Goal: Task Accomplishment & Management: Manage account settings

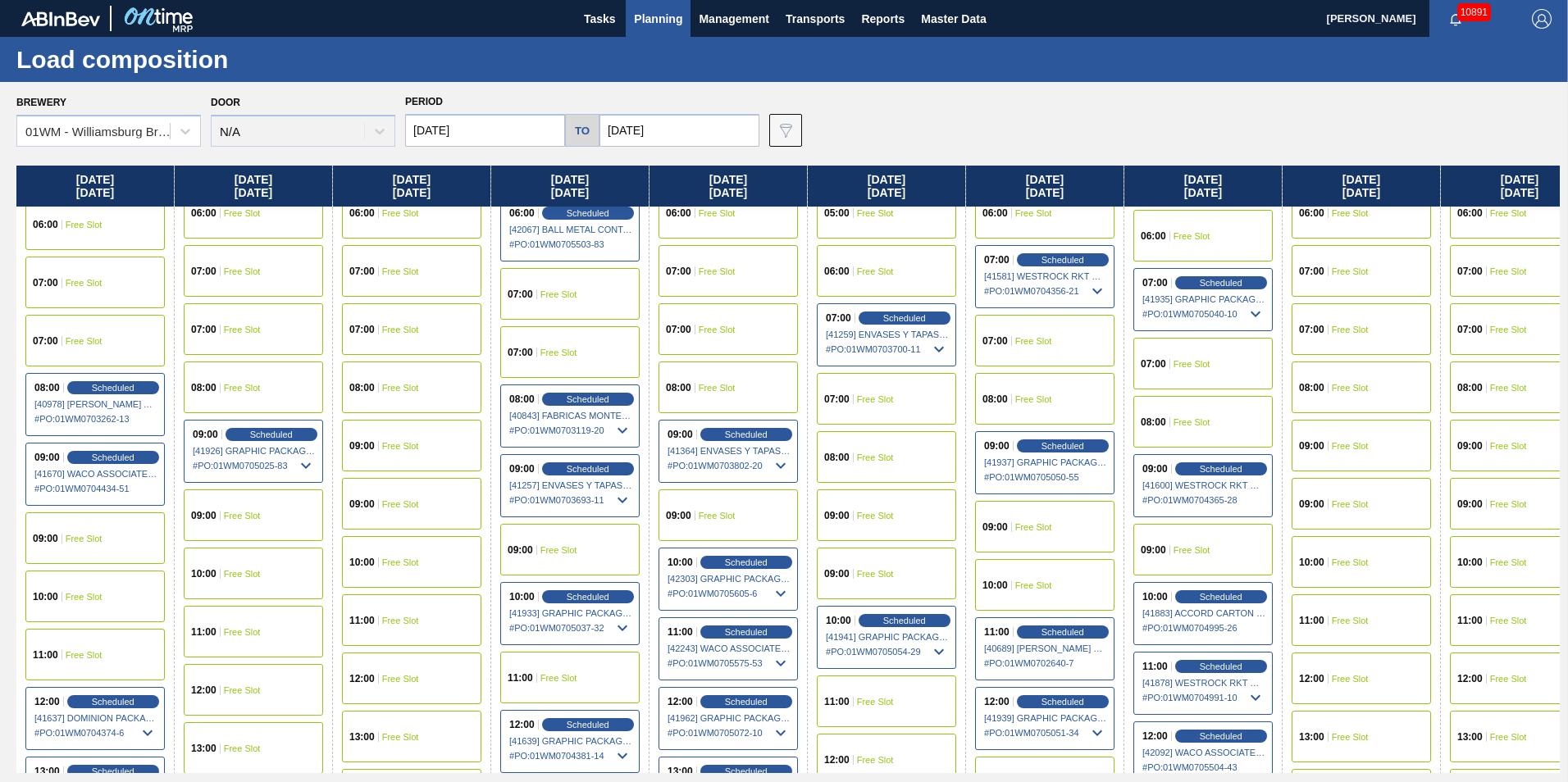
scroll to position [492, 0]
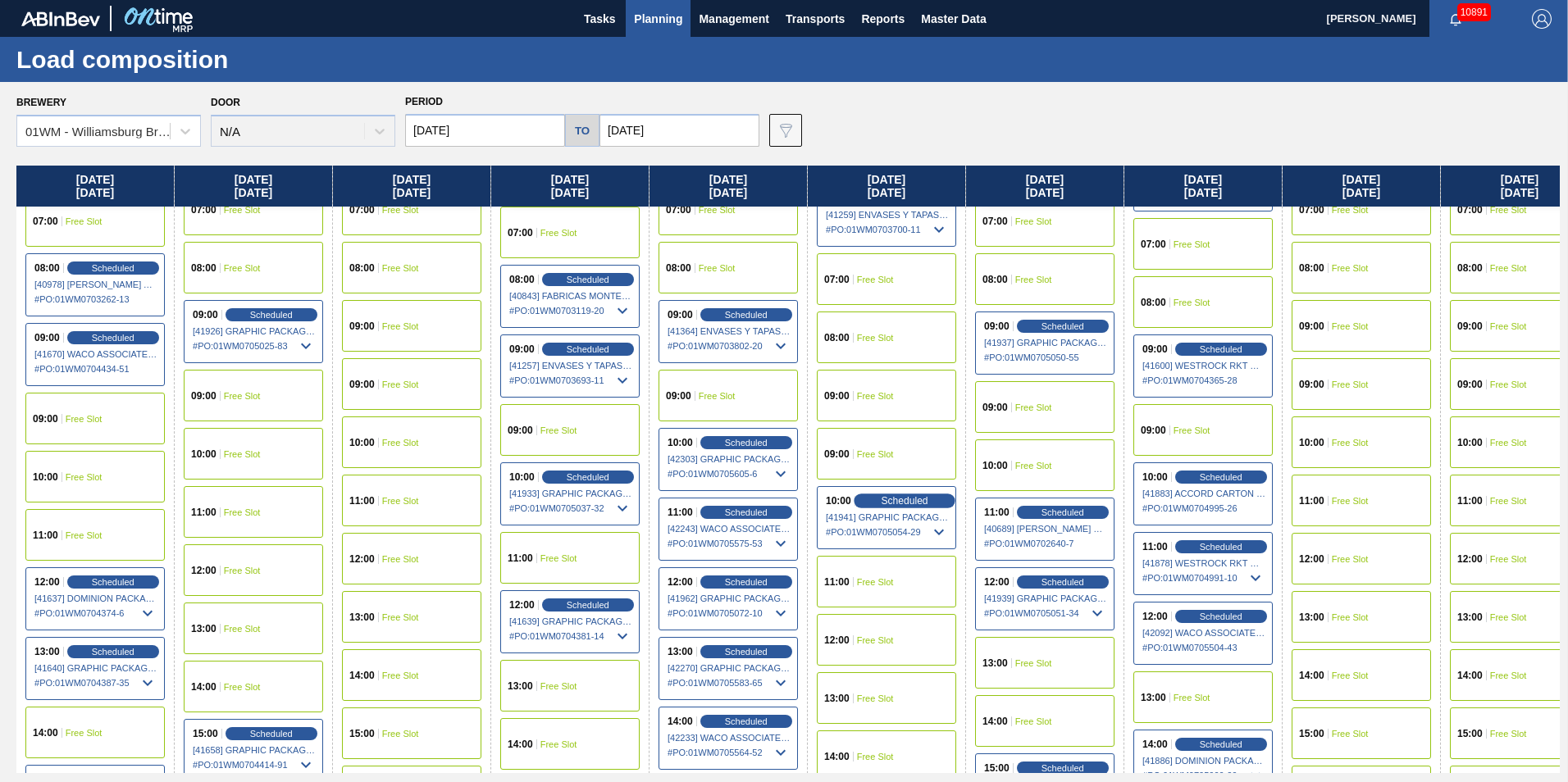
click at [881, 503] on span "Scheduled" at bounding box center [904, 501] width 46 height 11
click at [911, 498] on span "Scheduled" at bounding box center [904, 501] width 46 height 11
click at [910, 499] on span "Scheduled" at bounding box center [904, 501] width 46 height 11
click at [914, 506] on span "Scheduled" at bounding box center [904, 501] width 46 height 11
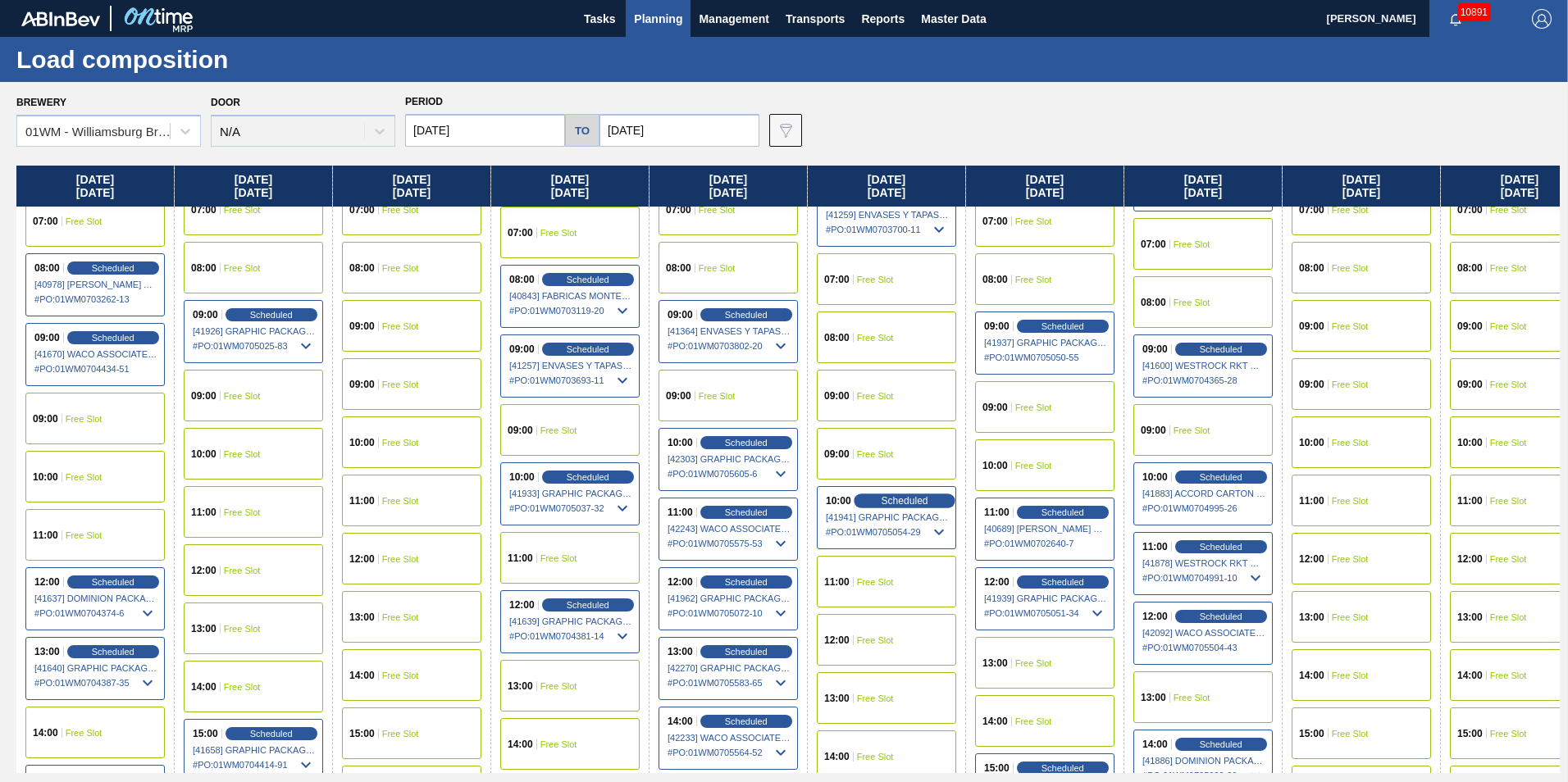
click at [914, 506] on span "Scheduled" at bounding box center [904, 501] width 46 height 11
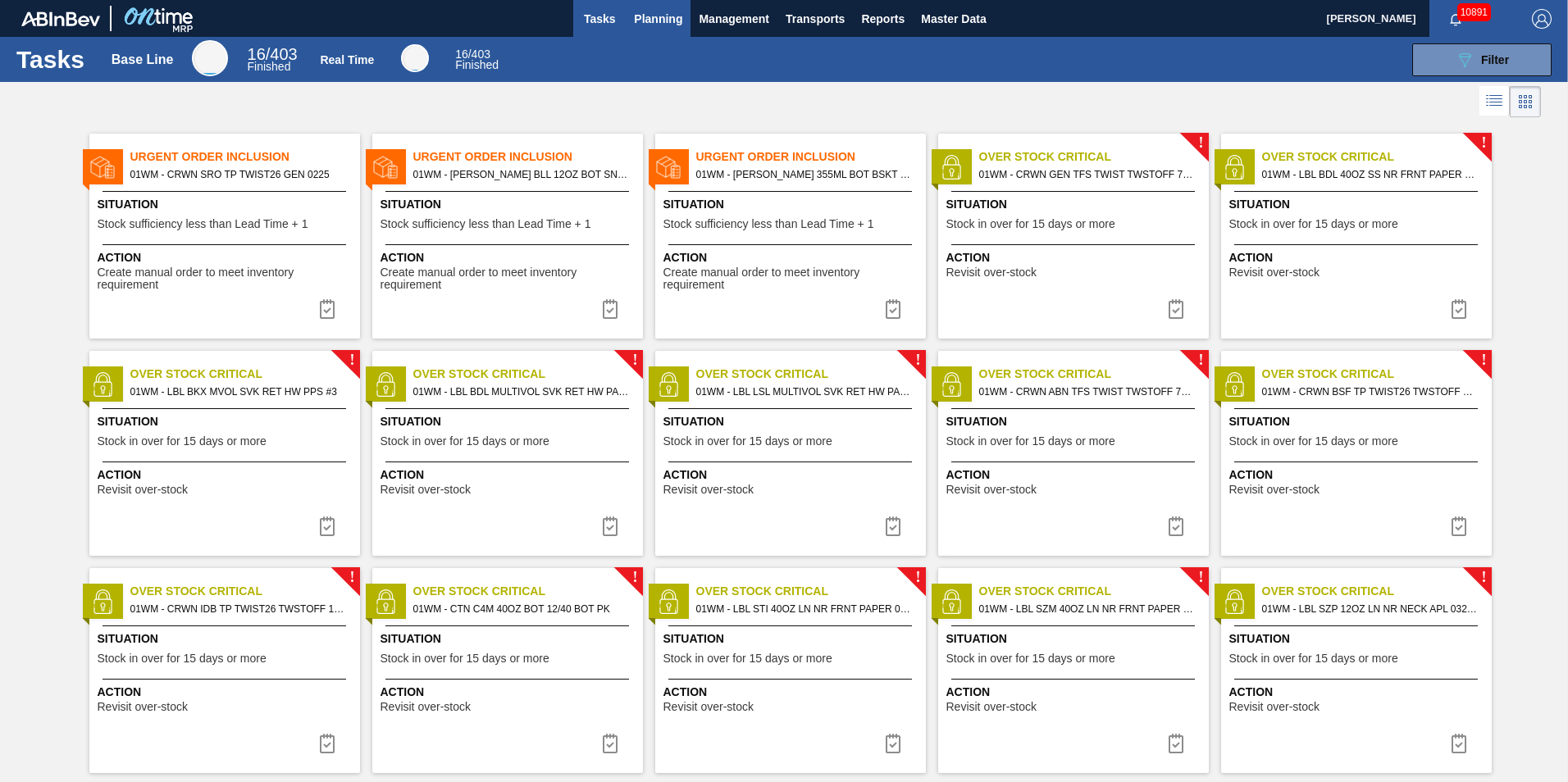
click at [676, 21] on span "Planning" at bounding box center [658, 19] width 48 height 19
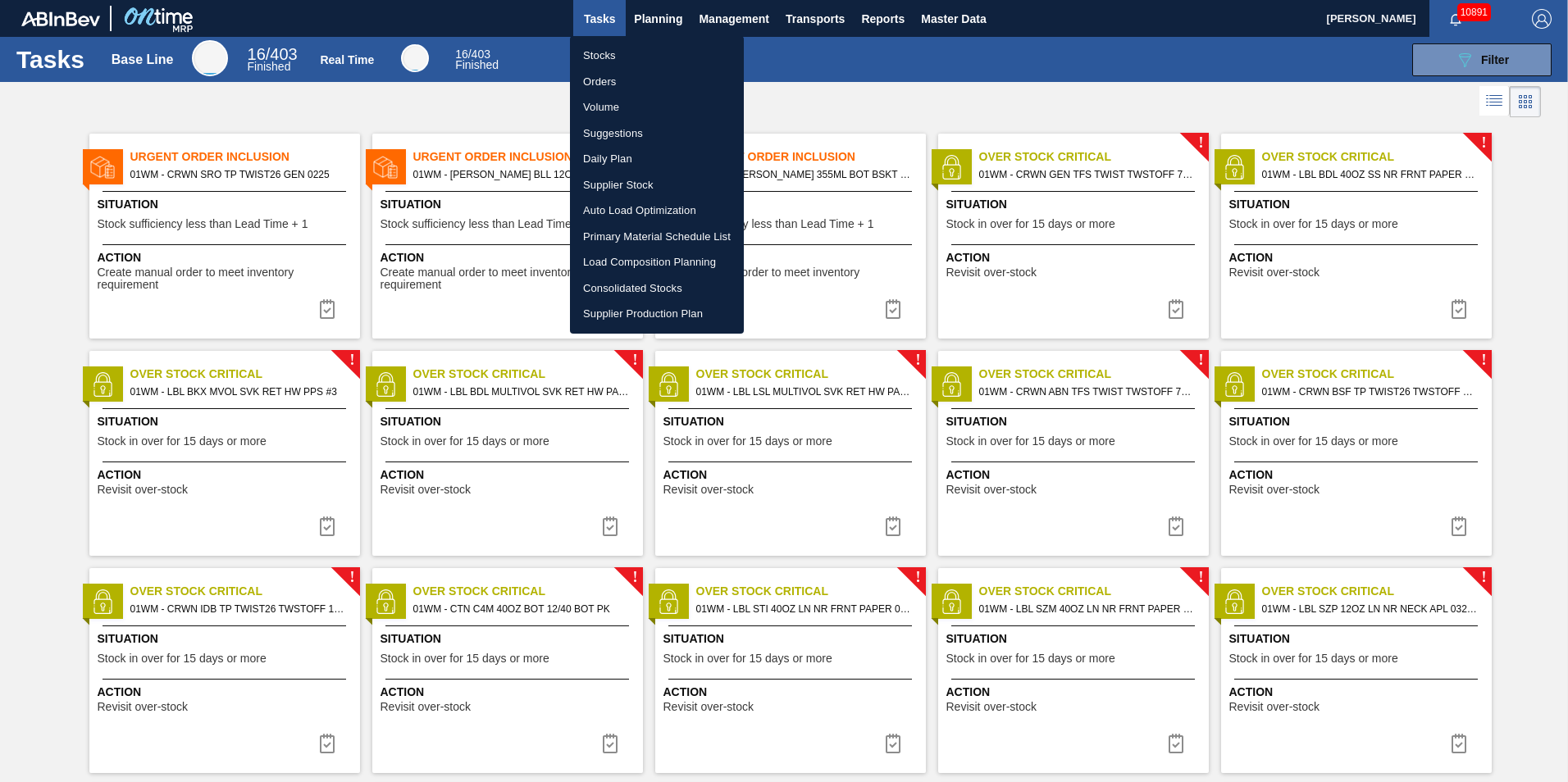
click at [631, 255] on li "Load Composition Planning" at bounding box center [657, 262] width 174 height 26
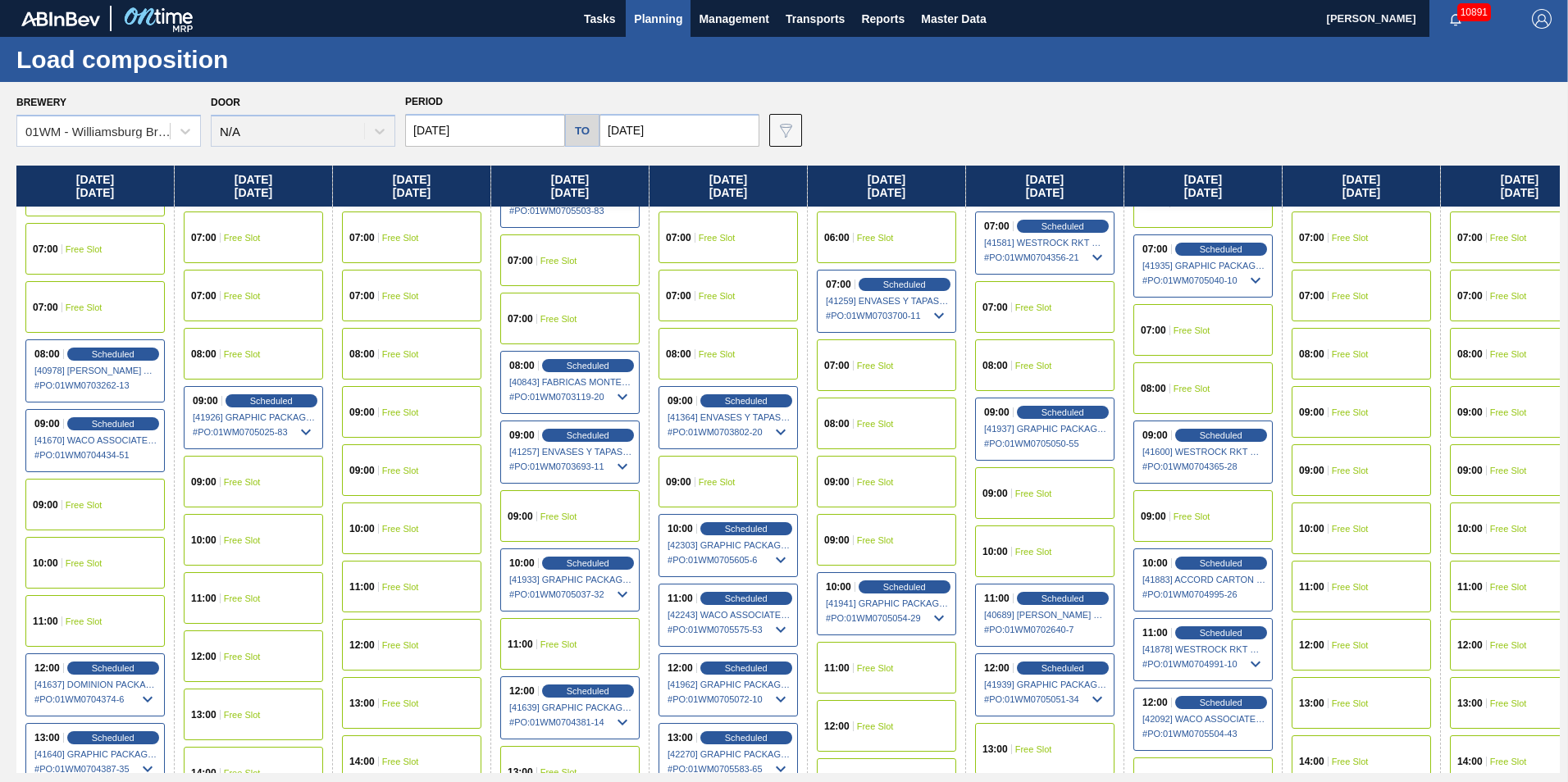
scroll to position [410, 0]
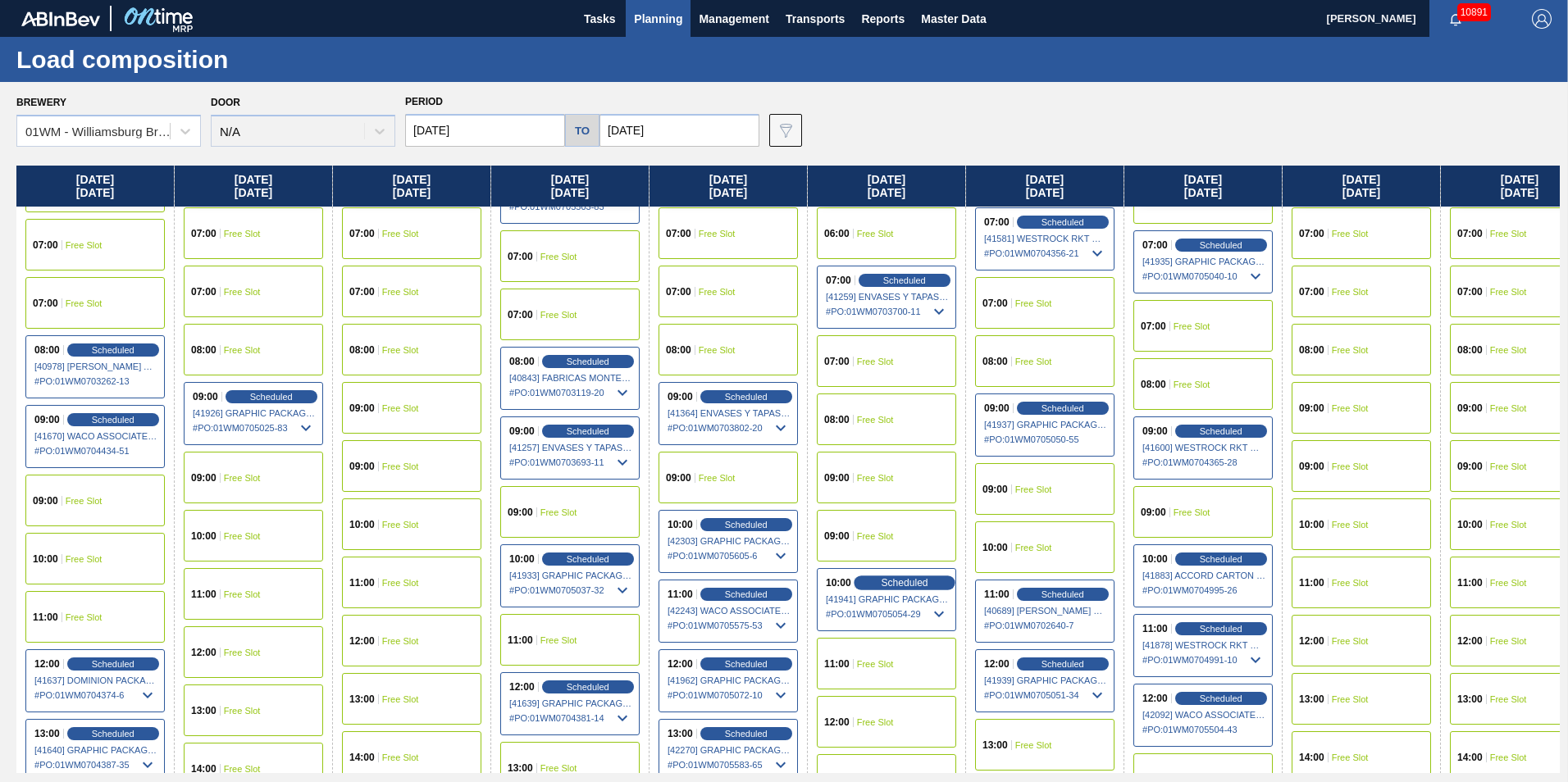
click at [899, 583] on span "Scheduled" at bounding box center [904, 583] width 46 height 11
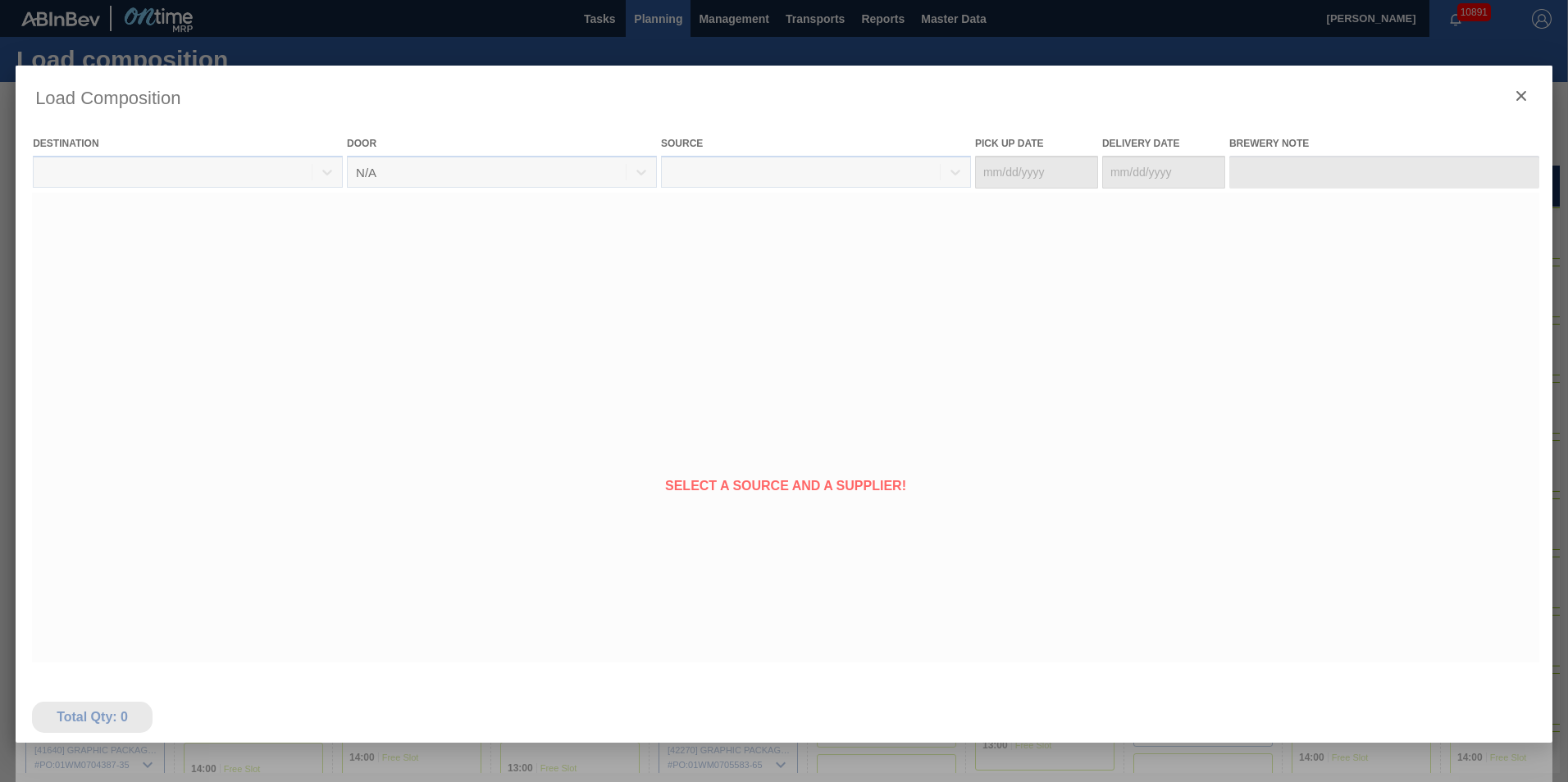
type Date "[DATE]"
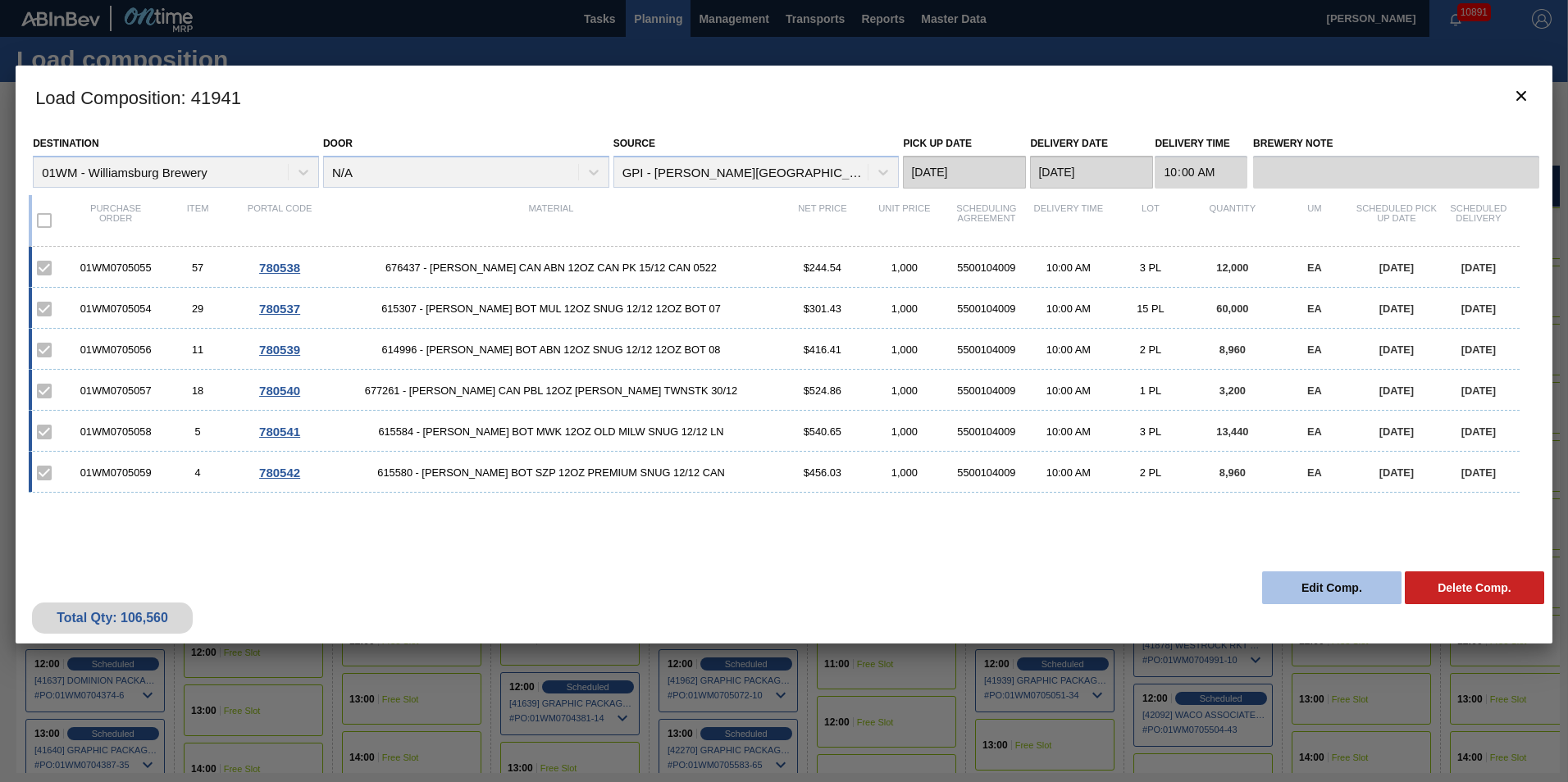
click at [1331, 582] on button "Edit Comp." at bounding box center [1332, 587] width 139 height 32
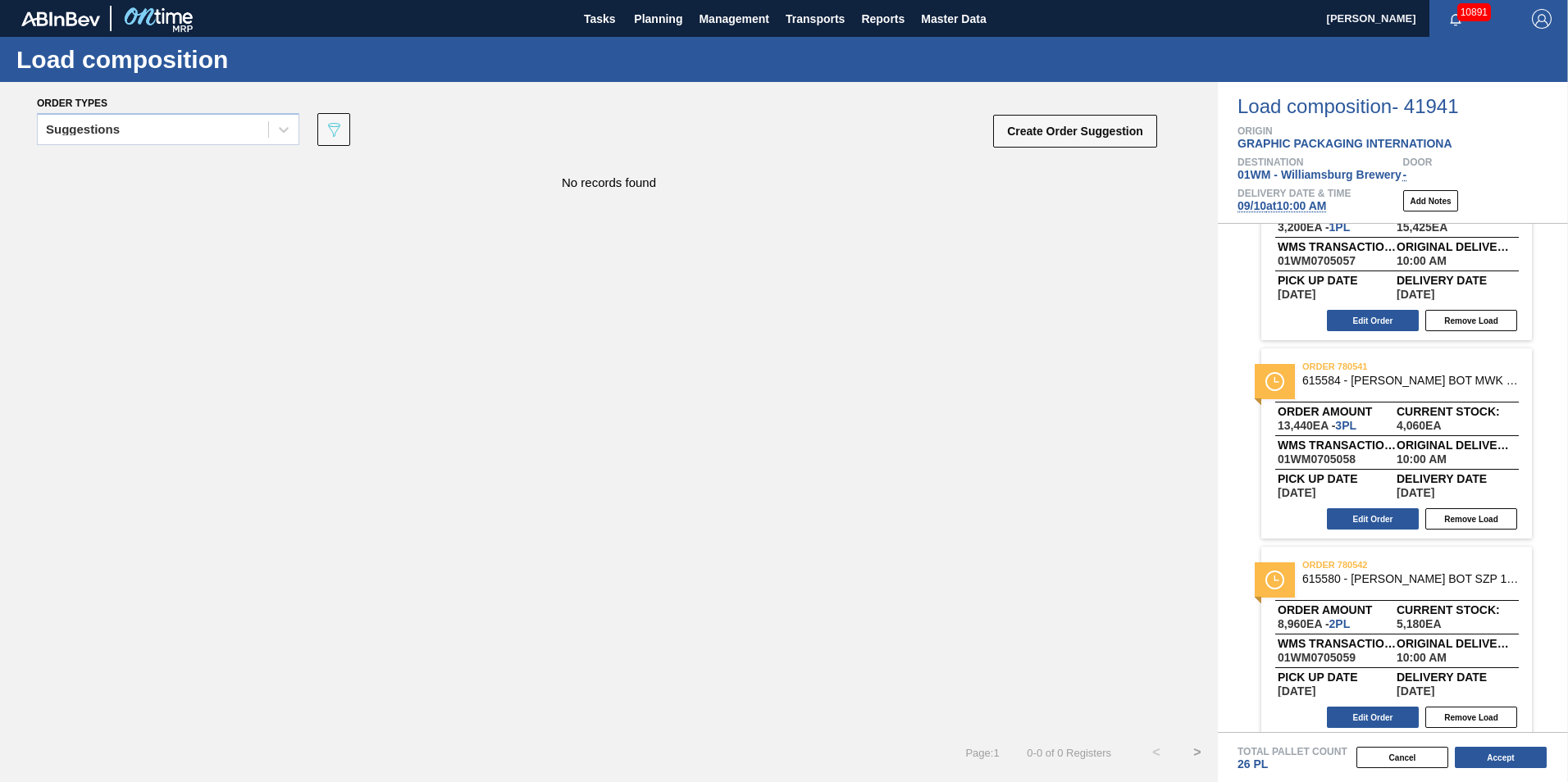
scroll to position [690, 0]
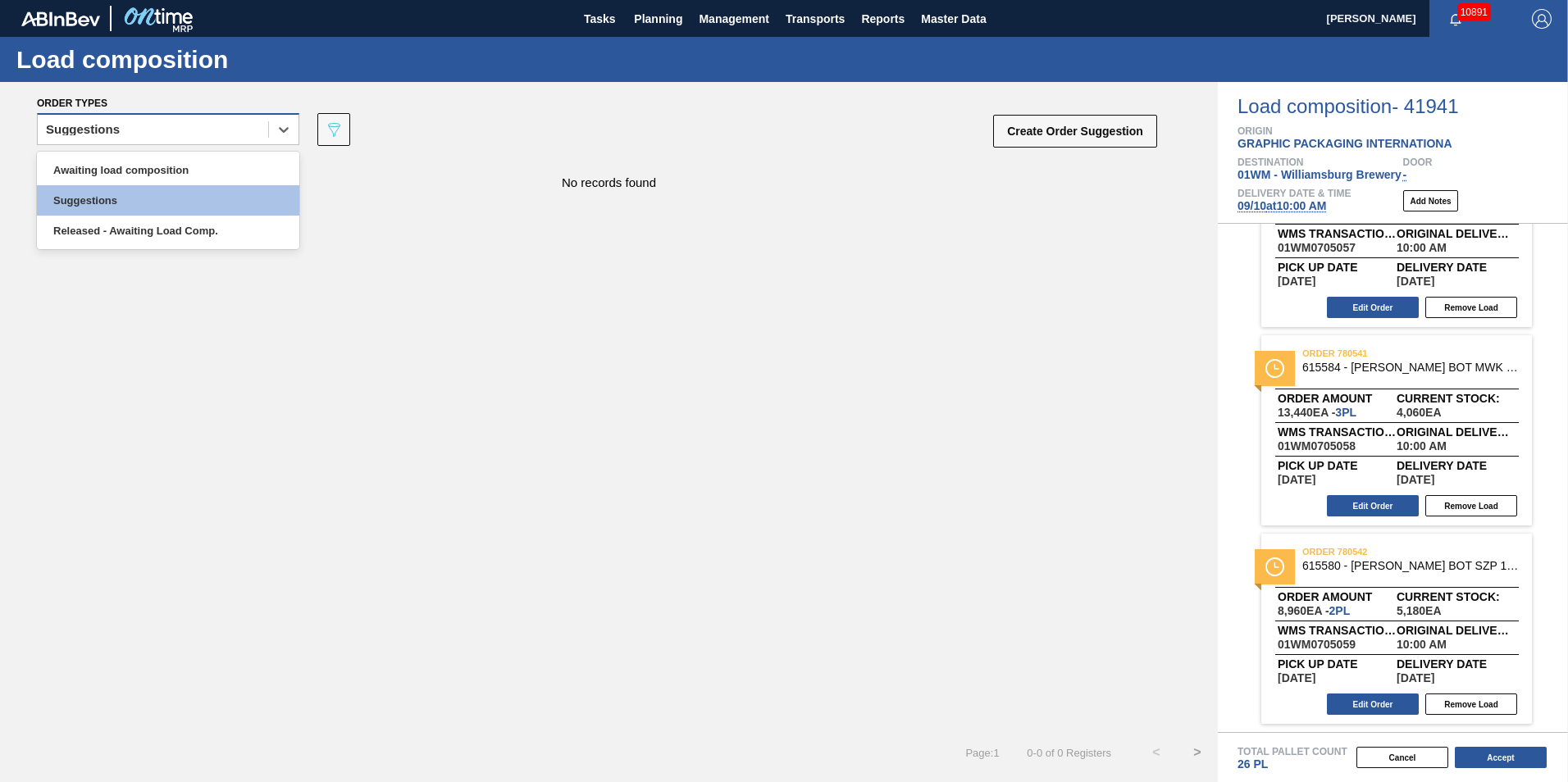
click at [253, 129] on div "Suggestions" at bounding box center [153, 130] width 231 height 24
click at [238, 174] on div "Awaiting load composition" at bounding box center [168, 170] width 262 height 31
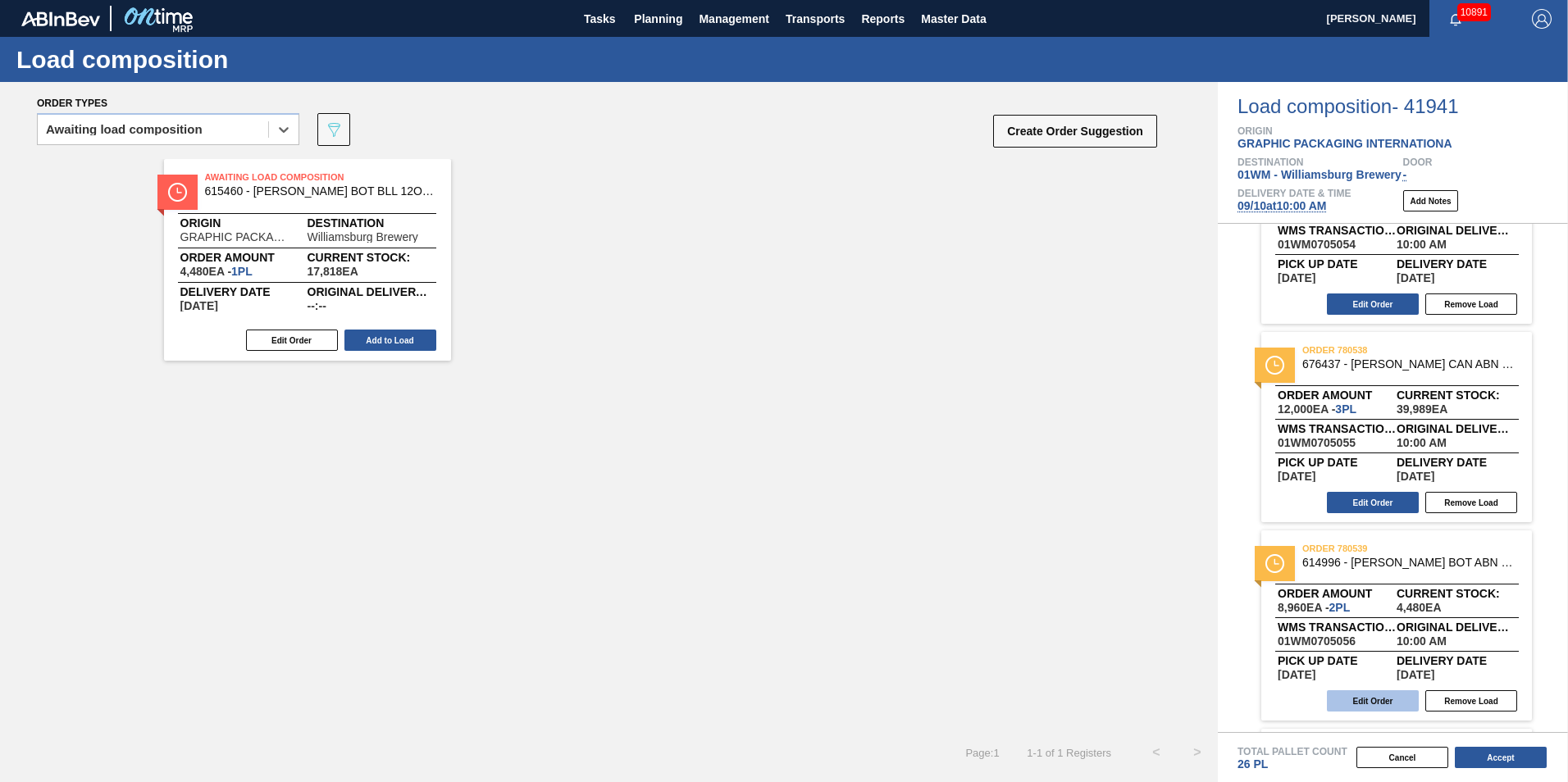
scroll to position [34, 0]
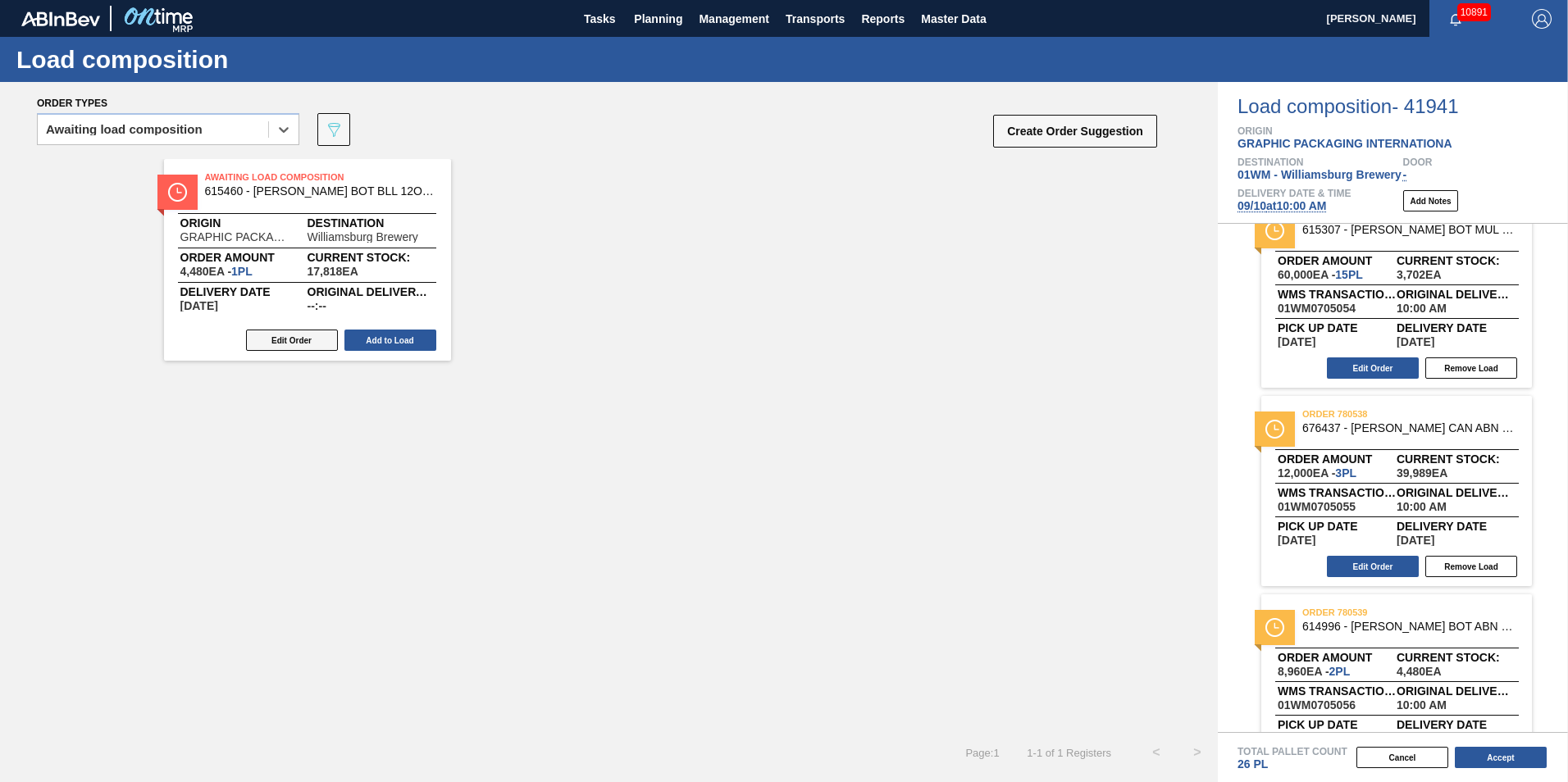
click at [326, 342] on button "Edit Order" at bounding box center [292, 340] width 92 height 21
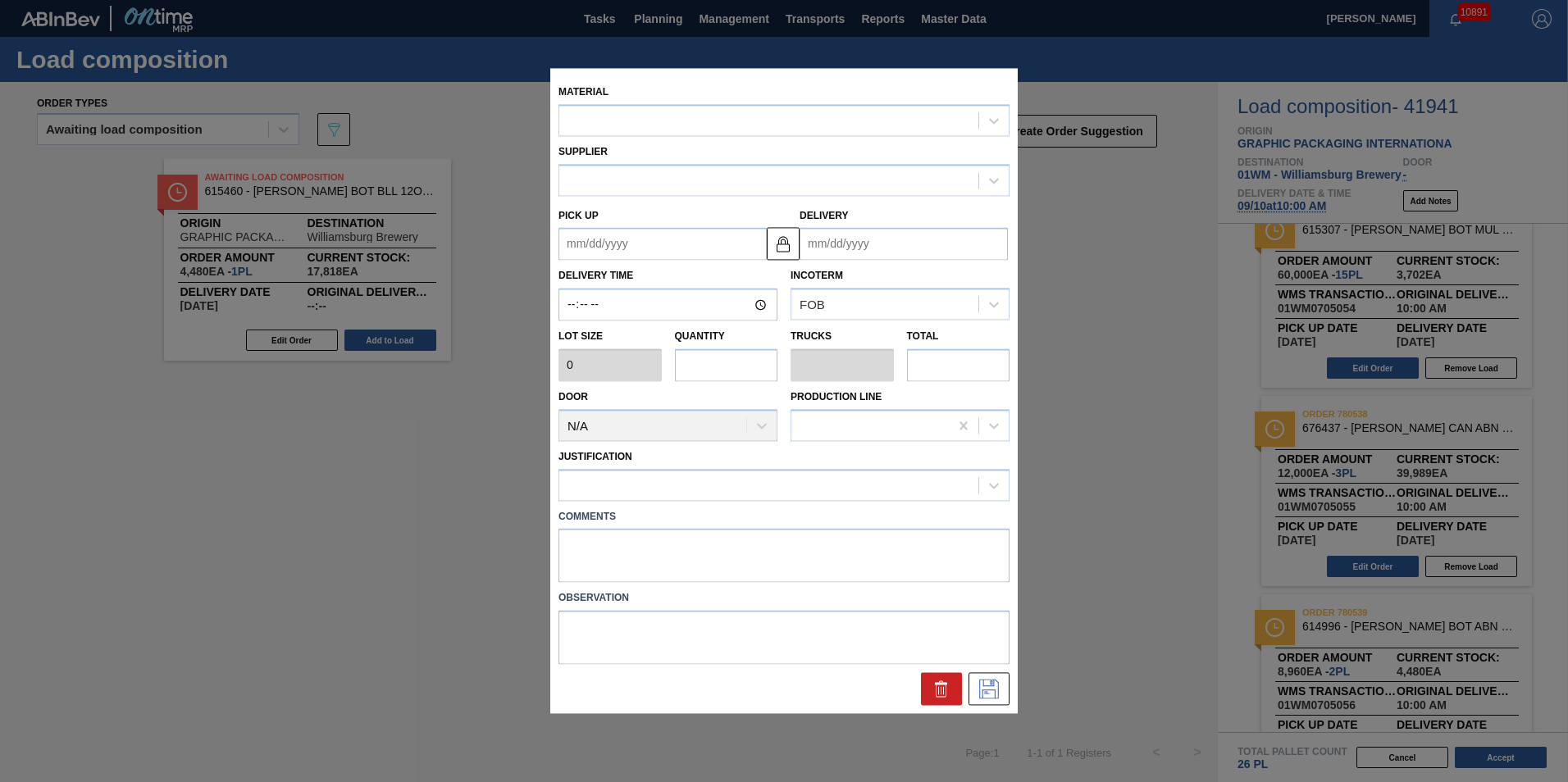
type input "4,480"
type input "1"
type input "0.038"
type input "4,480"
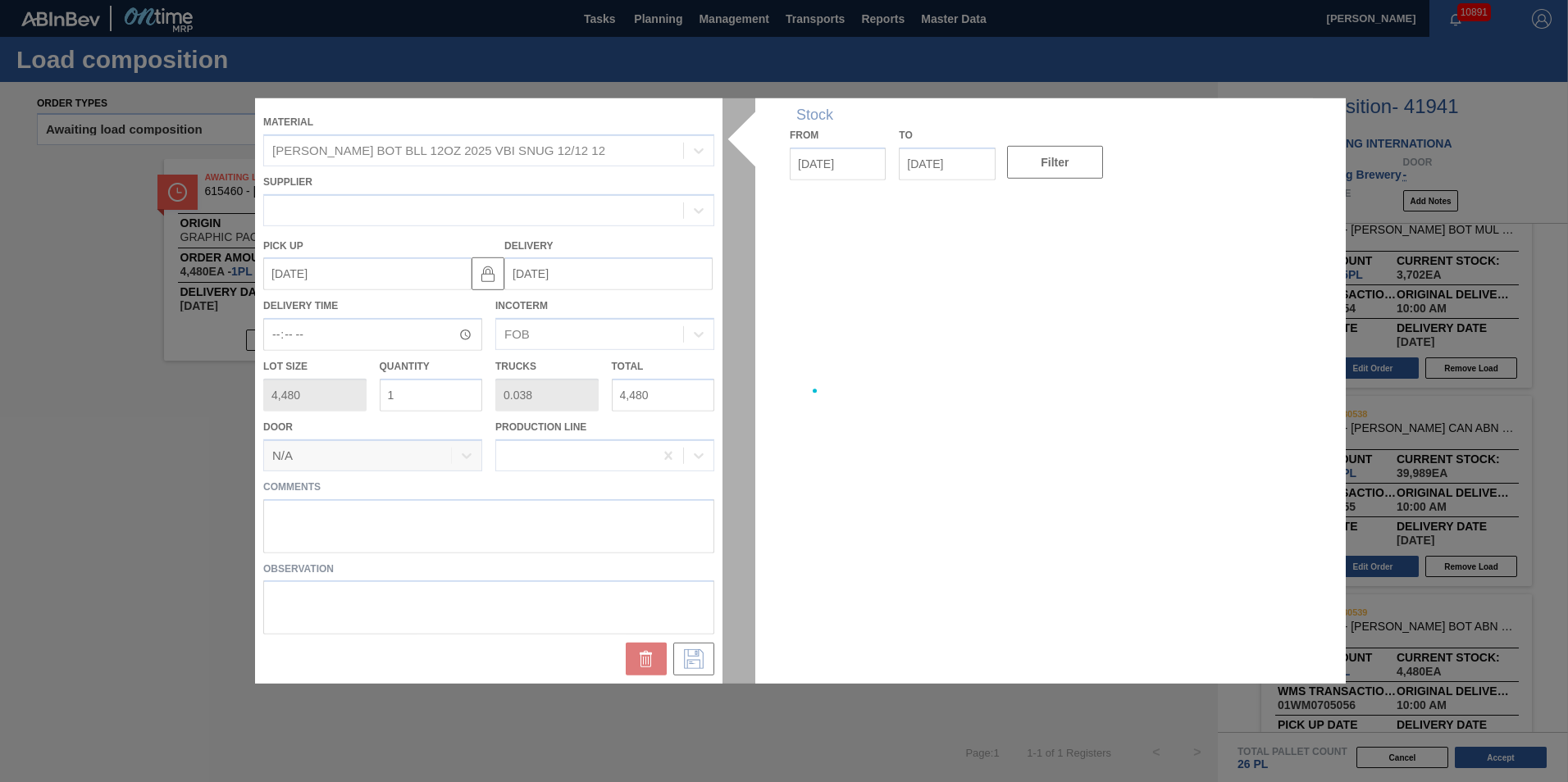
type up "[DATE]"
type input "[DATE]"
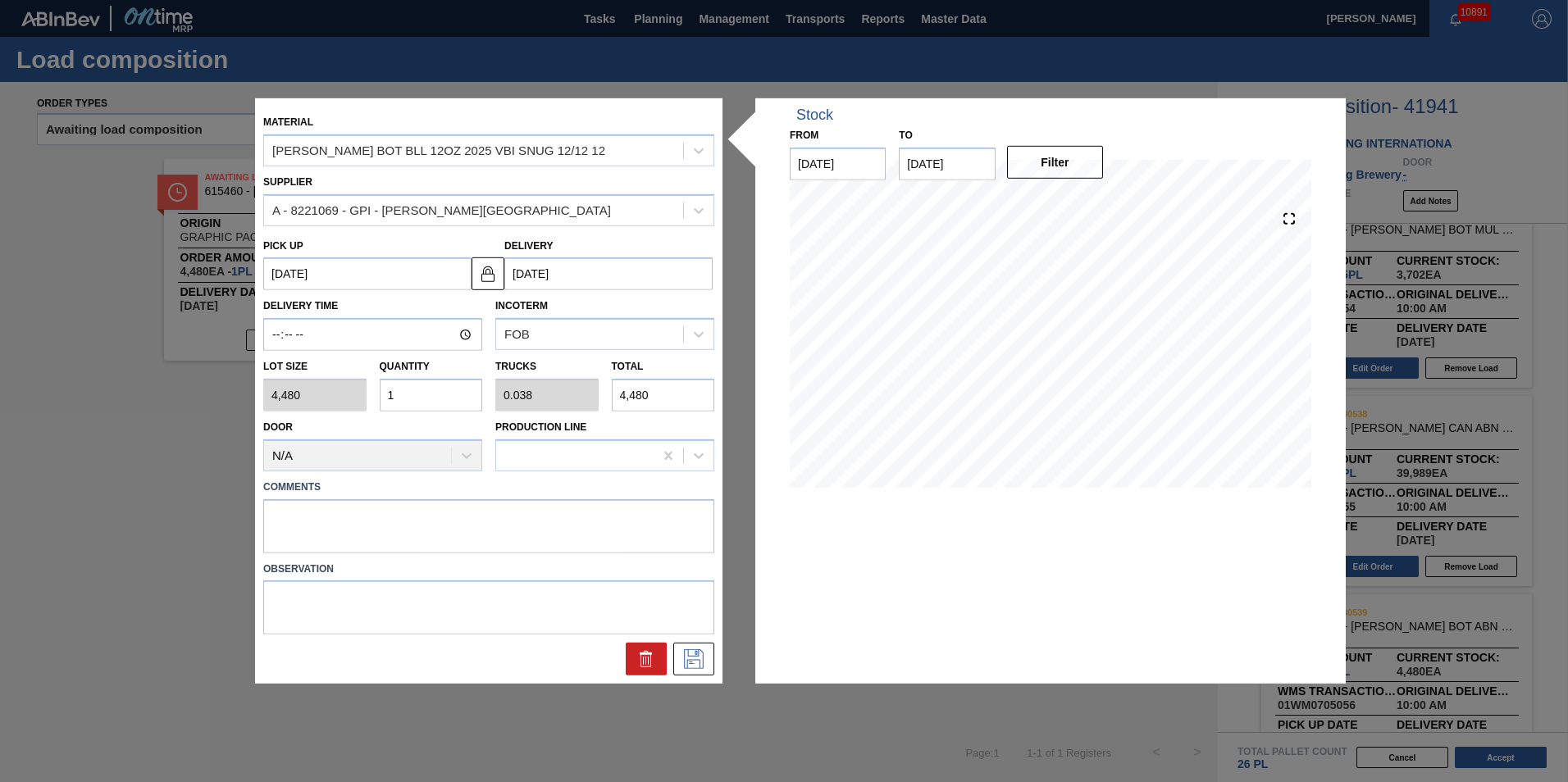
click at [435, 385] on input "1" at bounding box center [432, 395] width 104 height 32
type input "0"
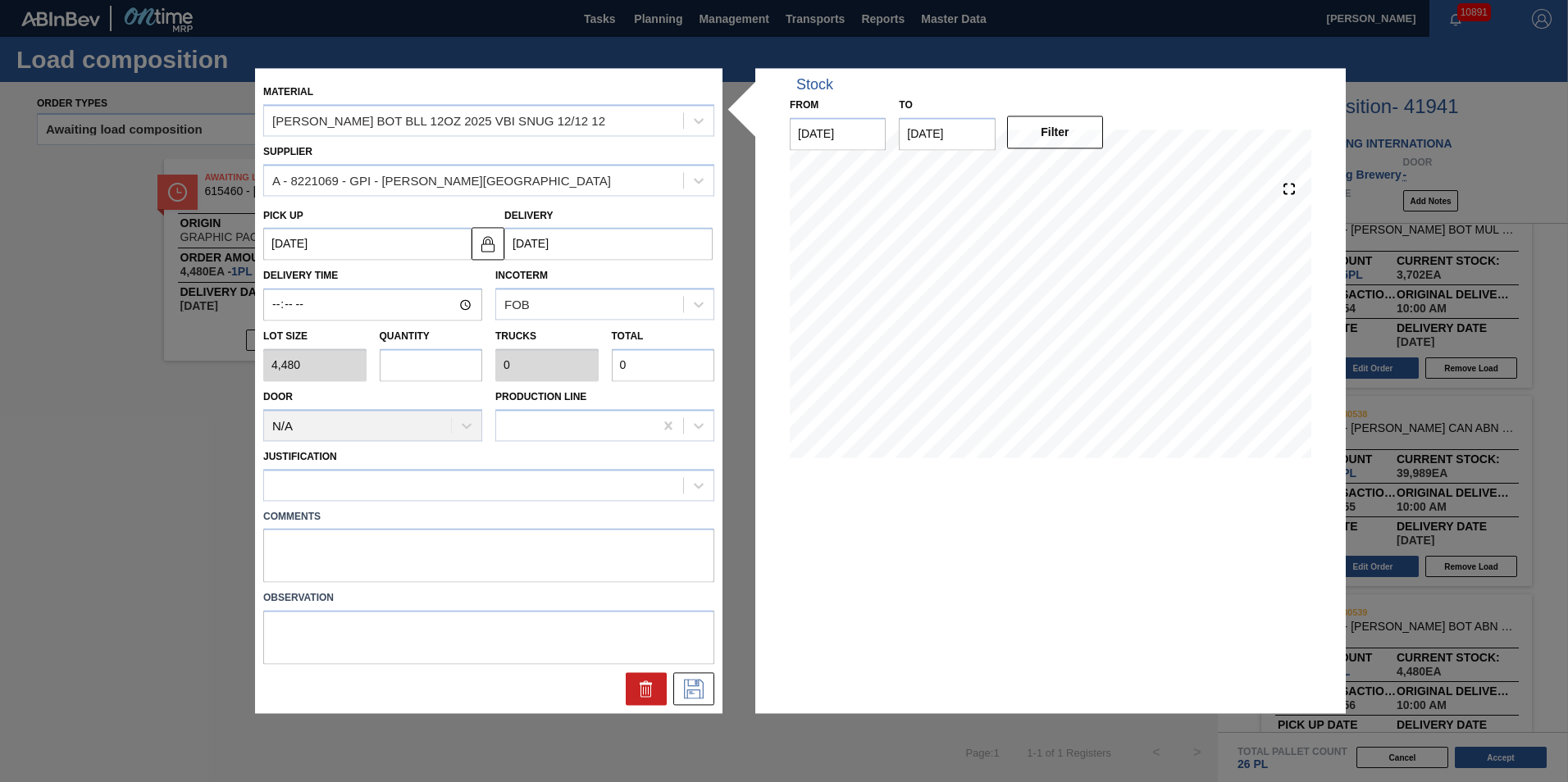
type input "2"
type input "0.077"
type input "8,960"
type input "2"
click at [563, 489] on div at bounding box center [474, 486] width 419 height 24
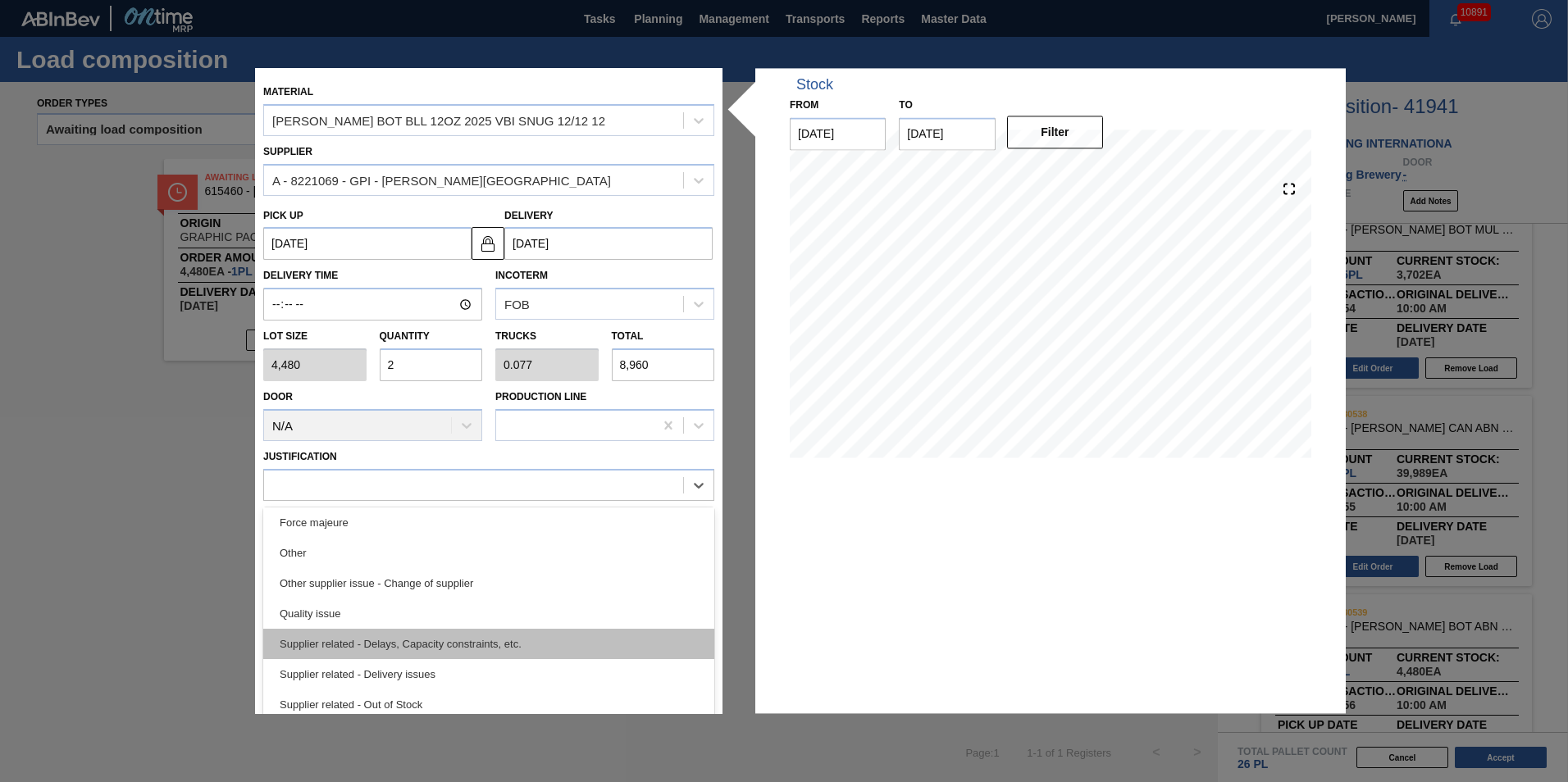
scroll to position [0, 0]
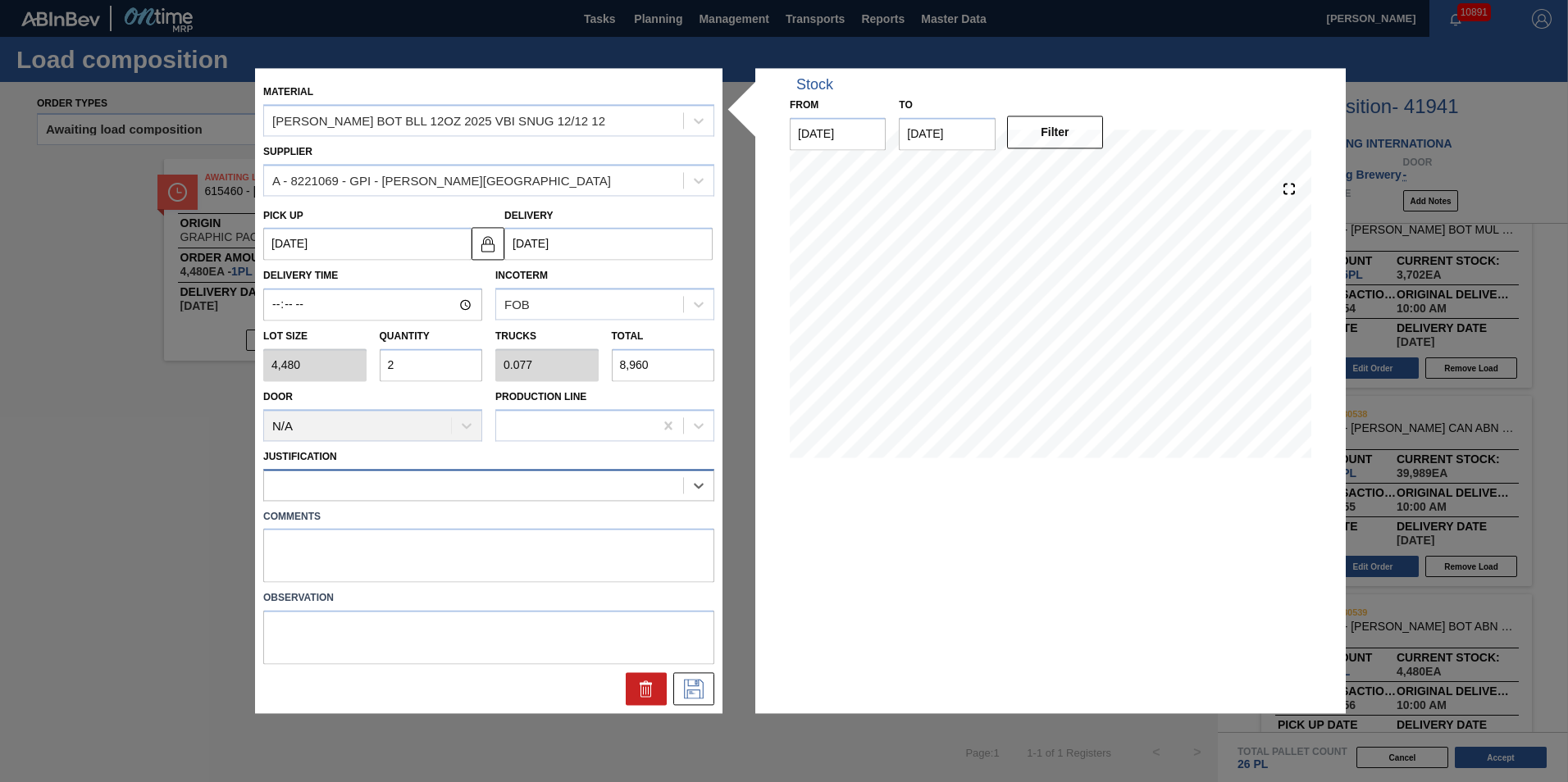
click at [438, 496] on div at bounding box center [474, 486] width 419 height 24
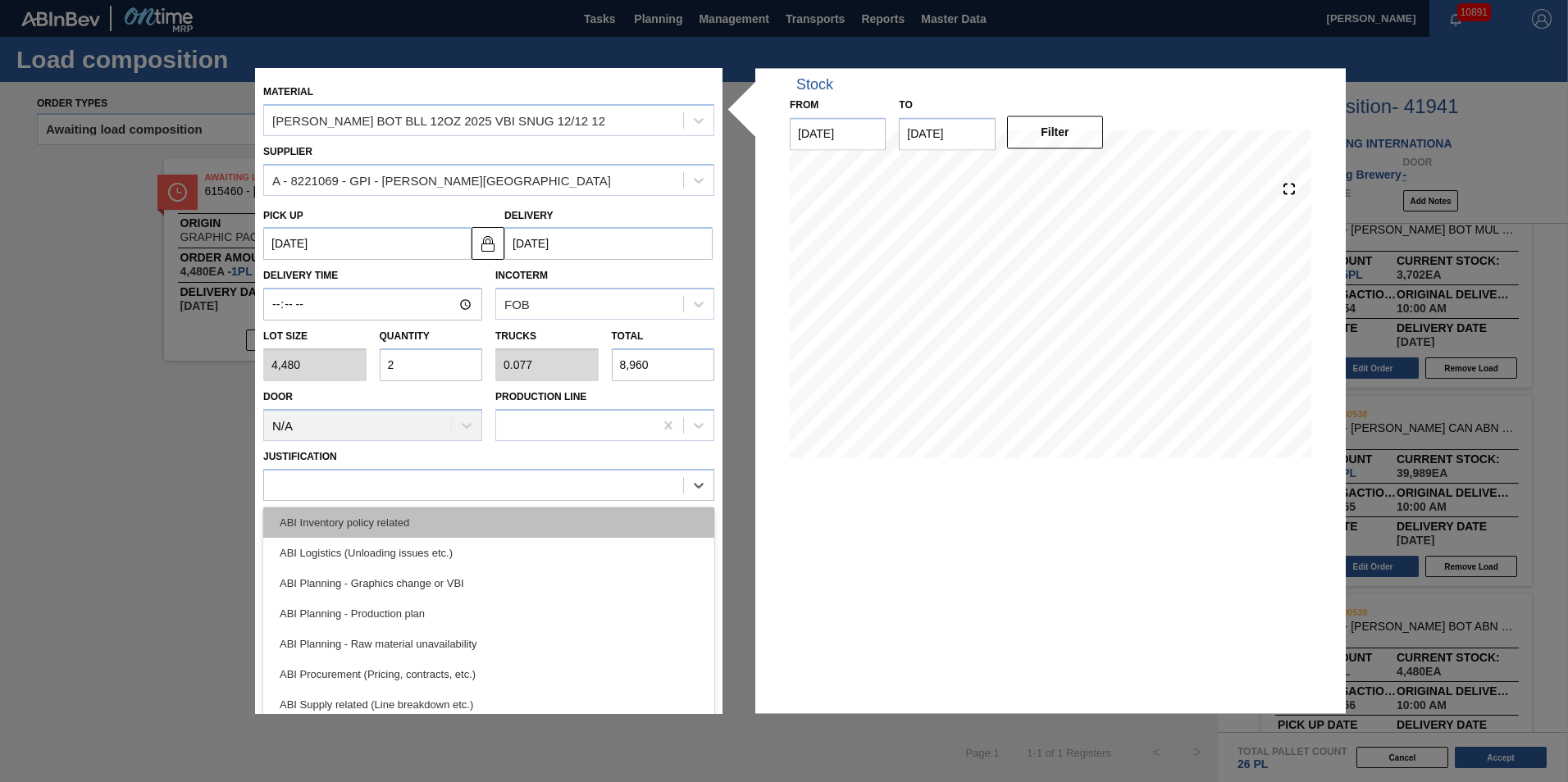
scroll to position [82, 0]
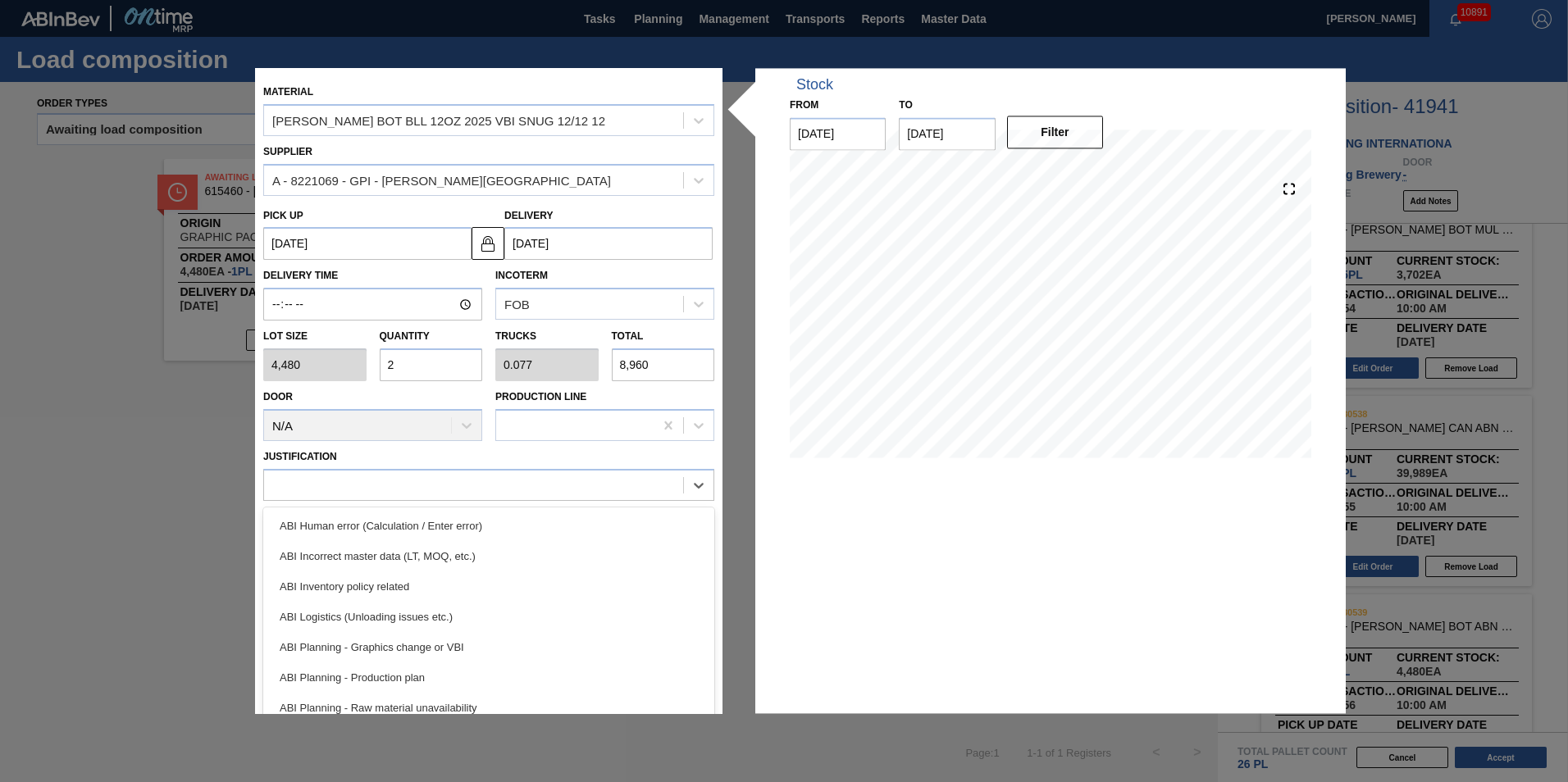
drag, startPoint x: 537, startPoint y: 484, endPoint x: 544, endPoint y: 446, distance: 38.6
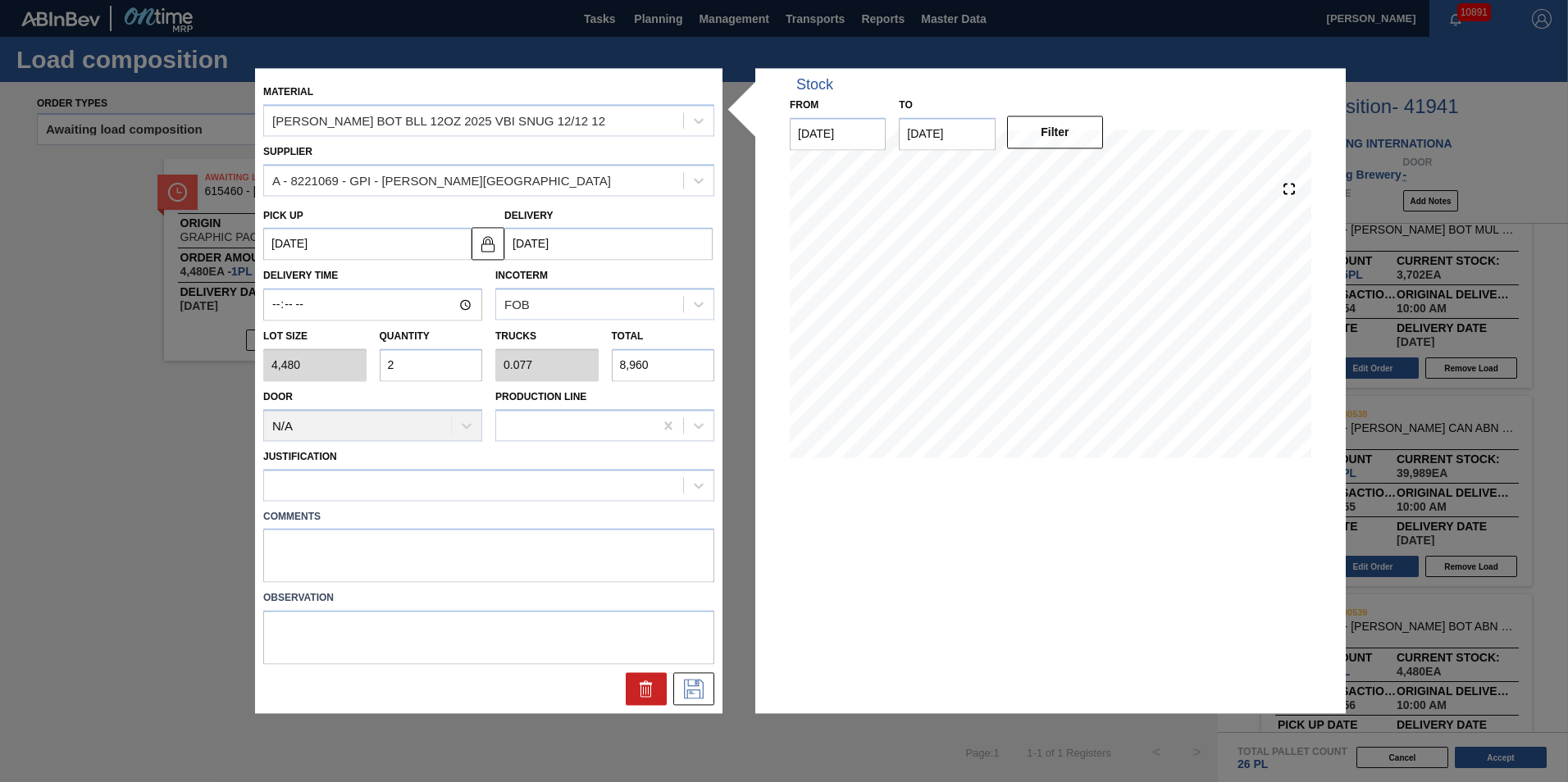
drag, startPoint x: 435, startPoint y: 668, endPoint x: 424, endPoint y: 675, distance: 13.0
drag, startPoint x: 325, startPoint y: 508, endPoint x: 331, endPoint y: 485, distance: 23.8
click at [330, 485] on div at bounding box center [474, 486] width 419 height 24
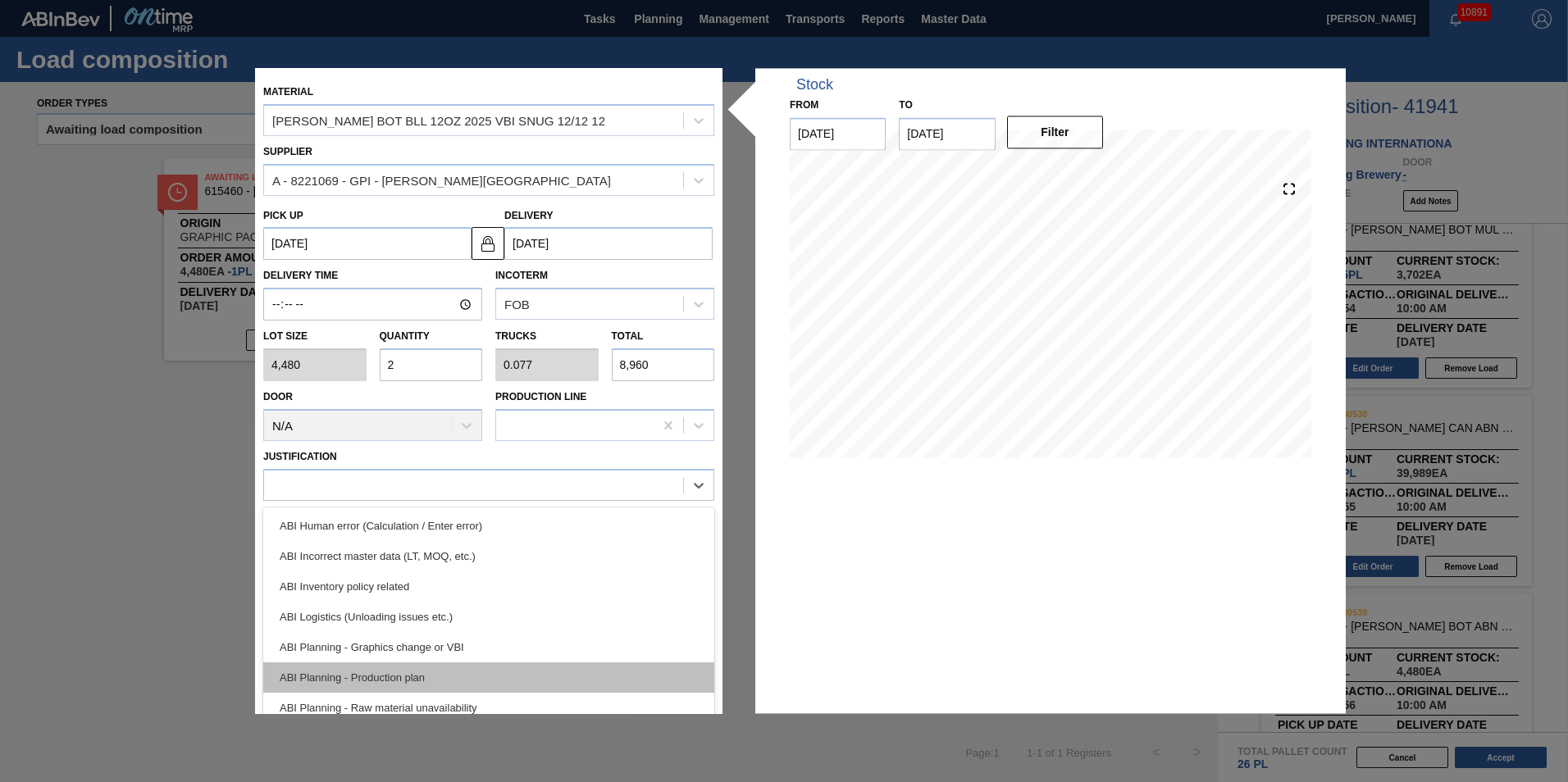
click at [396, 669] on div "ABI Planning - Production plan" at bounding box center [488, 677] width 451 height 31
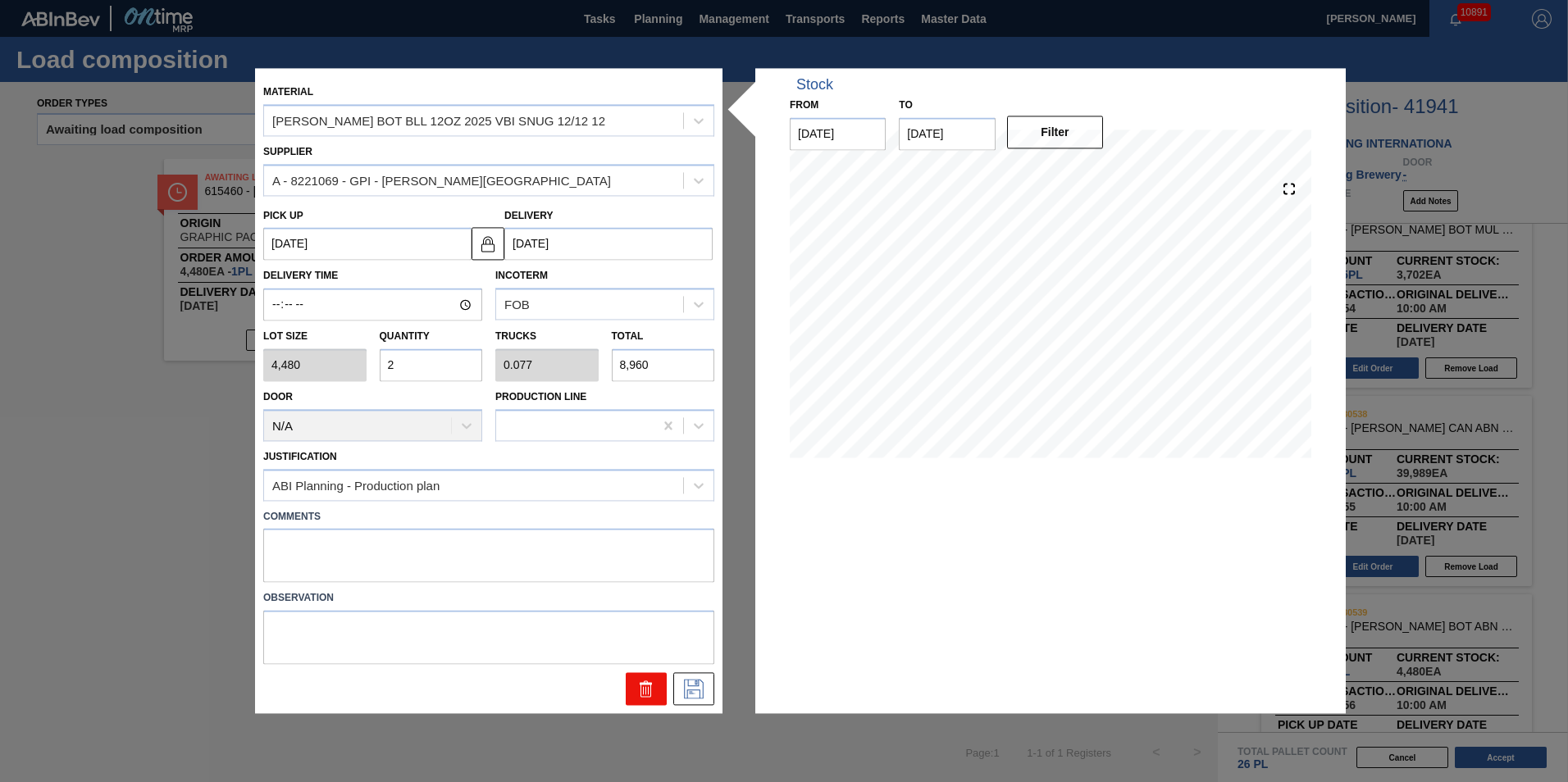
drag, startPoint x: 489, startPoint y: 667, endPoint x: 636, endPoint y: 679, distance: 147.5
click at [686, 698] on icon at bounding box center [694, 689] width 26 height 19
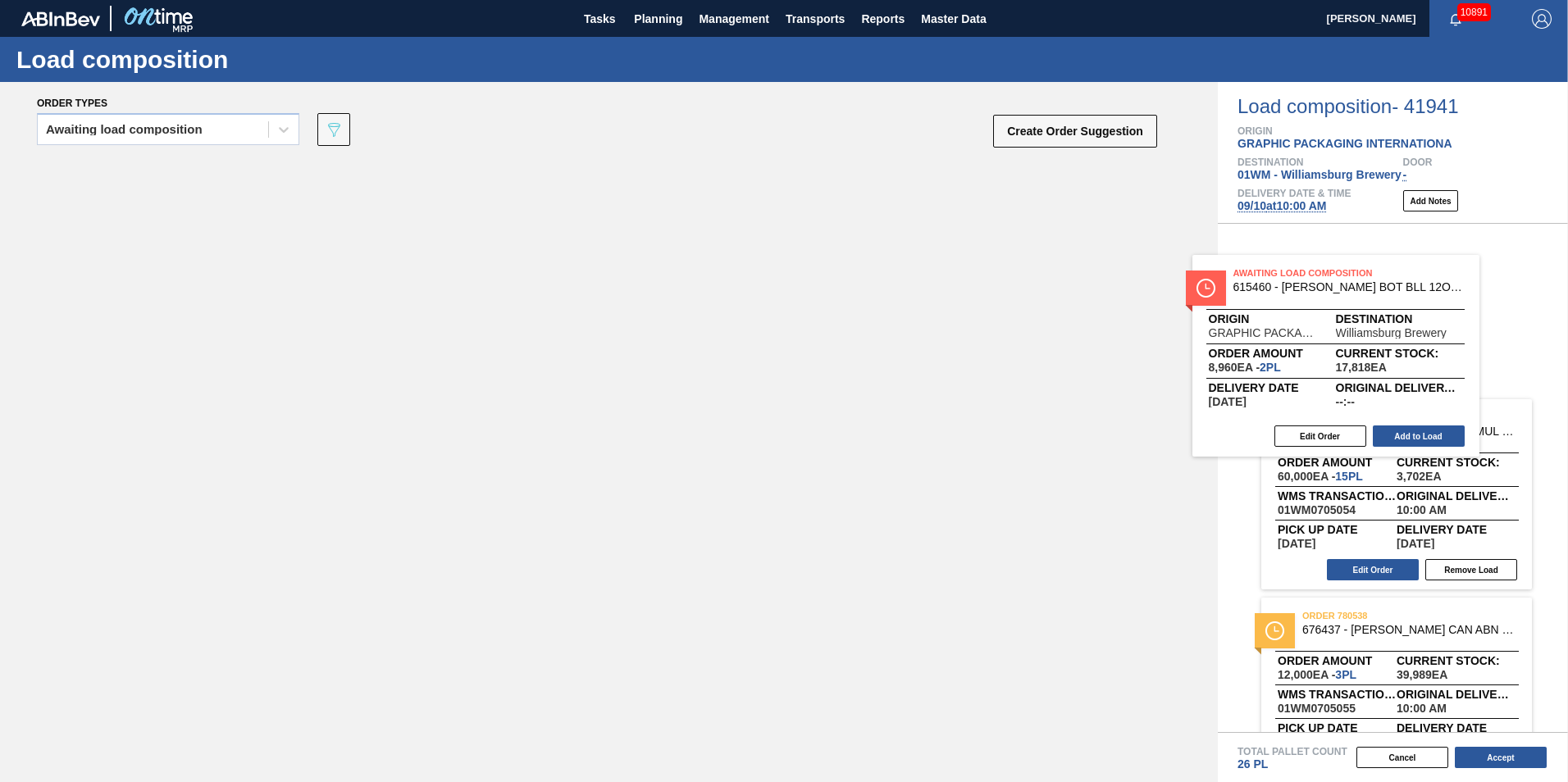
drag, startPoint x: 324, startPoint y: 296, endPoint x: 1369, endPoint y: 391, distance: 1049.3
click at [1369, 391] on div "Order types Awaiting load composition 089F7B8B-B2A5-4AFE-B5C0-19BA573D28AC Crea…" at bounding box center [784, 433] width 1568 height 700
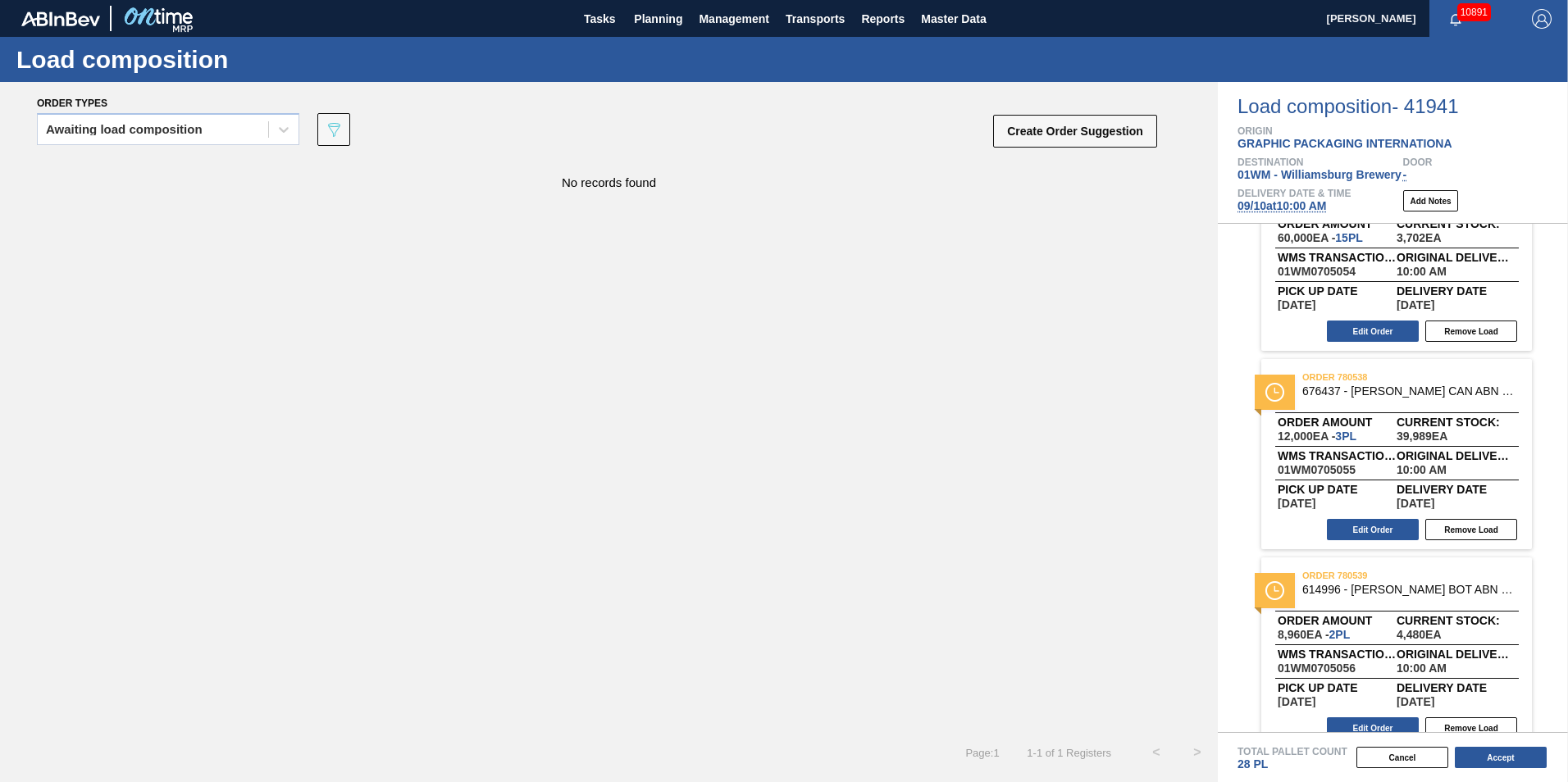
scroll to position [164, 0]
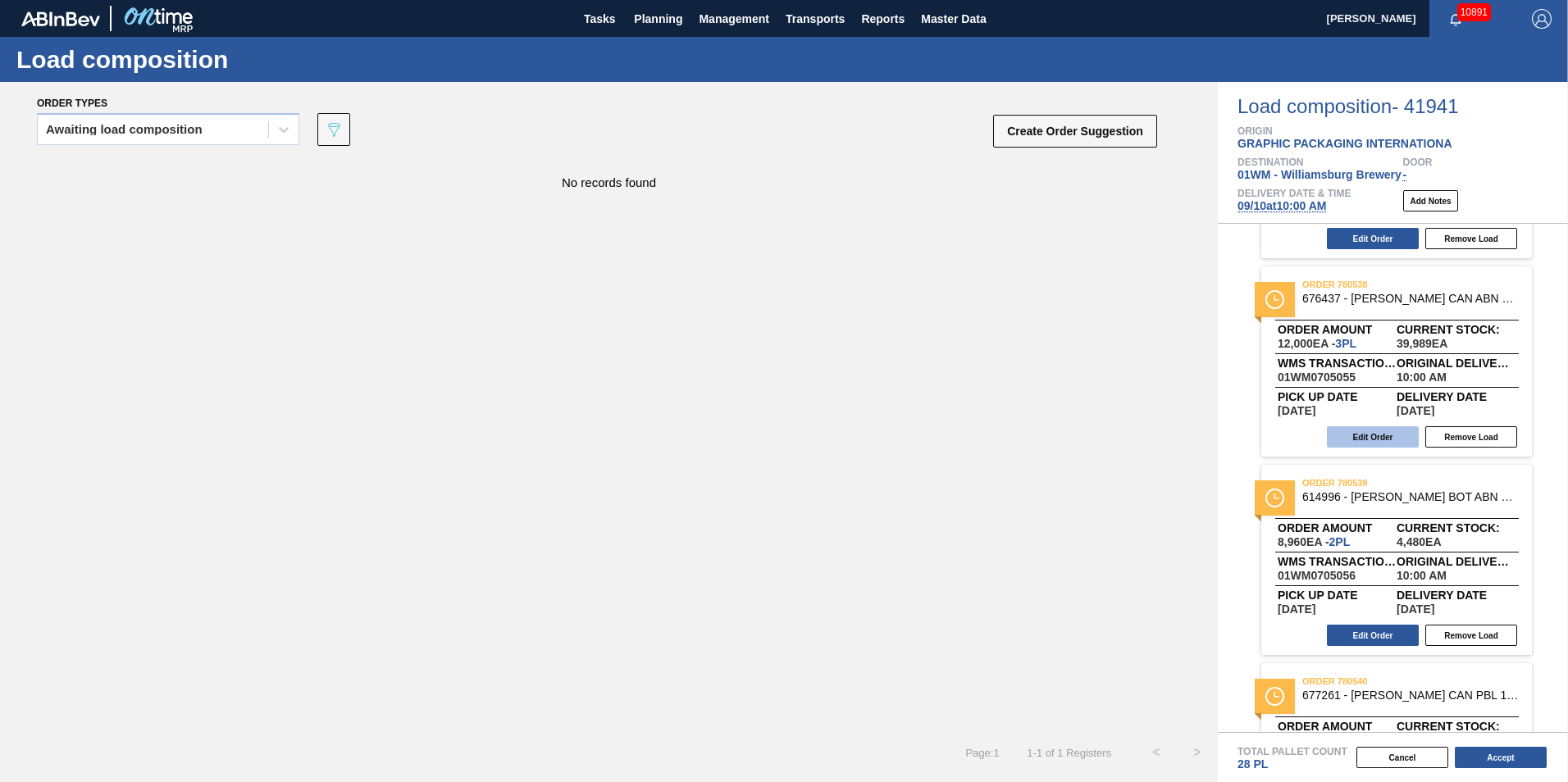
click at [1385, 434] on button "Edit Order" at bounding box center [1372, 436] width 92 height 21
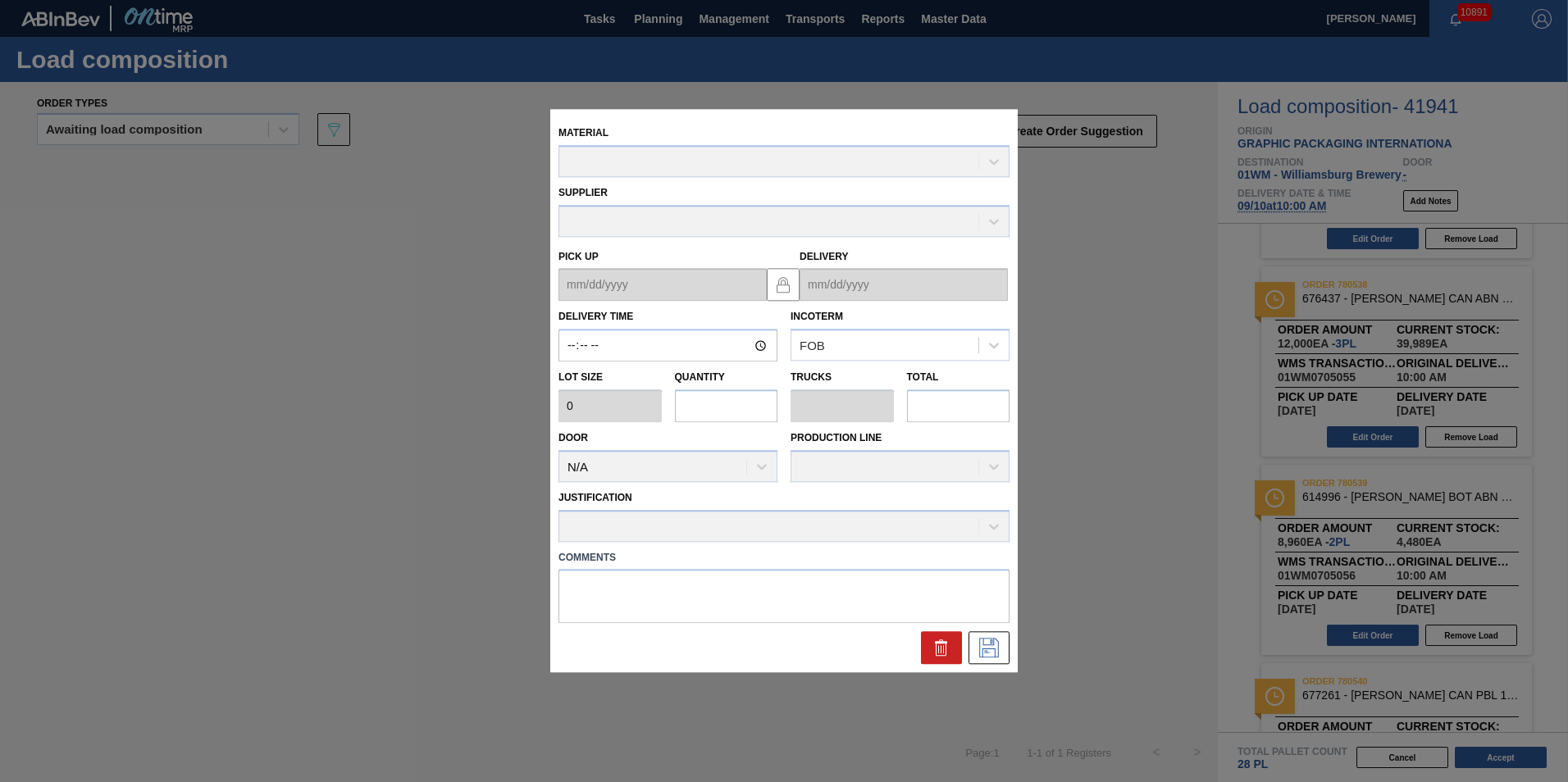
type input "10:00:00"
type input "4,000"
type input "3"
type input "0.115"
type input "12,000"
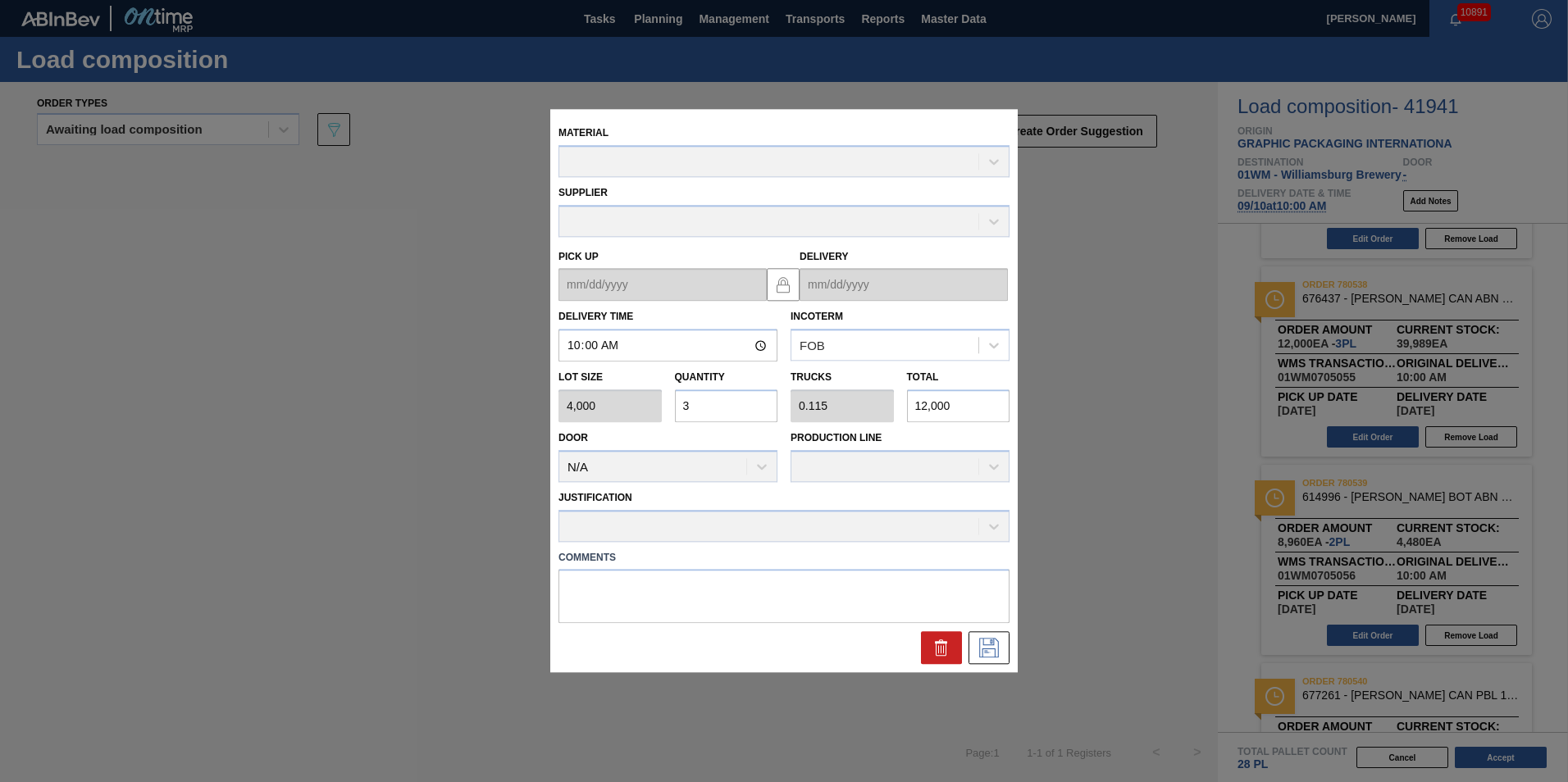
type up "[DATE]"
type input "[DATE]"
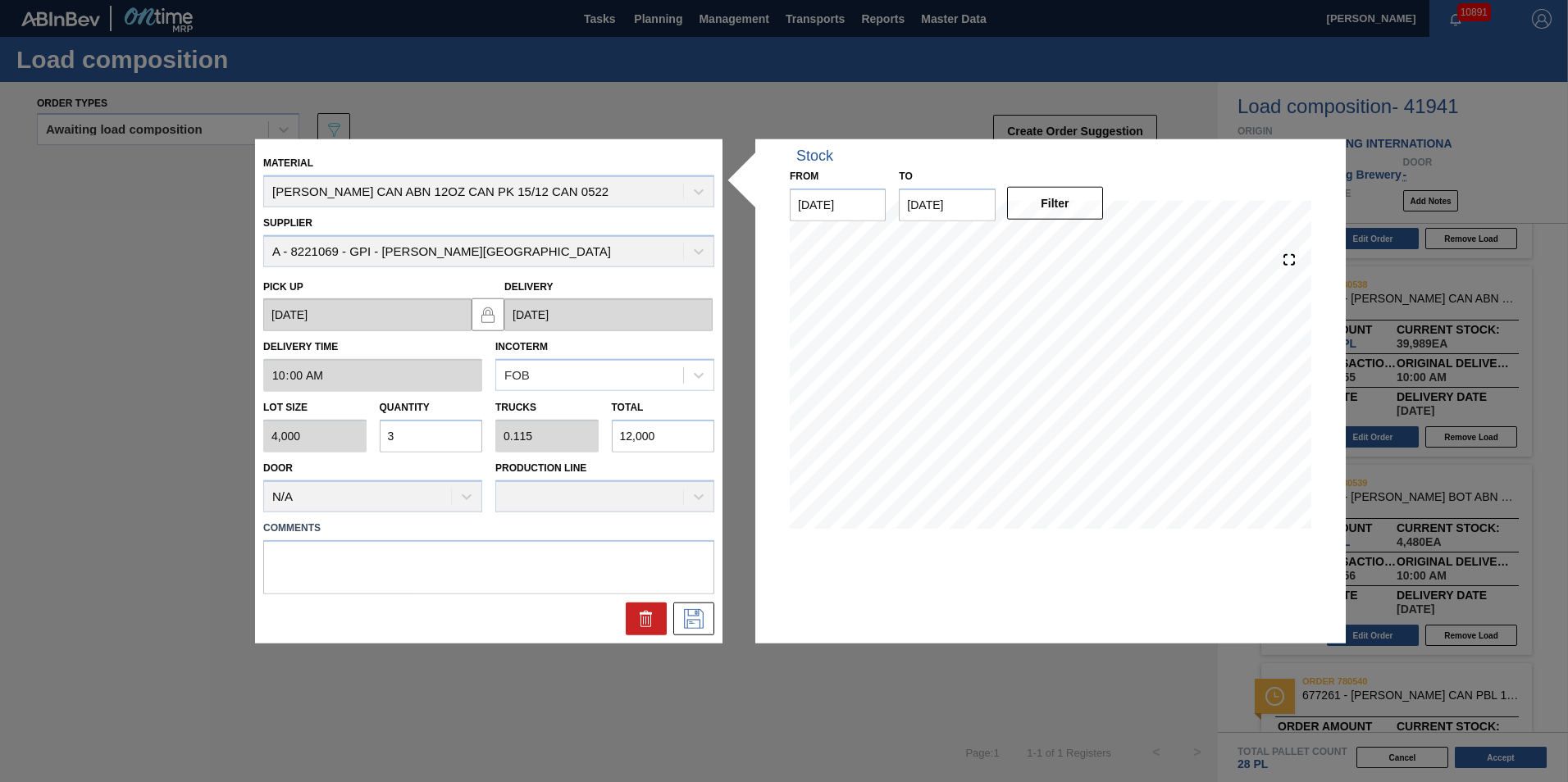
click at [407, 444] on input "3" at bounding box center [432, 435] width 104 height 32
type input "0"
type input "1"
type input "0.038"
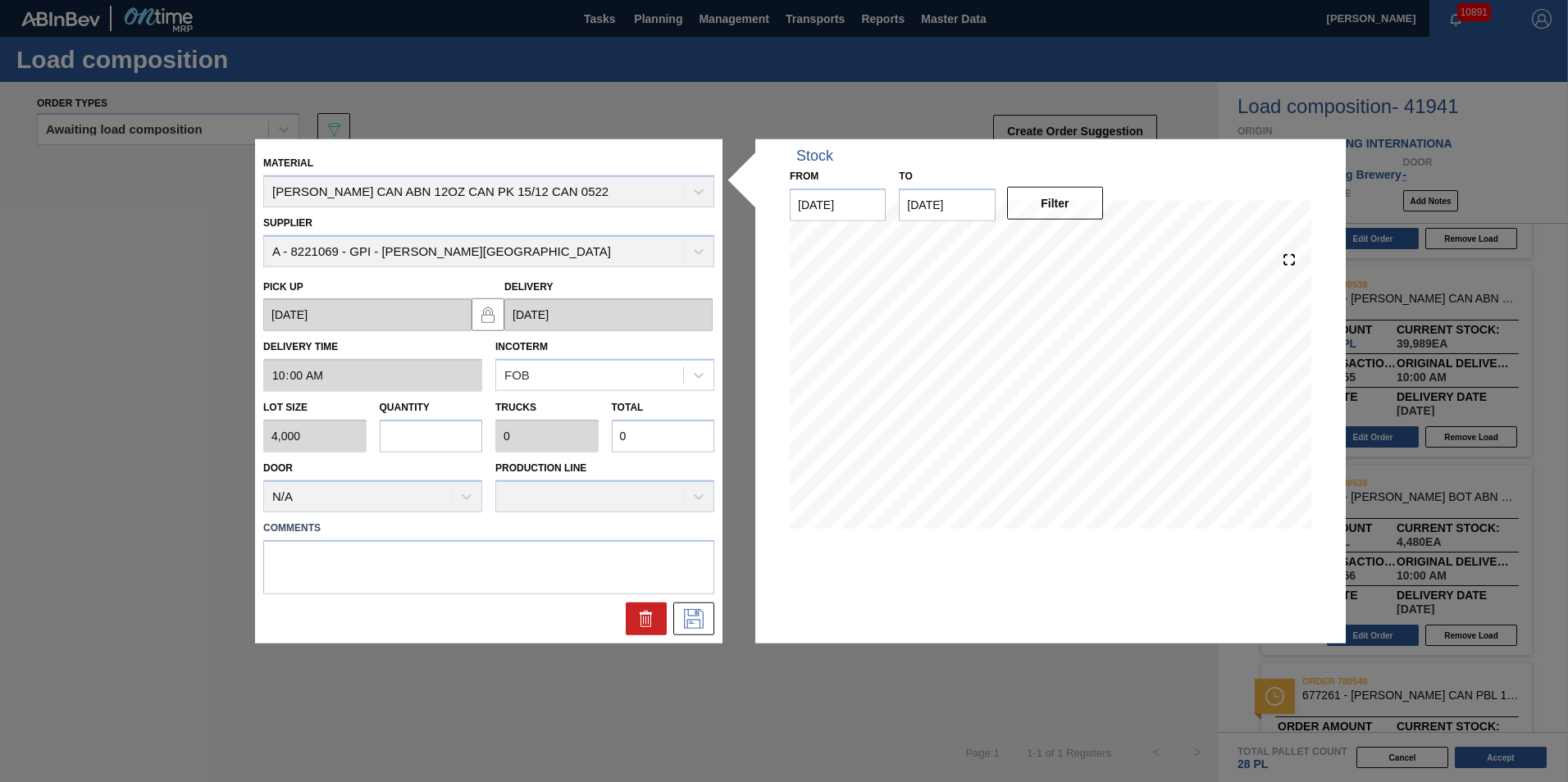
type input "4,000"
type input "1"
click at [685, 608] on button at bounding box center [694, 618] width 41 height 32
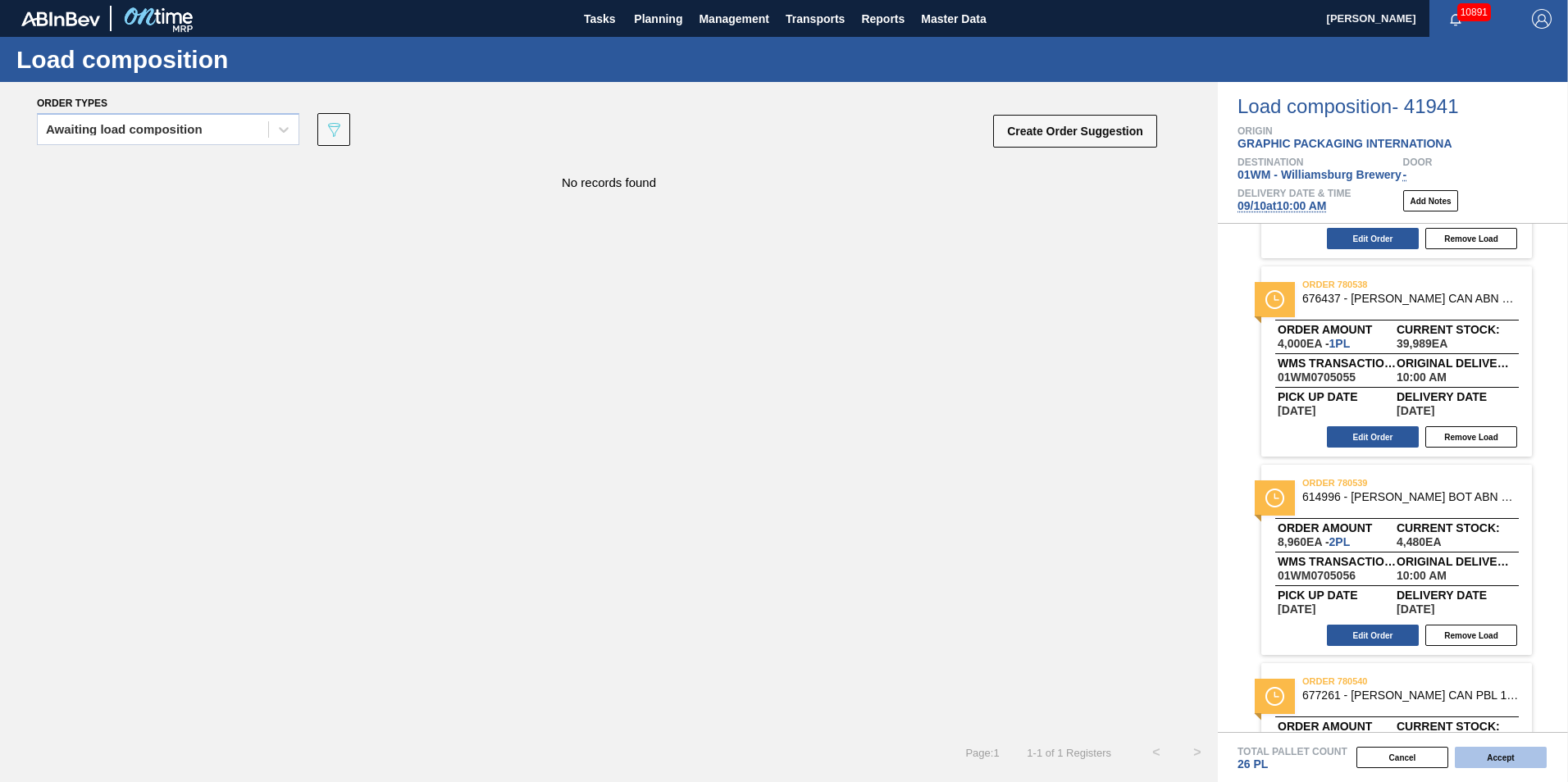
click at [1512, 763] on button "Accept" at bounding box center [1500, 757] width 92 height 21
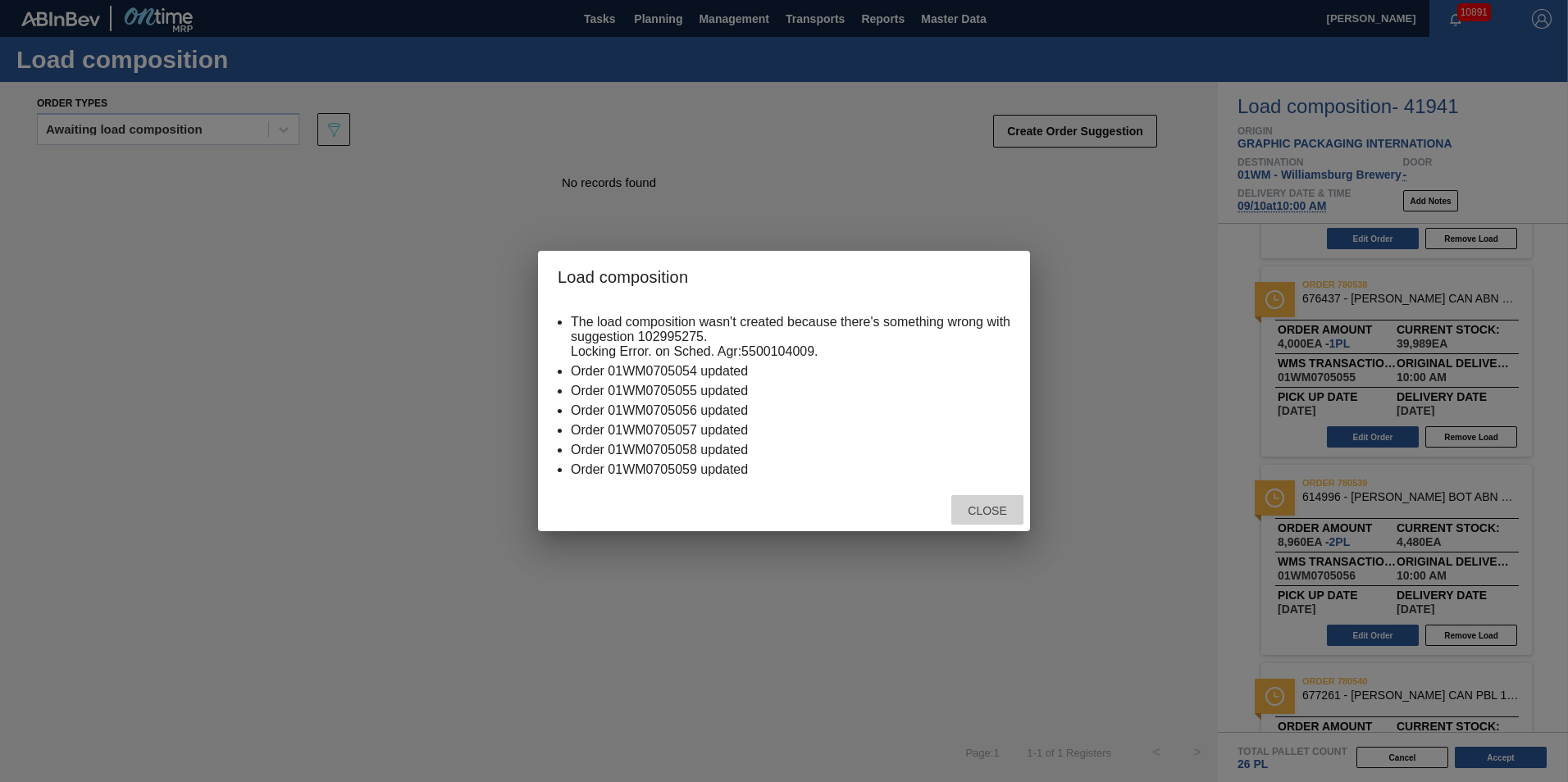
click at [995, 511] on span "Close" at bounding box center [987, 511] width 65 height 13
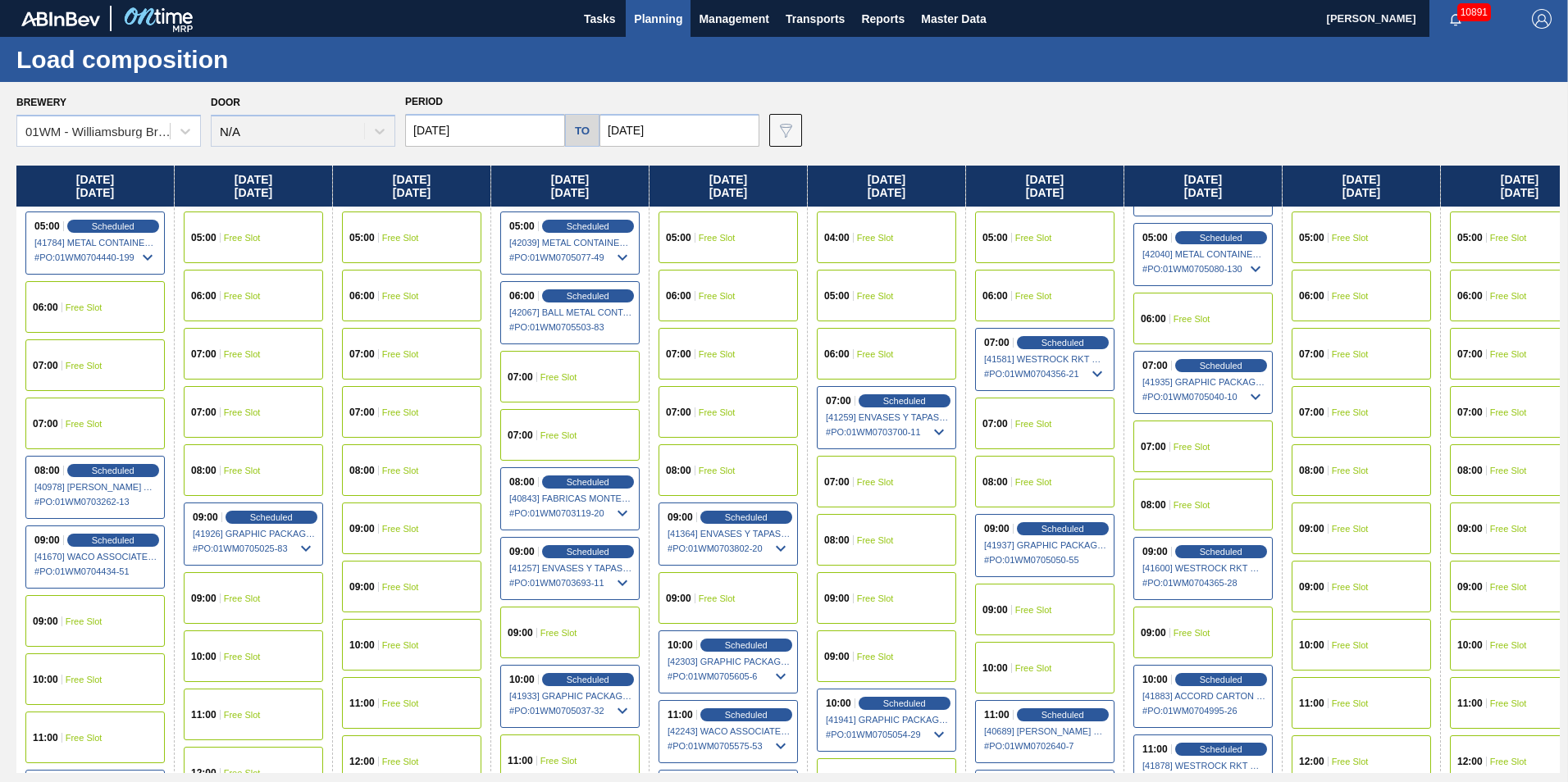
scroll to position [328, 0]
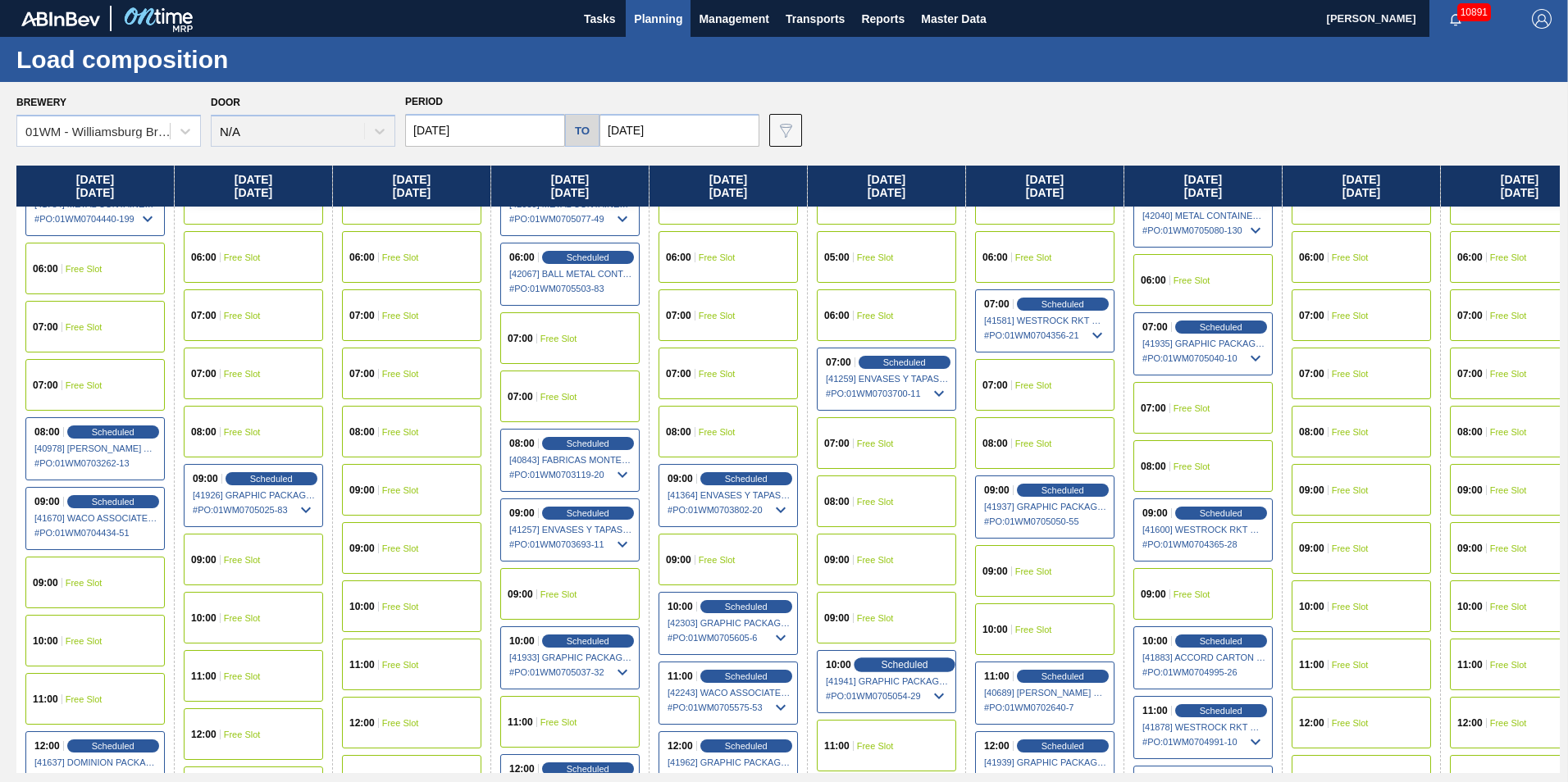
click at [899, 663] on span "Scheduled" at bounding box center [904, 665] width 46 height 11
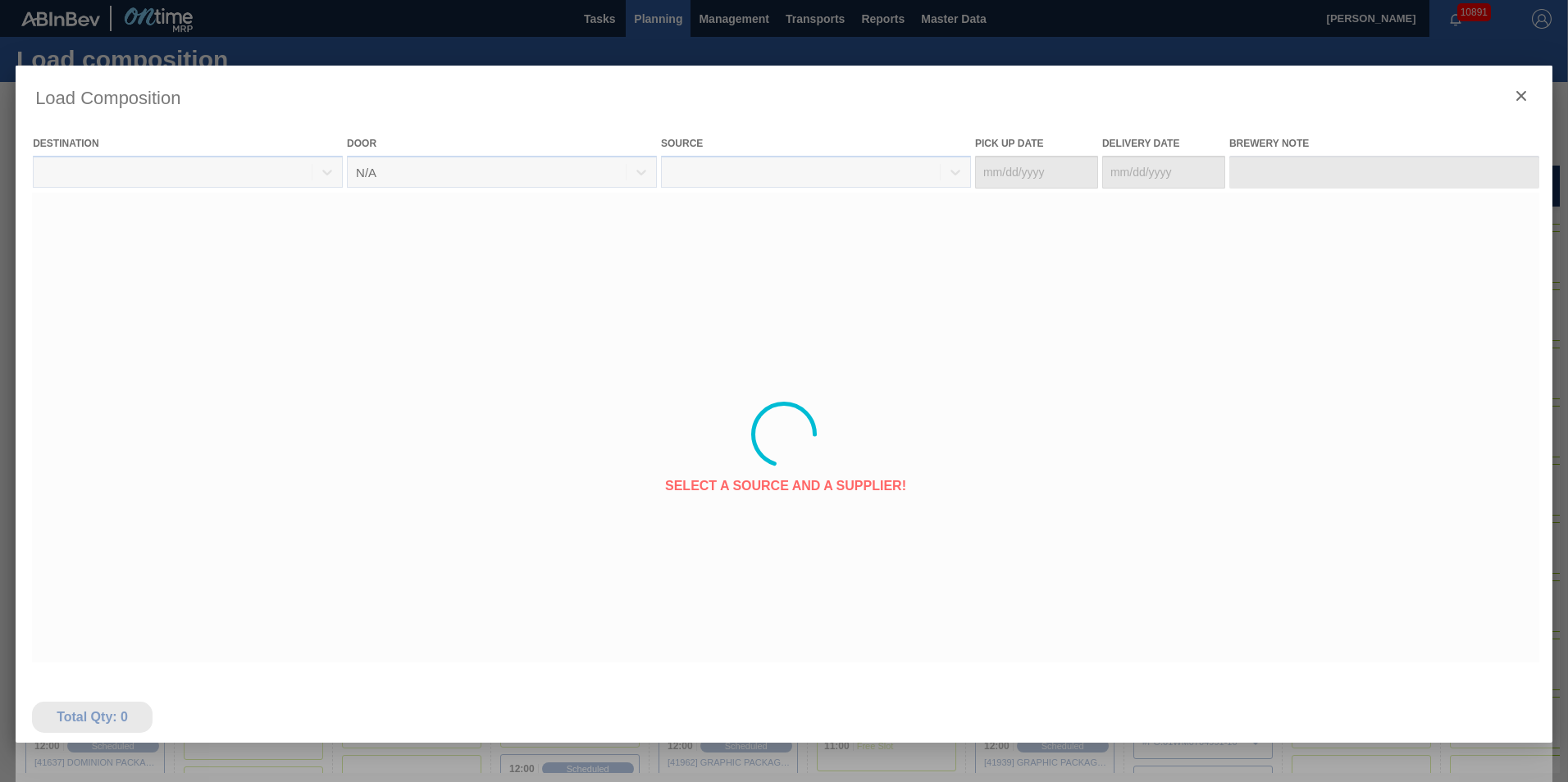
type Date "[DATE]"
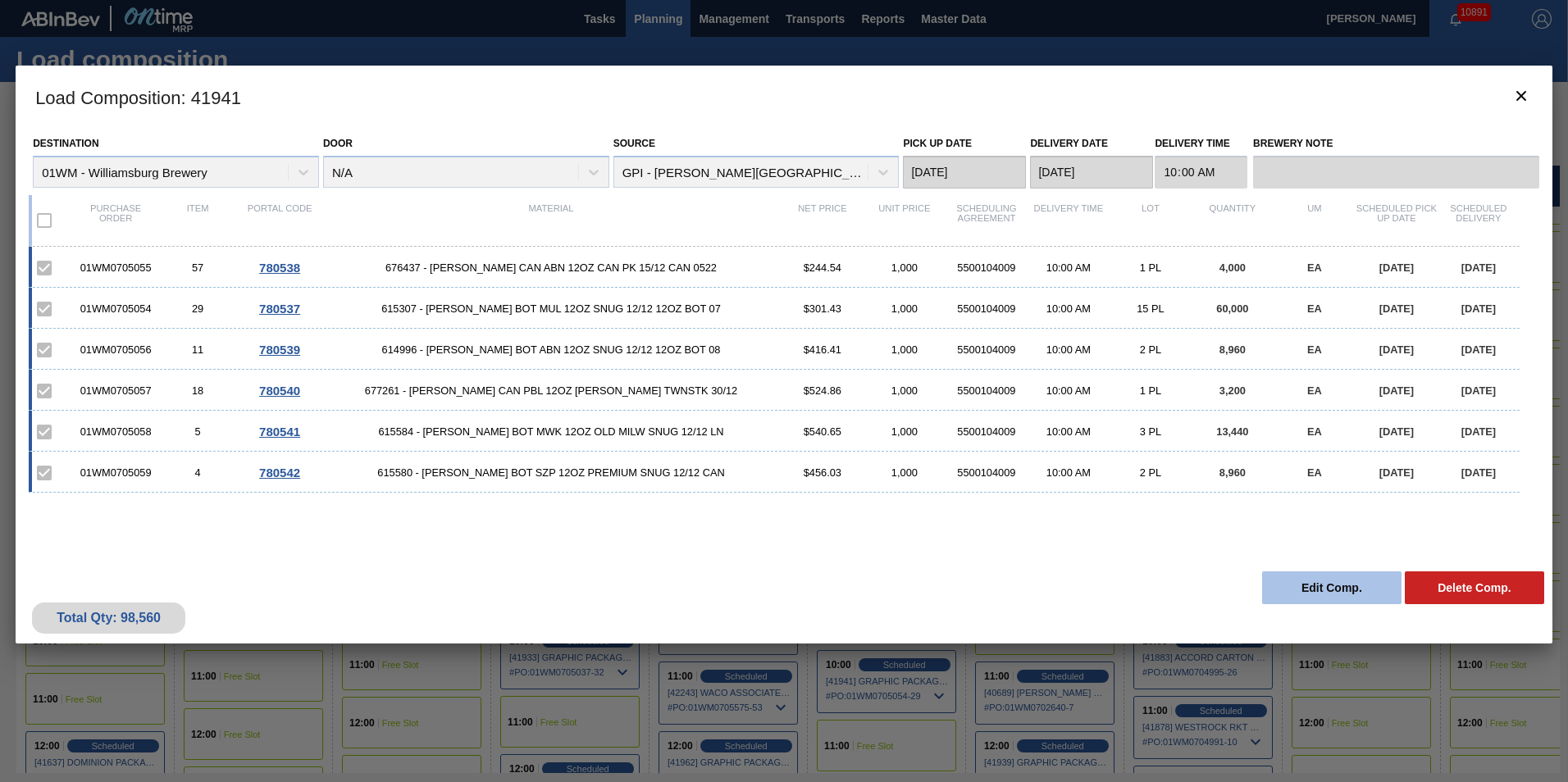
click at [1321, 576] on button "Edit Comp." at bounding box center [1332, 587] width 139 height 32
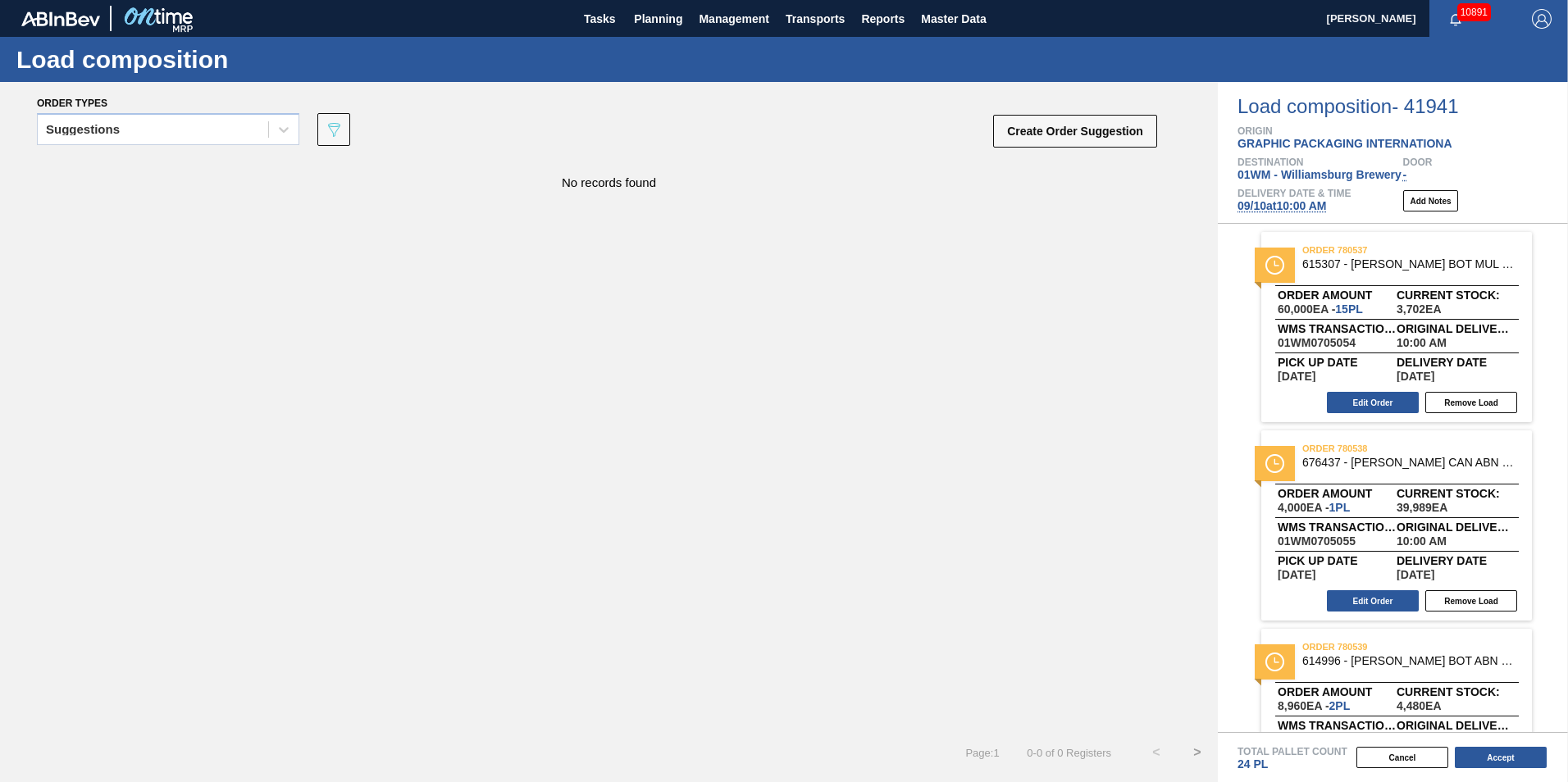
drag, startPoint x: 252, startPoint y: 134, endPoint x: 239, endPoint y: 148, distance: 19.1
click at [252, 133] on div "Suggestions" at bounding box center [153, 130] width 231 height 24
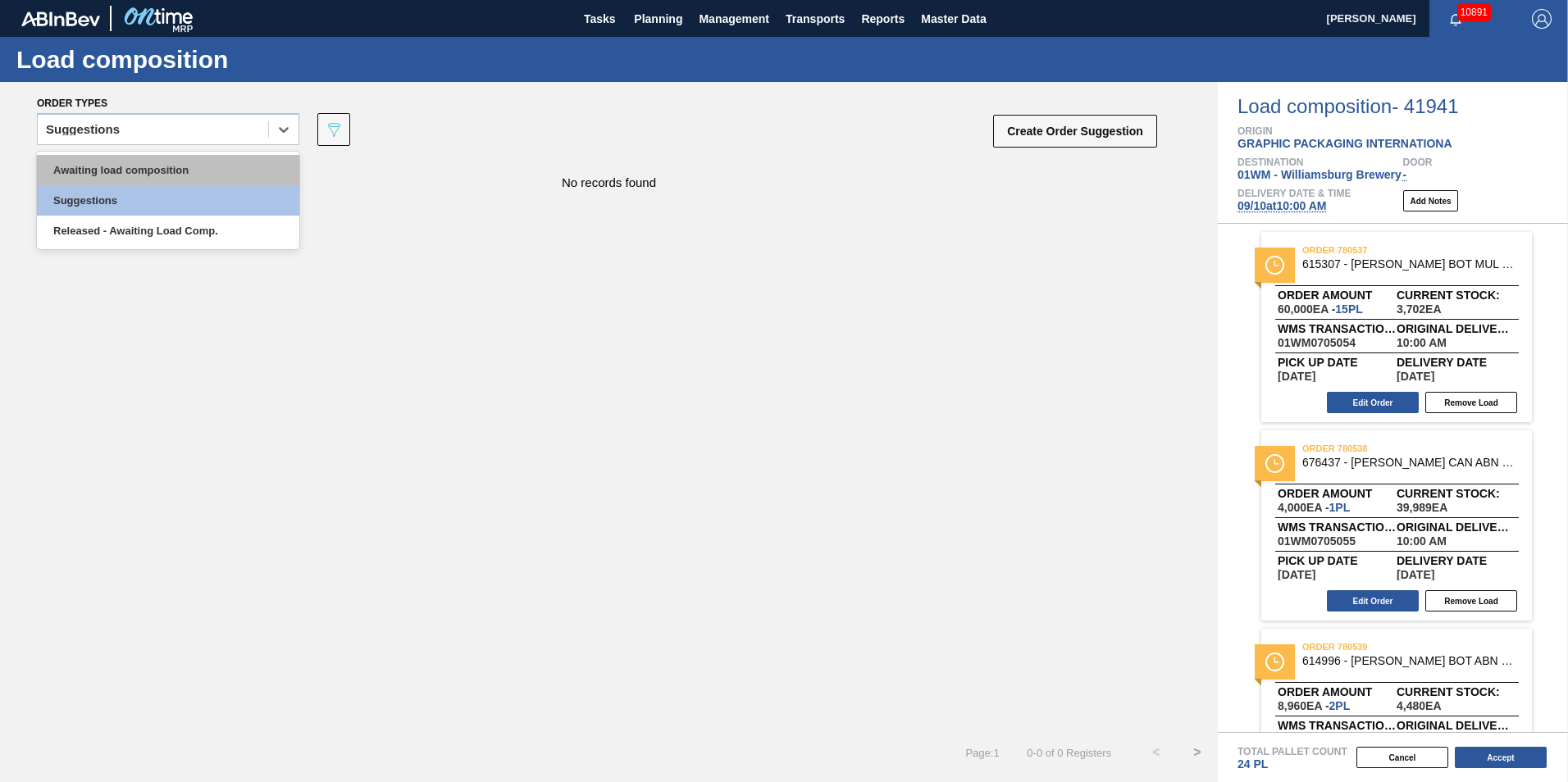
click at [224, 180] on div "Awaiting load composition" at bounding box center [168, 170] width 262 height 31
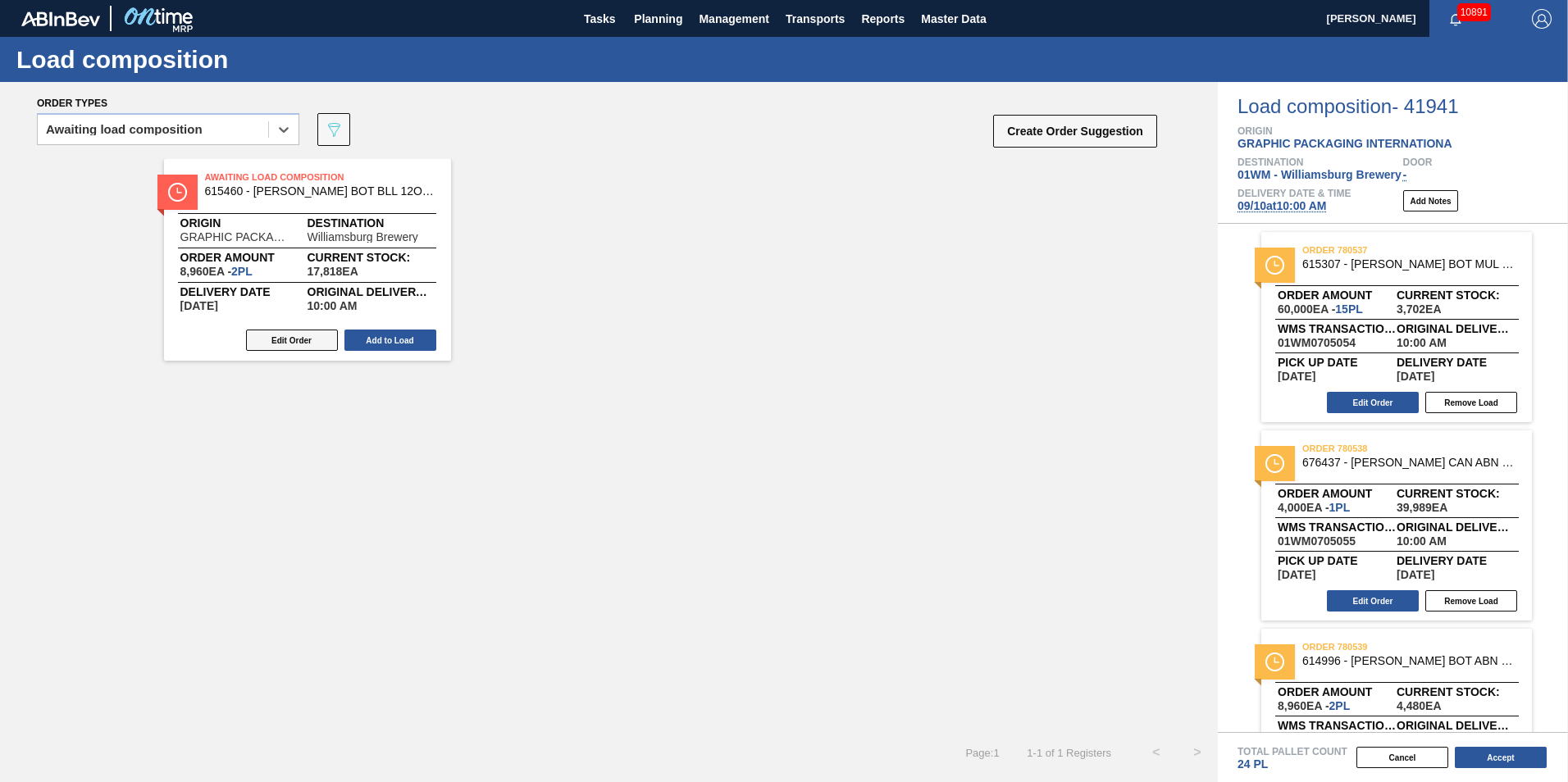
click at [297, 342] on button "Edit Order" at bounding box center [292, 340] width 92 height 21
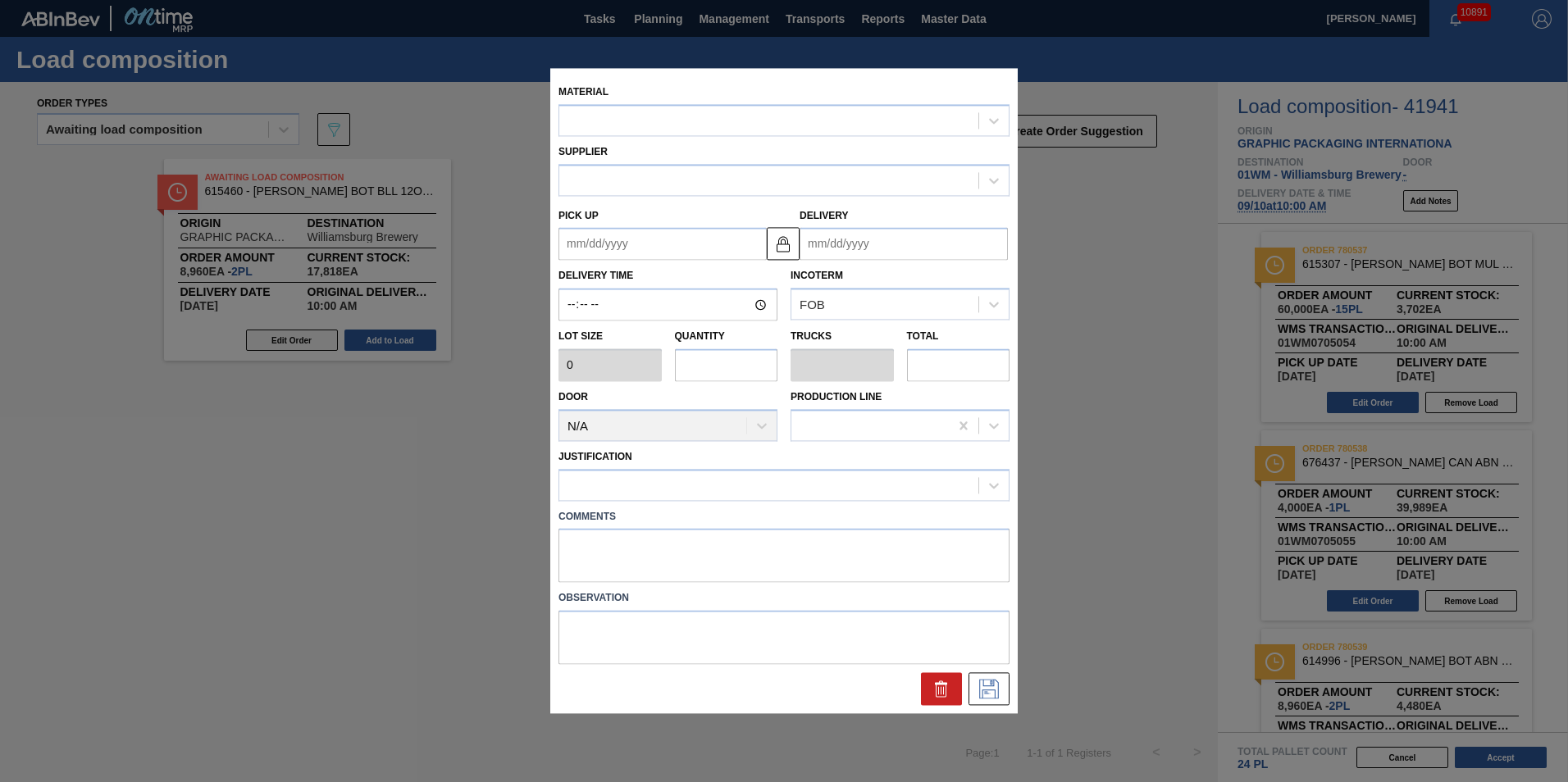
type input "10:00:00"
type input "4,480"
type input "2"
type input "0.077"
type input "8,960"
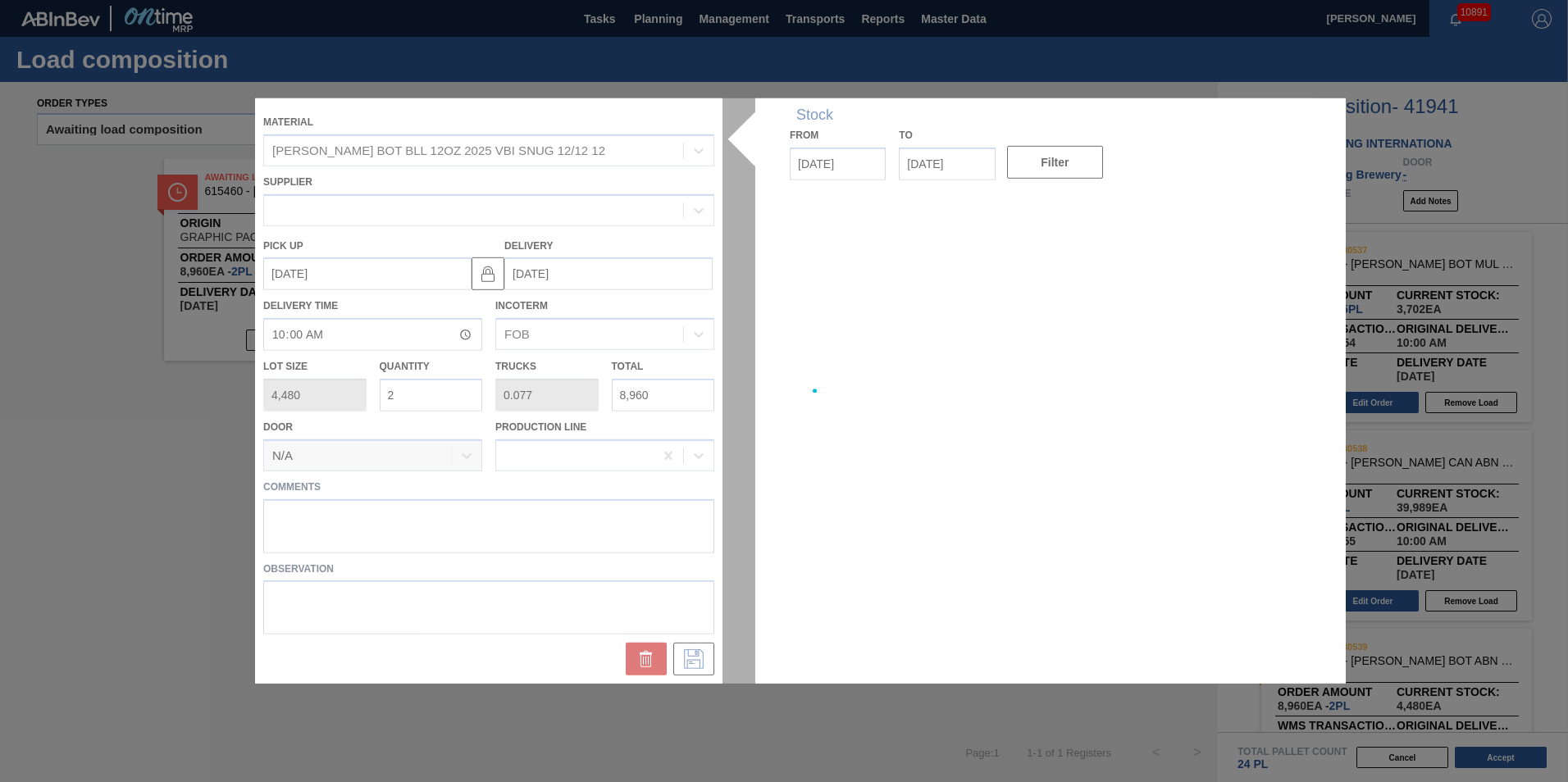
type up "[DATE]"
type input "[DATE]"
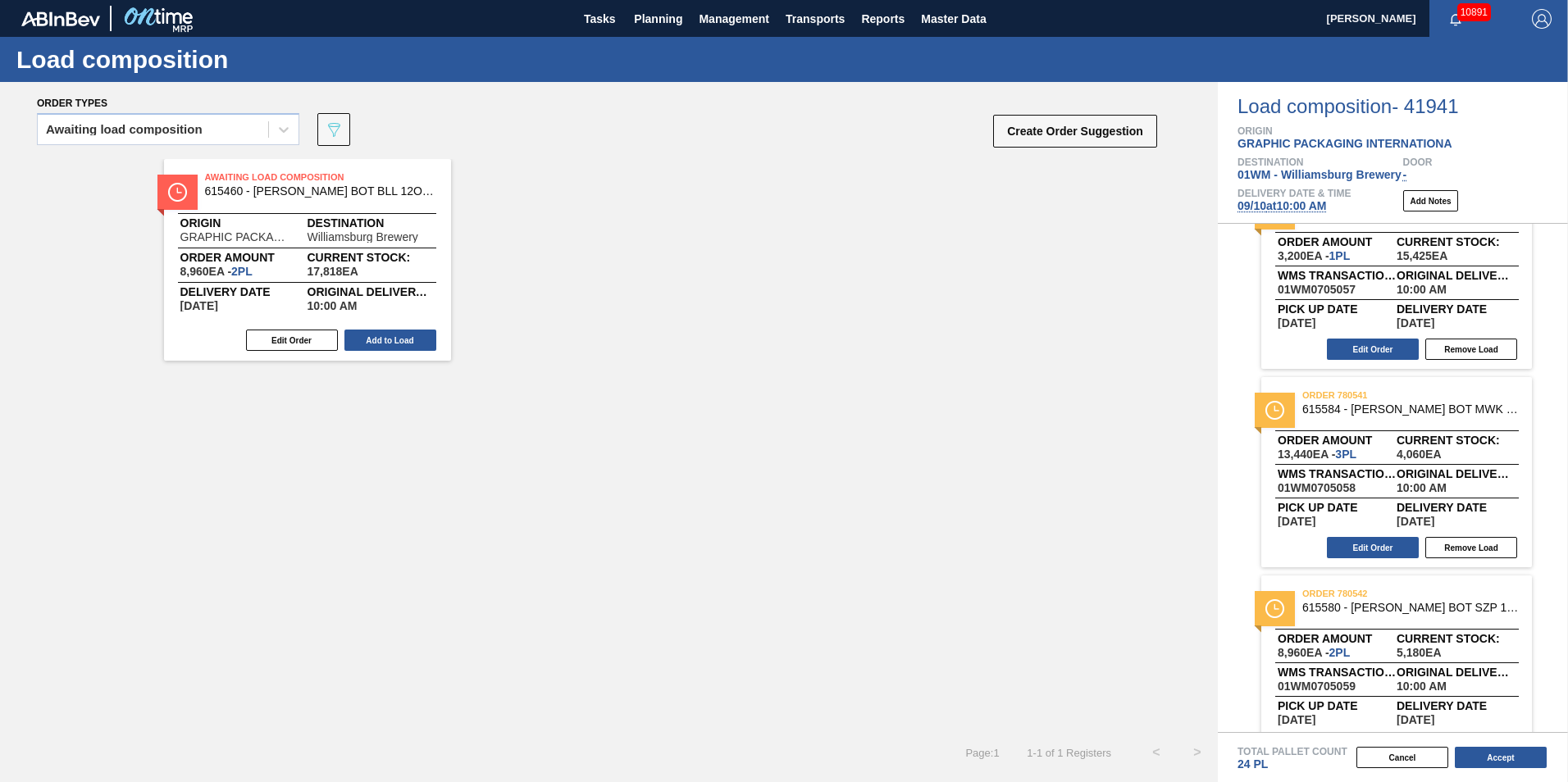
scroll to position [690, 0]
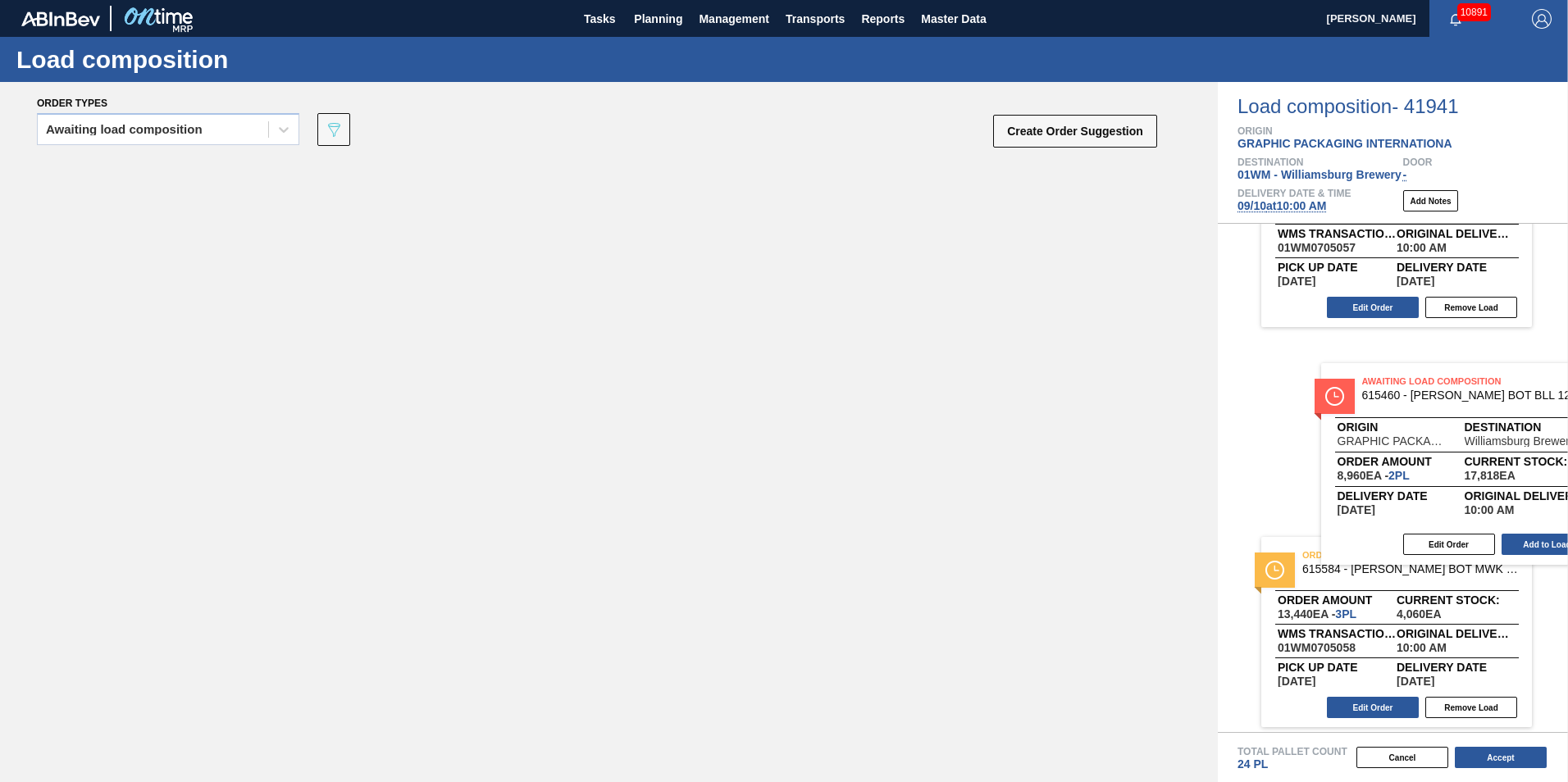
drag, startPoint x: 312, startPoint y: 277, endPoint x: 1450, endPoint y: 472, distance: 1154.6
click at [1459, 476] on div "Order types Awaiting load composition 089F7B8B-B2A5-4AFE-B5C0-19BA573D28AC Crea…" at bounding box center [784, 433] width 1568 height 700
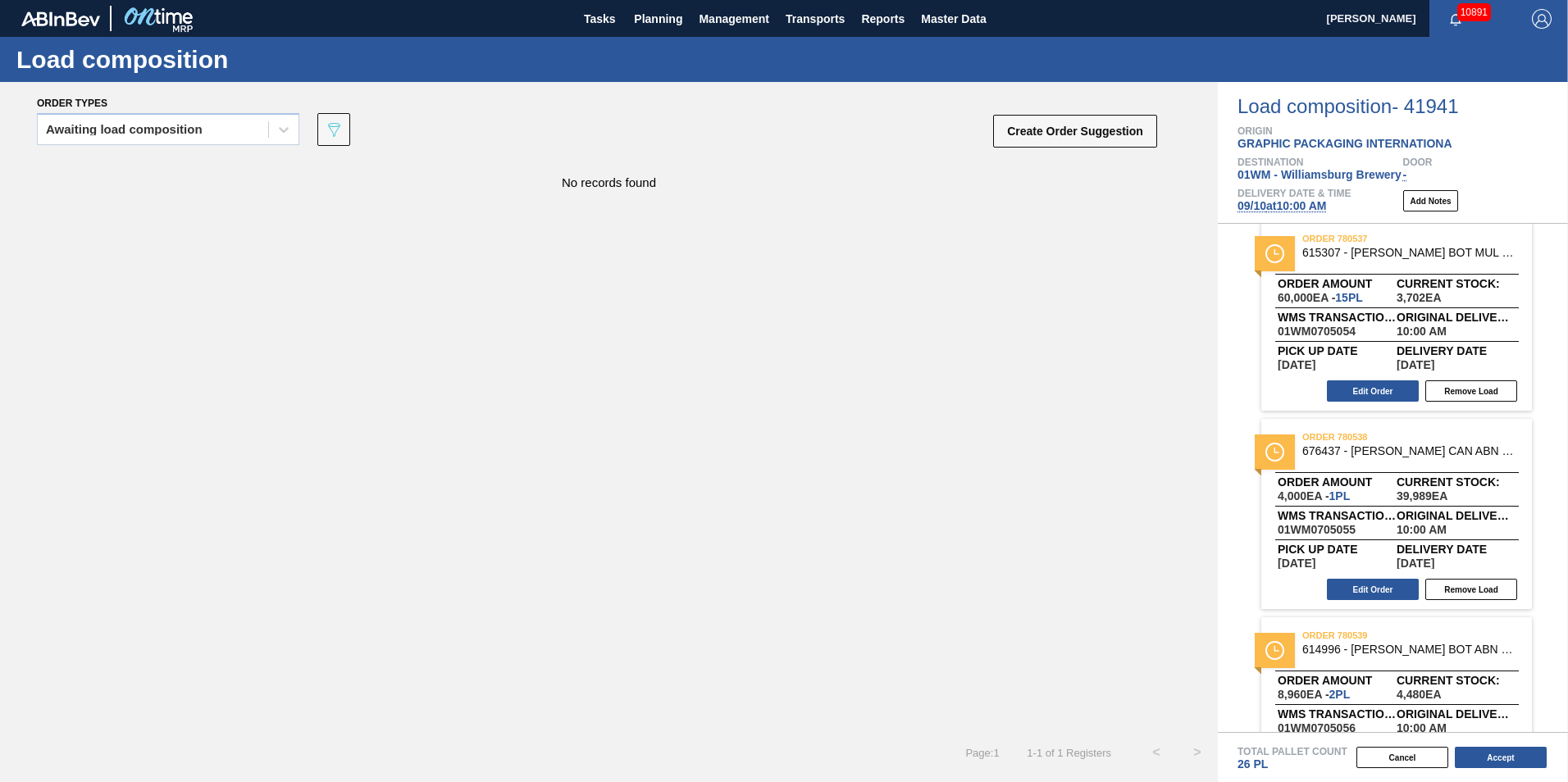
scroll to position [0, 0]
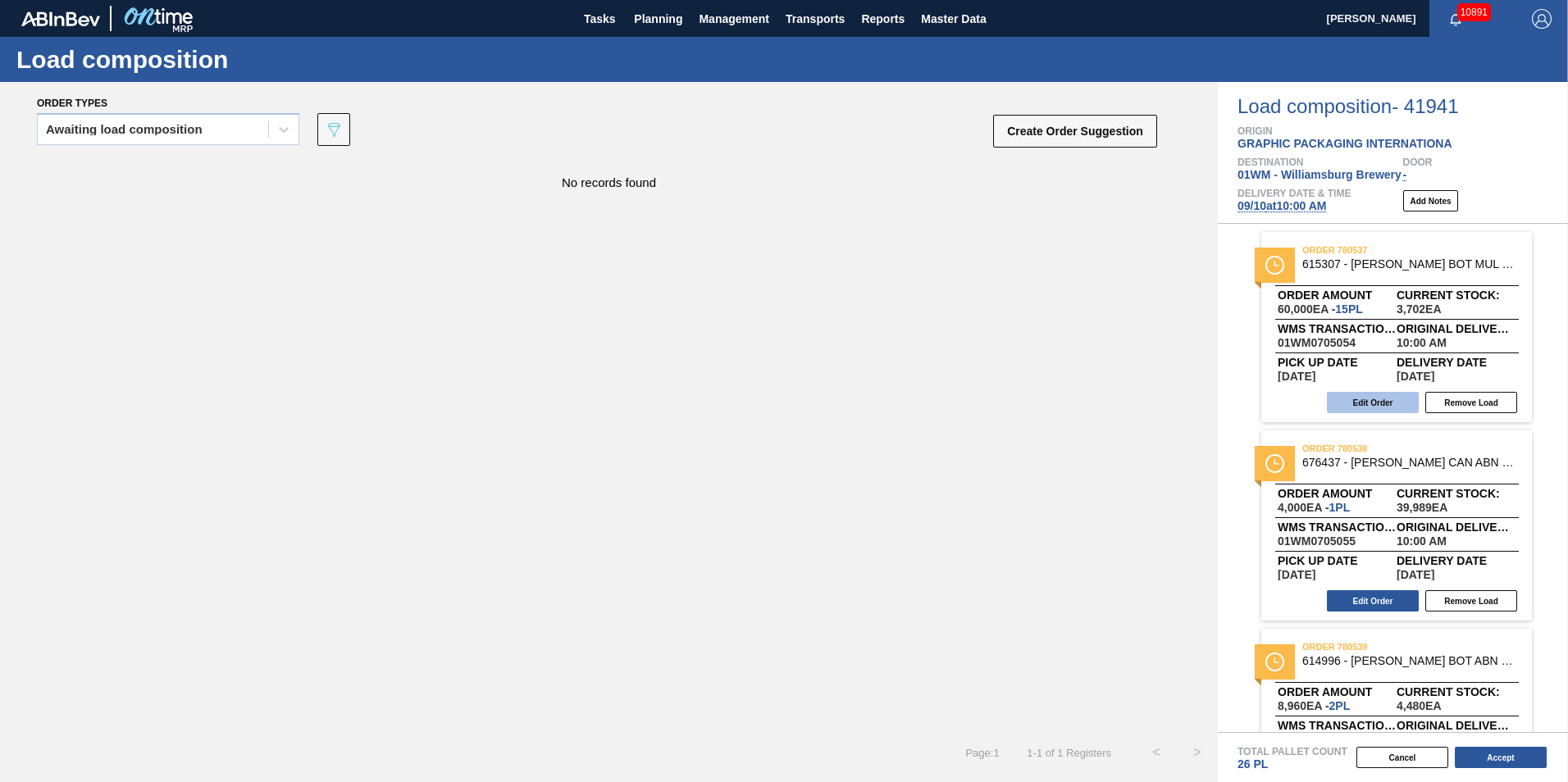
click at [1373, 396] on button "Edit Order" at bounding box center [1372, 402] width 92 height 21
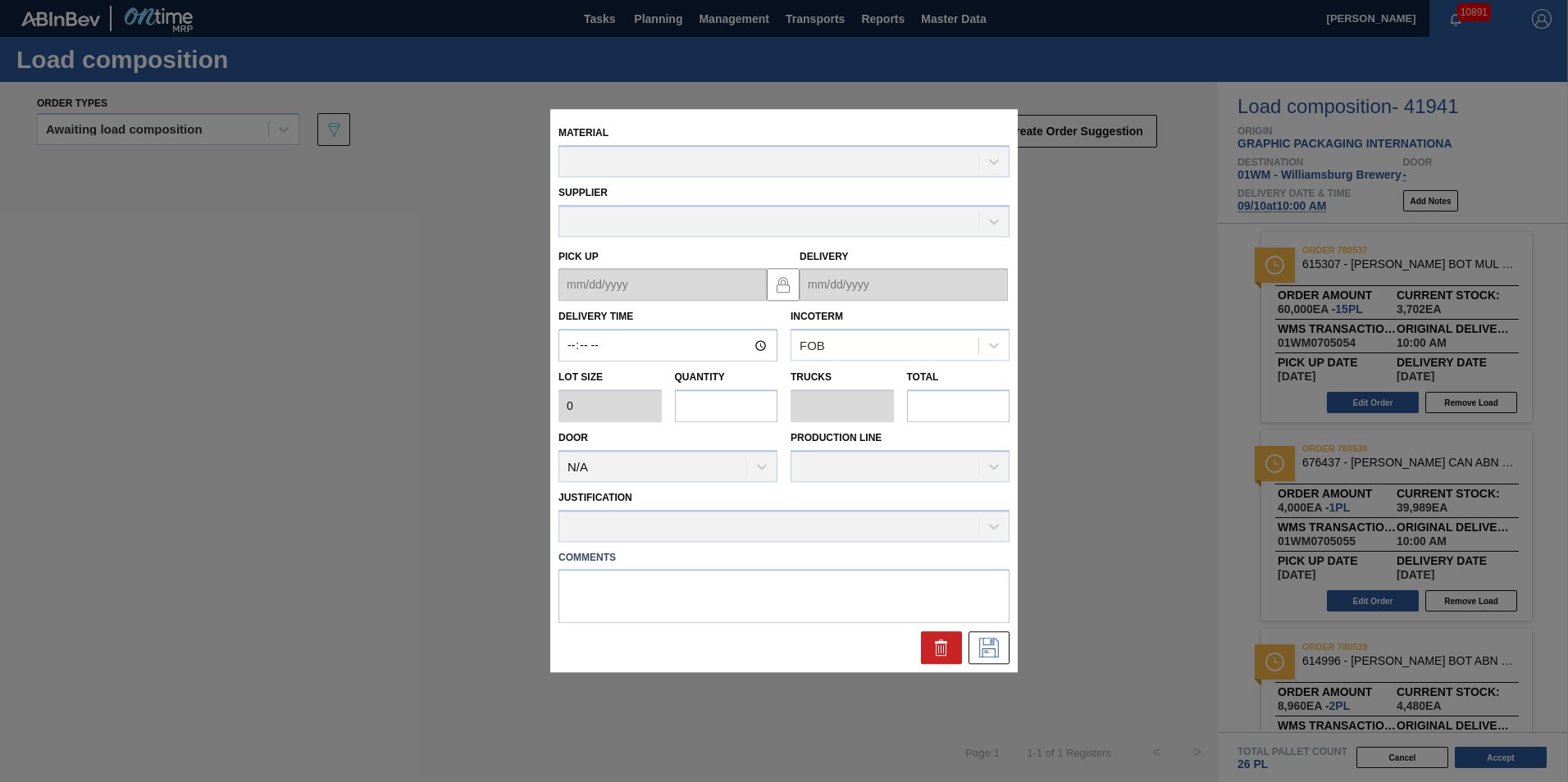
type input "10:00:00"
type input "4,000"
type input "15"
type input "0.577"
type input "60,000"
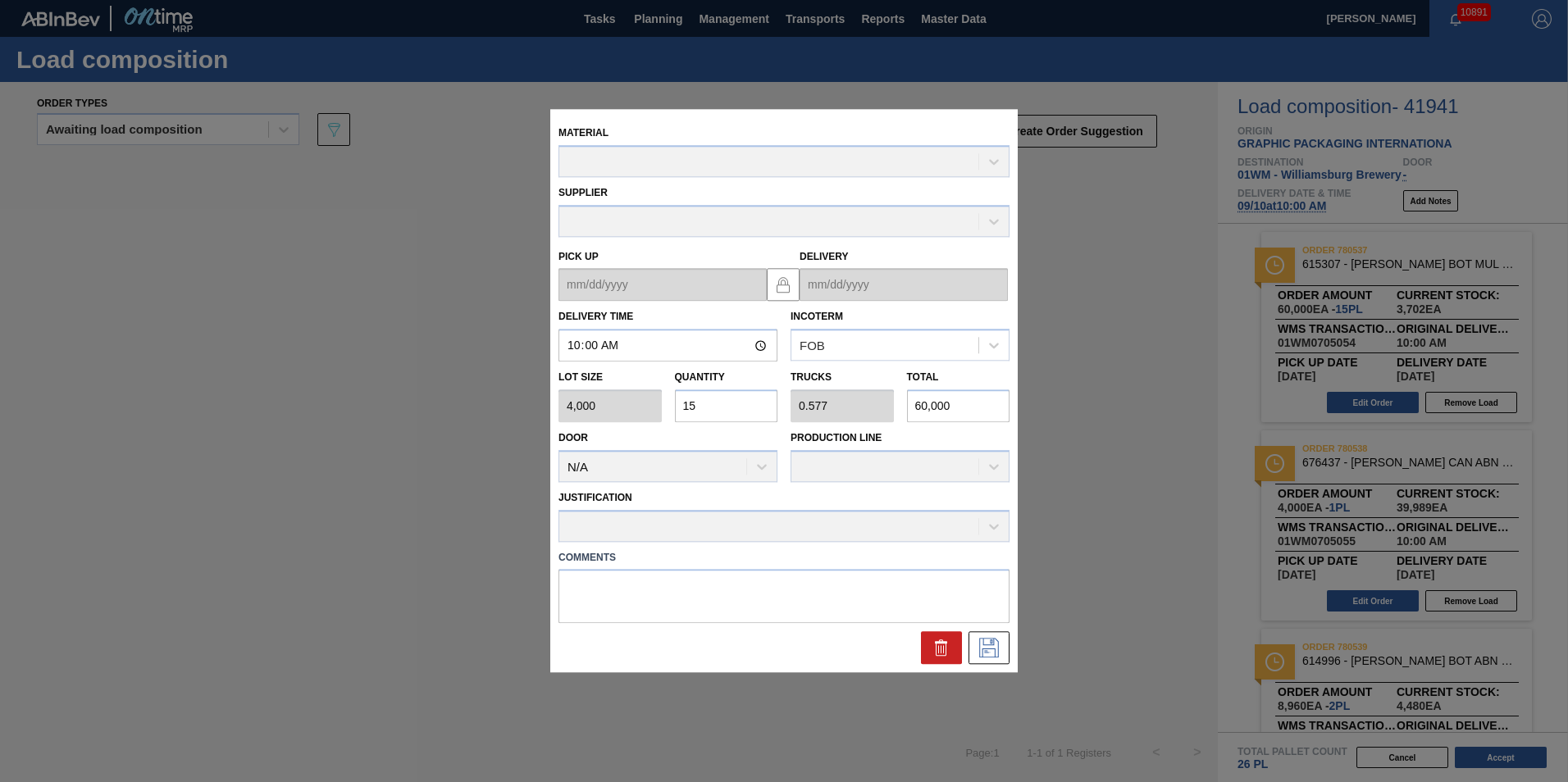
type up "[DATE]"
type input "[DATE]"
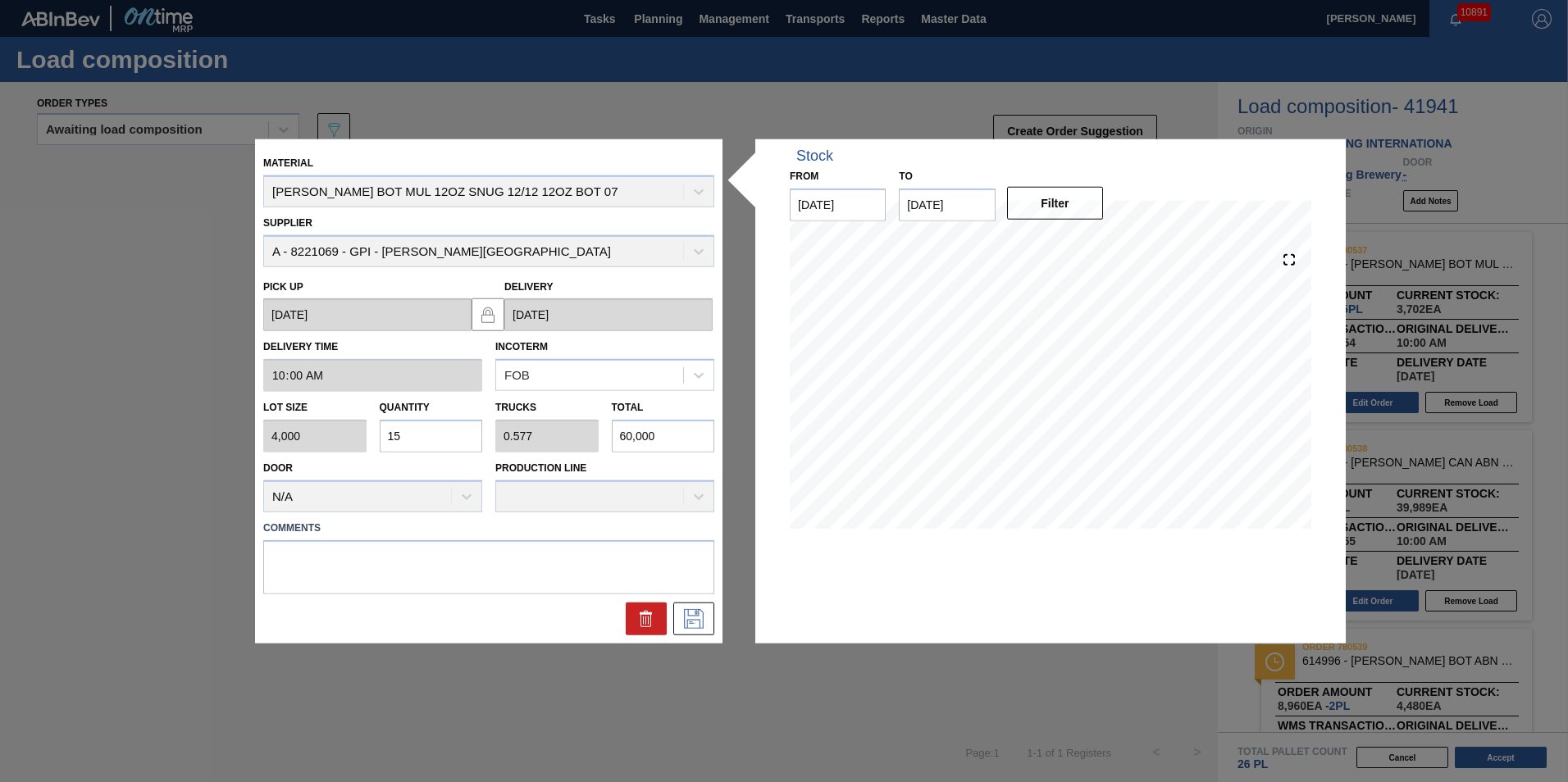
click at [439, 446] on input "15" at bounding box center [432, 435] width 104 height 32
type input "1"
type input "0.038"
type input "4,000"
type input "13"
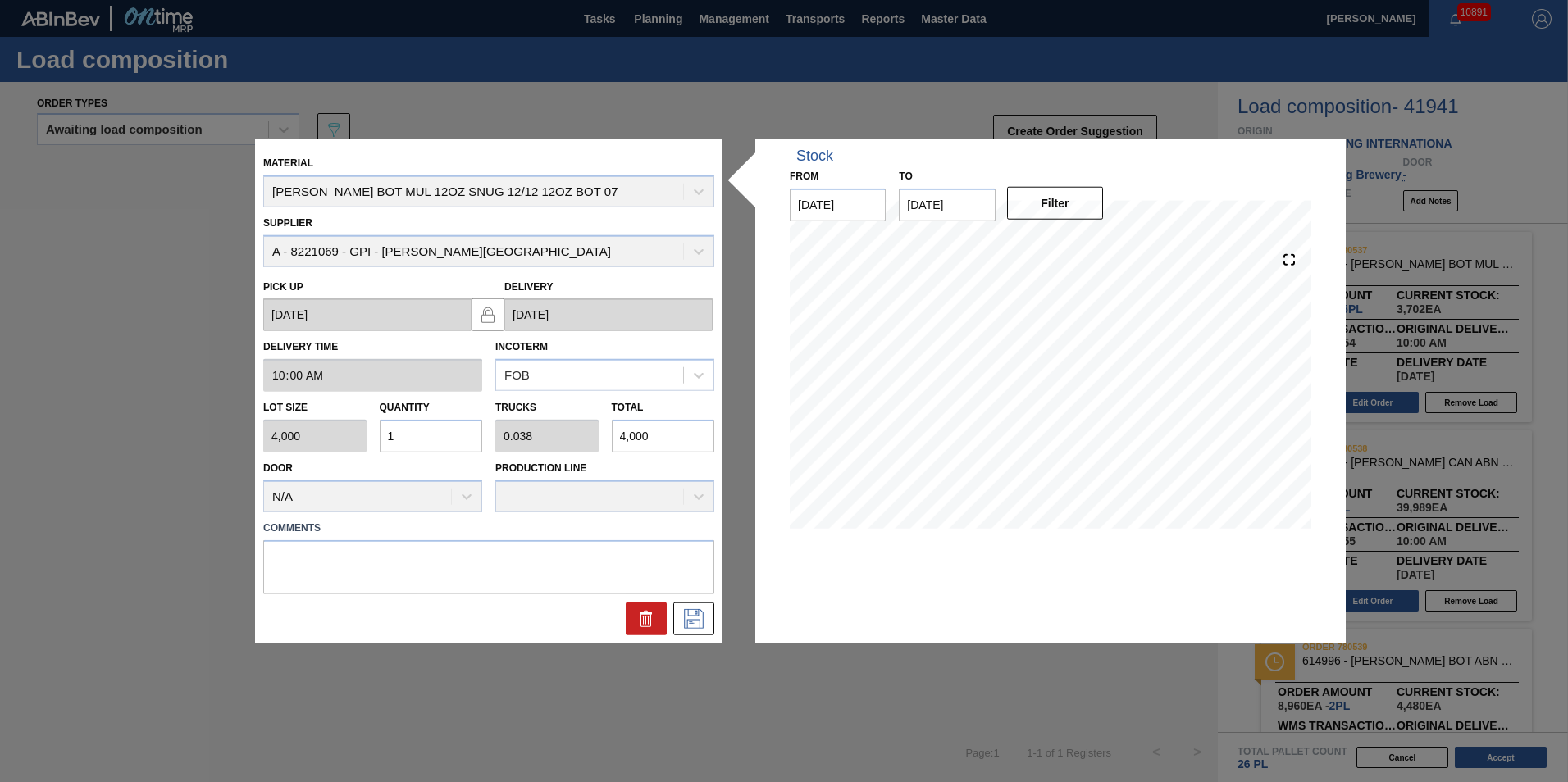
type input "0.5"
type input "52,000"
type input "13"
click at [687, 616] on icon at bounding box center [694, 618] width 26 height 19
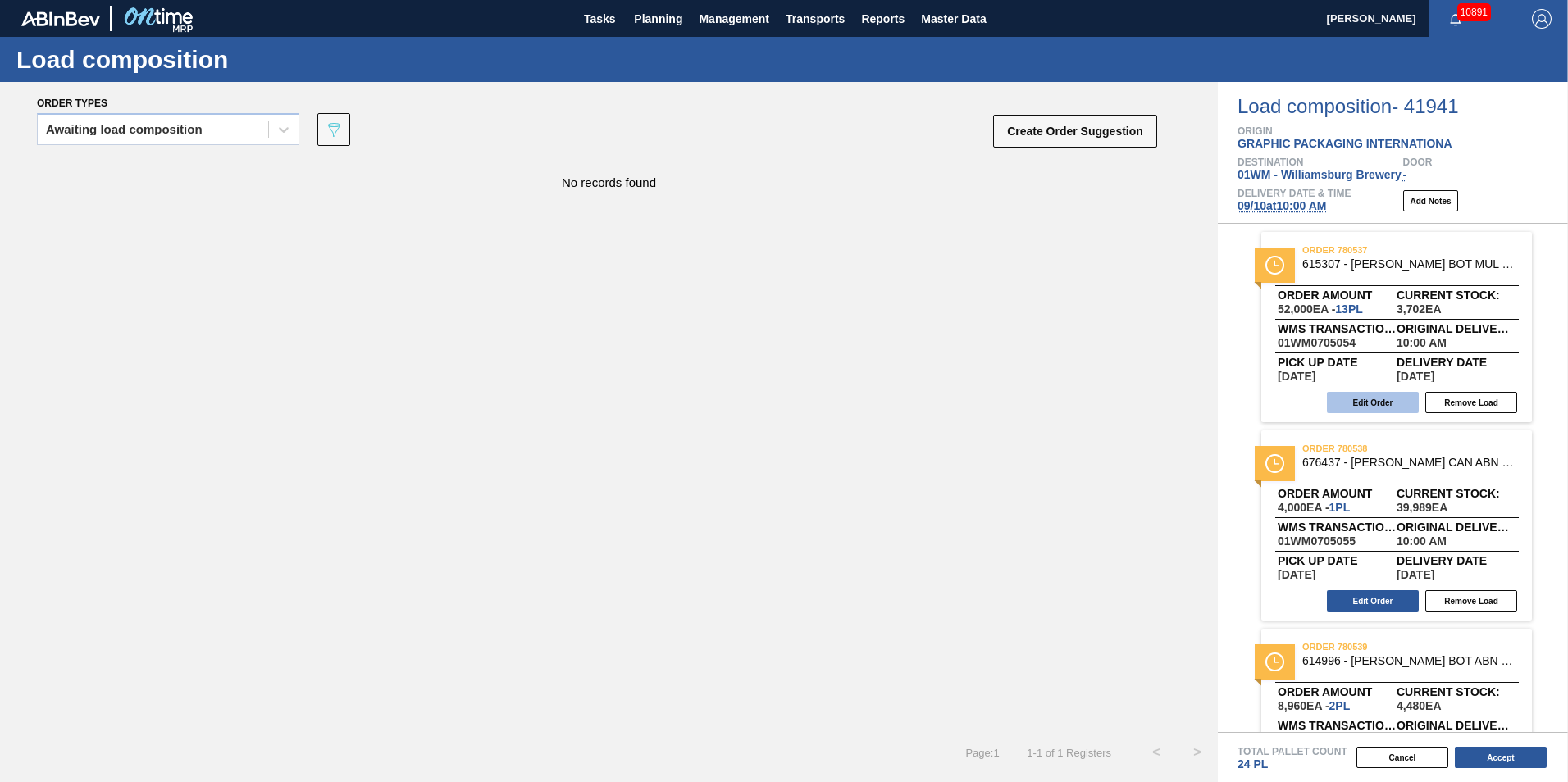
click at [1403, 402] on button "Edit Order" at bounding box center [1372, 402] width 92 height 21
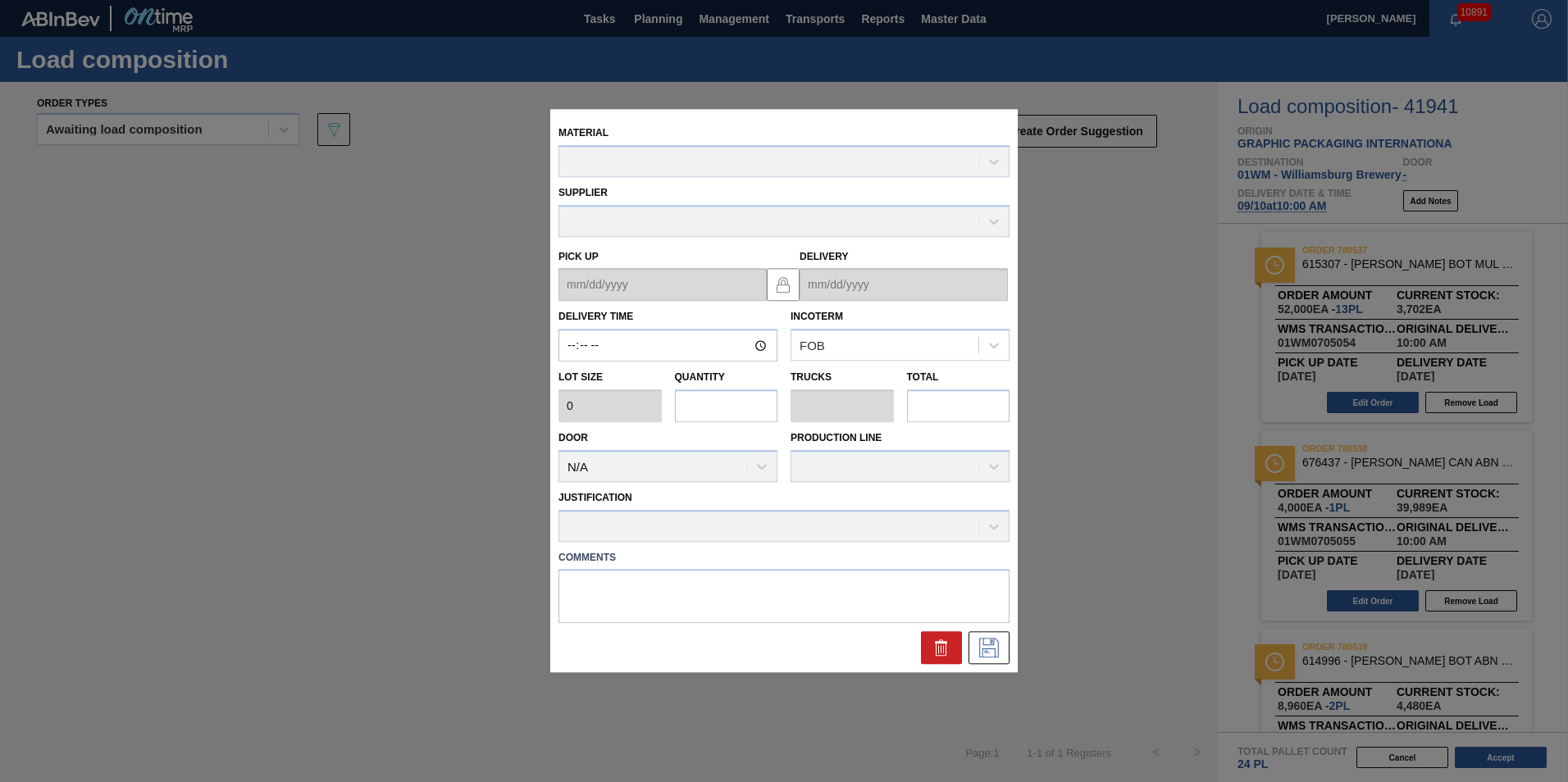
type input "10:00:00"
type input "4,000"
type input "13"
type input "0.5"
type input "52,000"
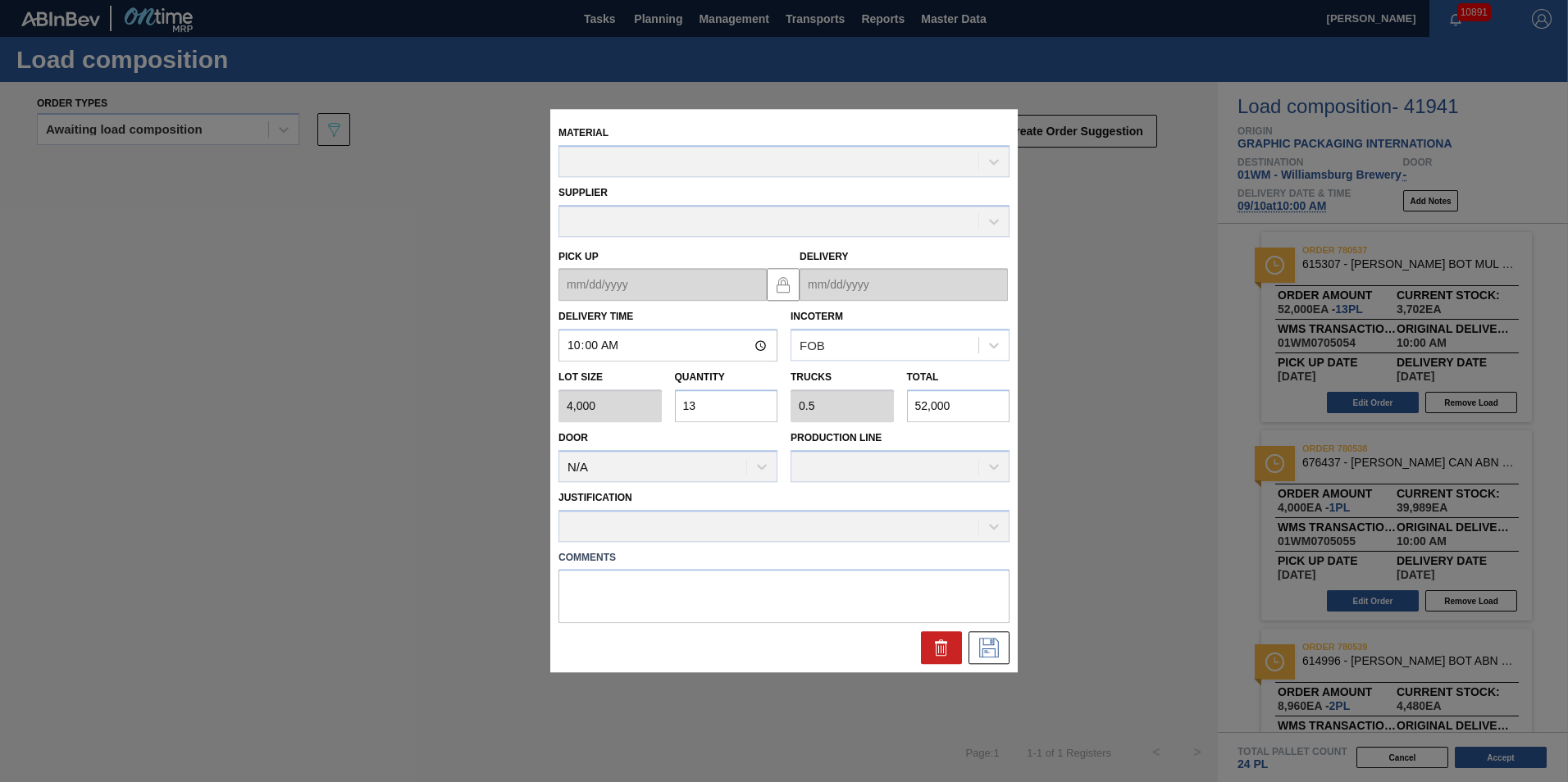
type up "[DATE]"
type input "[DATE]"
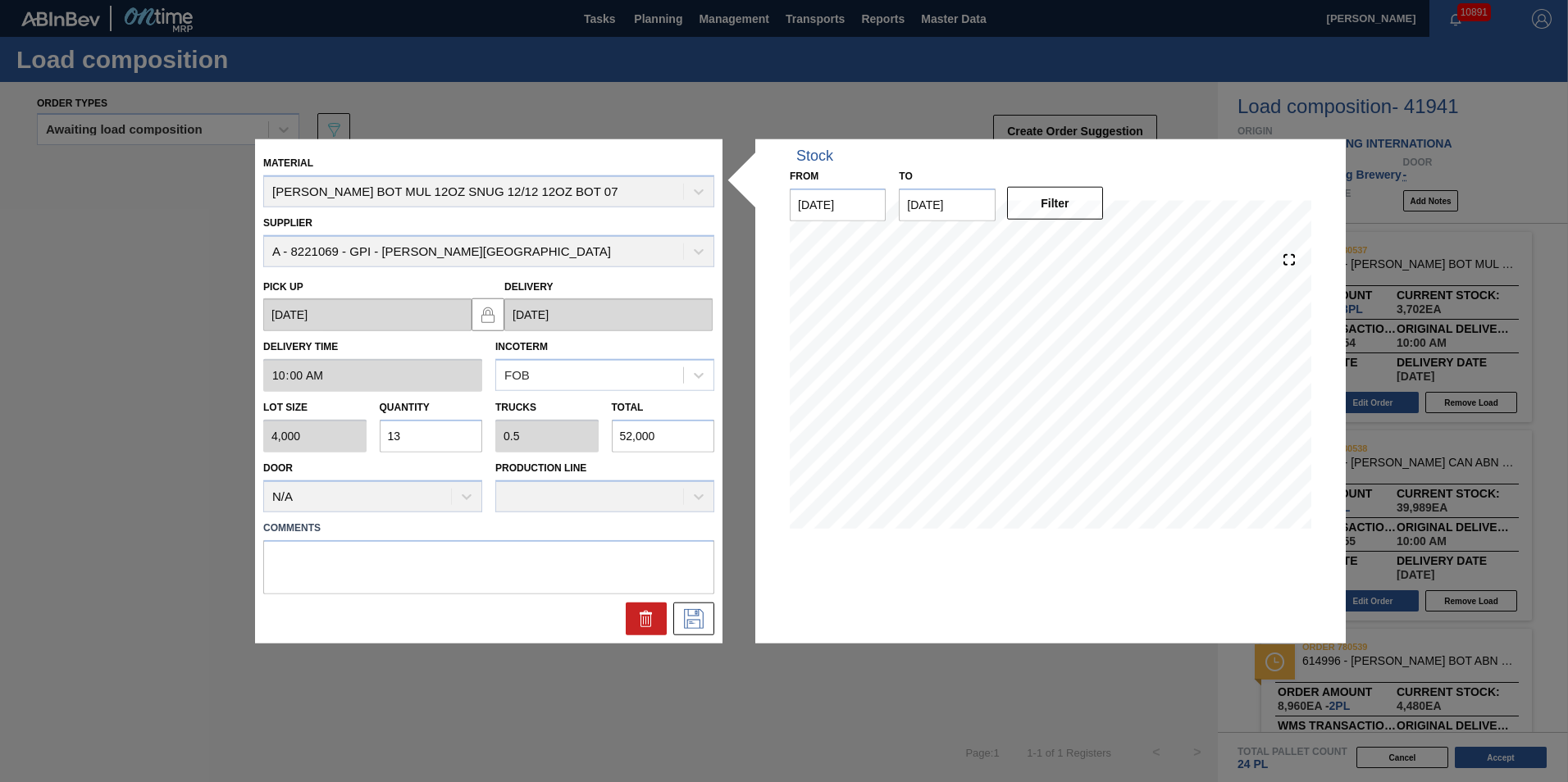
click at [398, 438] on input "13" at bounding box center [432, 435] width 104 height 32
type input "1"
type input "0.038"
type input "4,000"
type input "15"
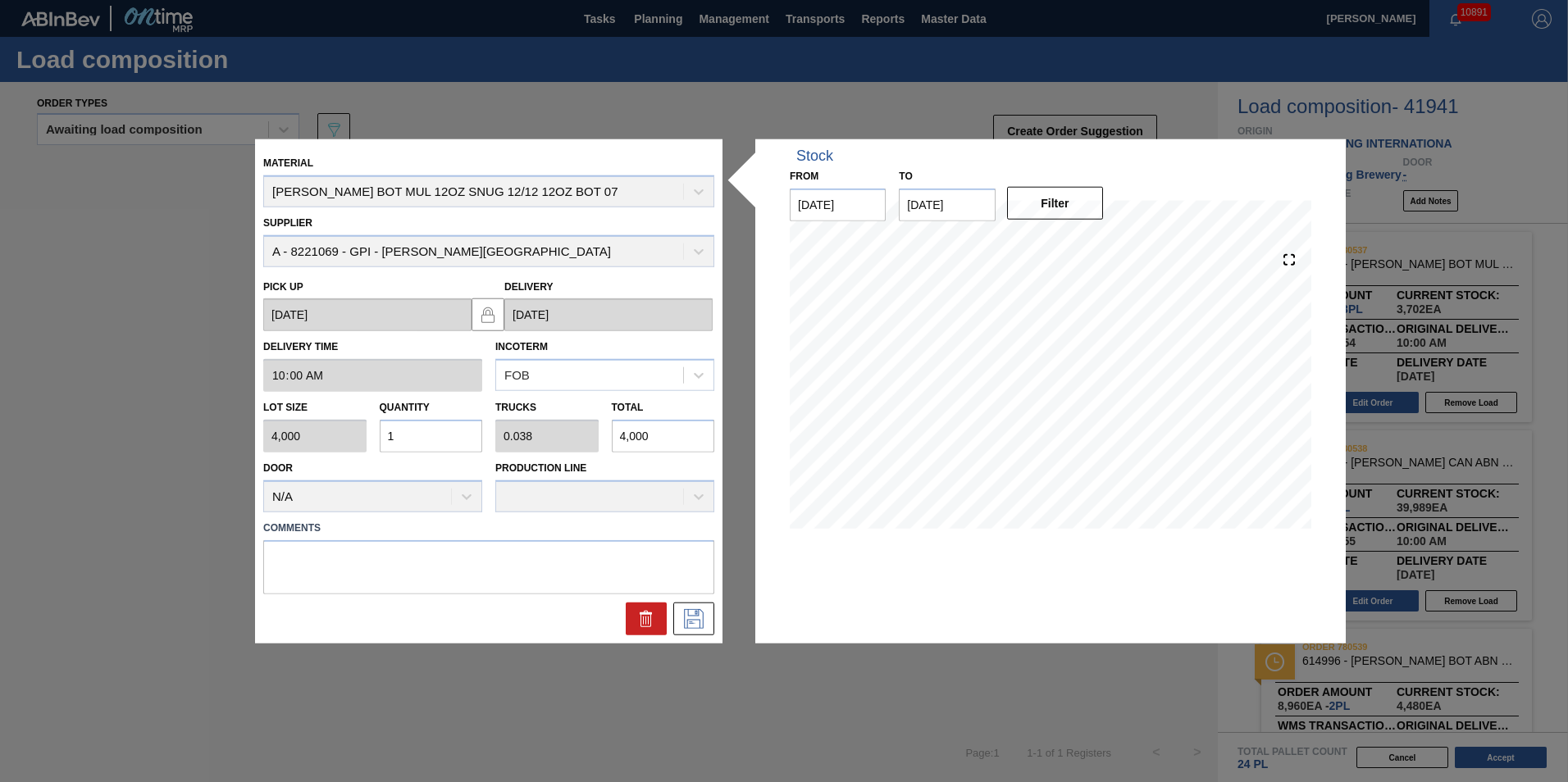
type input "0.577"
type input "60,000"
type input "15"
click at [684, 633] on button at bounding box center [694, 618] width 41 height 32
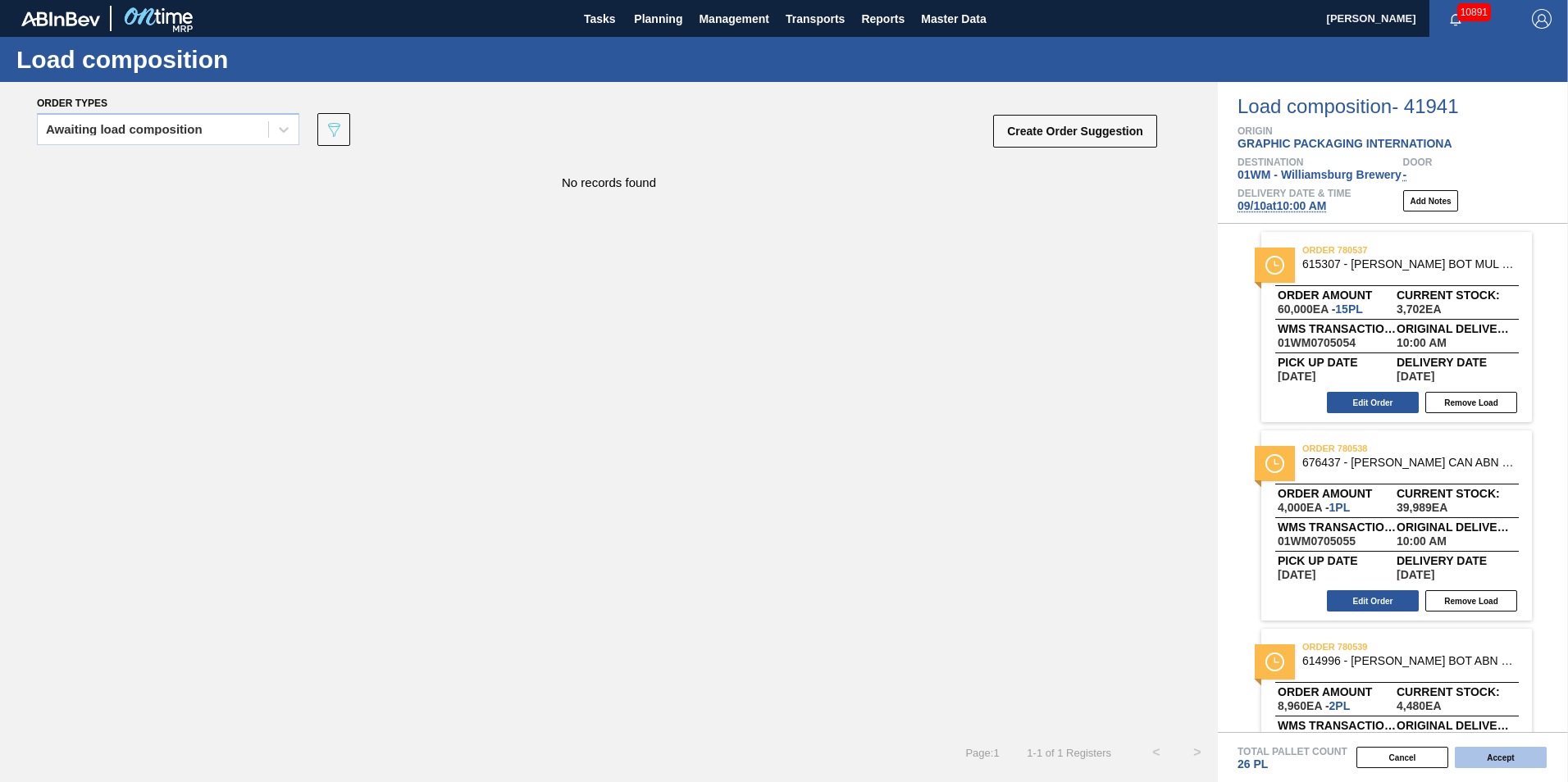
click at [1516, 760] on button "Accept" at bounding box center [1500, 757] width 92 height 21
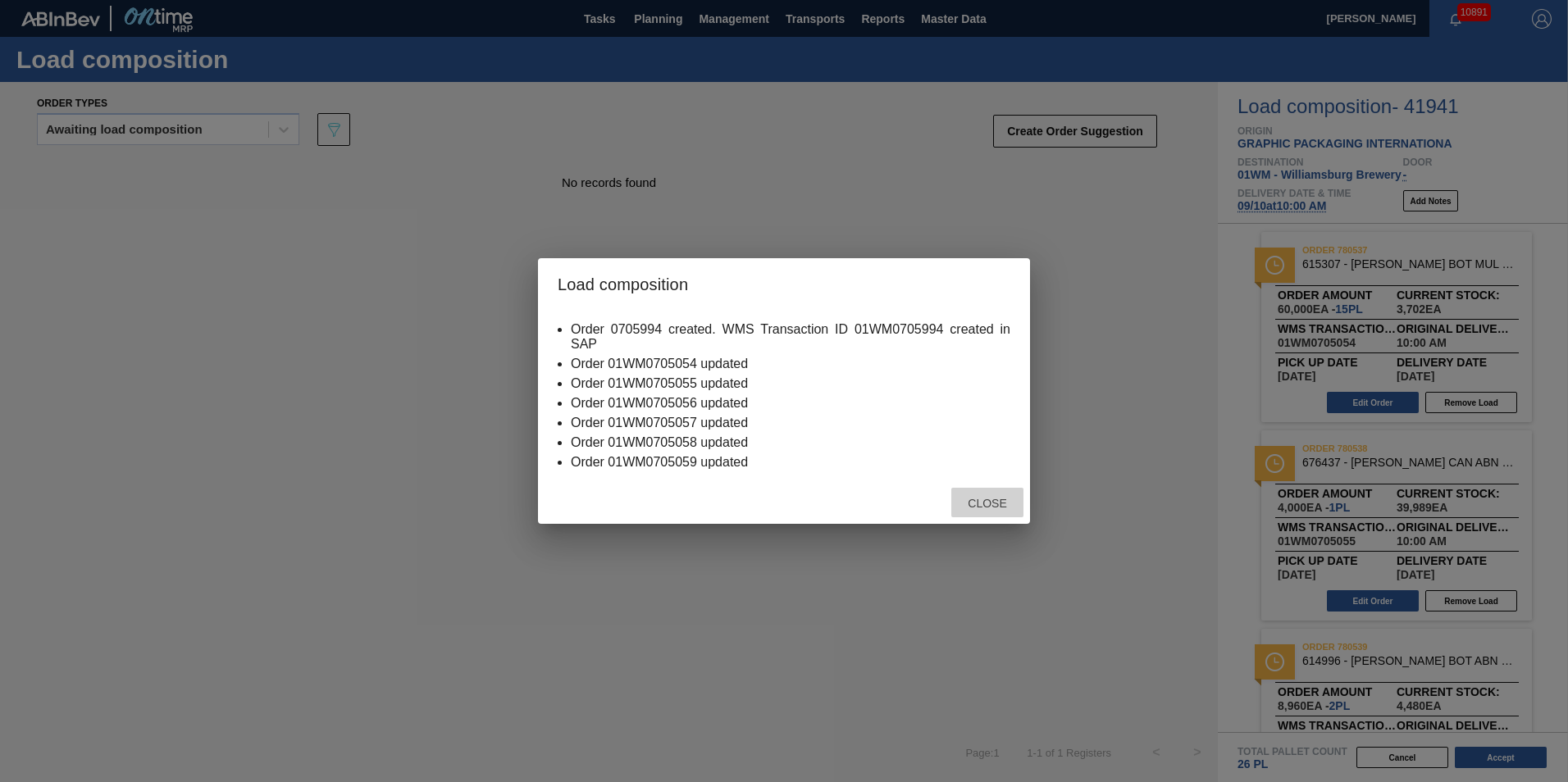
click at [977, 508] on span "Close" at bounding box center [987, 503] width 65 height 13
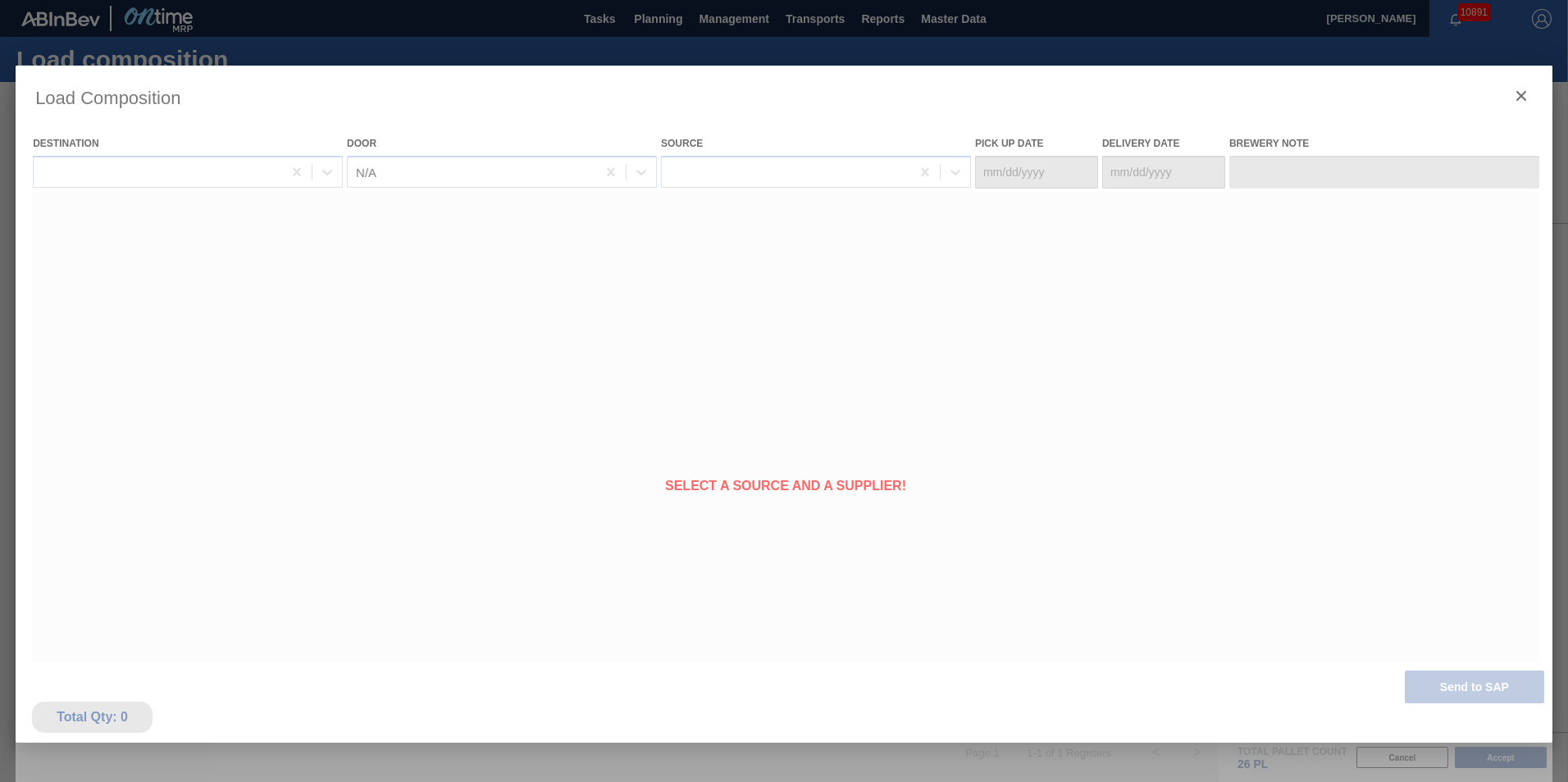
type Date "[DATE]"
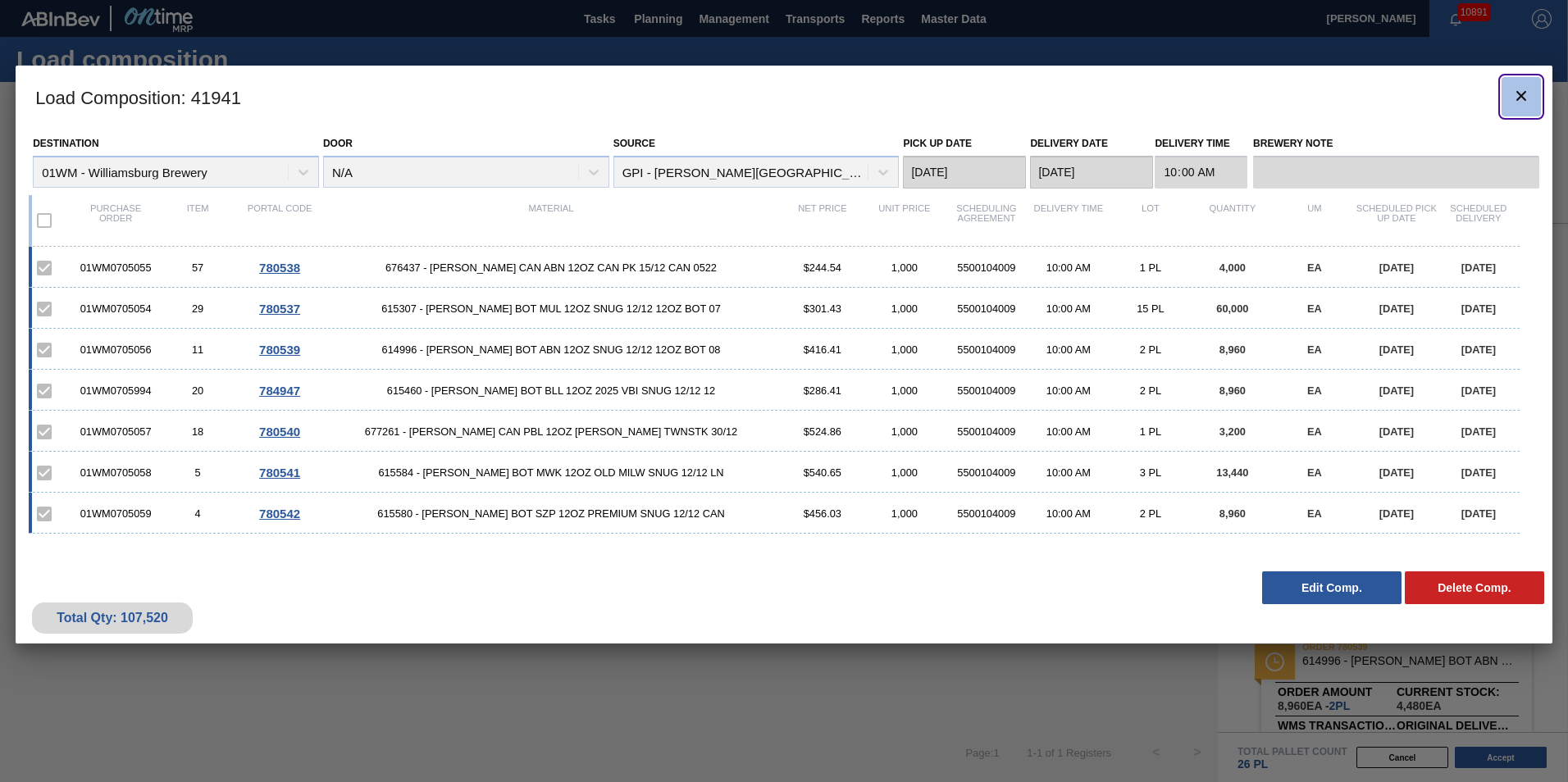
click at [1520, 94] on icon "botão de ícone" at bounding box center [1522, 95] width 10 height 10
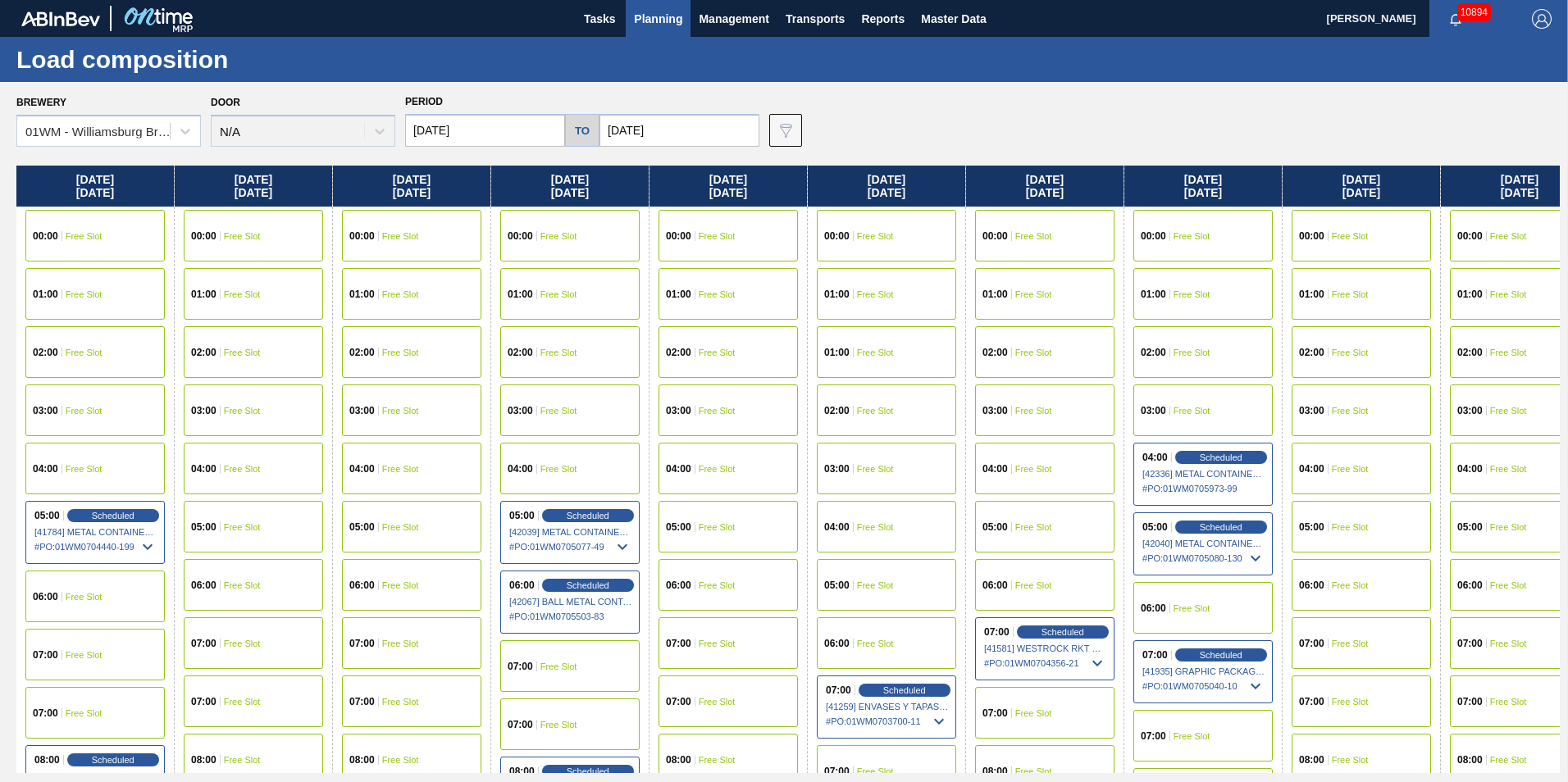
click at [664, 19] on span "Planning" at bounding box center [658, 19] width 48 height 19
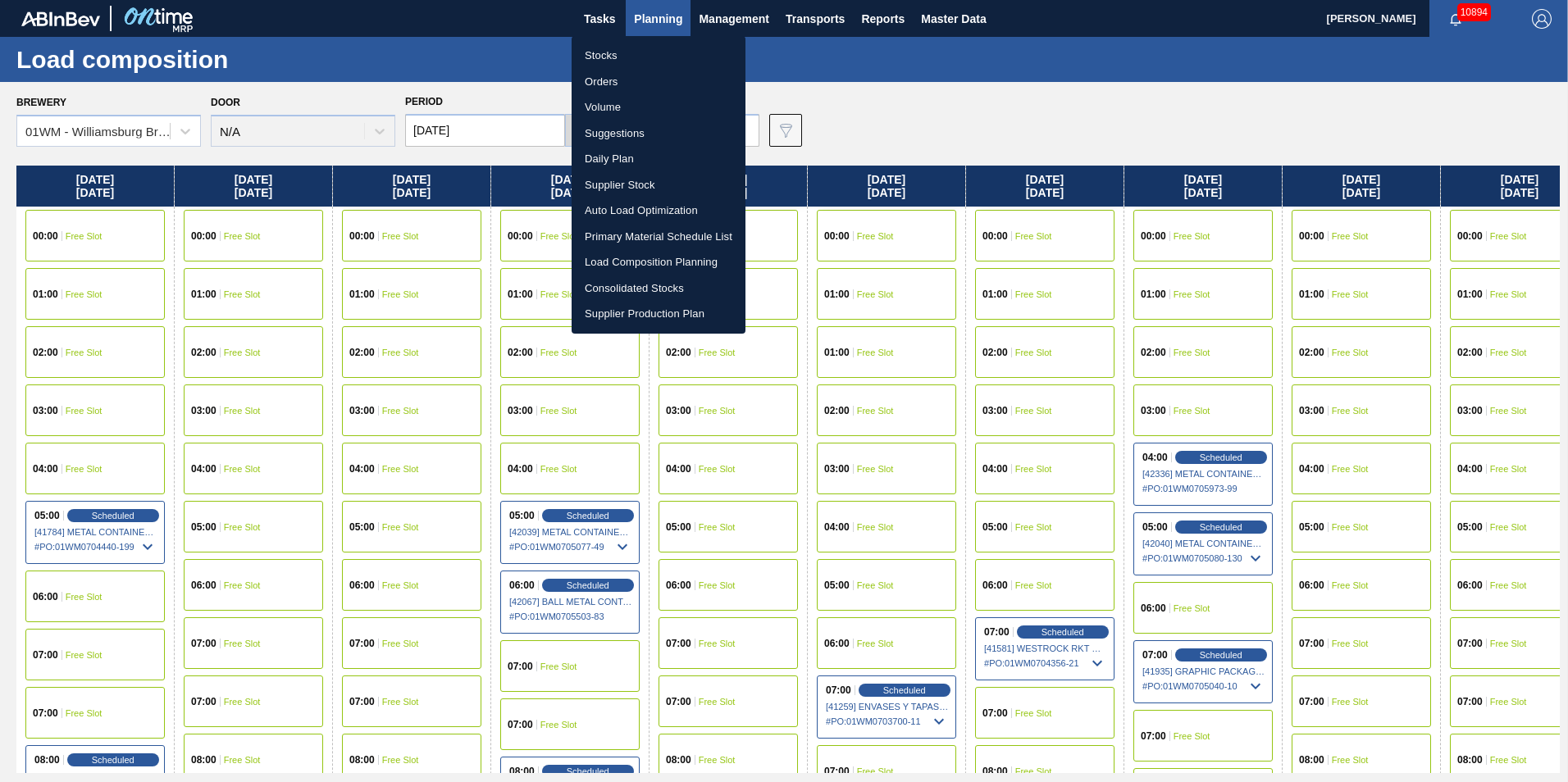
click at [628, 130] on li "Suggestions" at bounding box center [659, 133] width 174 height 26
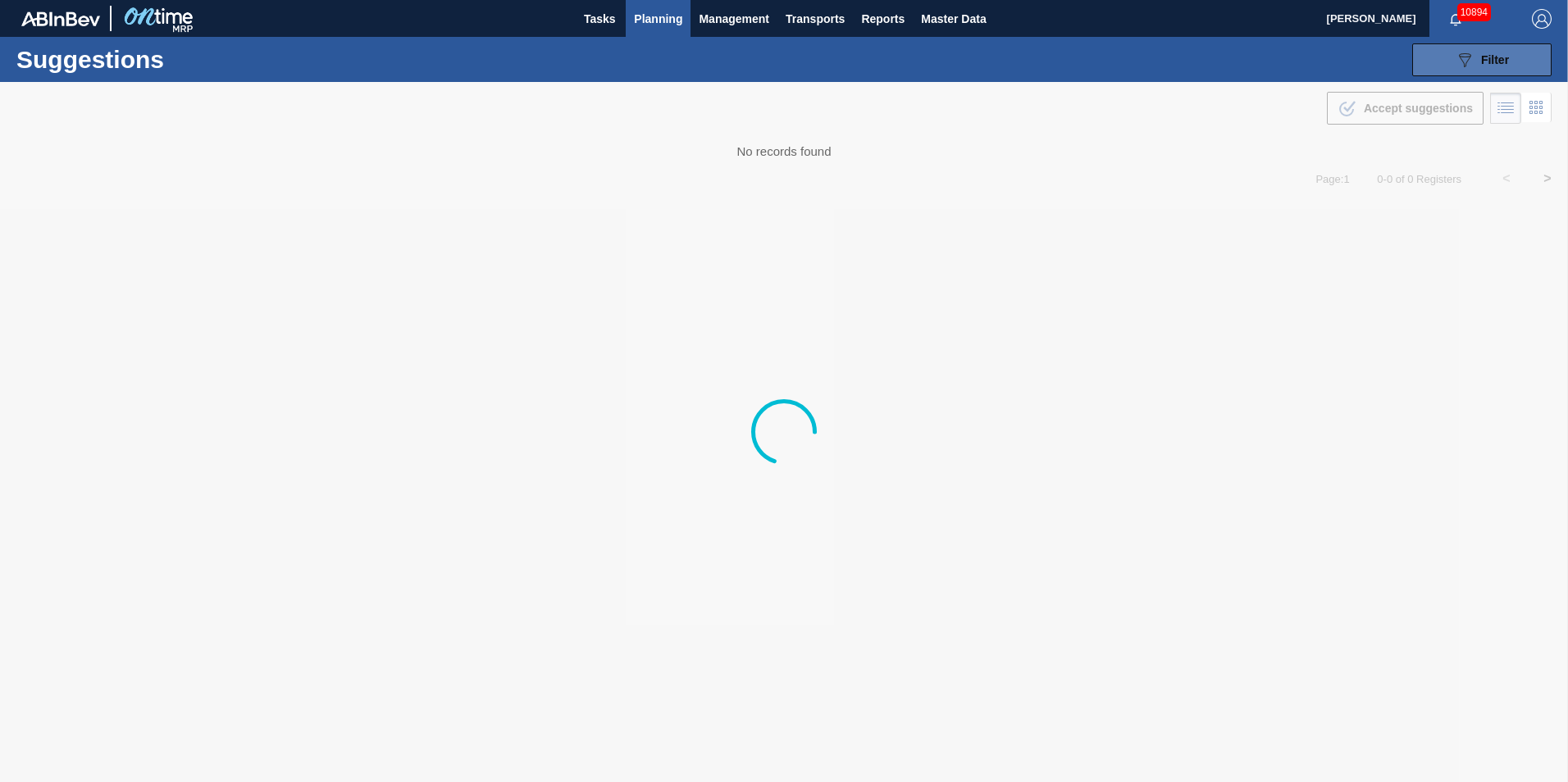
click at [1455, 60] on icon "089F7B8B-B2A5-4AFE-B5C0-19BA573D28AC" at bounding box center [1464, 59] width 19 height 19
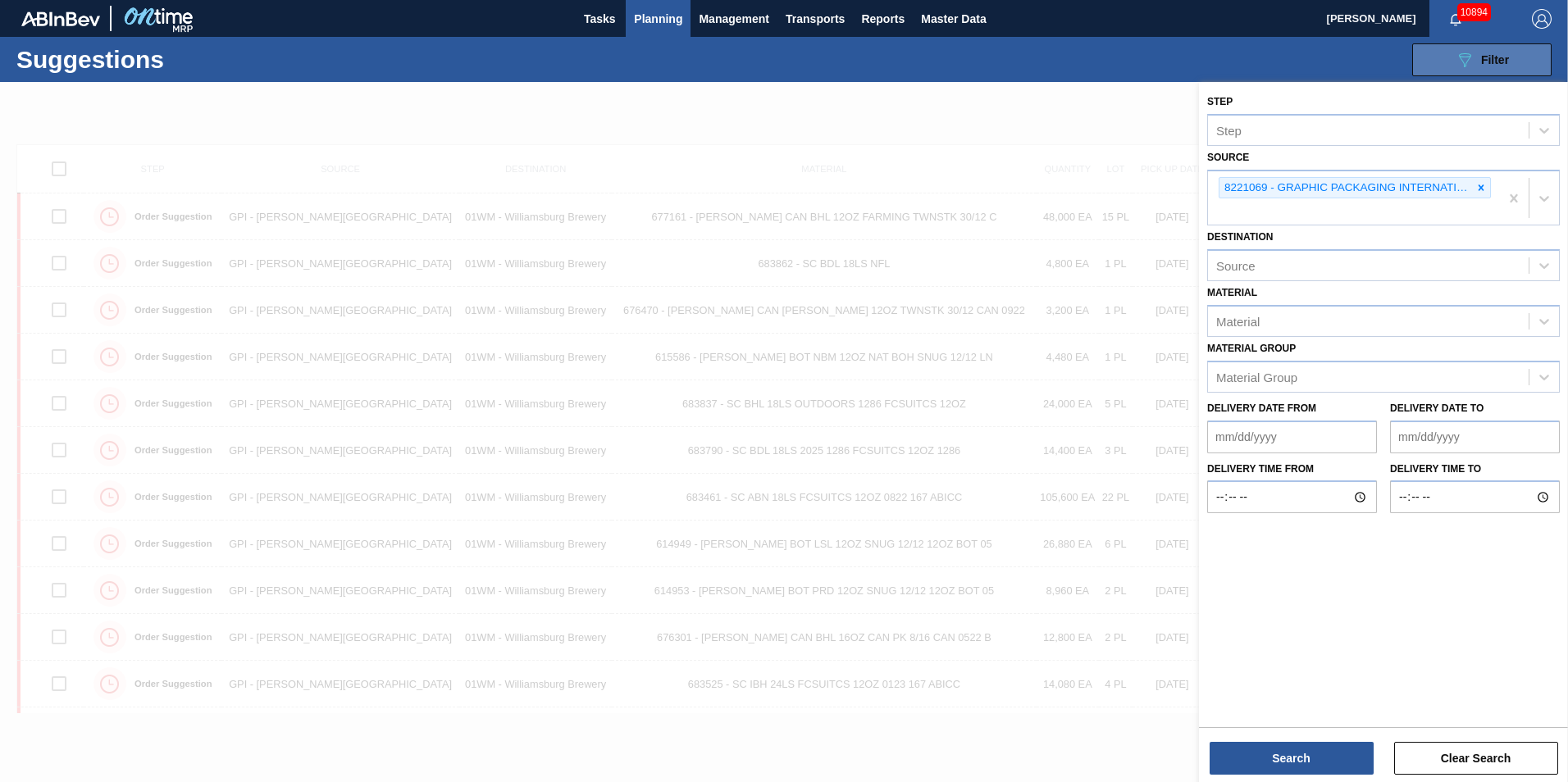
click at [664, 25] on span "Planning" at bounding box center [658, 19] width 48 height 19
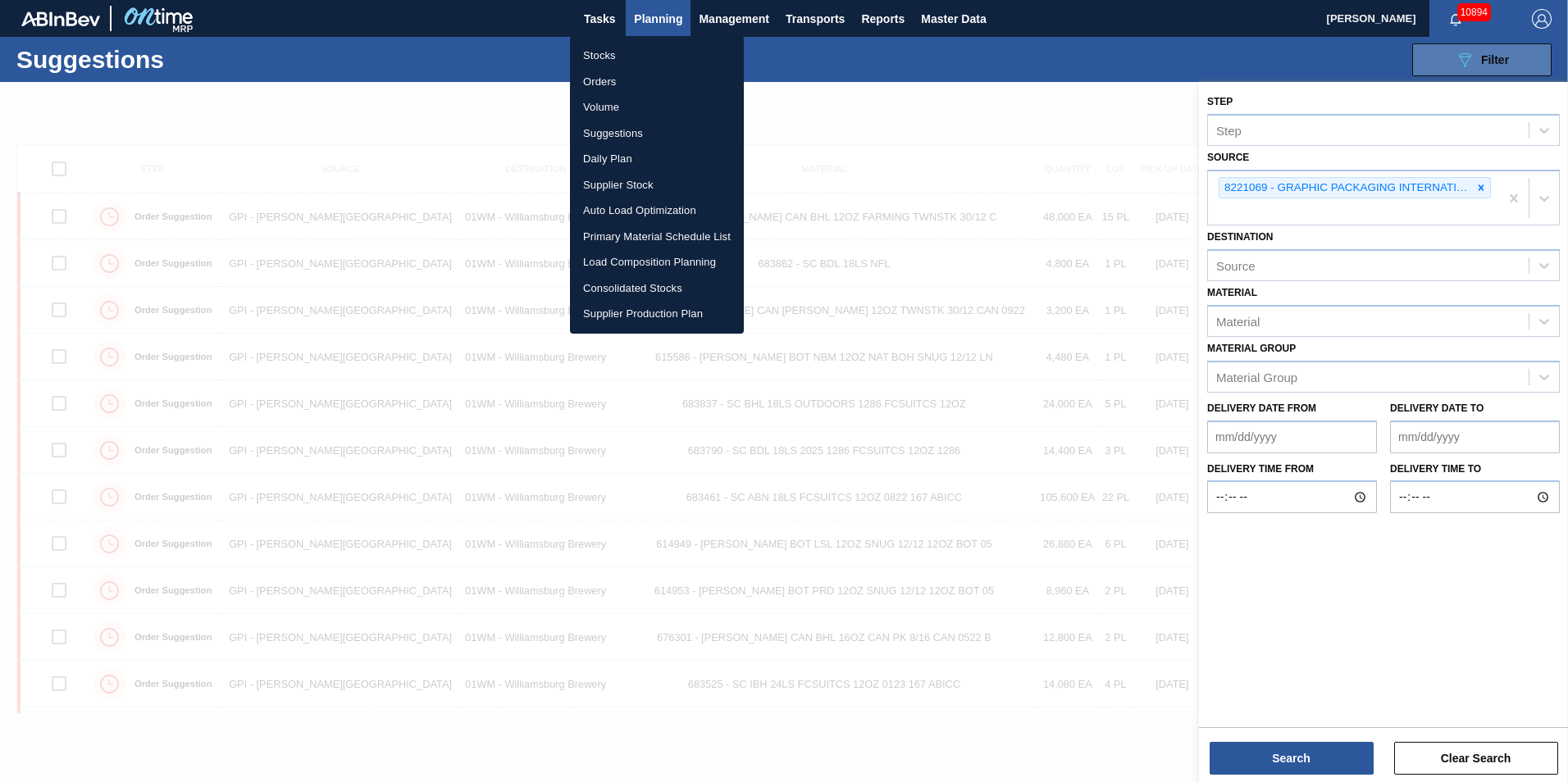
click at [625, 60] on li "Stocks" at bounding box center [657, 56] width 174 height 26
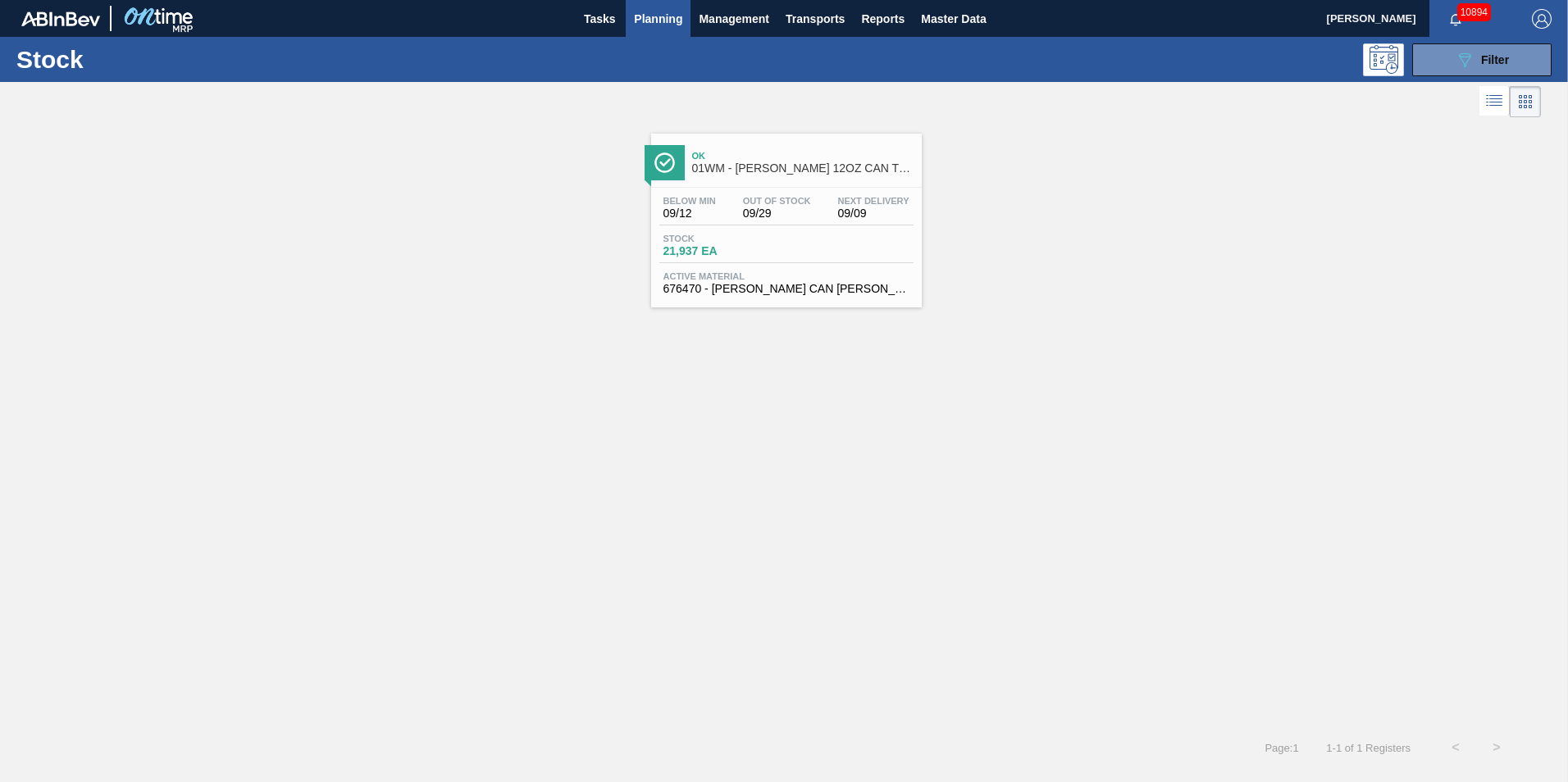
click at [828, 187] on div at bounding box center [786, 187] width 244 height 1
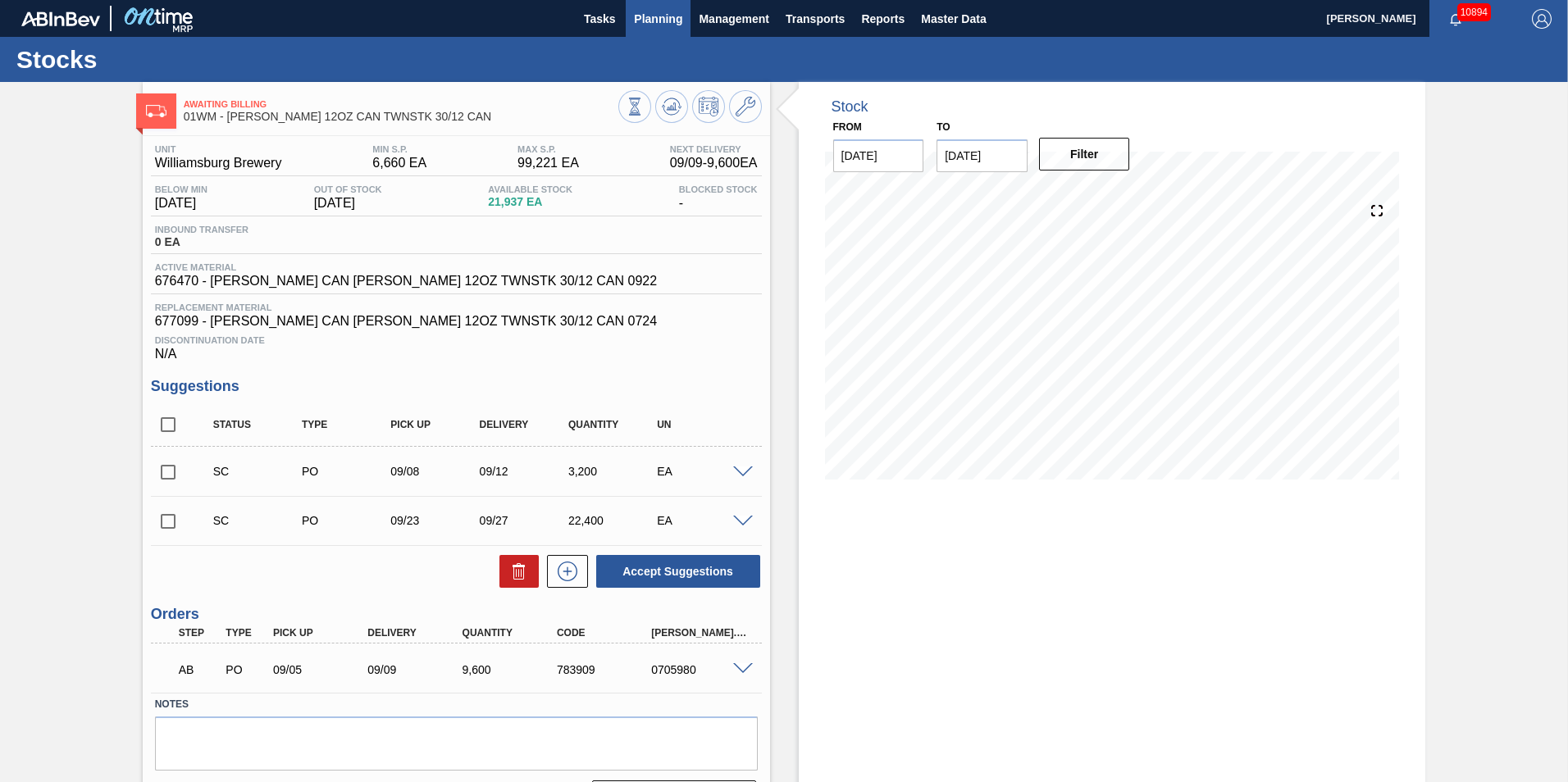
click at [639, 23] on span "Planning" at bounding box center [658, 19] width 48 height 19
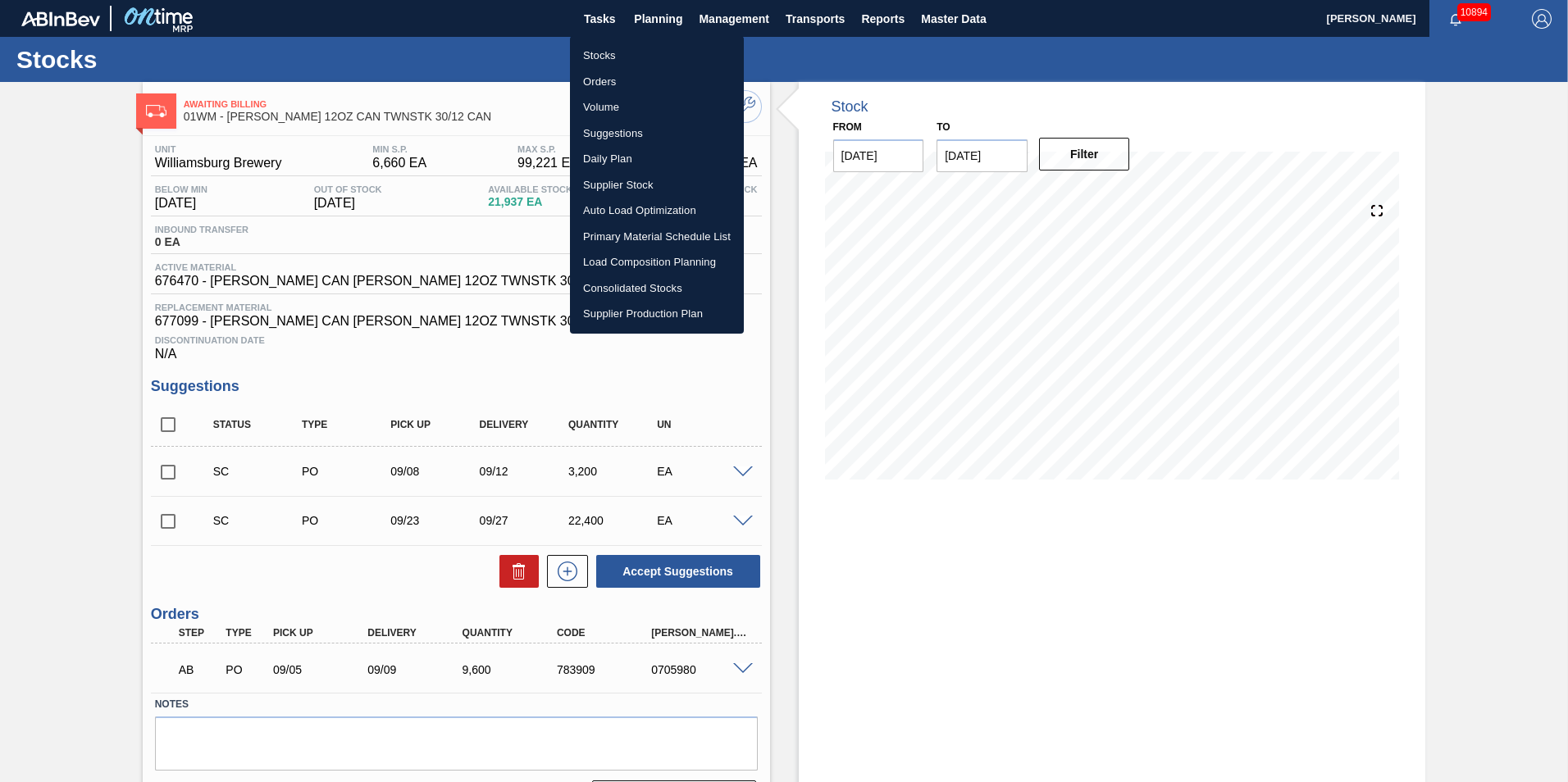
click at [641, 48] on li "Stocks" at bounding box center [657, 56] width 174 height 26
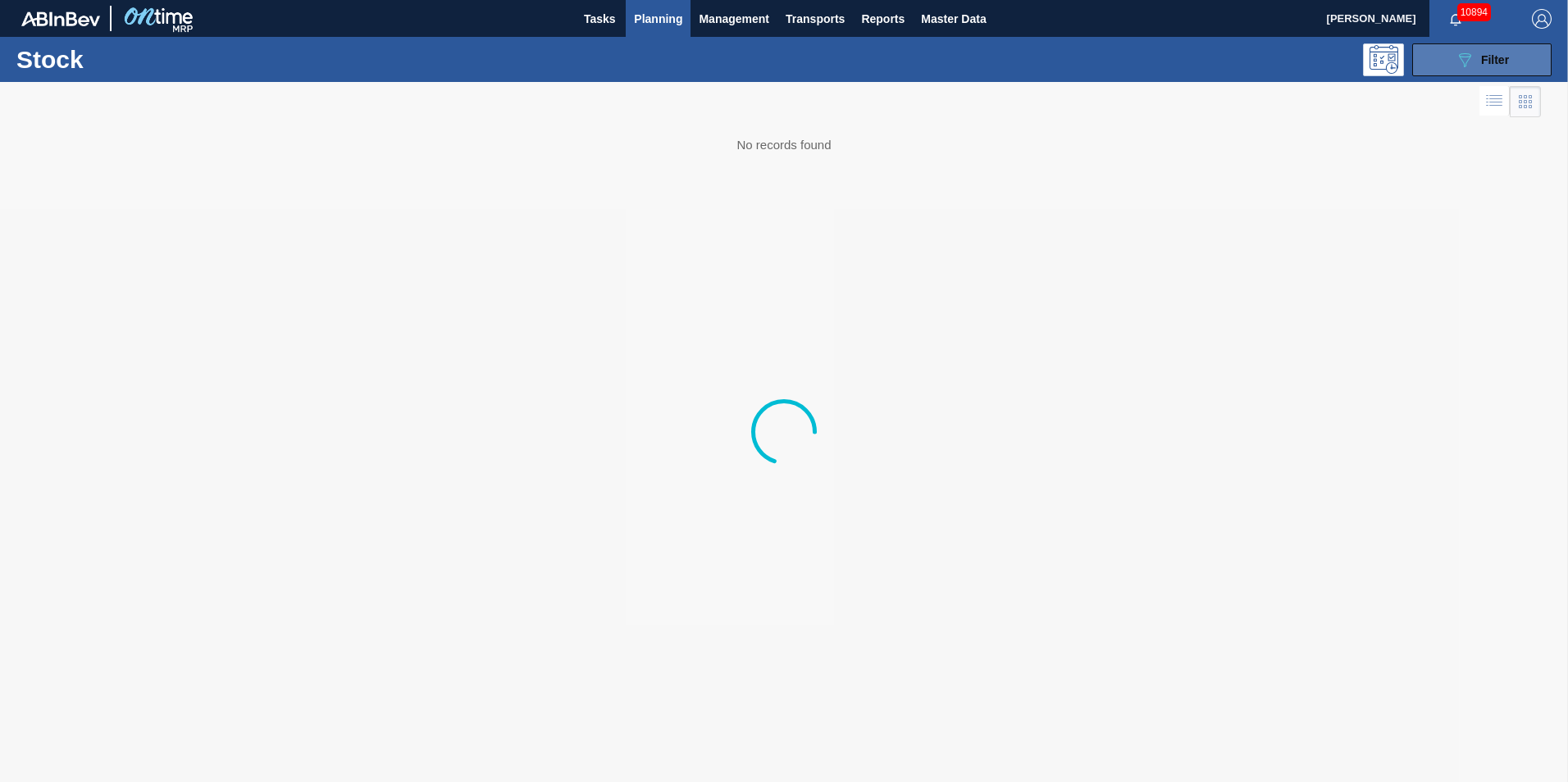
click at [1537, 60] on button "089F7B8B-B2A5-4AFE-B5C0-19BA573D28AC Filter" at bounding box center [1482, 59] width 139 height 32
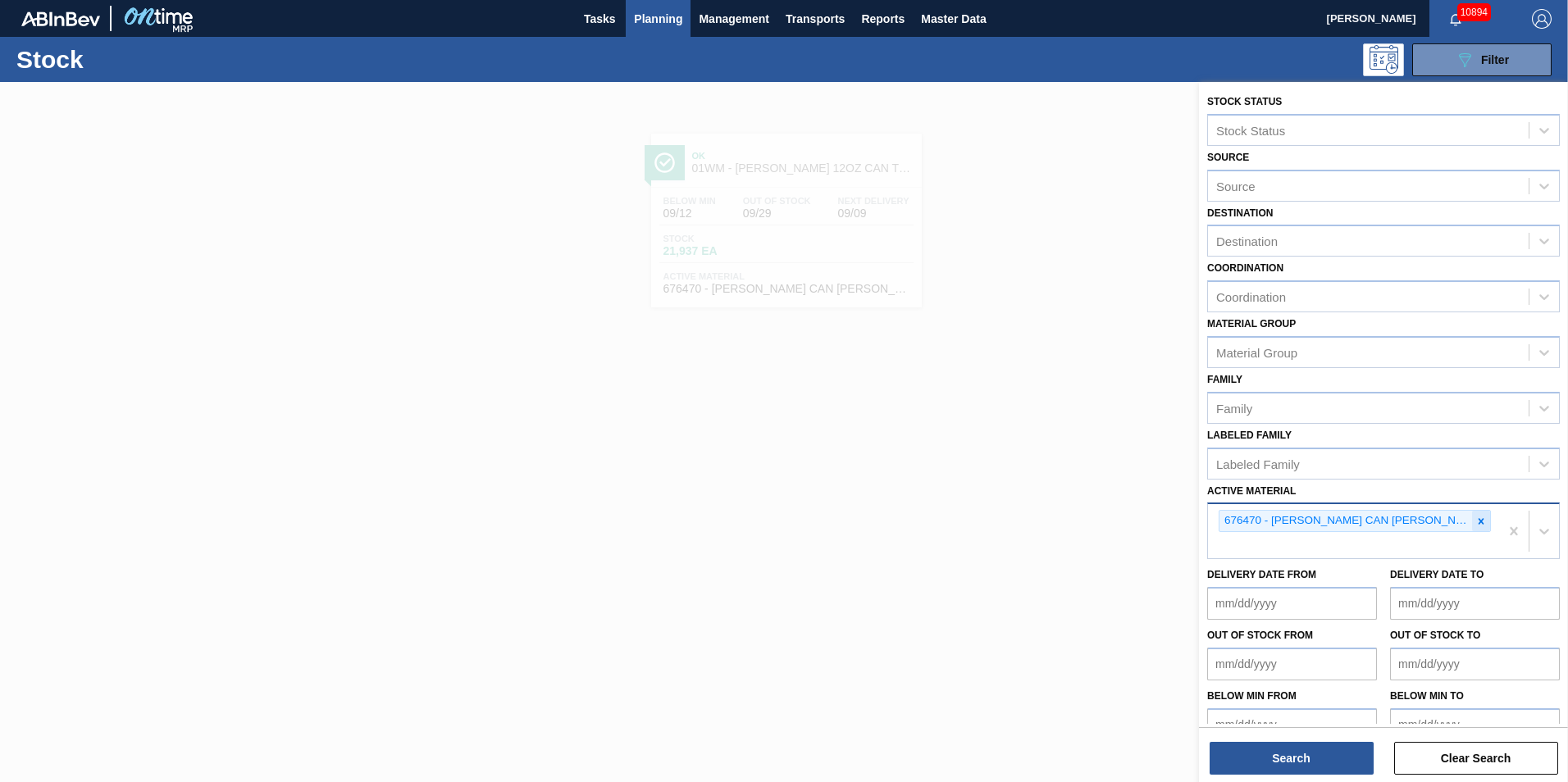
click at [1475, 516] on icon at bounding box center [1481, 522] width 11 height 11
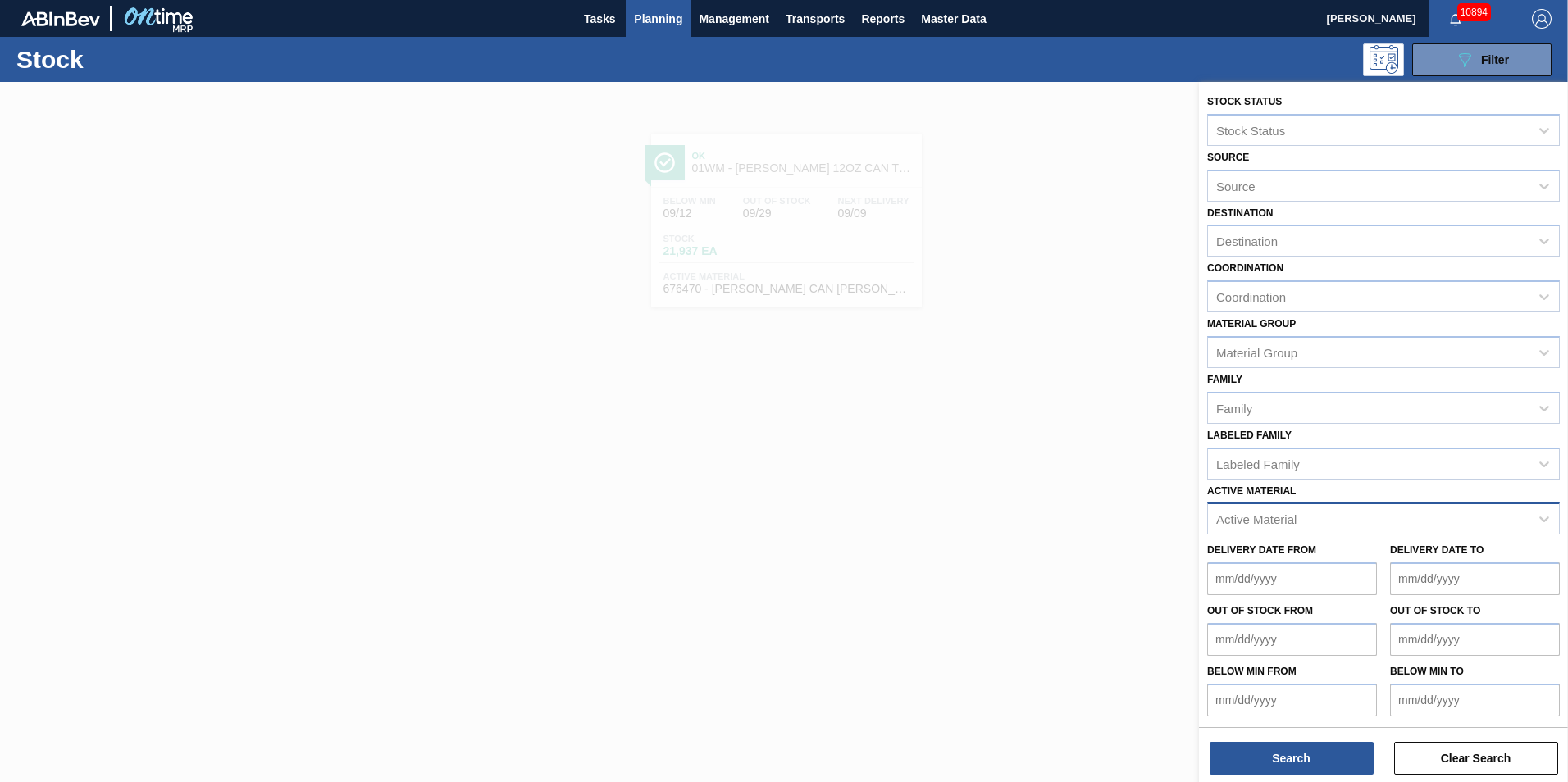
click at [1331, 522] on div "Active Material" at bounding box center [1369, 520] width 321 height 24
click at [1267, 513] on div "Active Material" at bounding box center [1257, 519] width 81 height 14
type Material "677436"
click at [1380, 557] on div "677436 - CARR CAN PBT 12OZ GODZILLA CAN PK 30/12" at bounding box center [1384, 560] width 353 height 31
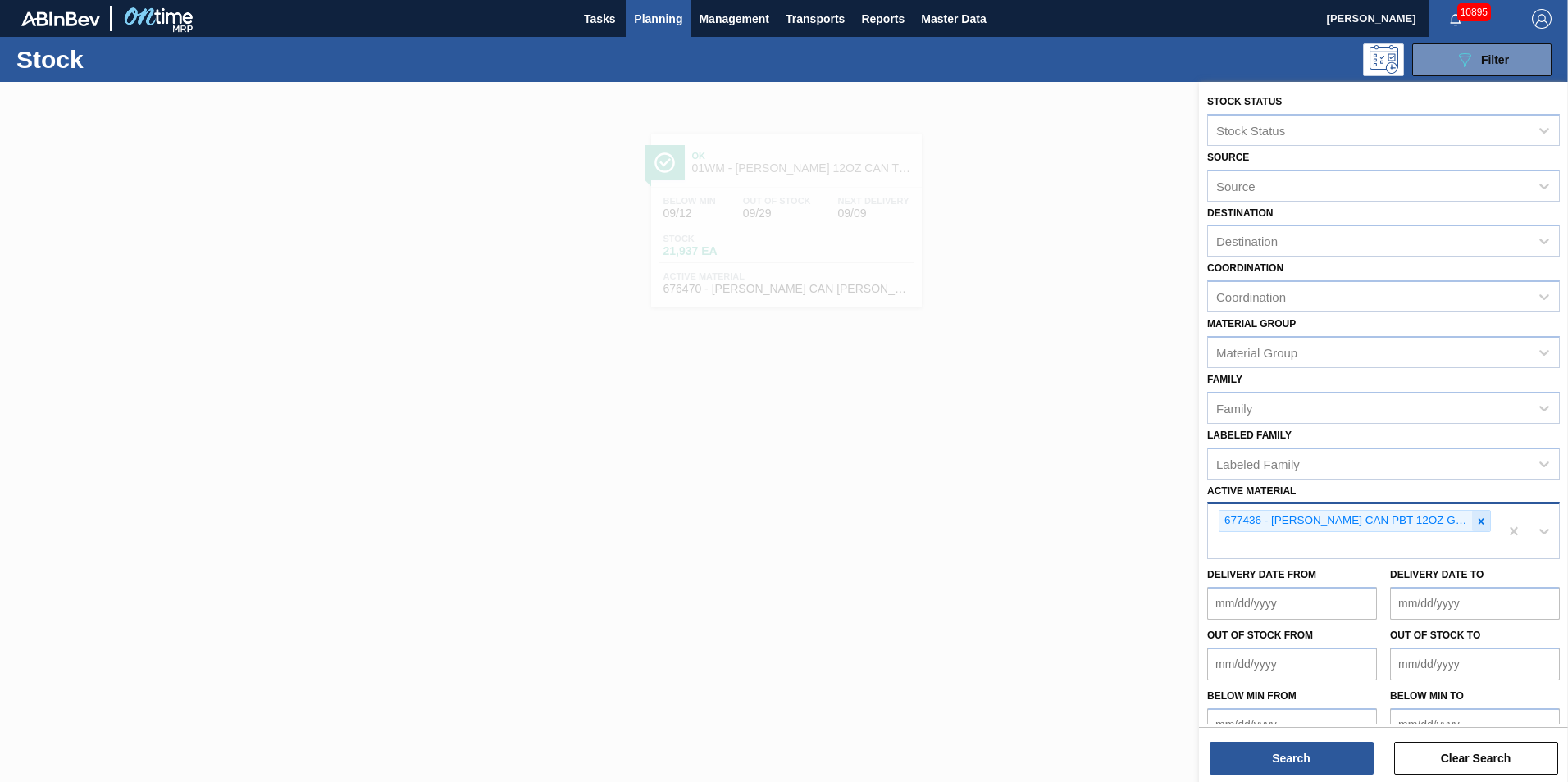
click at [1480, 519] on icon at bounding box center [1481, 522] width 11 height 11
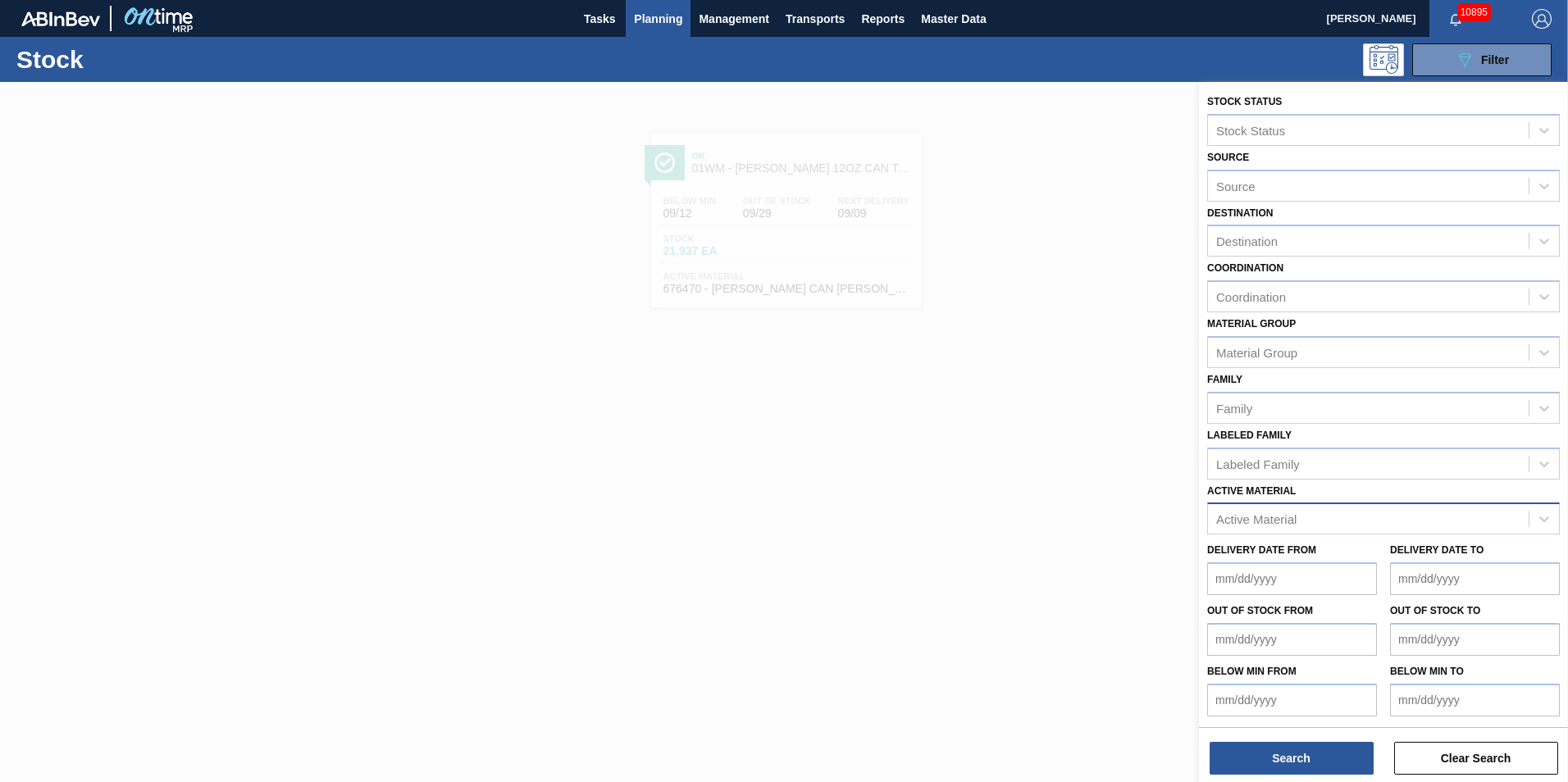
click at [1390, 510] on div "Active Material" at bounding box center [1369, 520] width 321 height 24
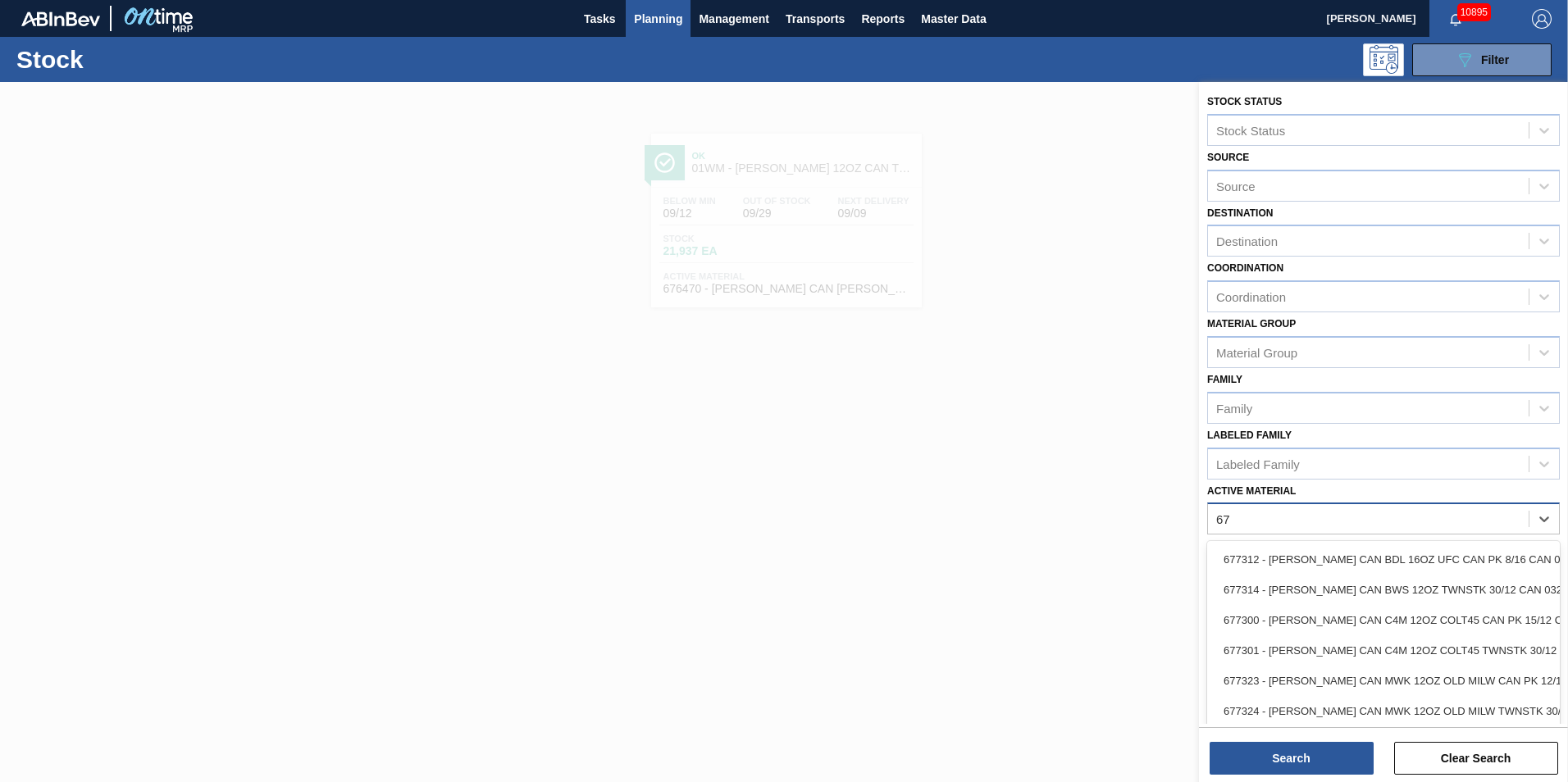
type Material "6"
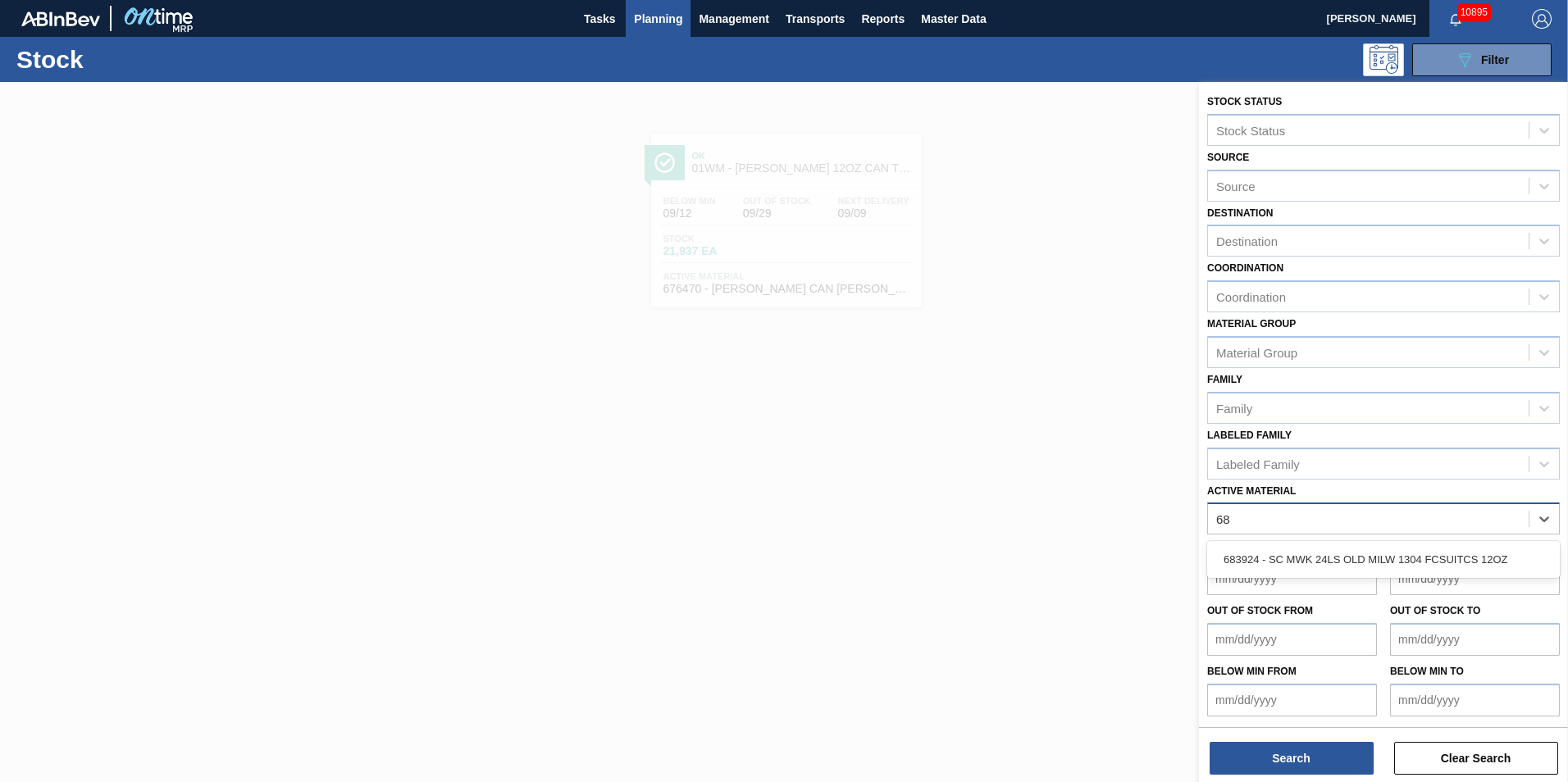
type Material "6"
click at [1393, 515] on div "Active Material" at bounding box center [1369, 520] width 321 height 24
type Material "6"
click at [661, 12] on span "Planning" at bounding box center [658, 19] width 48 height 19
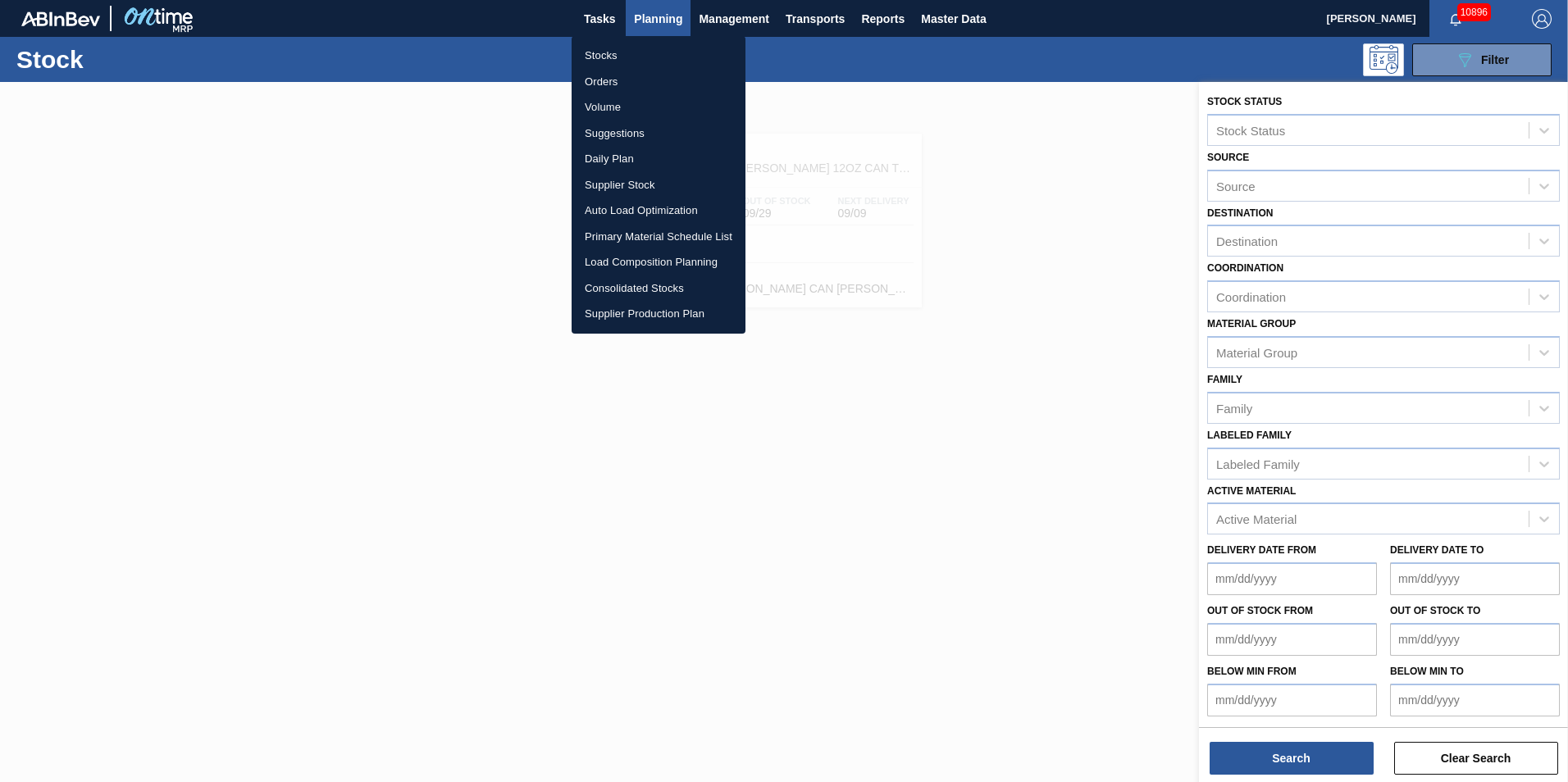
click at [651, 263] on li "Load Composition Planning" at bounding box center [659, 262] width 174 height 26
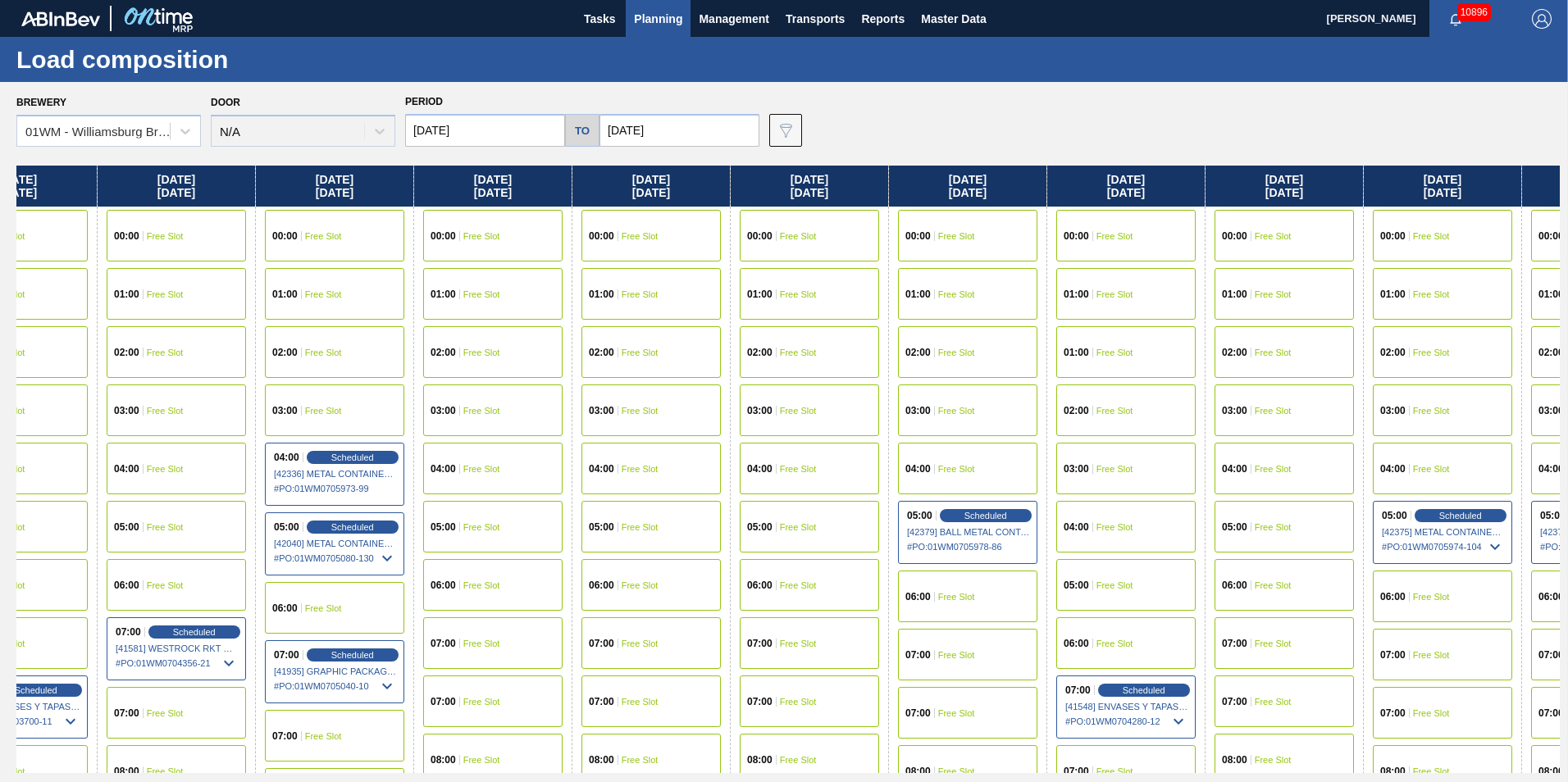
drag, startPoint x: 1353, startPoint y: 184, endPoint x: 456, endPoint y: 332, distance: 909.1
click at [457, 332] on div "Friday 09/05/2025 00:00 Free Slot 01:00 Free Slot 02:00 Free Slot 03:00 Free Sl…" at bounding box center [789, 470] width 1544 height 608
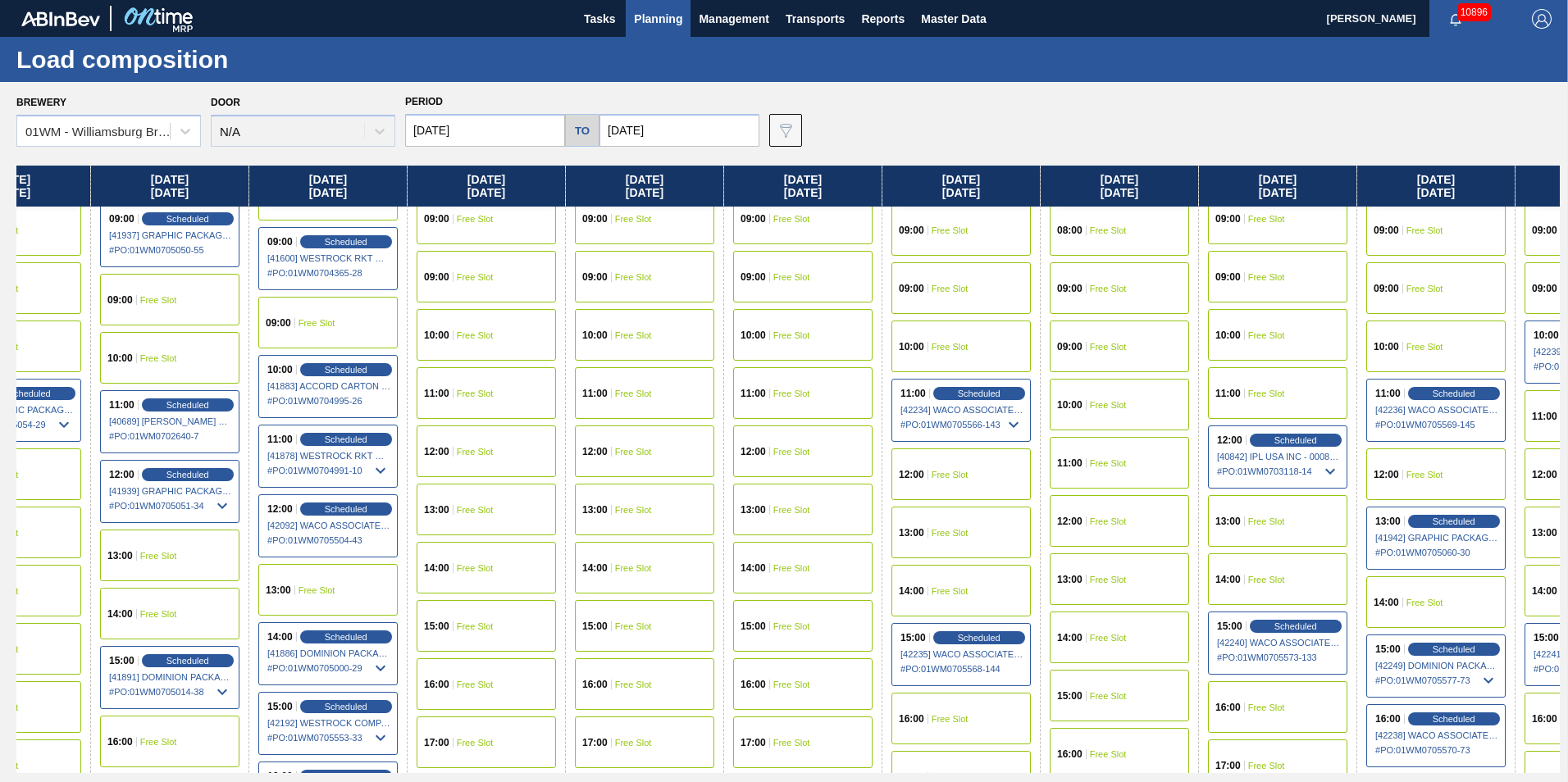
scroll to position [656, 875]
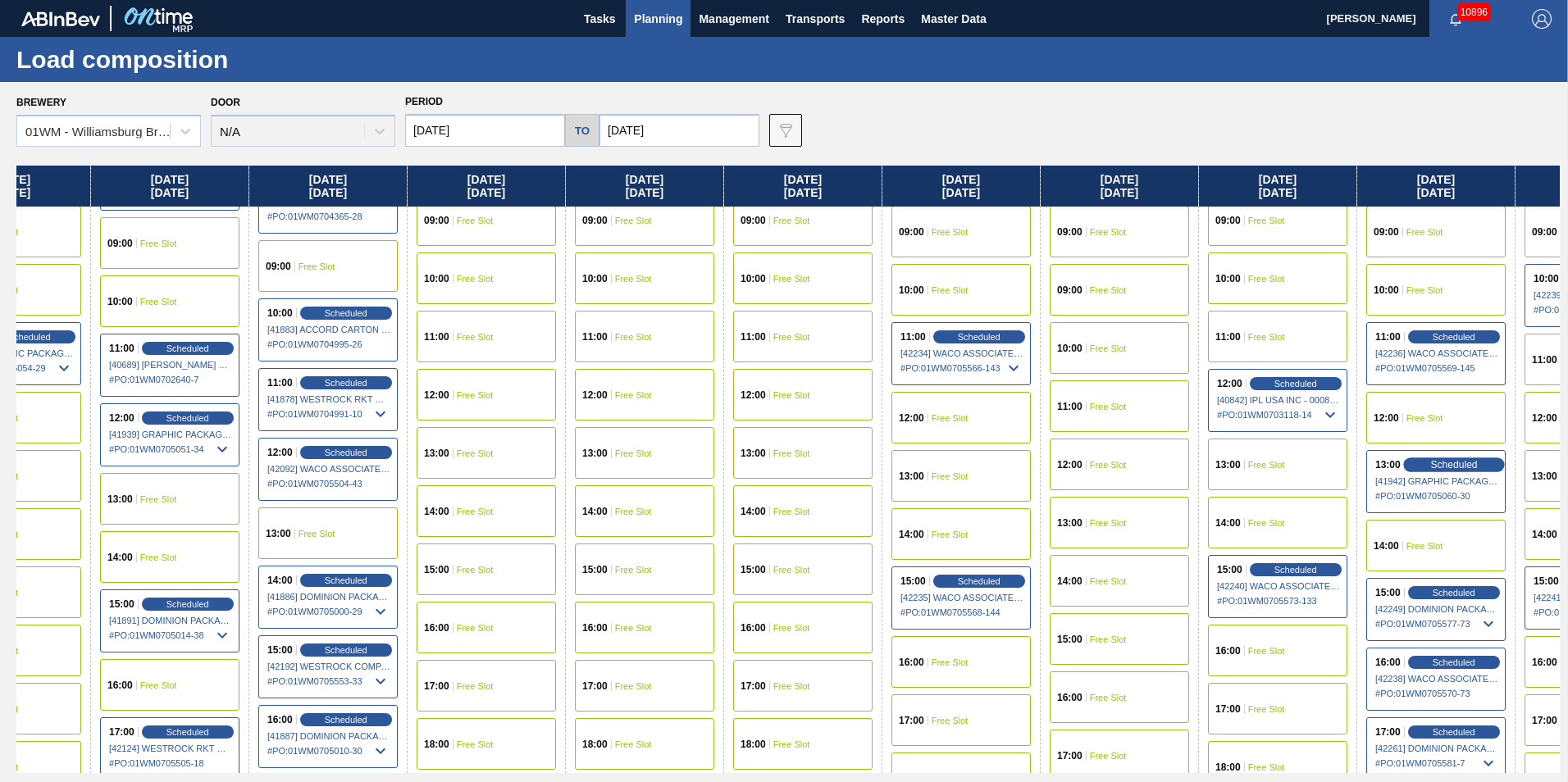
click at [1454, 463] on span "Scheduled" at bounding box center [1454, 465] width 46 height 11
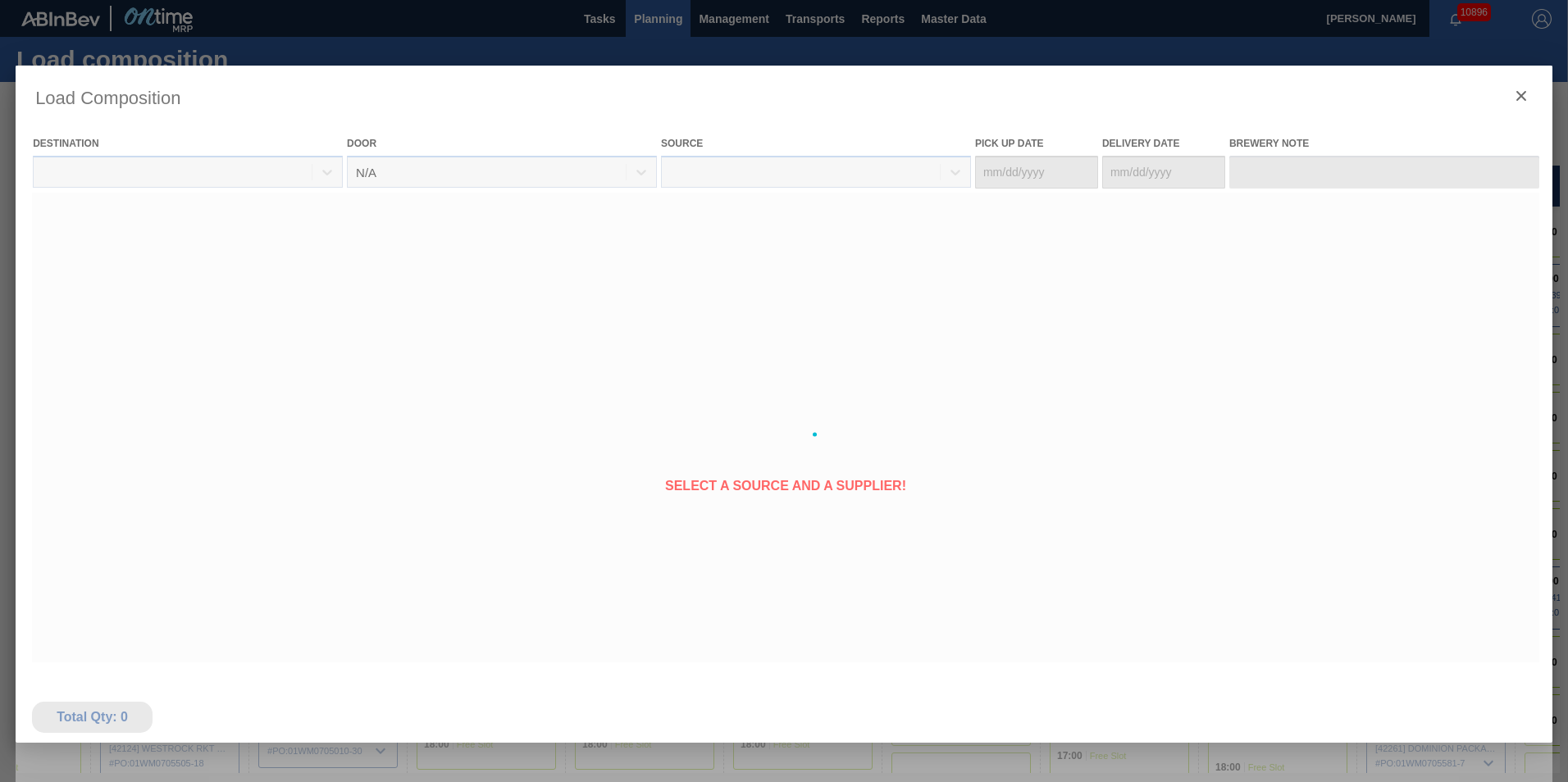
type Date "[DATE]"
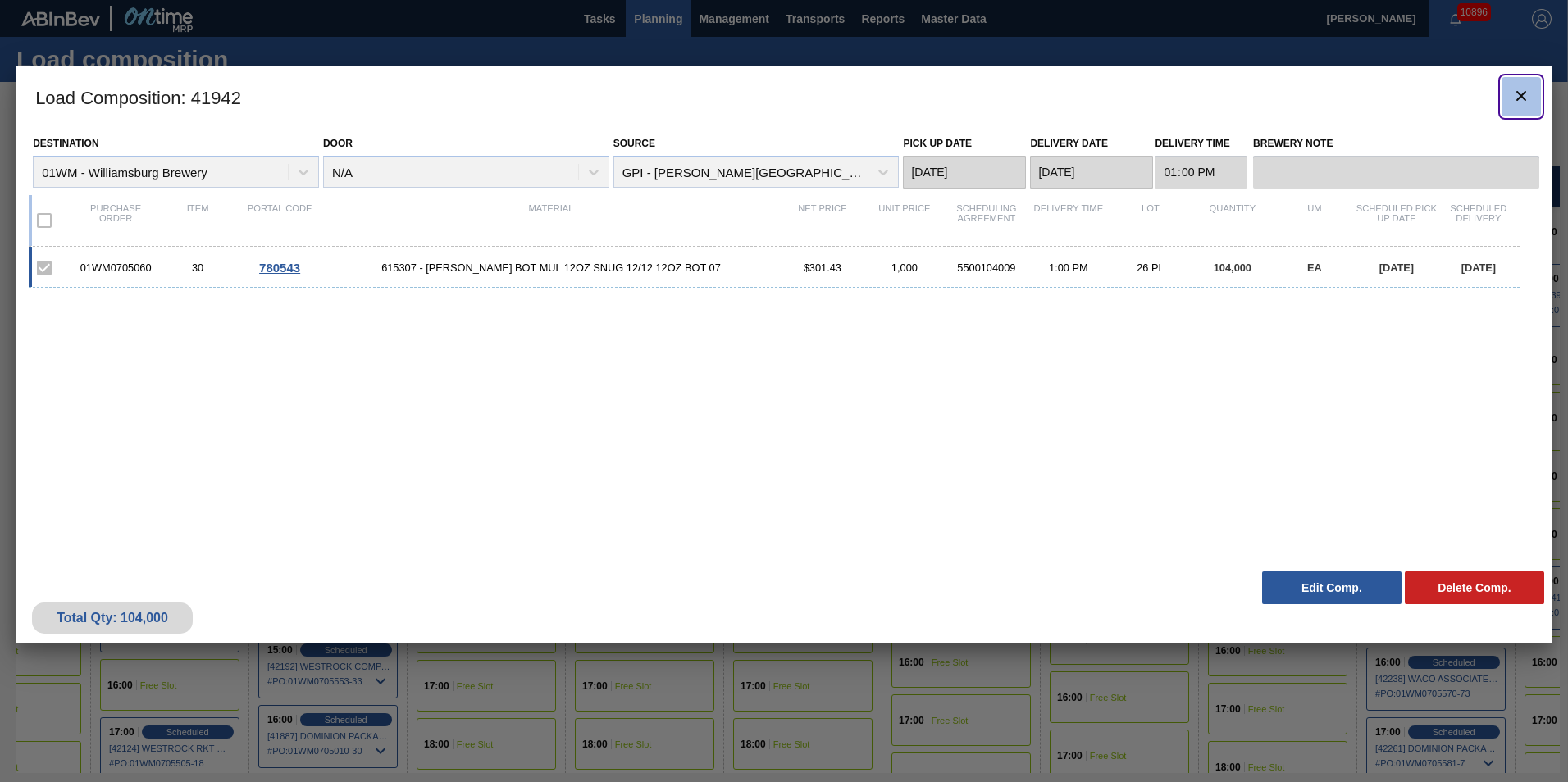
click at [1514, 91] on icon "botão de ícone" at bounding box center [1521, 95] width 19 height 19
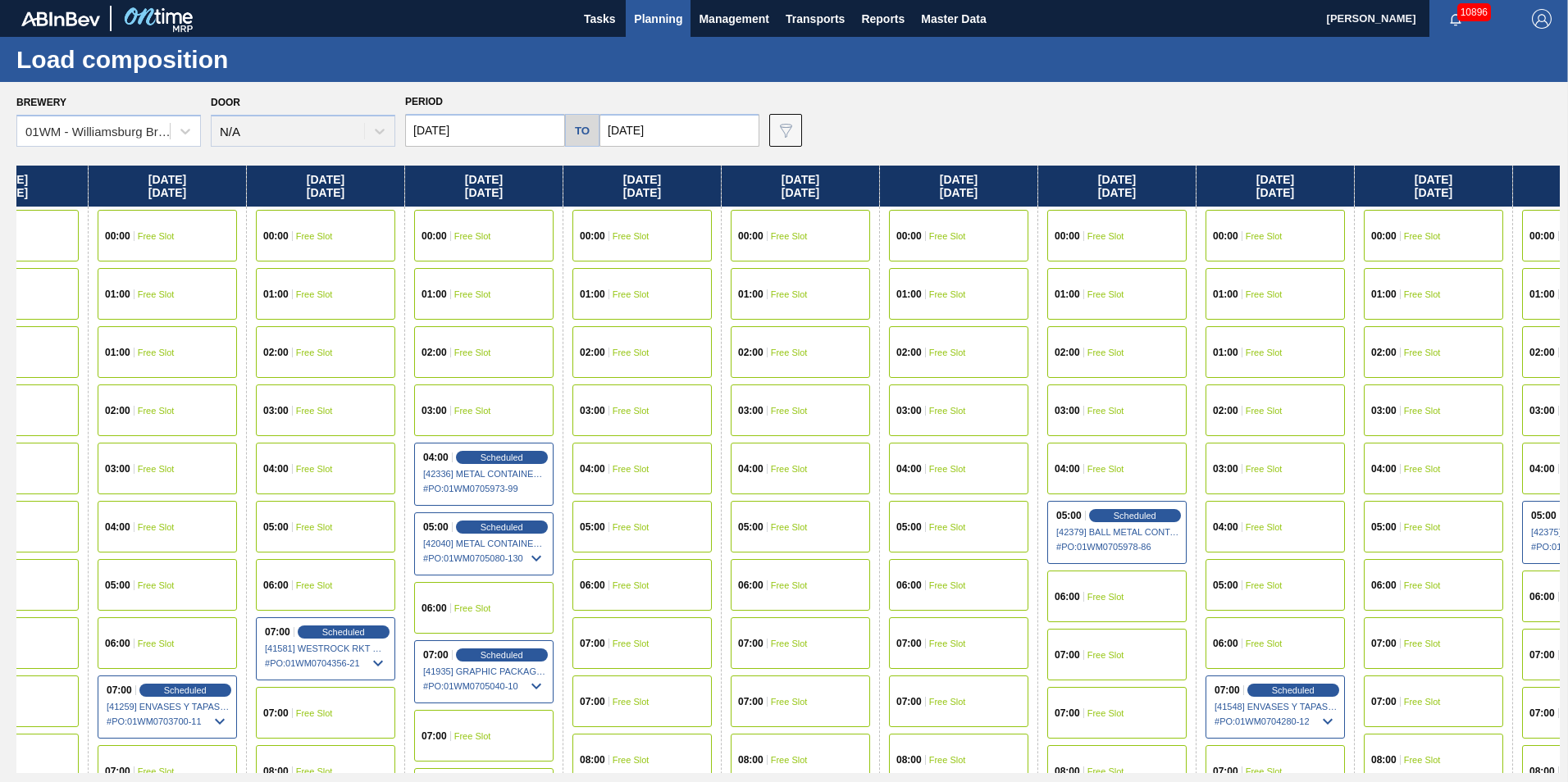
scroll to position [0, 1074]
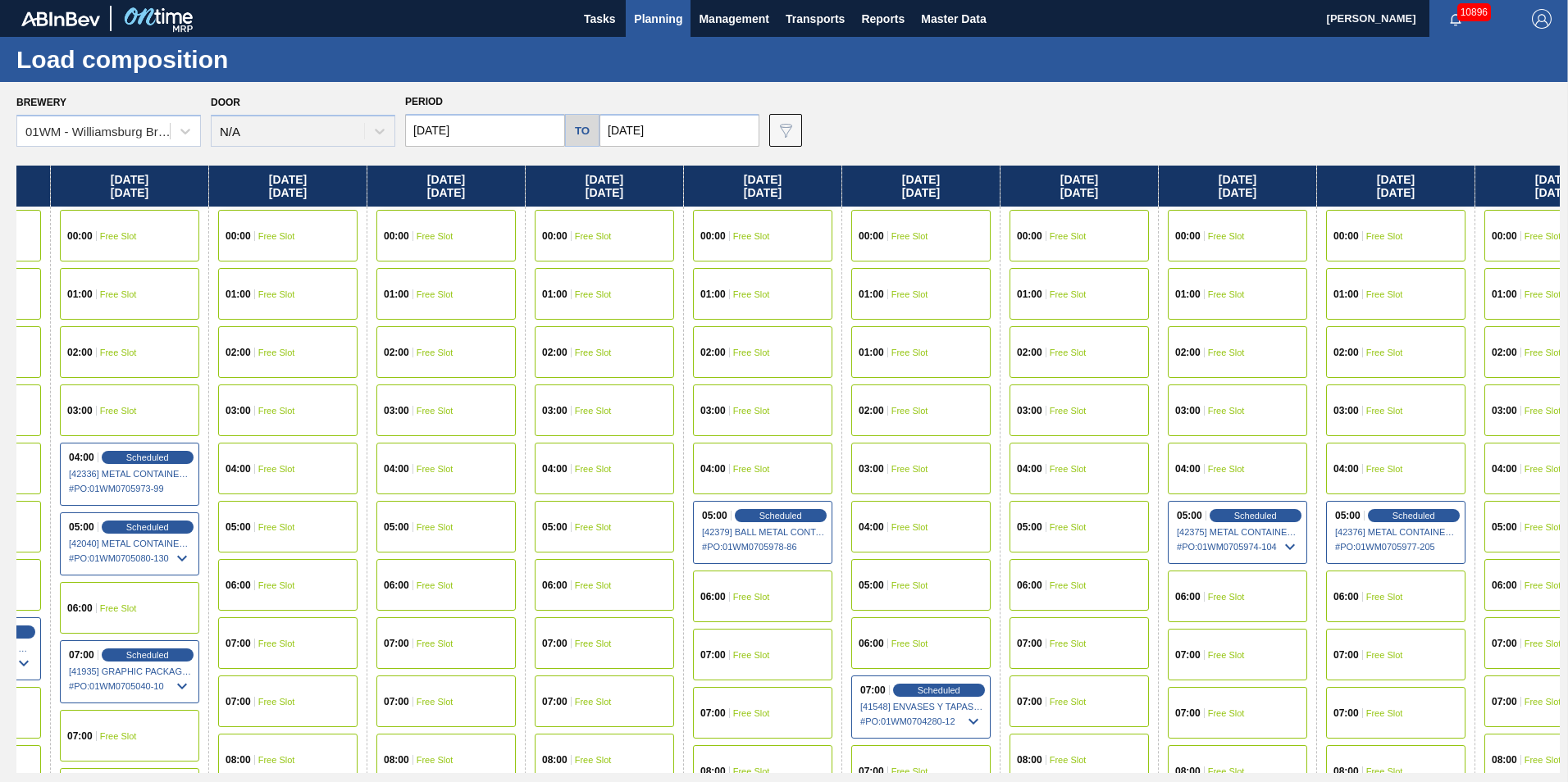
drag, startPoint x: 1502, startPoint y: 192, endPoint x: 414, endPoint y: 216, distance: 1088.3
click at [414, 216] on div "Friday 09/05/2025 00:00 Free Slot 01:00 Free Slot 02:00 Free Slot 03:00 Free Sl…" at bounding box center [789, 470] width 1544 height 608
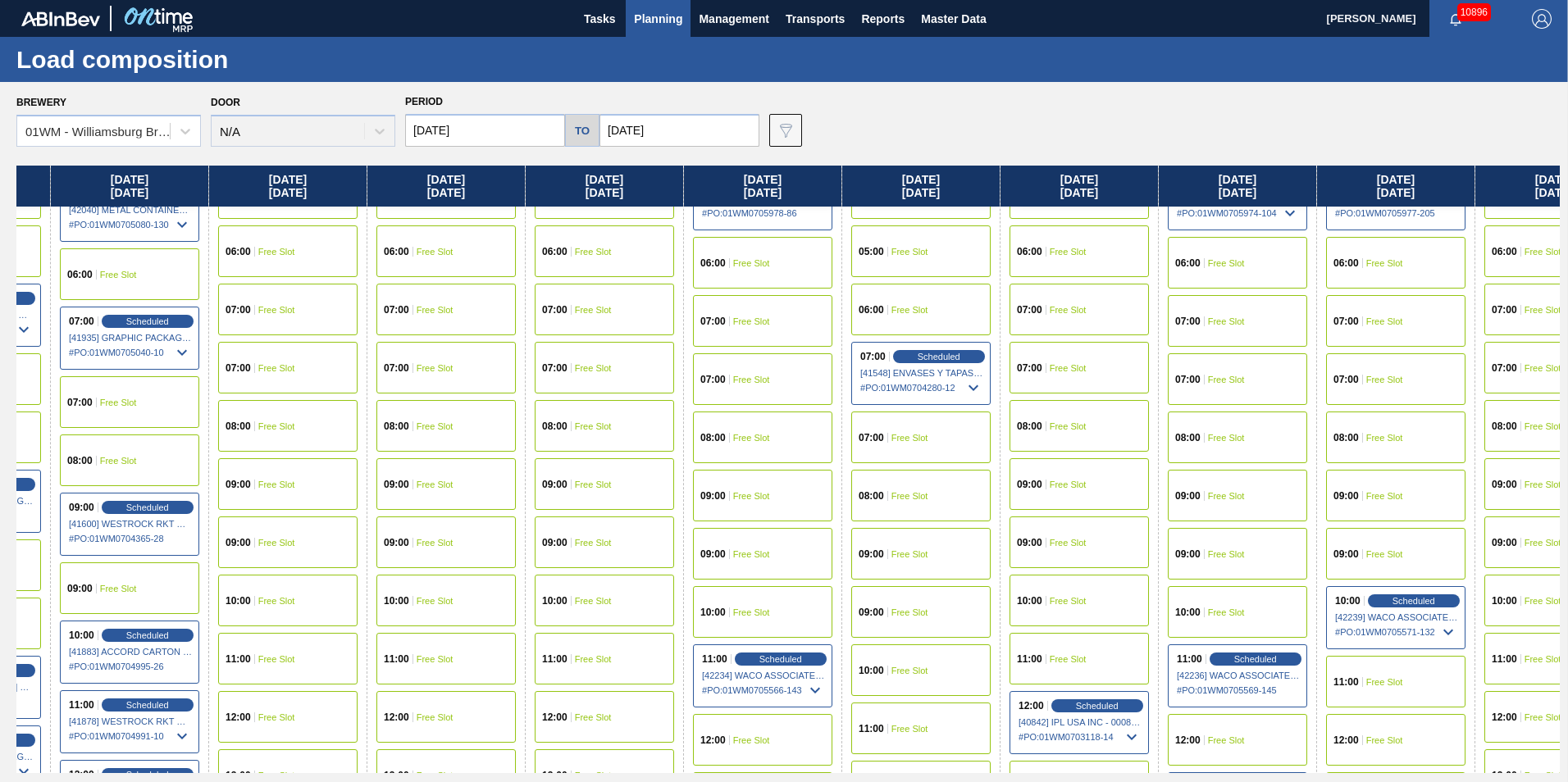
scroll to position [328, 1074]
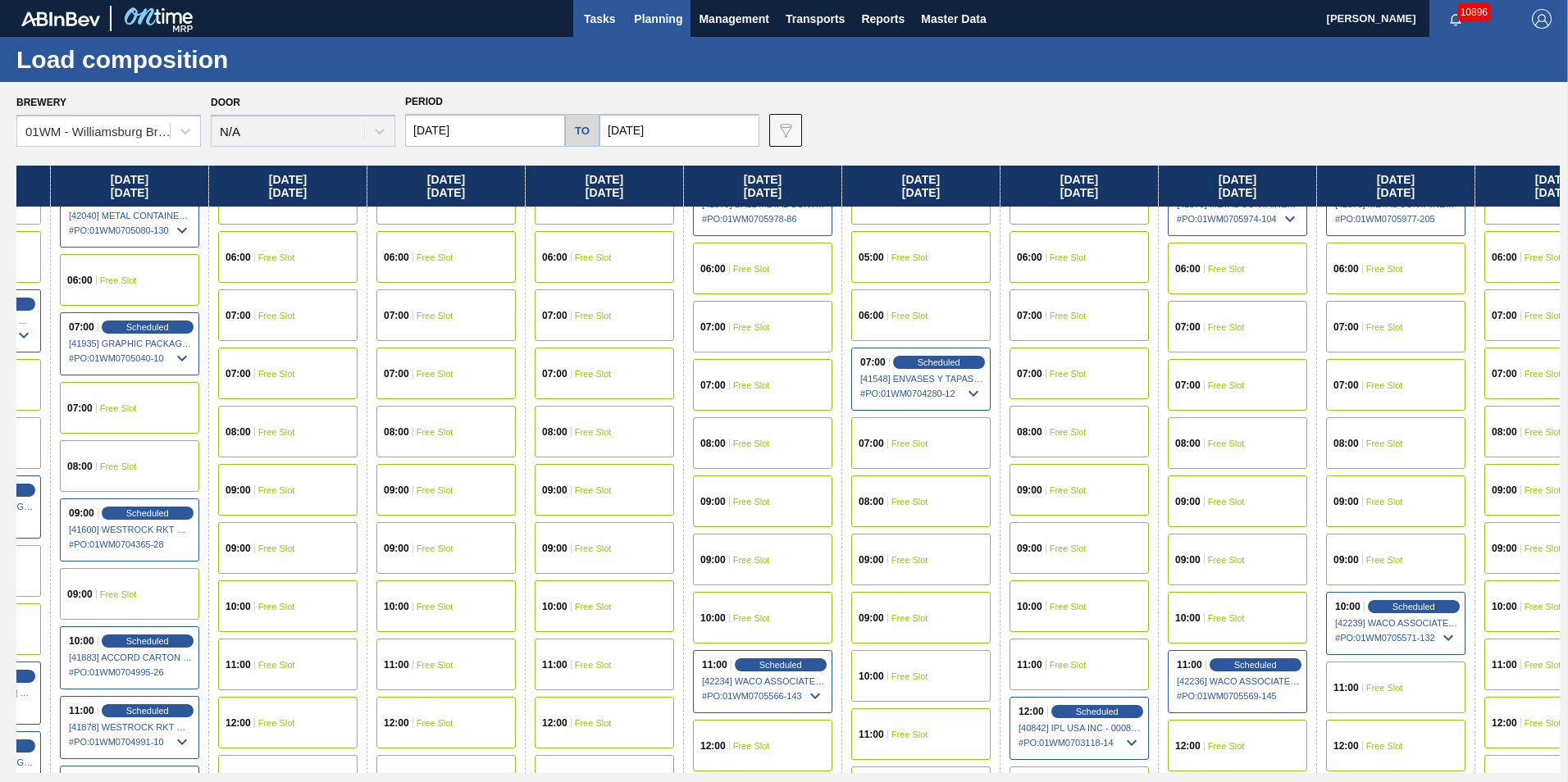
click at [610, 20] on span "Tasks" at bounding box center [600, 19] width 36 height 19
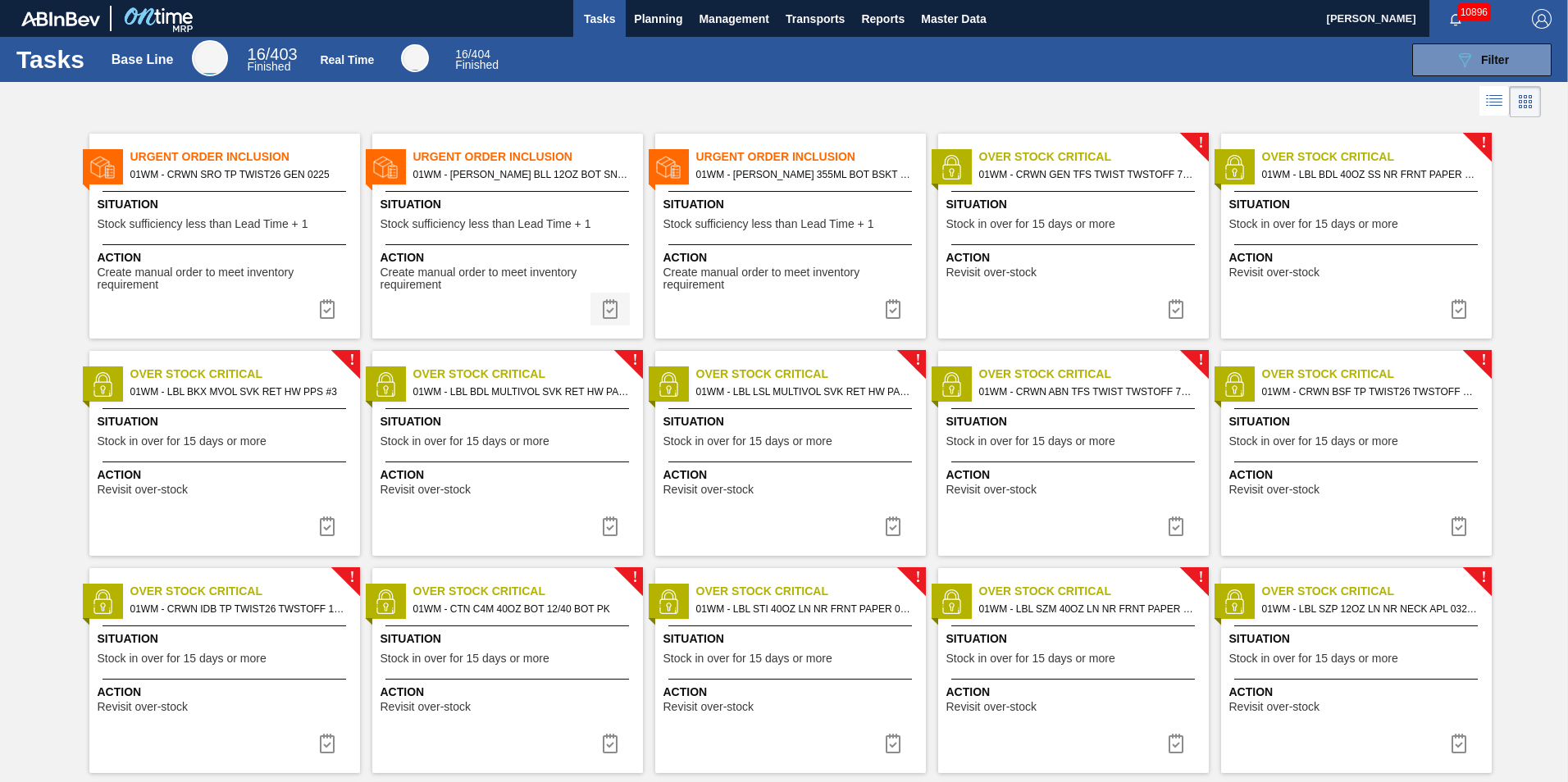
click at [613, 305] on img at bounding box center [610, 309] width 19 height 19
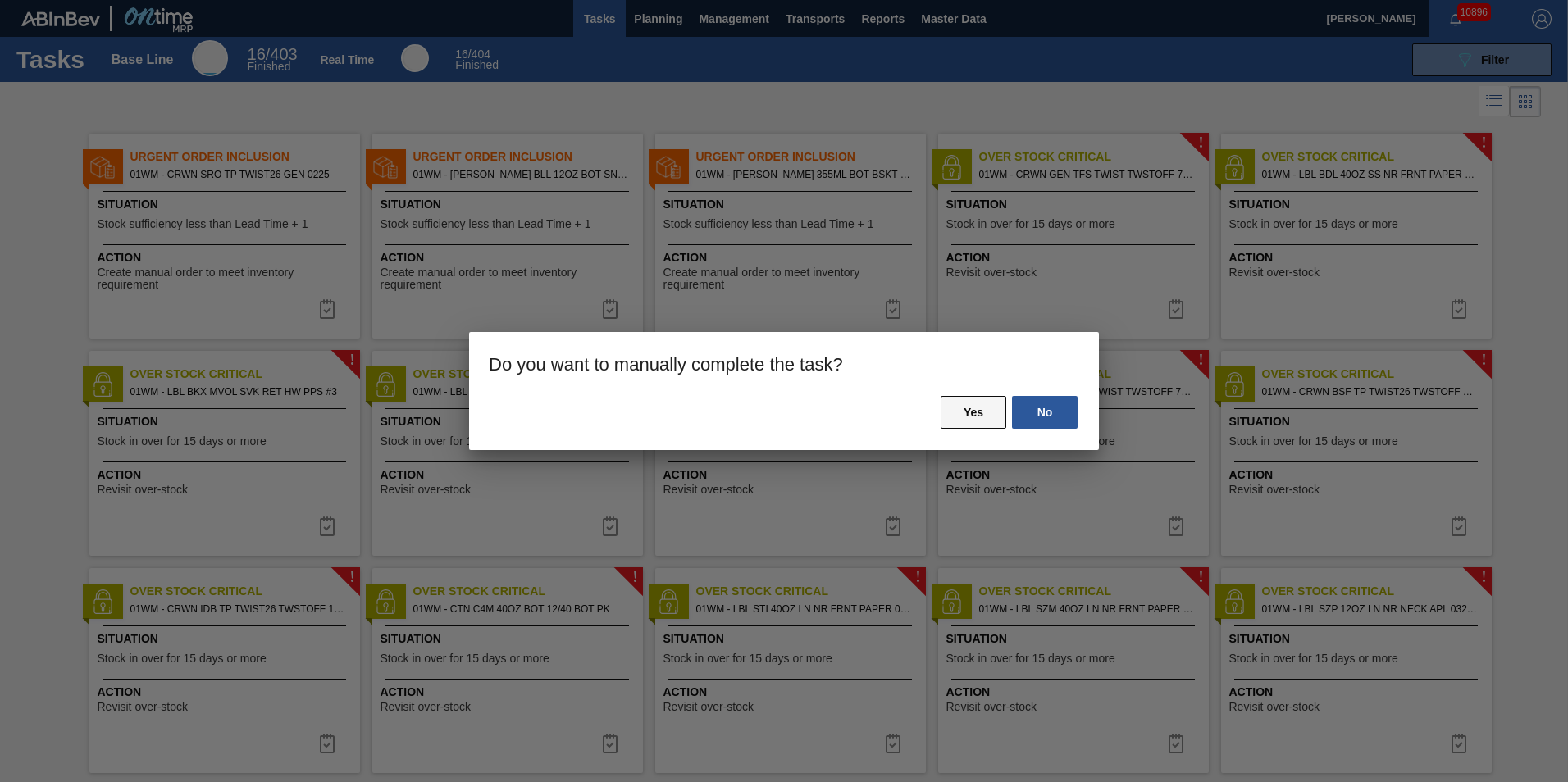
click at [981, 412] on button "Yes" at bounding box center [973, 411] width 66 height 32
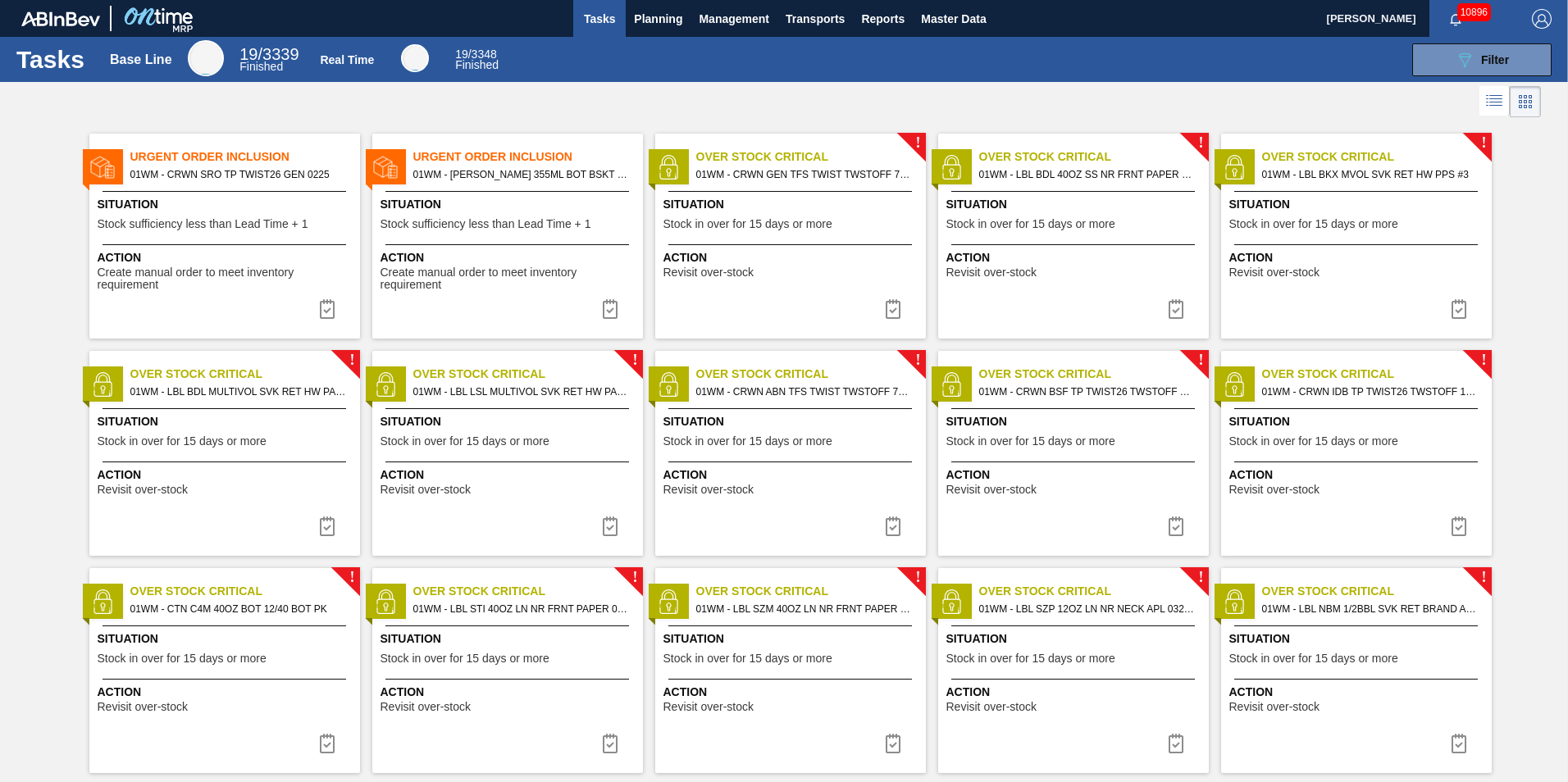
click at [247, 189] on div "Urgent Order Inclusion 01WM - CRWN SRO TP TWIST26 GEN 0225 Situation Stock suff…" at bounding box center [224, 235] width 271 height 205
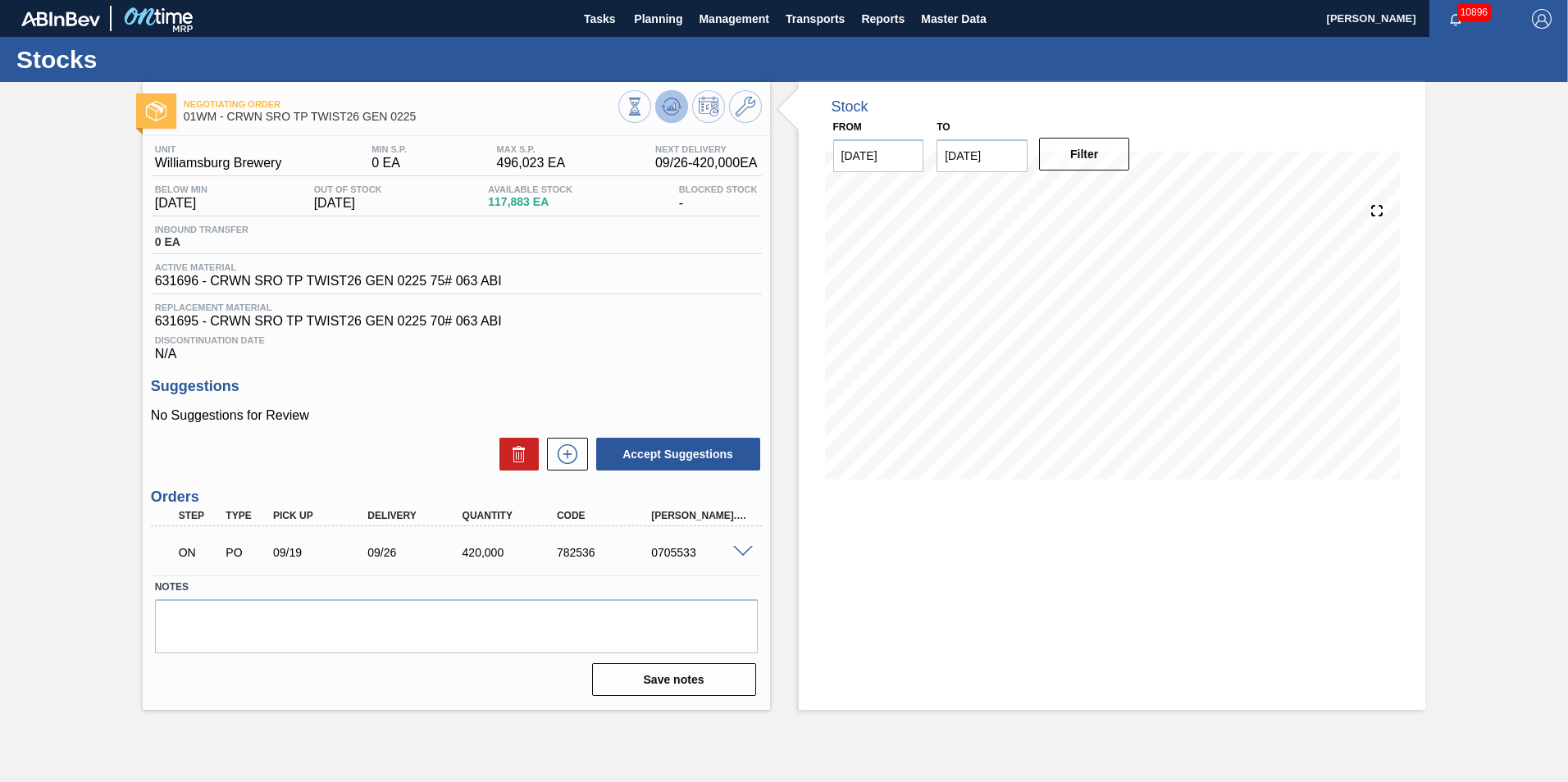
click at [664, 95] on button at bounding box center [671, 106] width 32 height 32
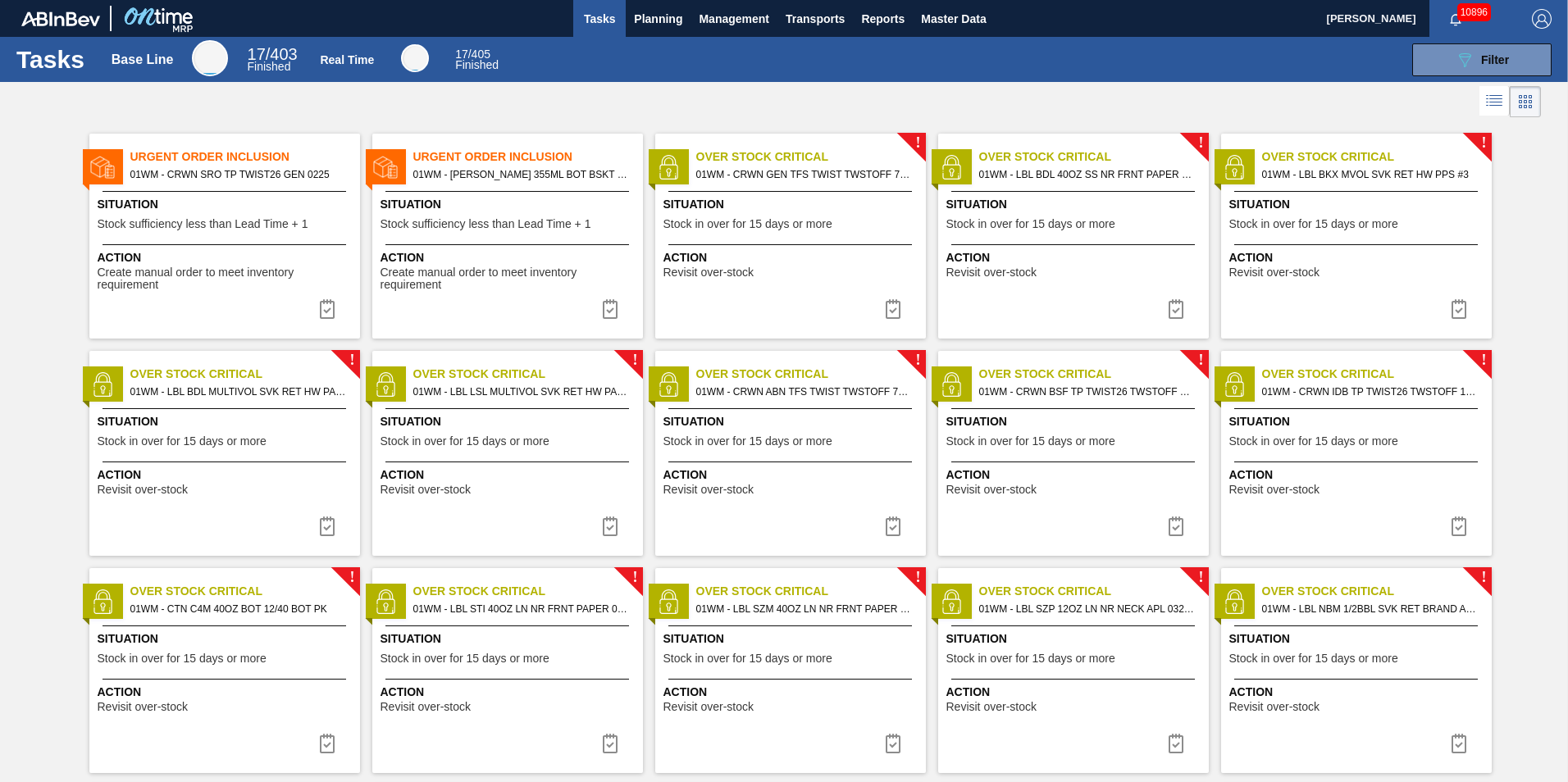
click at [467, 168] on span "01WM - CARR BUD 355ML BOT BSKT 6/355 LN DREAM BOTTLE" at bounding box center [522, 174] width 217 height 18
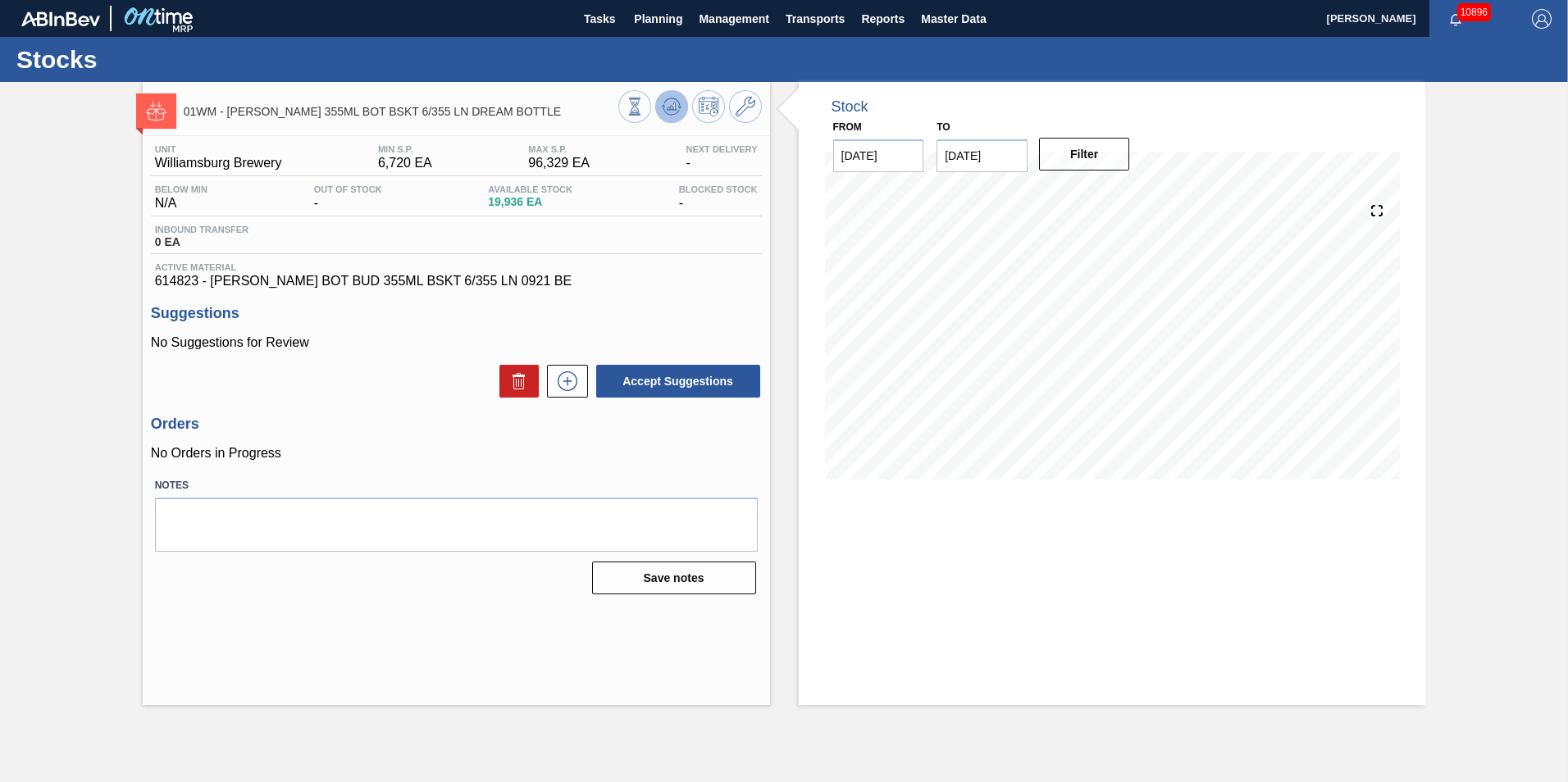
click at [674, 105] on polygon at bounding box center [673, 107] width 1 height 6
click at [742, 104] on icon at bounding box center [745, 106] width 19 height 19
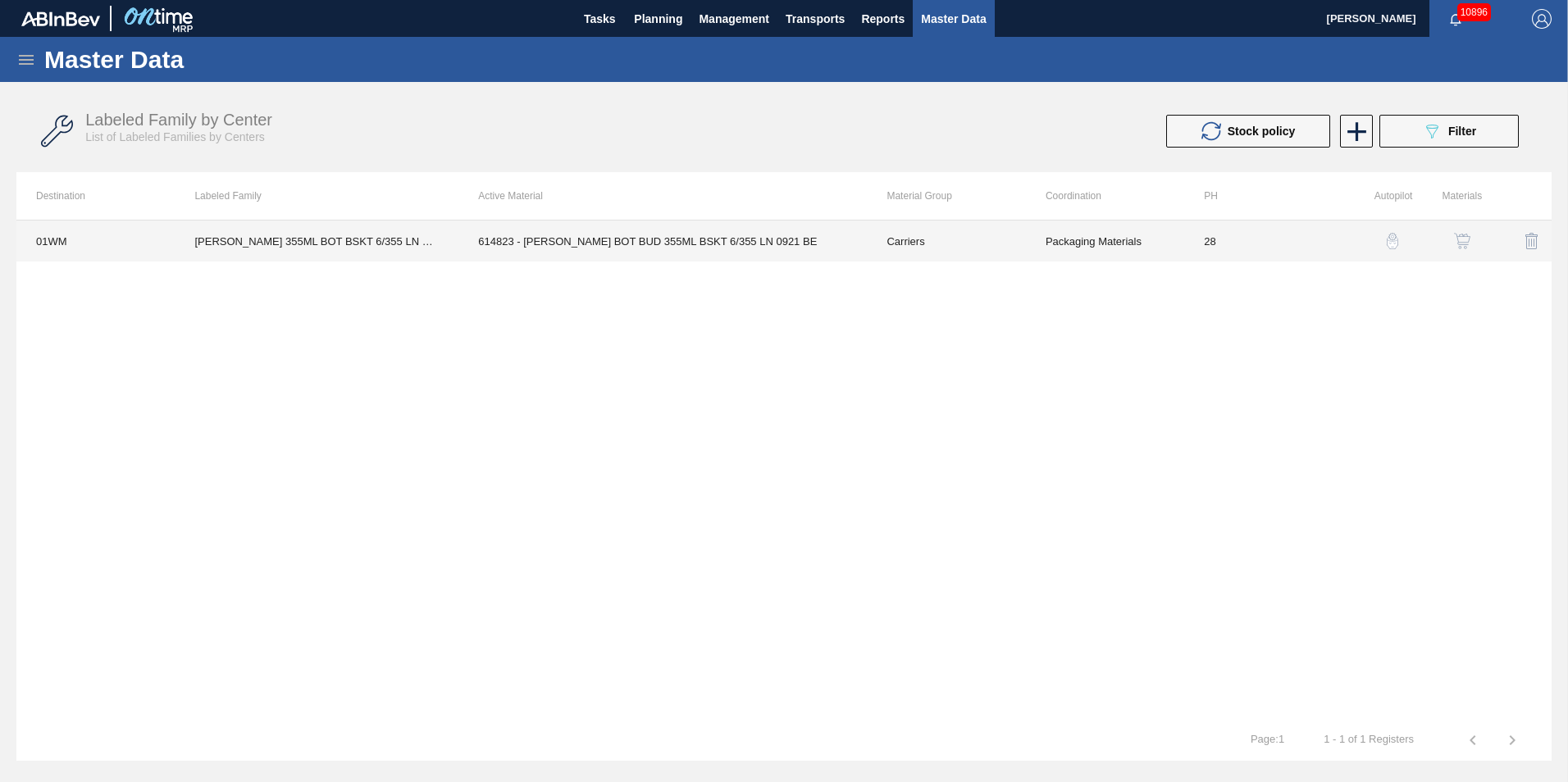
click at [1198, 249] on td "28" at bounding box center [1263, 241] width 158 height 41
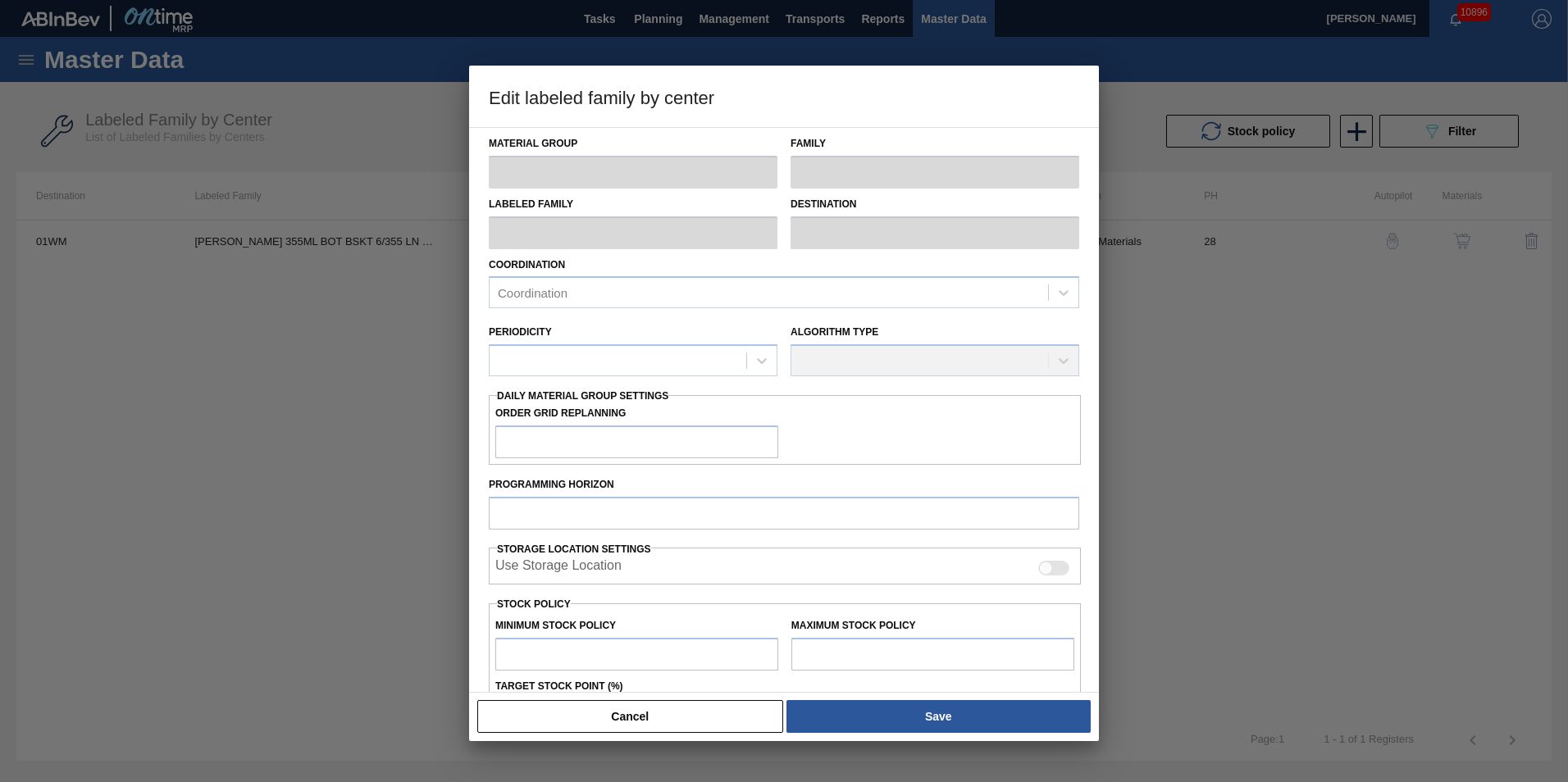
type input "Carriers"
type input "Bottle Carriers"
type input "CARR BUD 355ML BOT BSKT 6/355 LN DREAM BOTTLE"
type input "01WM - Williamsburg Brewery"
type input "28"
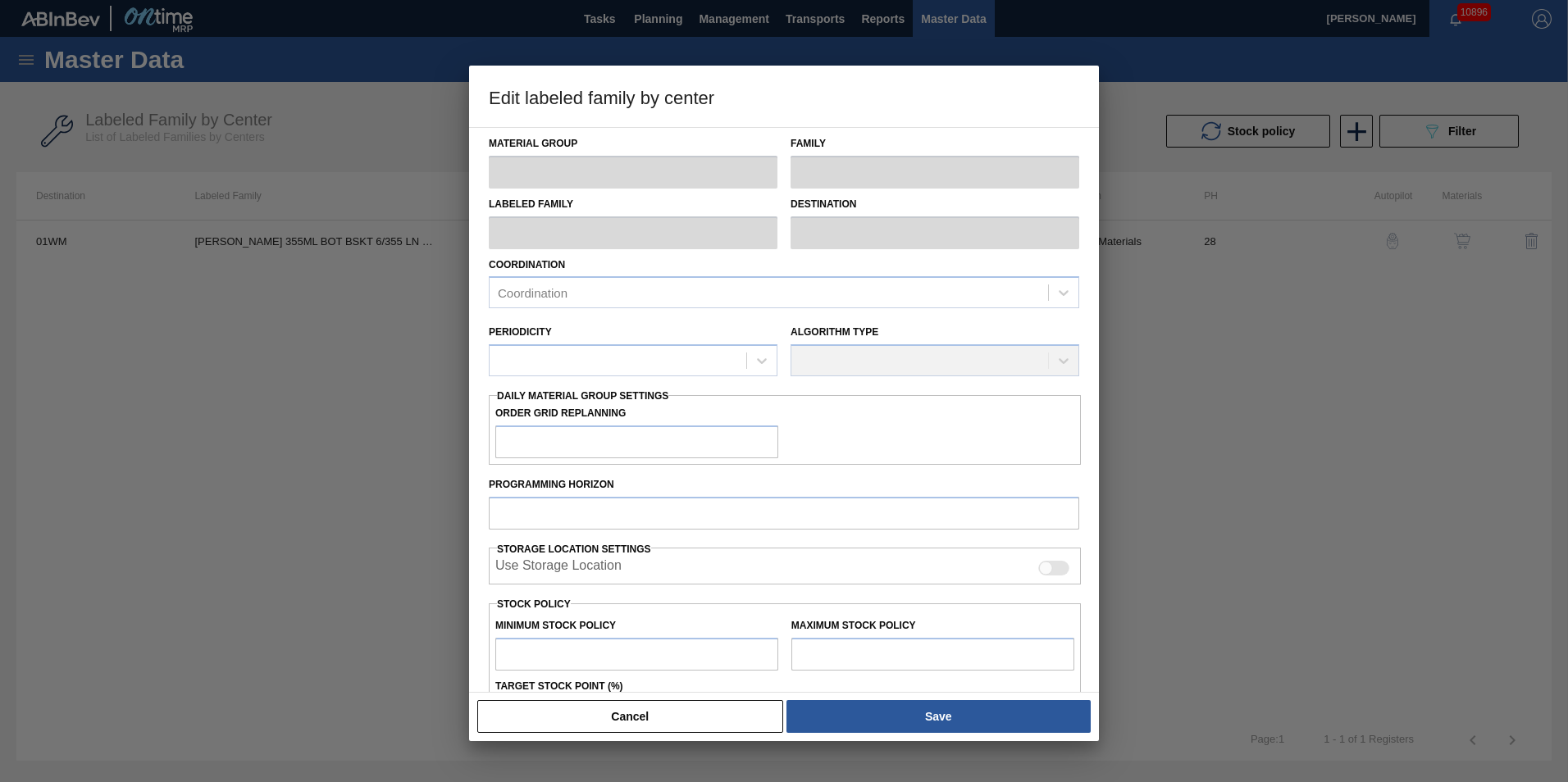
type input "6,720"
type input "96,329"
type input "3"
type input "9,408"
checkbox input "true"
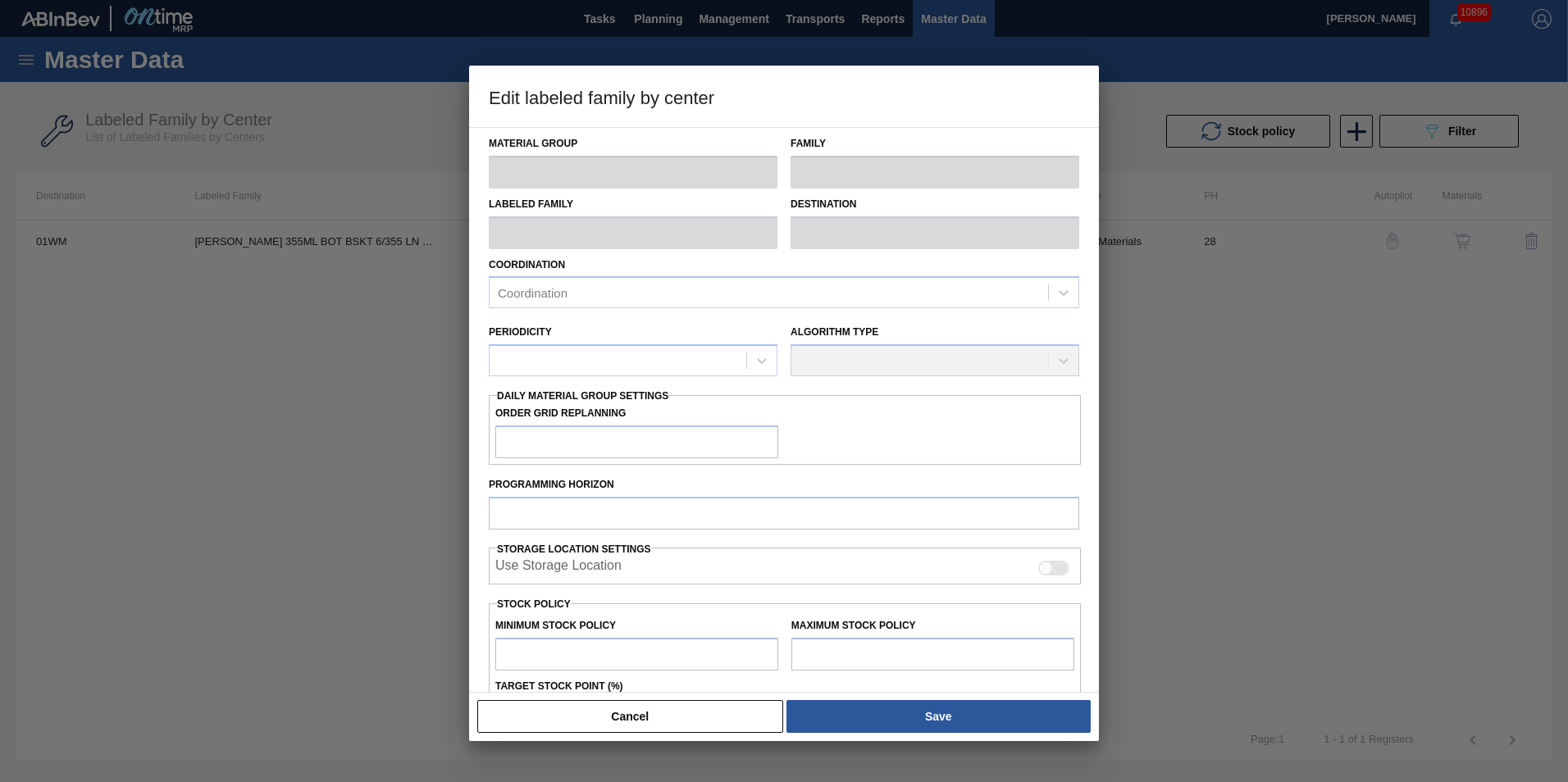
checkbox input "true"
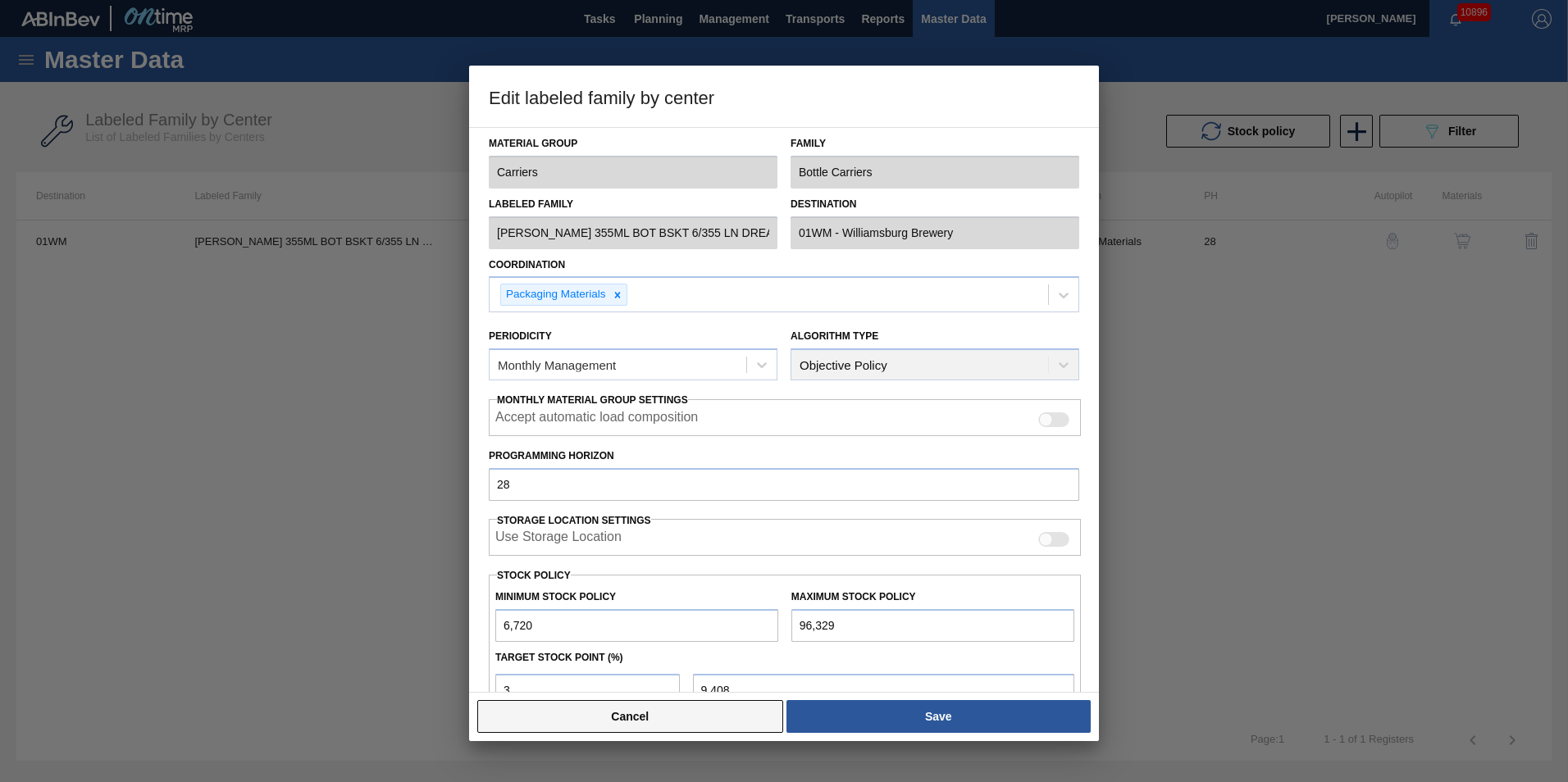
click at [615, 721] on button "Cancel" at bounding box center [630, 716] width 306 height 32
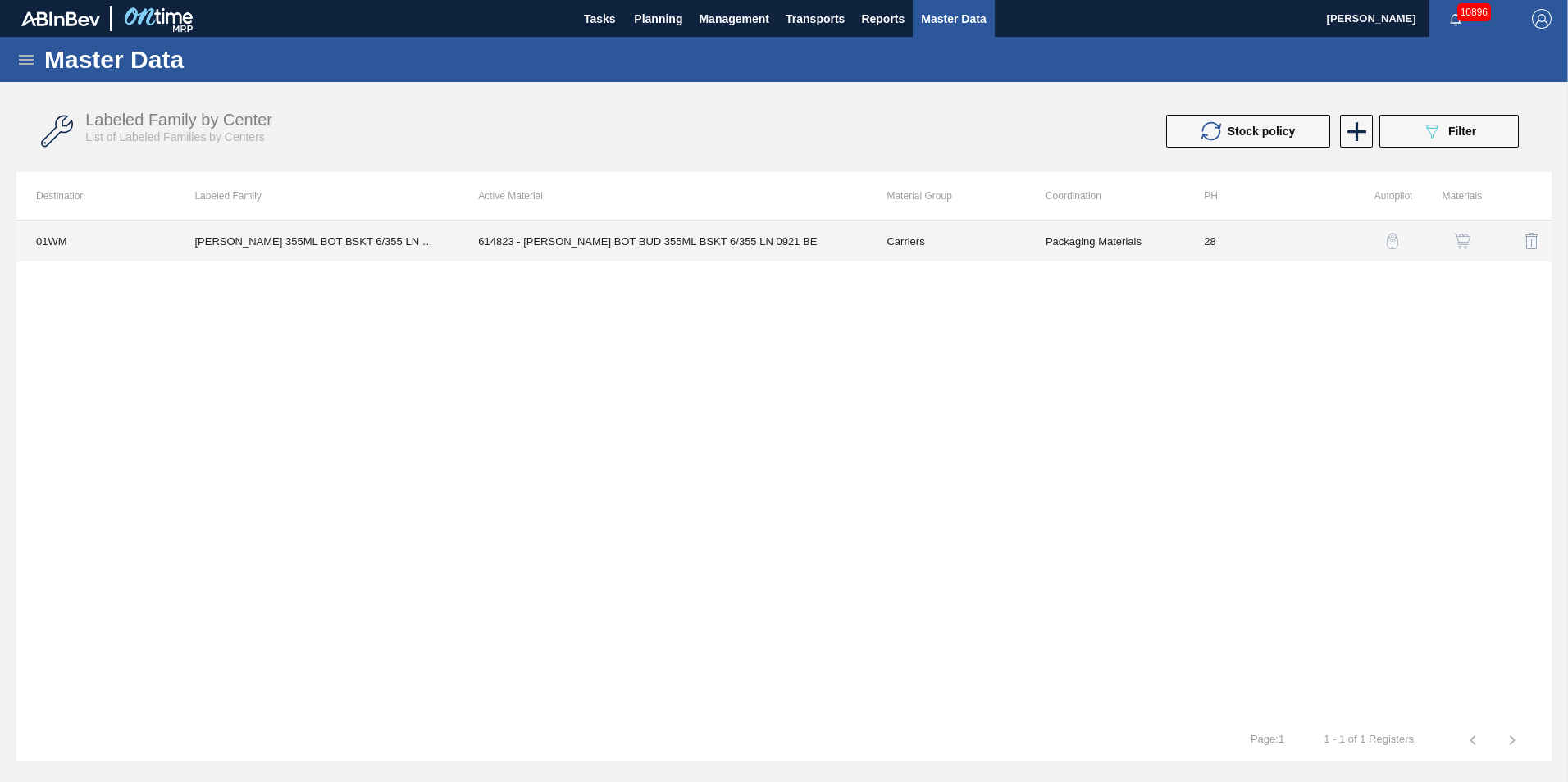
click at [1023, 241] on td "Carriers" at bounding box center [946, 241] width 158 height 41
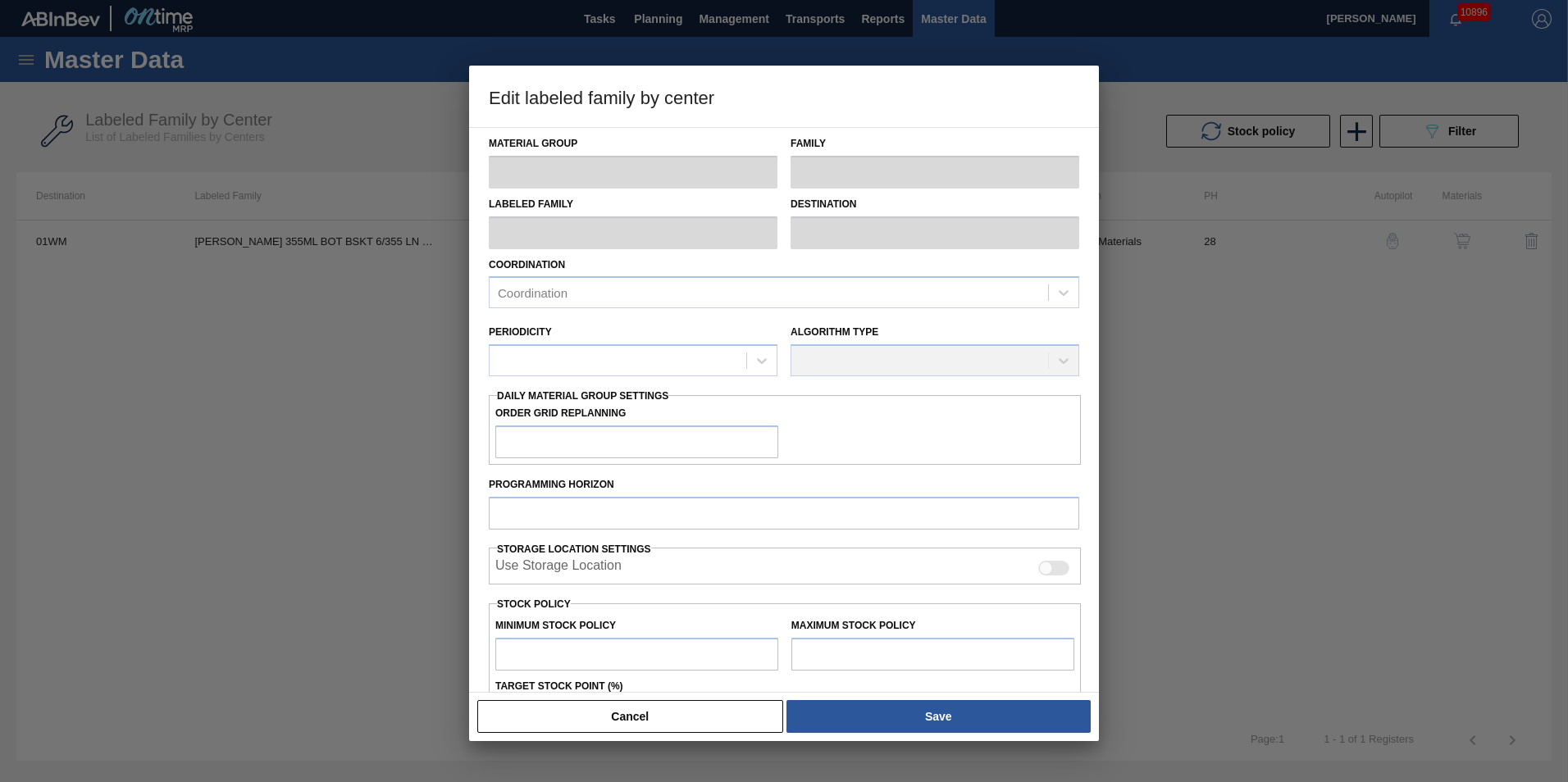
type input "Carriers"
type input "Bottle Carriers"
type input "CARR BUD 355ML BOT BSKT 6/355 LN DREAM BOTTLE"
type input "01WM - Williamsburg Brewery"
type input "28"
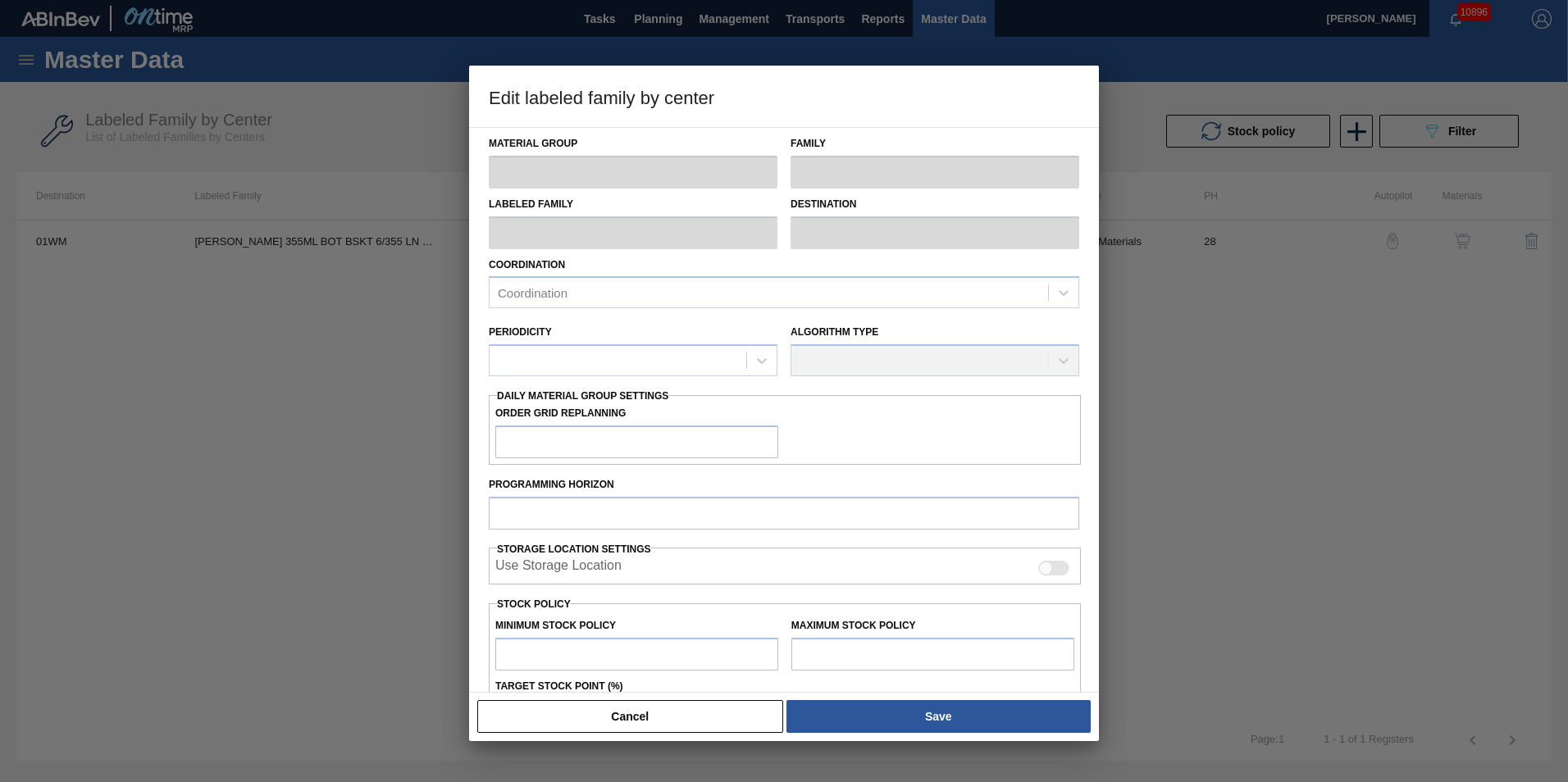
type input "6,720"
type input "96,329"
type input "3"
type input "9,408"
checkbox input "true"
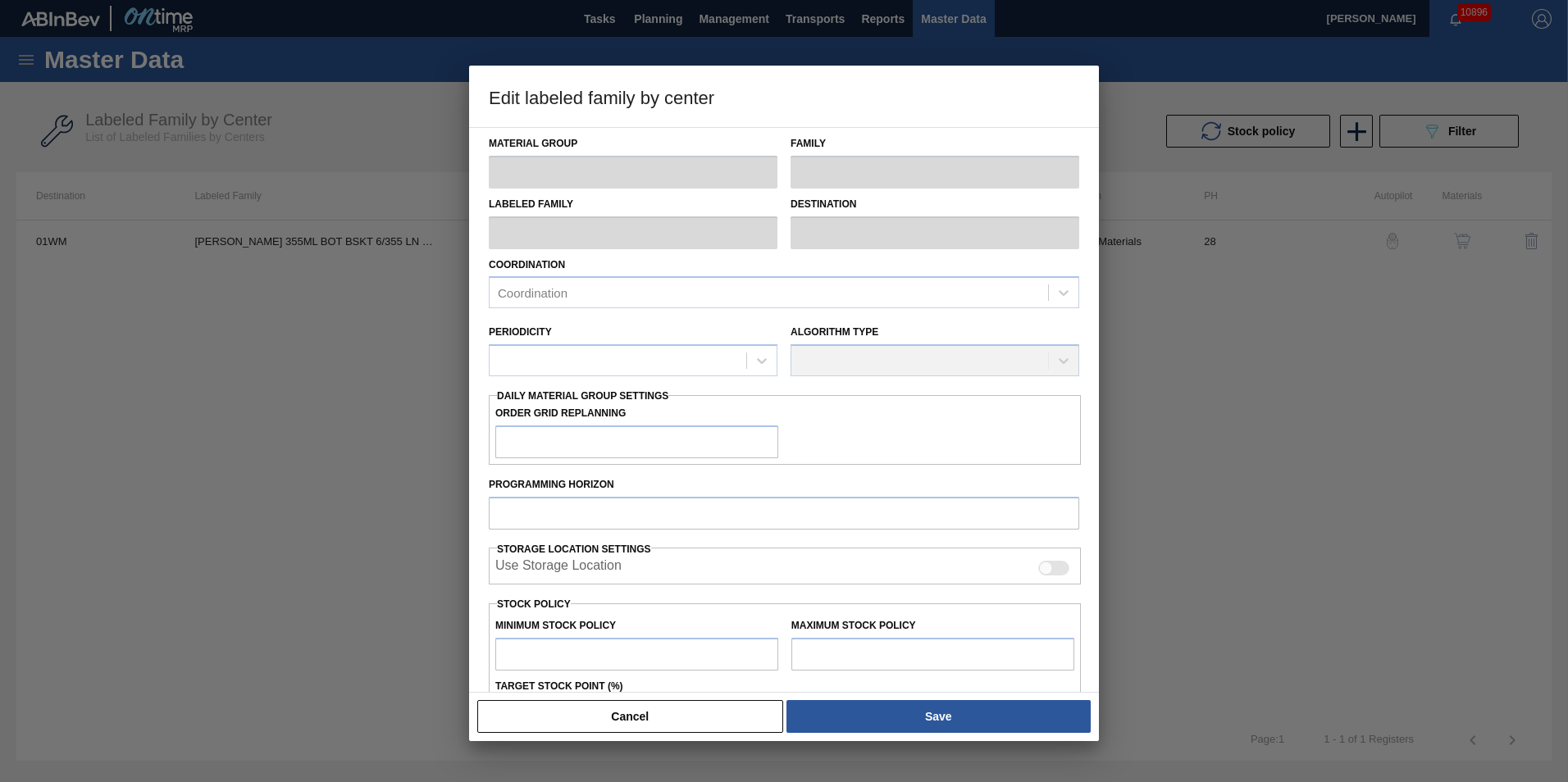
checkbox input "true"
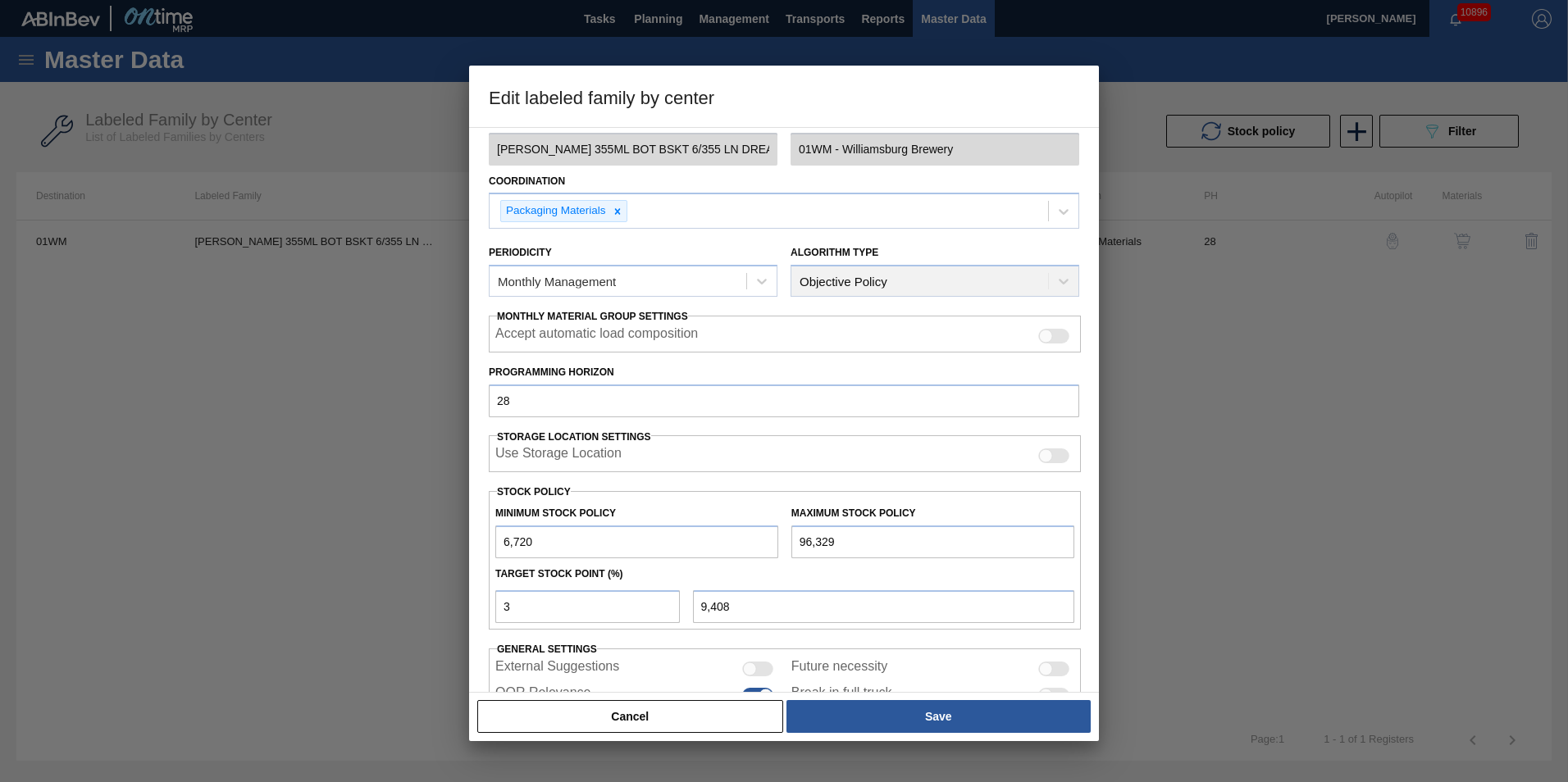
scroll to position [164, 0]
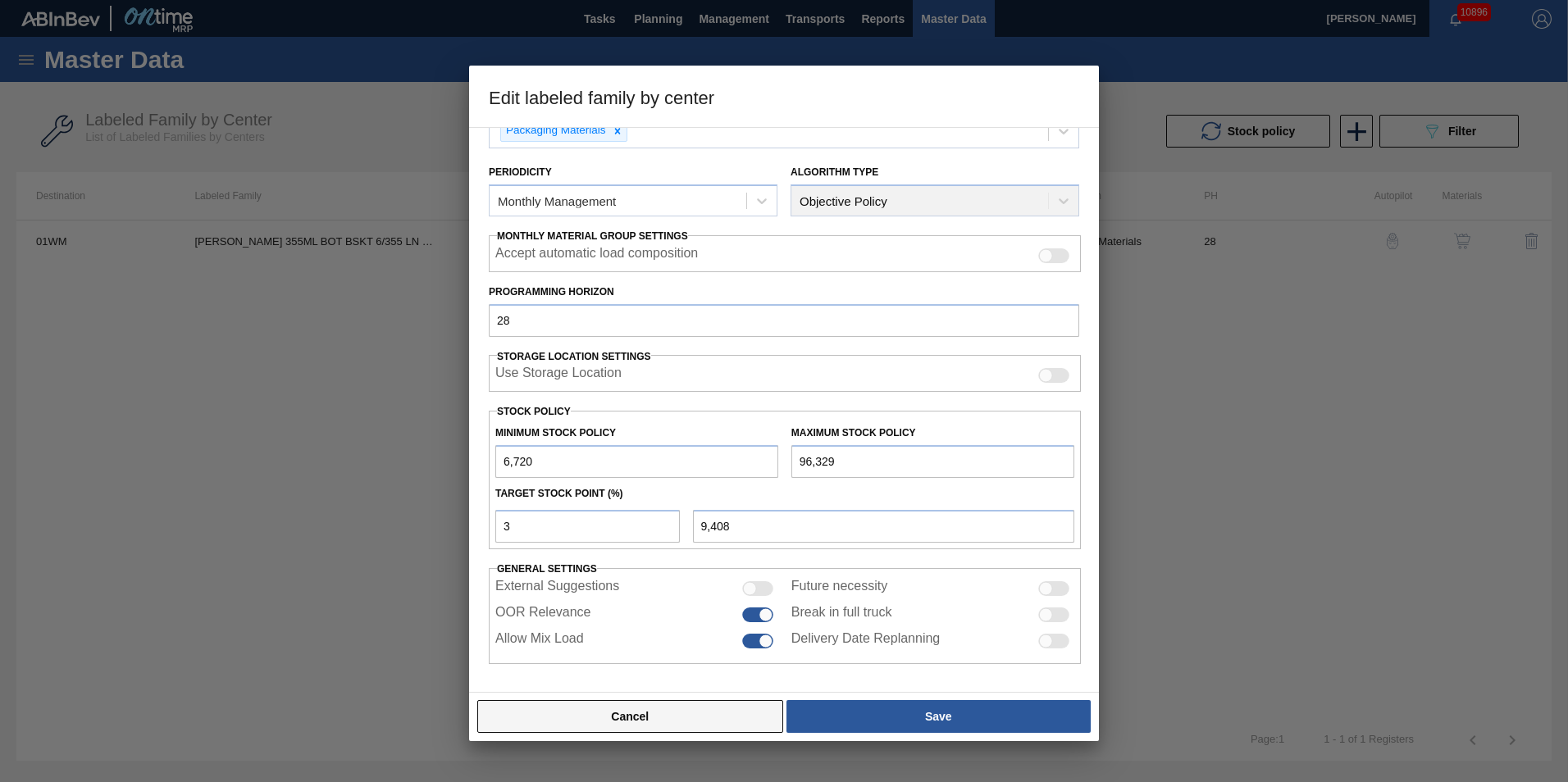
click at [681, 721] on button "Cancel" at bounding box center [630, 716] width 306 height 32
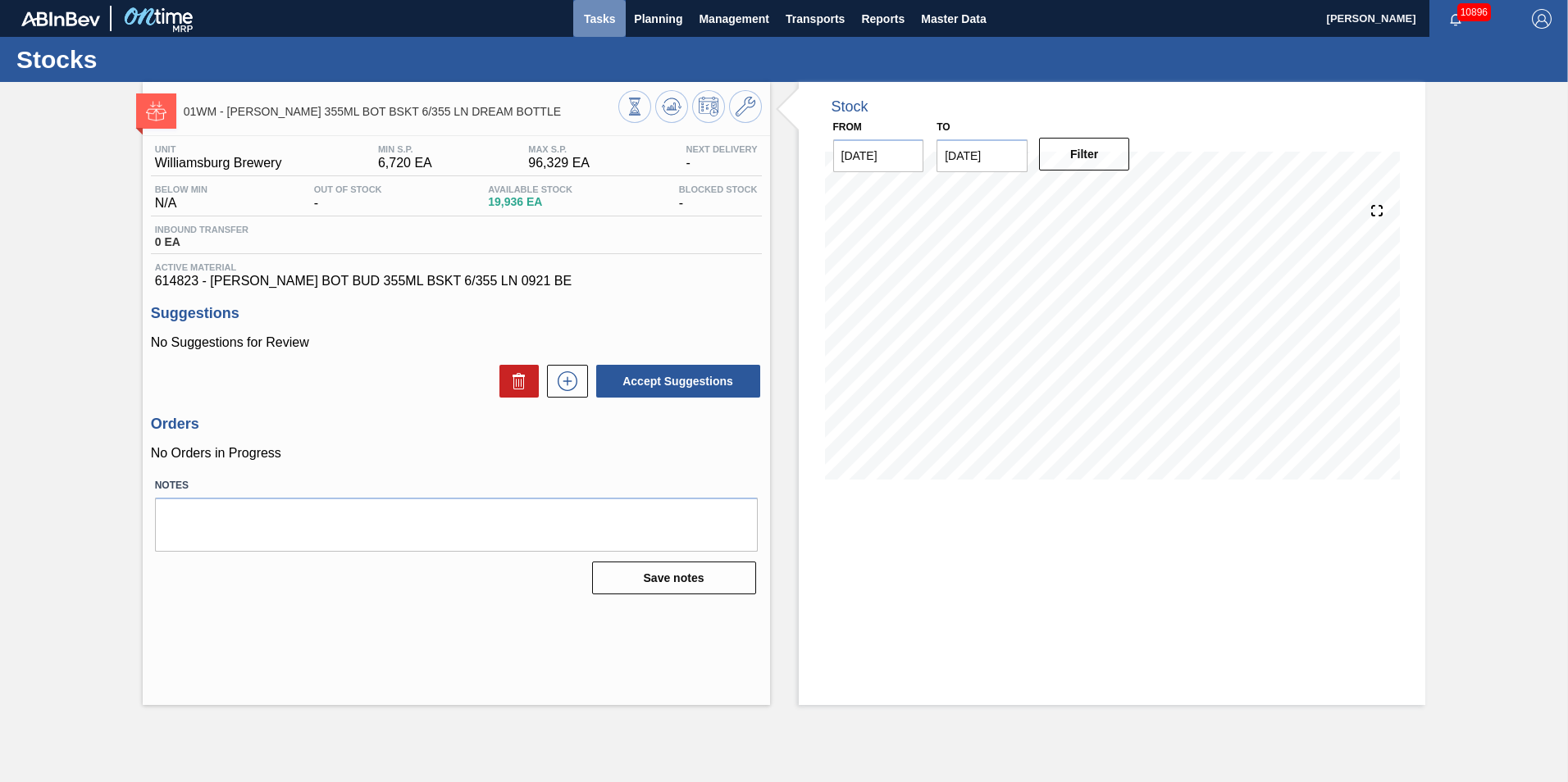
click at [607, 20] on span "Tasks" at bounding box center [600, 19] width 36 height 19
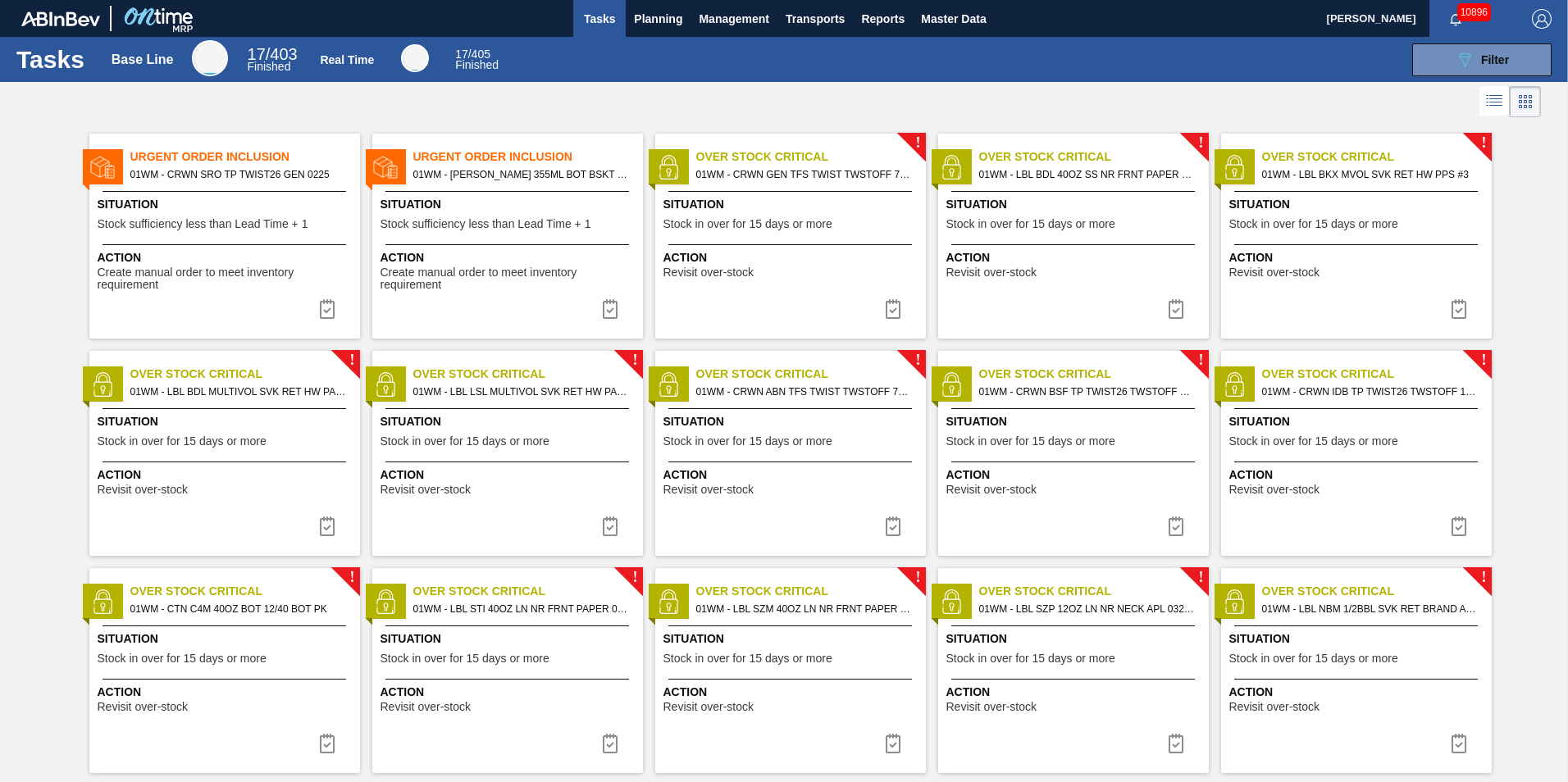
click at [541, 186] on div "Urgent Order Inclusion 01WM - CARR BUD 355ML BOT BSKT 6/355 LN DREAM BOTTLE Sit…" at bounding box center [508, 235] width 271 height 205
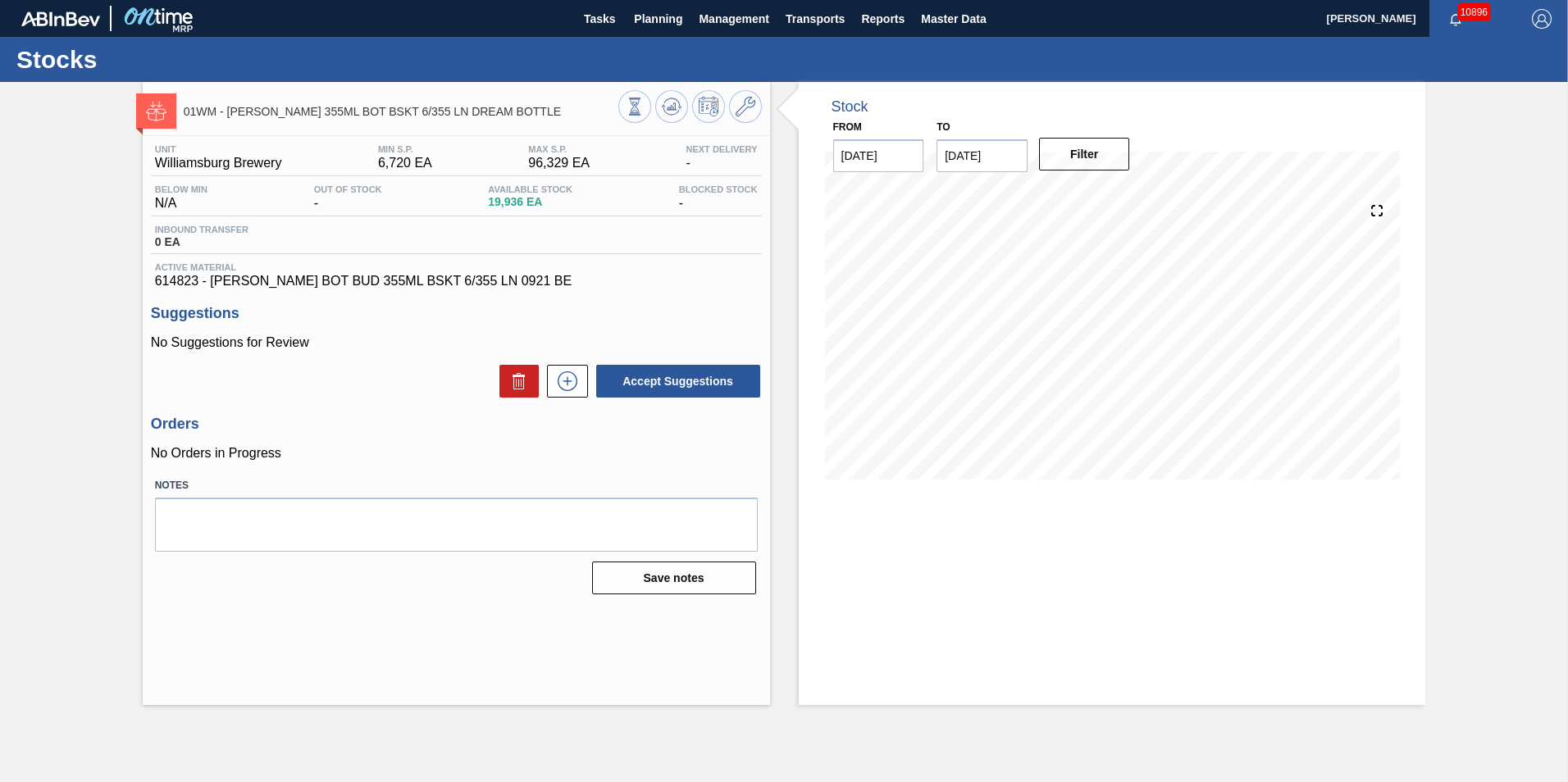
click at [971, 159] on input "[DATE]" at bounding box center [982, 155] width 91 height 32
click at [980, 325] on div "22" at bounding box center [983, 328] width 22 height 22
type input "[DATE]"
click at [1099, 158] on button "Filter" at bounding box center [1084, 154] width 91 height 32
click at [499, 206] on span "19,936 EA" at bounding box center [530, 202] width 84 height 12
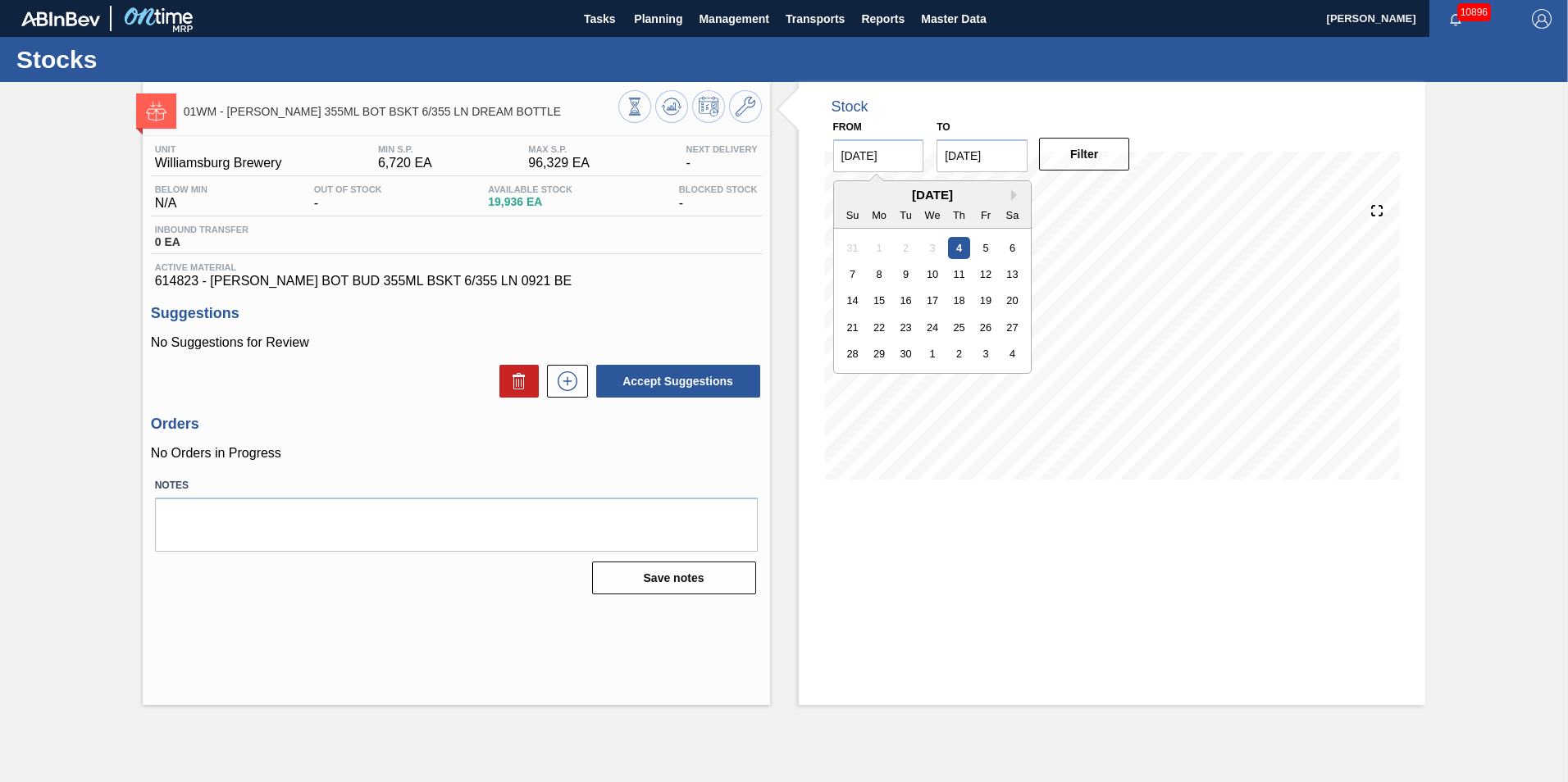
click at [886, 157] on input "09/04/2025" at bounding box center [879, 155] width 91 height 32
click at [674, 96] on icon at bounding box center [671, 106] width 19 height 19
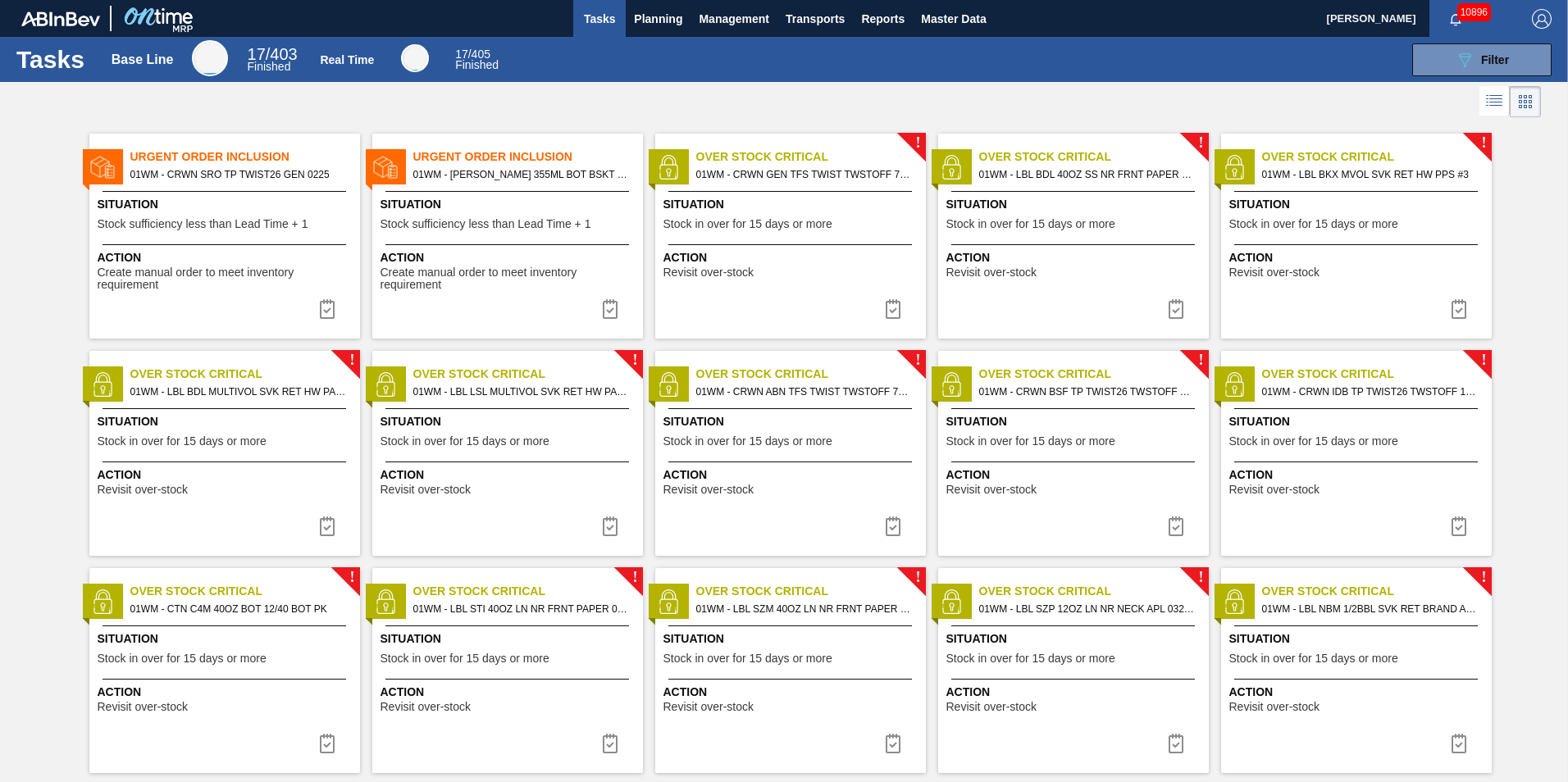
click at [260, 189] on div "Urgent Order Inclusion 01WM - CRWN SRO TP TWIST26 GEN 0225 Situation Stock suff…" at bounding box center [224, 235] width 271 height 205
click at [330, 309] on img at bounding box center [327, 309] width 19 height 19
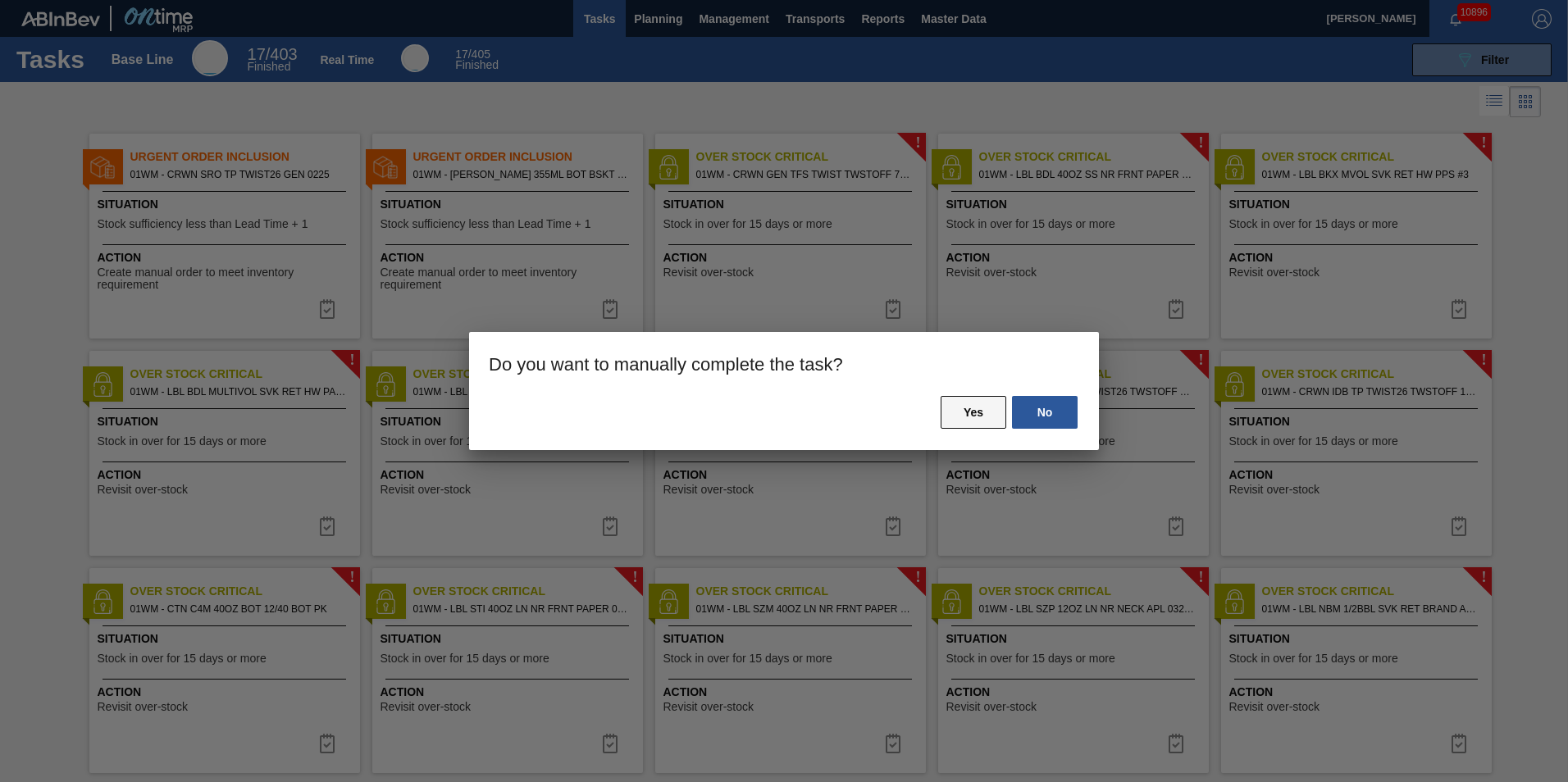
click at [961, 410] on button "Yes" at bounding box center [973, 411] width 66 height 32
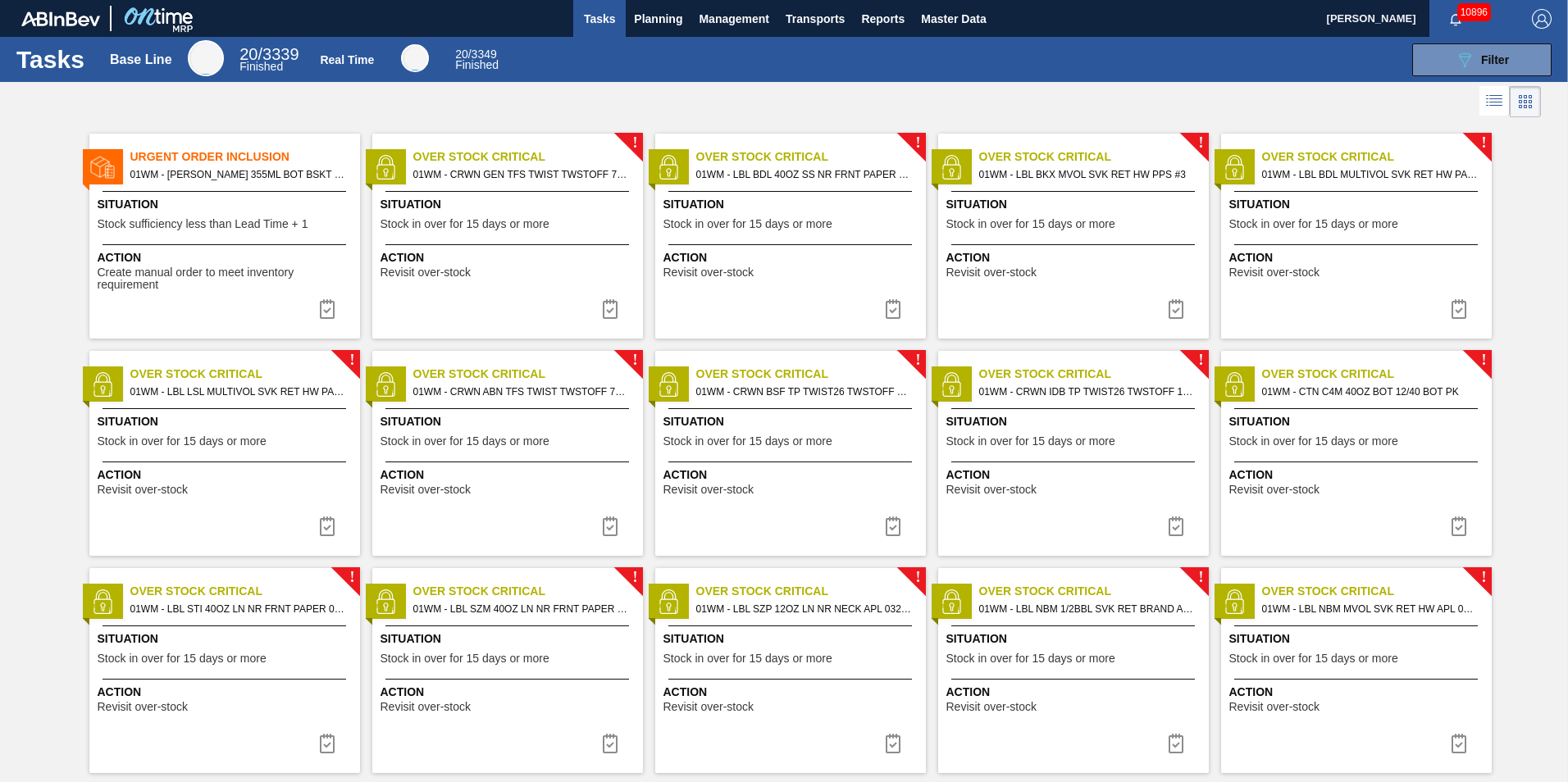
click at [323, 304] on img at bounding box center [327, 309] width 19 height 19
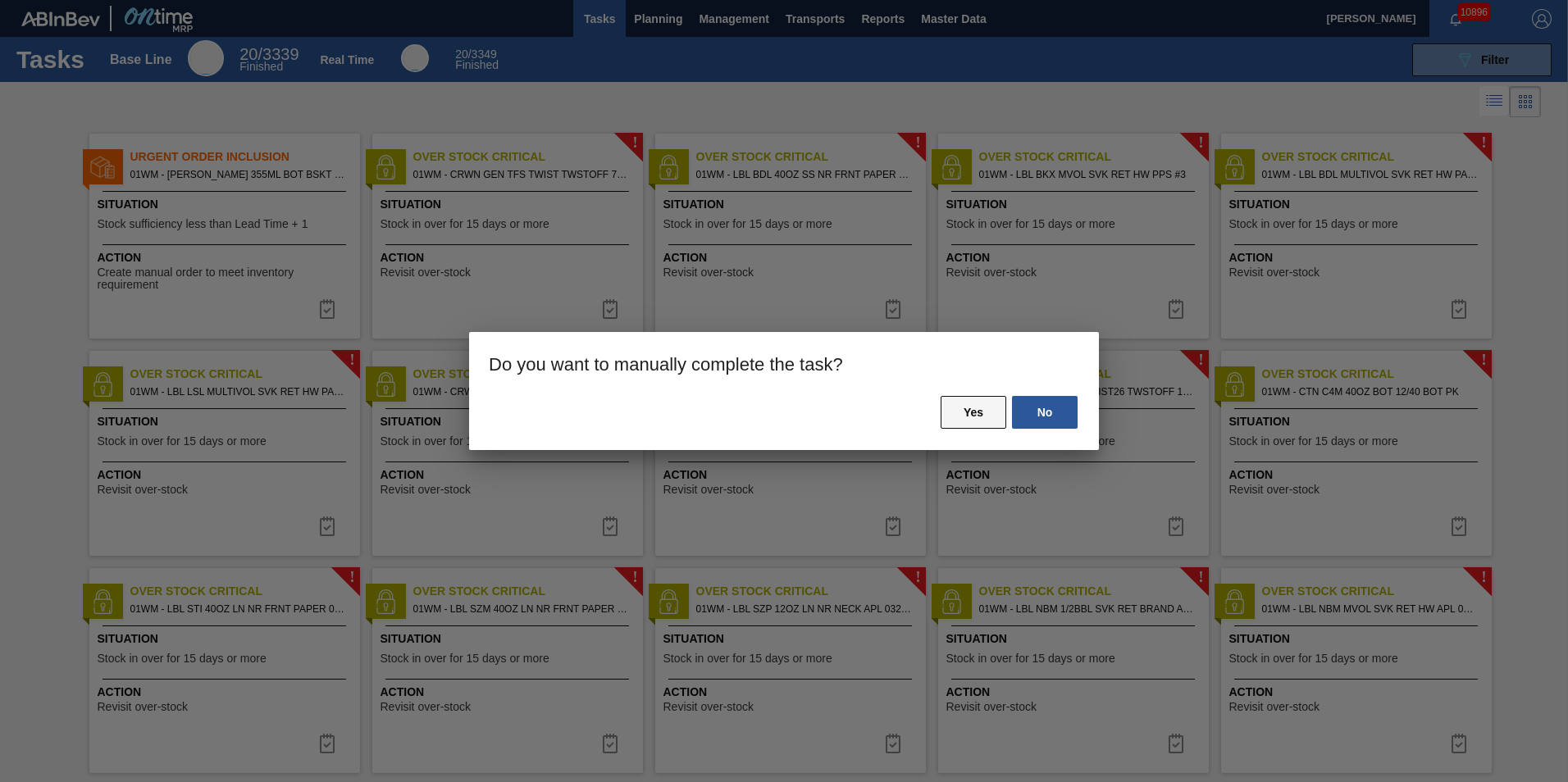
click at [986, 414] on button "Yes" at bounding box center [973, 411] width 66 height 32
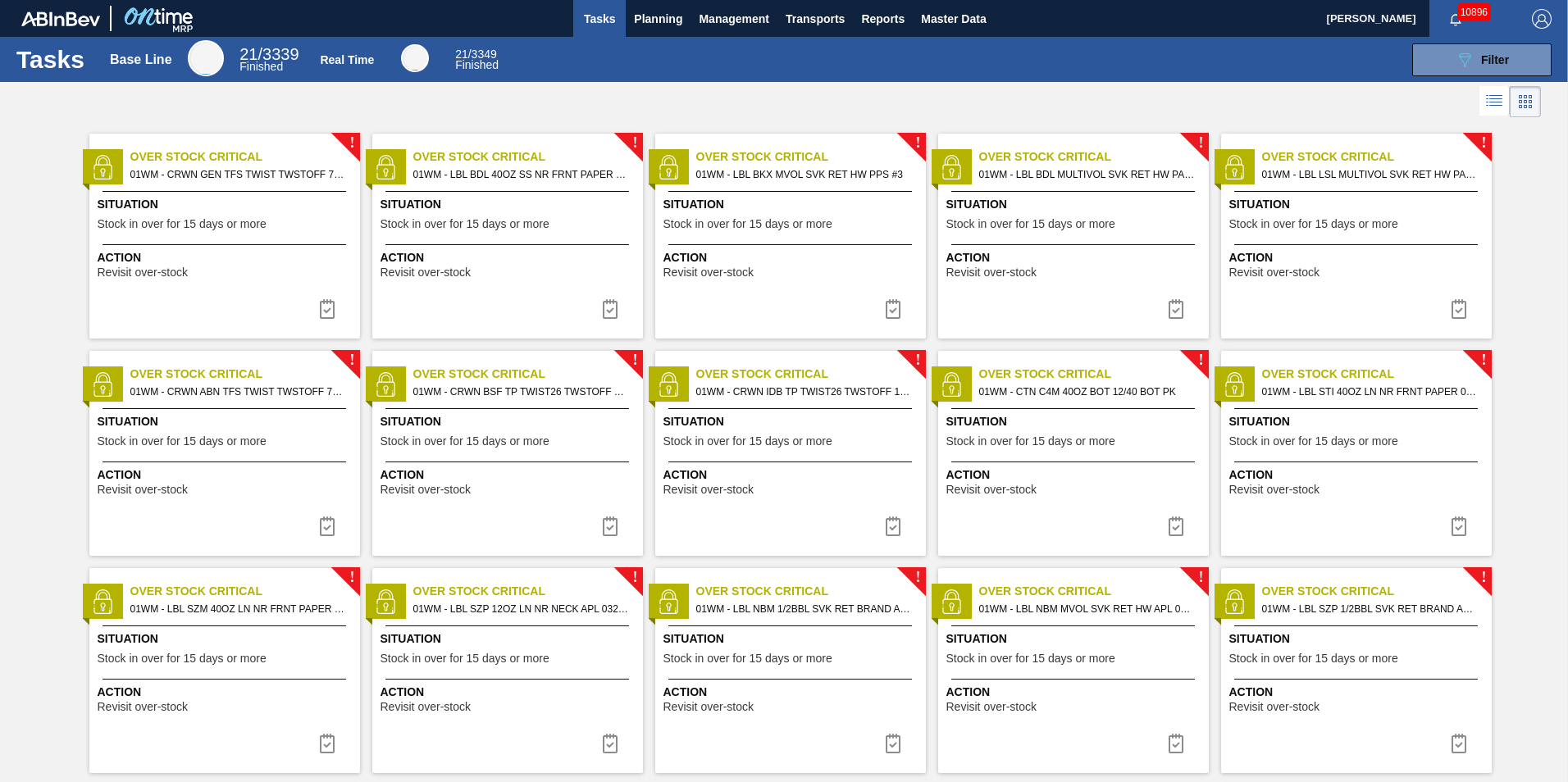
click at [529, 175] on span "01WM - LBL BDL 40OZ SS NR FRNT PAPER MS - VBI" at bounding box center [522, 174] width 217 height 18
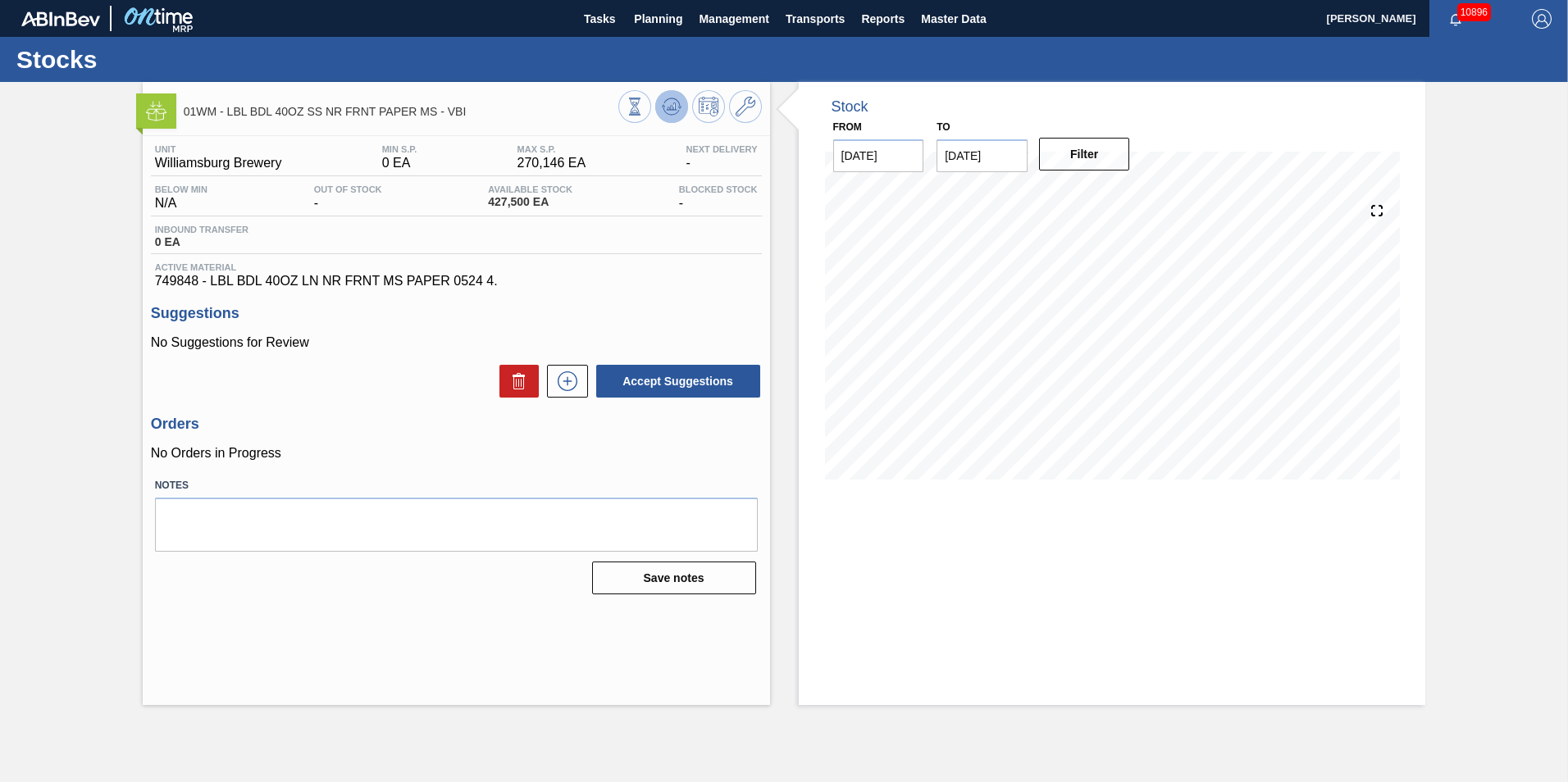
click at [668, 104] on icon at bounding box center [671, 106] width 19 height 19
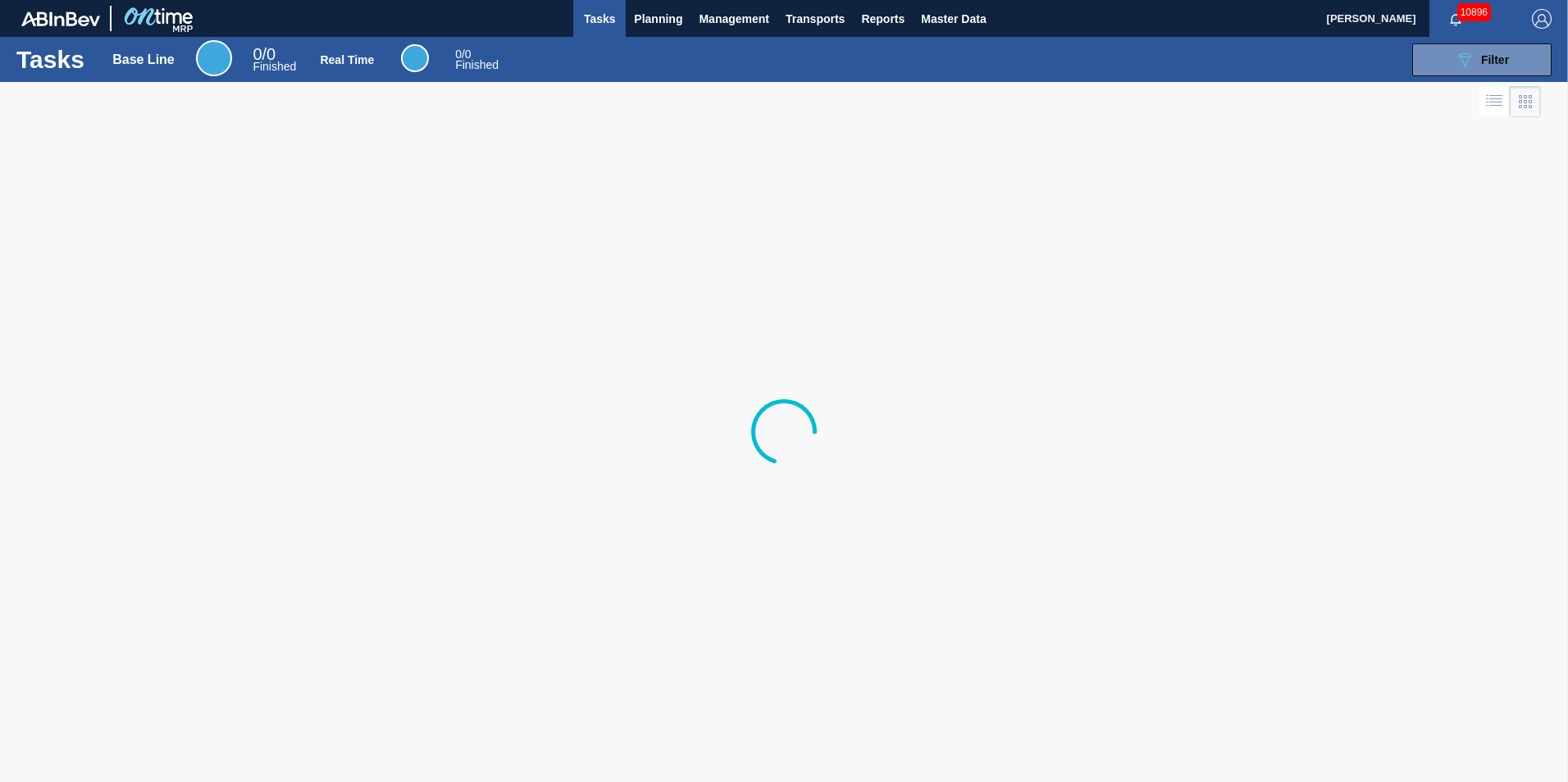
drag, startPoint x: 1468, startPoint y: 654, endPoint x: 1501, endPoint y: 648, distance: 33.5
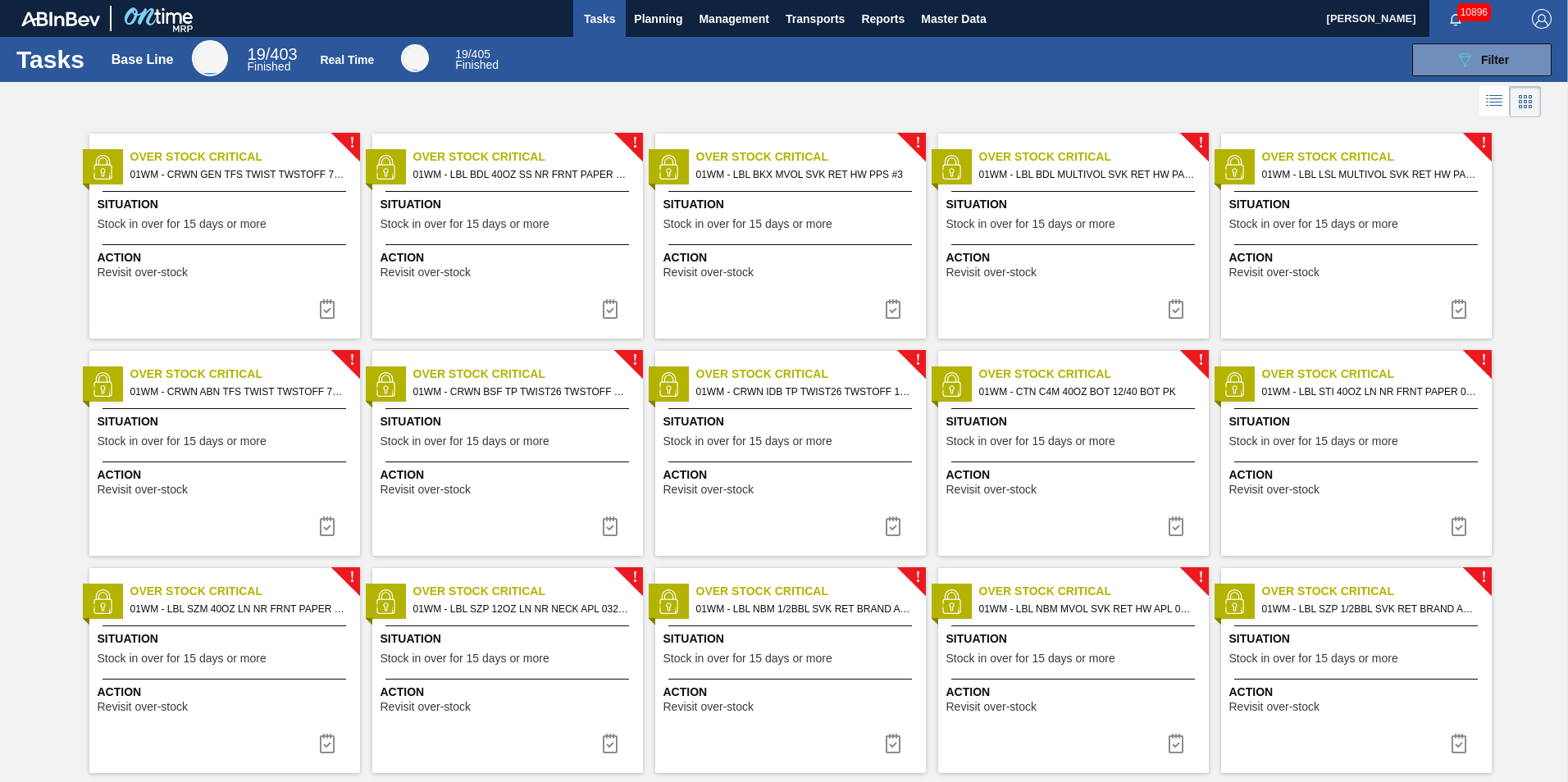
click at [760, 403] on div "! Over Stock Critical 01WM - CRWN IDB TP TWIST26 TWSTOFF 12 OZ 70 LB Situation …" at bounding box center [790, 453] width 271 height 205
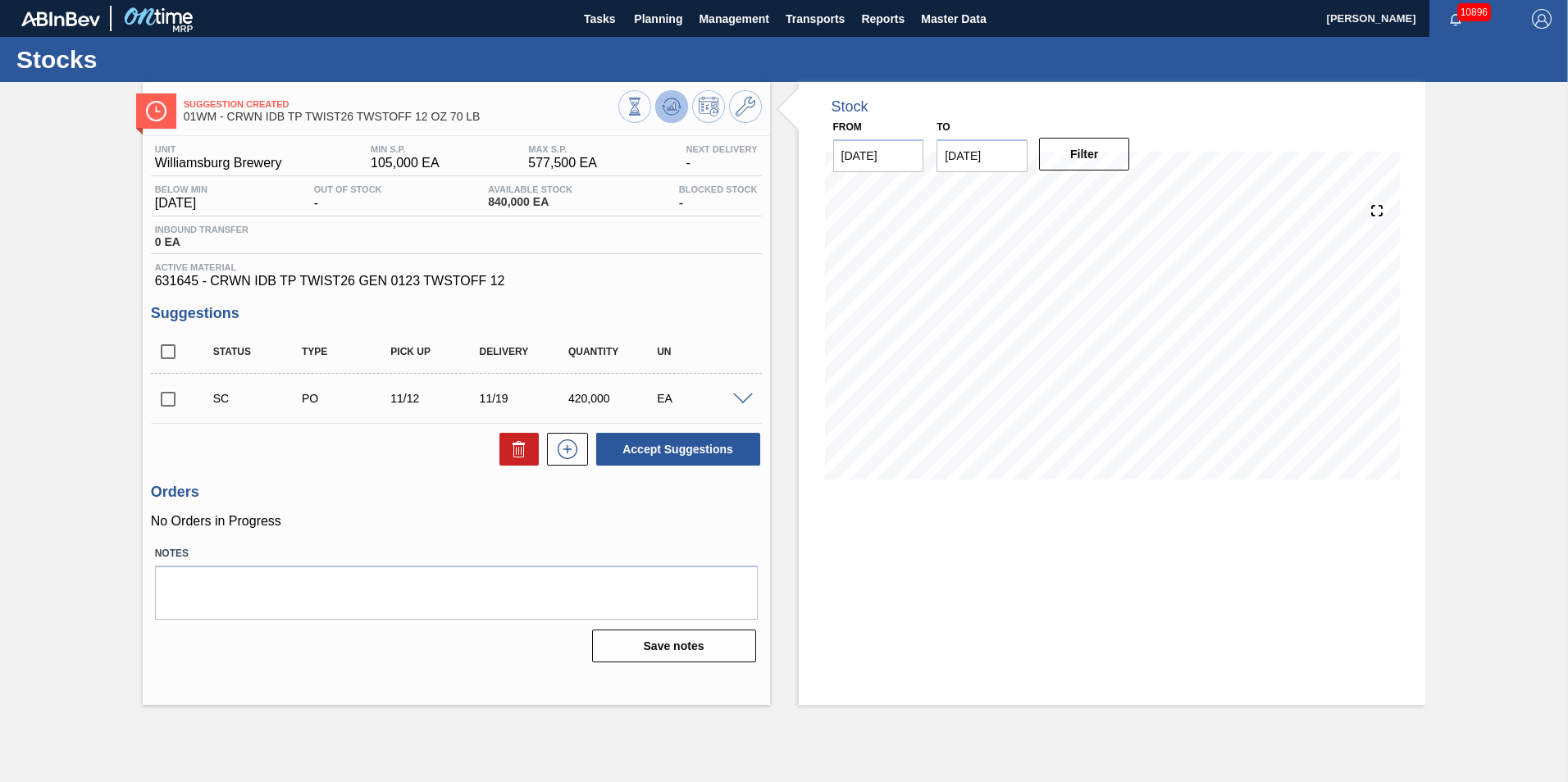
click at [673, 100] on icon at bounding box center [671, 106] width 19 height 19
click at [654, 29] on button "Planning" at bounding box center [658, 19] width 65 height 37
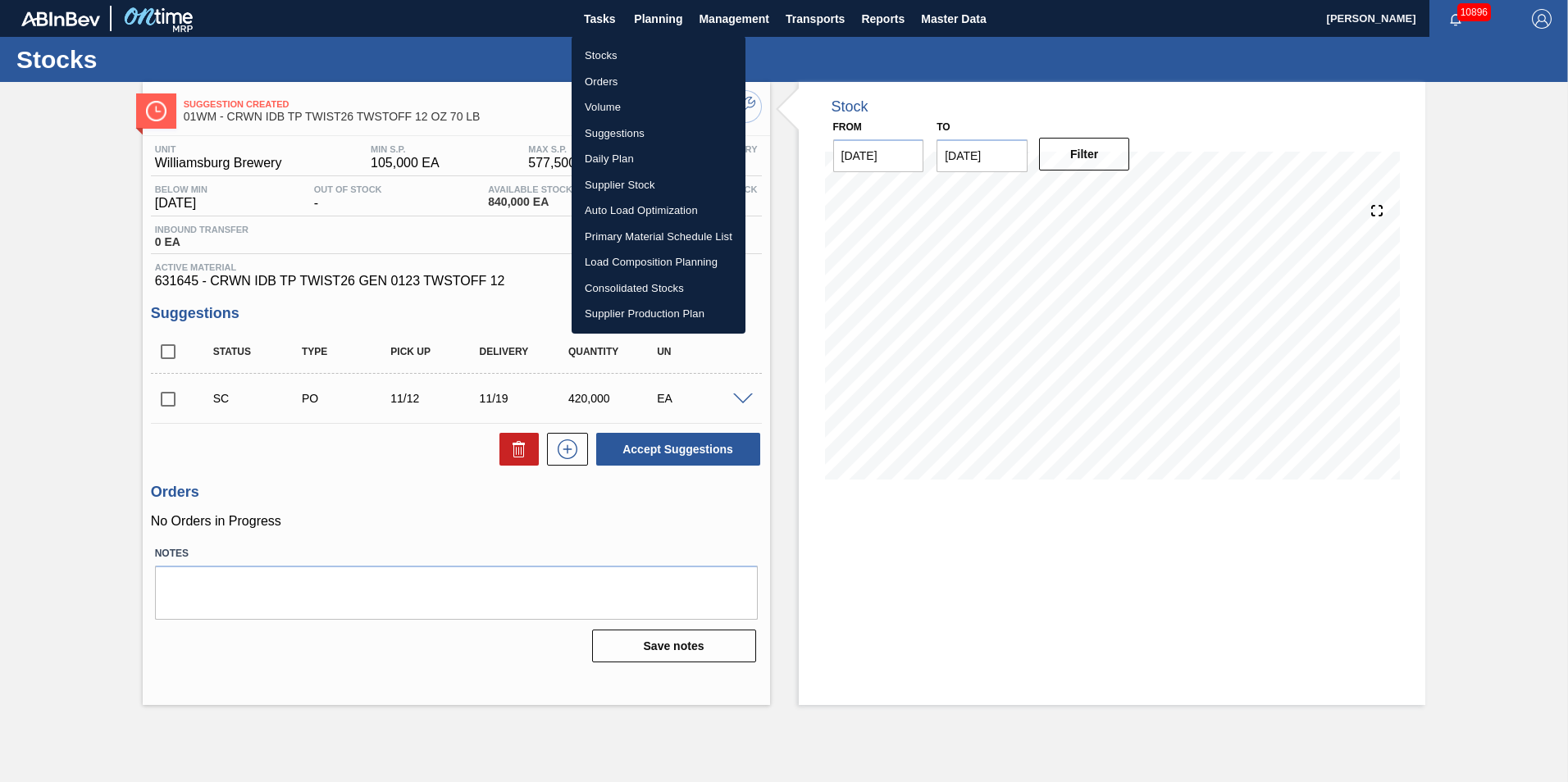
click at [643, 253] on li "Load Composition Planning" at bounding box center [659, 262] width 174 height 26
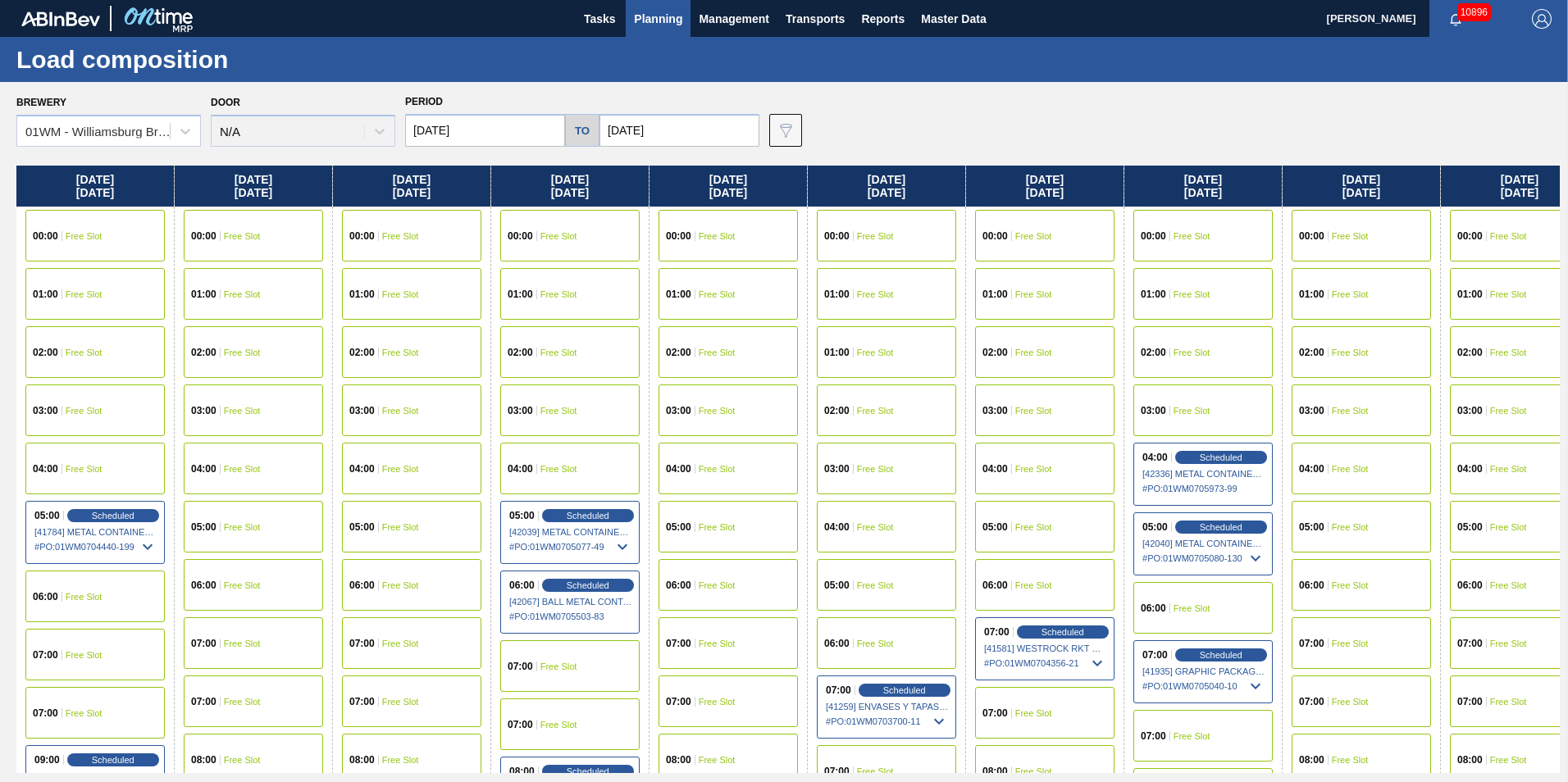
click at [659, 13] on span "Planning" at bounding box center [658, 19] width 48 height 19
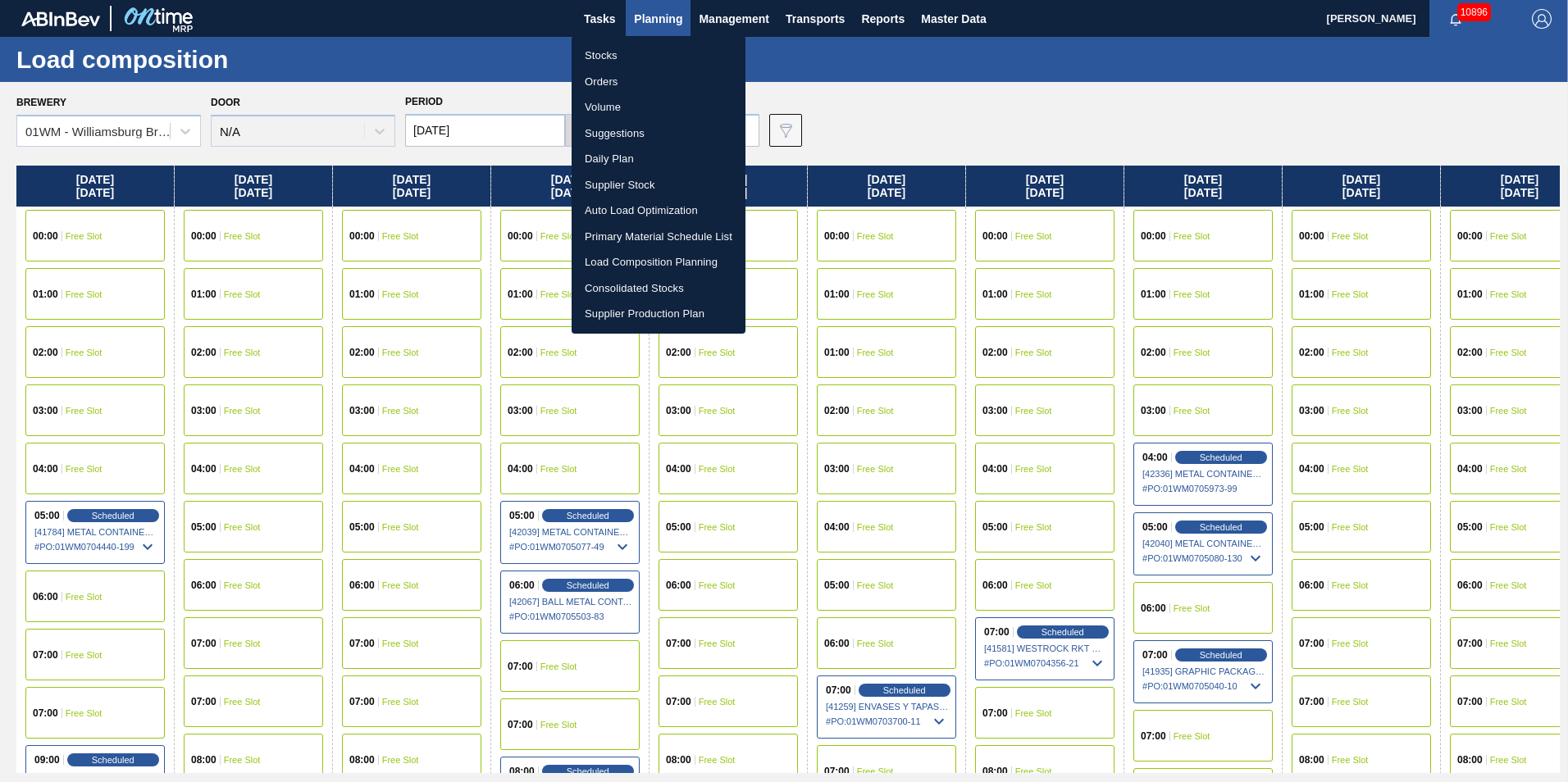
click at [622, 132] on li "Suggestions" at bounding box center [659, 133] width 174 height 26
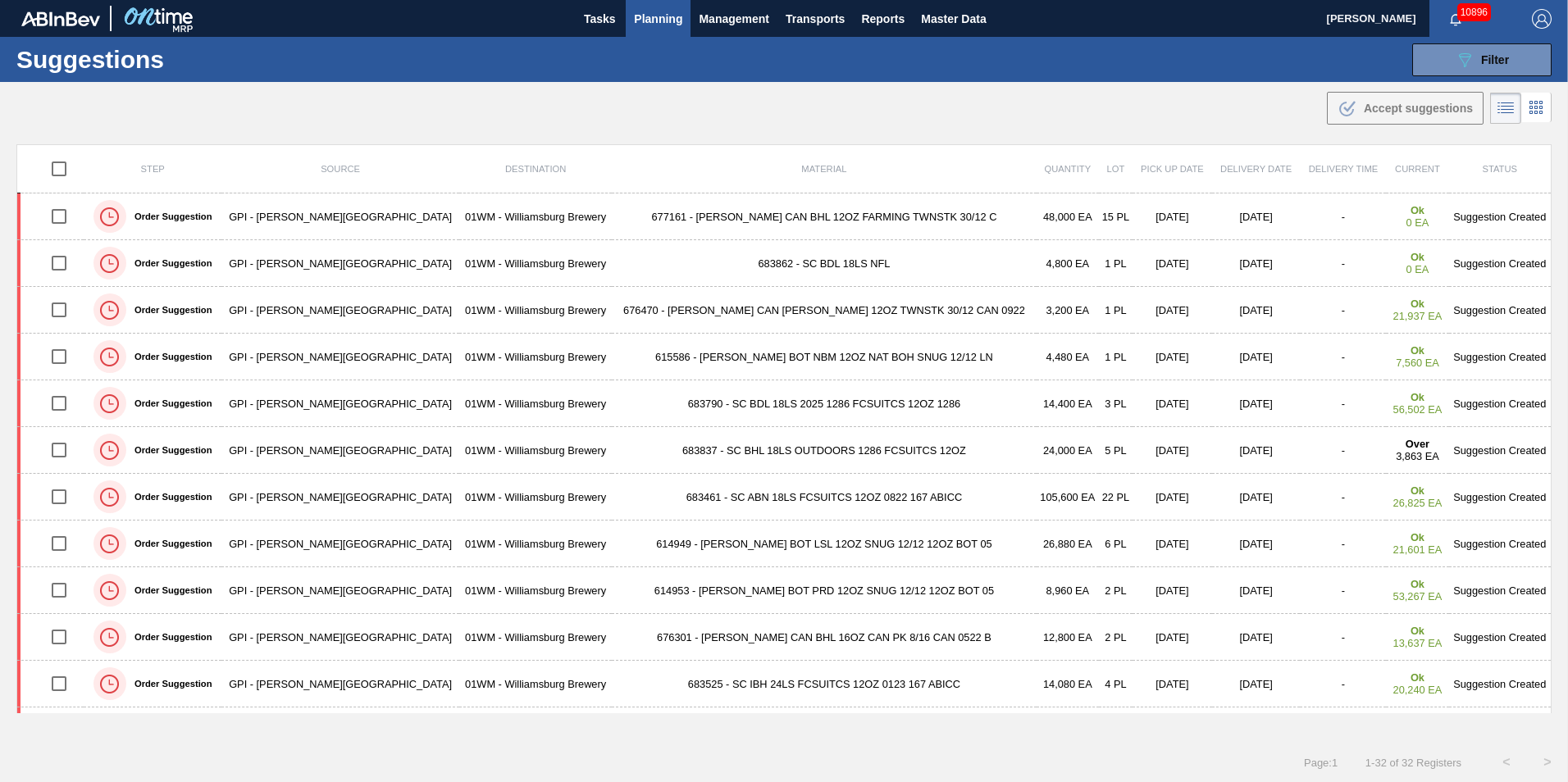
click at [657, 316] on td "676470 - CARR CAN BUD 12OZ TWNSTK 30/12 CAN 0922" at bounding box center [824, 310] width 424 height 46
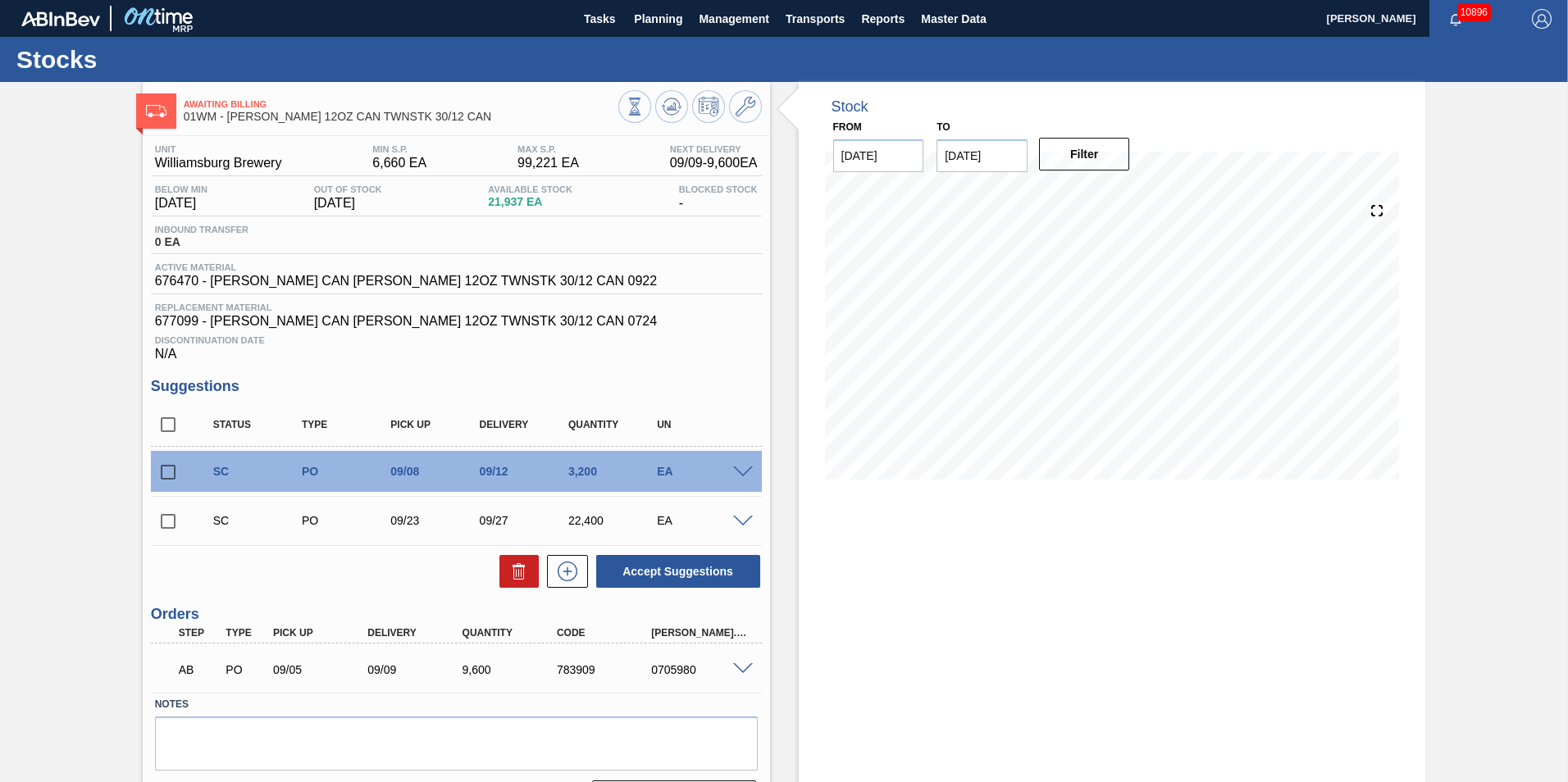
drag, startPoint x: 169, startPoint y: 479, endPoint x: 170, endPoint y: 488, distance: 9.1
click at [169, 479] on input "checkbox" at bounding box center [168, 472] width 34 height 34
checkbox input "true"
click at [163, 519] on input "checkbox" at bounding box center [168, 521] width 34 height 34
drag, startPoint x: 167, startPoint y: 519, endPoint x: 160, endPoint y: 498, distance: 22.1
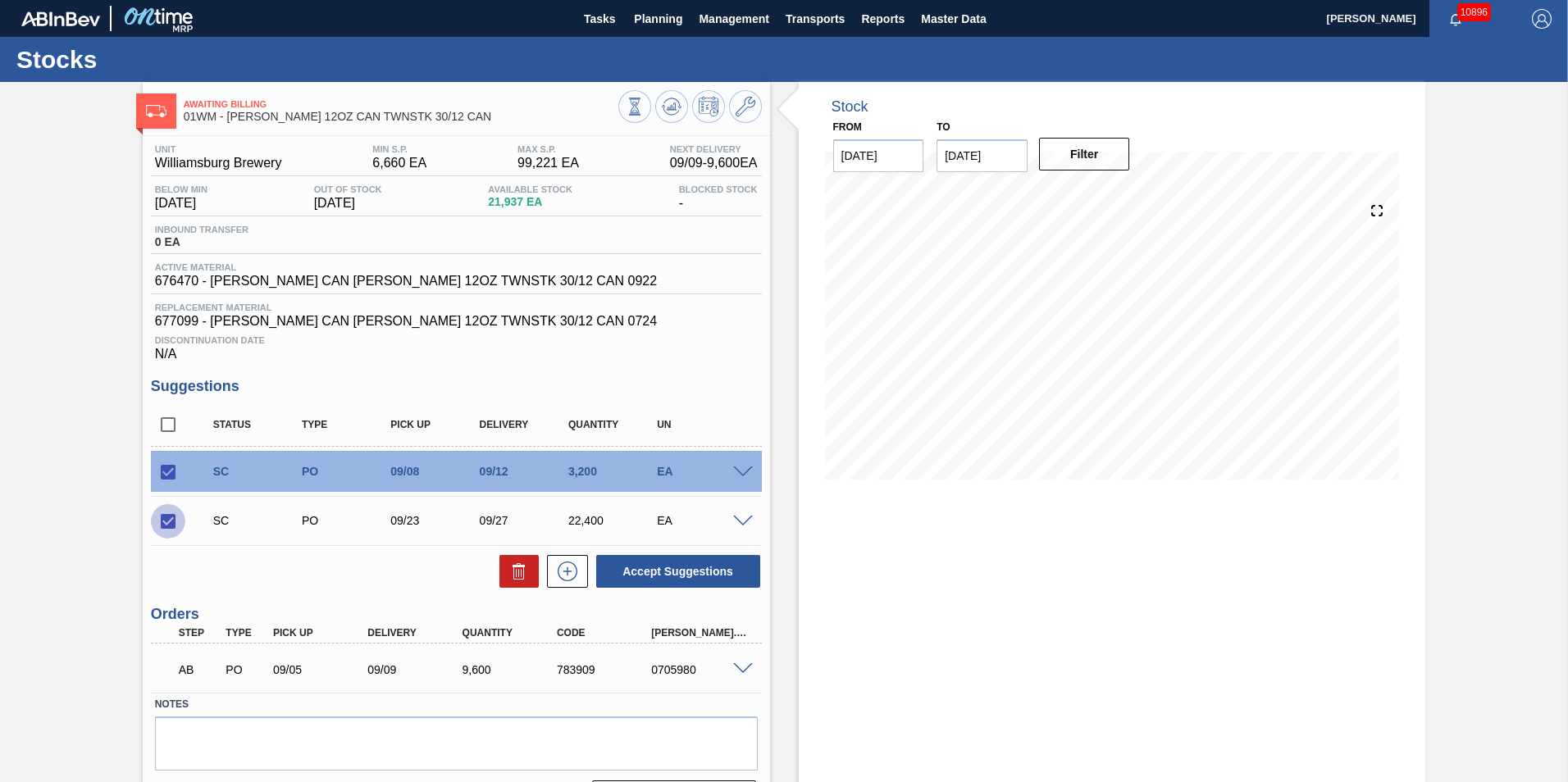
click at [166, 519] on input "checkbox" at bounding box center [168, 521] width 34 height 34
checkbox input "false"
click at [165, 470] on input "checkbox" at bounding box center [168, 472] width 34 height 34
click at [167, 480] on input "checkbox" at bounding box center [168, 472] width 34 height 34
click at [527, 574] on button at bounding box center [519, 571] width 39 height 32
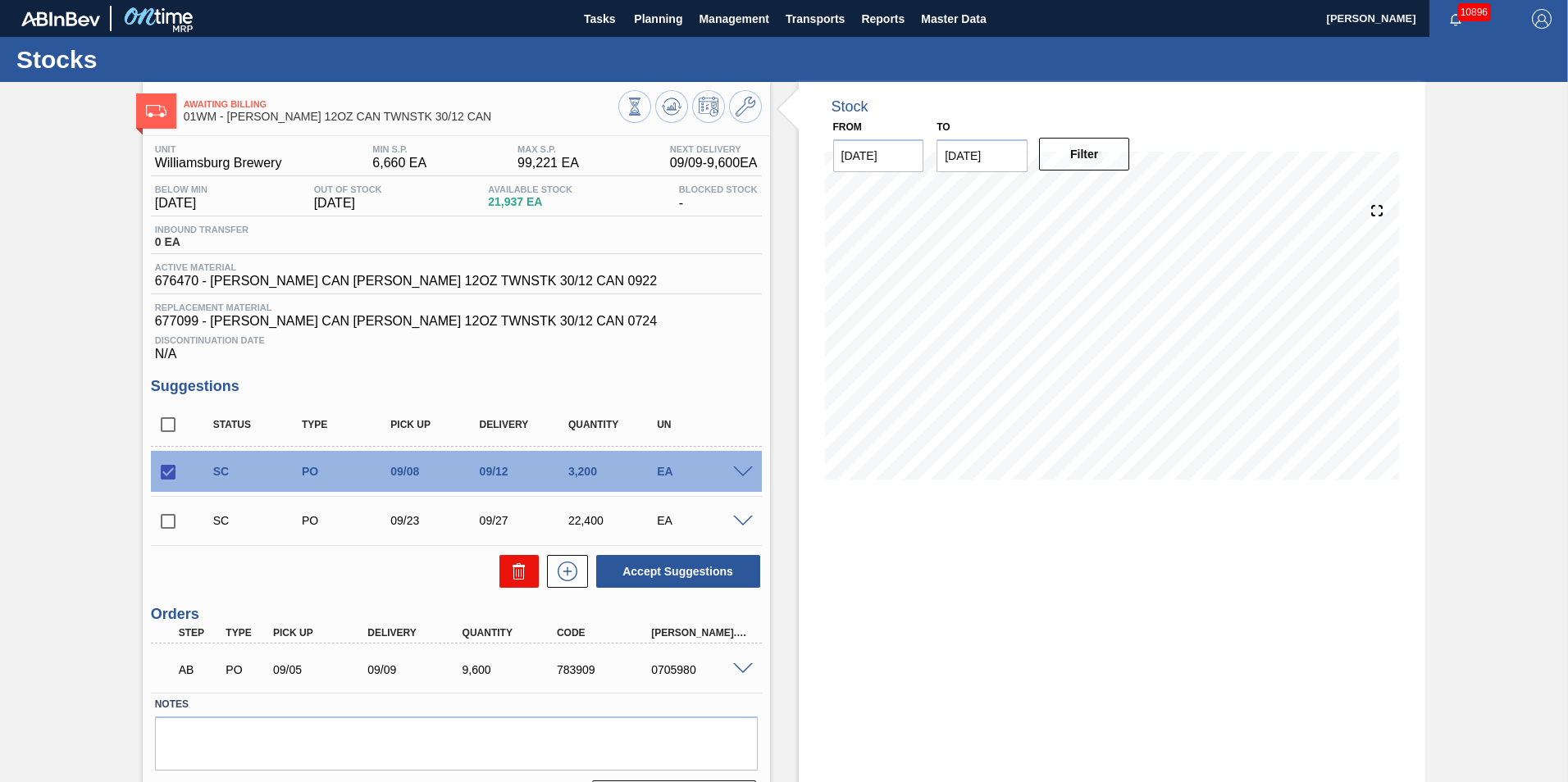
checkbox input "false"
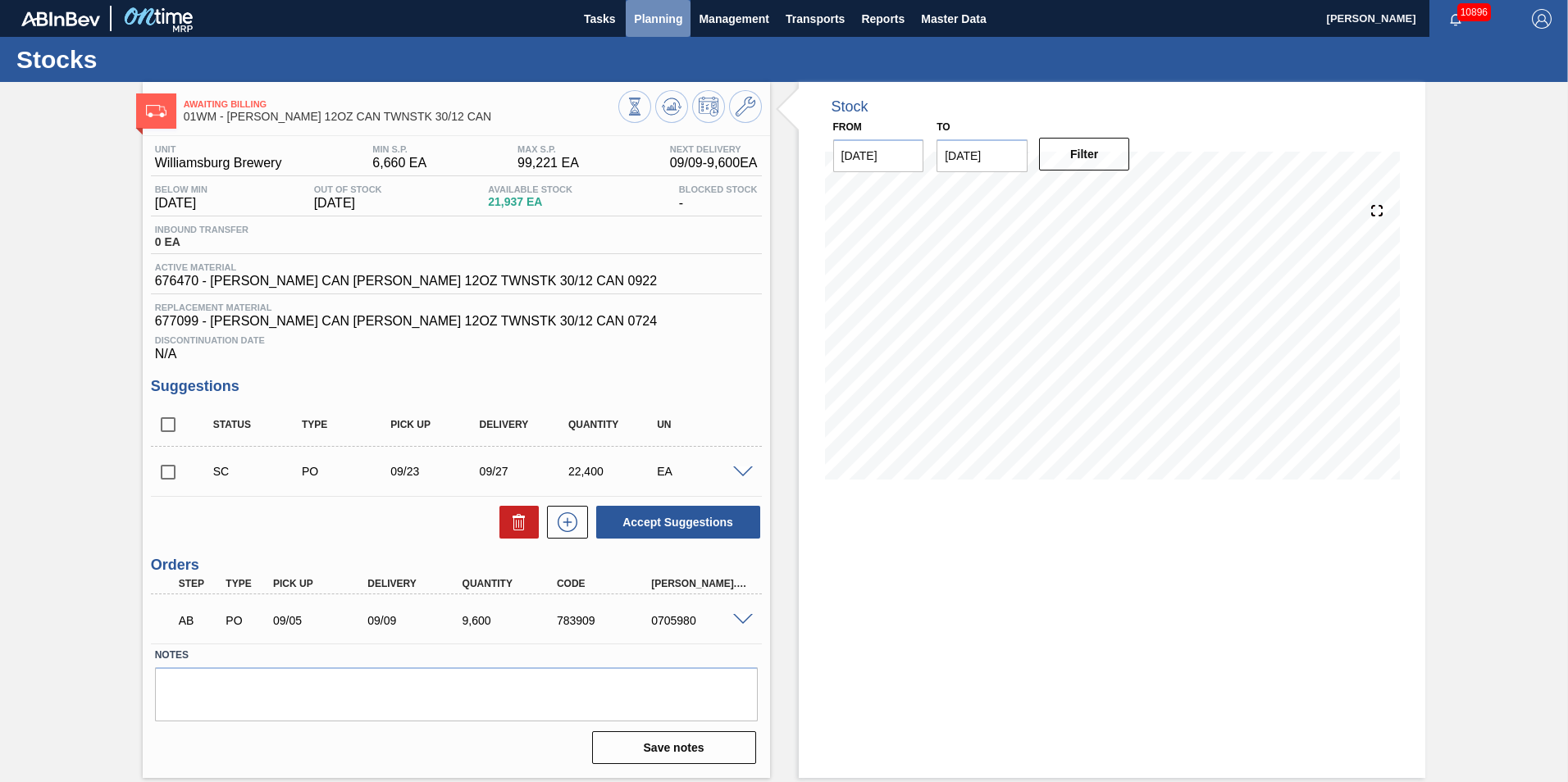
click at [660, 11] on span "Planning" at bounding box center [658, 19] width 48 height 19
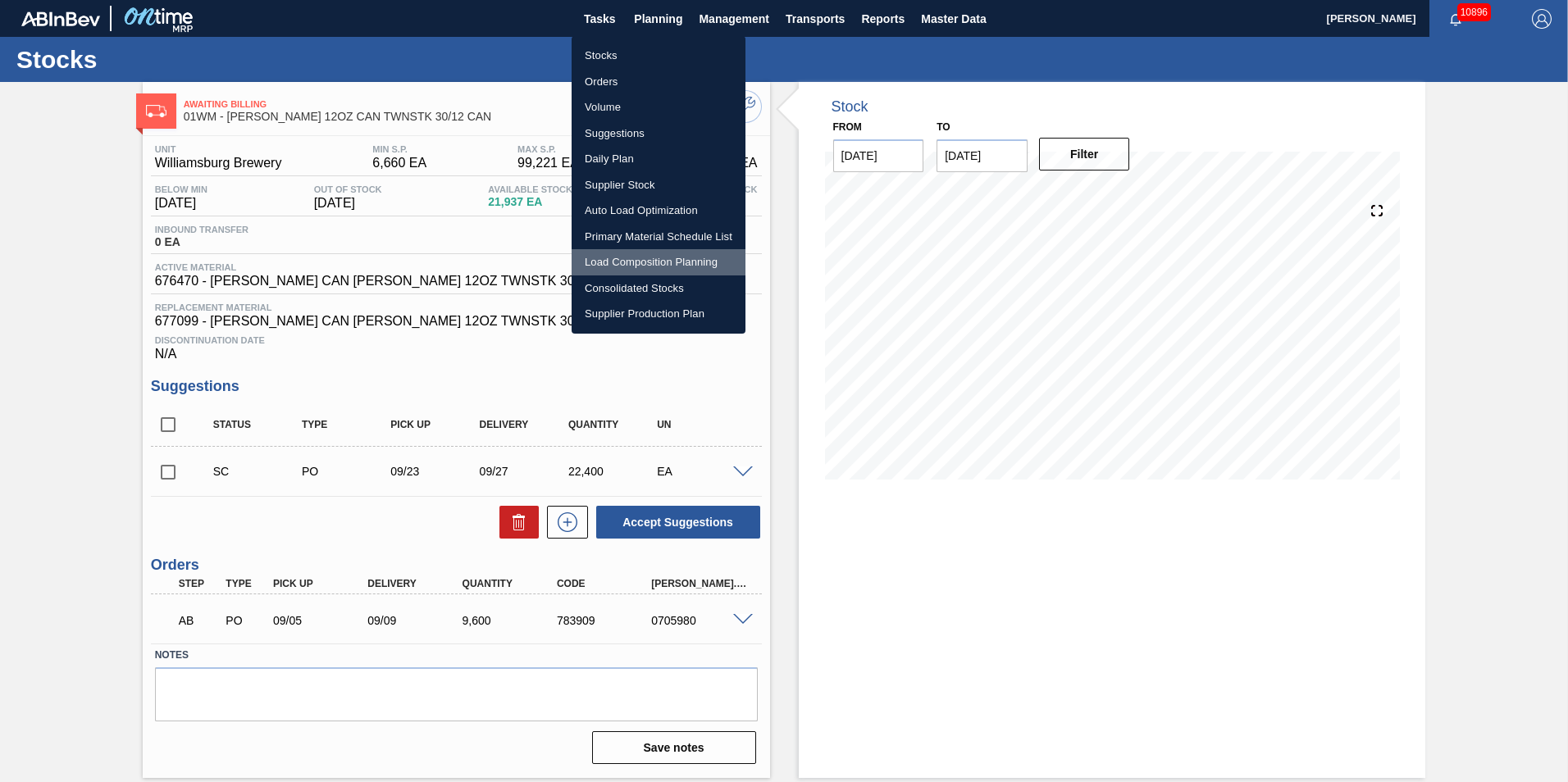
click at [668, 259] on li "Load Composition Planning" at bounding box center [659, 262] width 174 height 26
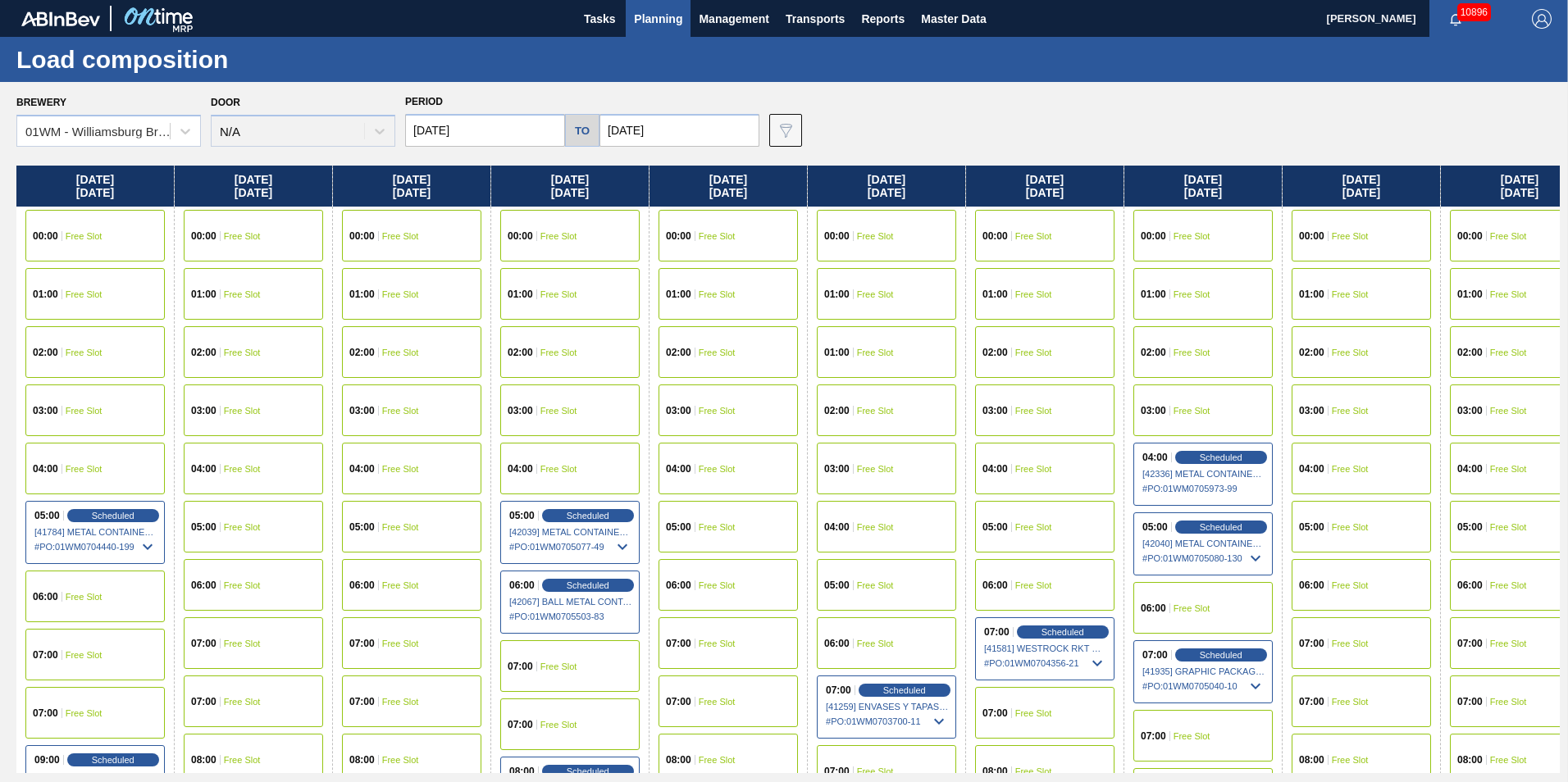
click at [660, 9] on span "Planning" at bounding box center [658, 19] width 48 height 19
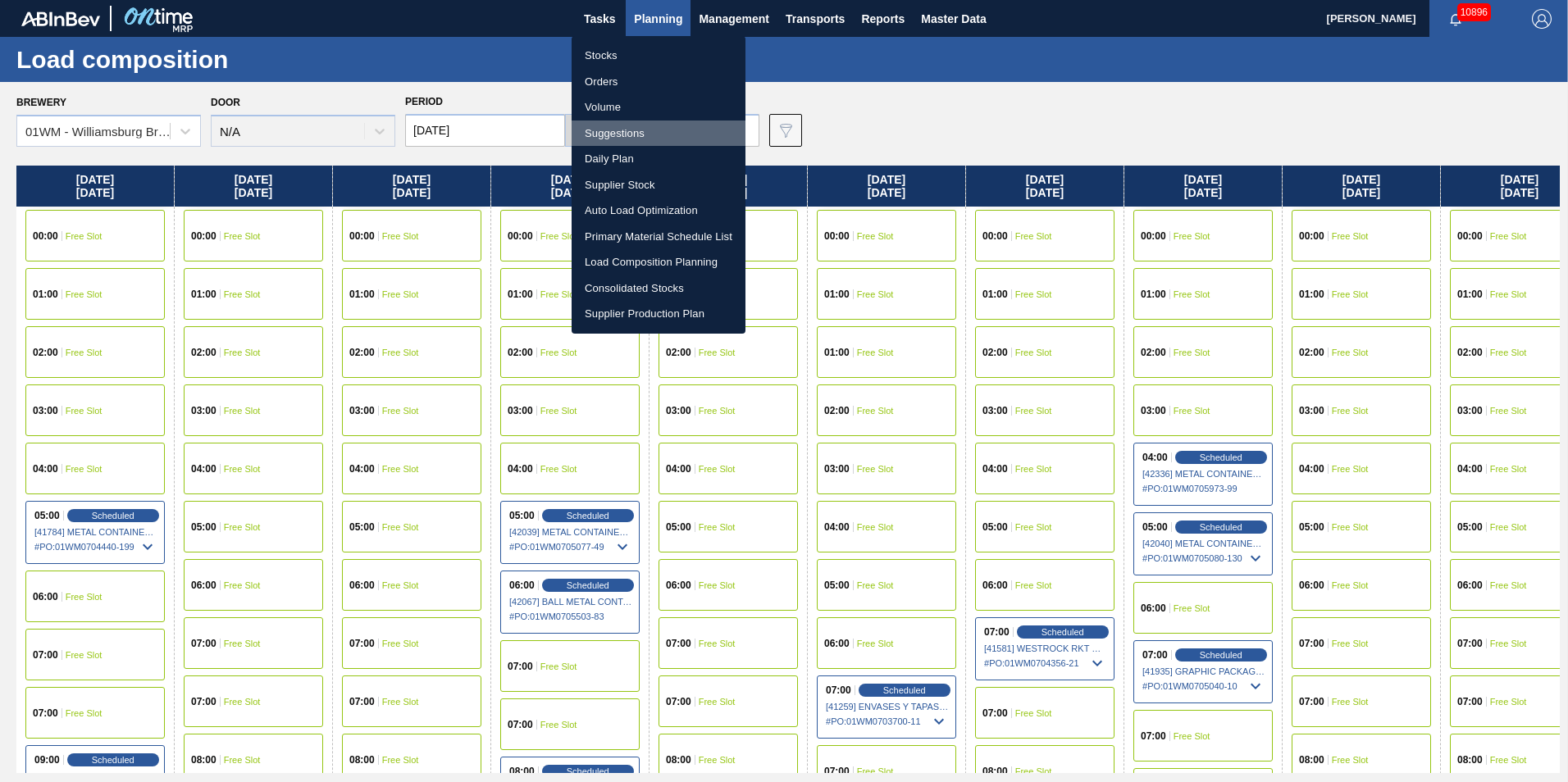
click at [625, 132] on li "Suggestions" at bounding box center [659, 133] width 174 height 26
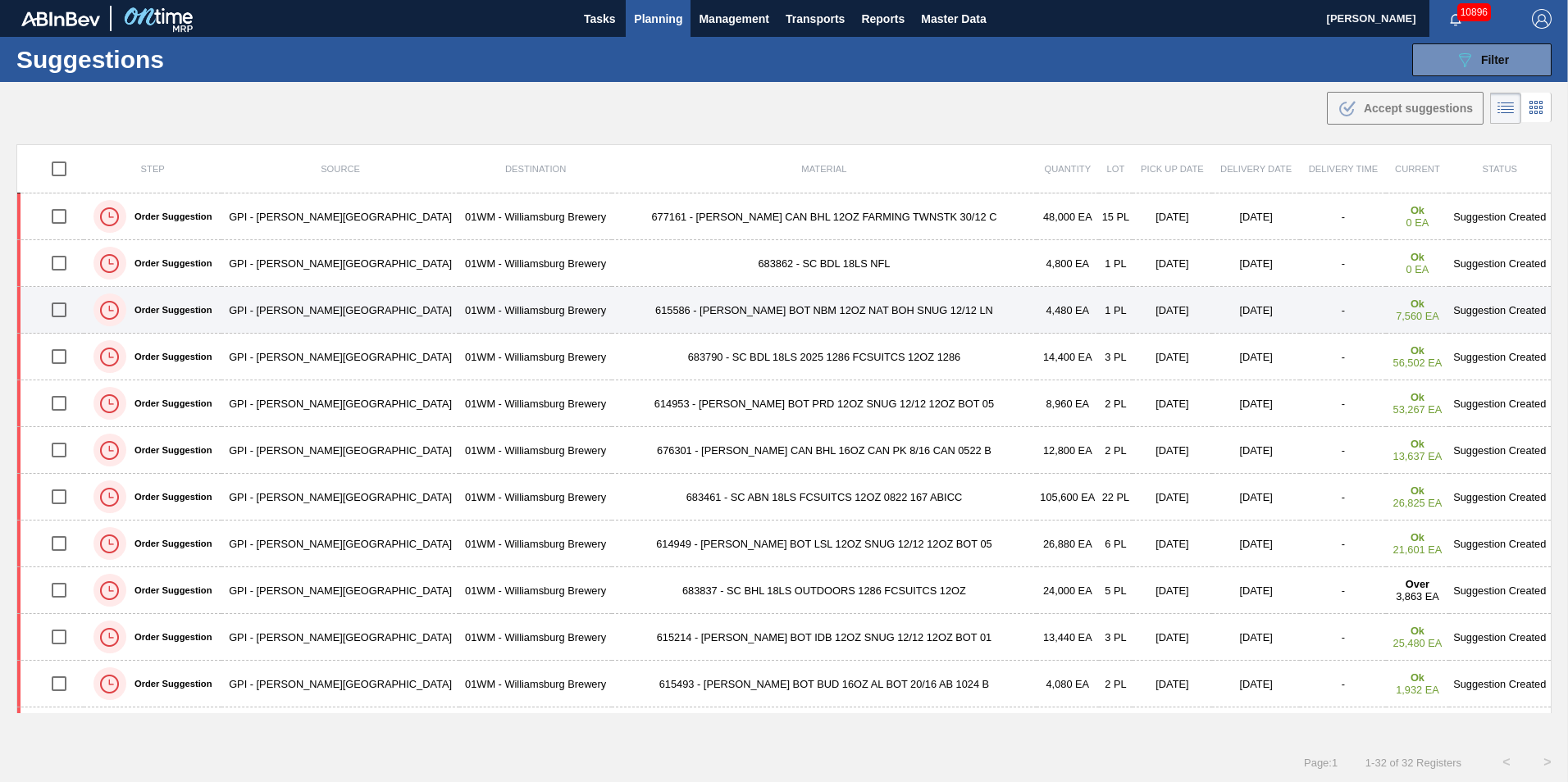
click at [72, 313] on input "checkbox" at bounding box center [58, 309] width 34 height 34
checkbox input "true"
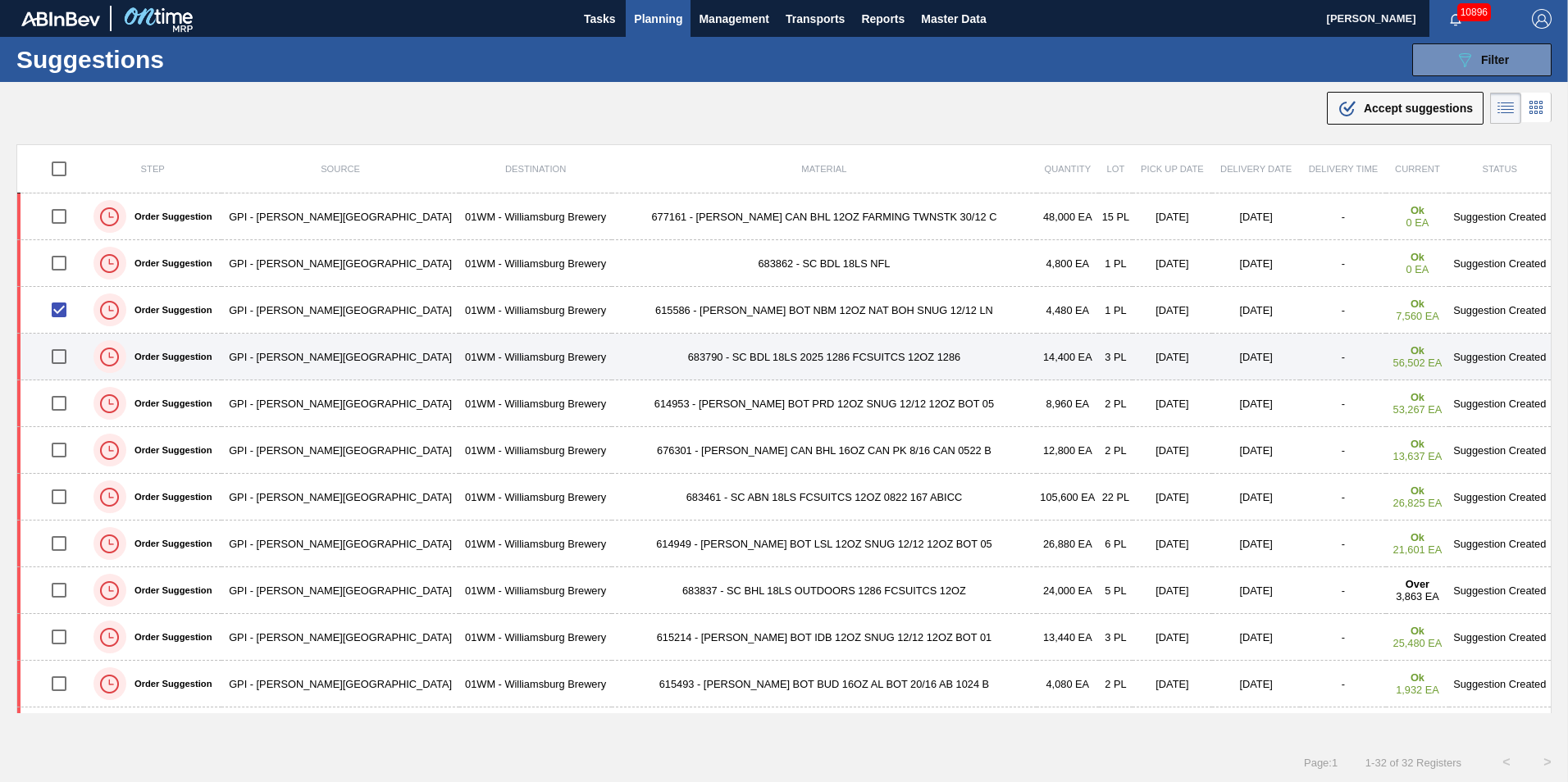
click at [70, 356] on input "checkbox" at bounding box center [58, 356] width 34 height 34
checkbox input "true"
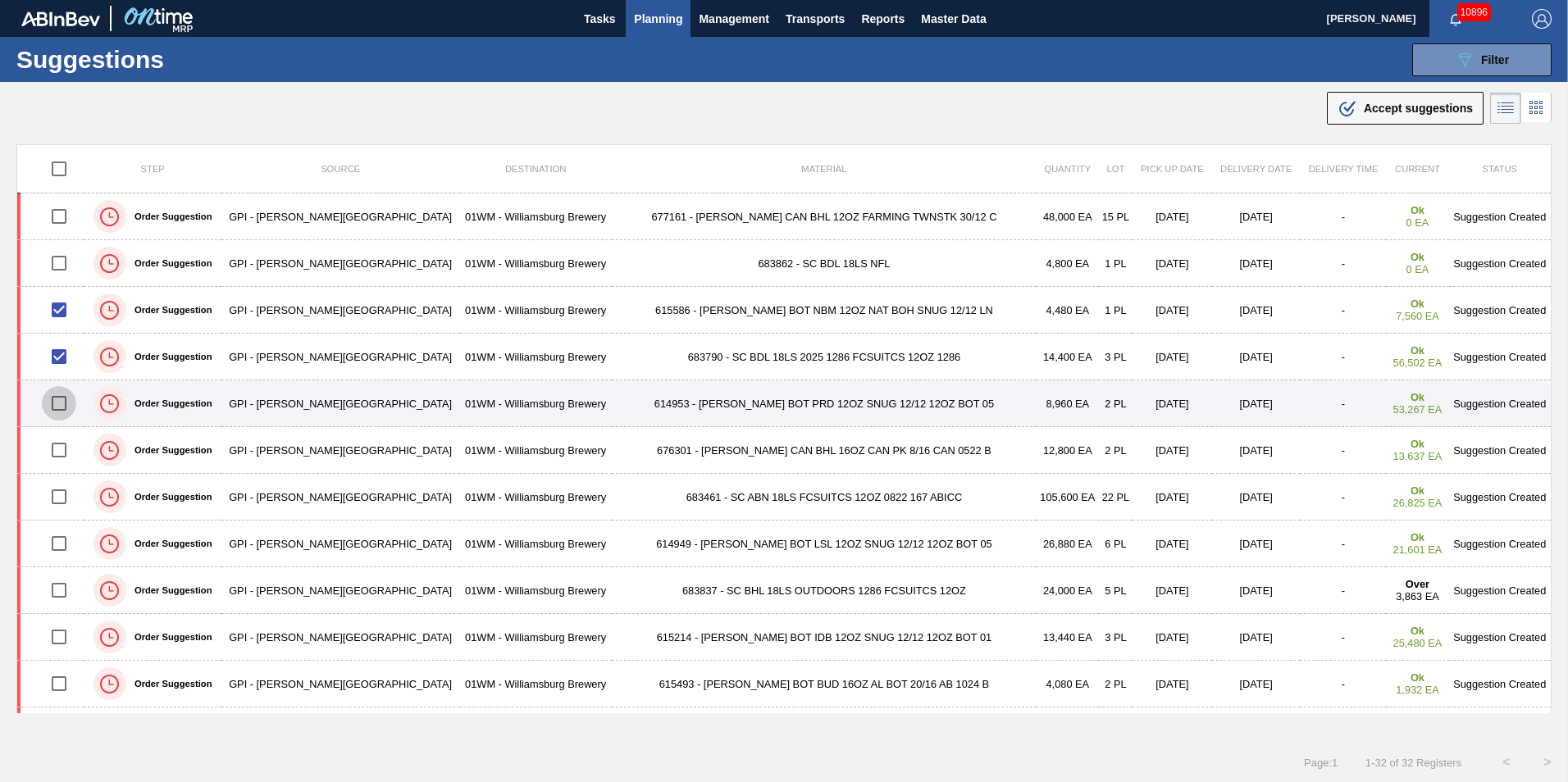
click at [69, 408] on input "checkbox" at bounding box center [58, 403] width 34 height 34
checkbox input "true"
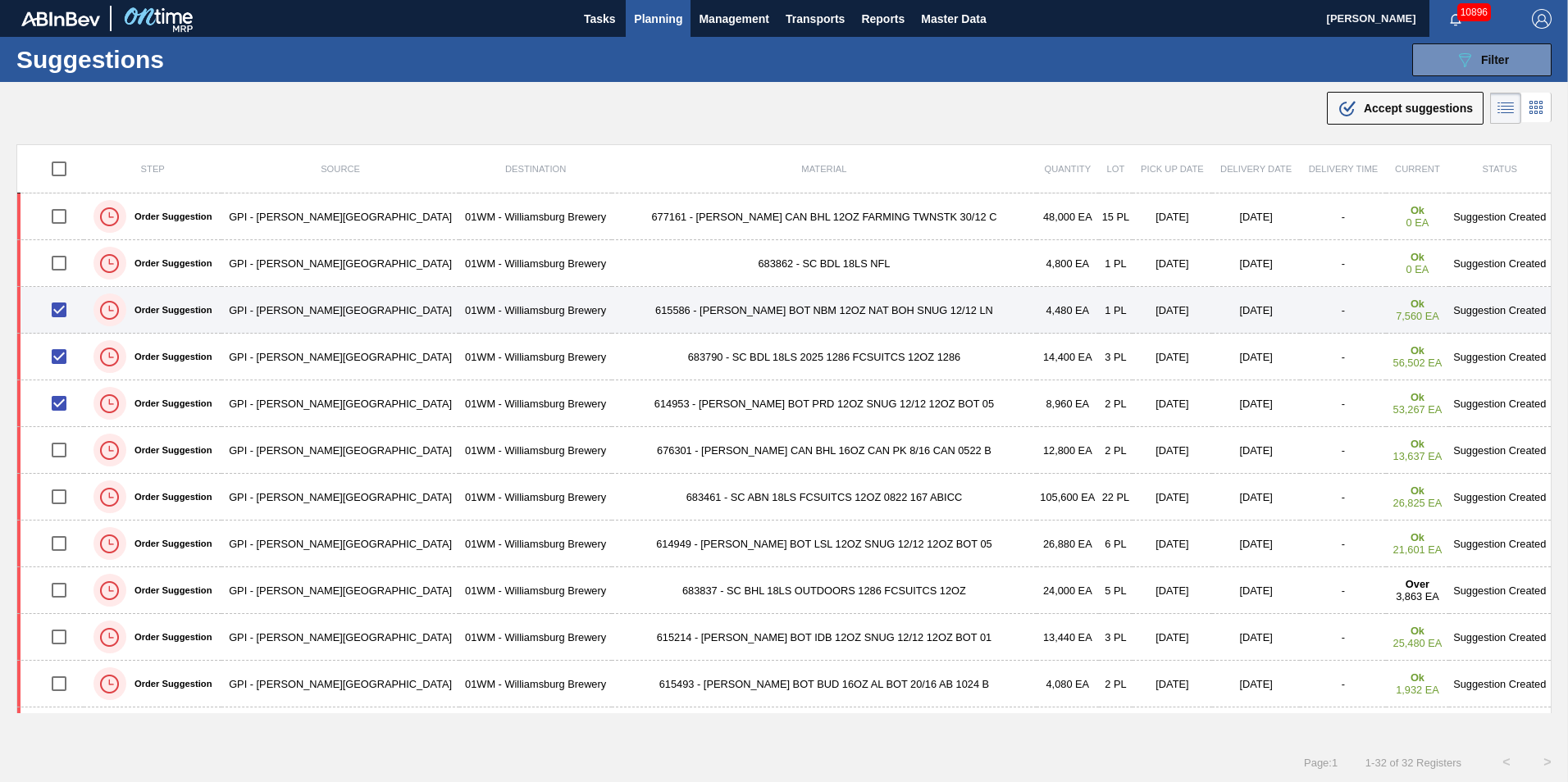
click at [70, 311] on input "checkbox" at bounding box center [58, 309] width 34 height 34
checkbox input "false"
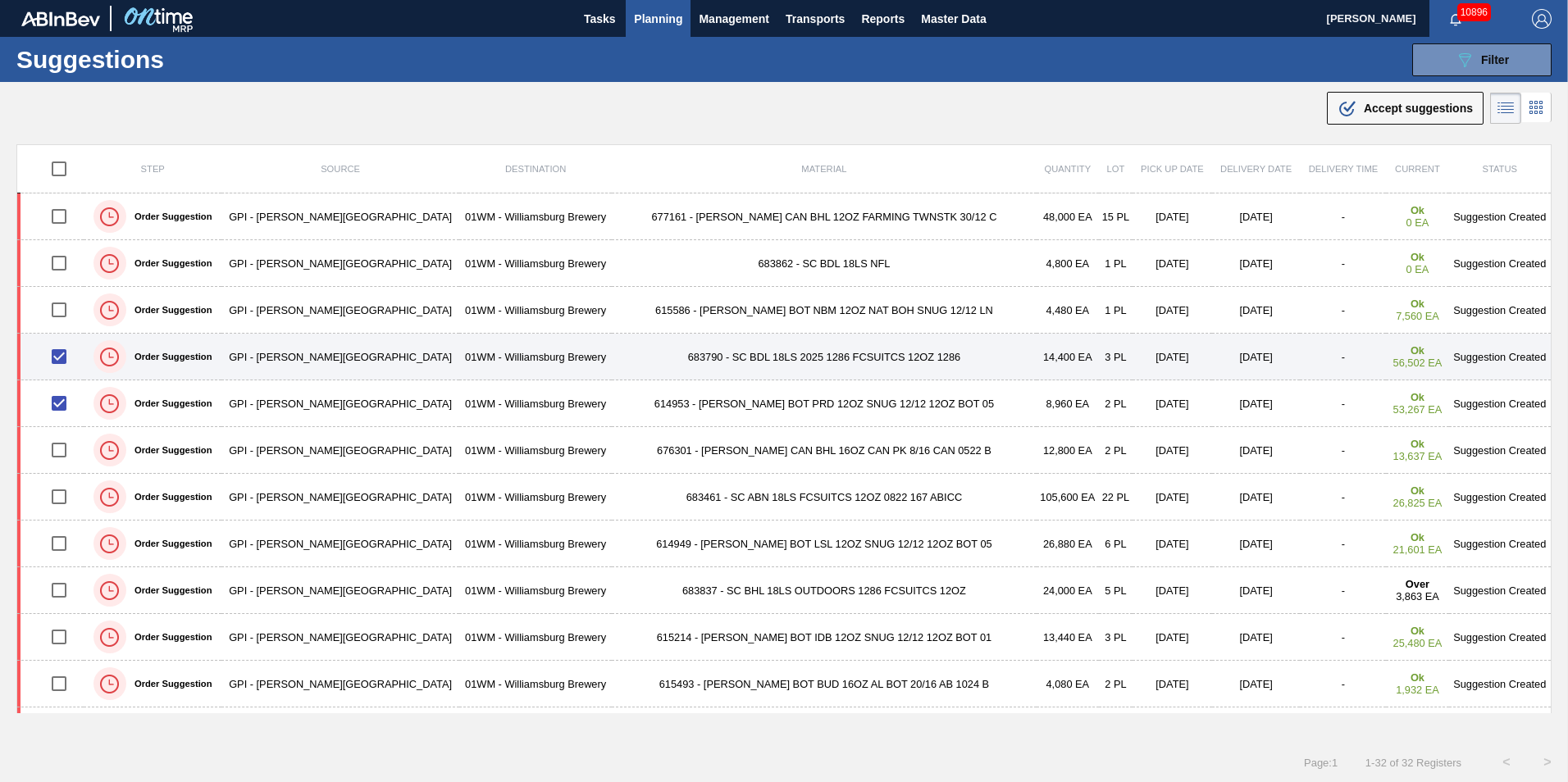
click at [73, 361] on input "checkbox" at bounding box center [58, 356] width 34 height 34
checkbox input "false"
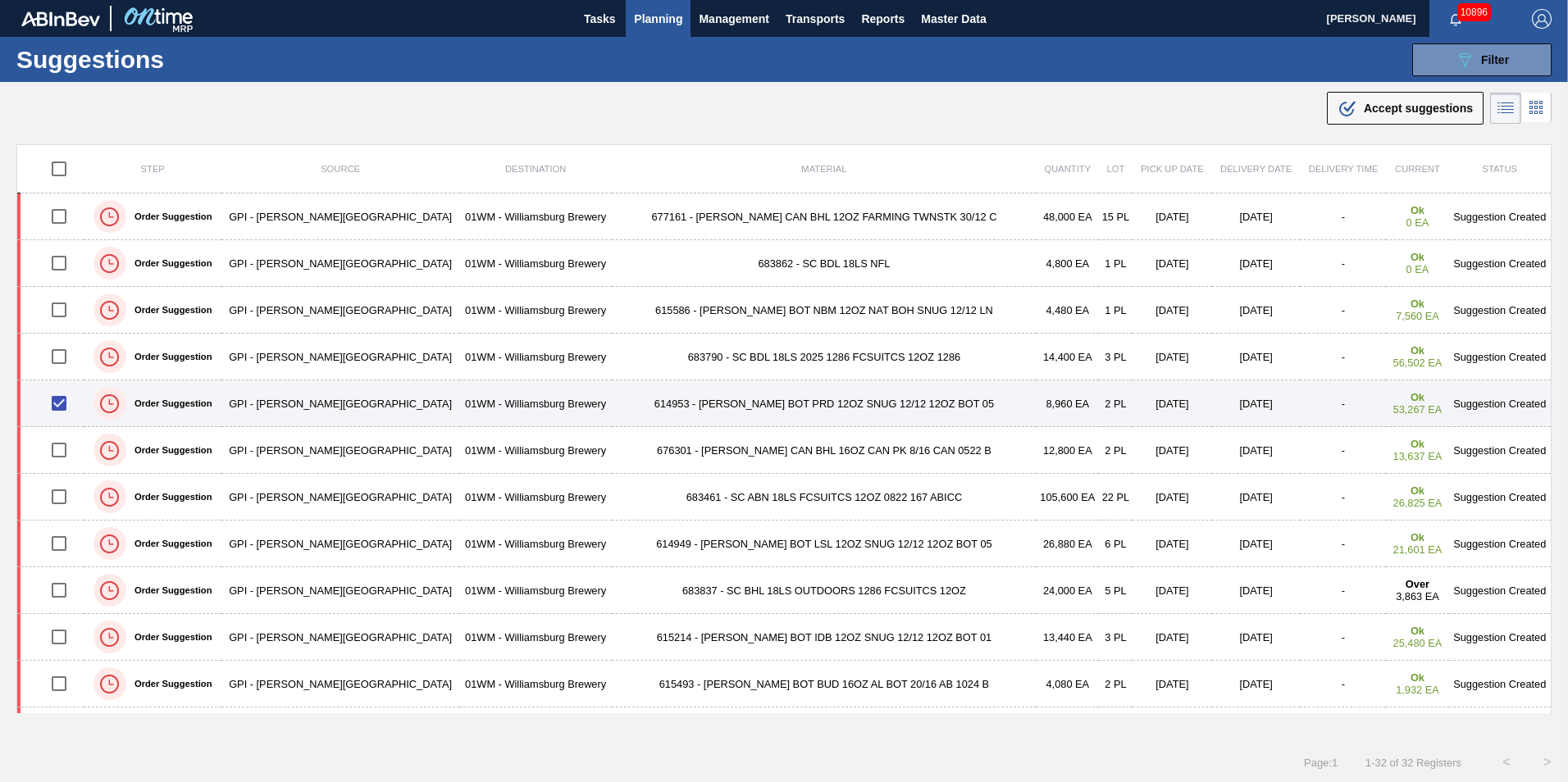
click at [70, 403] on input "checkbox" at bounding box center [58, 403] width 34 height 34
checkbox input "false"
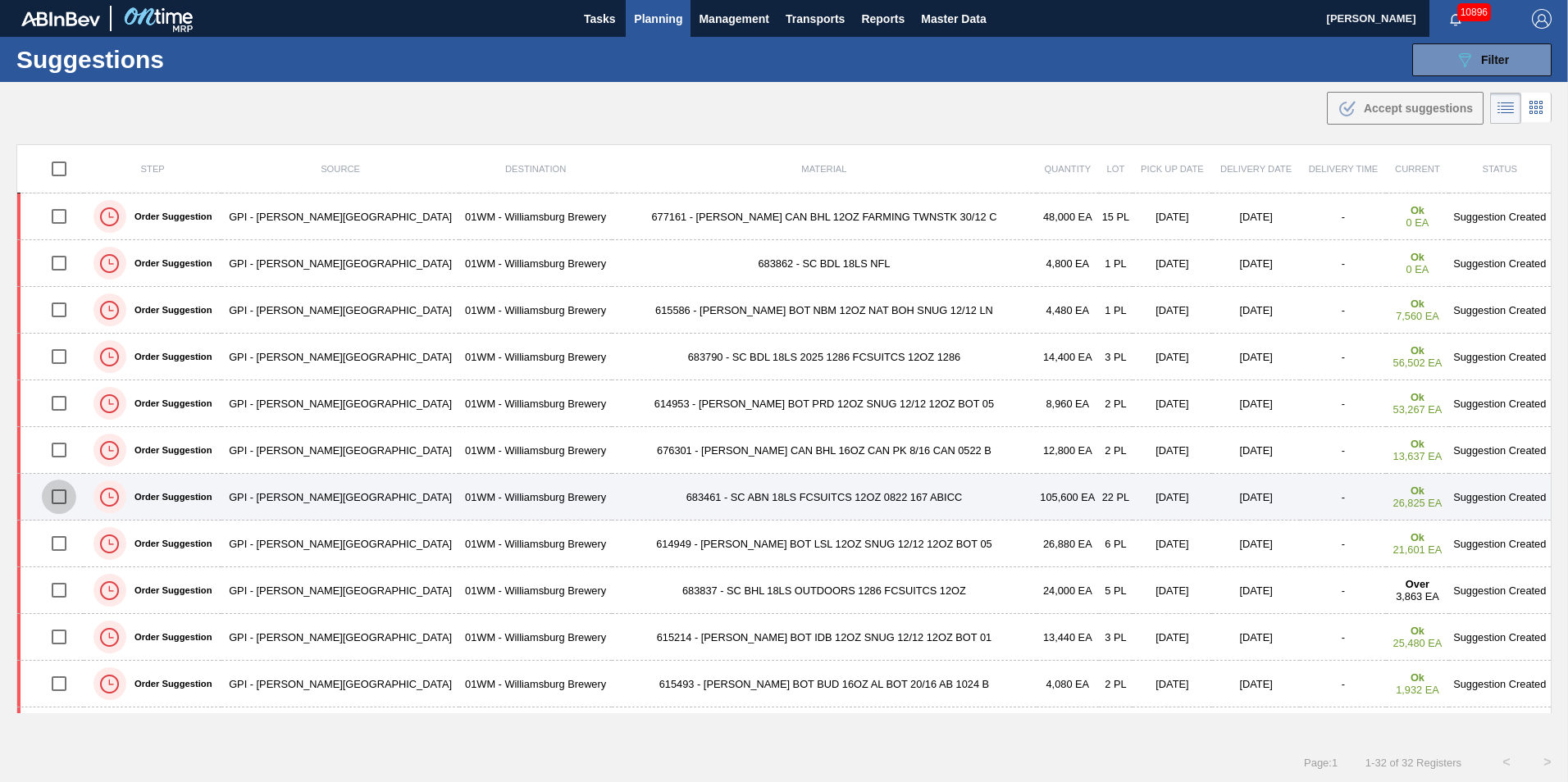
click at [63, 499] on input "checkbox" at bounding box center [58, 497] width 34 height 34
checkbox input "true"
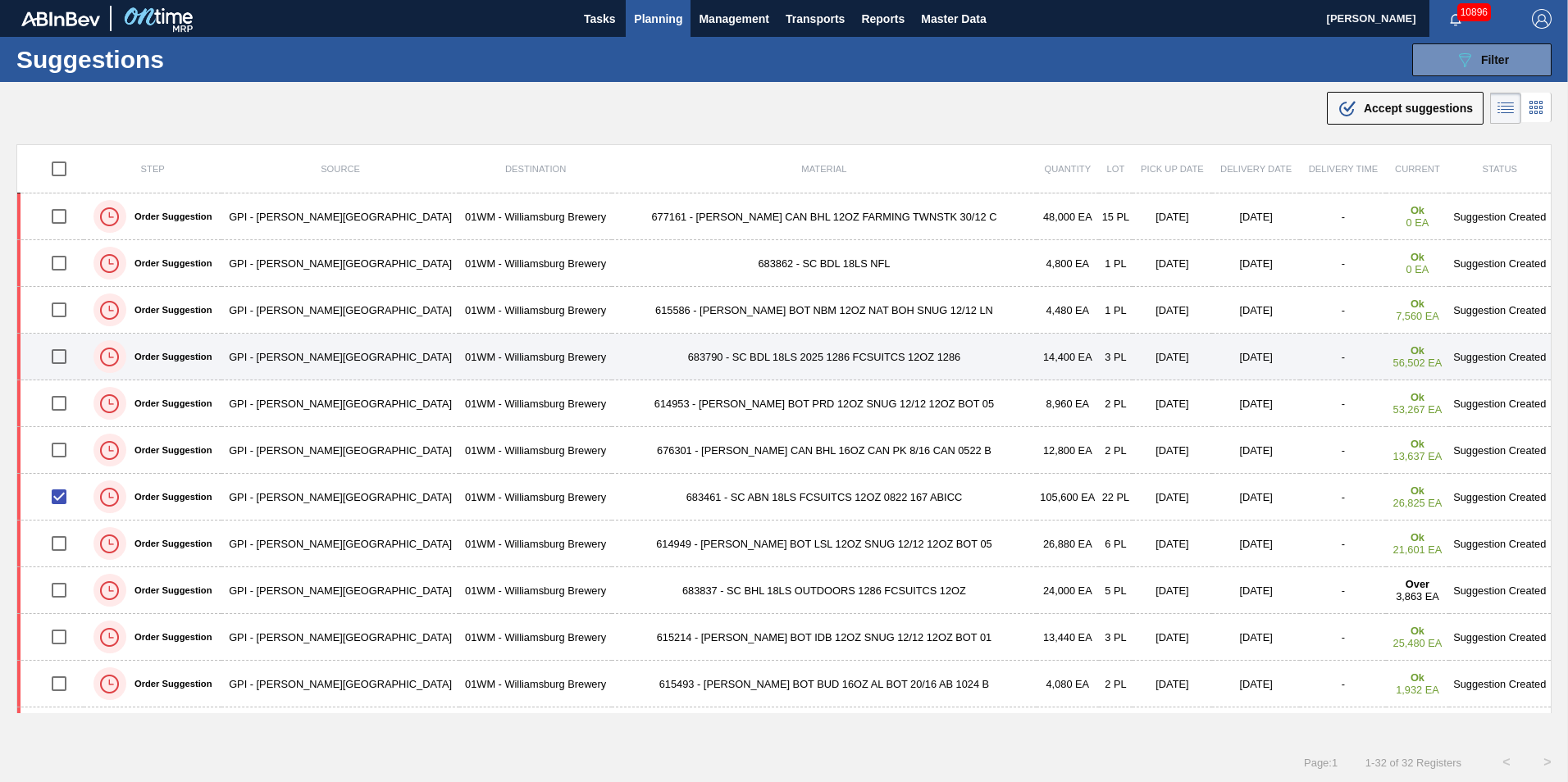
click at [65, 353] on input "checkbox" at bounding box center [58, 356] width 34 height 34
click at [69, 364] on input "checkbox" at bounding box center [58, 356] width 34 height 34
checkbox input "false"
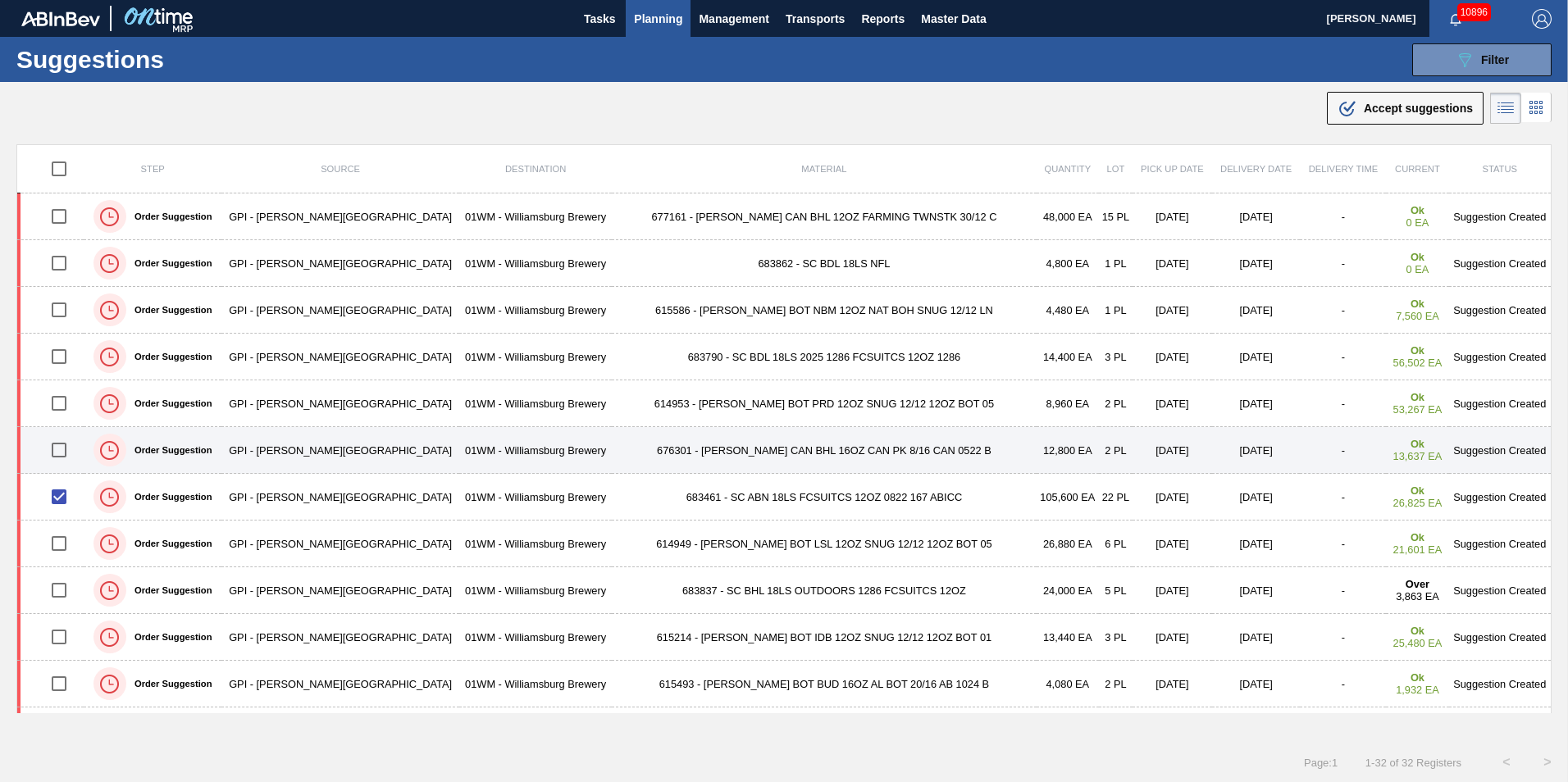
click at [70, 453] on input "checkbox" at bounding box center [58, 449] width 34 height 34
checkbox input "true"
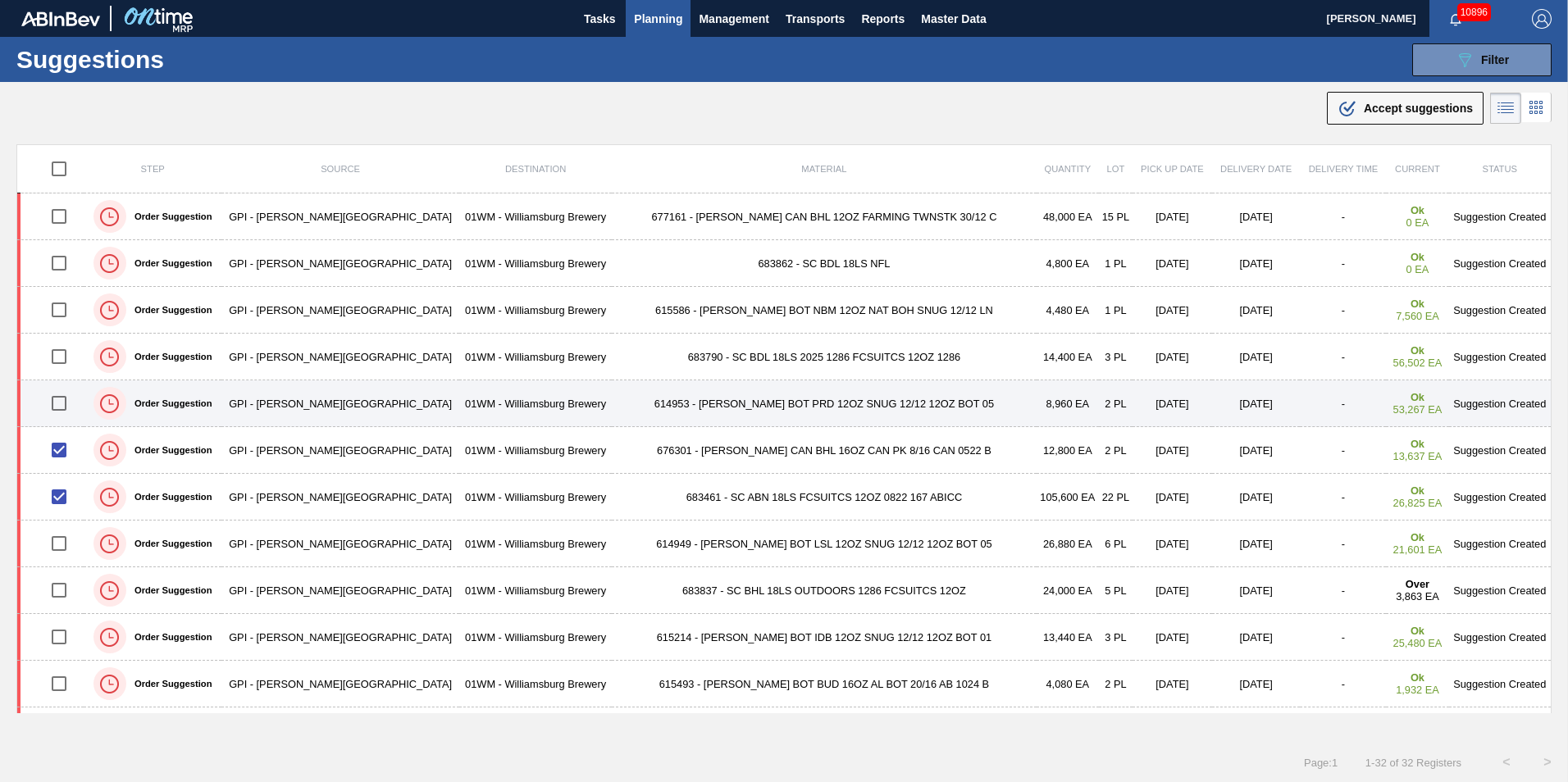
click at [68, 402] on input "checkbox" at bounding box center [58, 403] width 34 height 34
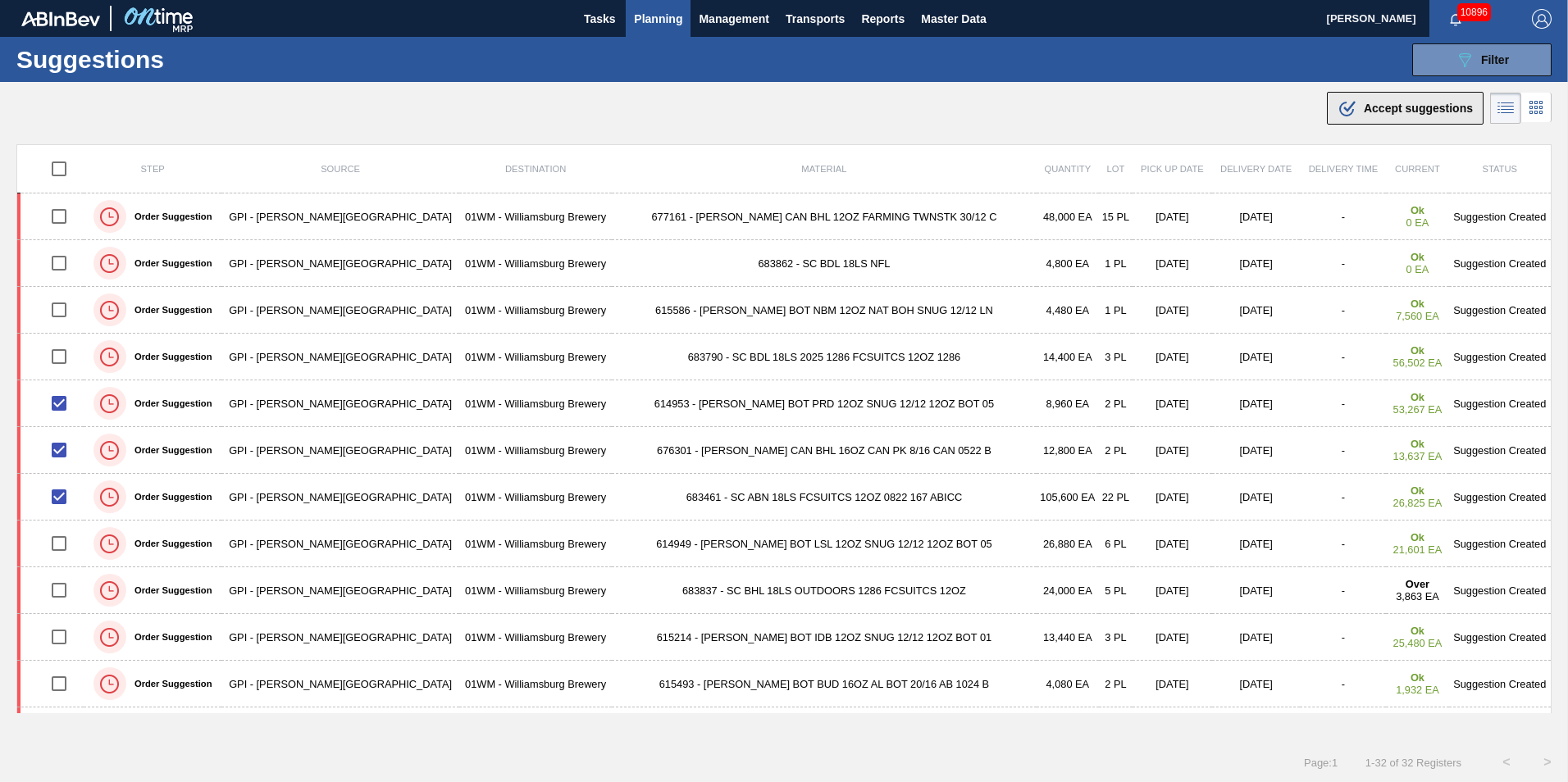
click at [1385, 118] on button ".b{fill:var(--color-action-default)} Accept suggestions" at bounding box center [1405, 107] width 157 height 32
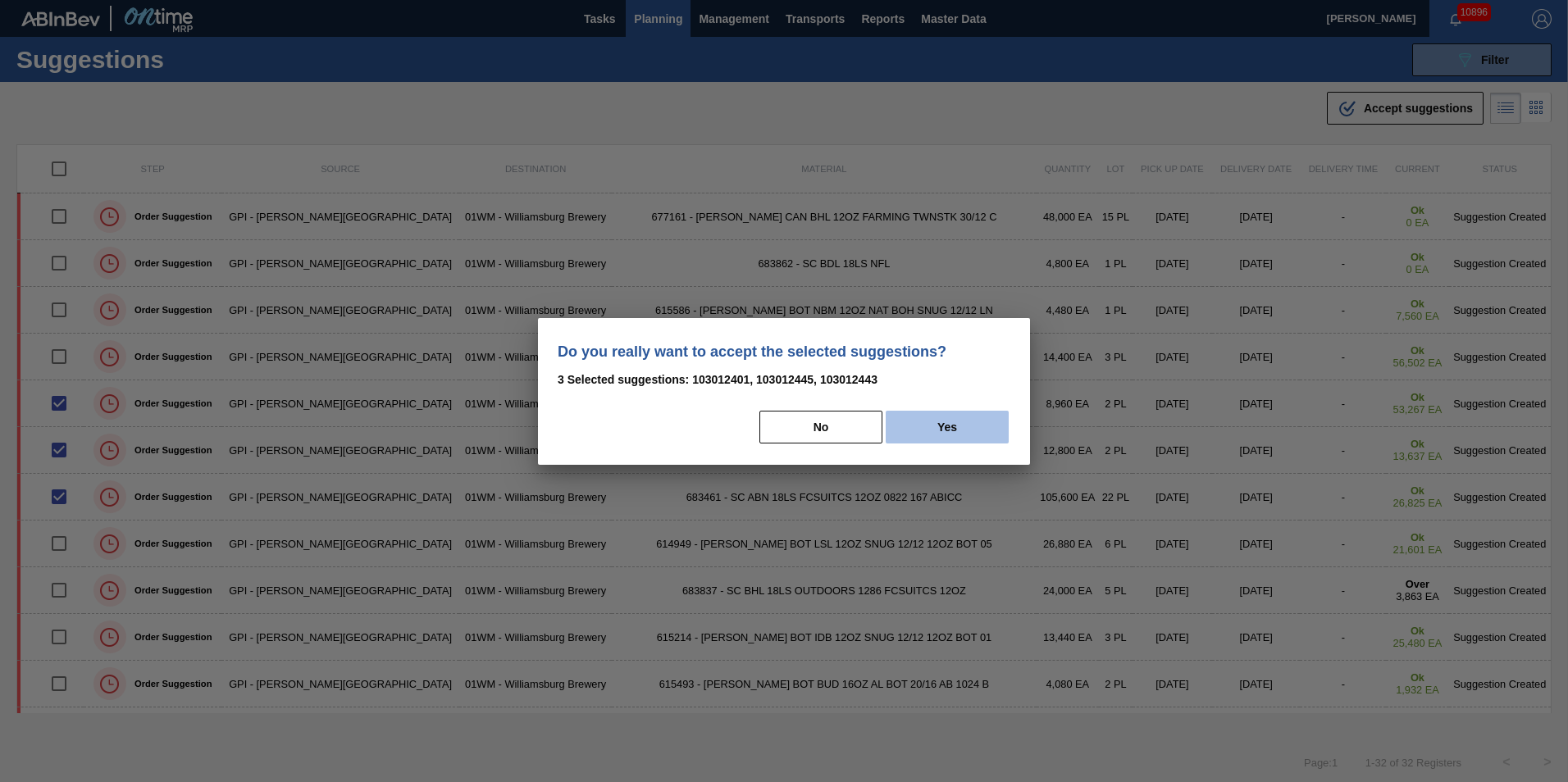
click at [972, 421] on button "Yes" at bounding box center [947, 426] width 123 height 32
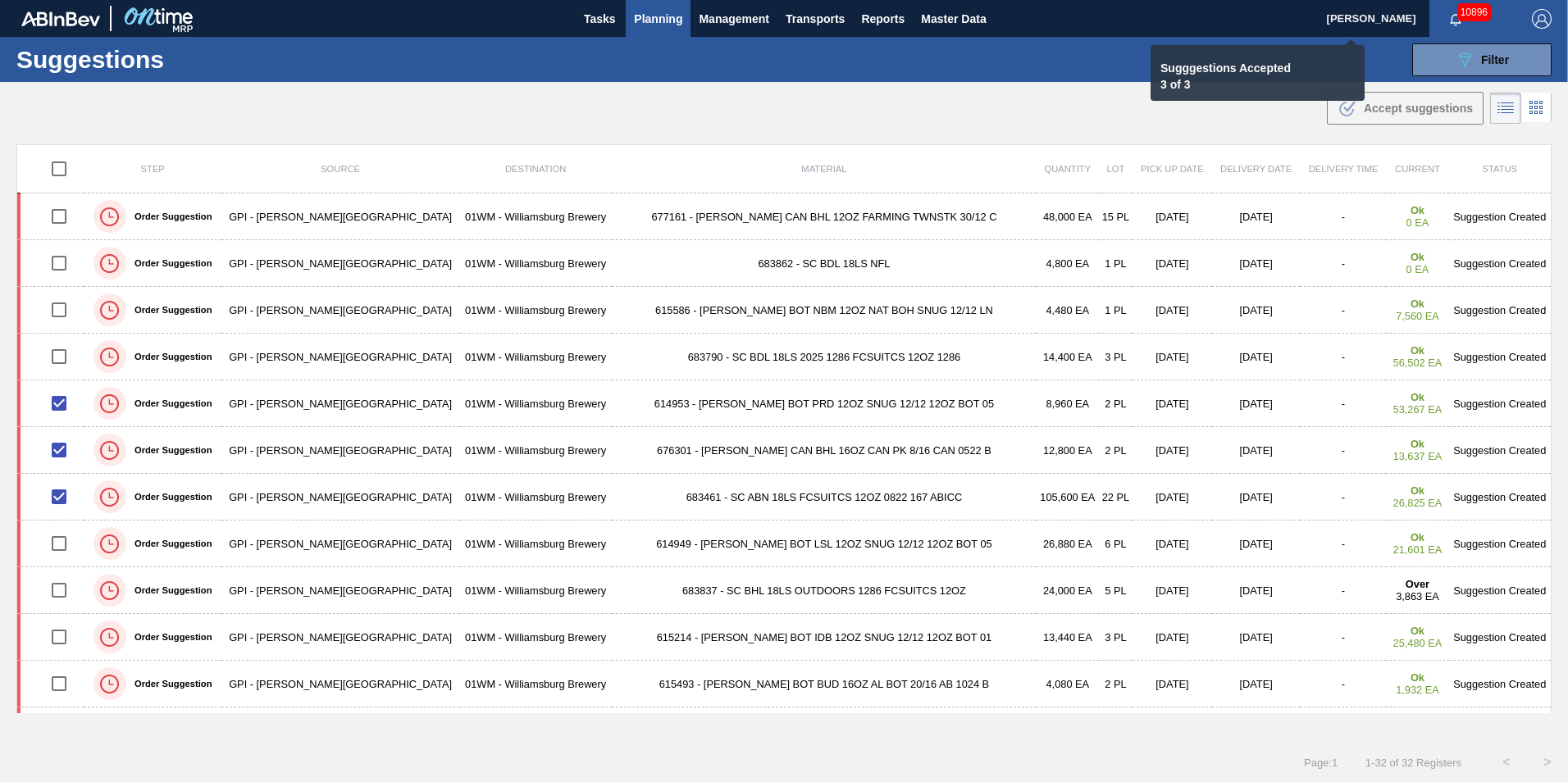
checkbox input "false"
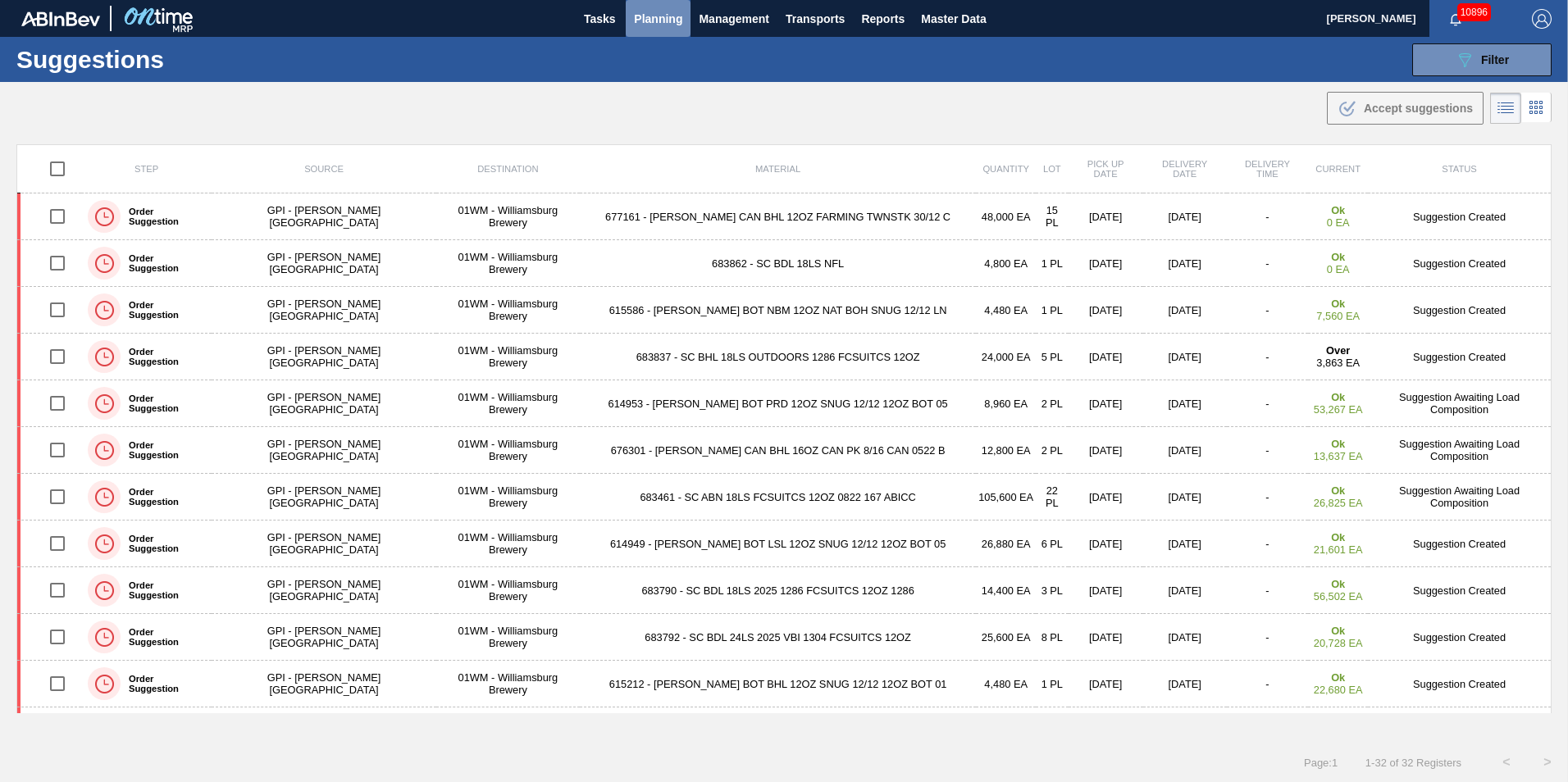
click at [676, 30] on button "Planning" at bounding box center [658, 19] width 65 height 37
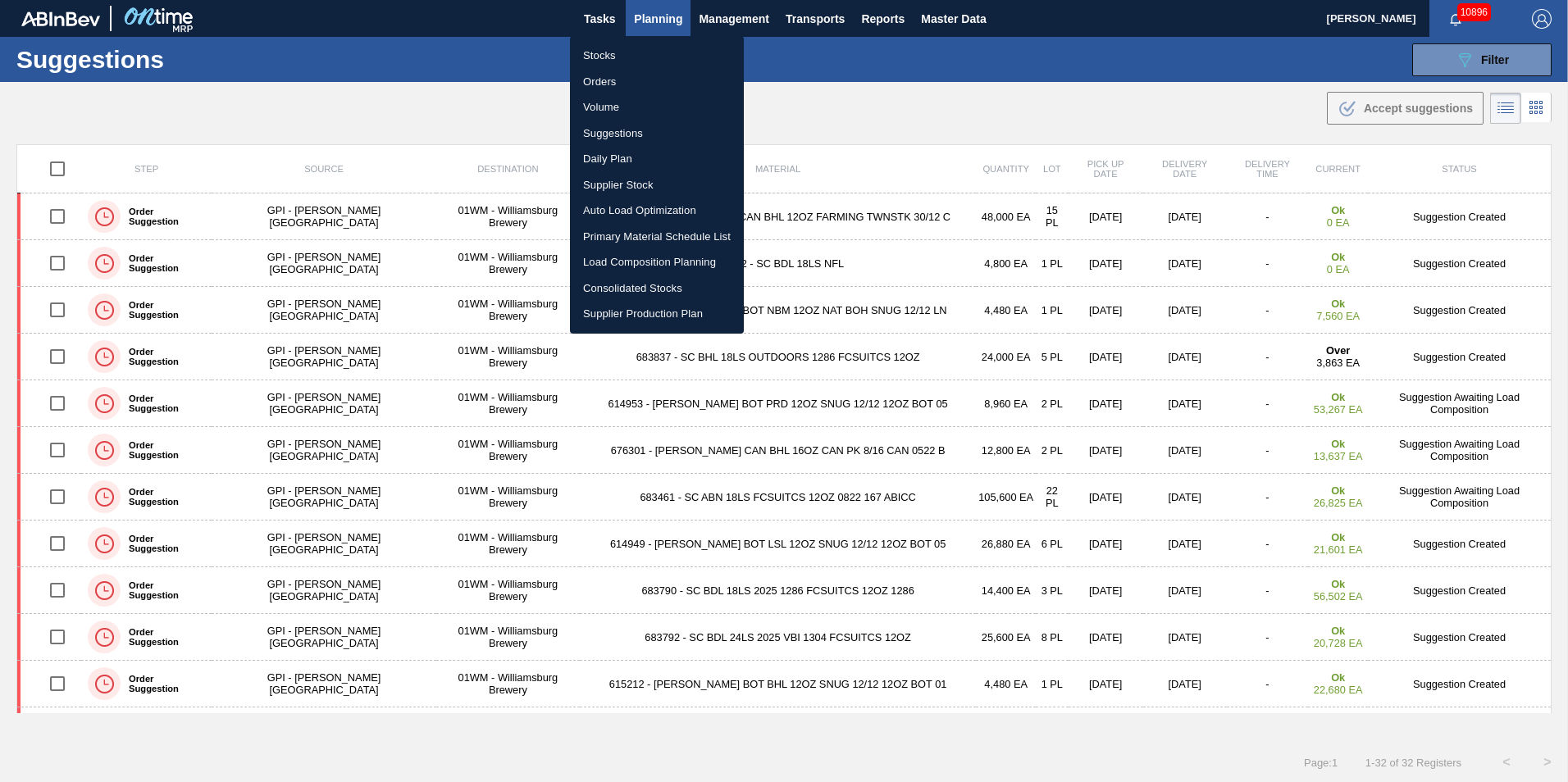
click at [607, 261] on li "Load Composition Planning" at bounding box center [657, 262] width 174 height 26
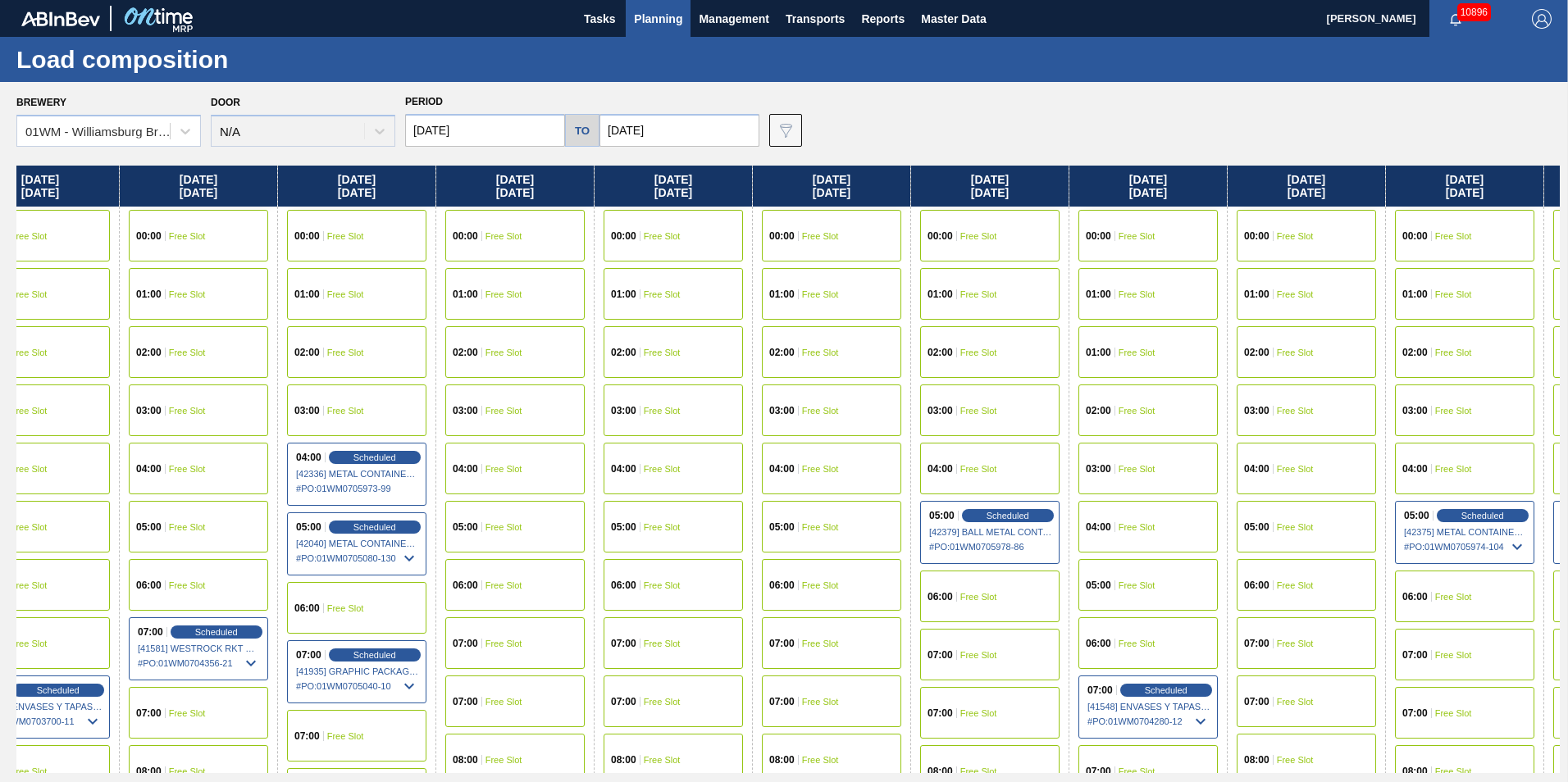
drag, startPoint x: 1386, startPoint y: 185, endPoint x: 531, endPoint y: 188, distance: 855.0
click at [521, 193] on div "Friday 09/05/2025 00:00 Free Slot 01:00 Free Slot 02:00 Free Slot 03:00 Free Sl…" at bounding box center [789, 470] width 1544 height 608
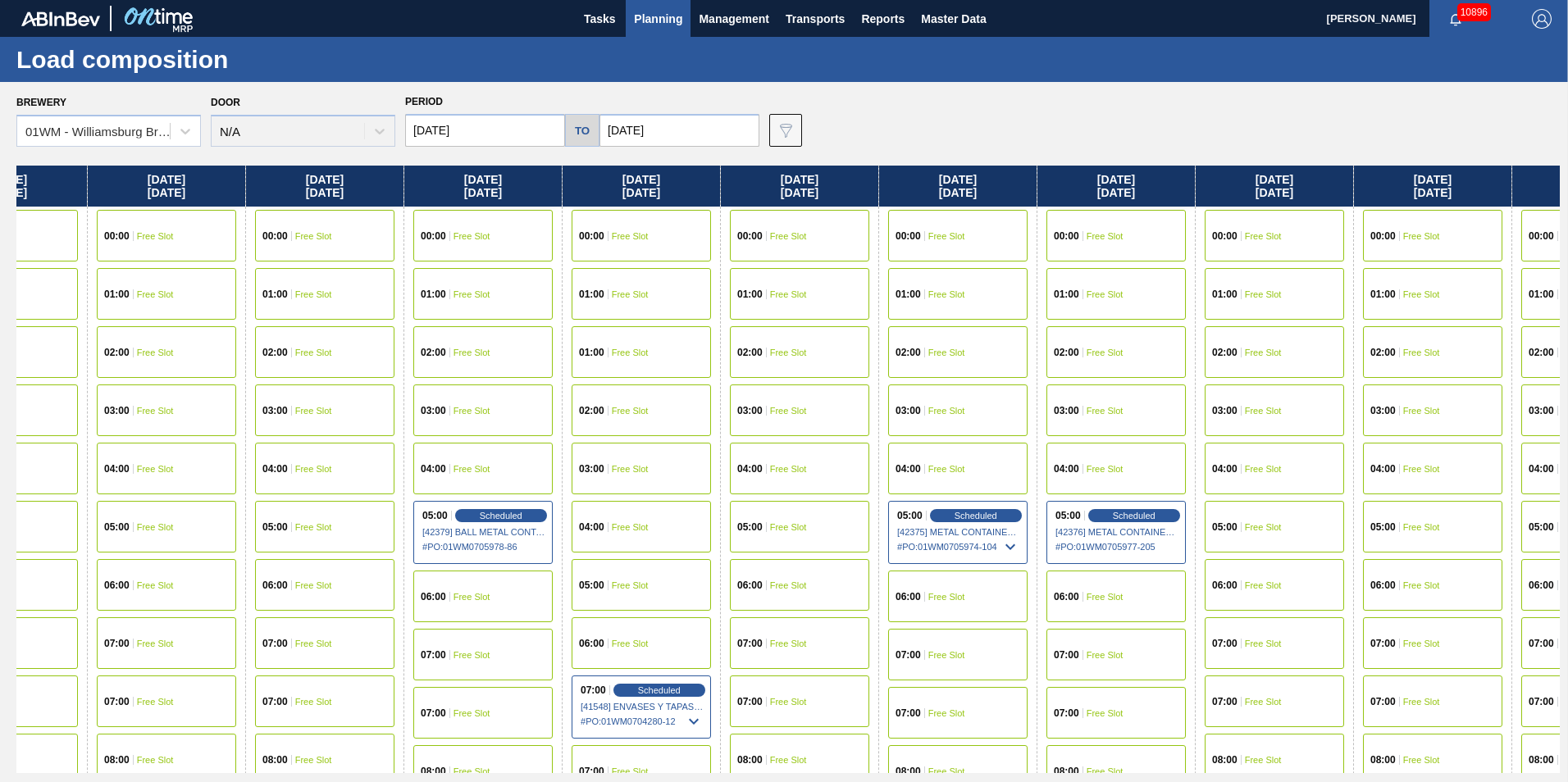
scroll to position [0, 1390]
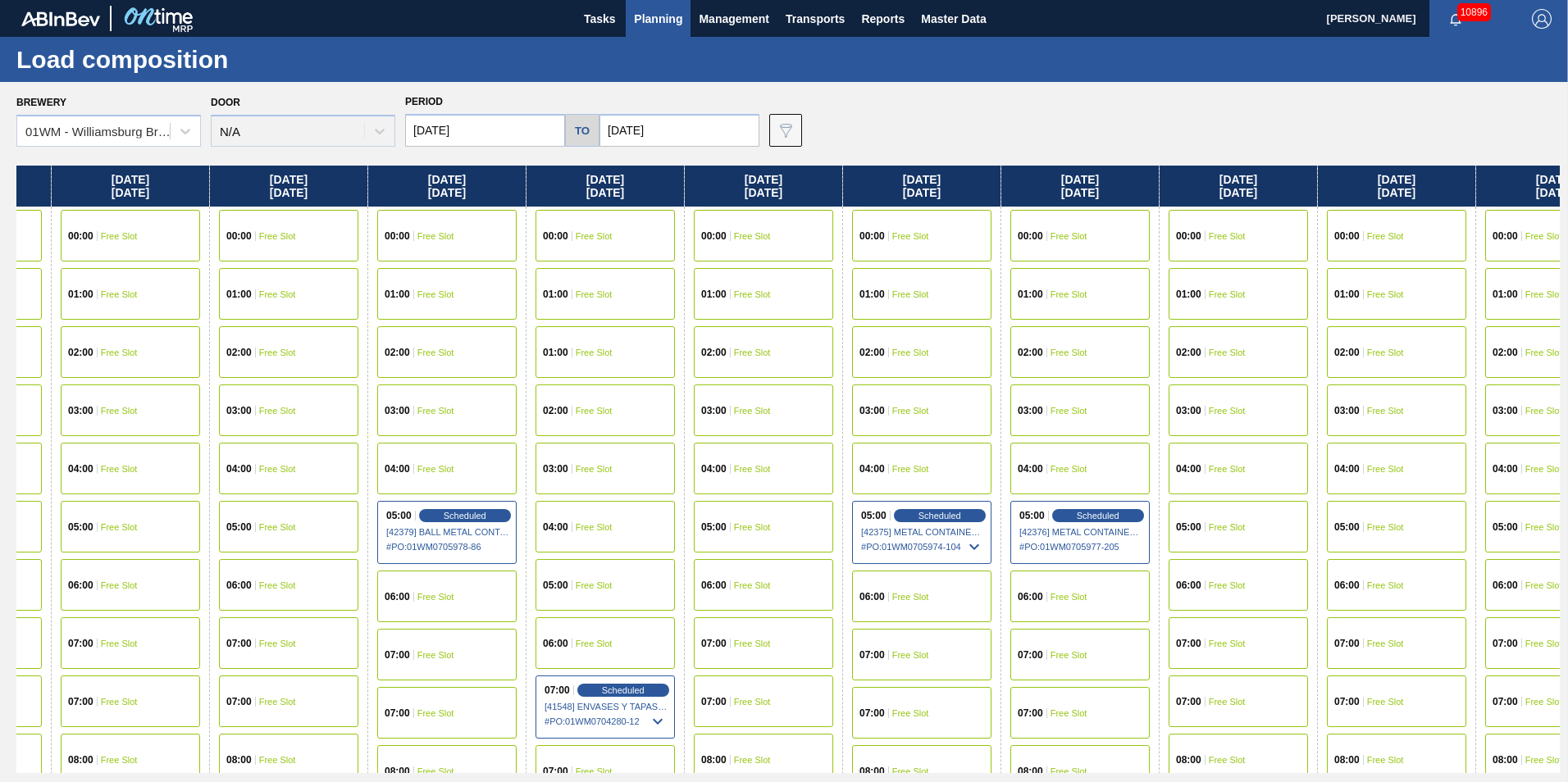
drag, startPoint x: 1517, startPoint y: 181, endPoint x: 967, endPoint y: 184, distance: 550.0
click at [967, 185] on div "Friday 09/05/2025 00:00 Free Slot 01:00 Free Slot 02:00 Free Slot 03:00 Free Sl…" at bounding box center [789, 470] width 1544 height 608
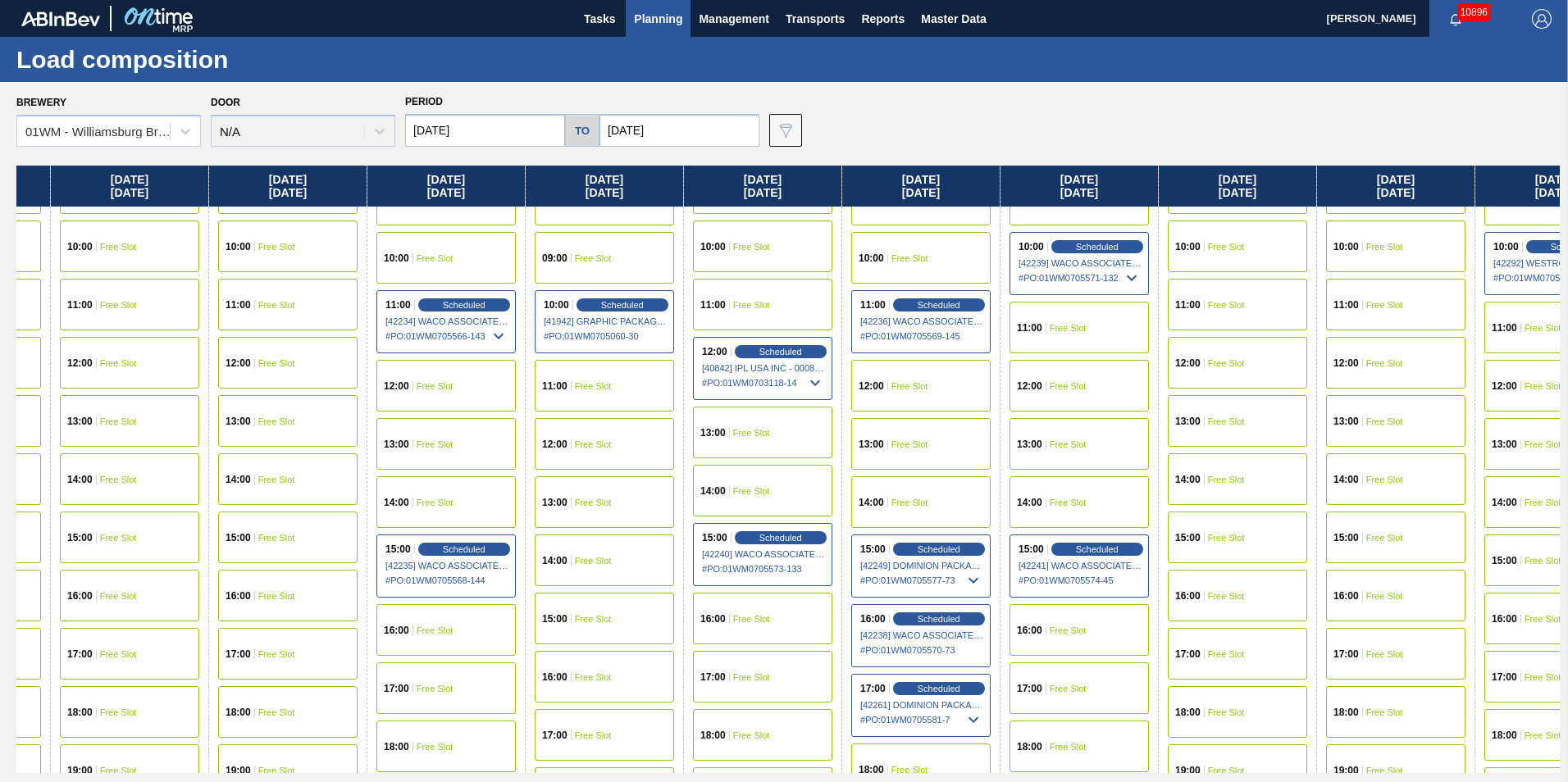
scroll to position [656, 1390]
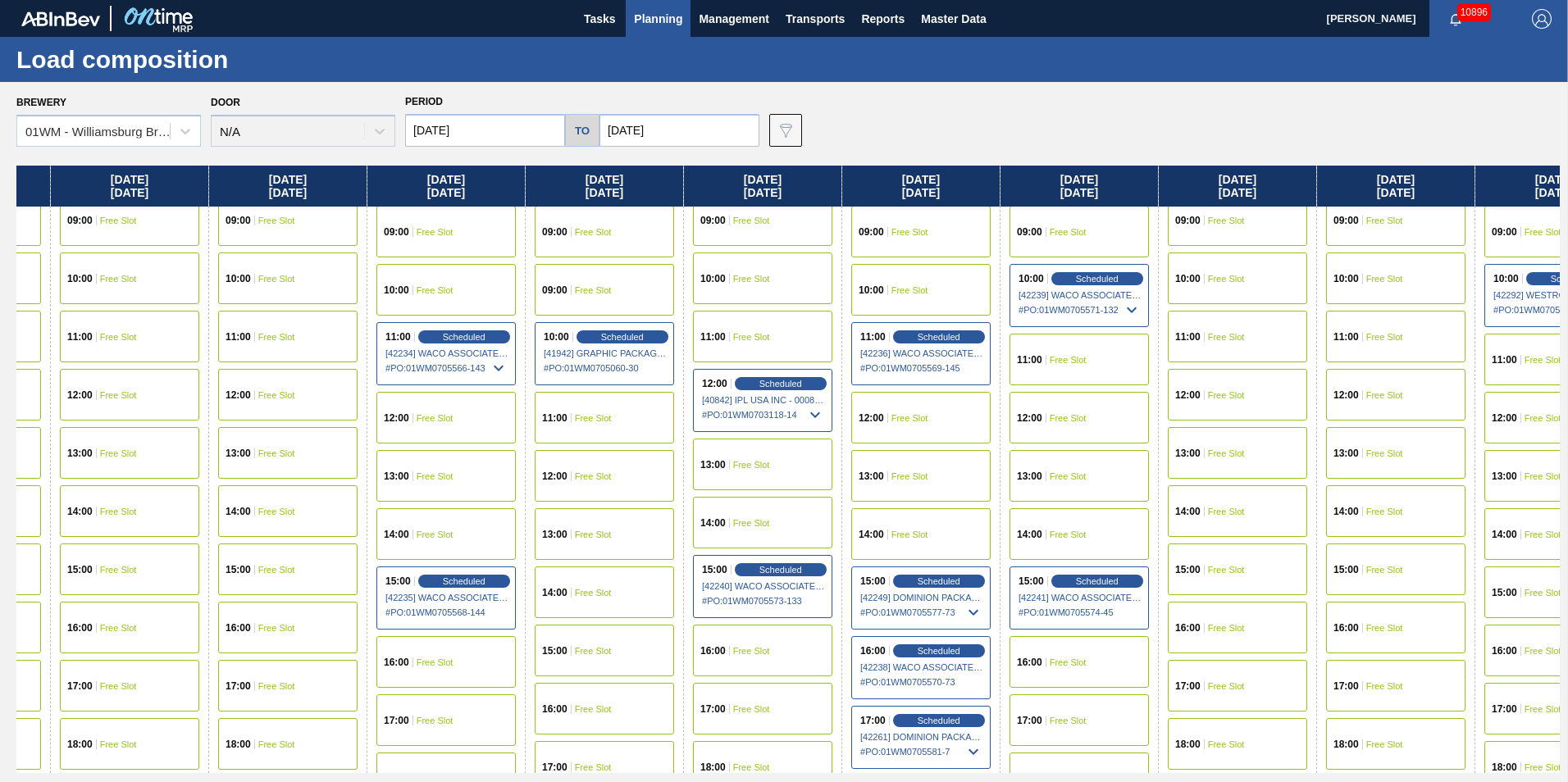
click at [919, 473] on span "Free Slot" at bounding box center [910, 476] width 37 height 10
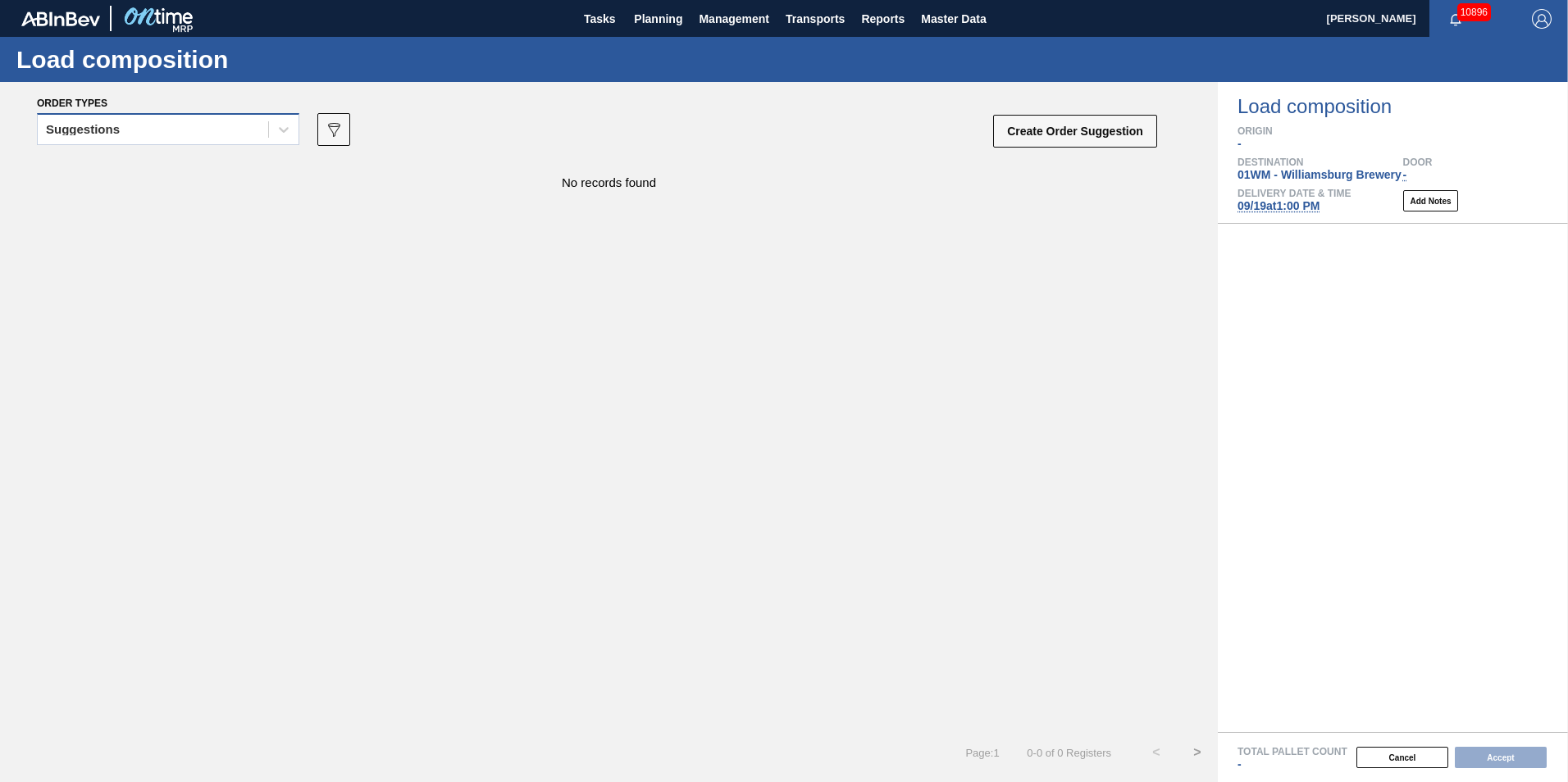
click at [196, 127] on div "Suggestions" at bounding box center [153, 130] width 231 height 24
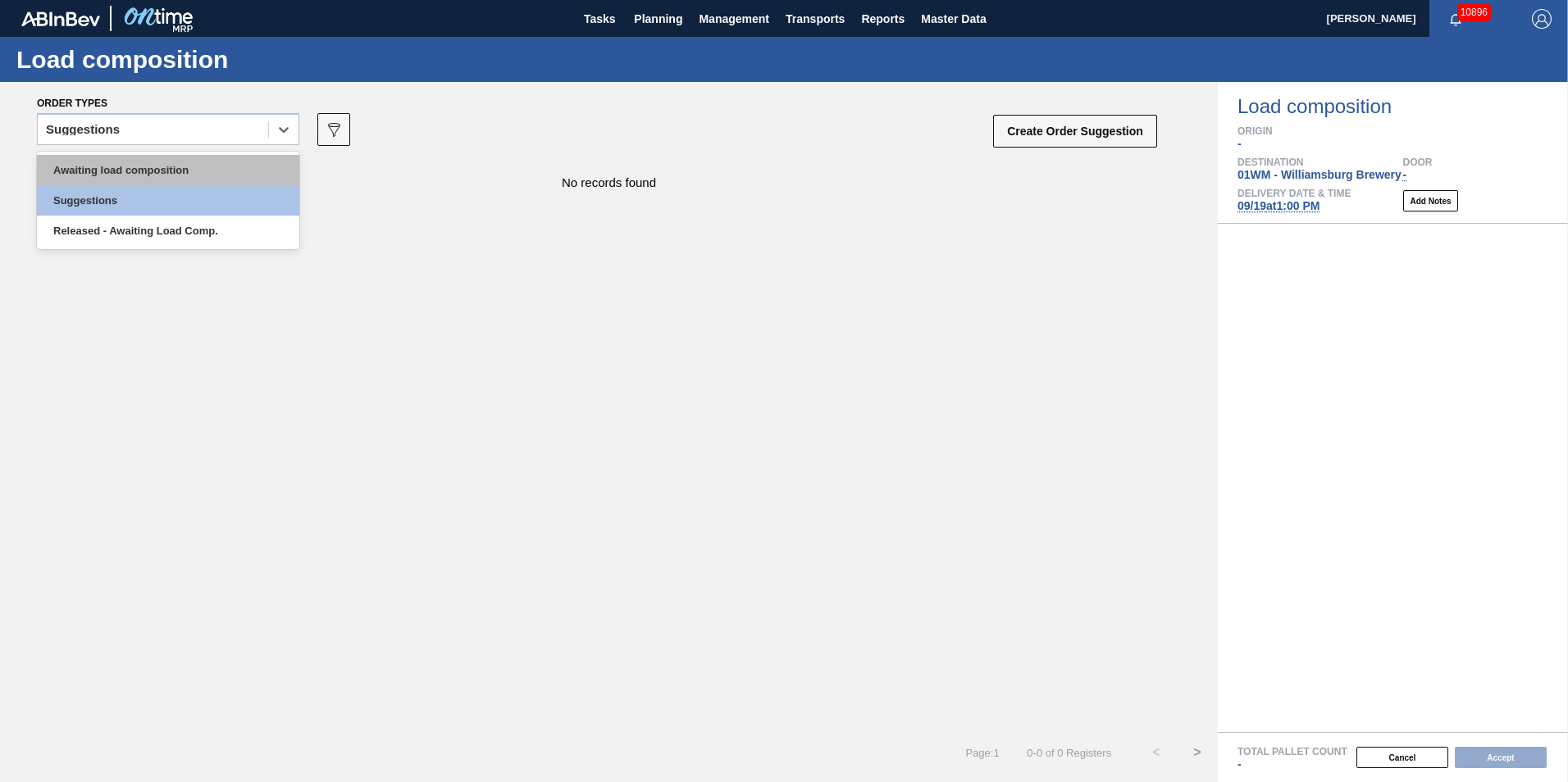
click at [189, 167] on div "Awaiting load composition" at bounding box center [168, 170] width 262 height 31
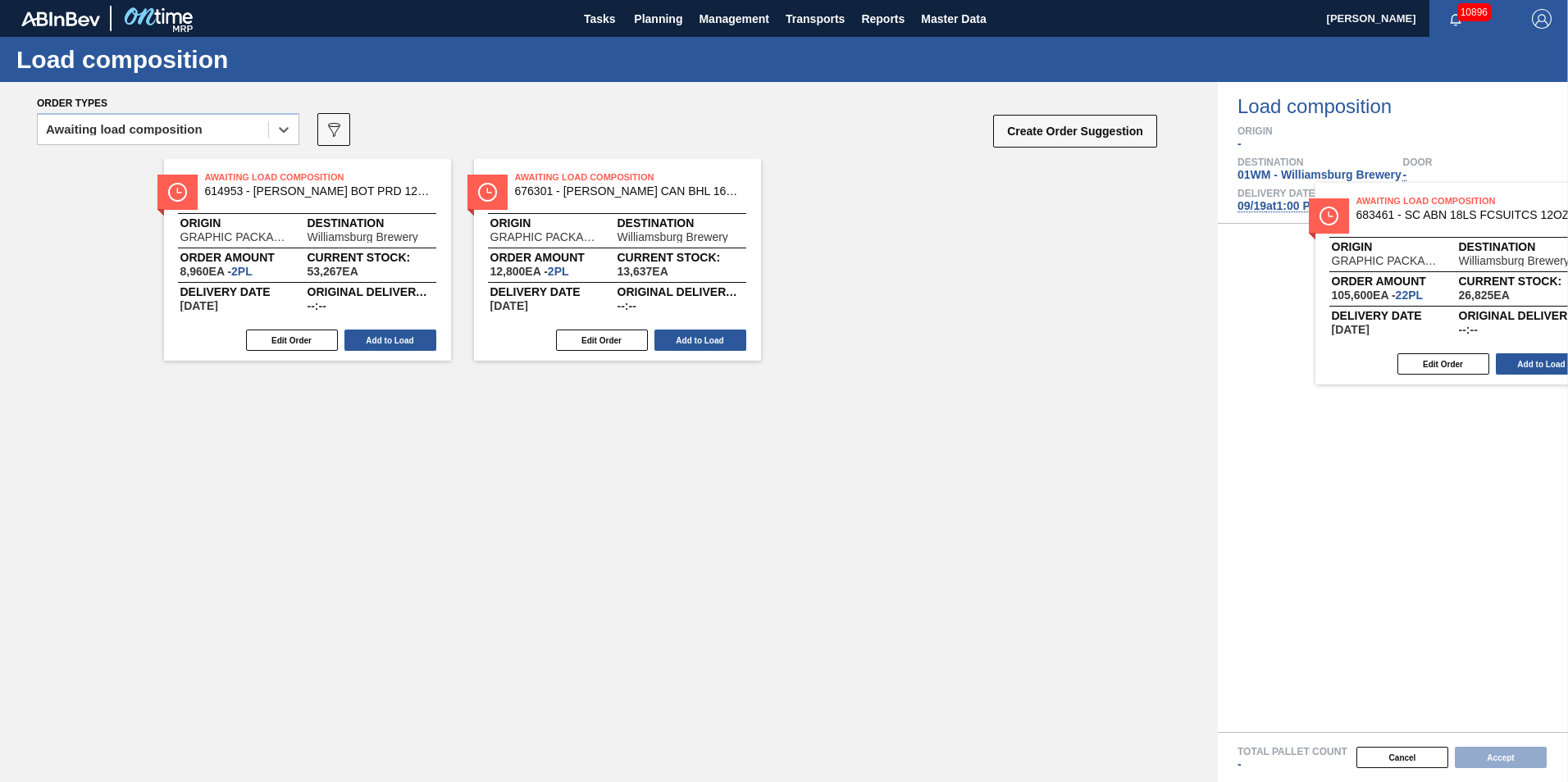
drag, startPoint x: 350, startPoint y: 260, endPoint x: 1474, endPoint y: 345, distance: 1127.2
click at [1481, 342] on div "Order types option Awaiting load composition, selected. Select is focused ,type…" at bounding box center [784, 433] width 1568 height 700
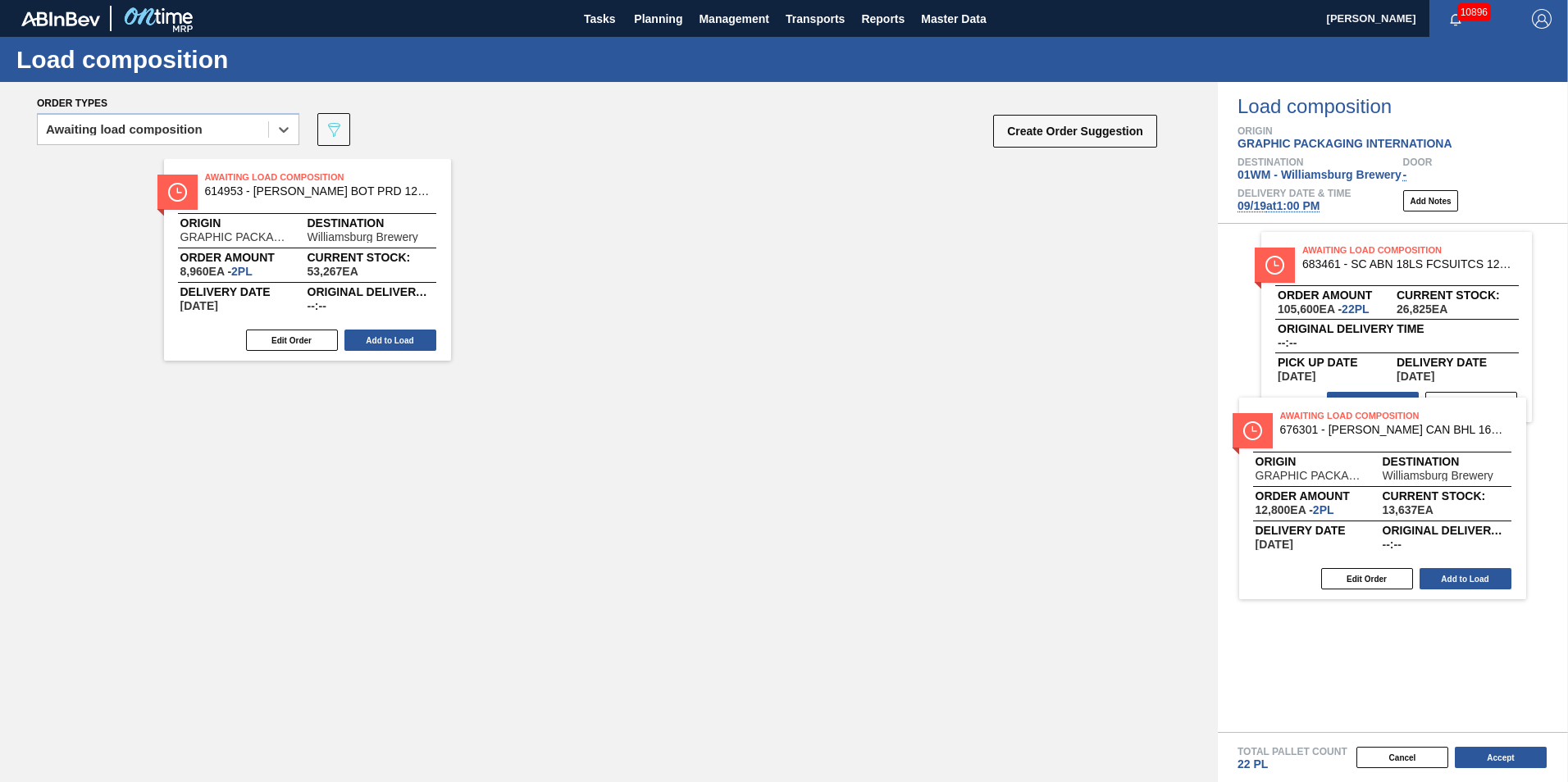
drag, startPoint x: 876, startPoint y: 354, endPoint x: 1309, endPoint y: 486, distance: 452.7
click at [1309, 486] on div "Order types option Awaiting load composition, selected. Select is focused ,type…" at bounding box center [784, 433] width 1568 height 700
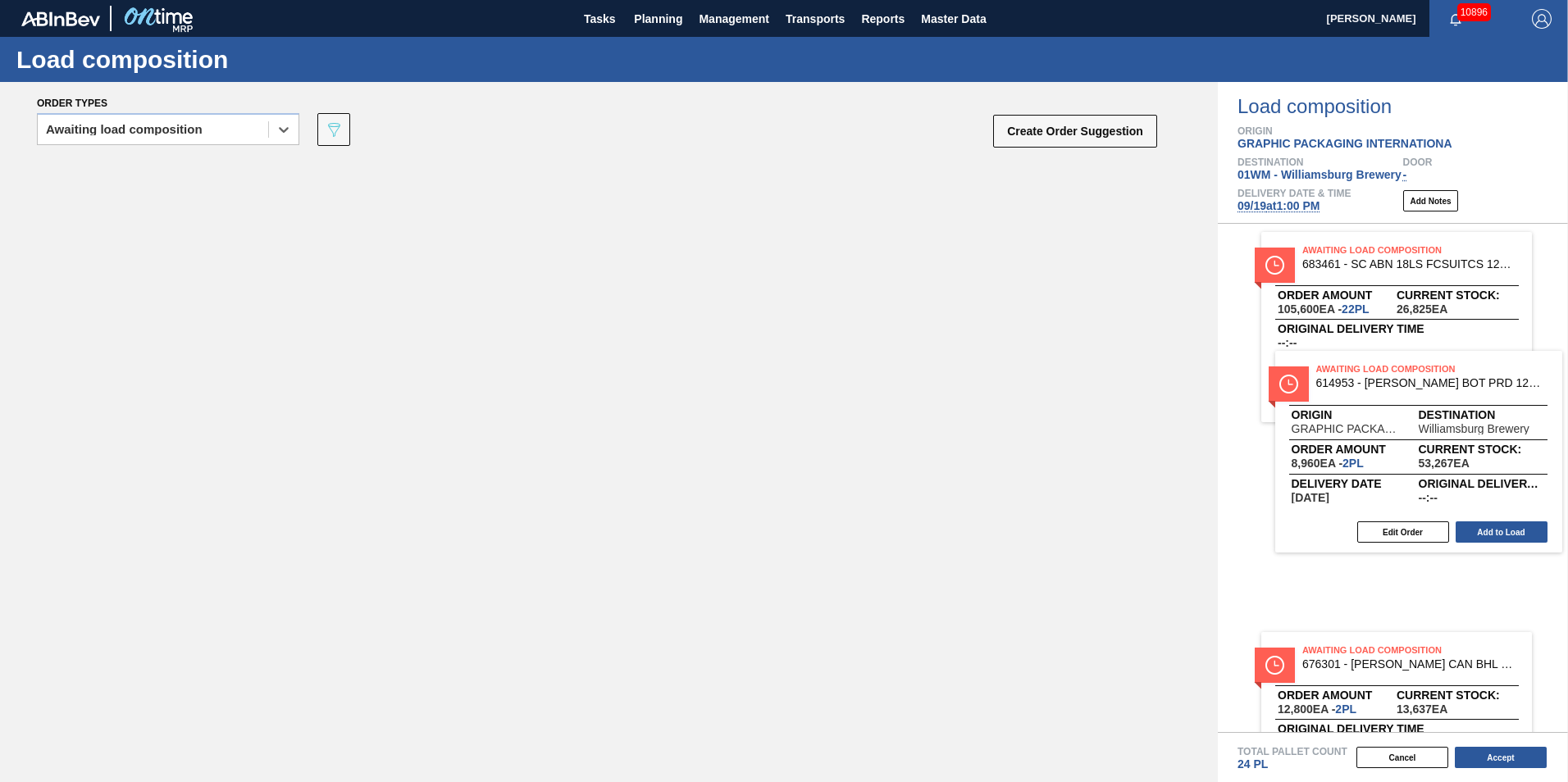
drag, startPoint x: 787, startPoint y: 303, endPoint x: 1431, endPoint y: 432, distance: 656.8
click at [1431, 432] on div "Order types option Awaiting load composition, selected. Select is focused ,type…" at bounding box center [784, 433] width 1568 height 700
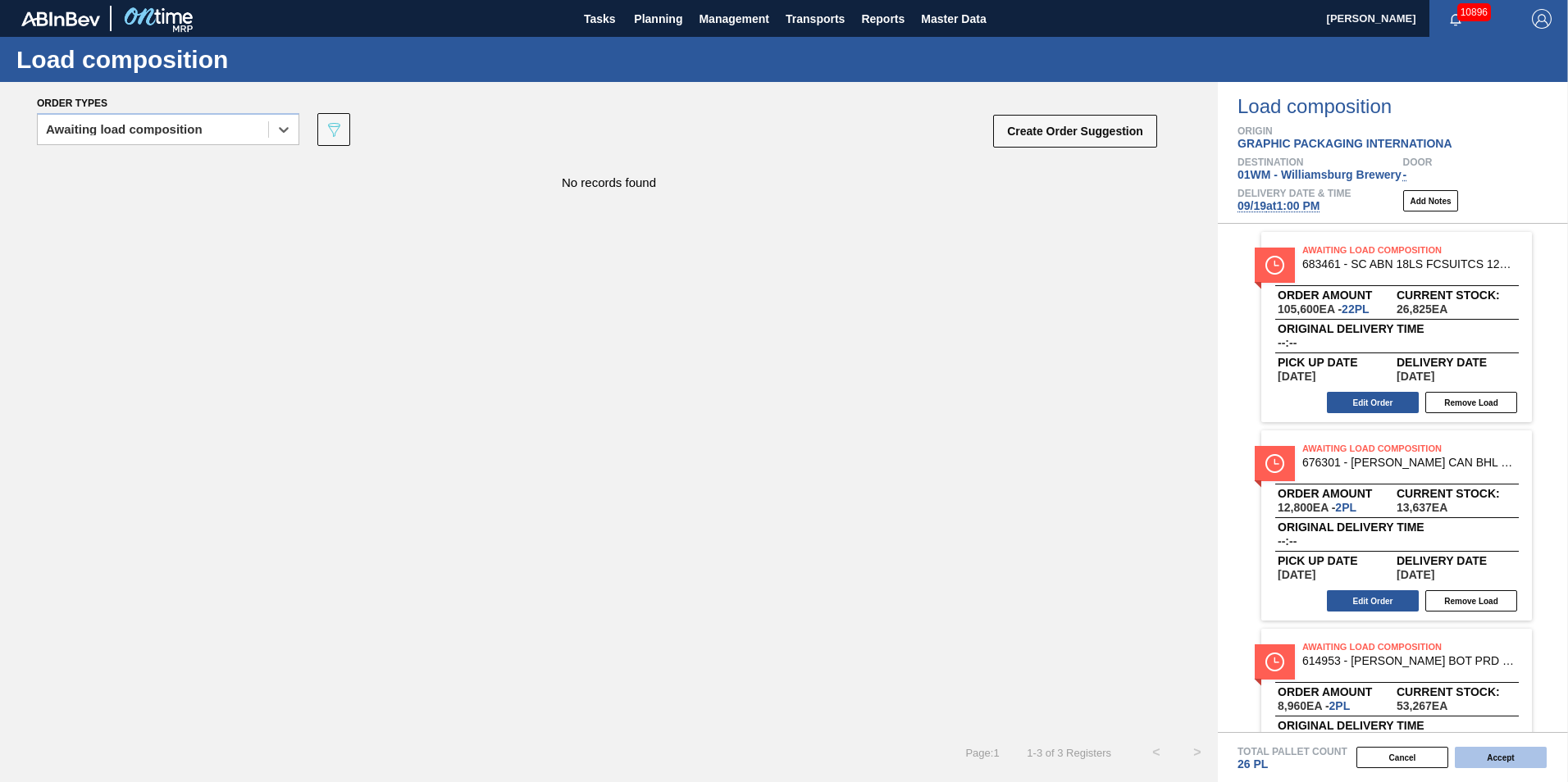
click at [1490, 752] on button "Accept" at bounding box center [1500, 757] width 92 height 21
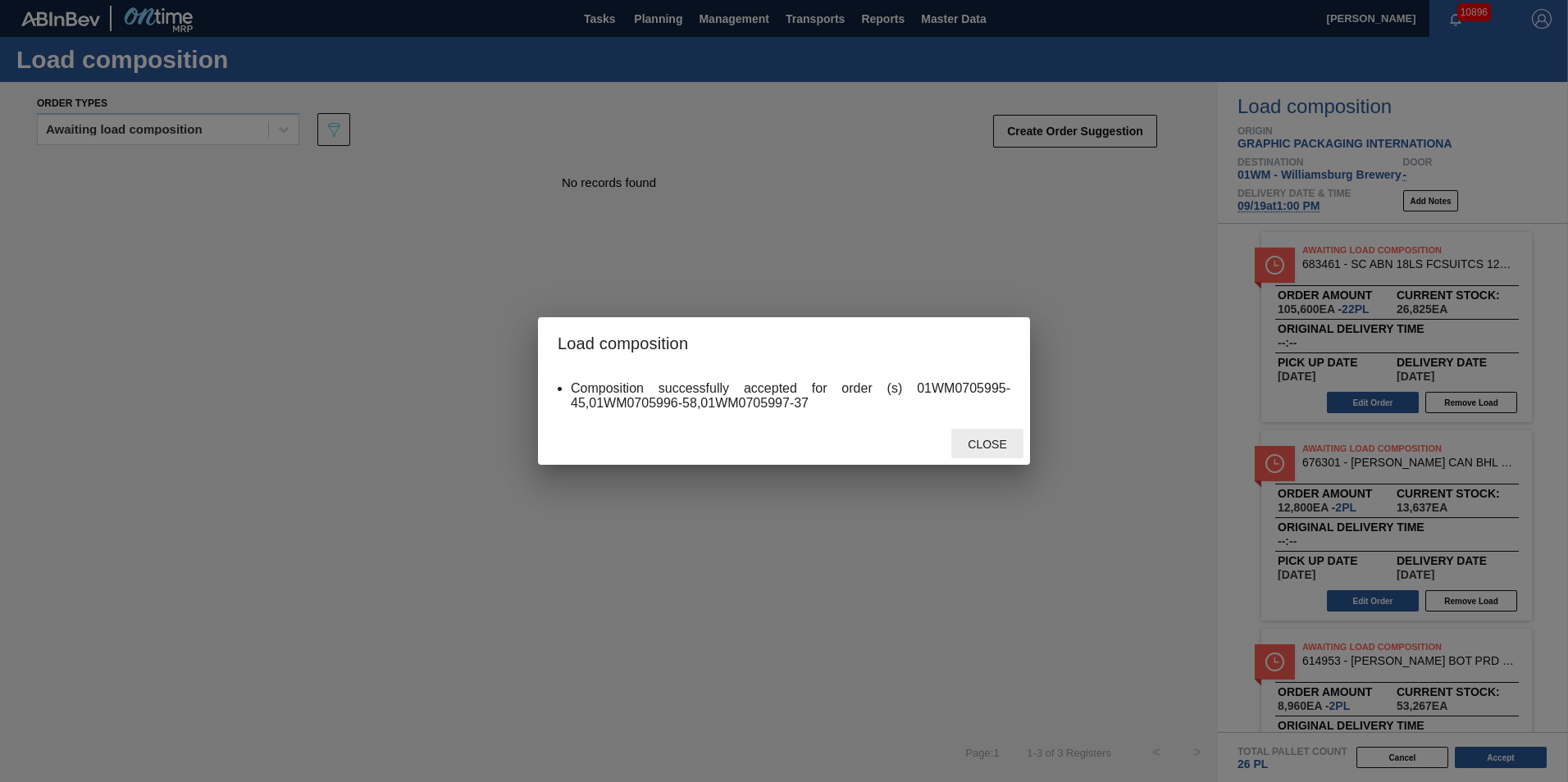
click at [981, 452] on div "Close" at bounding box center [988, 444] width 72 height 31
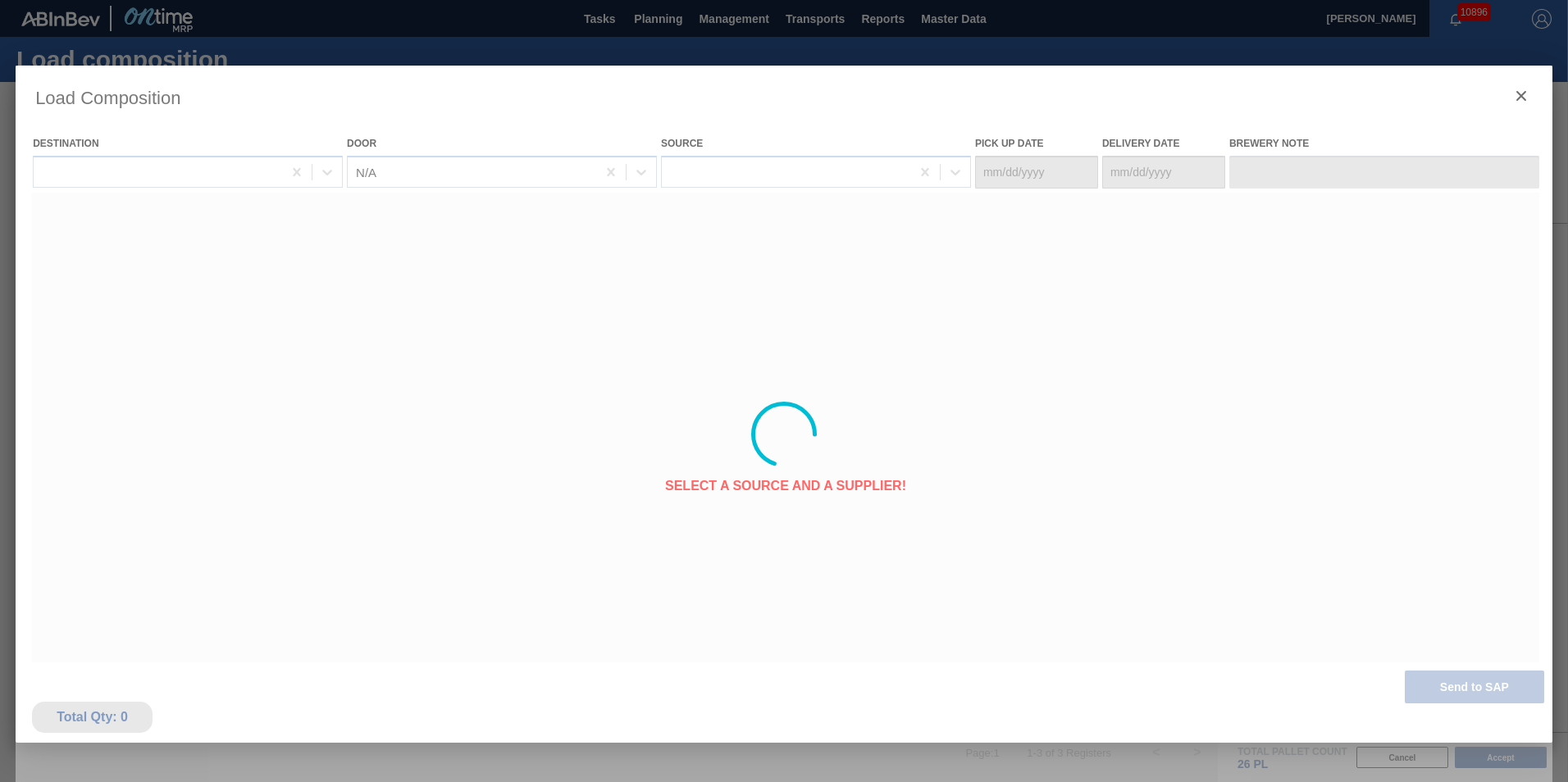
type Date "[DATE]"
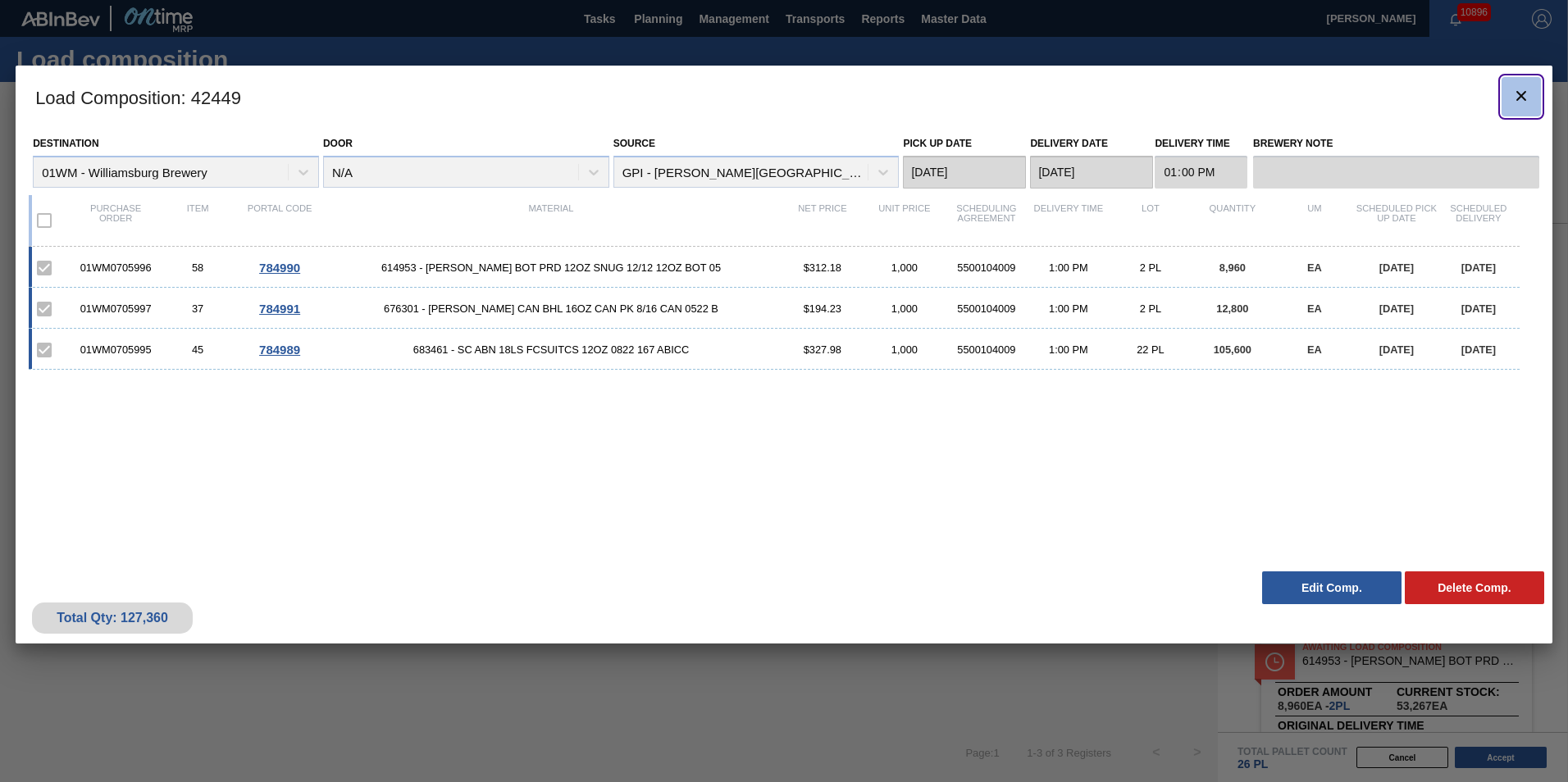
click at [1524, 86] on icon "botão de ícone" at bounding box center [1521, 95] width 19 height 19
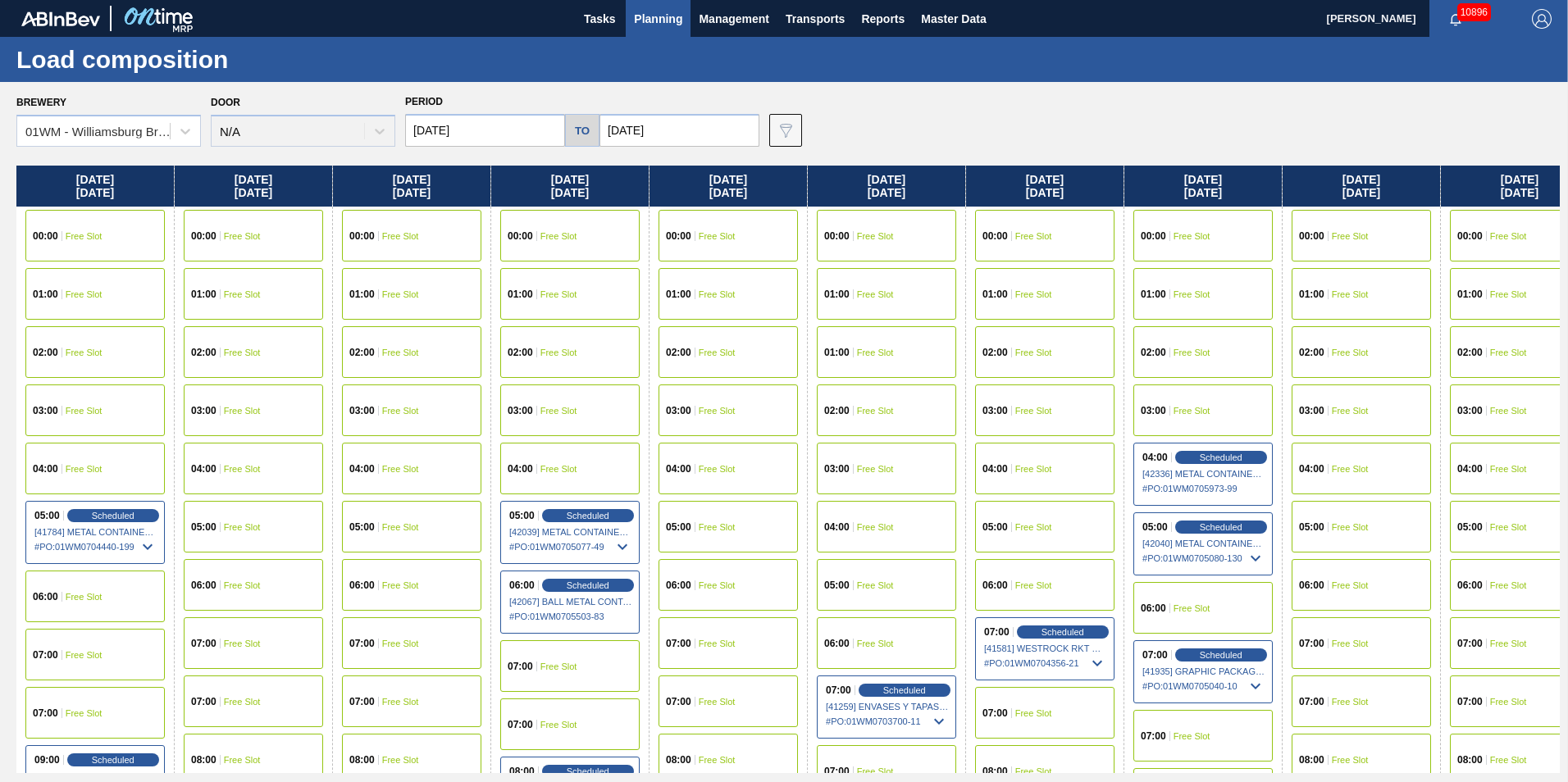
click at [662, 28] on span "Planning" at bounding box center [658, 19] width 48 height 19
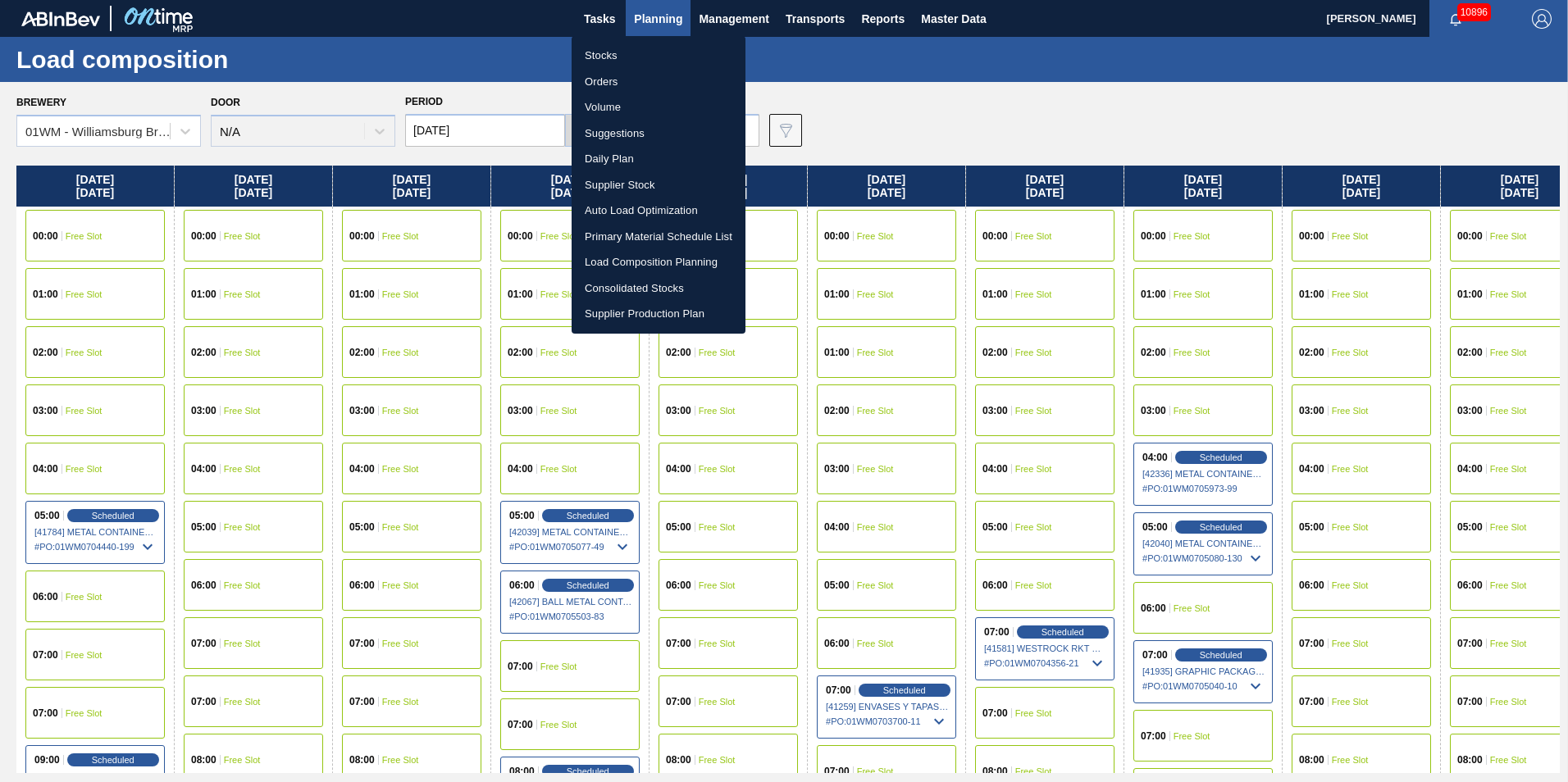
click at [615, 137] on li "Suggestions" at bounding box center [659, 133] width 174 height 26
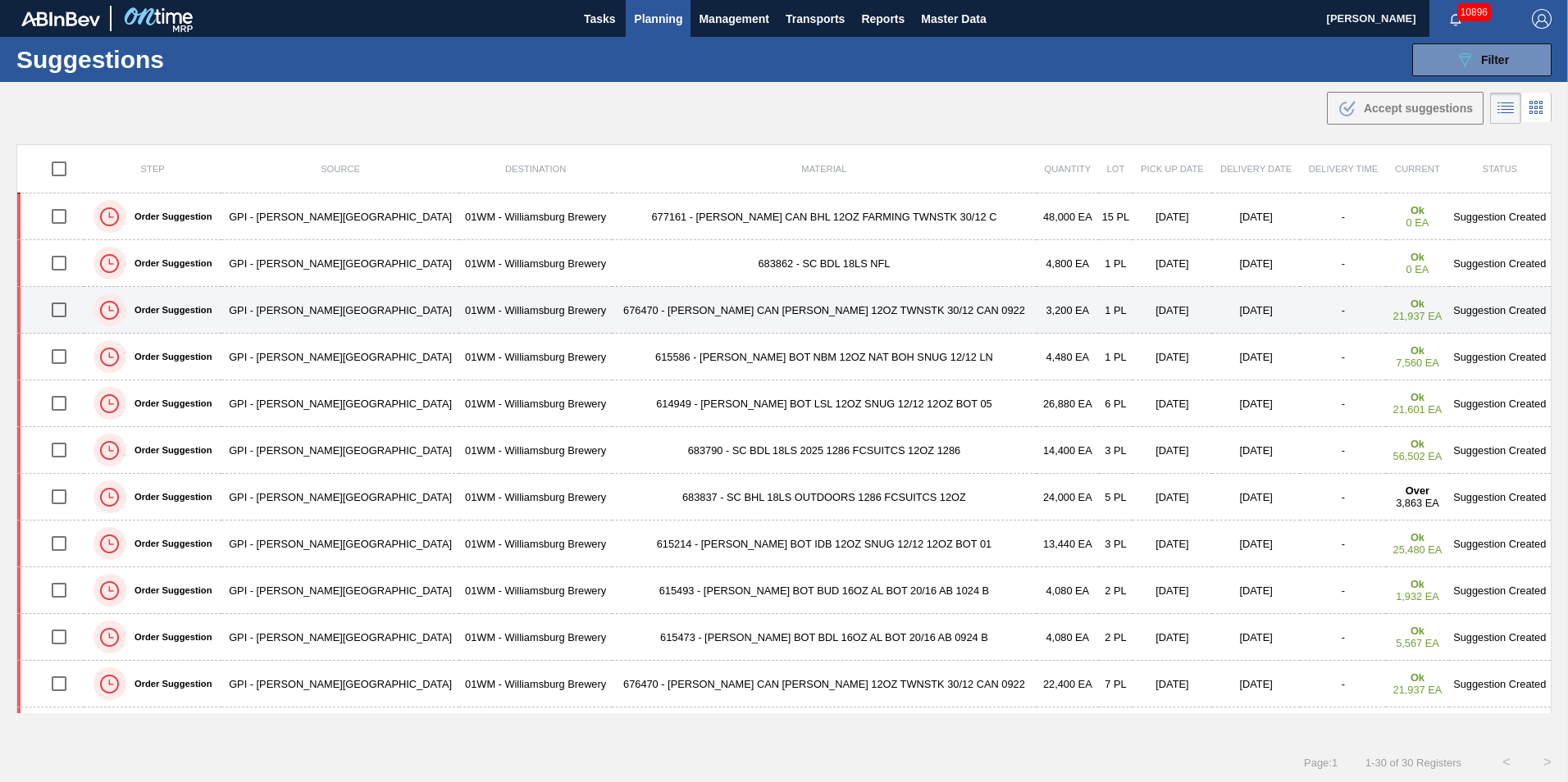
click at [73, 310] on input "checkbox" at bounding box center [58, 309] width 34 height 34
checkbox input "true"
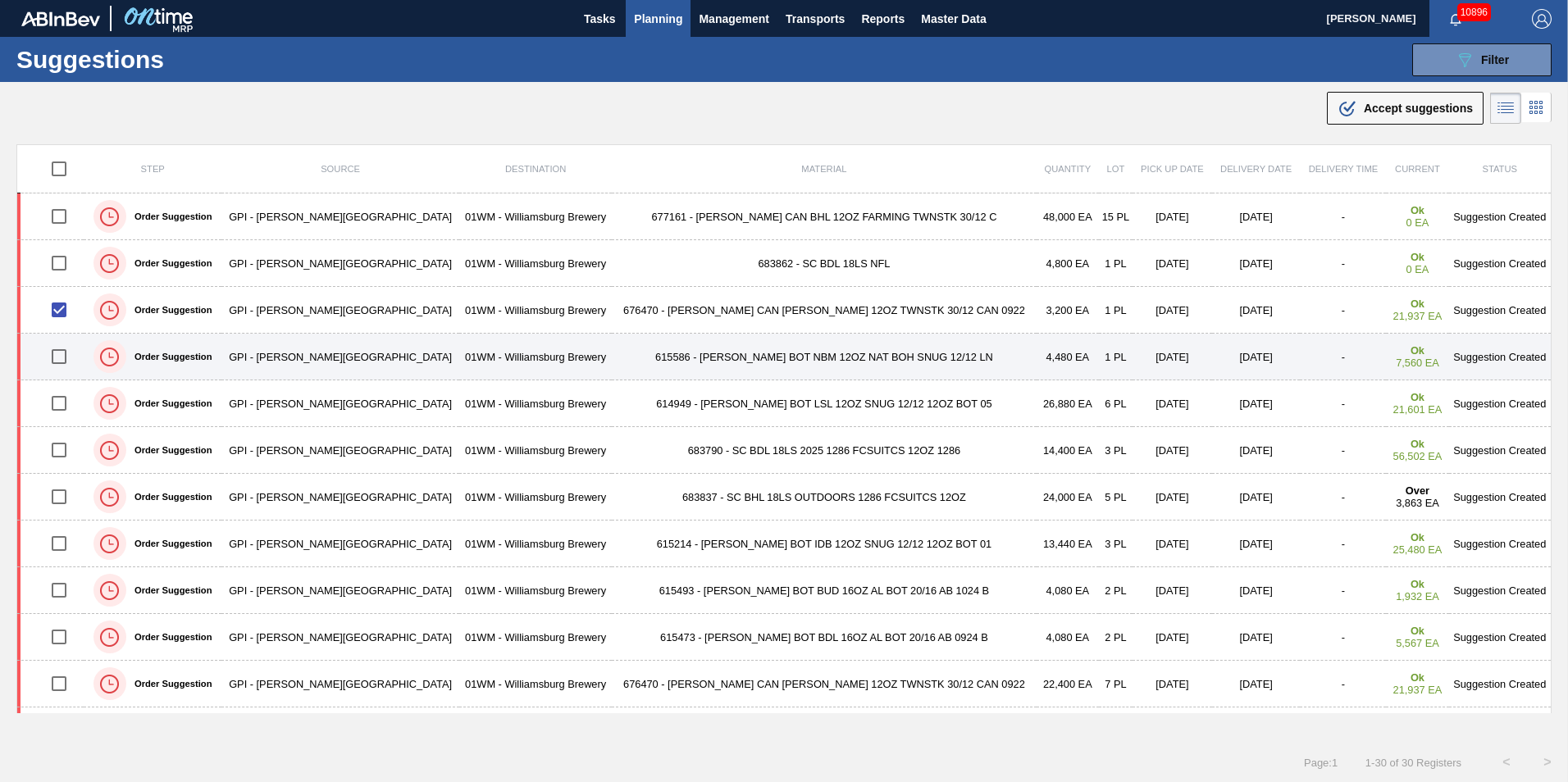
click at [68, 356] on input "checkbox" at bounding box center [58, 356] width 34 height 34
checkbox input "true"
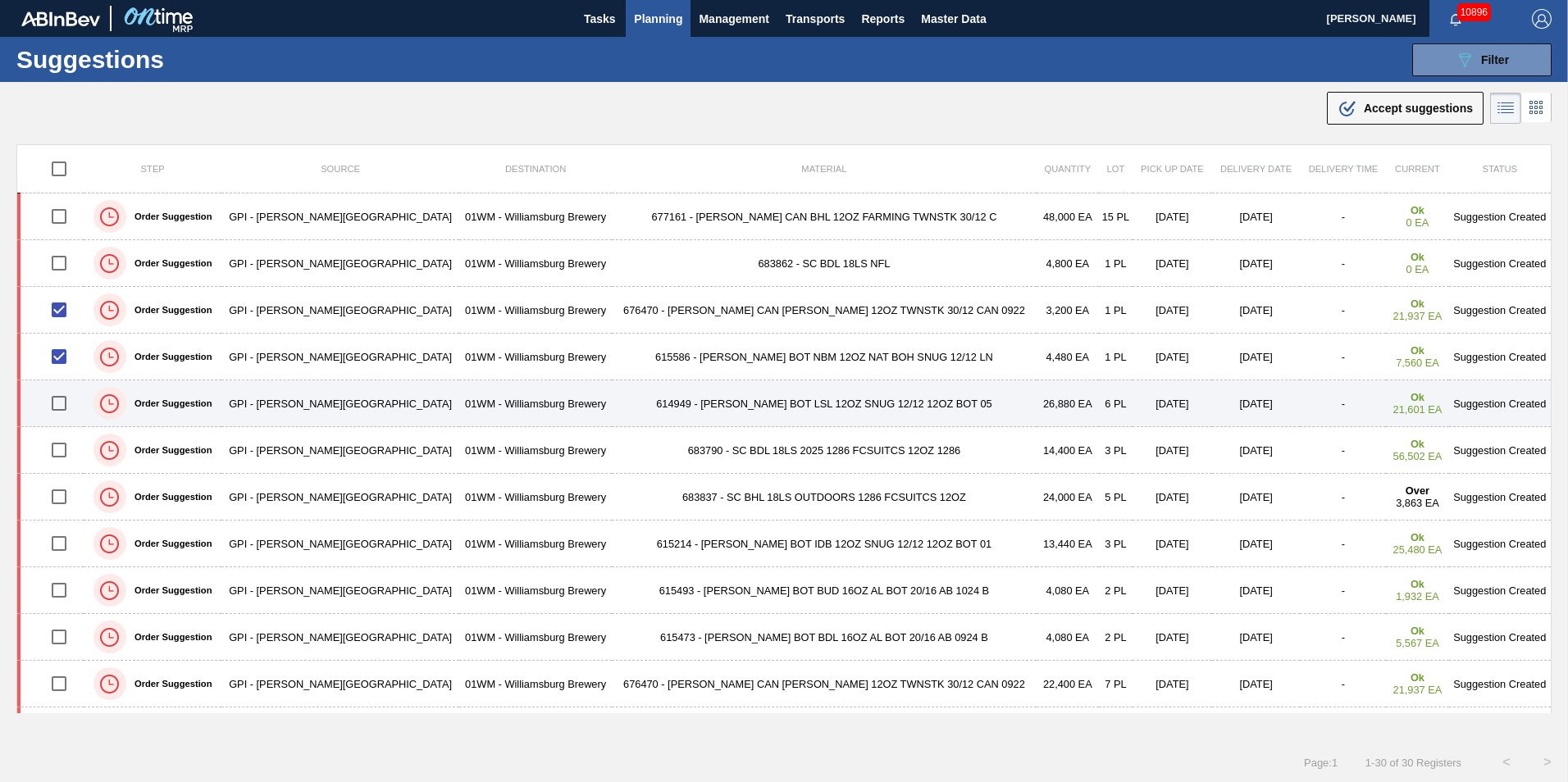
click at [65, 416] on input "checkbox" at bounding box center [58, 403] width 34 height 34
checkbox input "true"
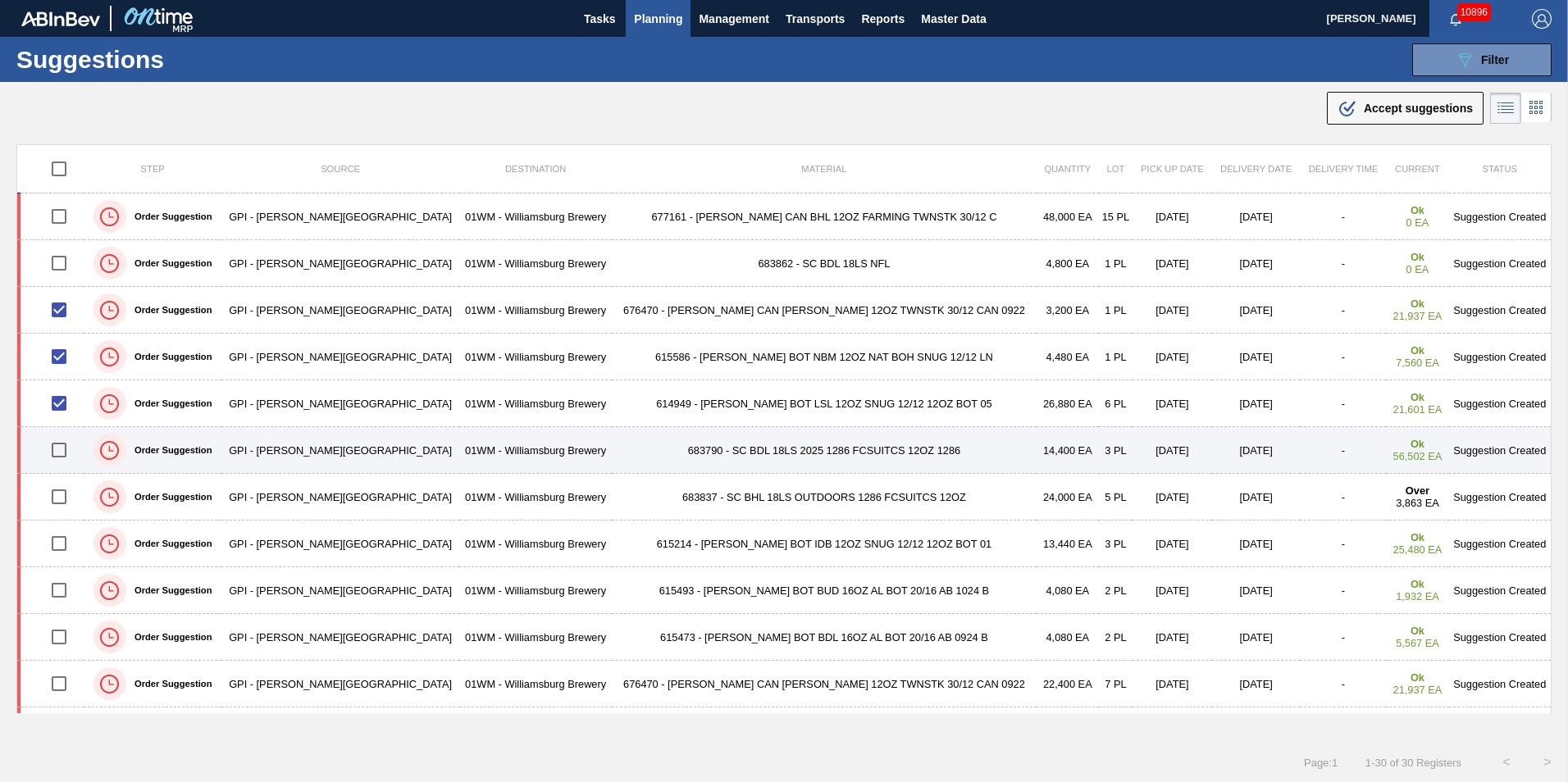
click at [65, 444] on input "checkbox" at bounding box center [58, 449] width 34 height 34
checkbox input "true"
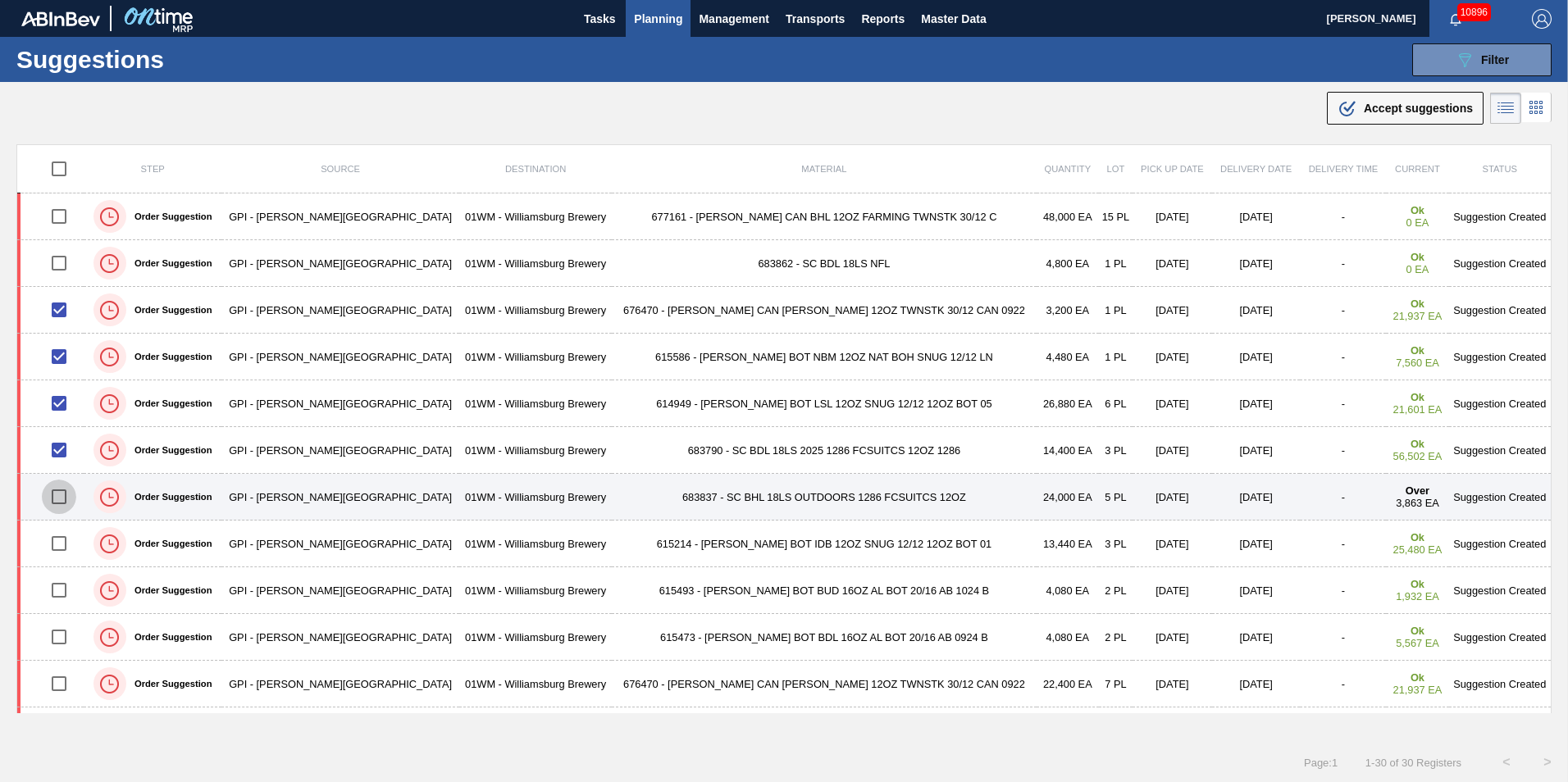
click at [57, 493] on input "checkbox" at bounding box center [58, 497] width 34 height 34
checkbox input "true"
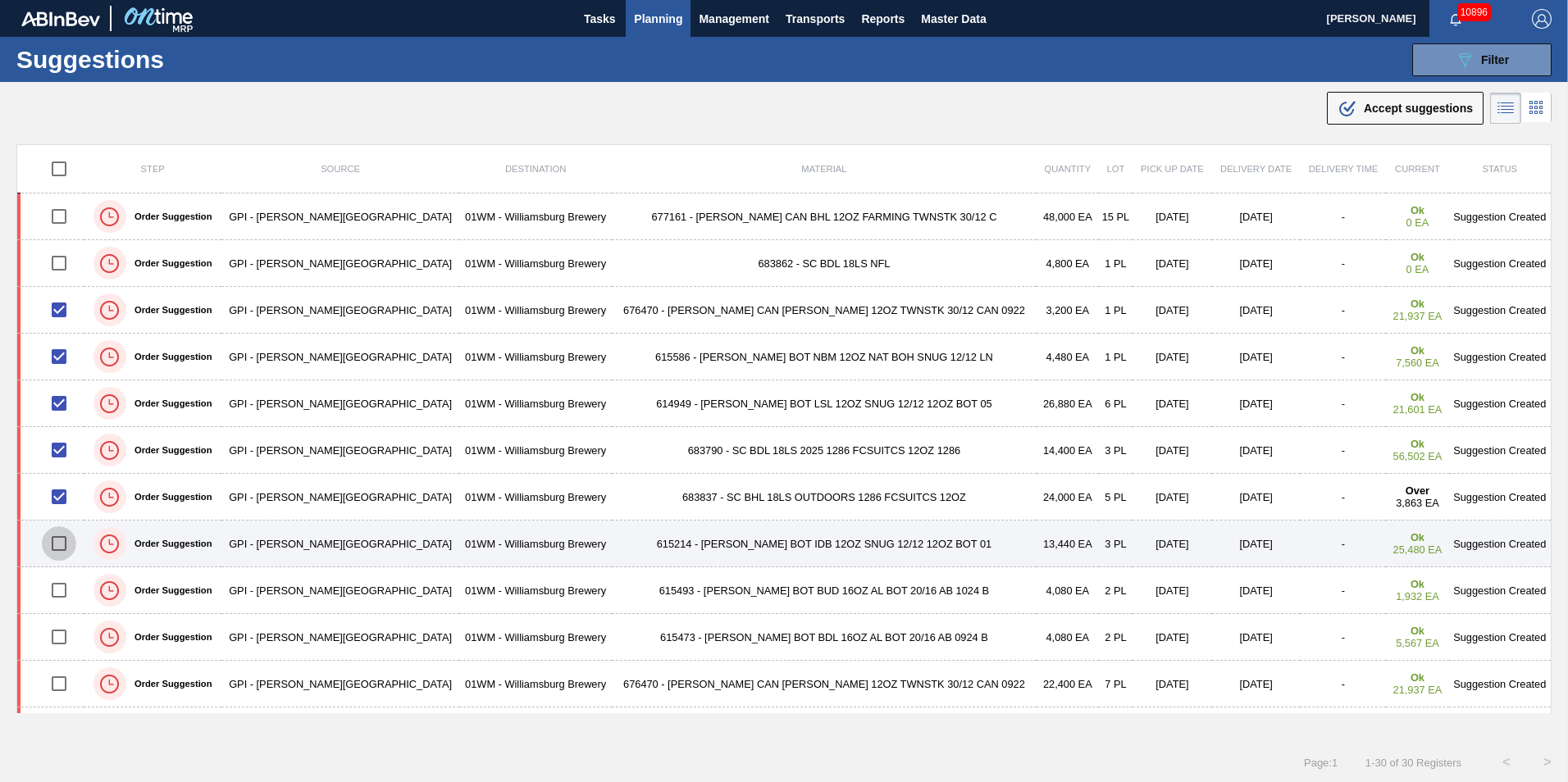
click at [70, 546] on input "checkbox" at bounding box center [58, 543] width 34 height 34
checkbox input "true"
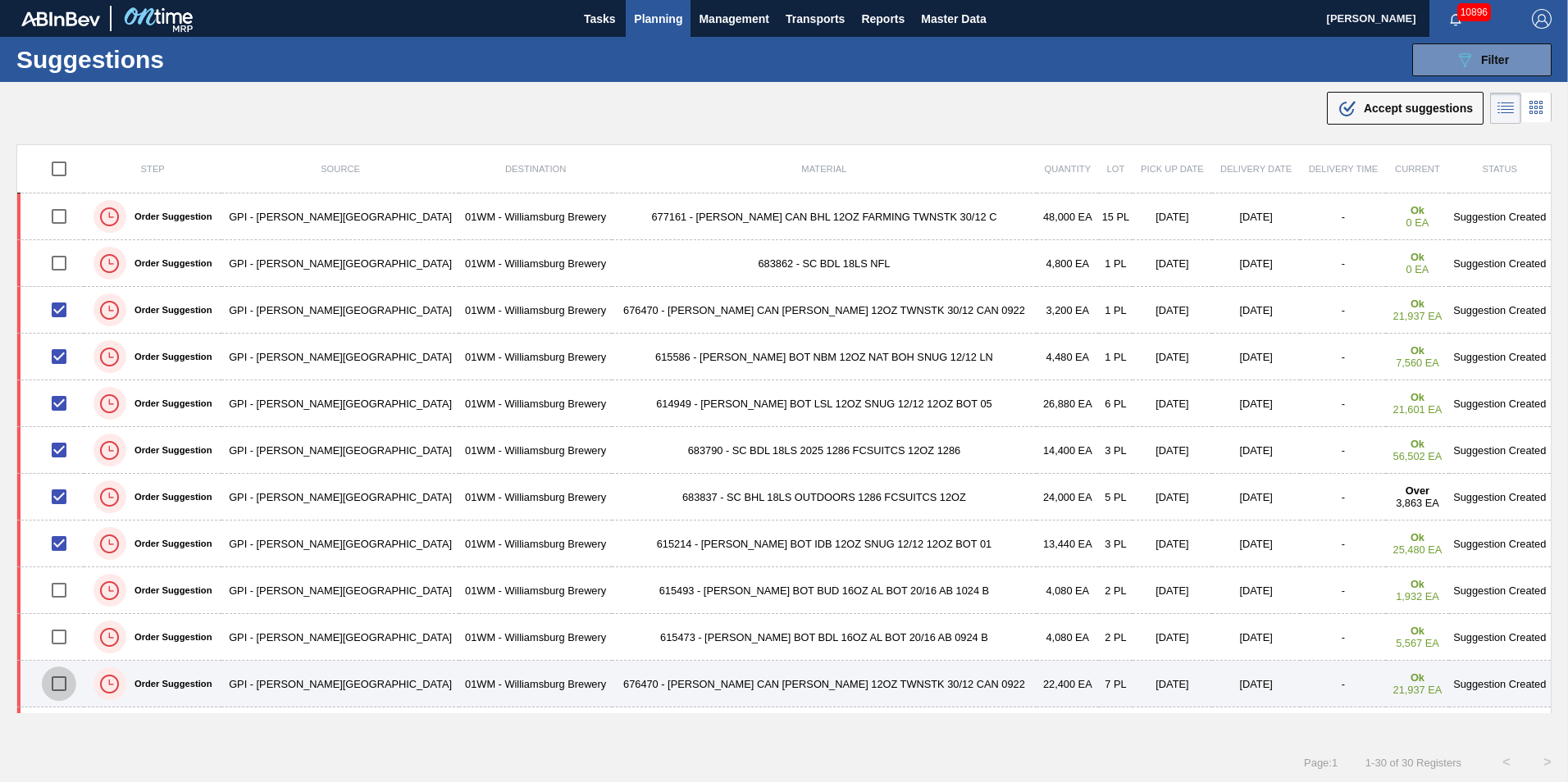
click at [67, 686] on input "checkbox" at bounding box center [58, 684] width 34 height 34
checkbox input "true"
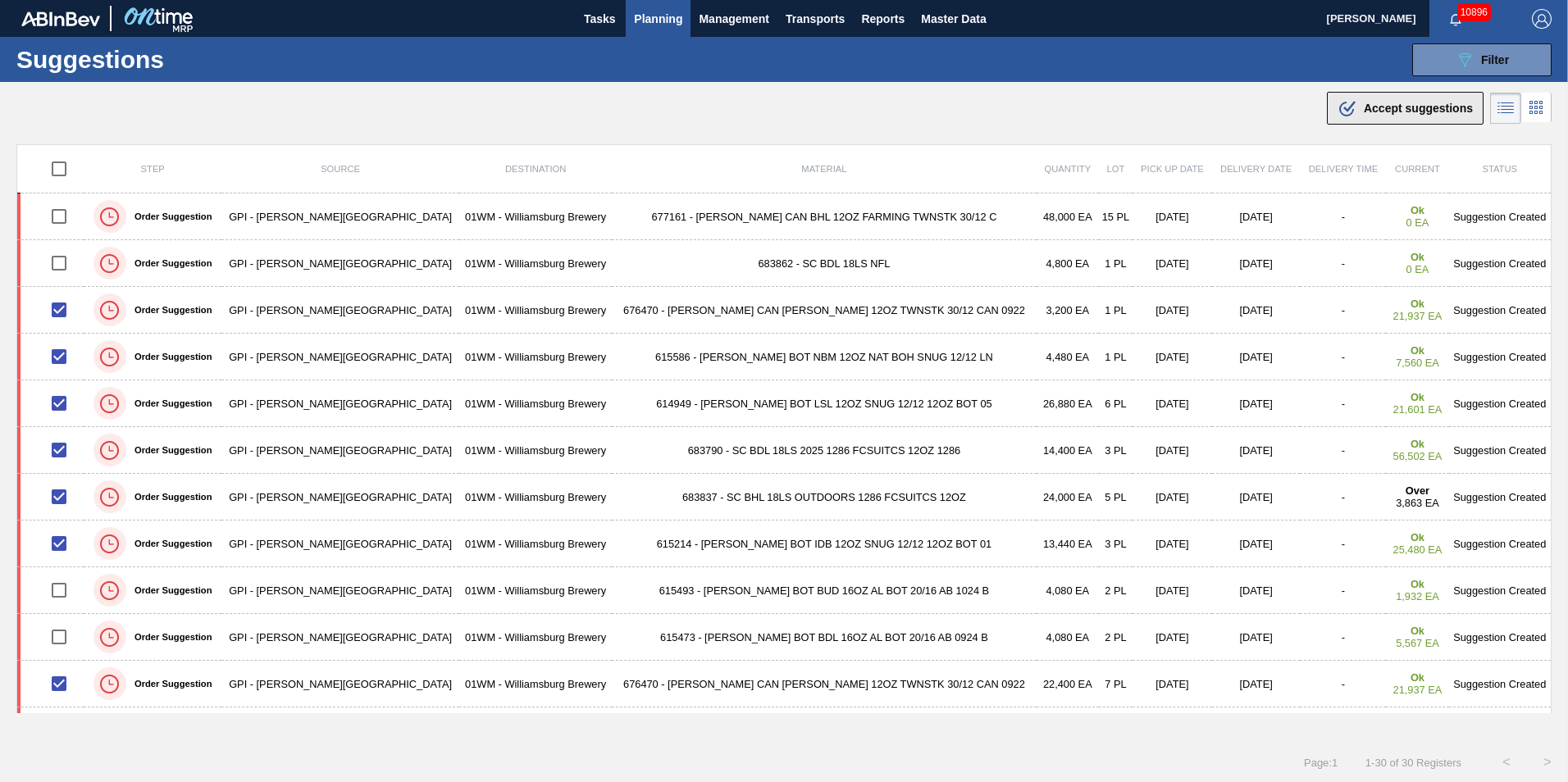
click at [1423, 105] on span "Accept suggestions" at bounding box center [1419, 108] width 109 height 13
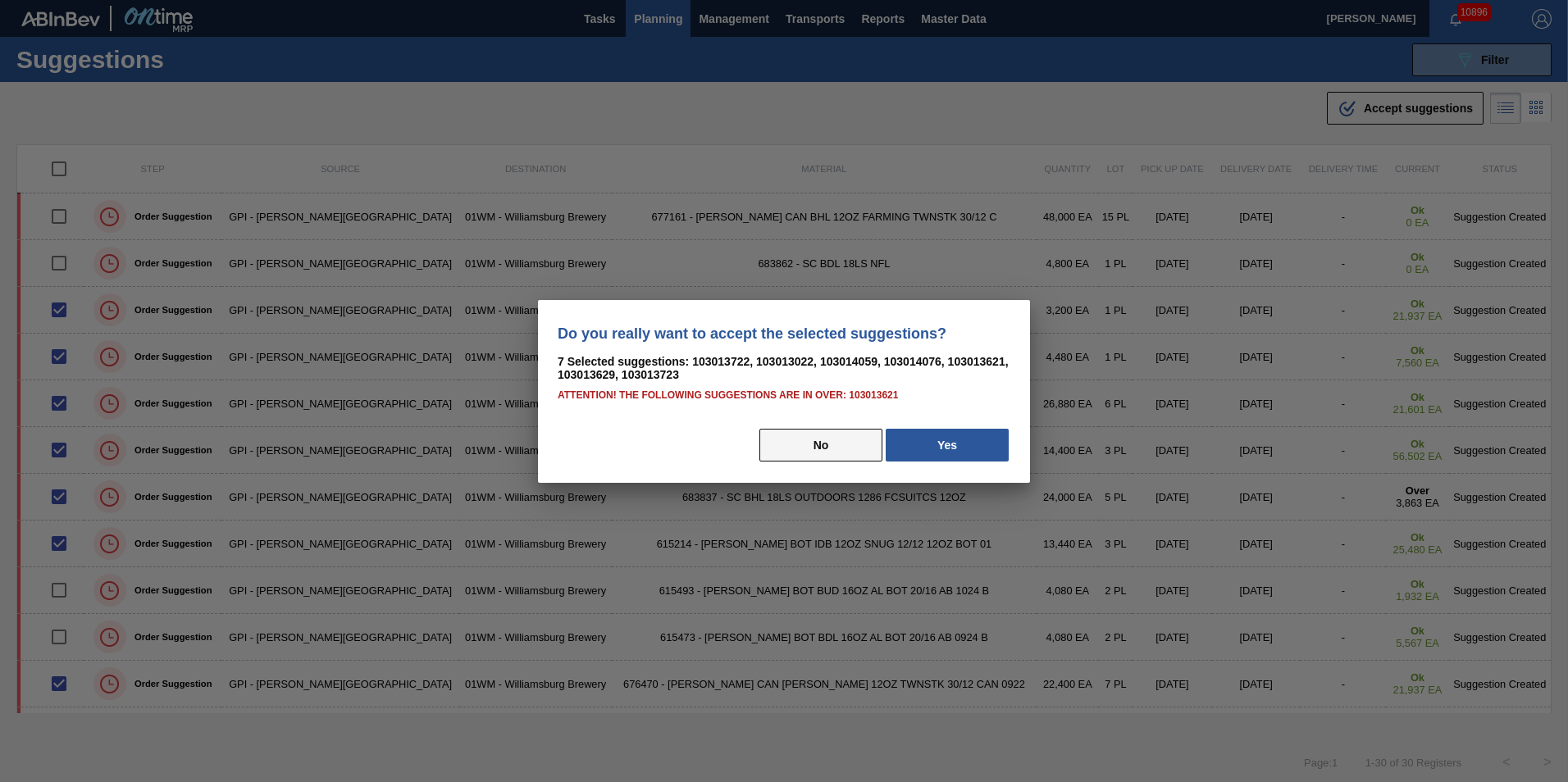
click at [853, 449] on button "No" at bounding box center [821, 445] width 123 height 32
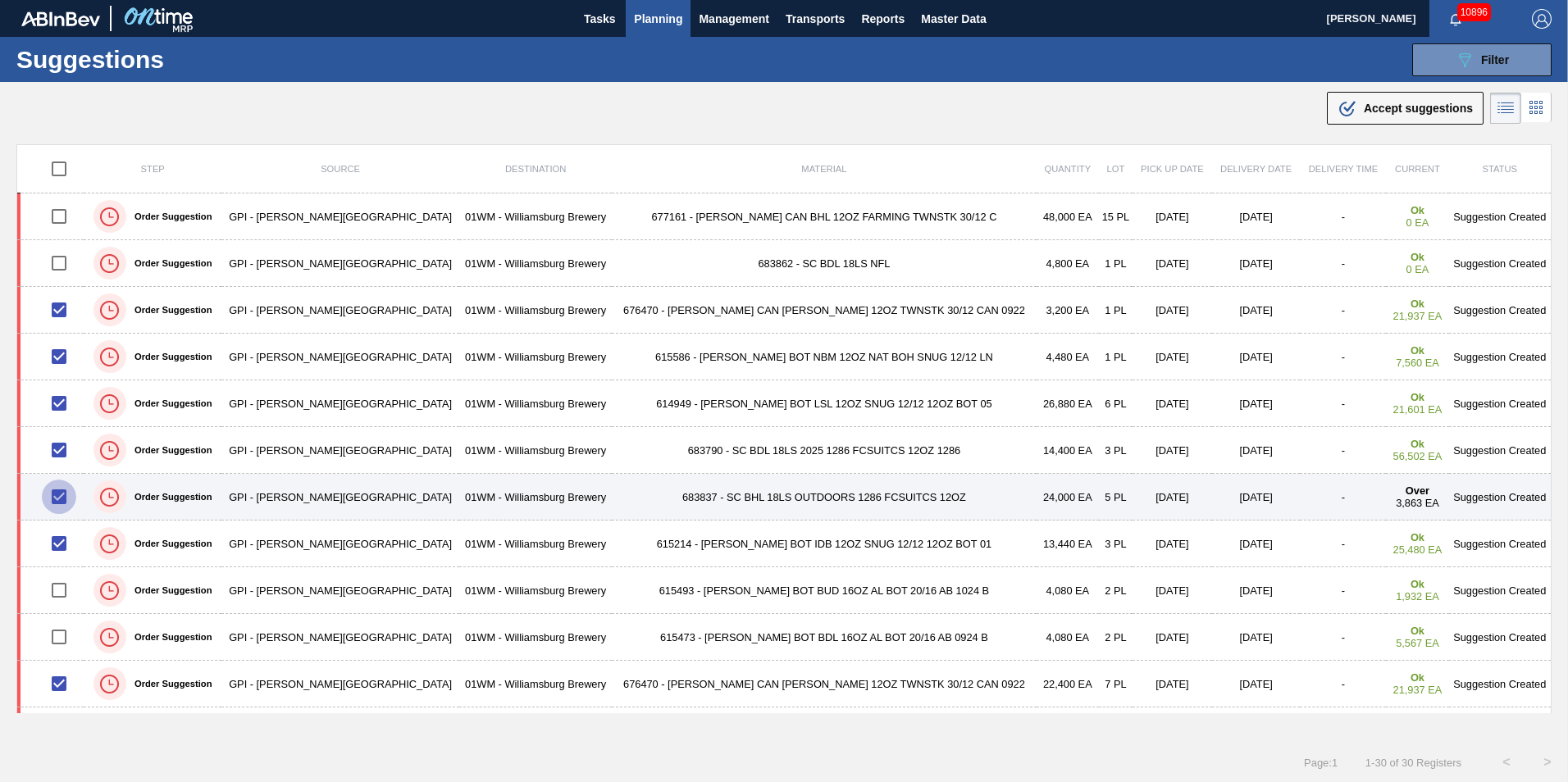
click at [65, 499] on input "checkbox" at bounding box center [58, 497] width 34 height 34
checkbox input "false"
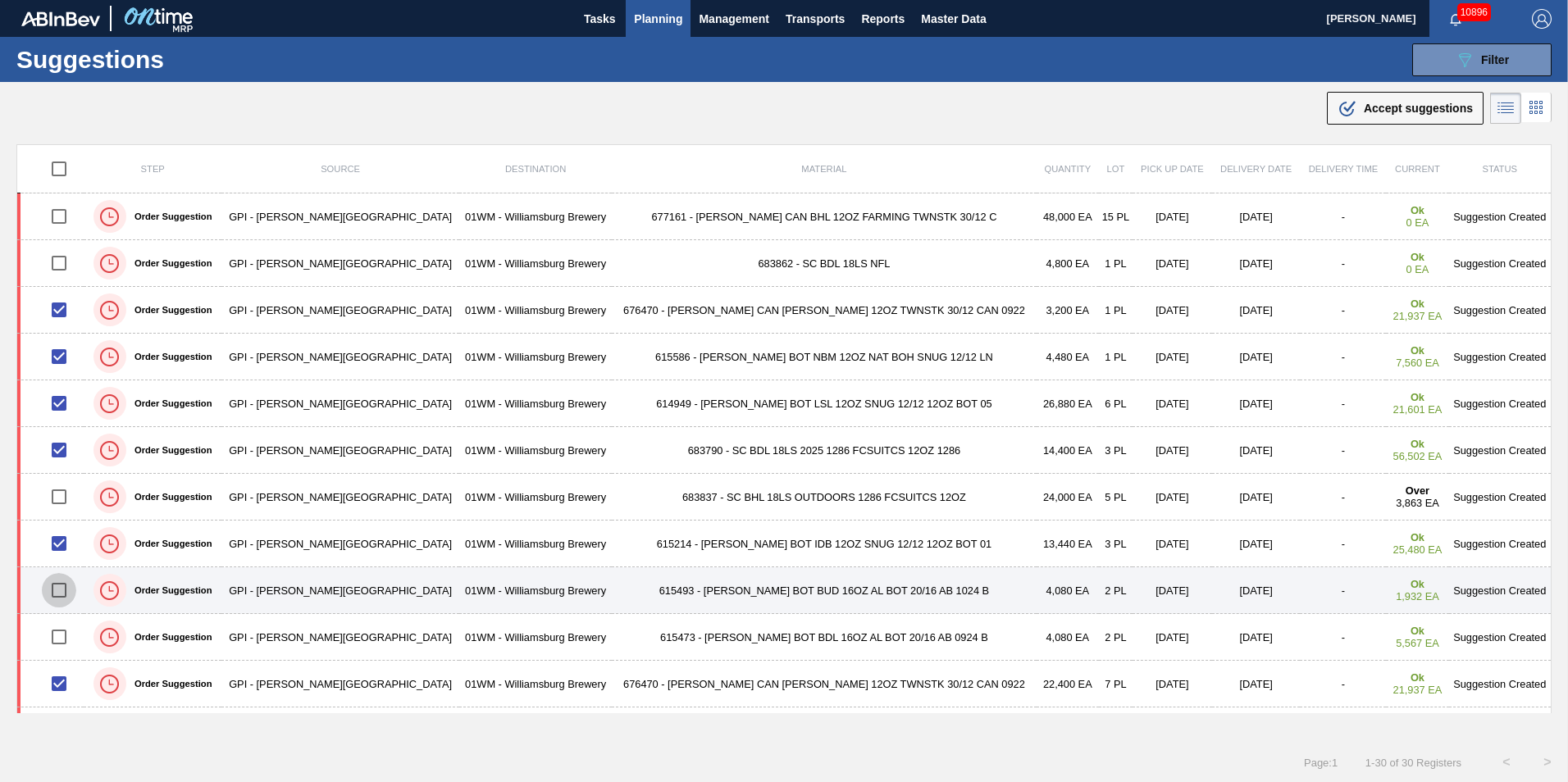
click at [67, 599] on input "checkbox" at bounding box center [58, 590] width 34 height 34
checkbox input "true"
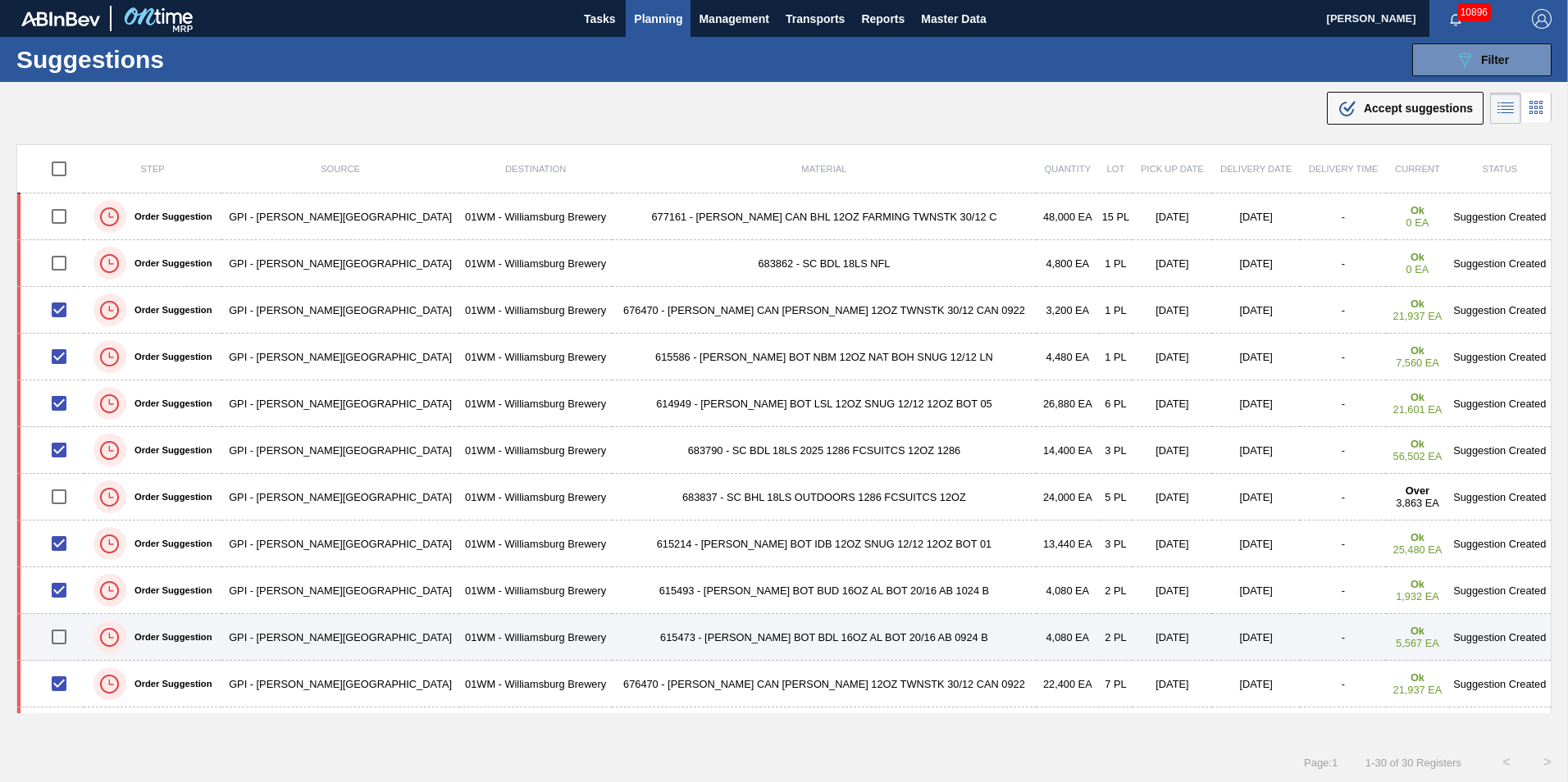
click at [69, 638] on input "checkbox" at bounding box center [58, 637] width 34 height 34
checkbox input "true"
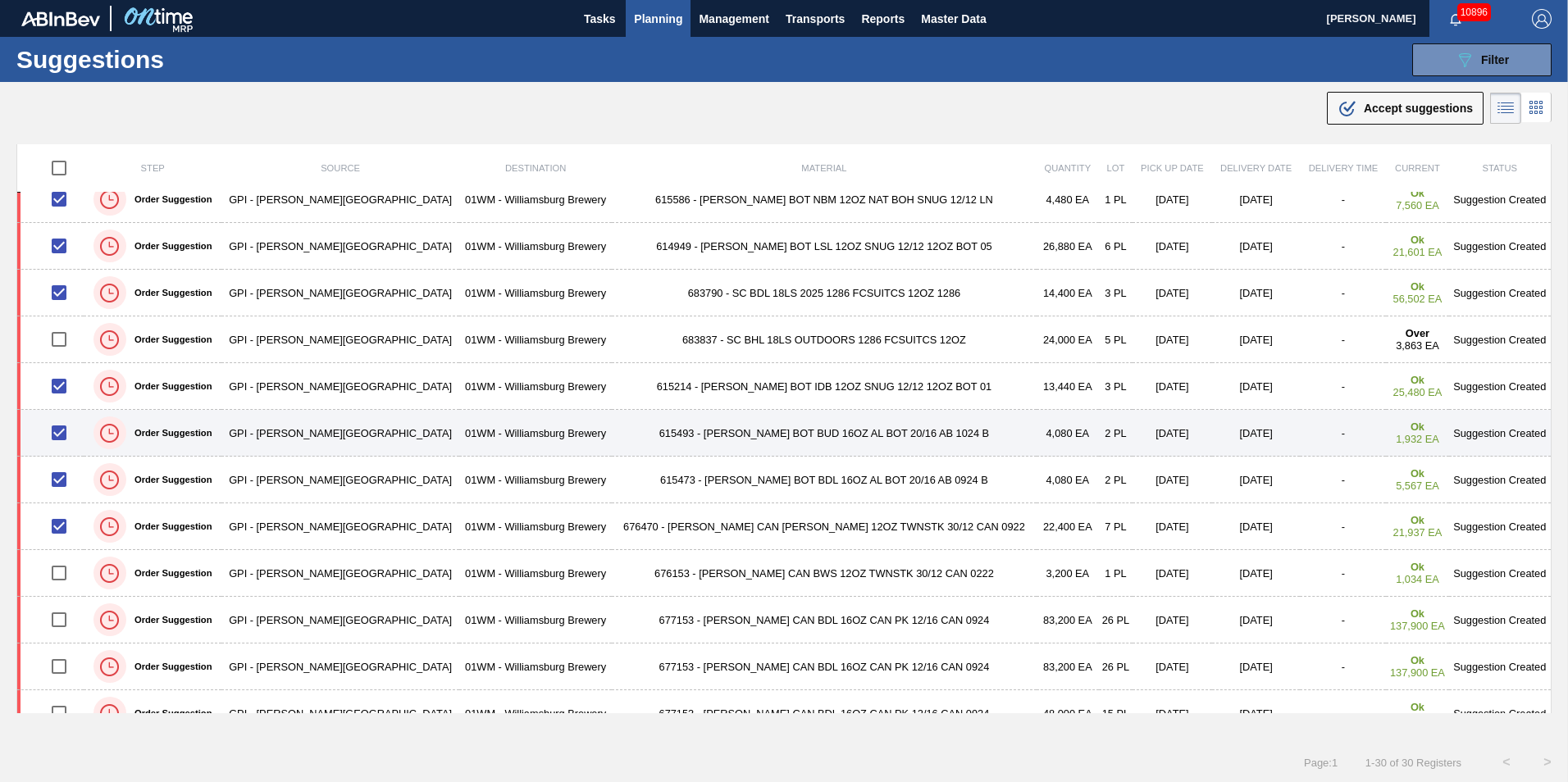
scroll to position [164, 0]
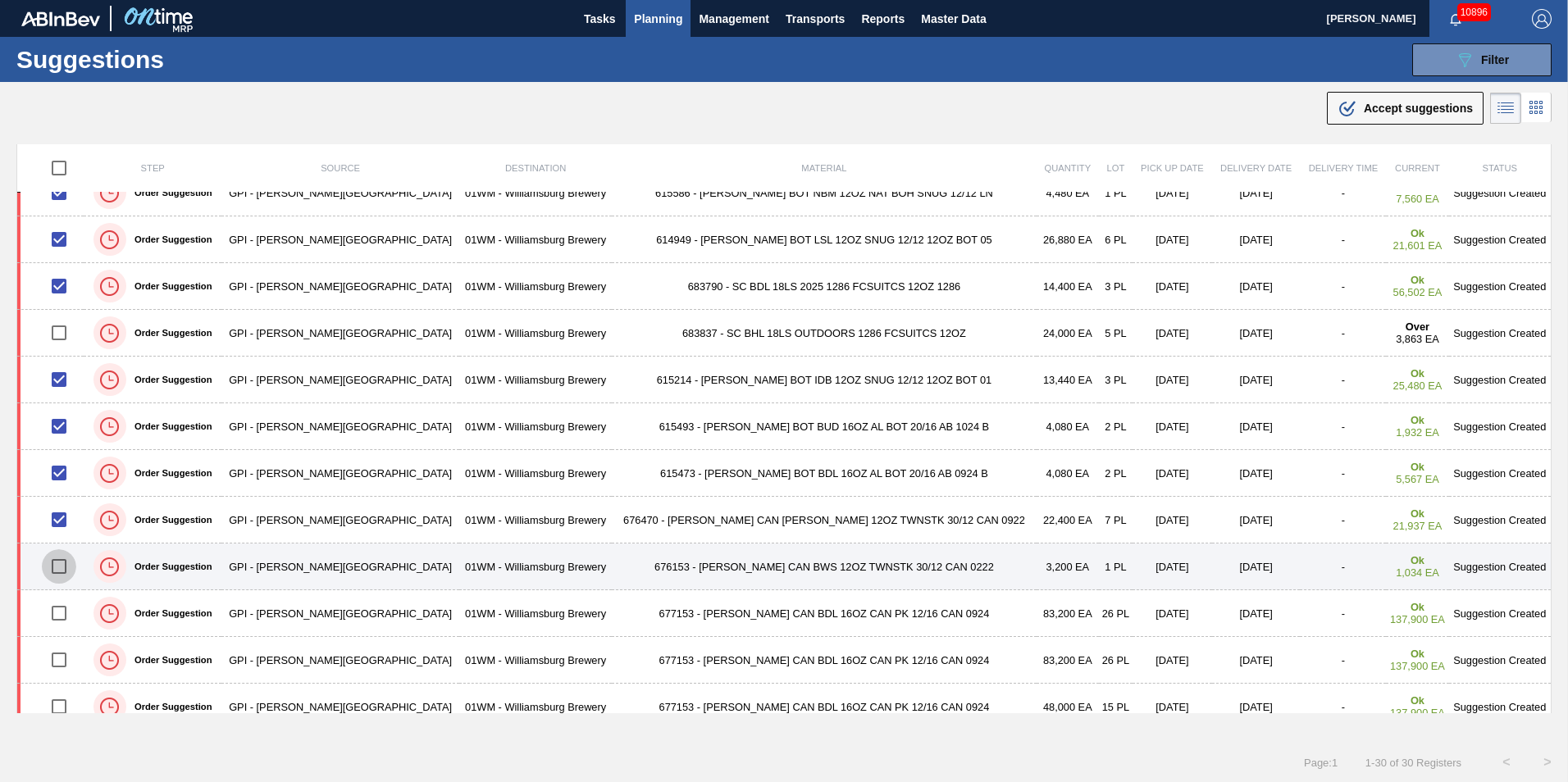
click at [70, 579] on input "checkbox" at bounding box center [58, 566] width 34 height 34
checkbox input "true"
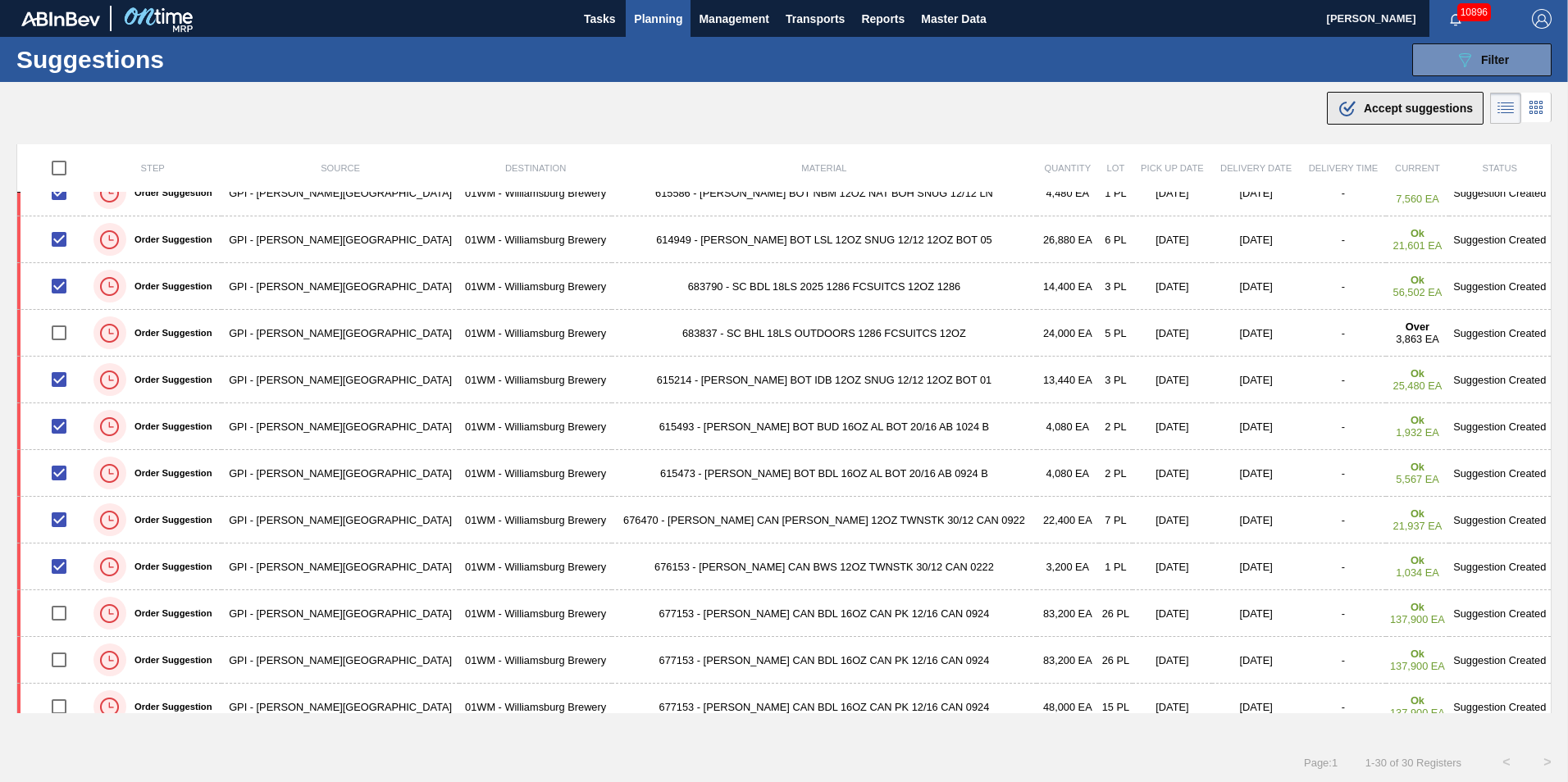
click at [1402, 99] on div ".b{fill:var(--color-action-default)} Accept suggestions" at bounding box center [1406, 107] width 135 height 19
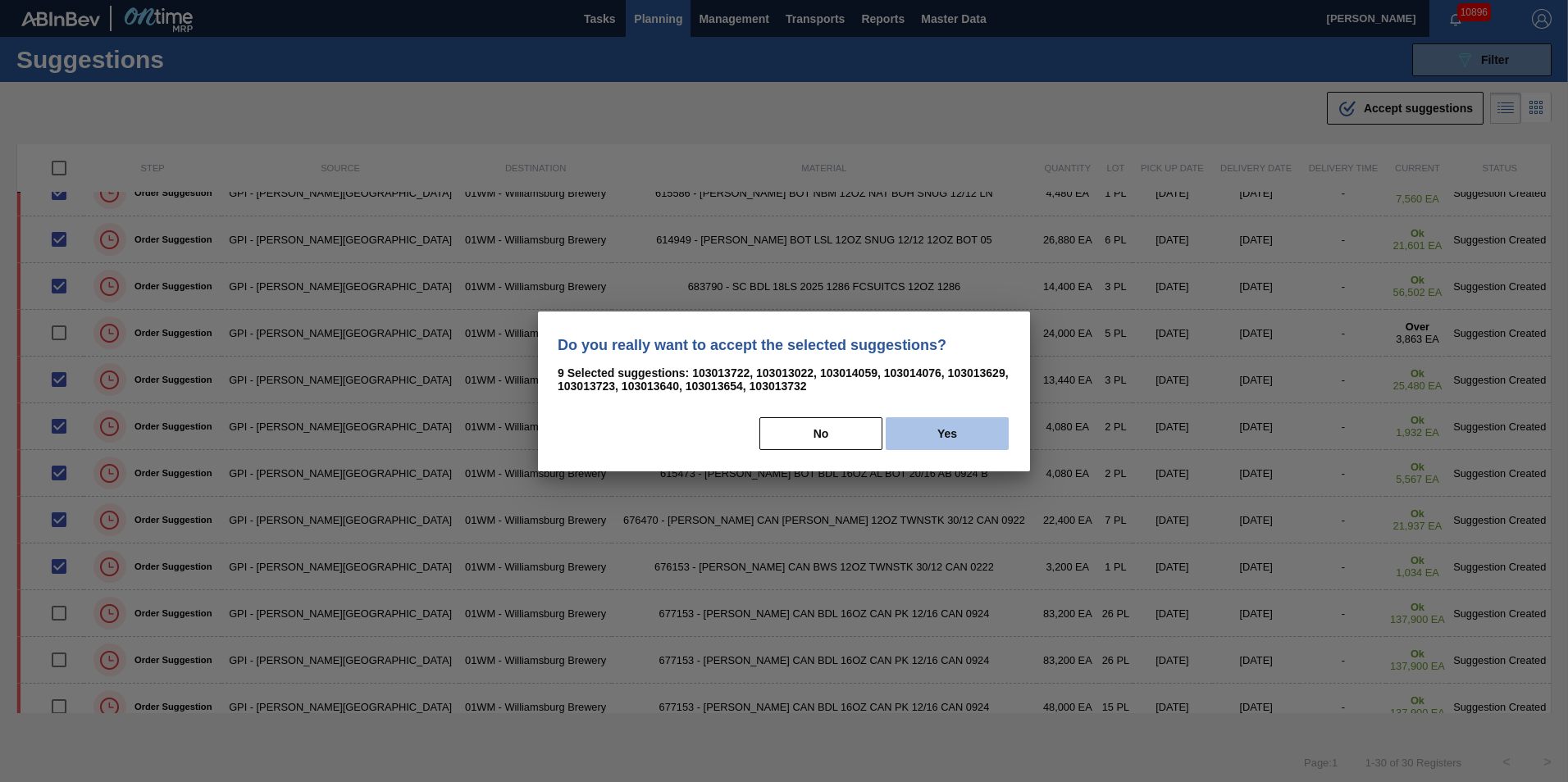
click at [918, 434] on button "Yes" at bounding box center [947, 434] width 123 height 32
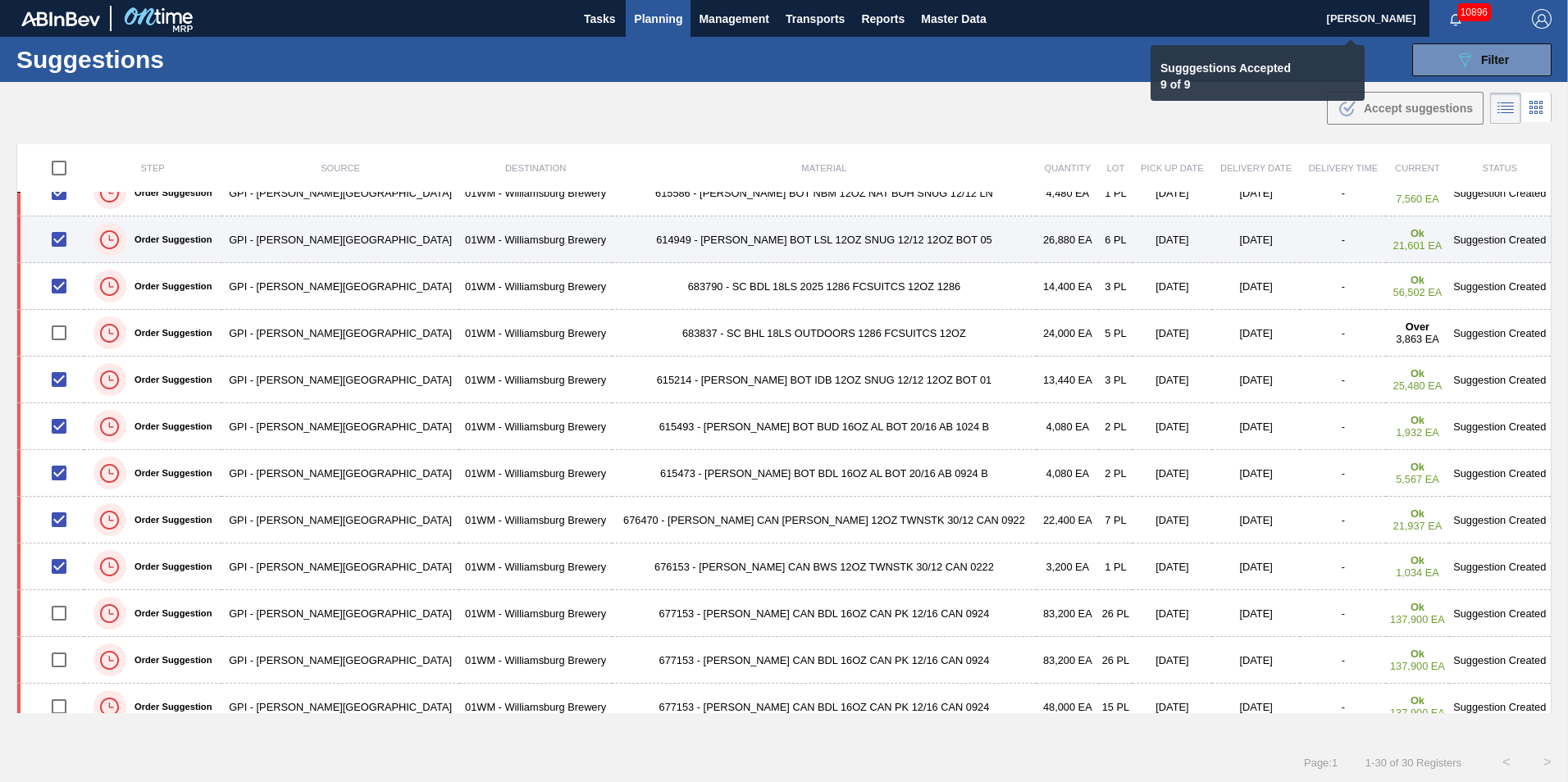
checkbox input "false"
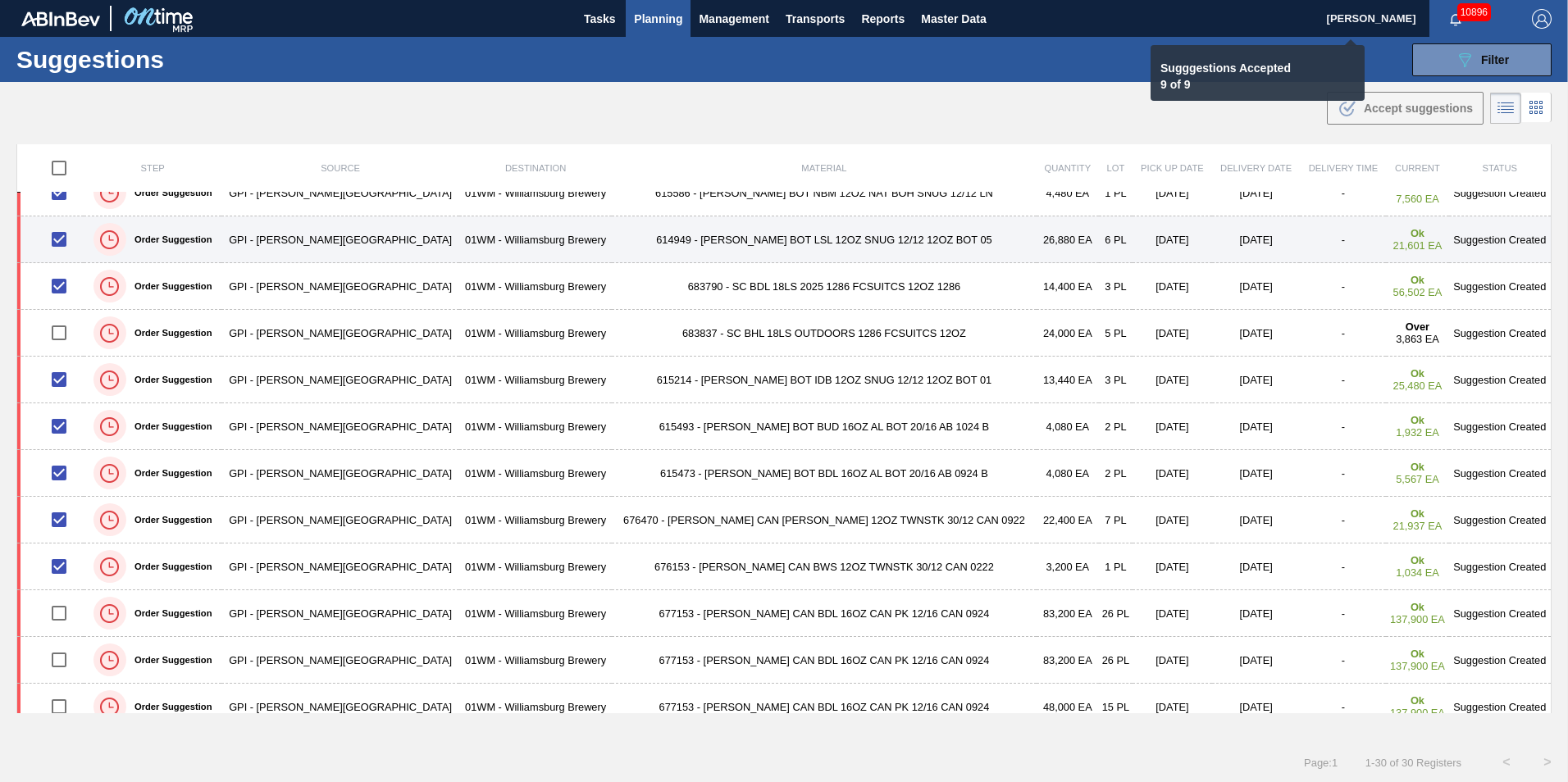
checkbox input "false"
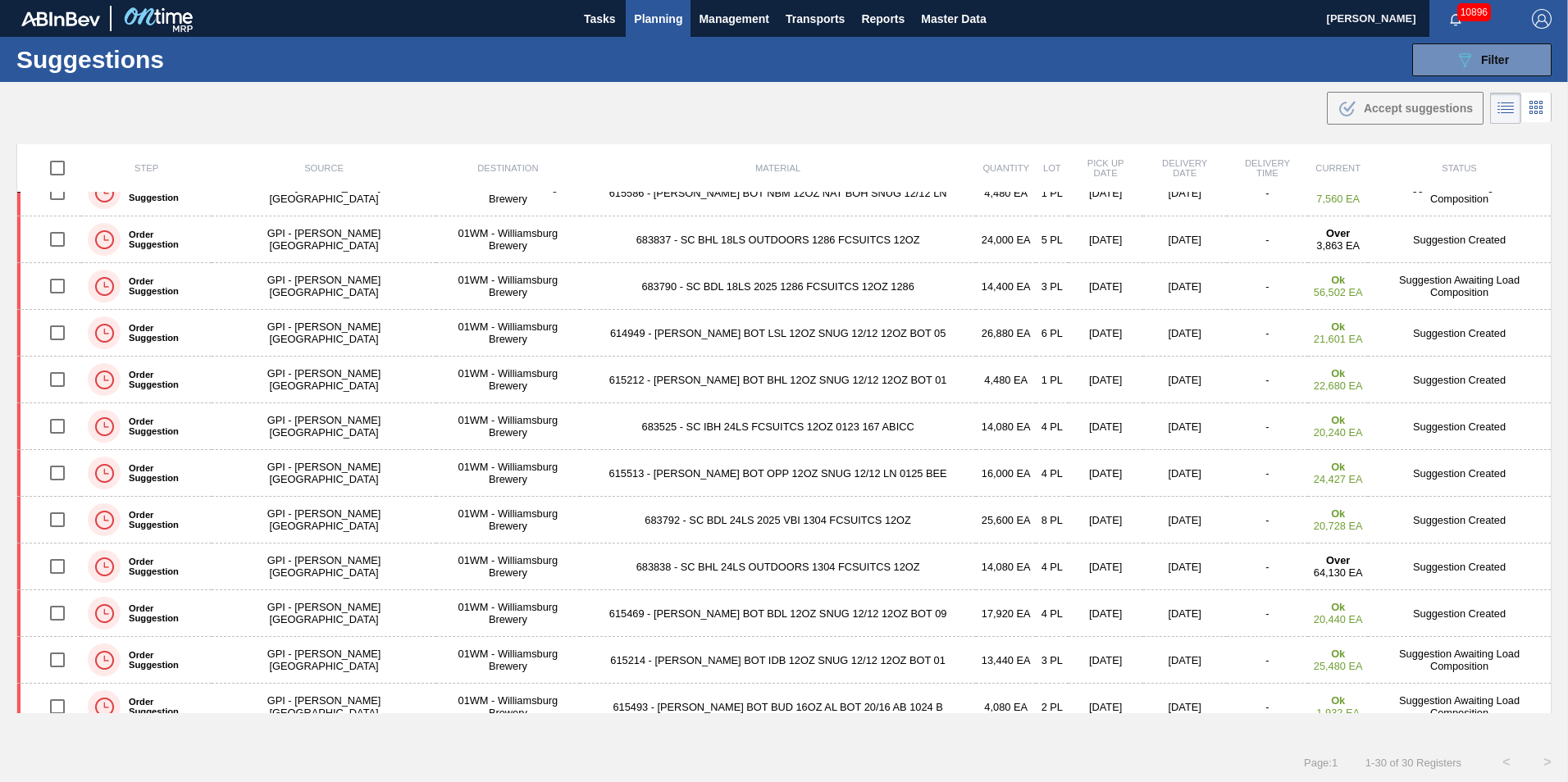
click at [667, 25] on span "Planning" at bounding box center [658, 19] width 48 height 19
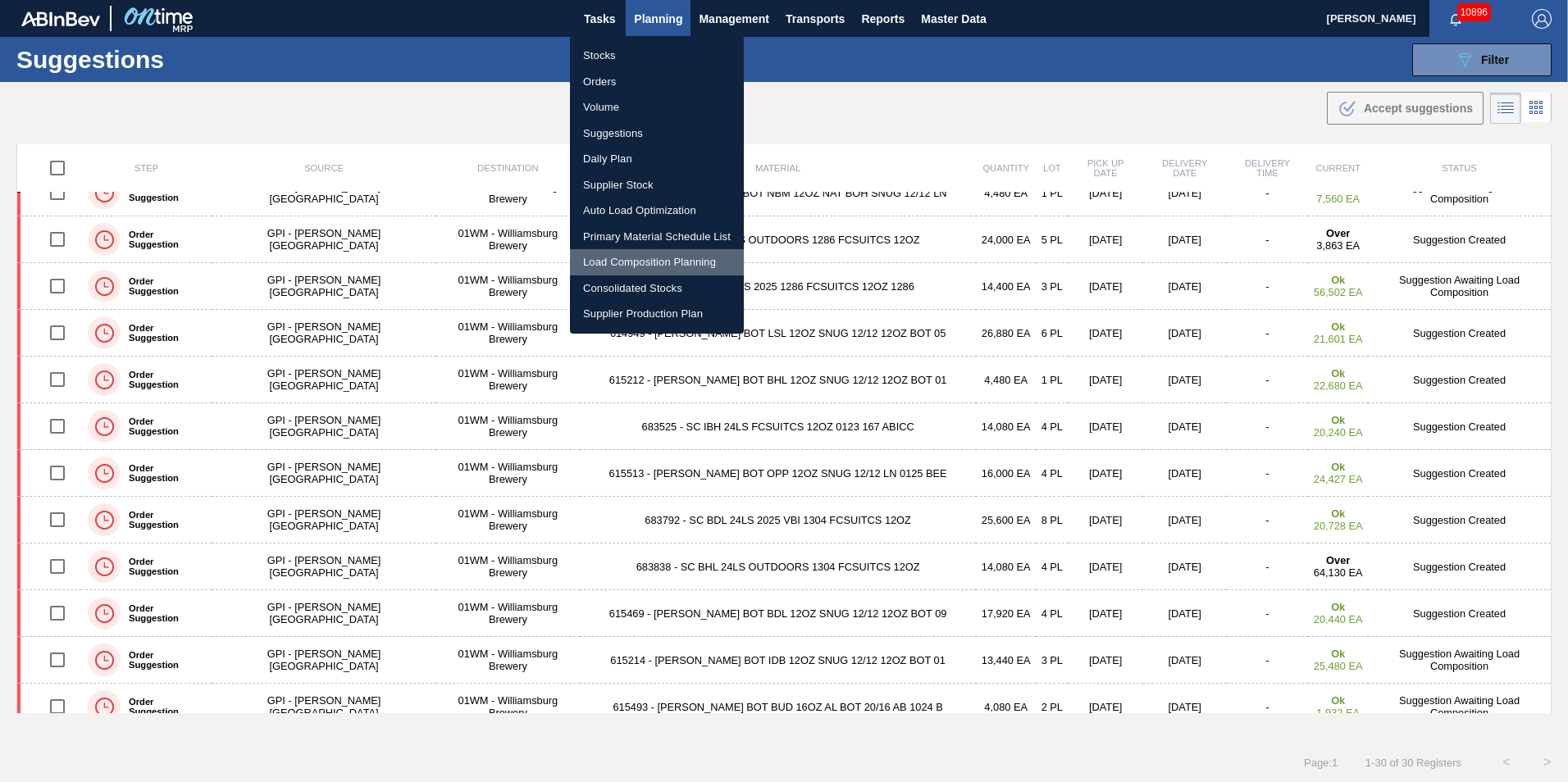
click at [634, 257] on li "Load Composition Planning" at bounding box center [657, 262] width 174 height 26
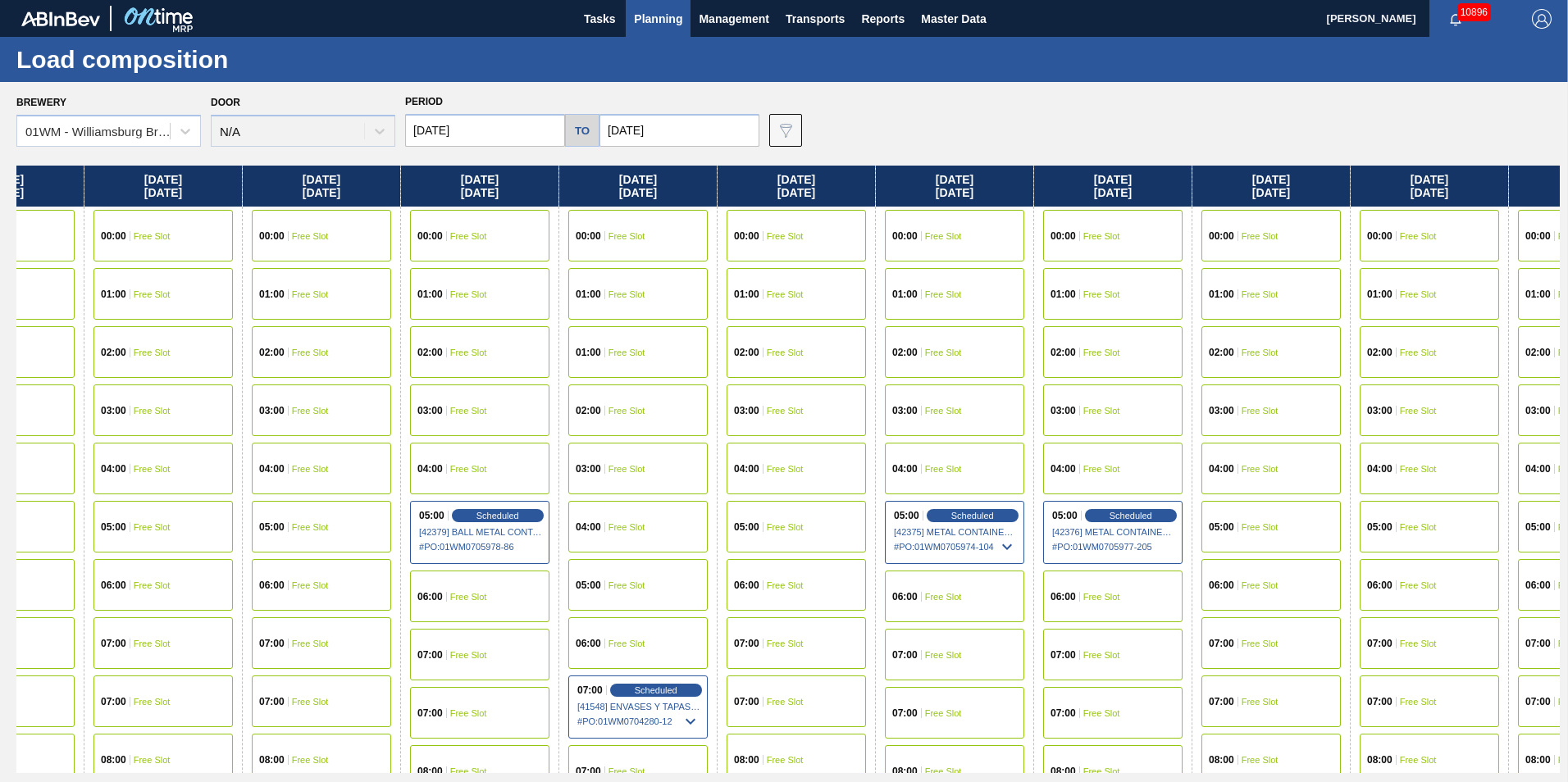
scroll to position [0, 1443]
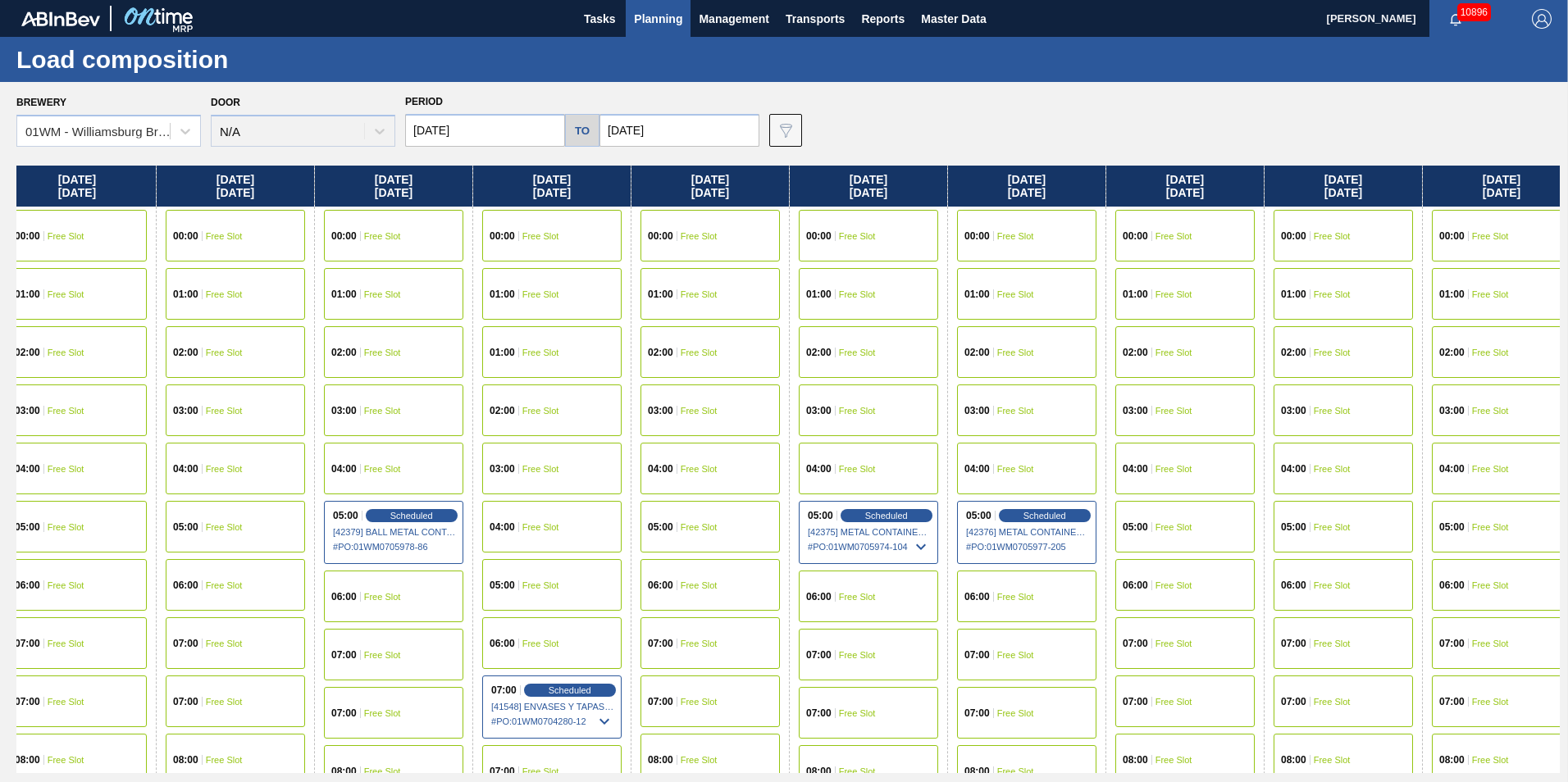
drag, startPoint x: 1519, startPoint y: 201, endPoint x: 49, endPoint y: 227, distance: 1470.2
click at [50, 228] on div "Friday 09/05/2025 00:00 Free Slot 01:00 Free Slot 02:00 Free Slot 03:00 Free Sl…" at bounding box center [789, 470] width 1544 height 608
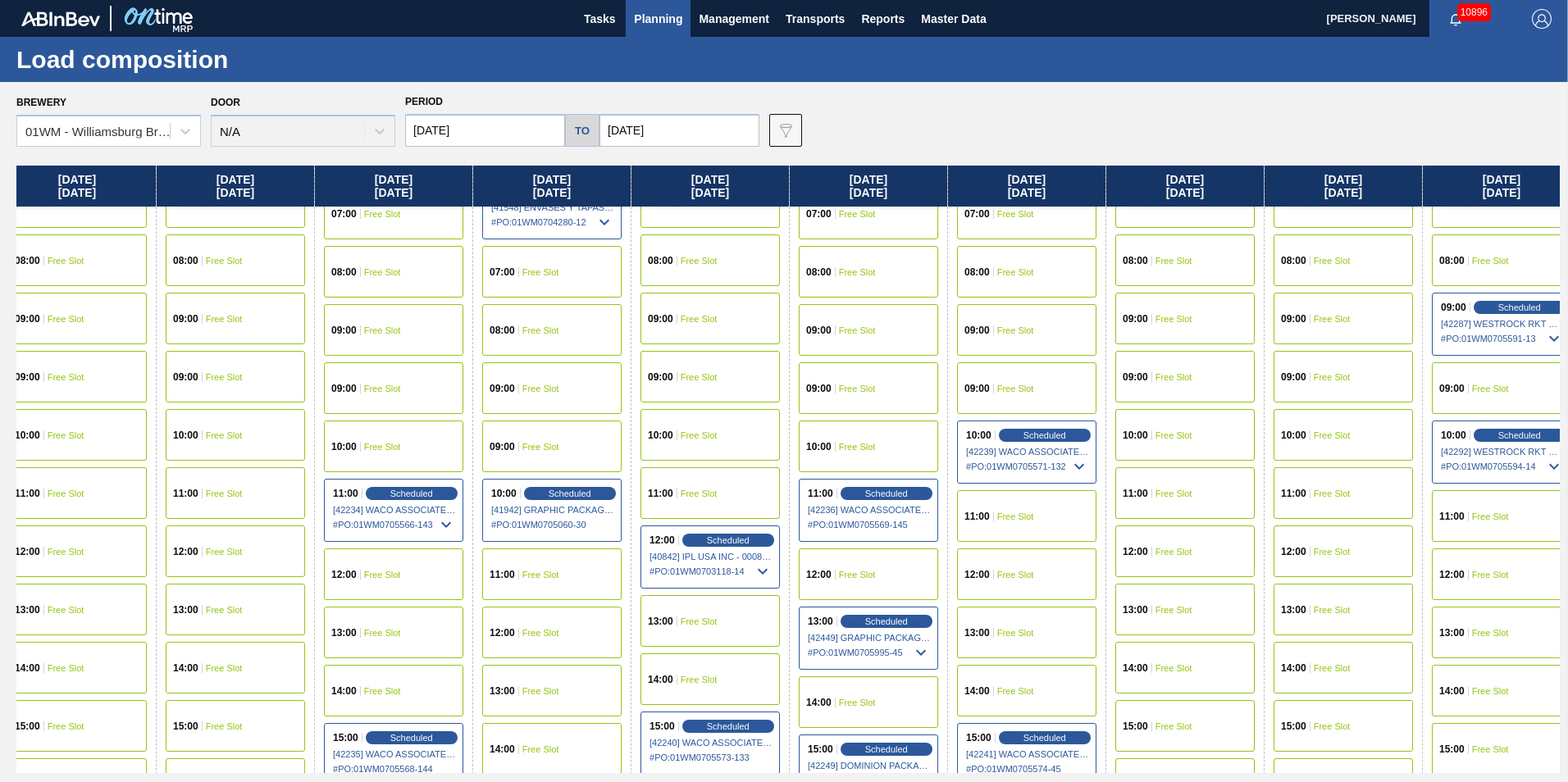
scroll to position [656, 1443]
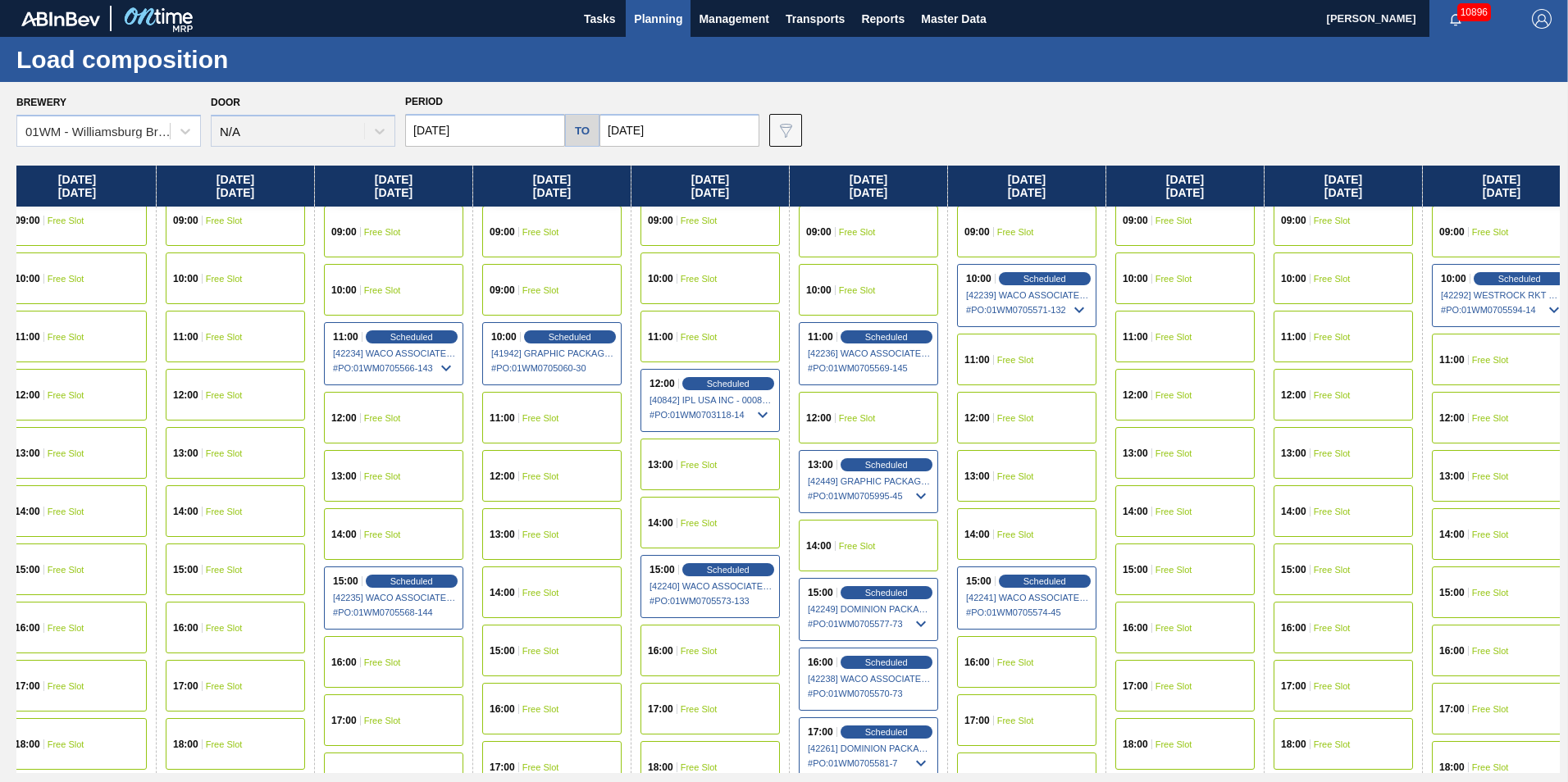
click at [222, 454] on span "Free Slot" at bounding box center [224, 453] width 37 height 10
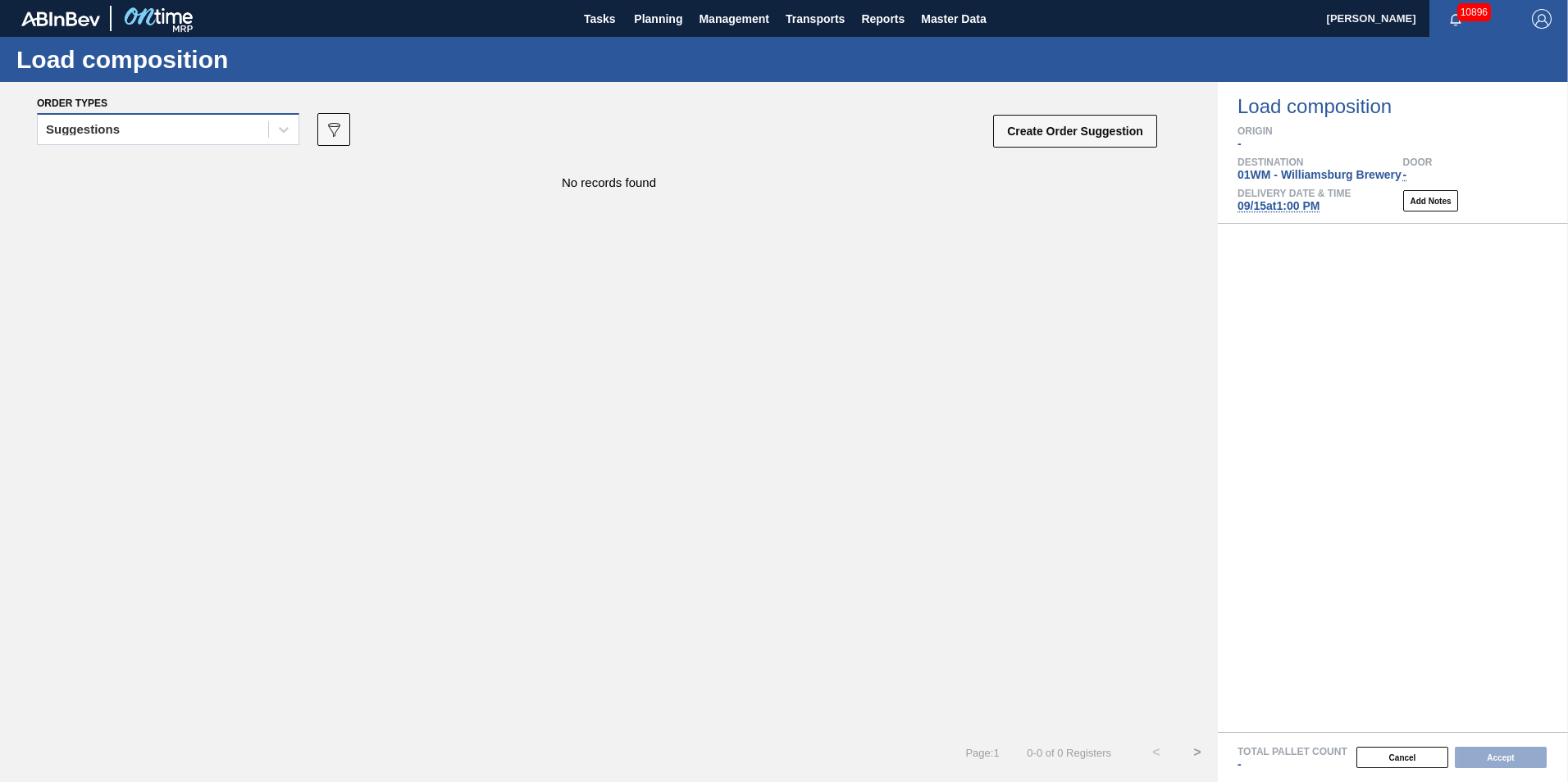
click at [189, 123] on div "Suggestions" at bounding box center [153, 130] width 231 height 24
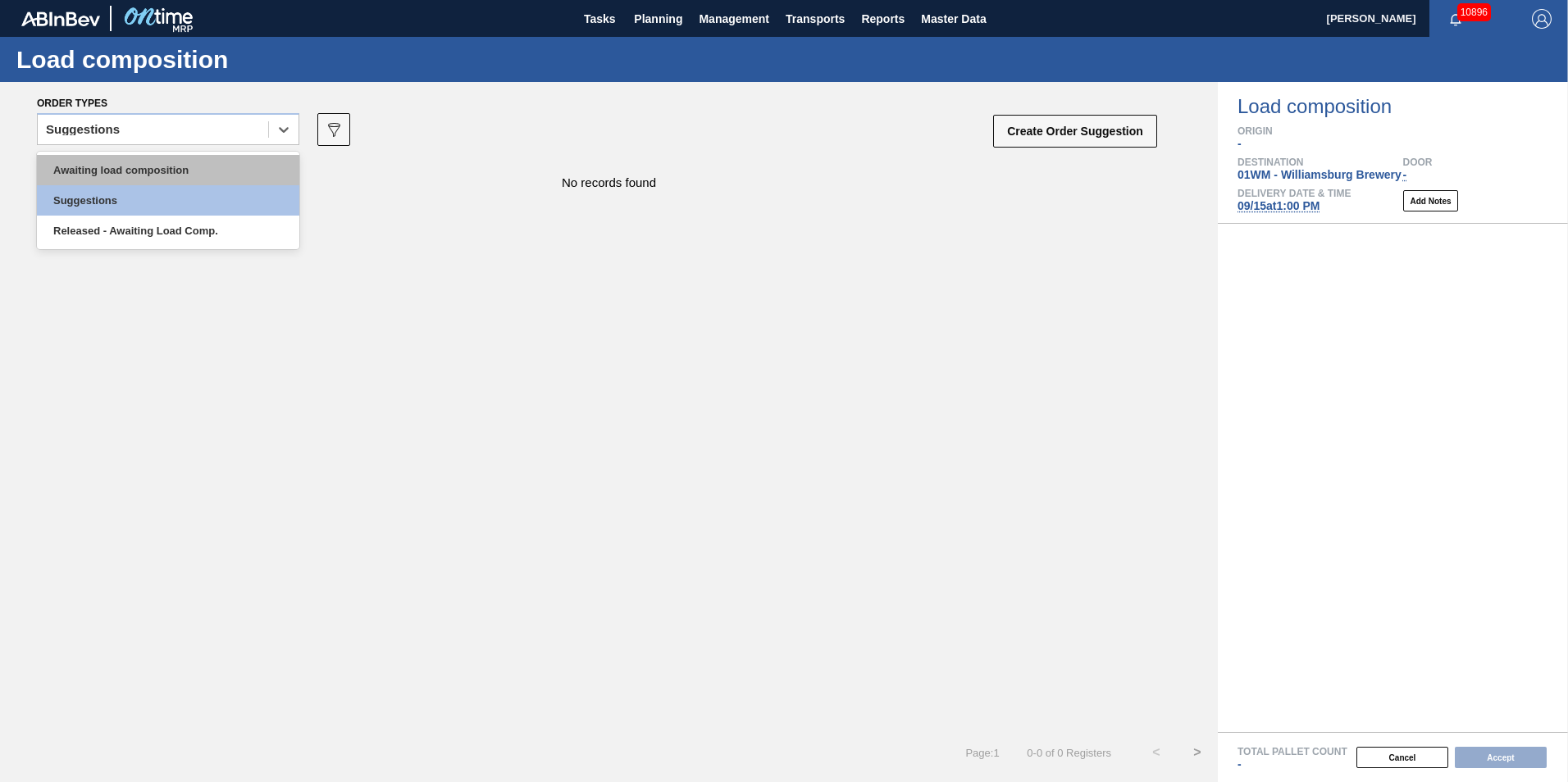
click at [132, 182] on div "Awaiting load composition" at bounding box center [168, 170] width 262 height 31
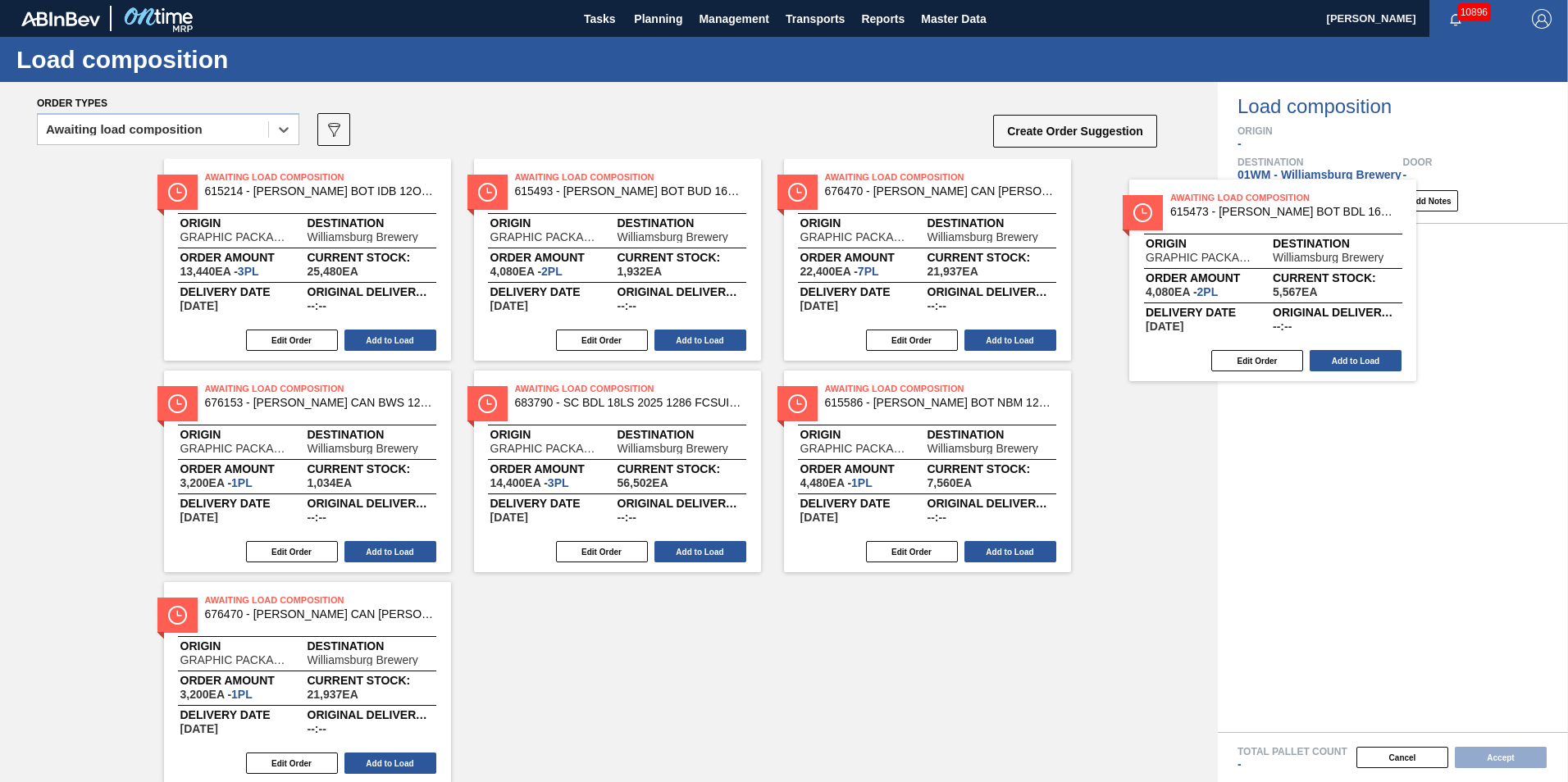
drag, startPoint x: 888, startPoint y: 250, endPoint x: 1287, endPoint y: 269, distance: 399.5
click at [1287, 269] on div "Order types option Awaiting load composition, selected. Select is focused ,type…" at bounding box center [784, 433] width 1568 height 700
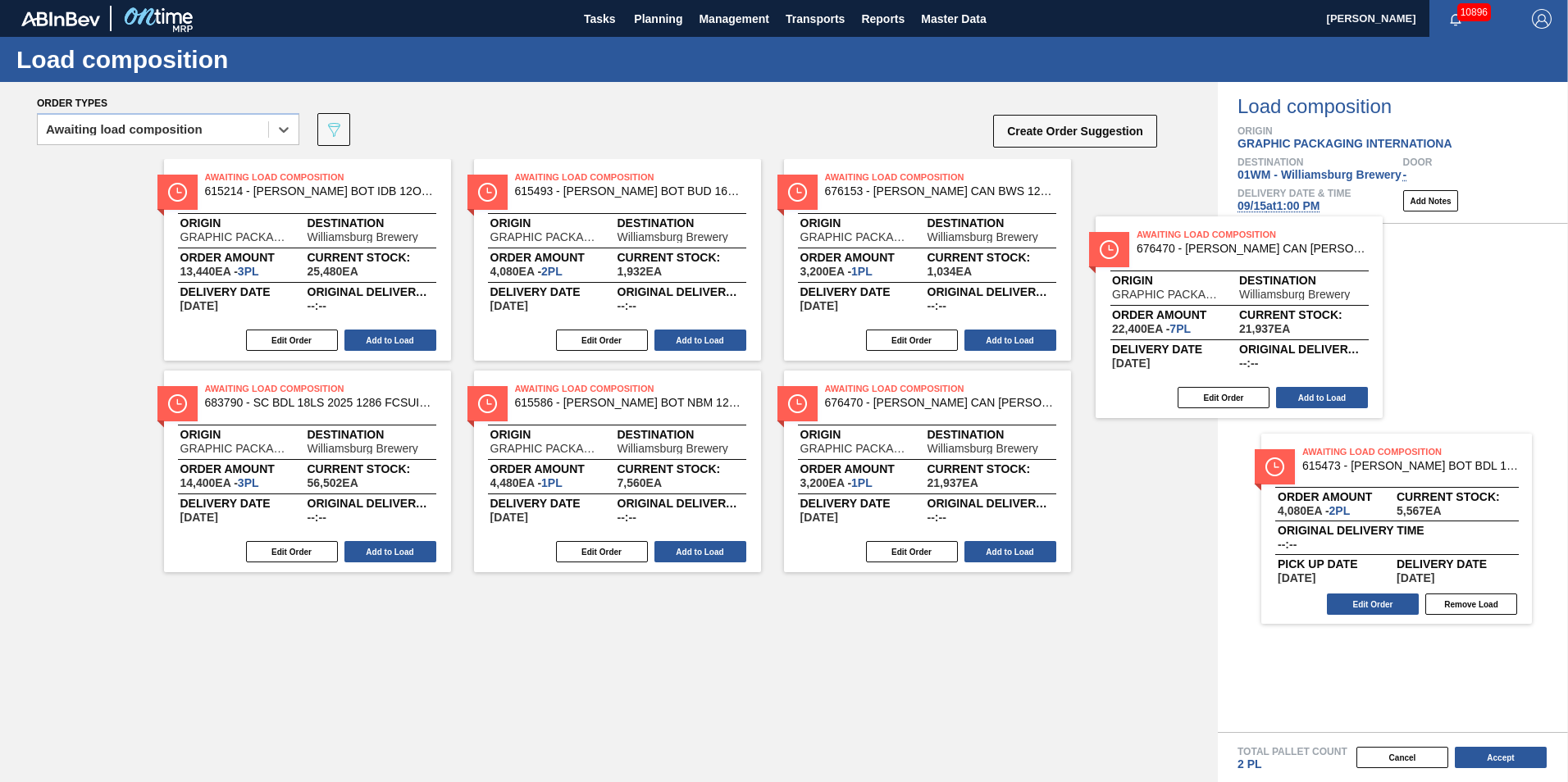
drag, startPoint x: 1224, startPoint y: 303, endPoint x: 1385, endPoint y: 324, distance: 162.4
click at [1385, 324] on div "Order types option Awaiting load composition, selected. Select is focused ,type…" at bounding box center [784, 433] width 1568 height 700
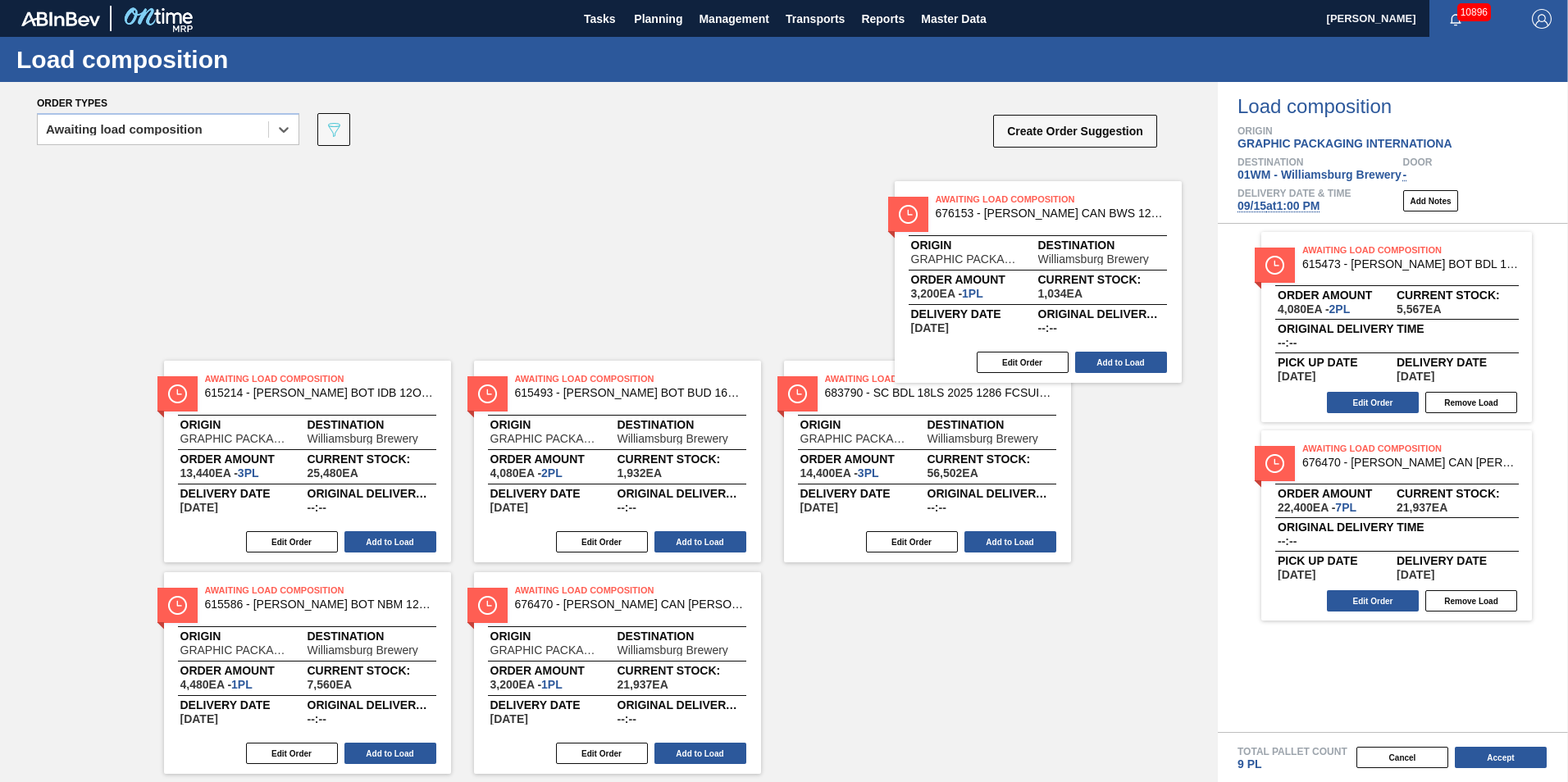
drag, startPoint x: 1056, startPoint y: 296, endPoint x: 1507, endPoint y: 331, distance: 452.4
click at [1507, 331] on div "Order types option Awaiting load composition, selected. Select is focused ,type…" at bounding box center [784, 433] width 1568 height 700
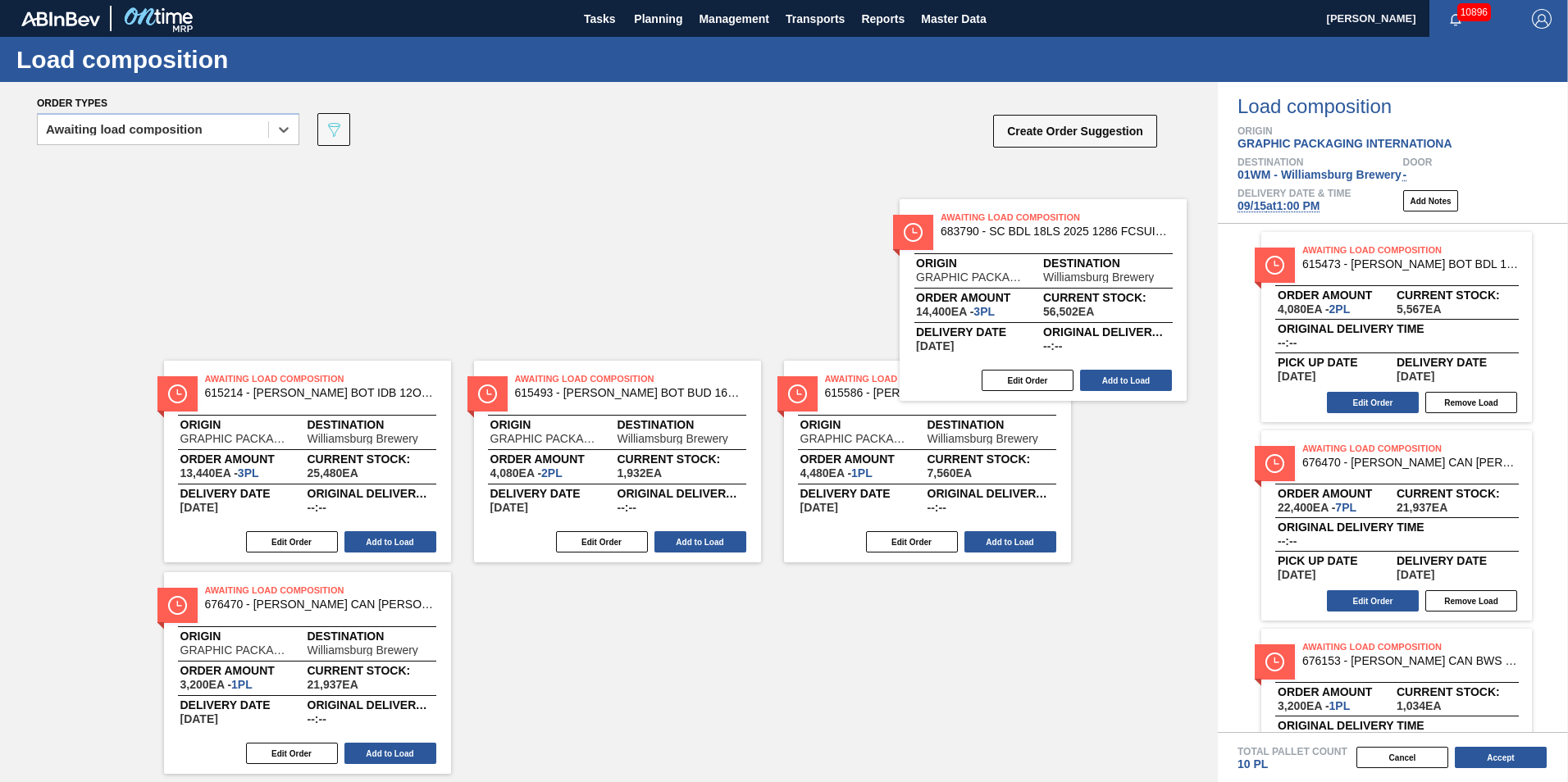
drag, startPoint x: 968, startPoint y: 289, endPoint x: 1529, endPoint y: 441, distance: 581.2
click at [1535, 445] on div "Order types option Awaiting load composition, selected. Select is focused ,type…" at bounding box center [784, 433] width 1568 height 700
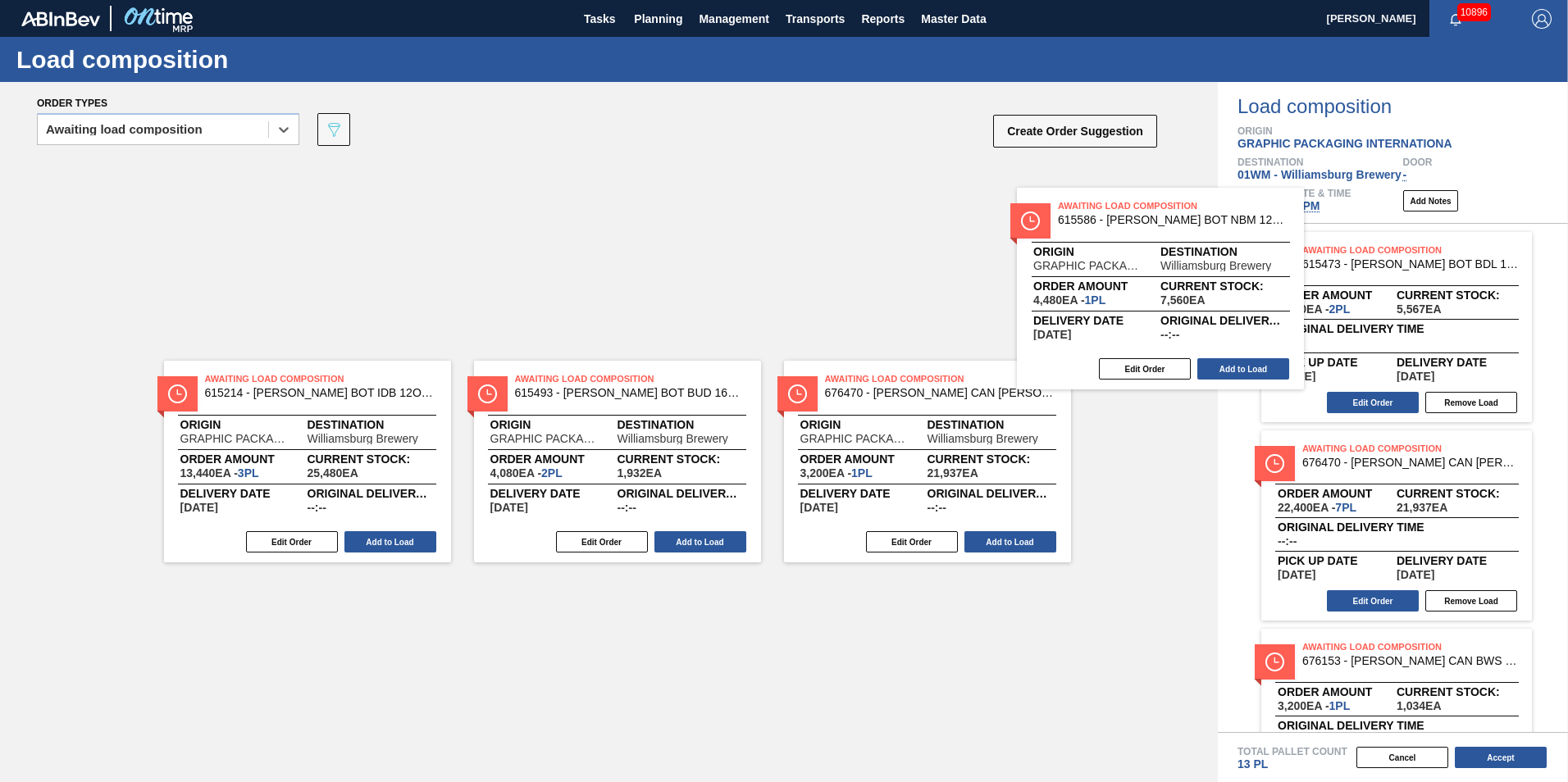
drag, startPoint x: 1167, startPoint y: 349, endPoint x: 1430, endPoint y: 376, distance: 264.4
click at [1430, 376] on div "Order types option Awaiting load composition, selected. Select is focused ,type…" at bounding box center [784, 433] width 1568 height 700
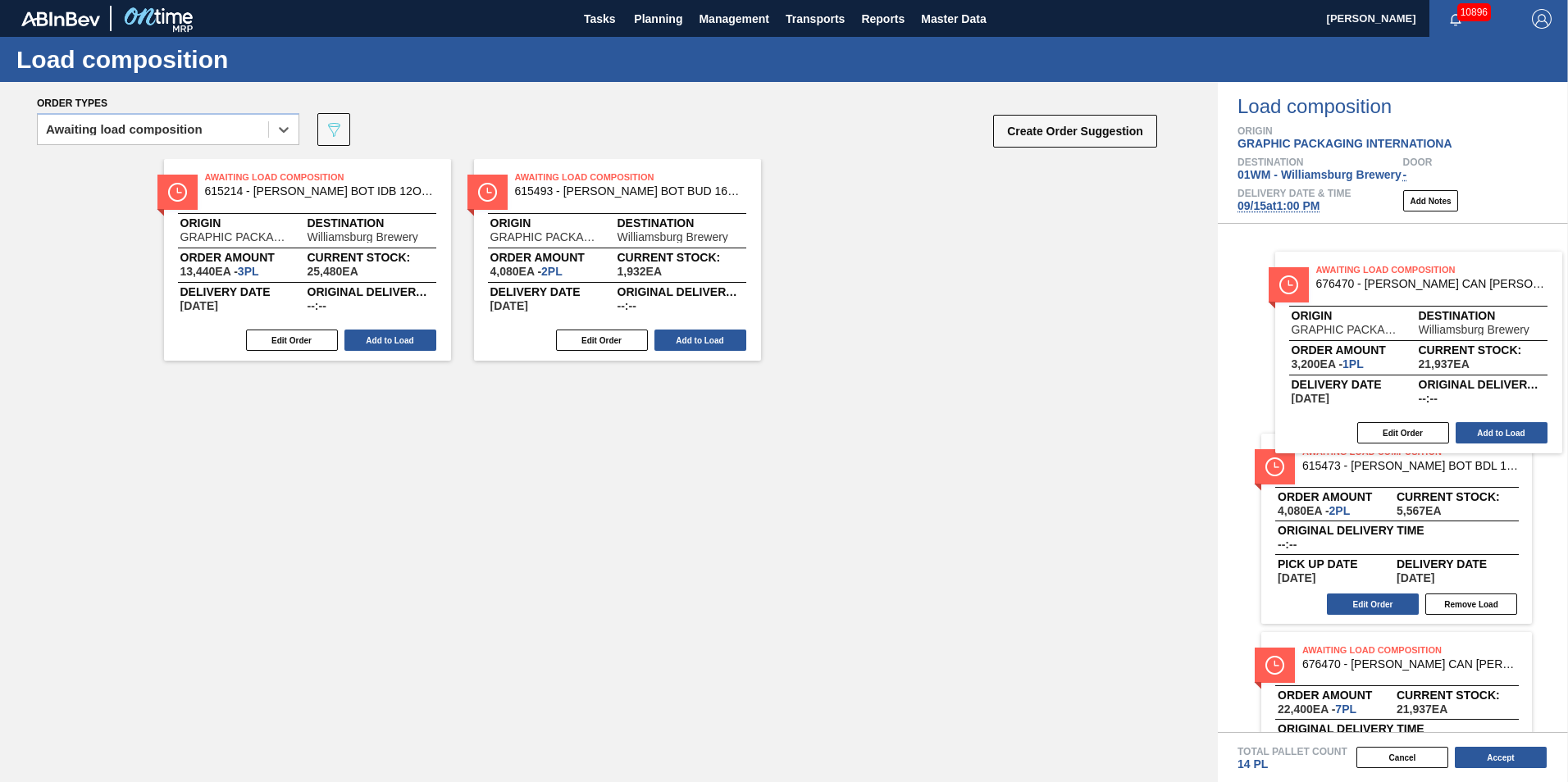
drag, startPoint x: 1077, startPoint y: 314, endPoint x: 1333, endPoint y: 347, distance: 258.1
click at [1333, 347] on div "Order types option Awaiting load composition, selected. Select is focused ,type…" at bounding box center [784, 433] width 1568 height 700
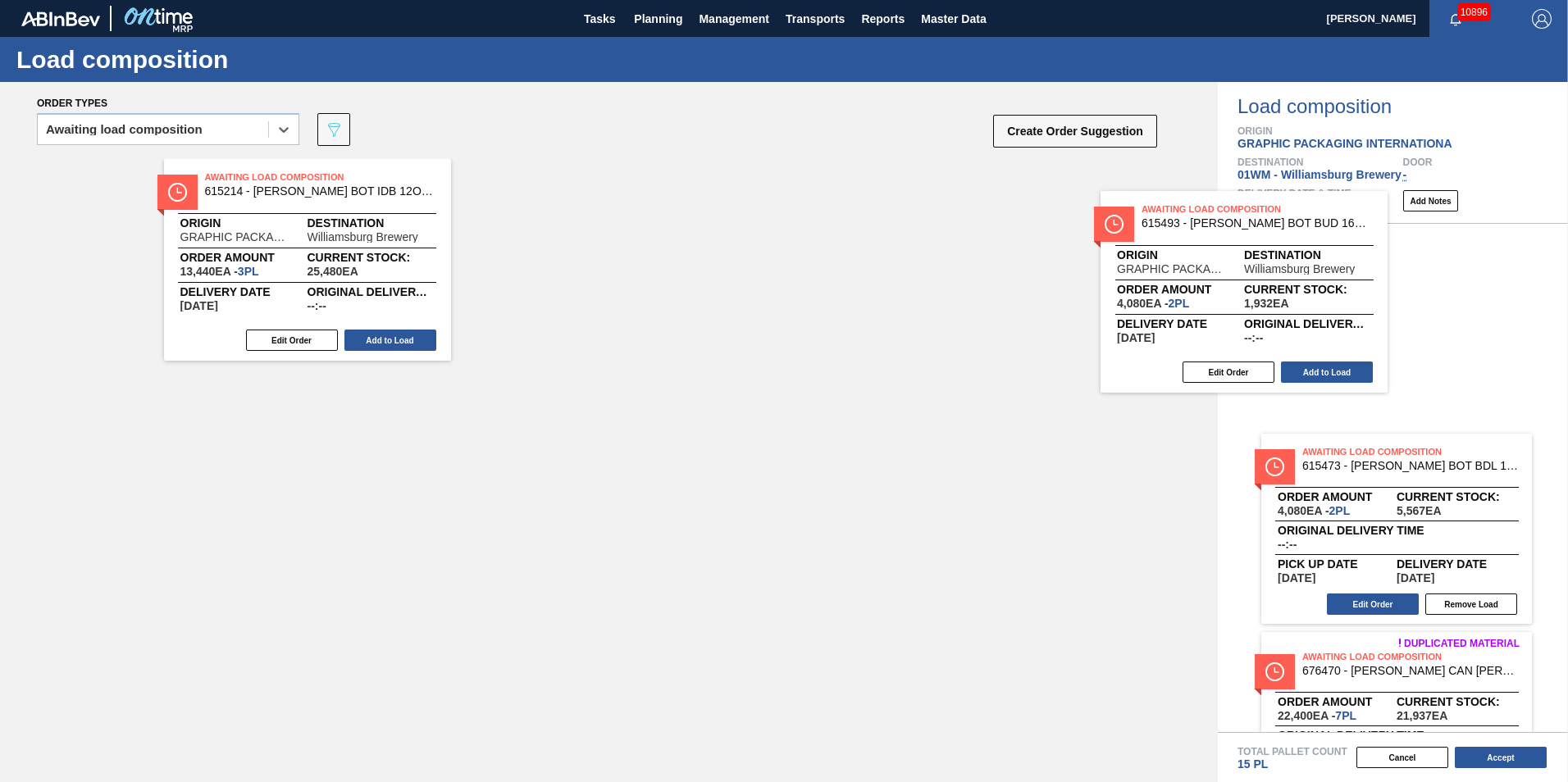
drag, startPoint x: 734, startPoint y: 288, endPoint x: 1341, endPoint y: 309, distance: 607.4
click at [1345, 310] on div "Order types option Awaiting load composition, selected. Select is focused ,type…" at bounding box center [784, 433] width 1568 height 700
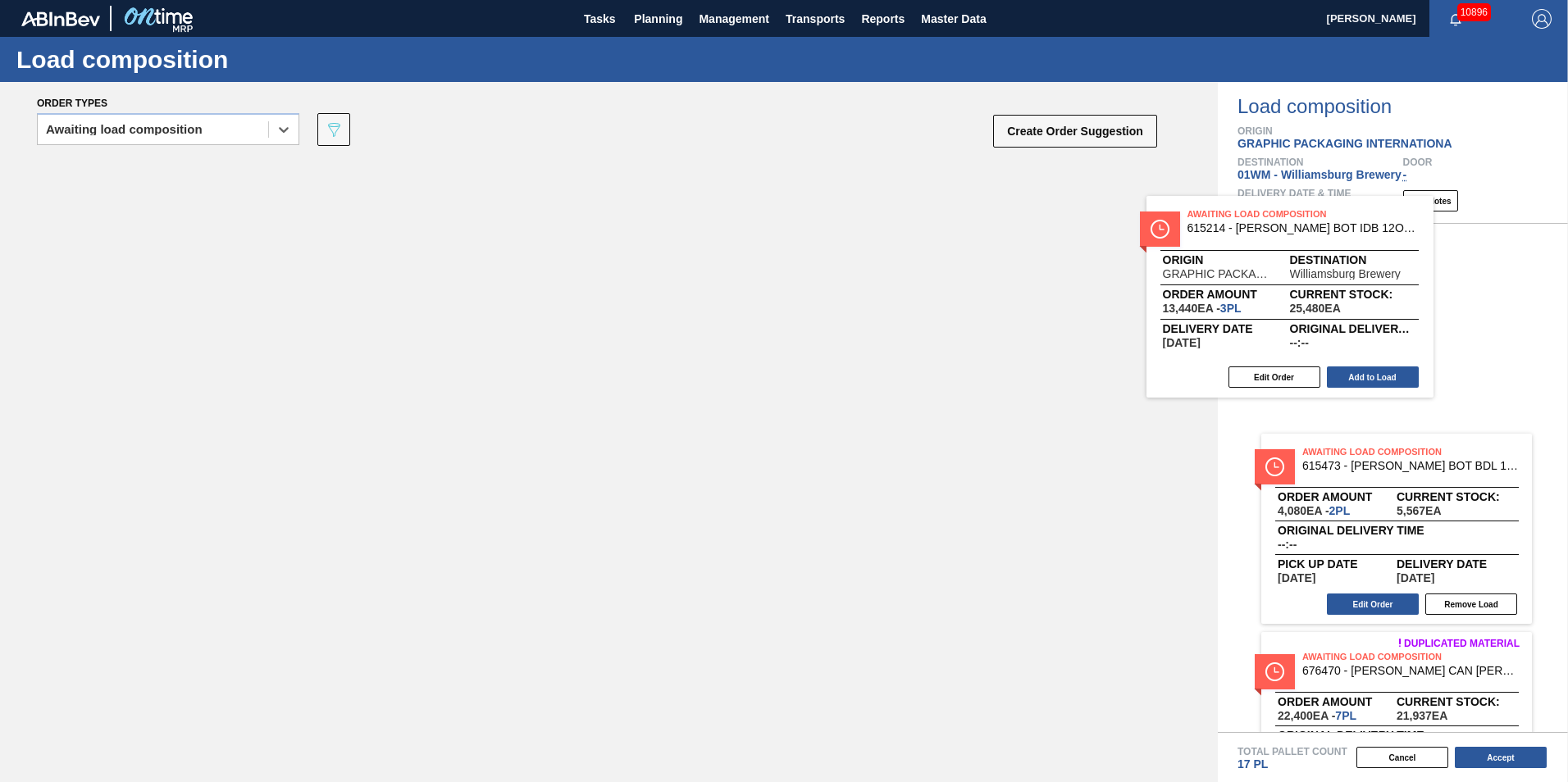
drag, startPoint x: 432, startPoint y: 251, endPoint x: 1518, endPoint y: 284, distance: 1086.5
click at [1518, 284] on div "Order types option Awaiting load composition, selected. Select is focused ,type…" at bounding box center [784, 433] width 1568 height 700
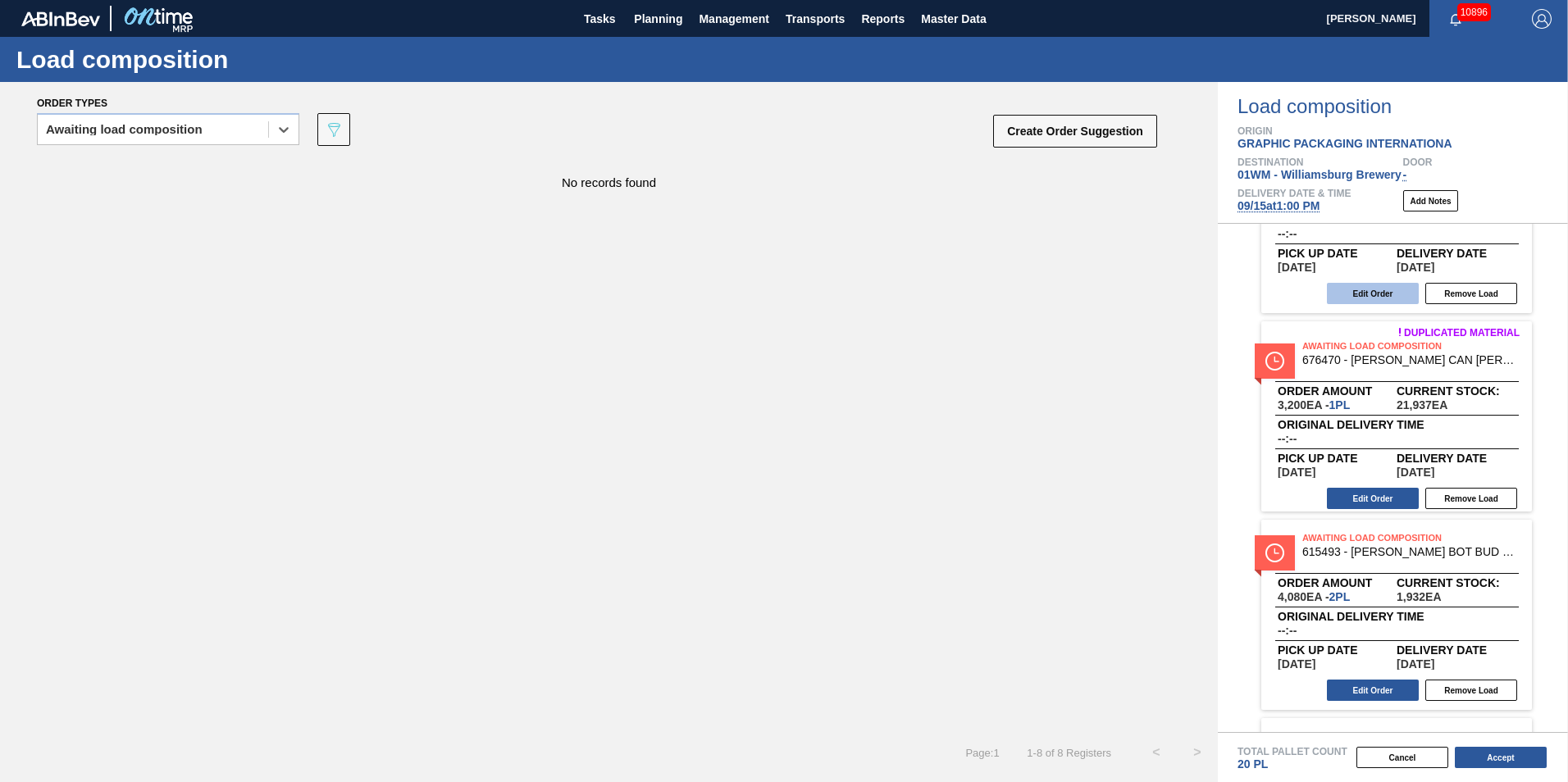
scroll to position [1088, 0]
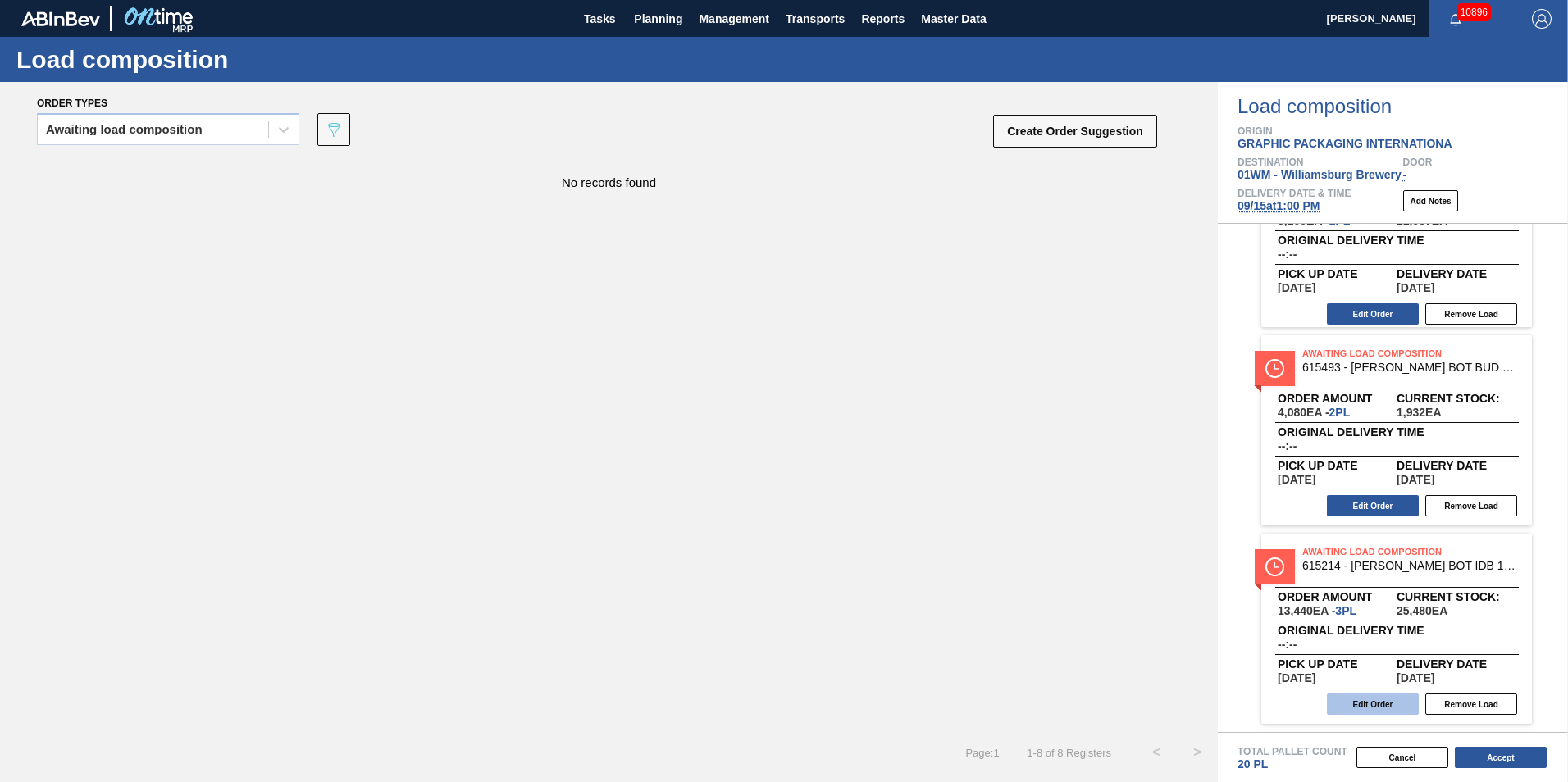
click at [1381, 708] on button "Edit Order" at bounding box center [1372, 704] width 92 height 21
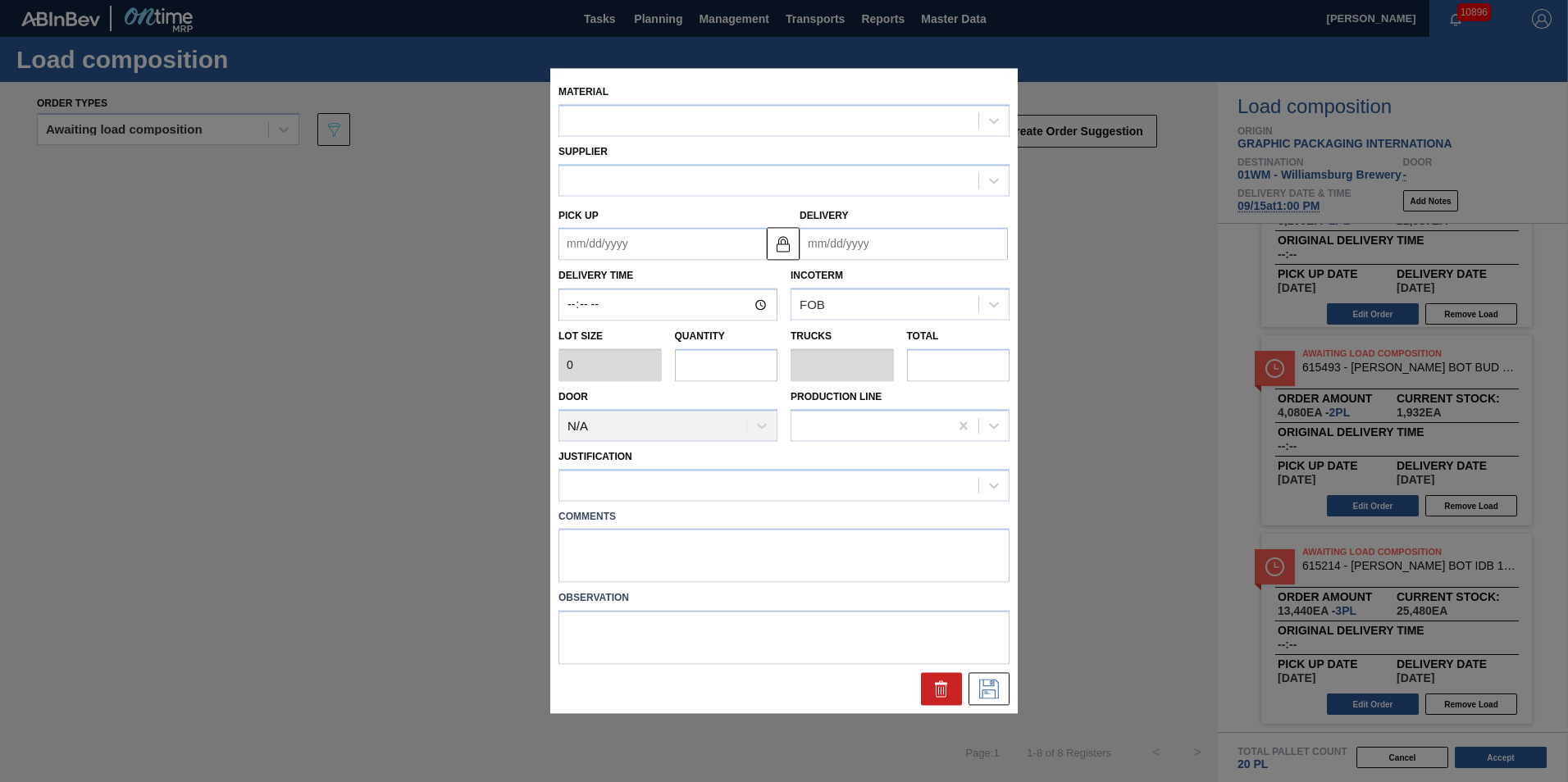
type input "4,480"
type input "3"
type input "0.115"
type input "13,440"
type up "[DATE]"
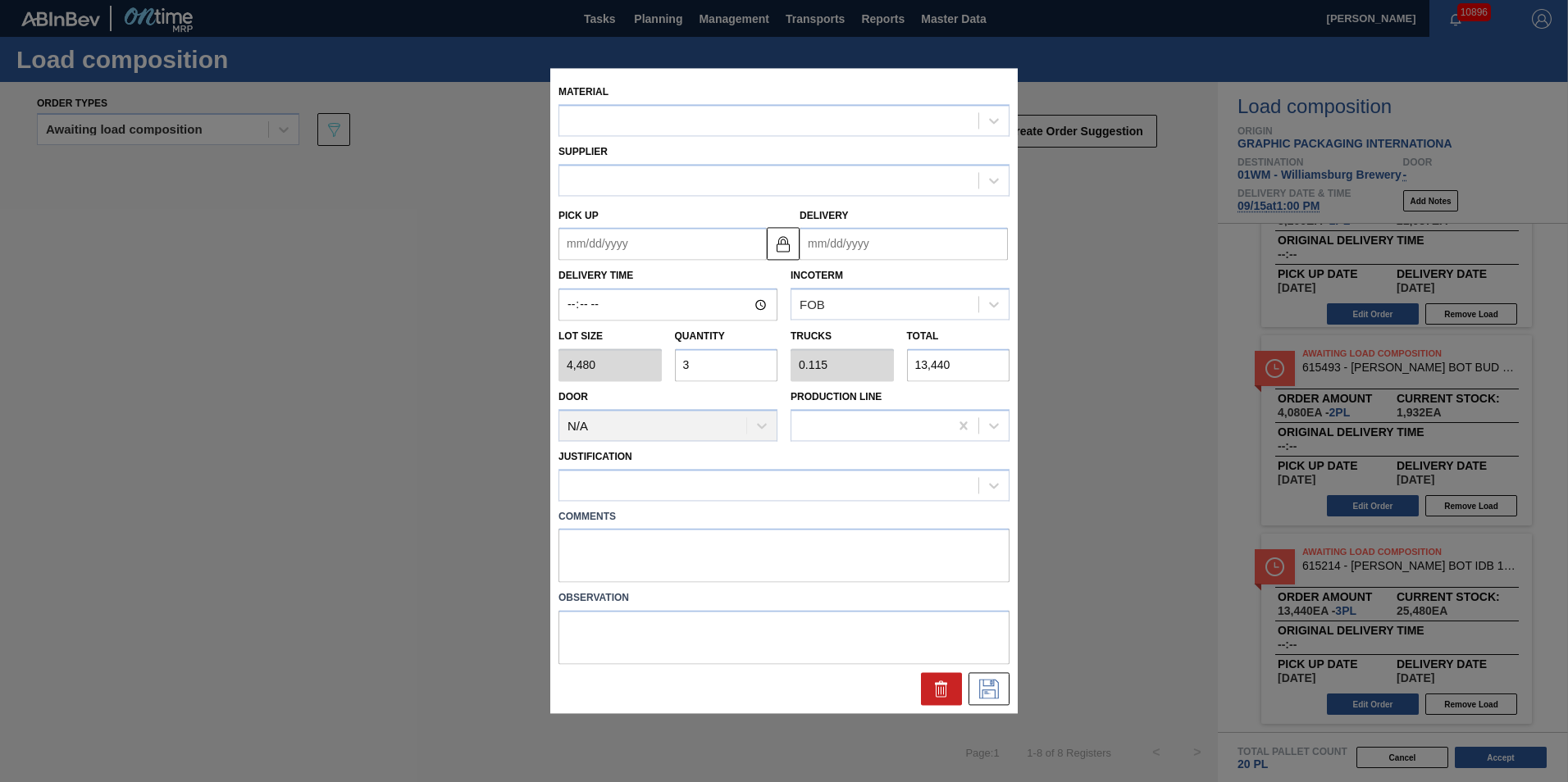
type input "09/27/2025"
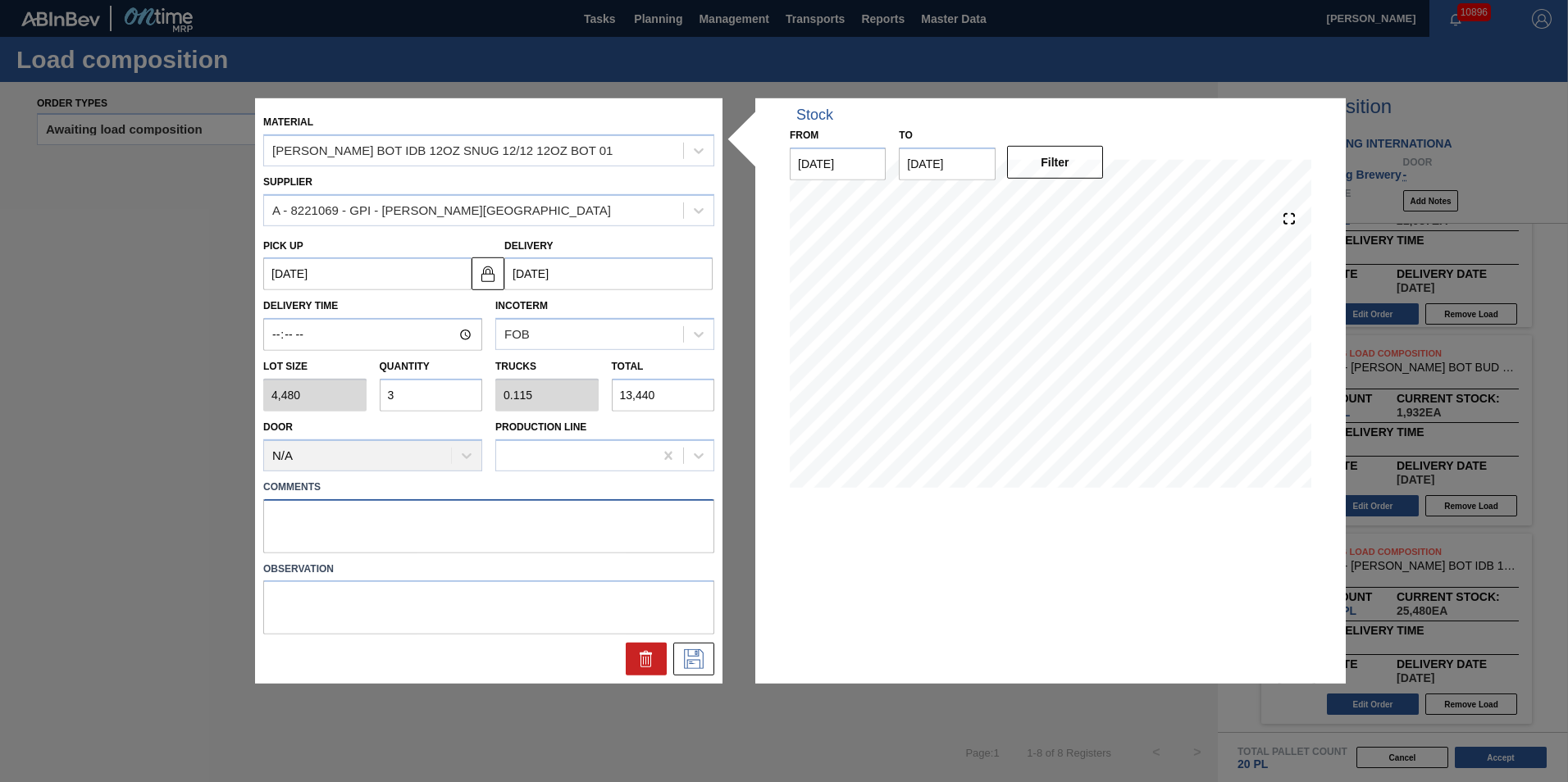
click at [411, 511] on textarea at bounding box center [488, 525] width 451 height 54
type textarea "N-3P"
click at [697, 660] on icon at bounding box center [693, 659] width 19 height 19
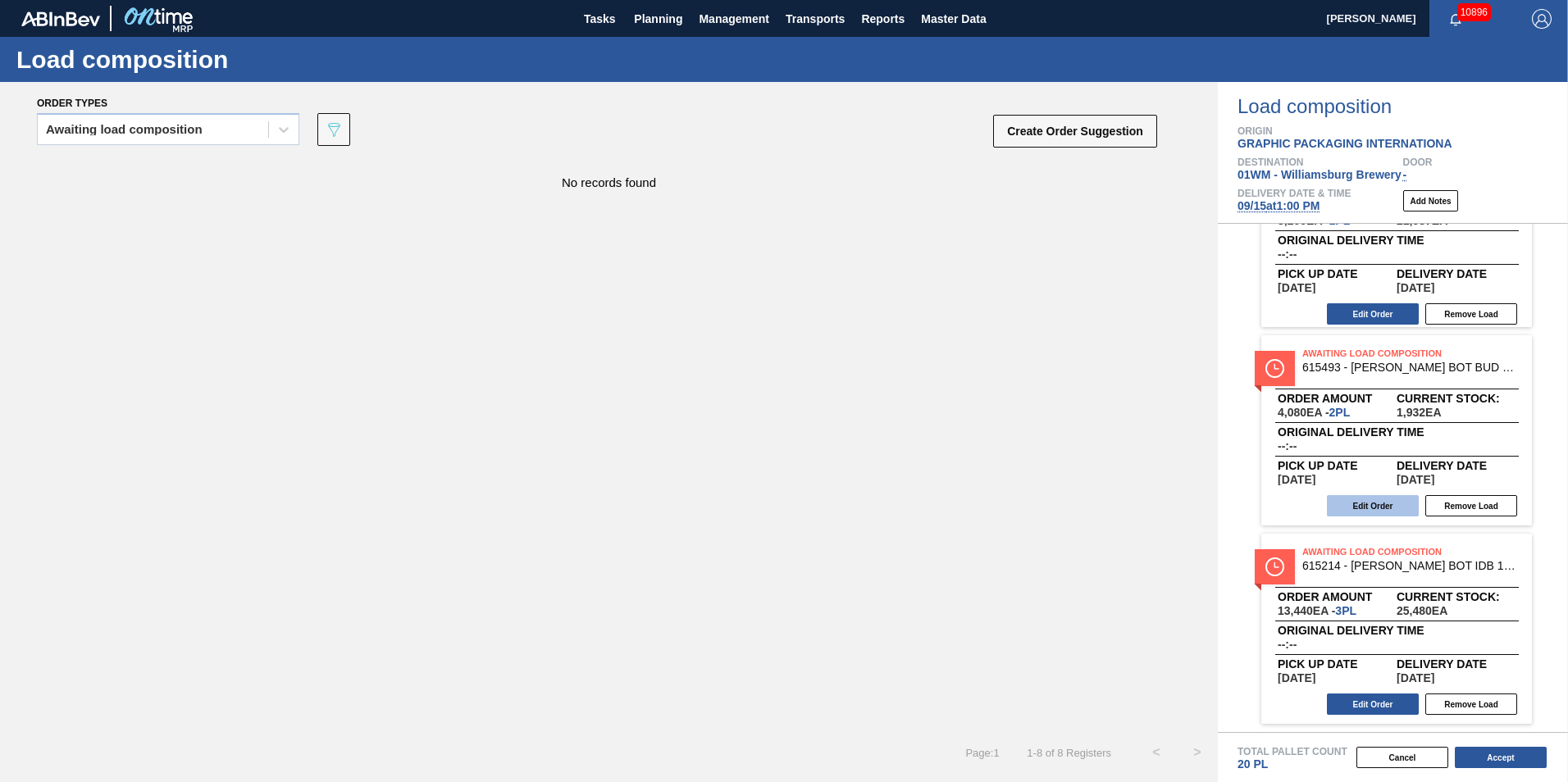
click at [1390, 504] on button "Edit Order" at bounding box center [1372, 506] width 92 height 21
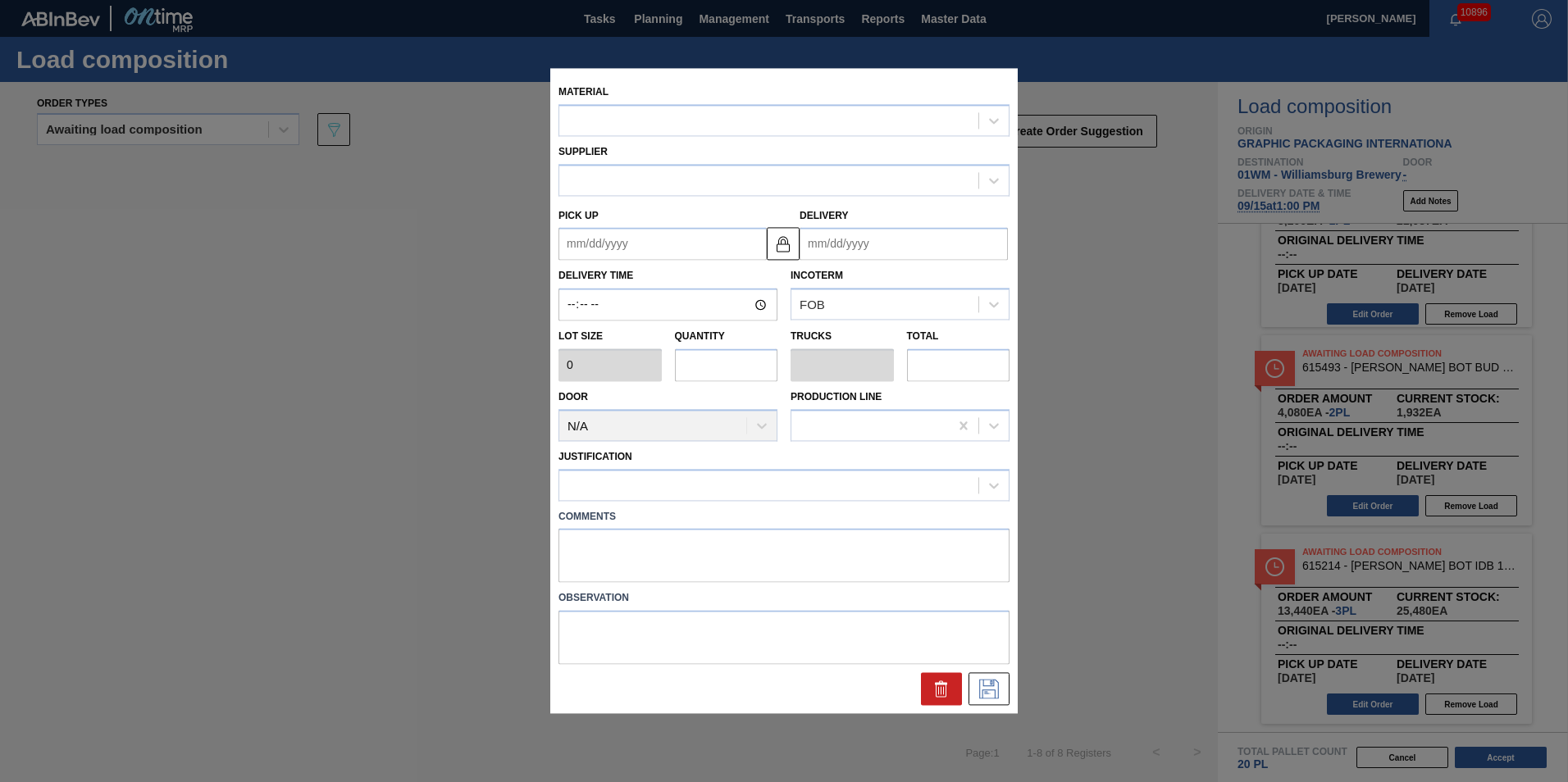
type input "2,040"
type input "2"
type input "0.077"
type input "4,080"
type up "[DATE]"
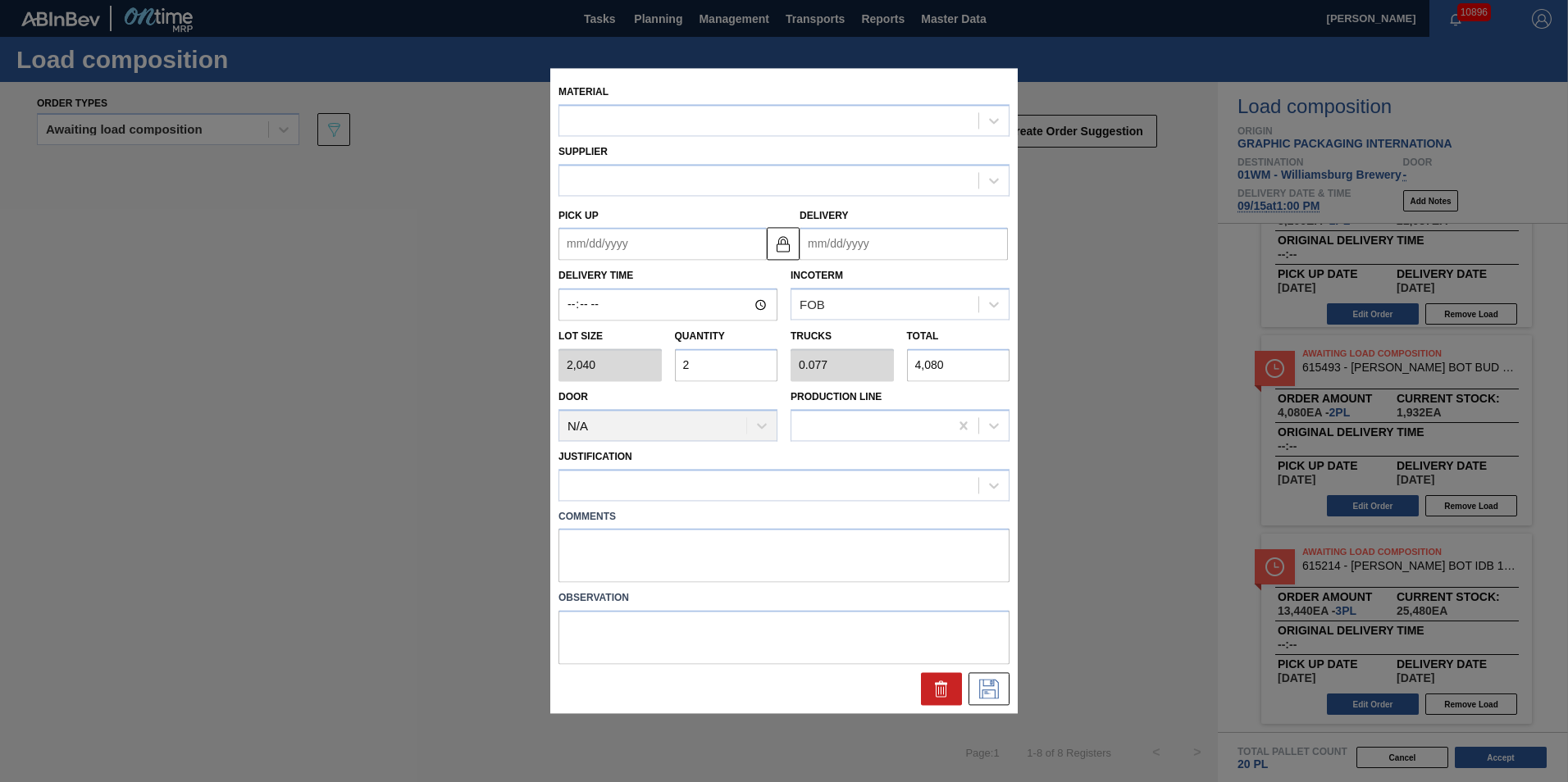
type input "09/27/2025"
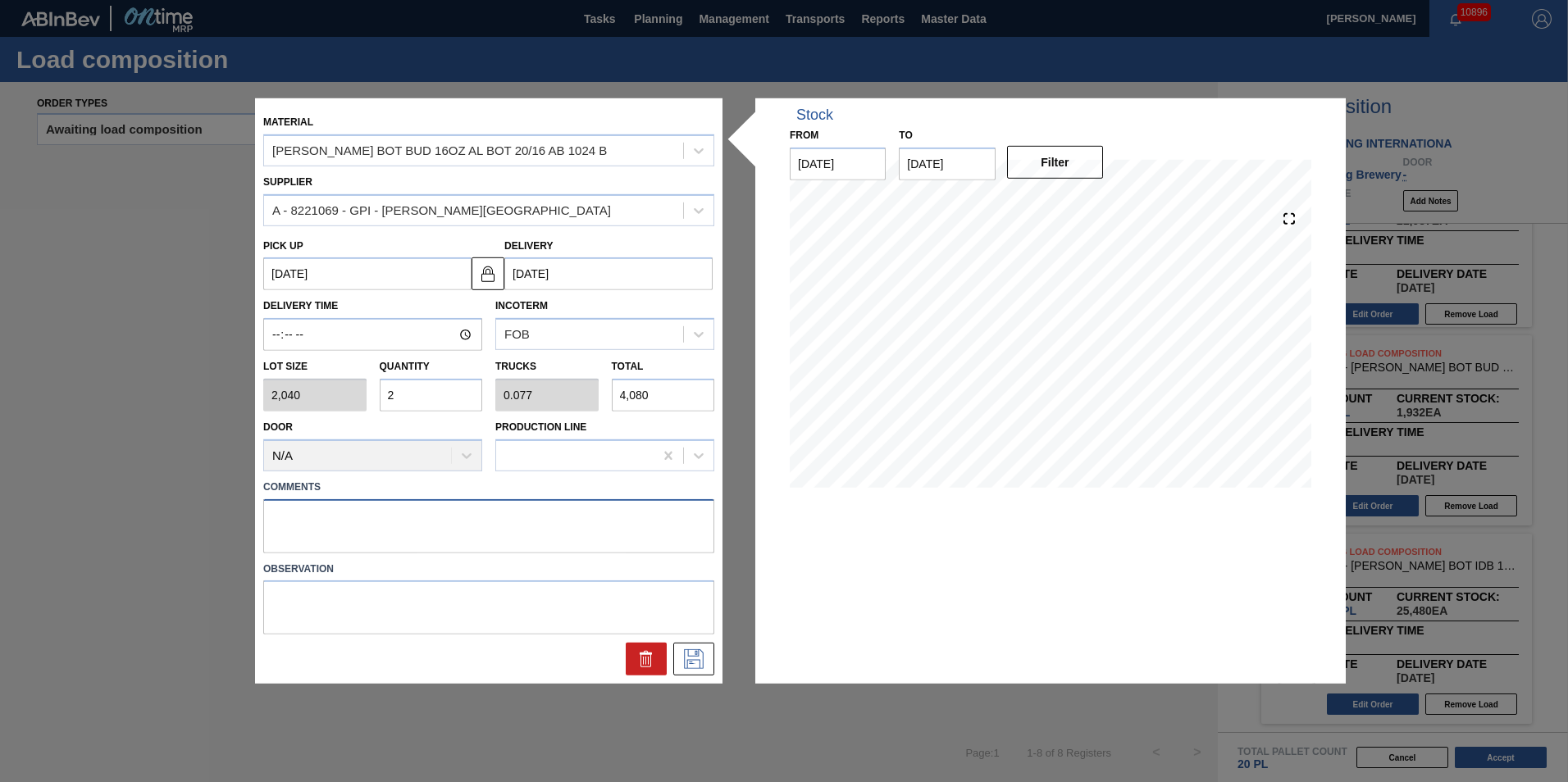
click at [378, 508] on textarea at bounding box center [488, 525] width 451 height 54
type textarea "N-2P"
click at [696, 648] on button at bounding box center [694, 659] width 41 height 32
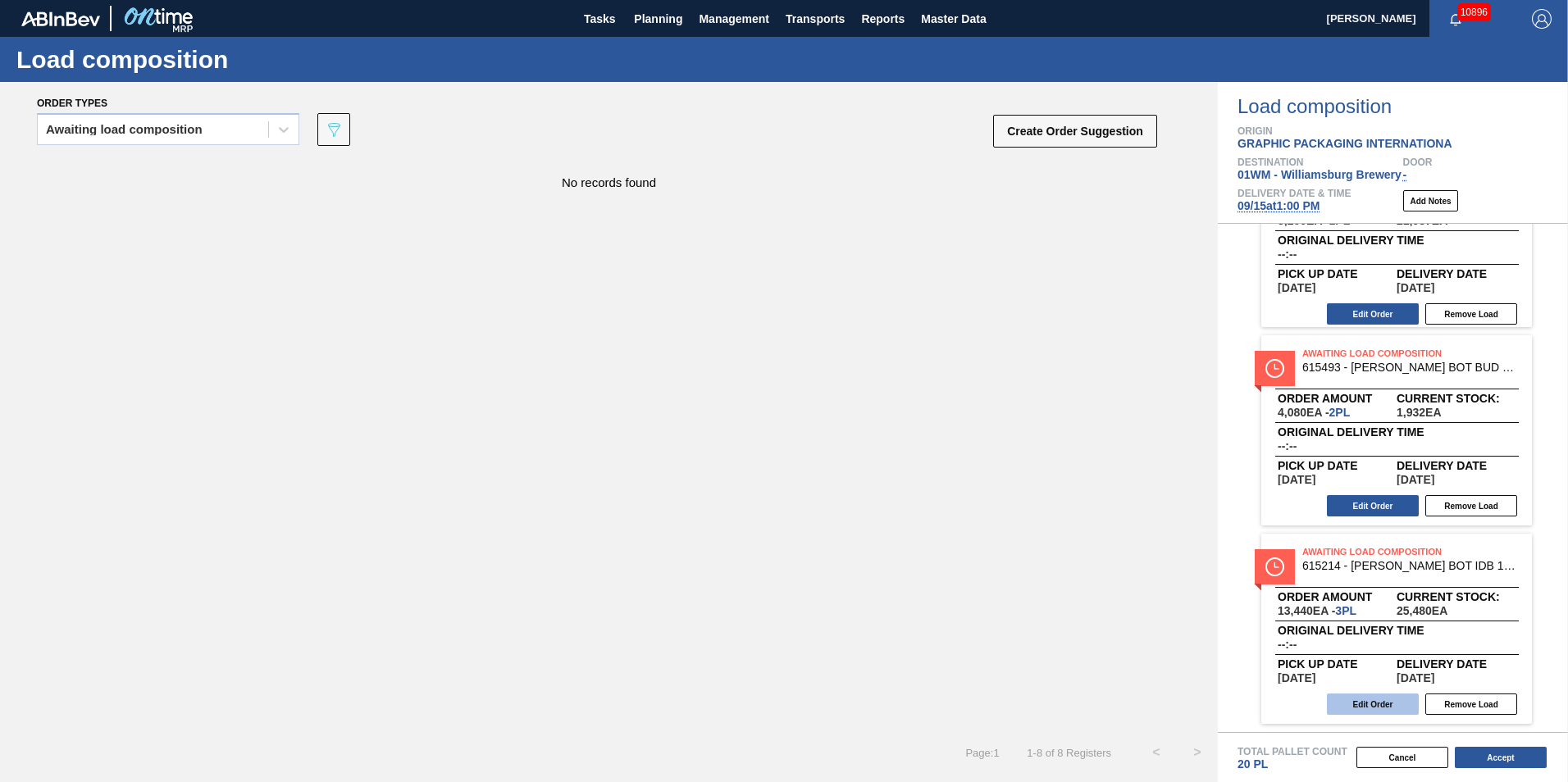
click at [1366, 709] on button "Edit Order" at bounding box center [1372, 704] width 92 height 21
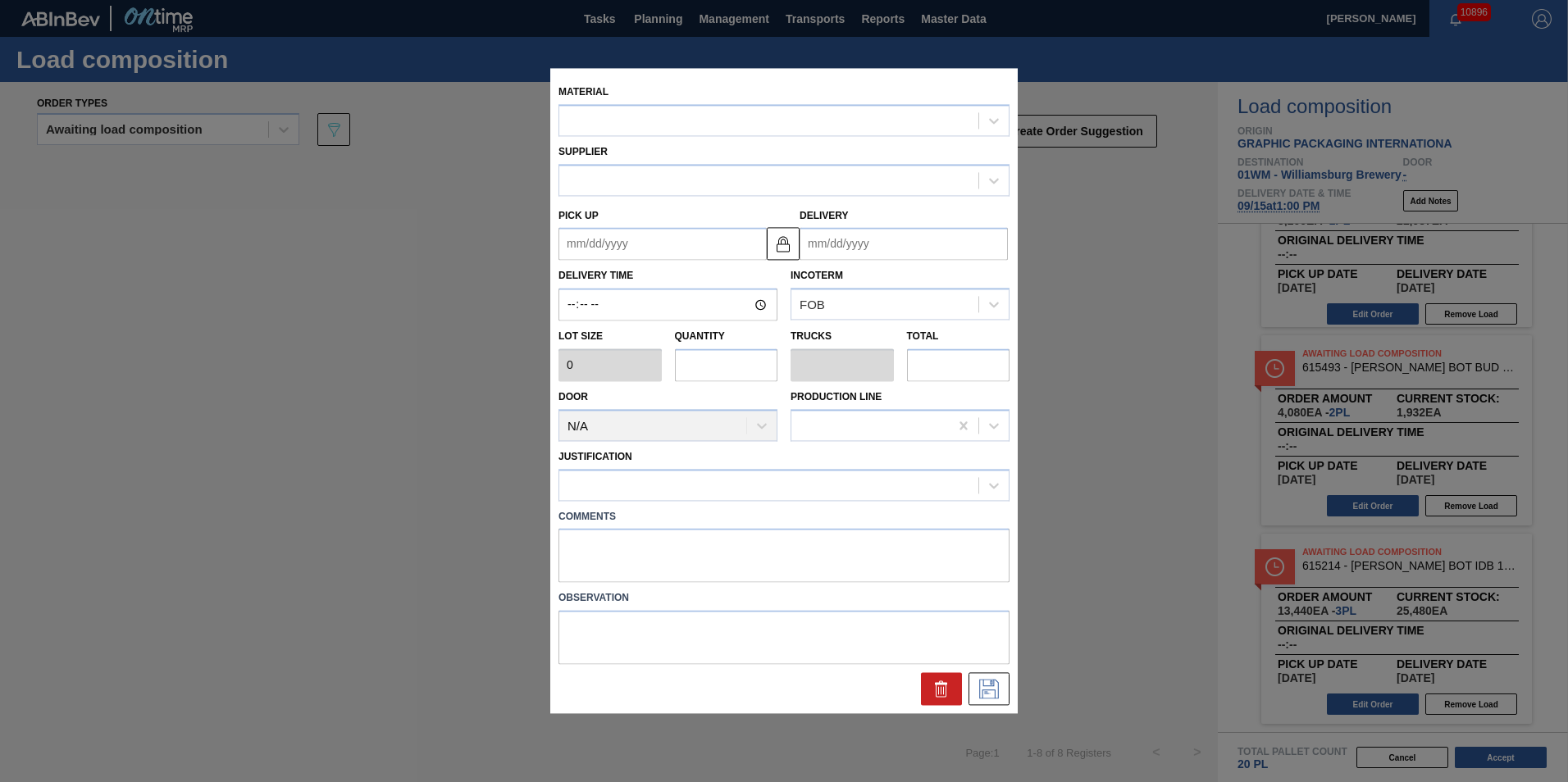
type input "4,480"
type input "3"
type input "0.115"
type input "13,440"
type textarea "N-3P"
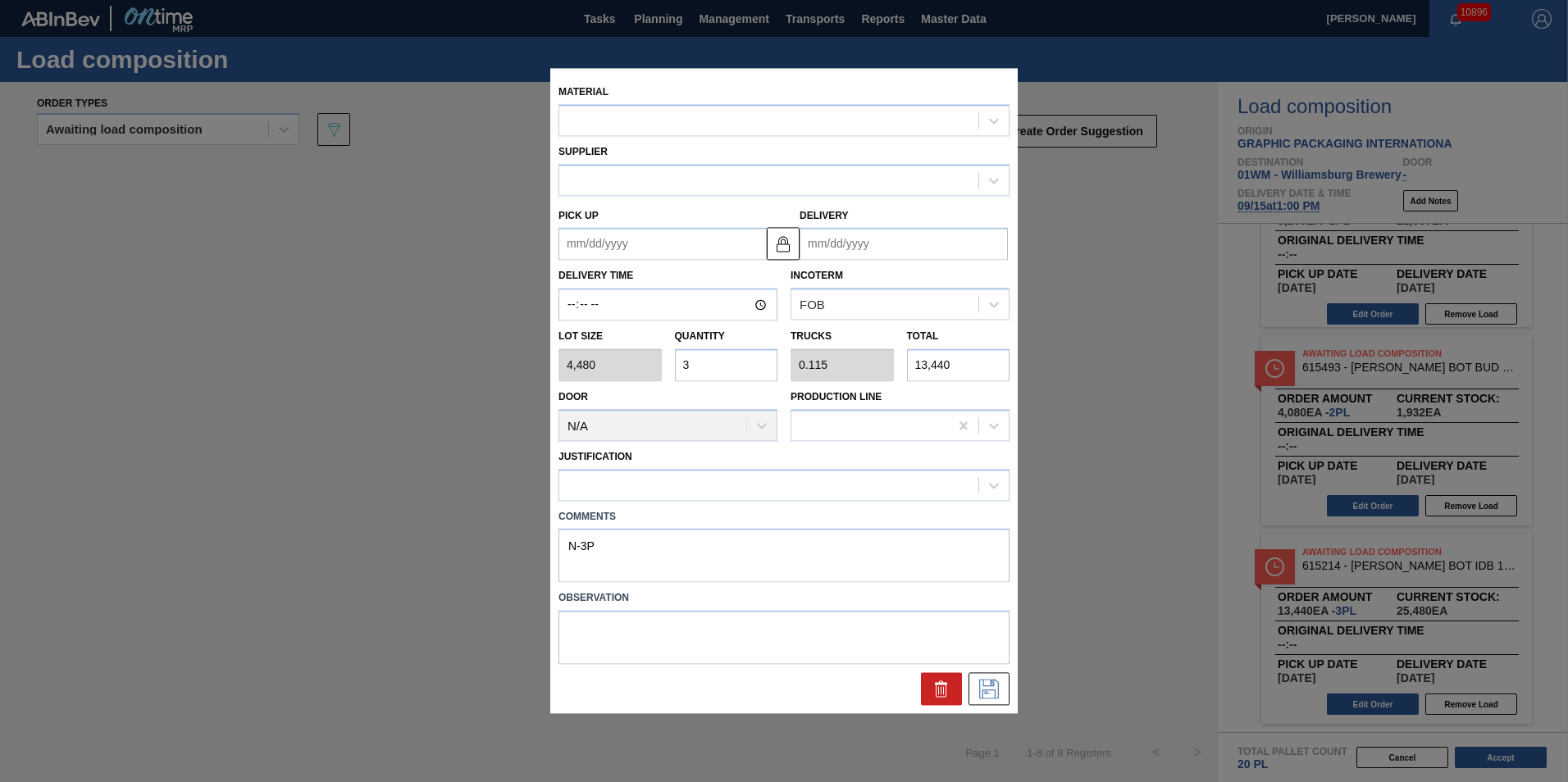
type up "[DATE]"
type input "09/27/2025"
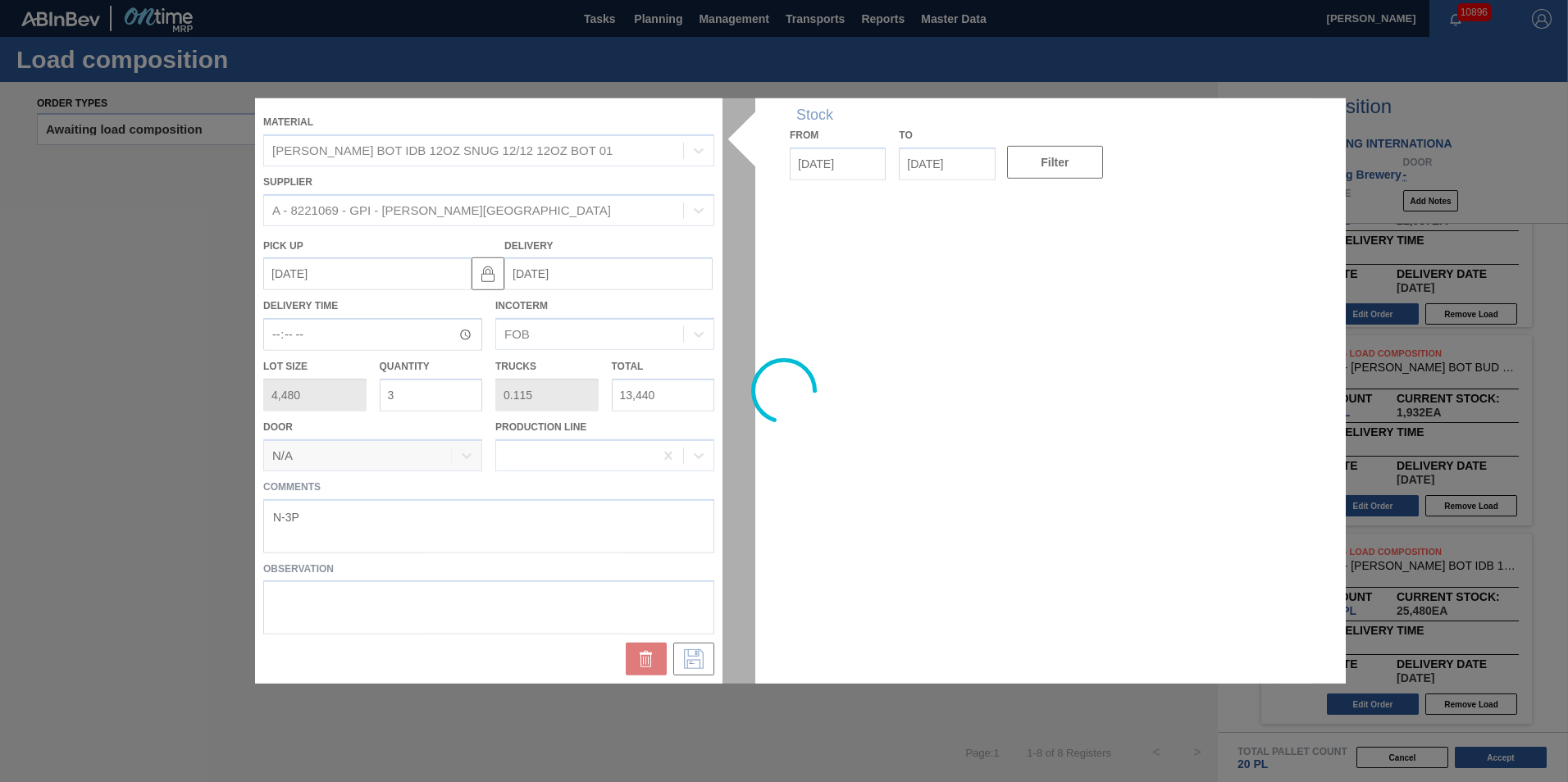
click at [342, 540] on div at bounding box center [784, 391] width 1058 height 586
click at [334, 519] on div at bounding box center [784, 391] width 1058 height 586
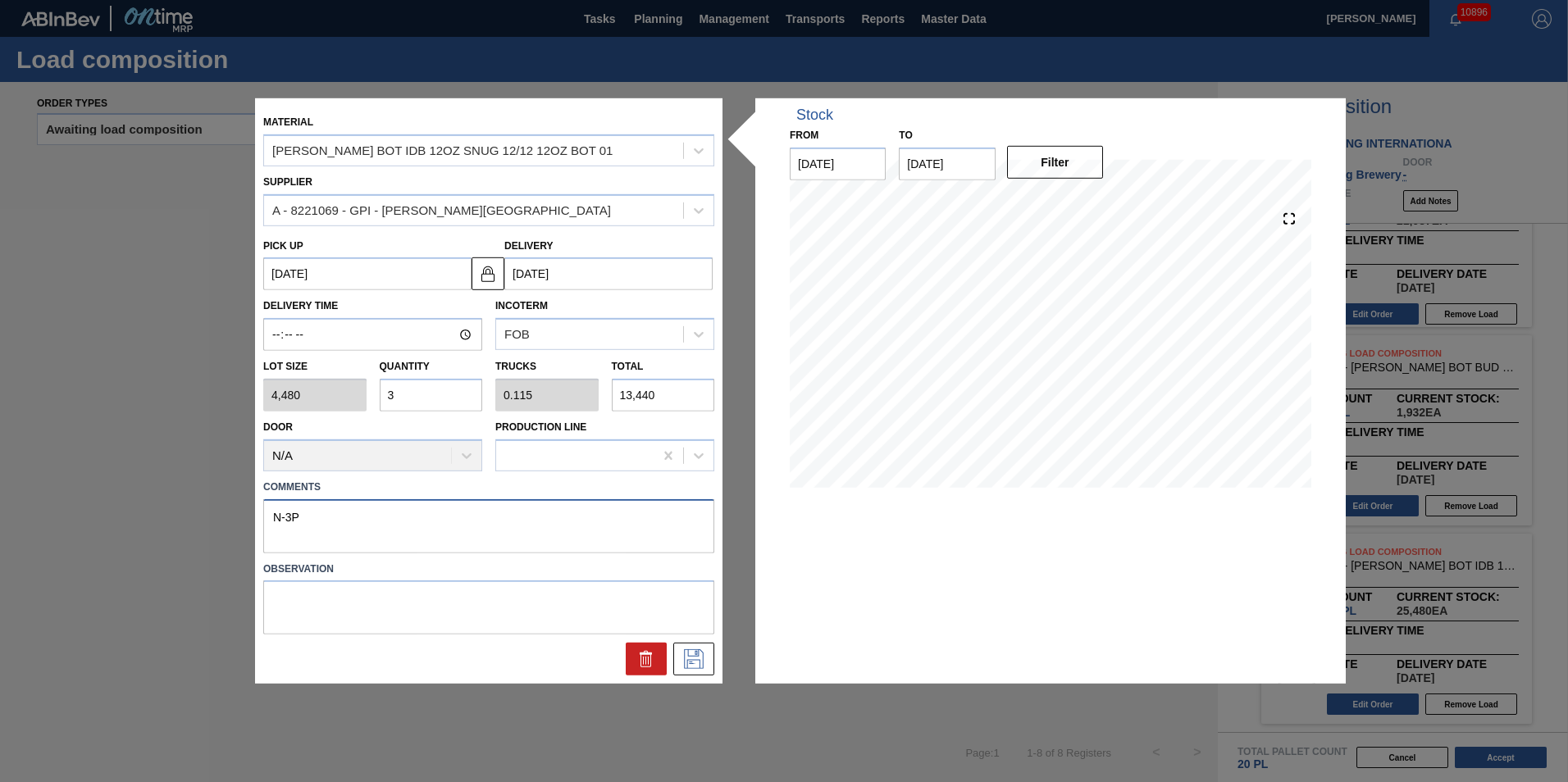
drag, startPoint x: 329, startPoint y: 519, endPoint x: 196, endPoint y: 519, distance: 133.0
click at [196, 519] on div "Material CARR BOT IDB 12OZ SNUG 12/12 12OZ BOT 01 Supplier A - 8221069 - GPI - …" at bounding box center [784, 391] width 1568 height 782
type textarea "M-3P"
click at [696, 653] on icon at bounding box center [692, 658] width 8 height 13
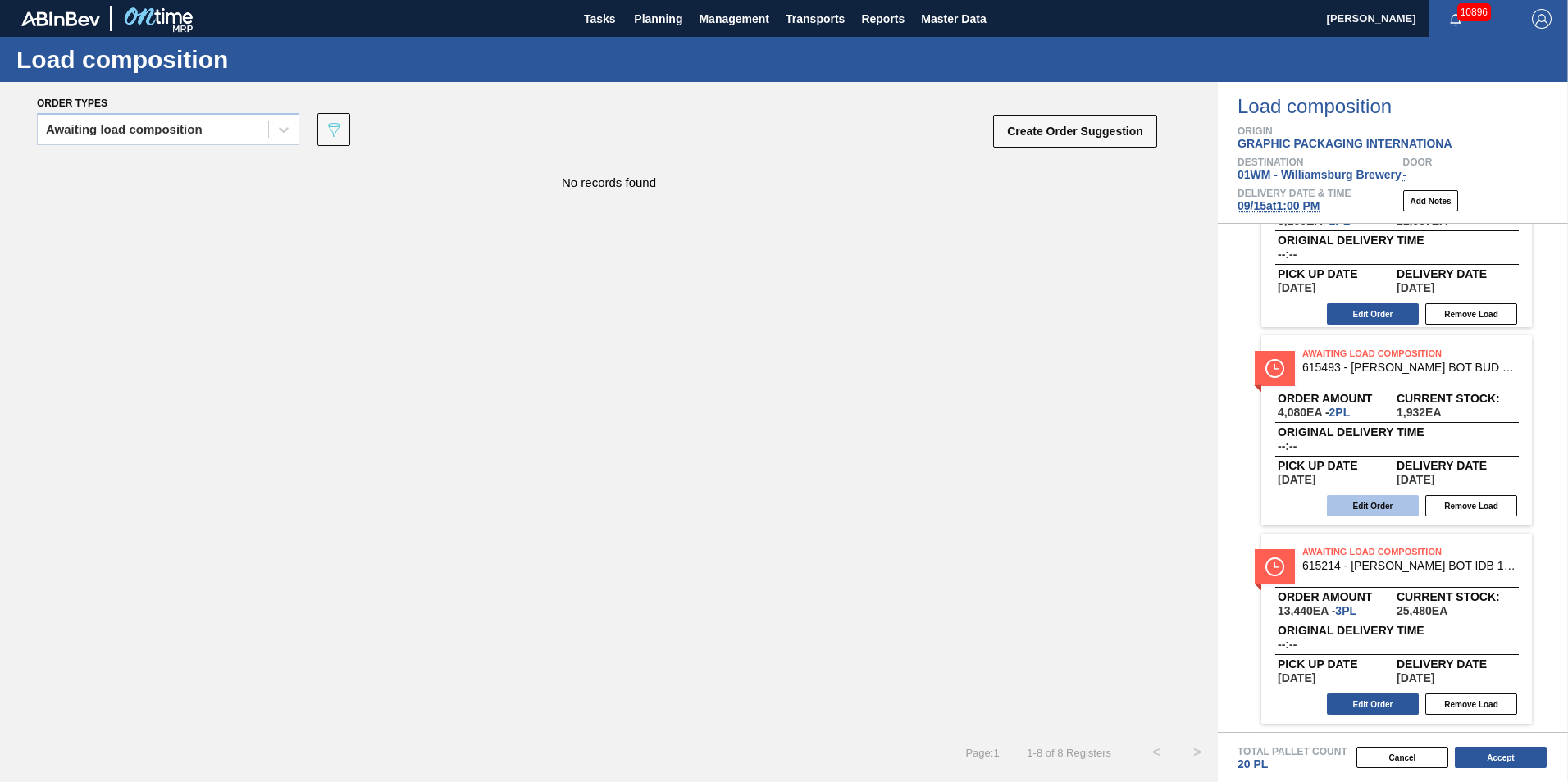
click at [1379, 498] on button "Edit Order" at bounding box center [1372, 506] width 92 height 21
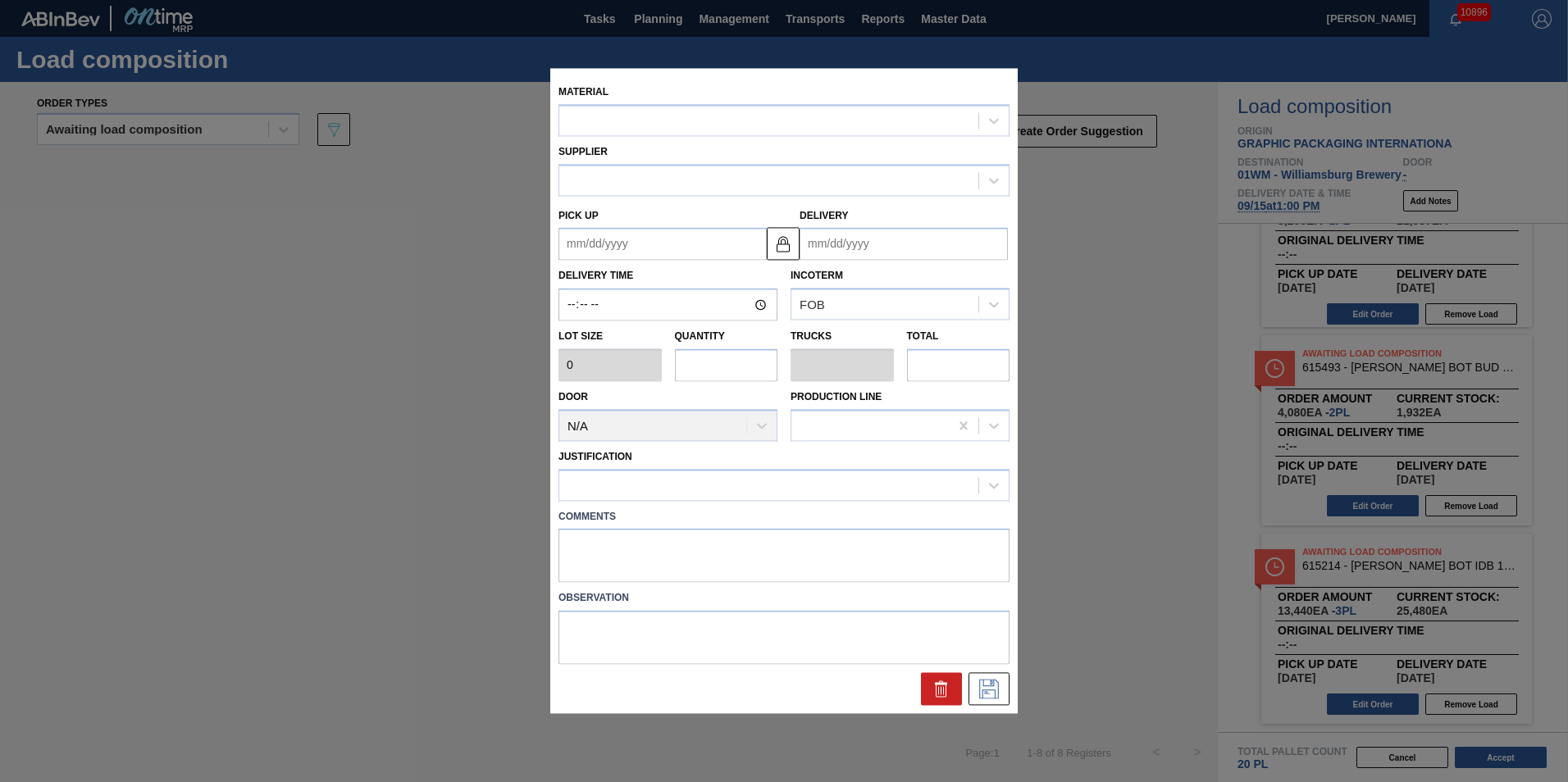
type input "2,040"
type input "2"
type input "0.077"
type input "4,080"
type textarea "N-2P"
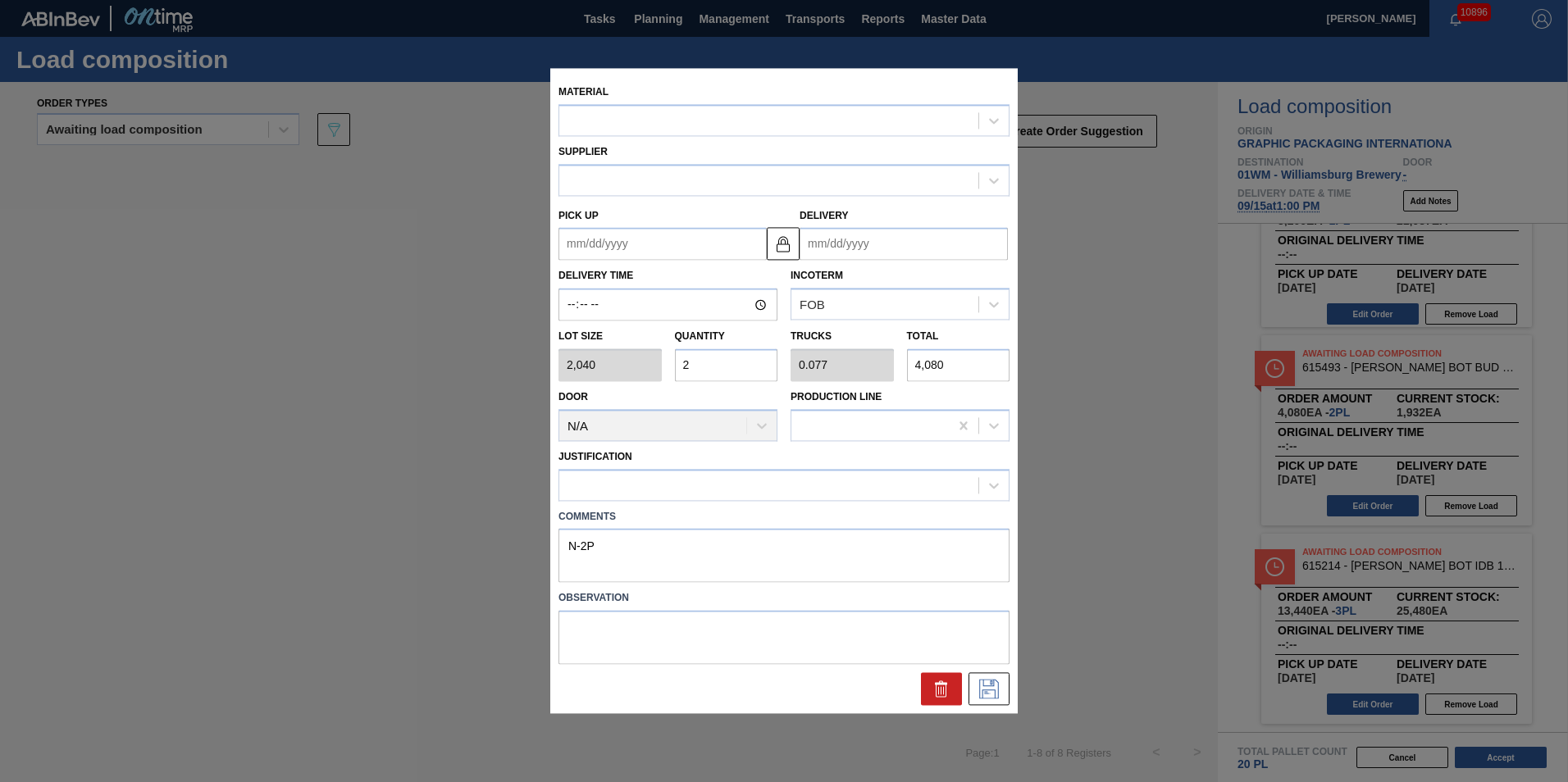
type up "[DATE]"
type input "09/27/2025"
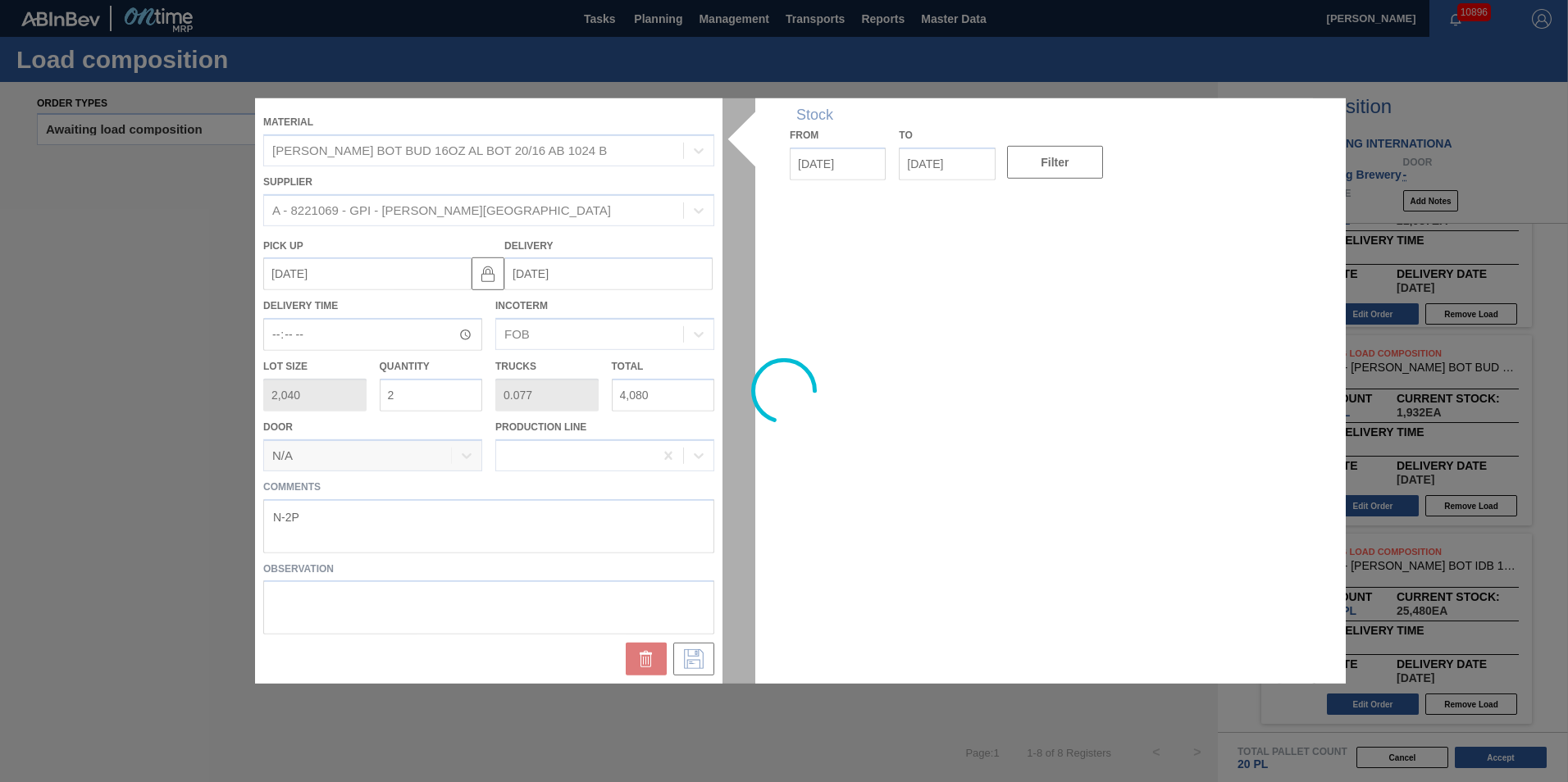
click at [337, 512] on div at bounding box center [784, 391] width 1058 height 586
click at [283, 516] on div at bounding box center [784, 391] width 1058 height 586
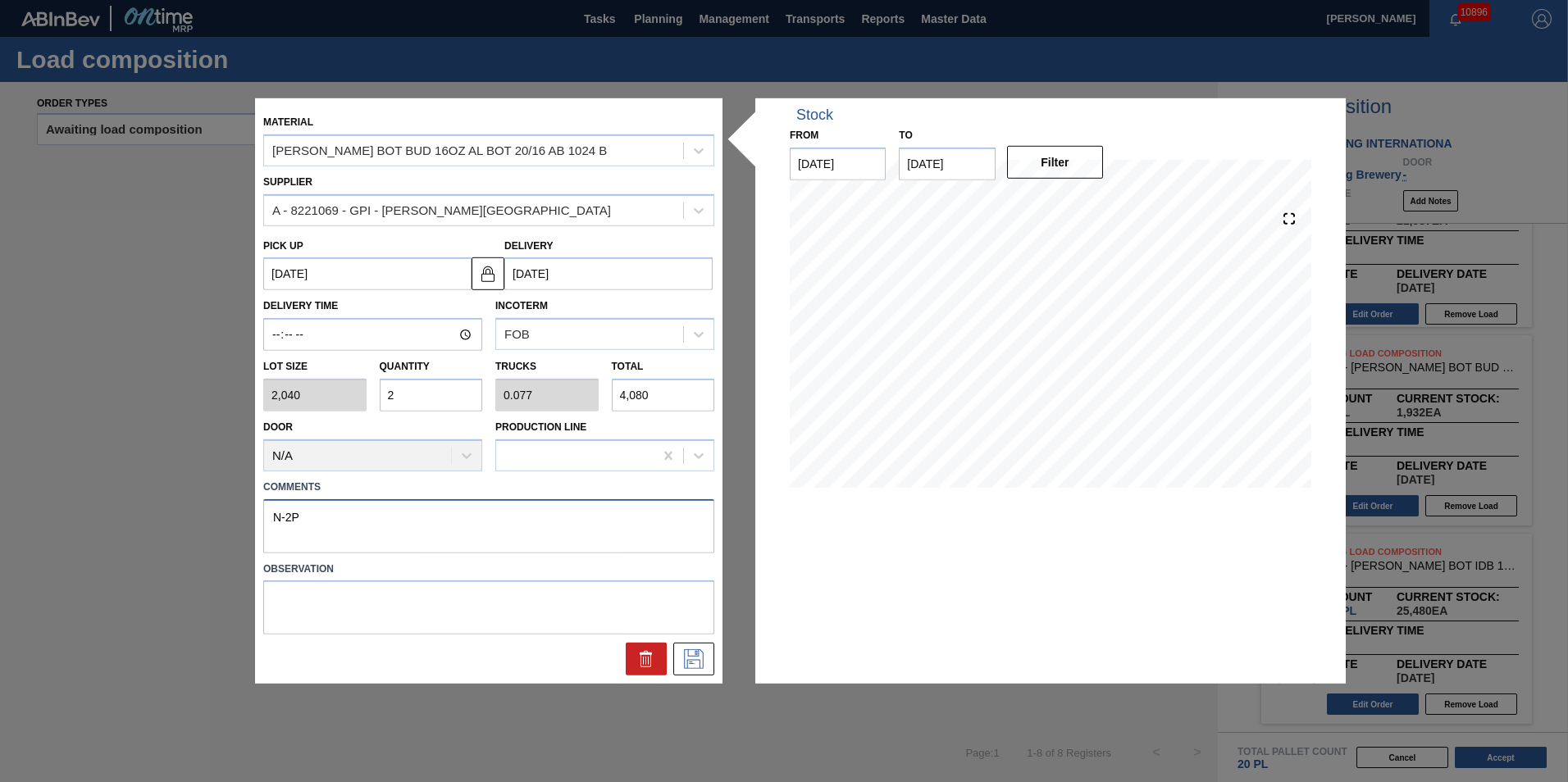
click at [283, 516] on textarea "N-2P" at bounding box center [488, 525] width 451 height 54
type textarea "M-2P"
click at [689, 661] on icon at bounding box center [694, 659] width 26 height 19
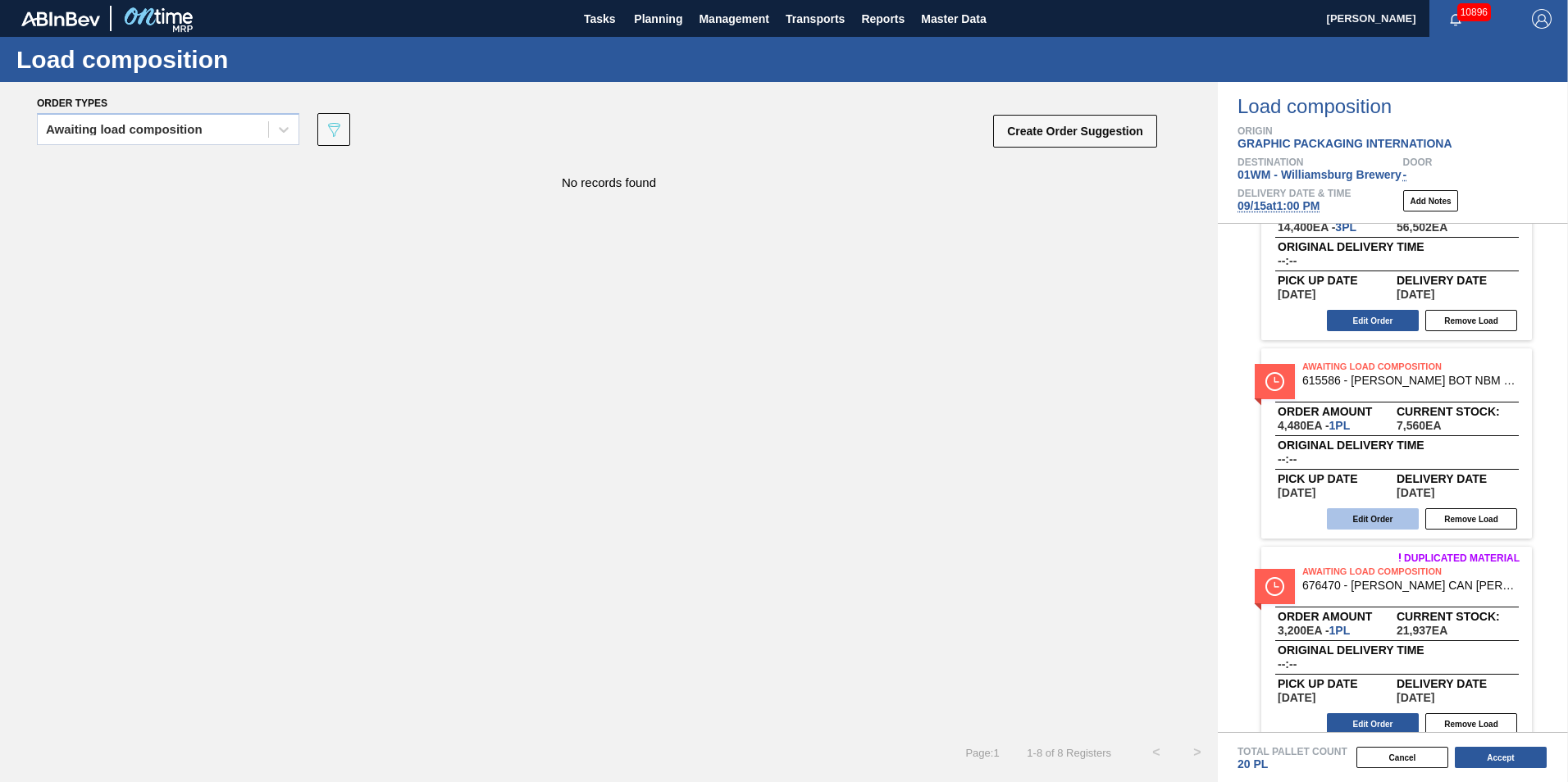
scroll to position [596, 0]
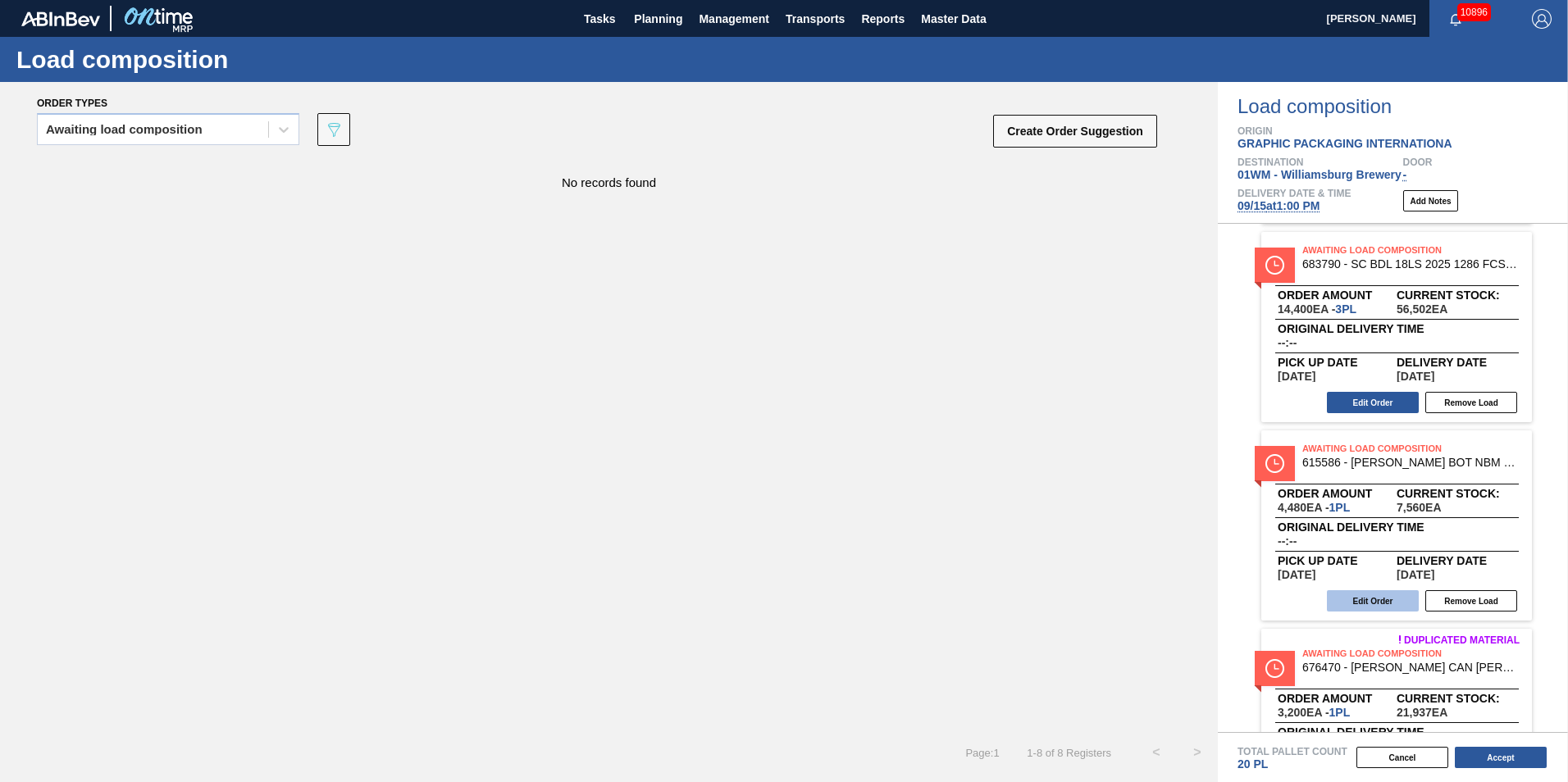
click at [1365, 601] on button "Edit Order" at bounding box center [1372, 600] width 92 height 21
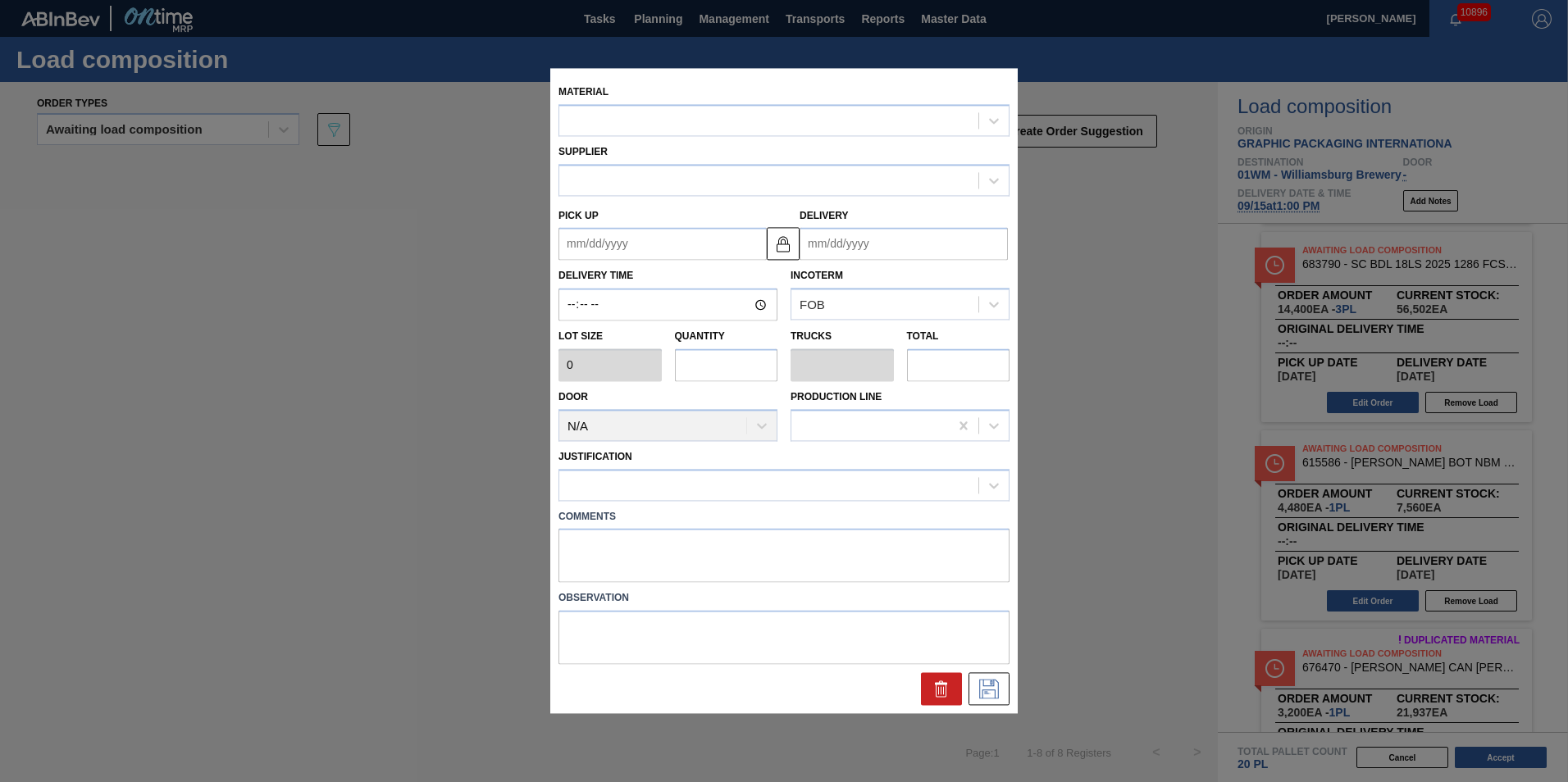
type input "4,480"
type input "1"
type input "0.038"
type input "4,480"
type up "[DATE]"
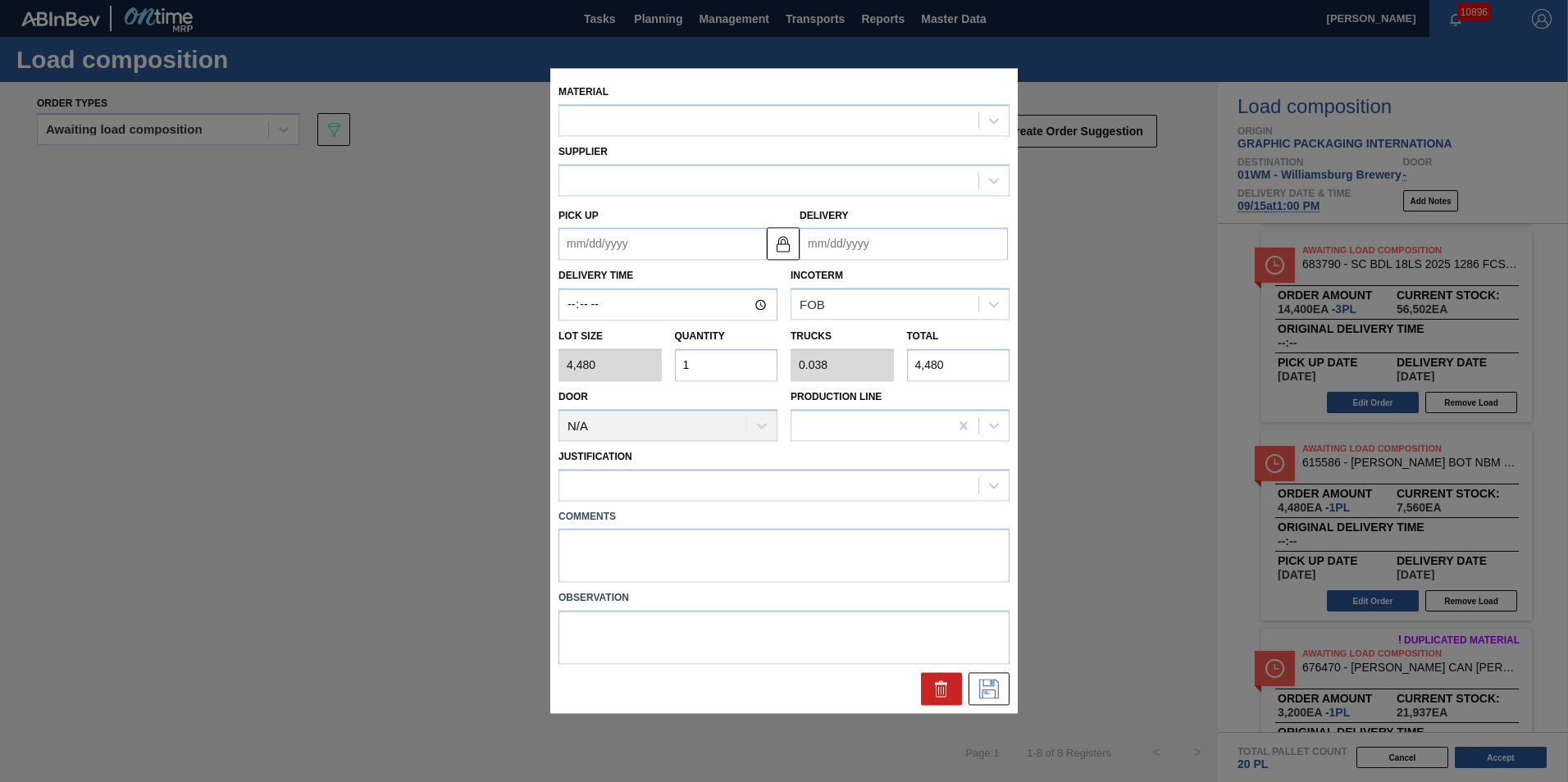
type input "[DATE]"
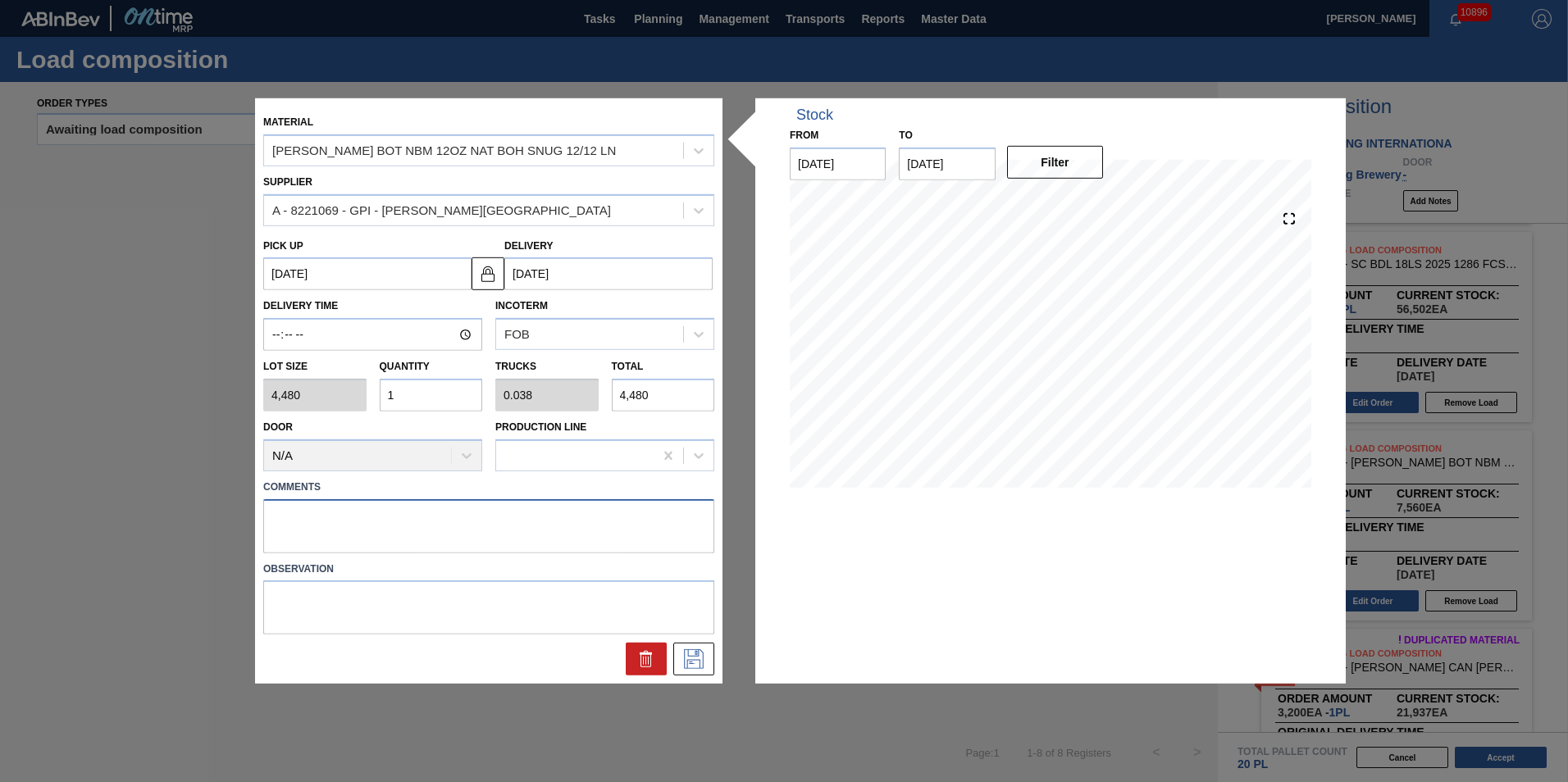
click at [558, 549] on textarea at bounding box center [488, 525] width 451 height 54
type textarea "T-1p"
click at [687, 654] on icon at bounding box center [694, 659] width 26 height 19
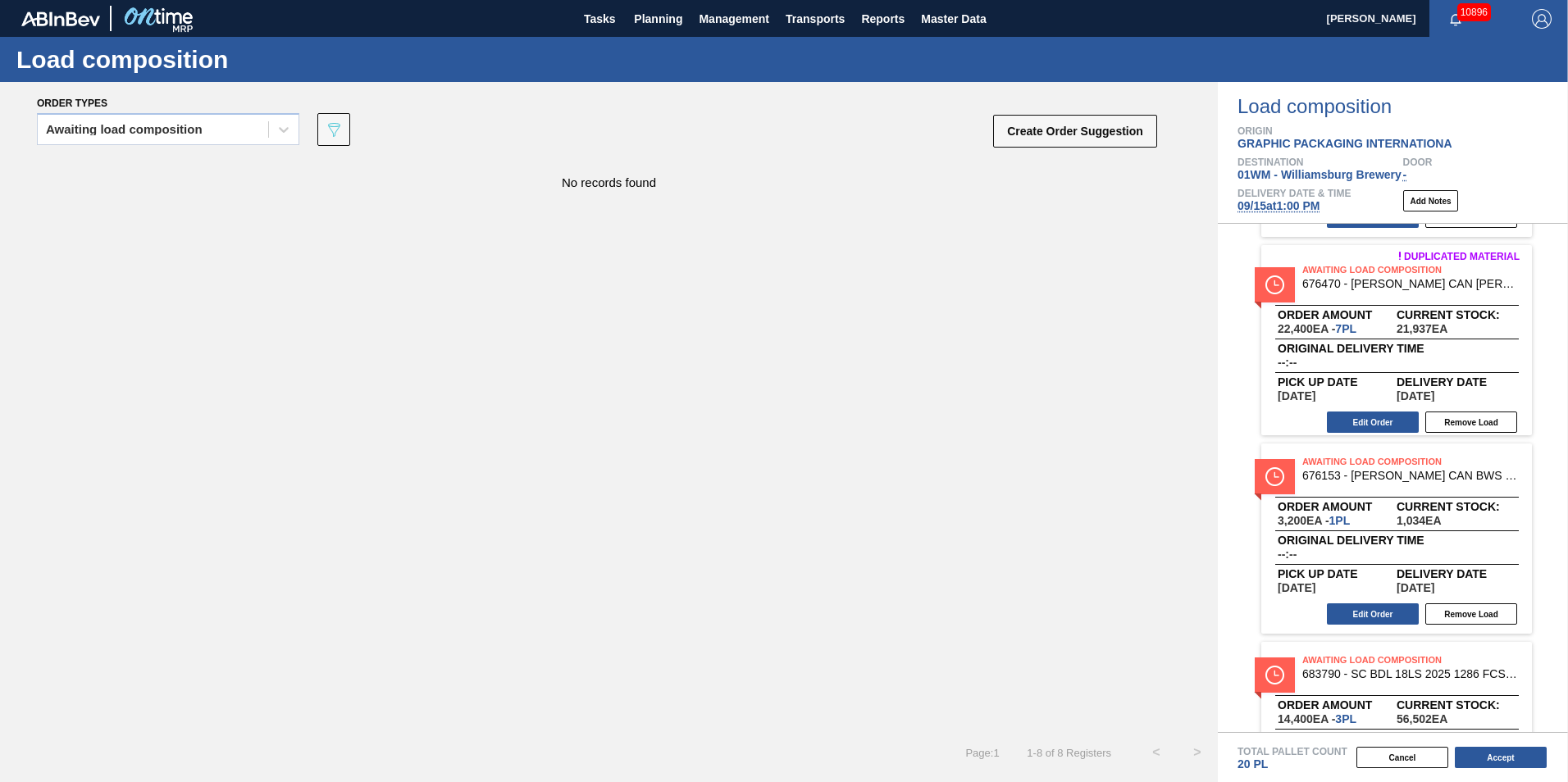
scroll to position [0, 0]
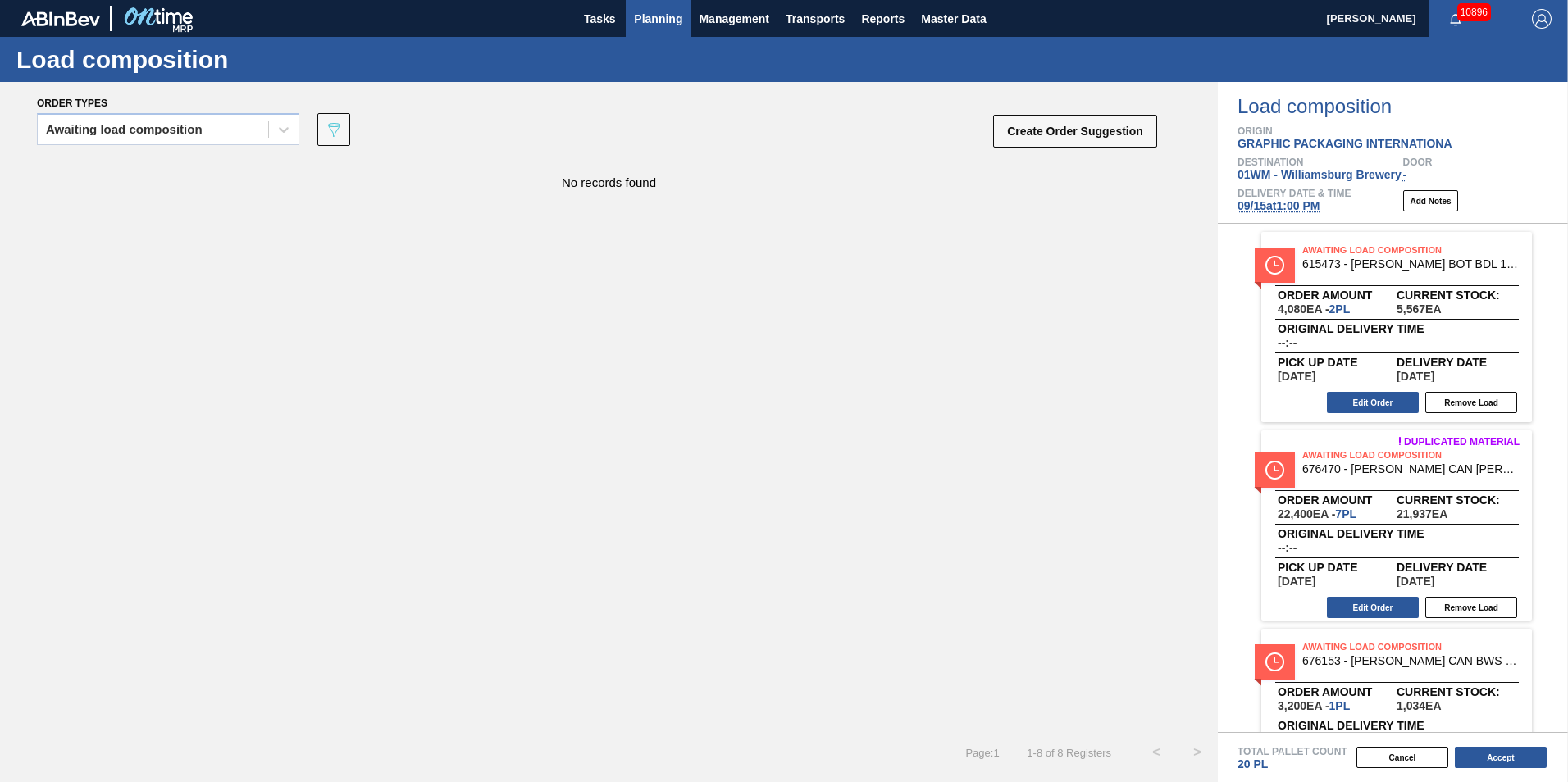
click at [663, 18] on span "Planning" at bounding box center [658, 19] width 48 height 19
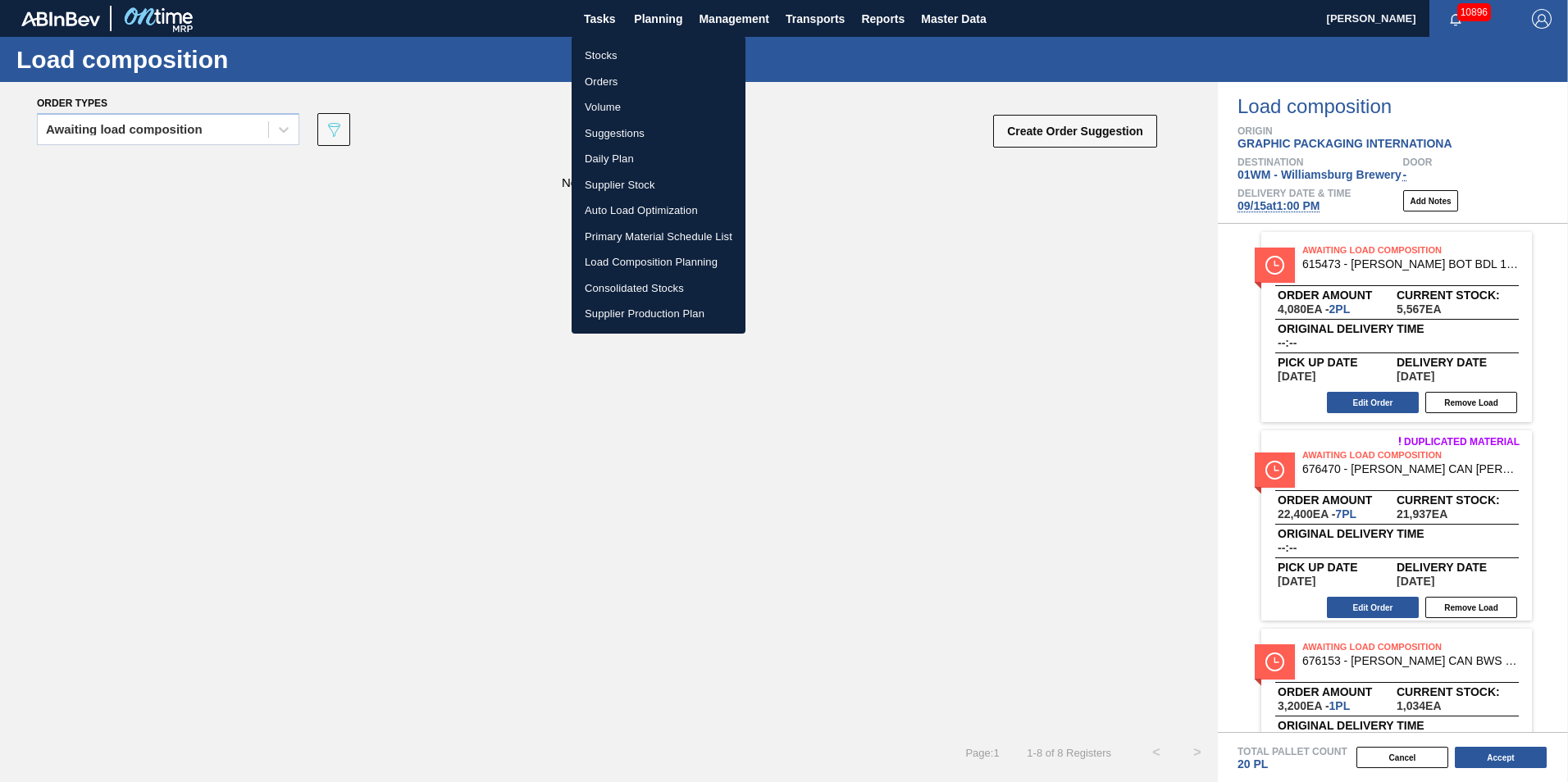
click at [622, 132] on li "Suggestions" at bounding box center [659, 133] width 174 height 26
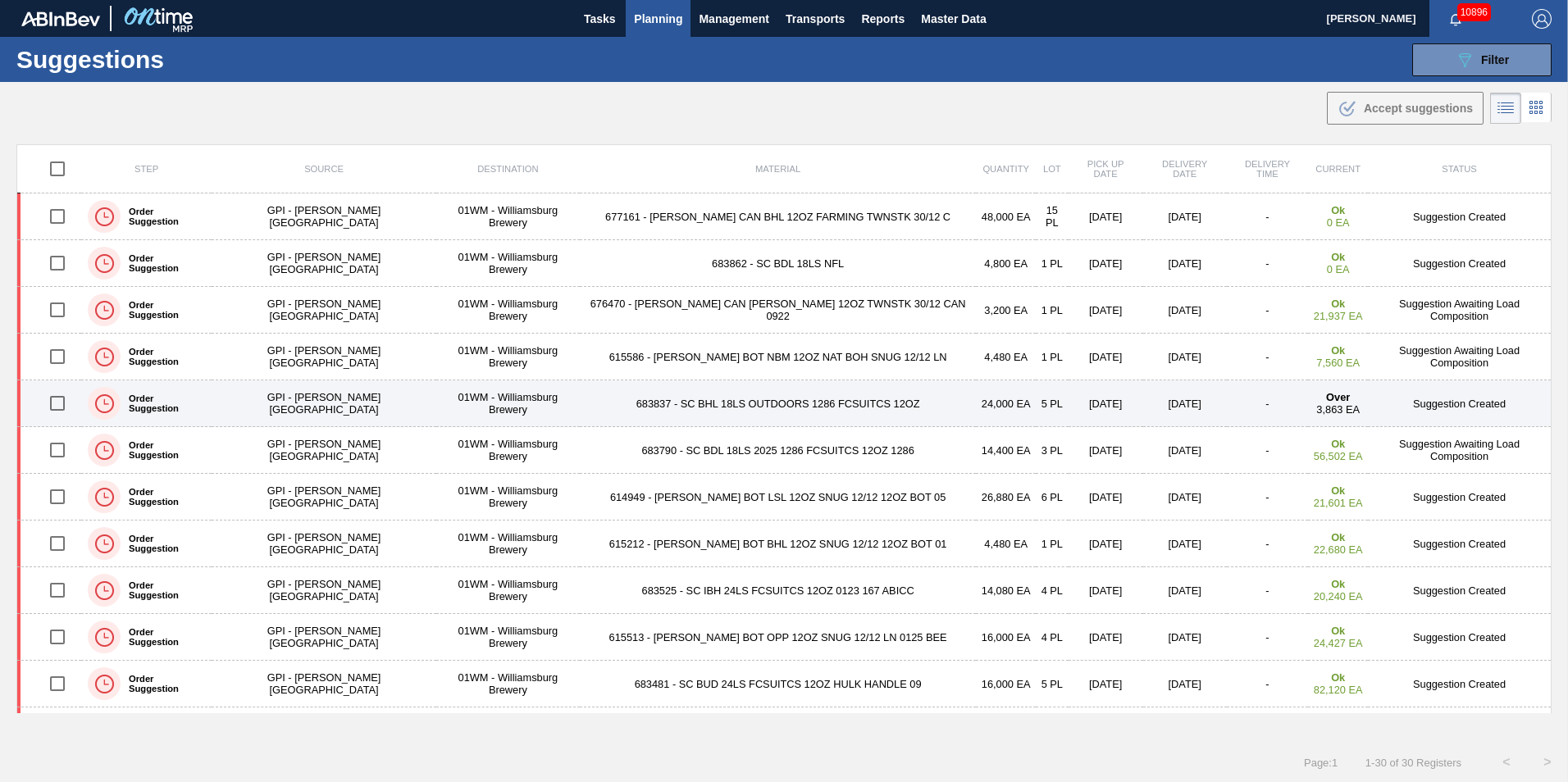
click at [68, 403] on input "checkbox" at bounding box center [57, 403] width 34 height 34
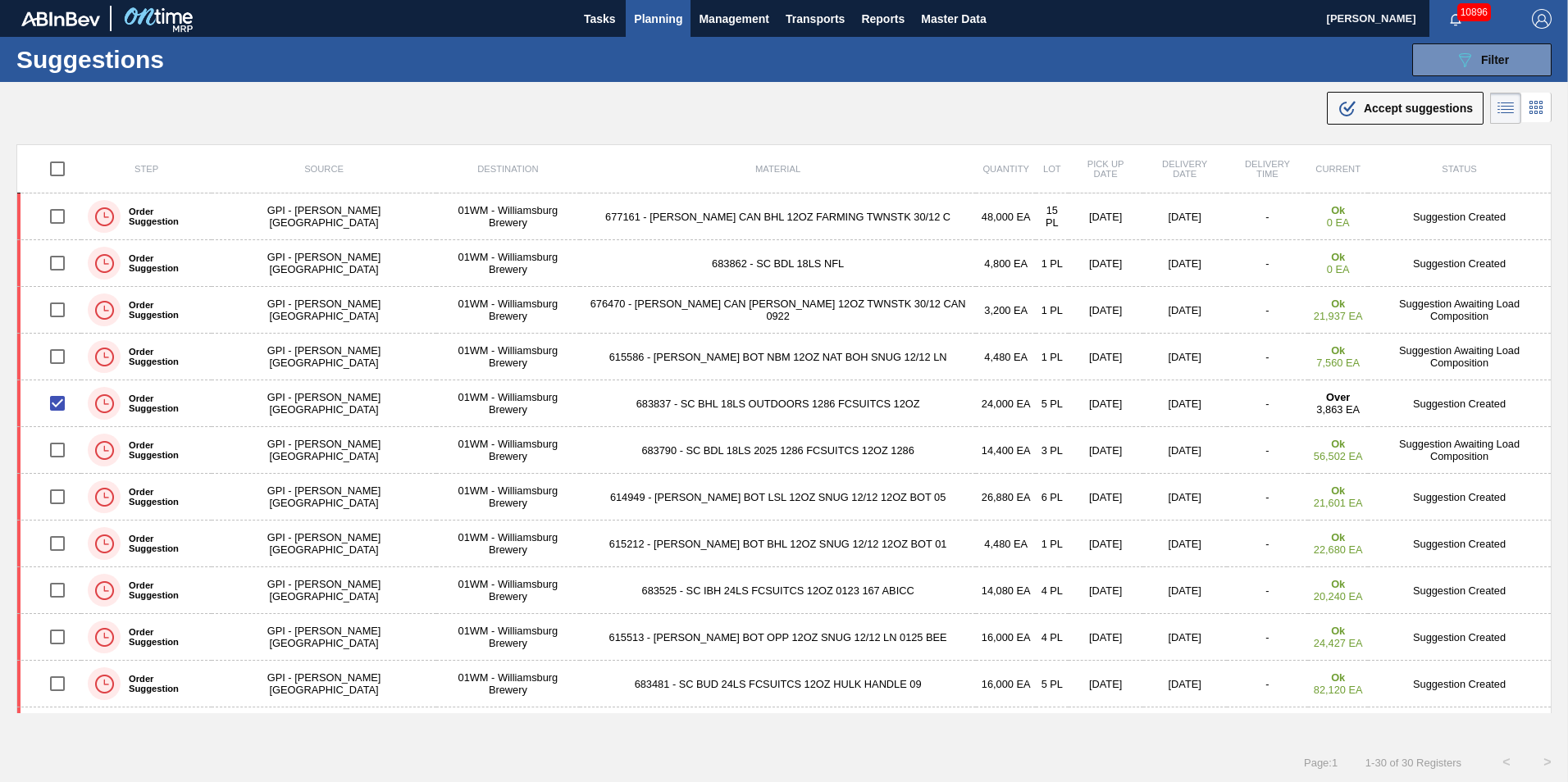
click at [1433, 120] on button ".b{fill:var(--color-action-default)} Accept suggestions" at bounding box center [1405, 107] width 157 height 32
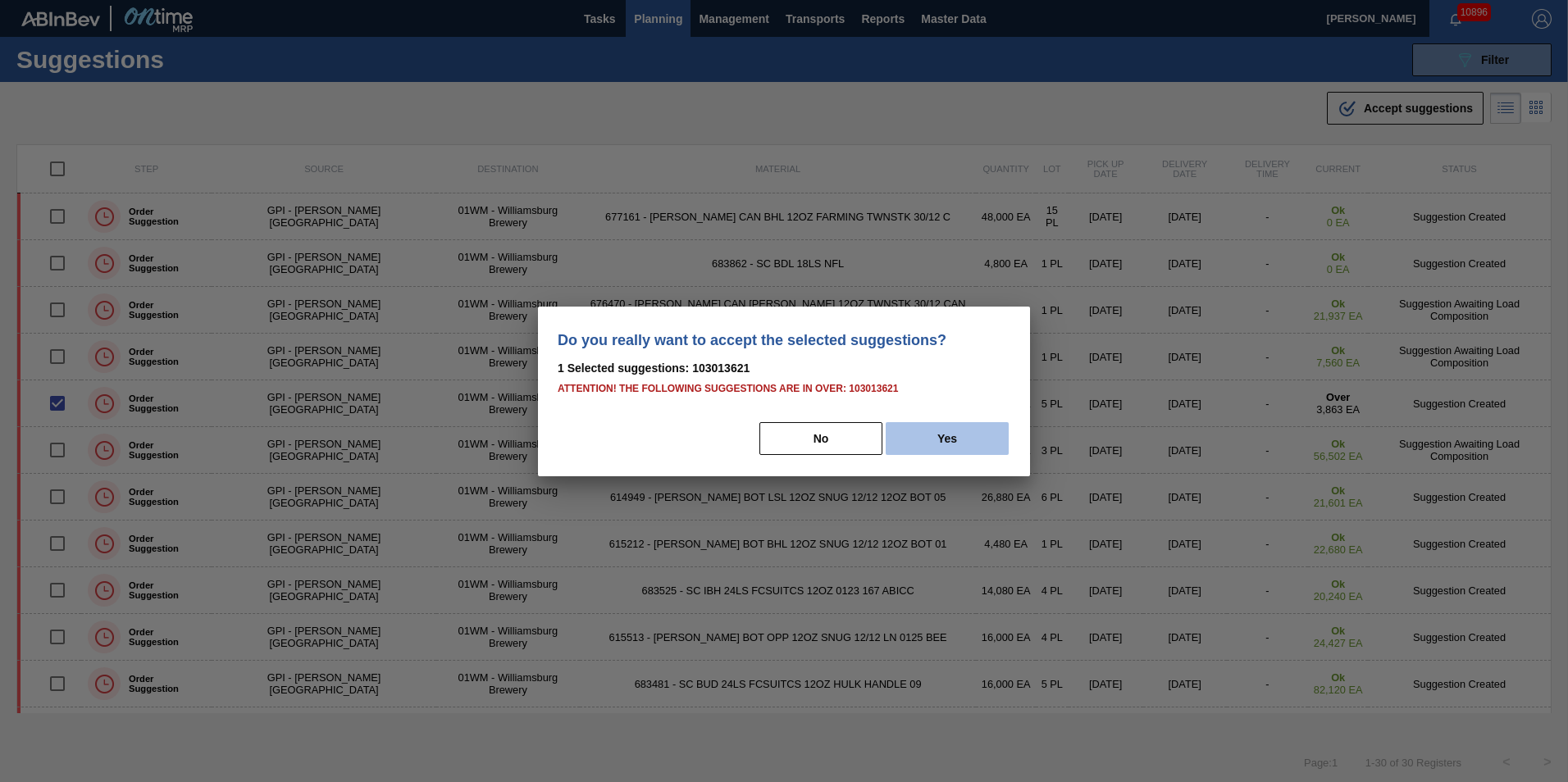
click at [955, 435] on button "Yes" at bounding box center [947, 438] width 123 height 32
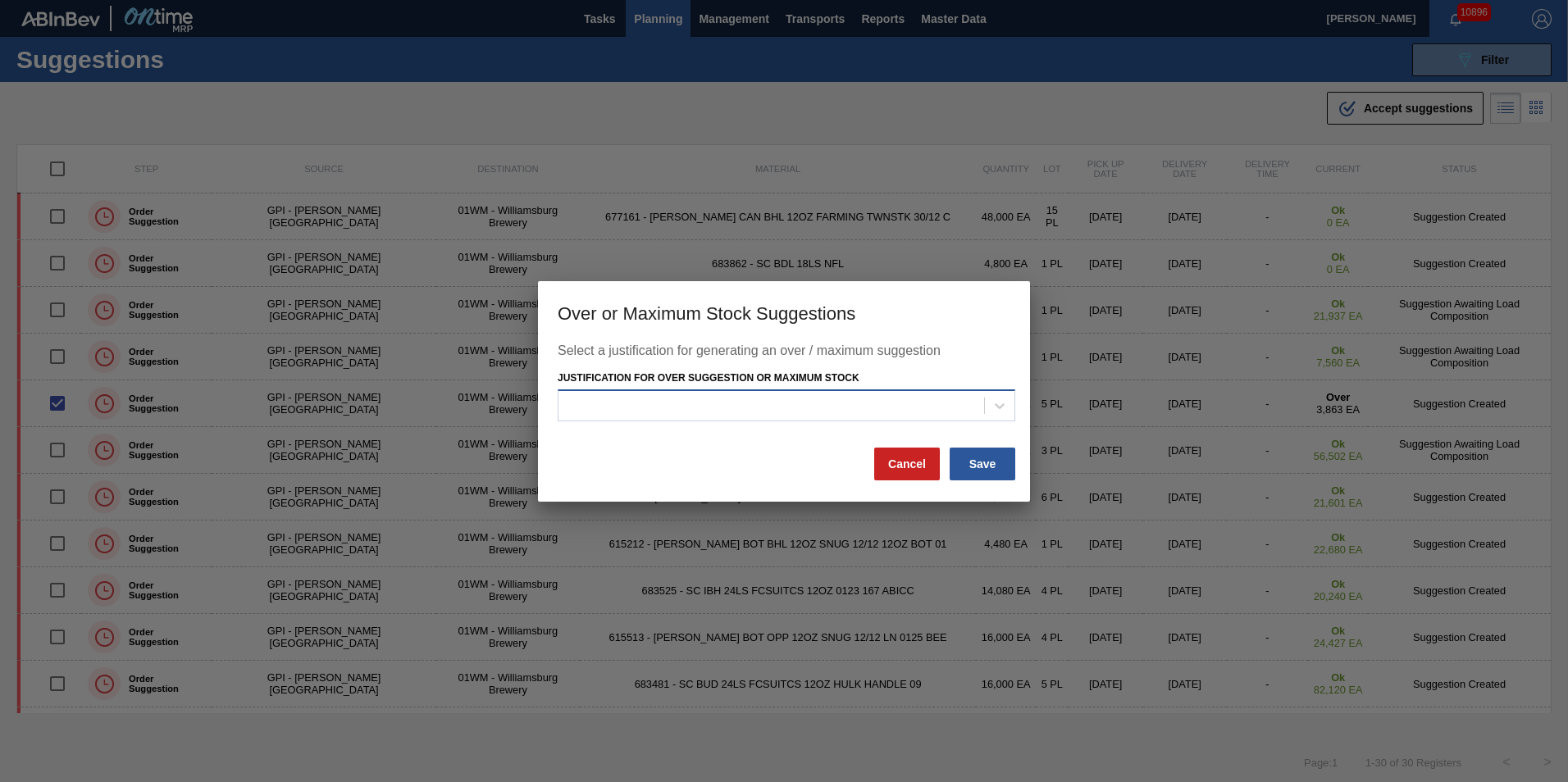
click at [846, 401] on div at bounding box center [771, 407] width 425 height 24
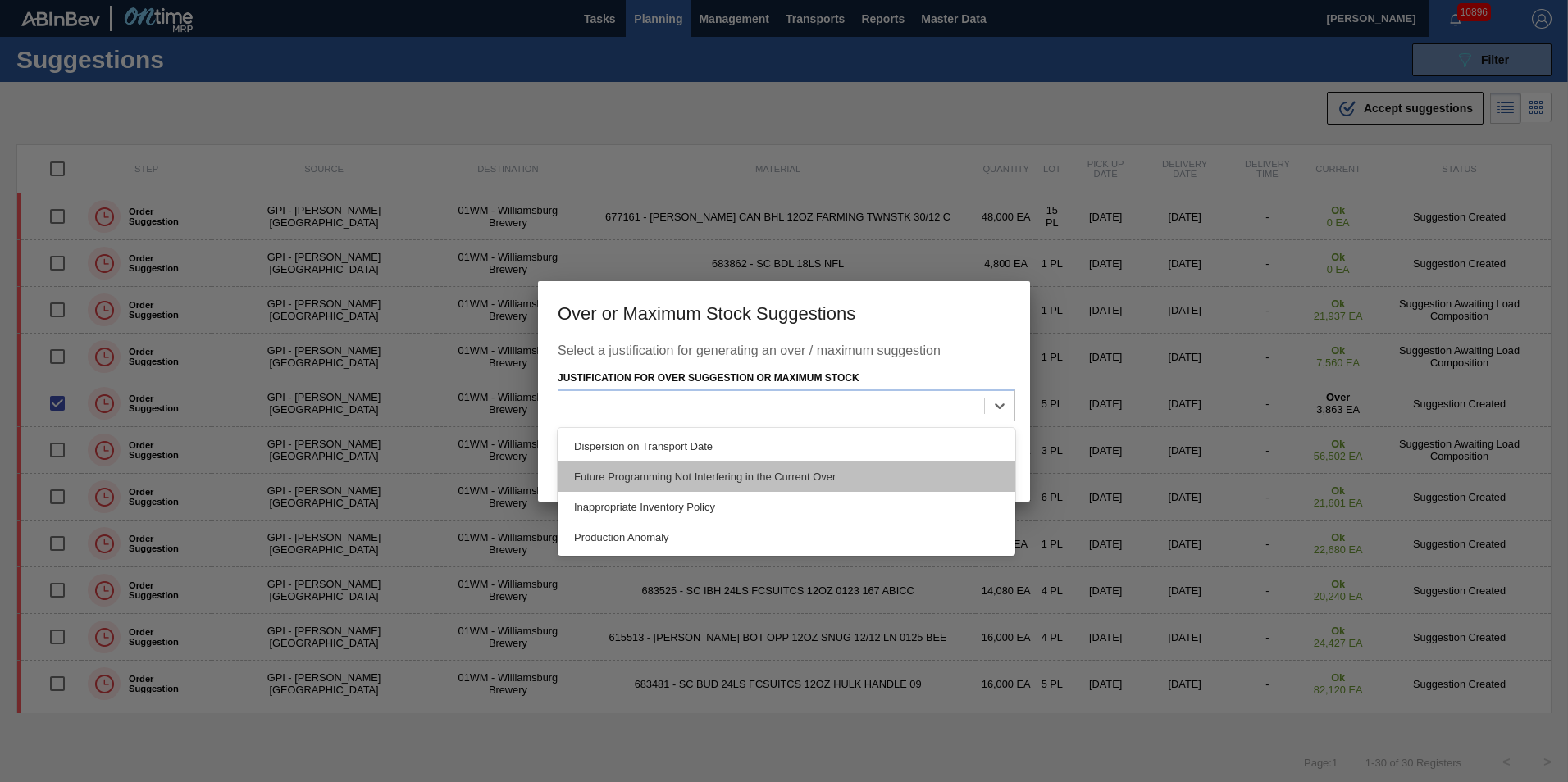
click at [843, 483] on div "Future Programming Not Interfering in the Current Over" at bounding box center [787, 476] width 458 height 31
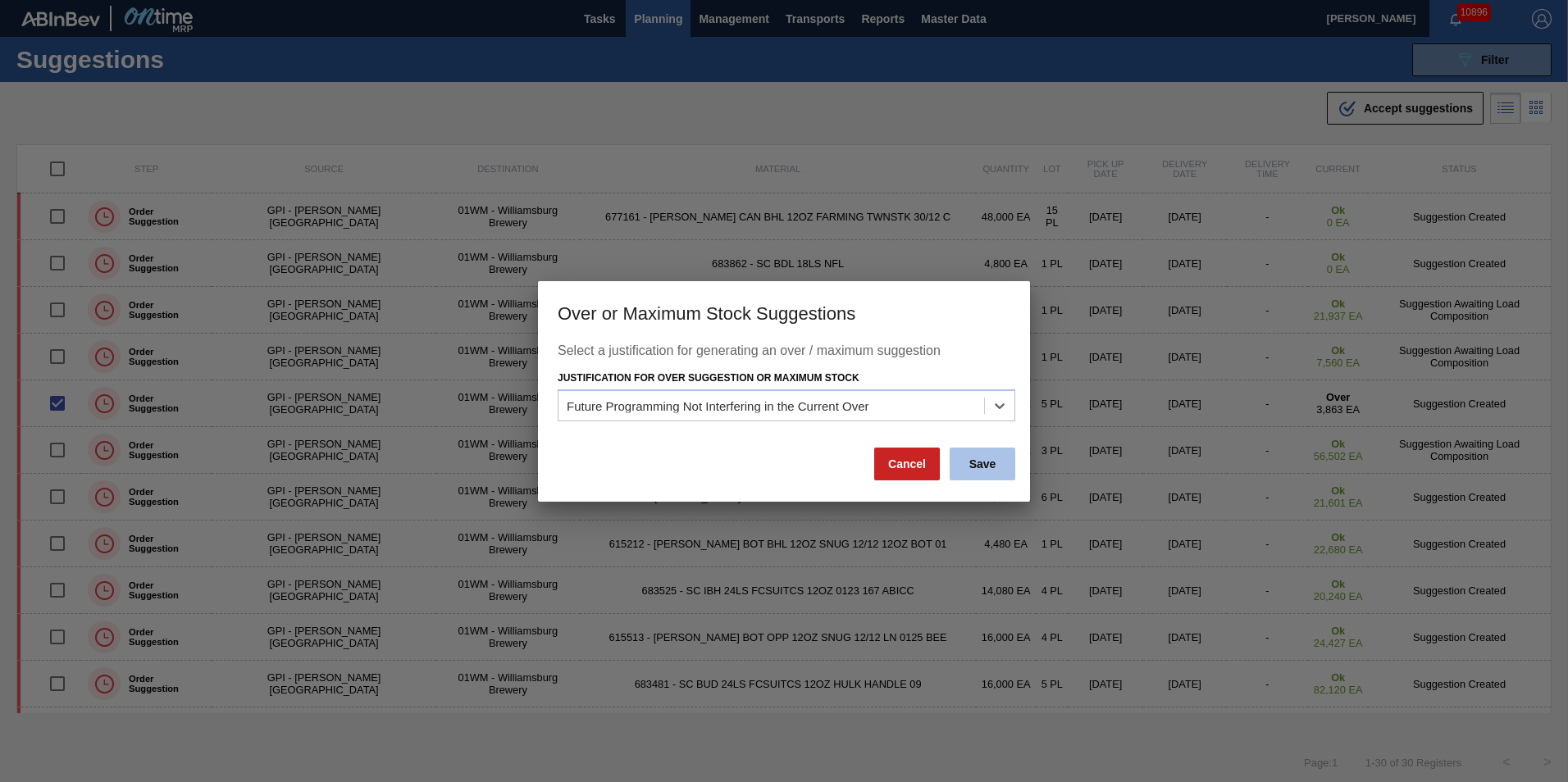
click at [966, 461] on button "Save" at bounding box center [982, 463] width 66 height 32
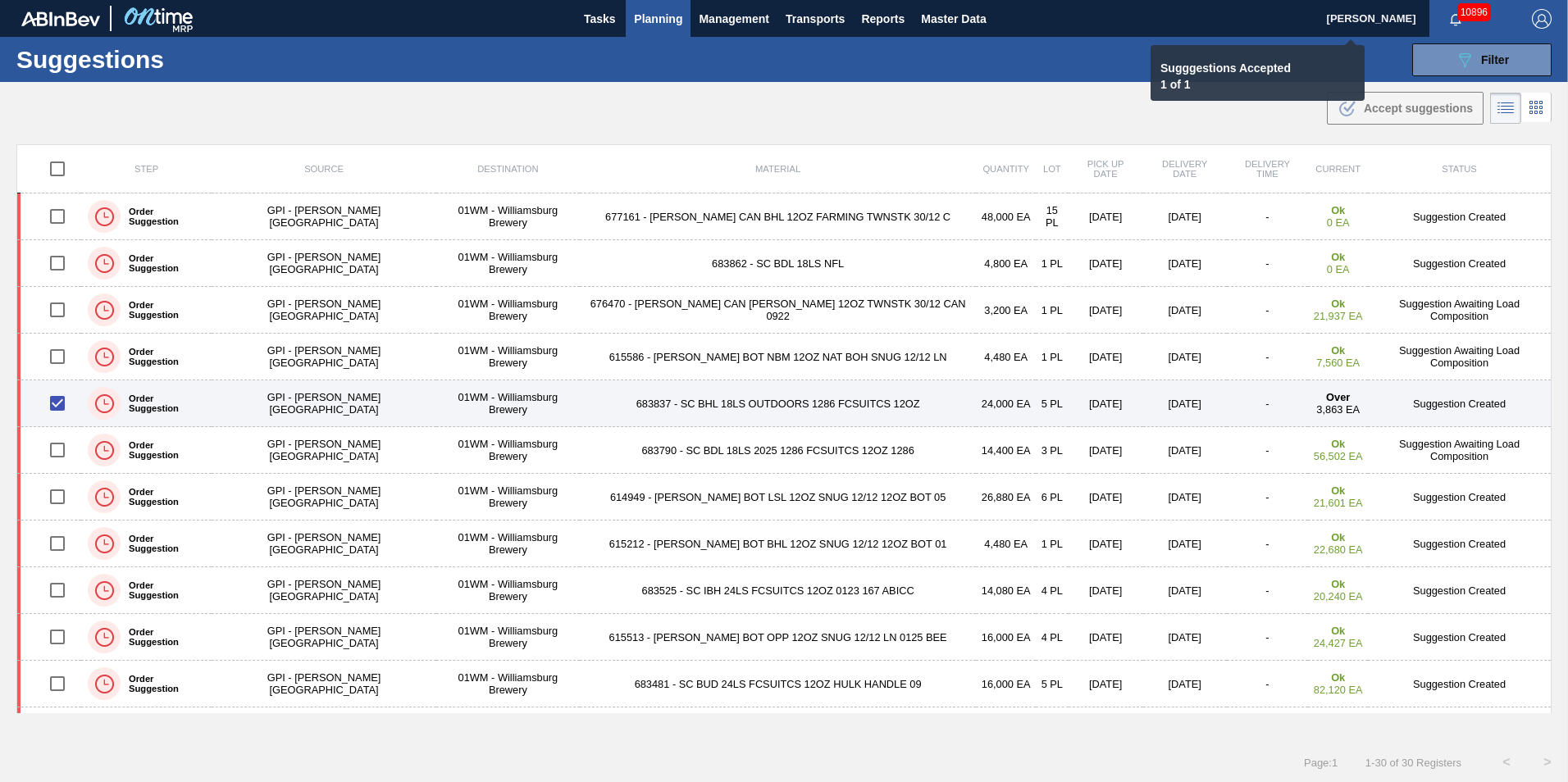
checkbox input "false"
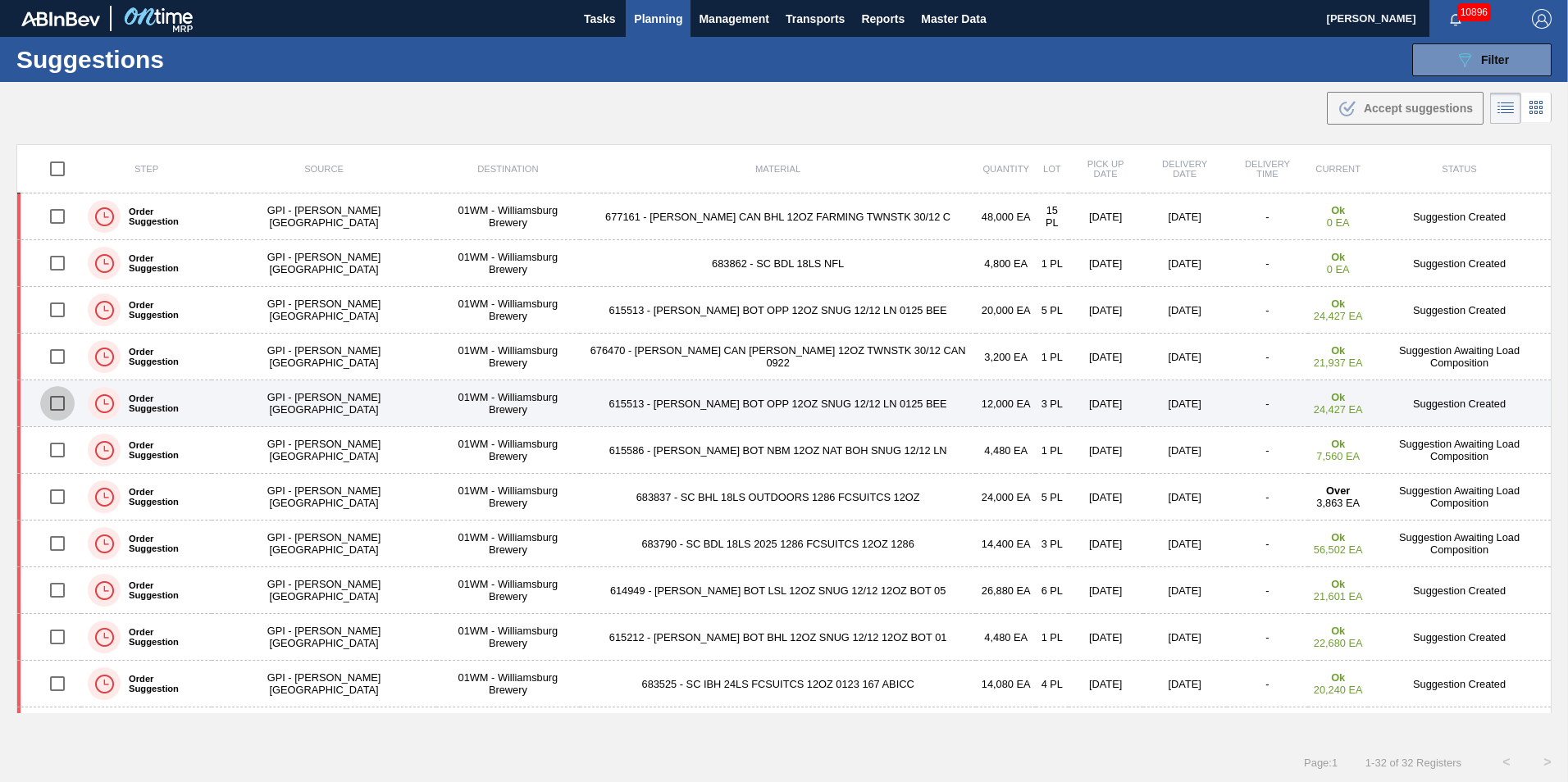
click at [70, 397] on input "checkbox" at bounding box center [57, 403] width 34 height 34
checkbox input "true"
click at [628, 410] on td "615513 - CARR BOT OPP 12OZ SNUG 12/12 LN 0125 BEE" at bounding box center [778, 404] width 396 height 46
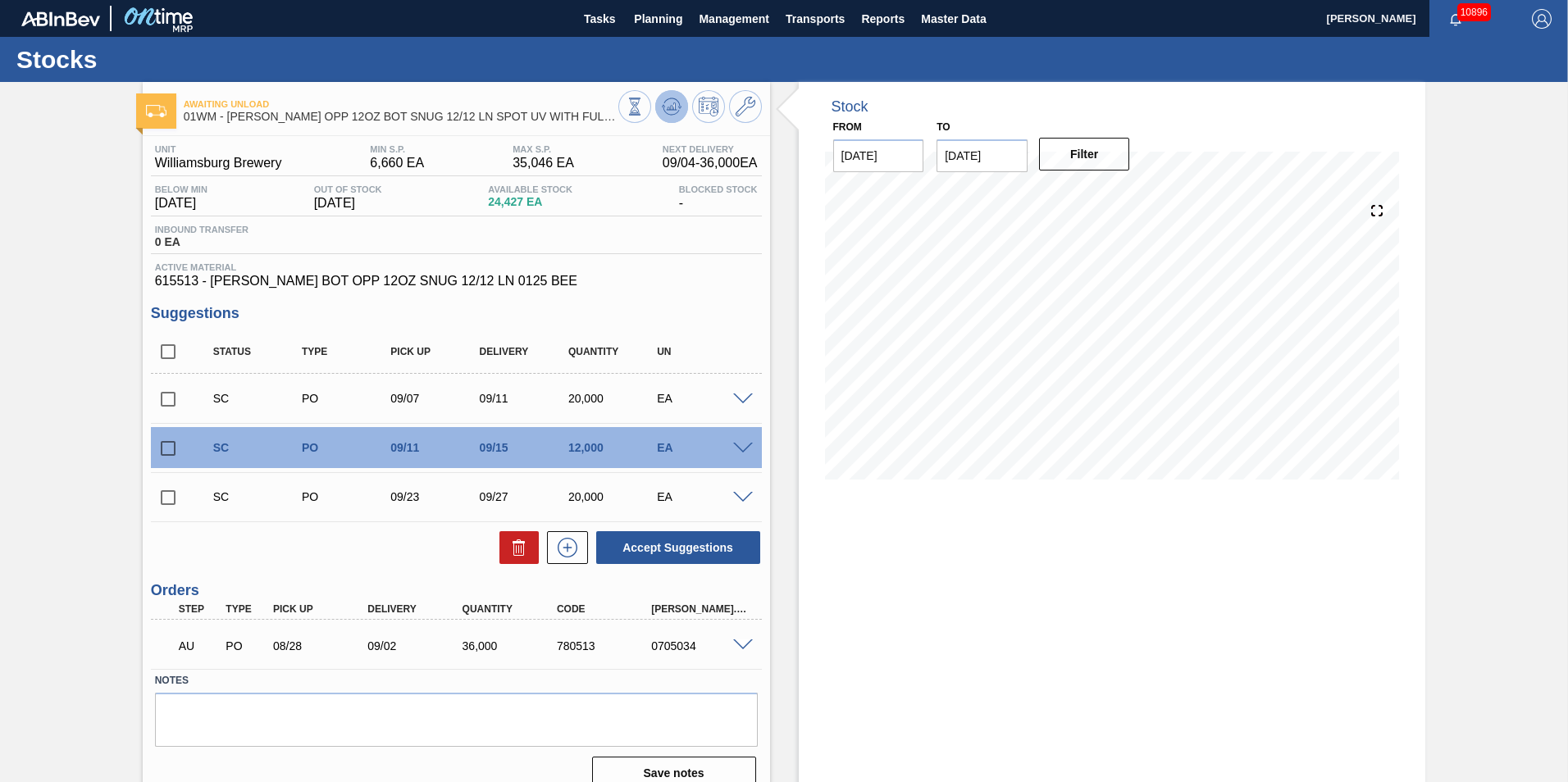
click at [670, 106] on icon at bounding box center [672, 107] width 11 height 7
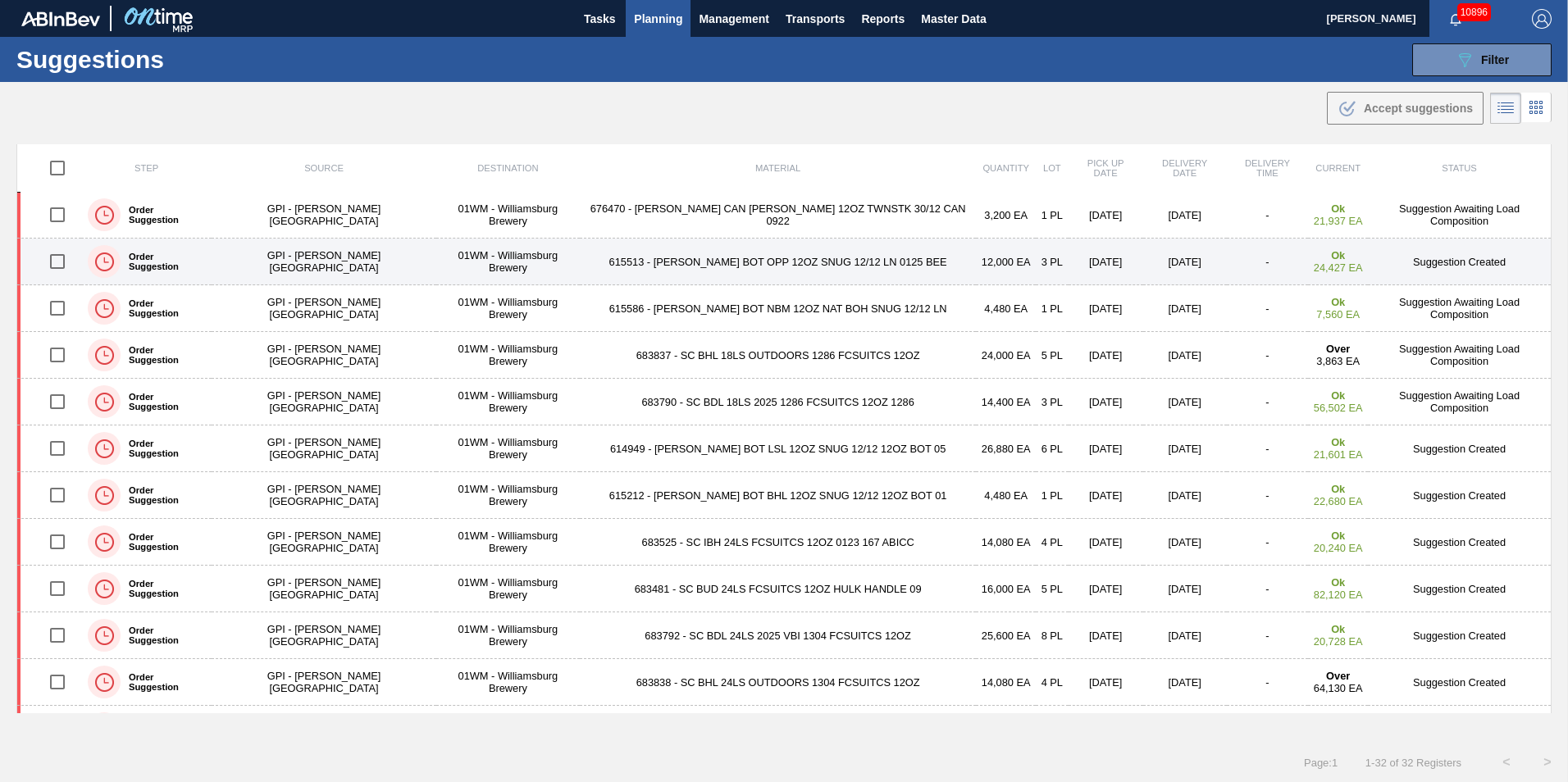
scroll to position [164, 0]
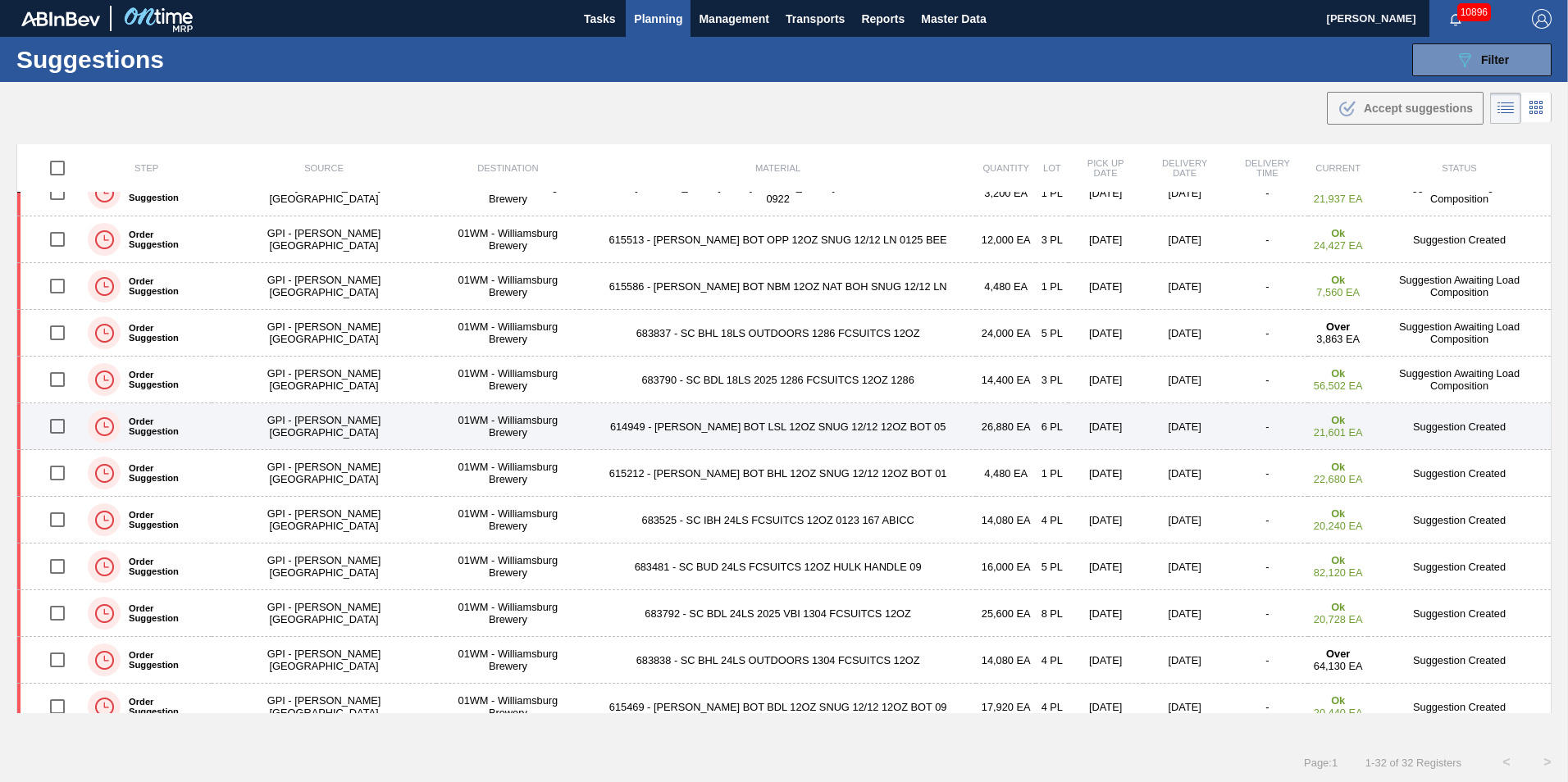
click at [67, 426] on input "checkbox" at bounding box center [57, 426] width 34 height 34
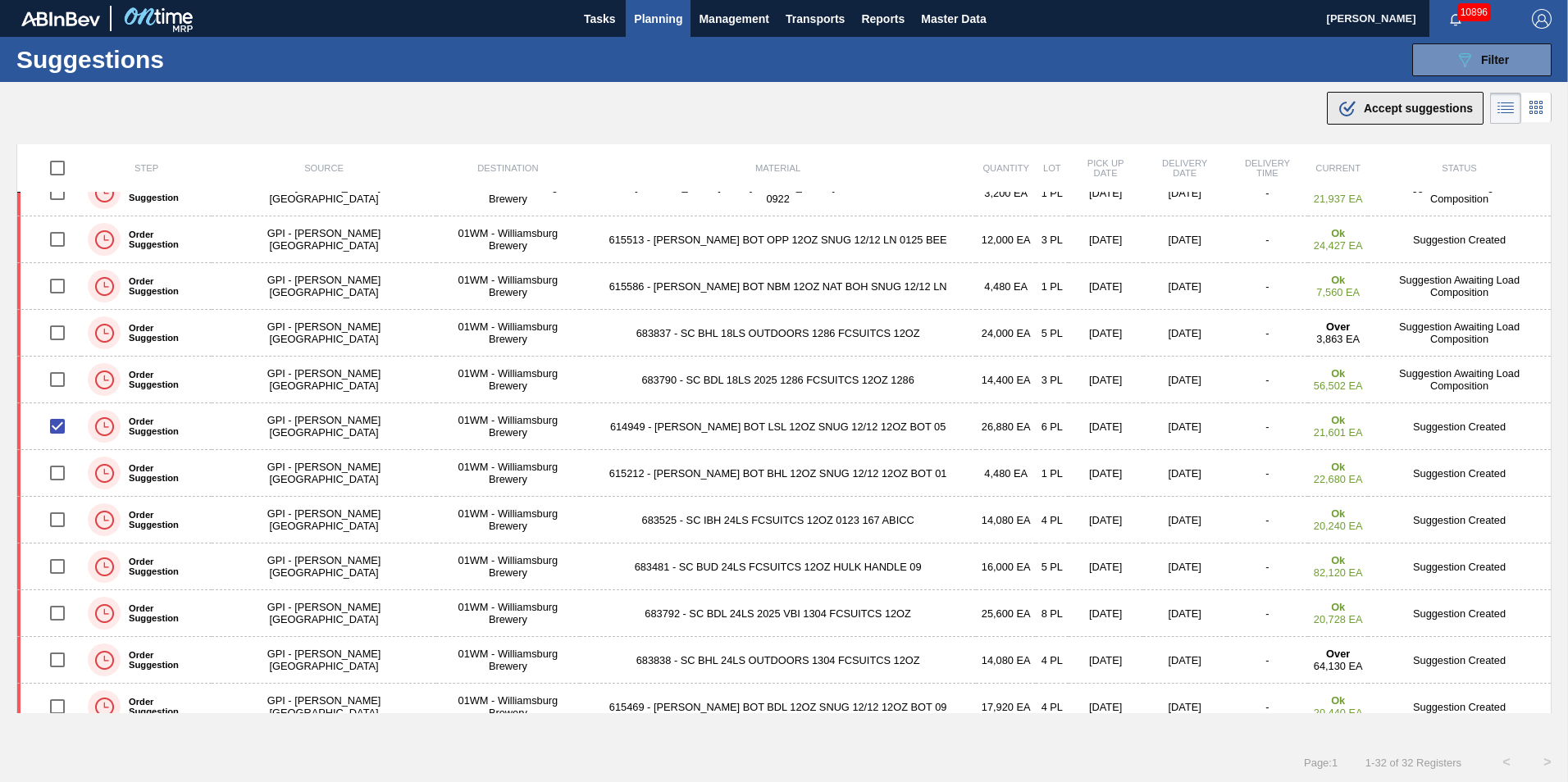
click at [1427, 118] on button ".b{fill:var(--color-action-default)} Accept suggestions" at bounding box center [1405, 107] width 157 height 32
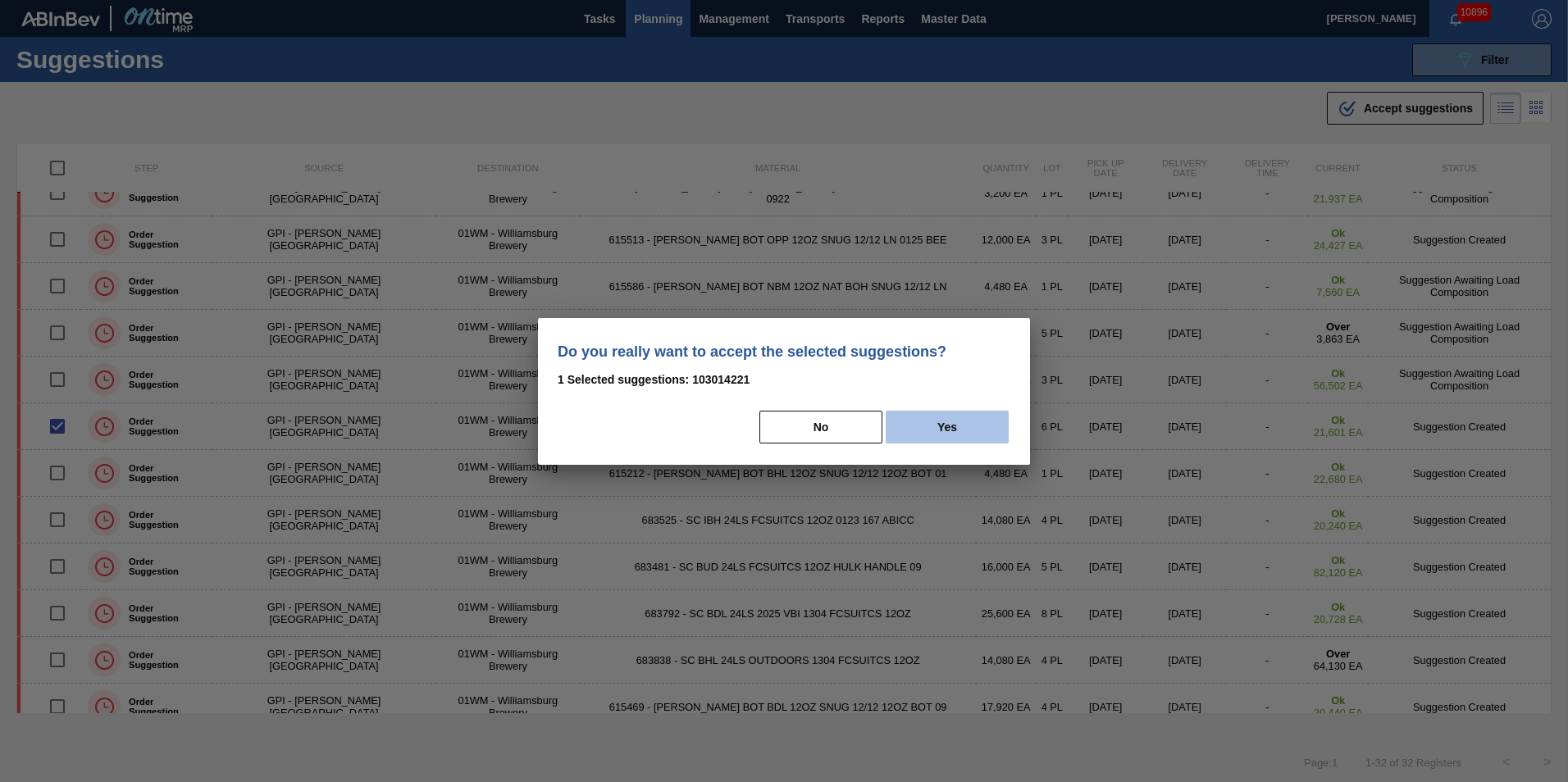
click at [933, 419] on button "Yes" at bounding box center [947, 426] width 123 height 32
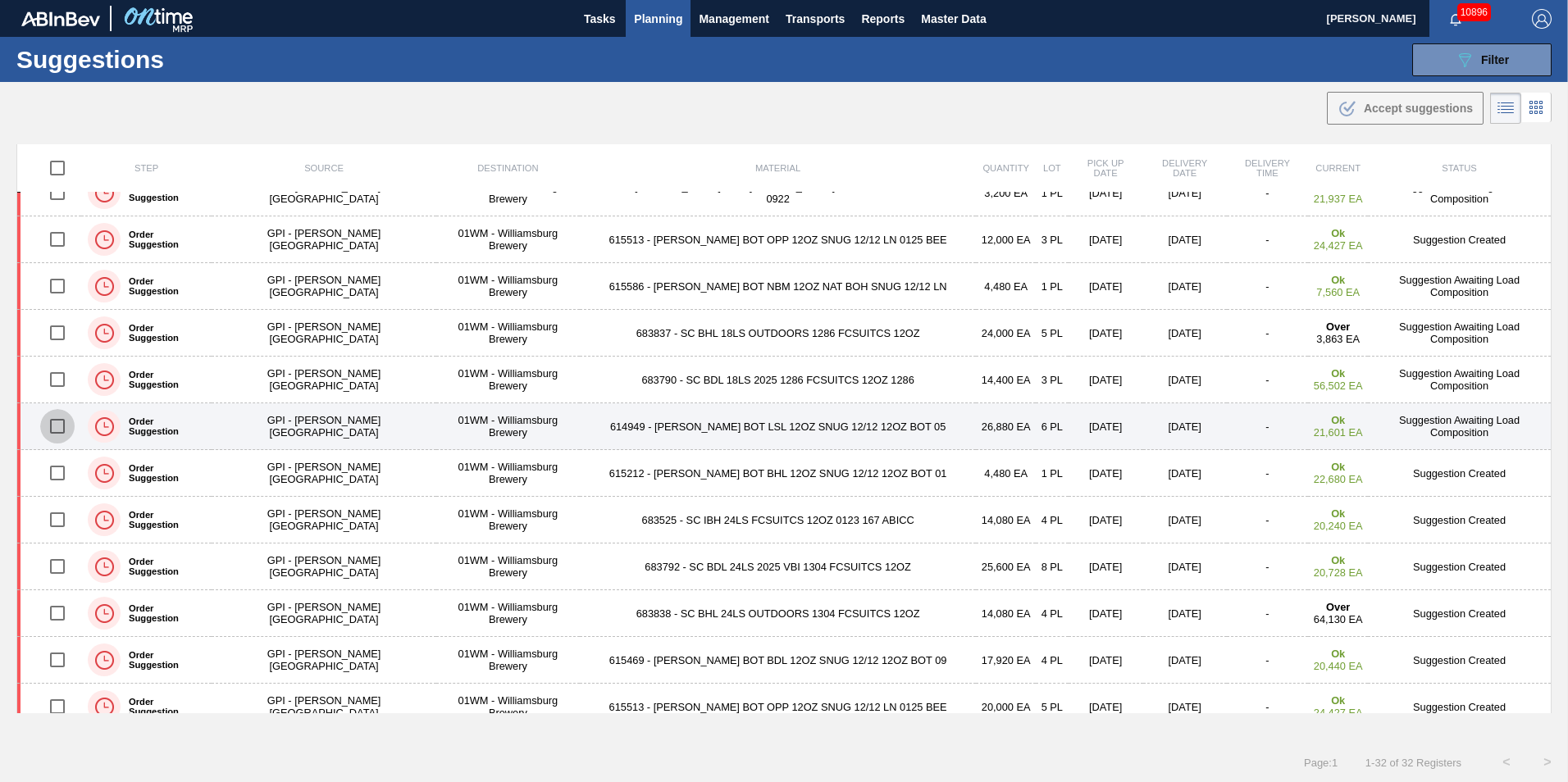
click at [64, 431] on input "checkbox" at bounding box center [57, 426] width 34 height 34
click at [63, 430] on input "checkbox" at bounding box center [57, 426] width 34 height 34
checkbox input "false"
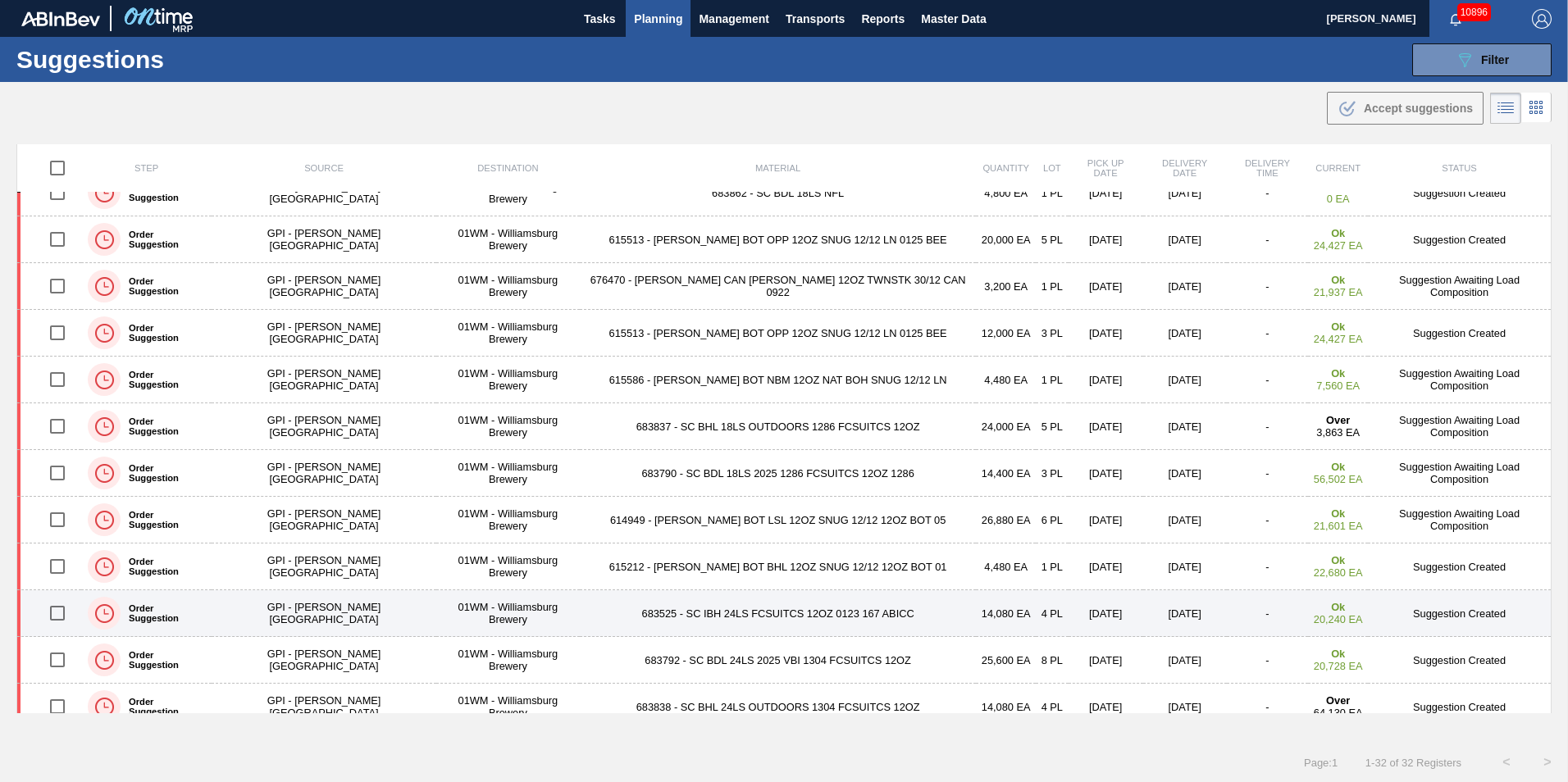
scroll to position [246, 0]
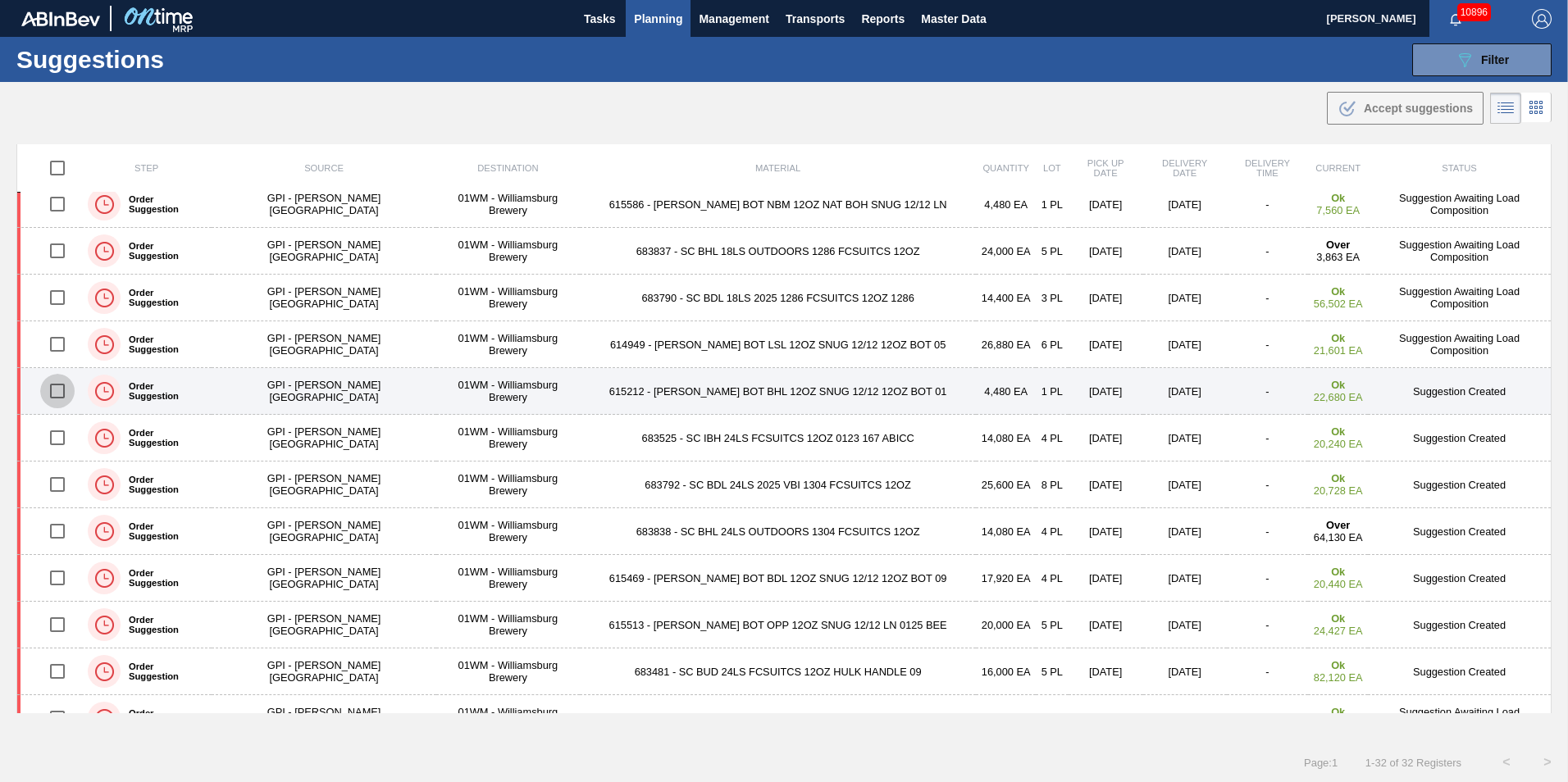
click at [67, 393] on input "checkbox" at bounding box center [57, 391] width 34 height 34
checkbox input "true"
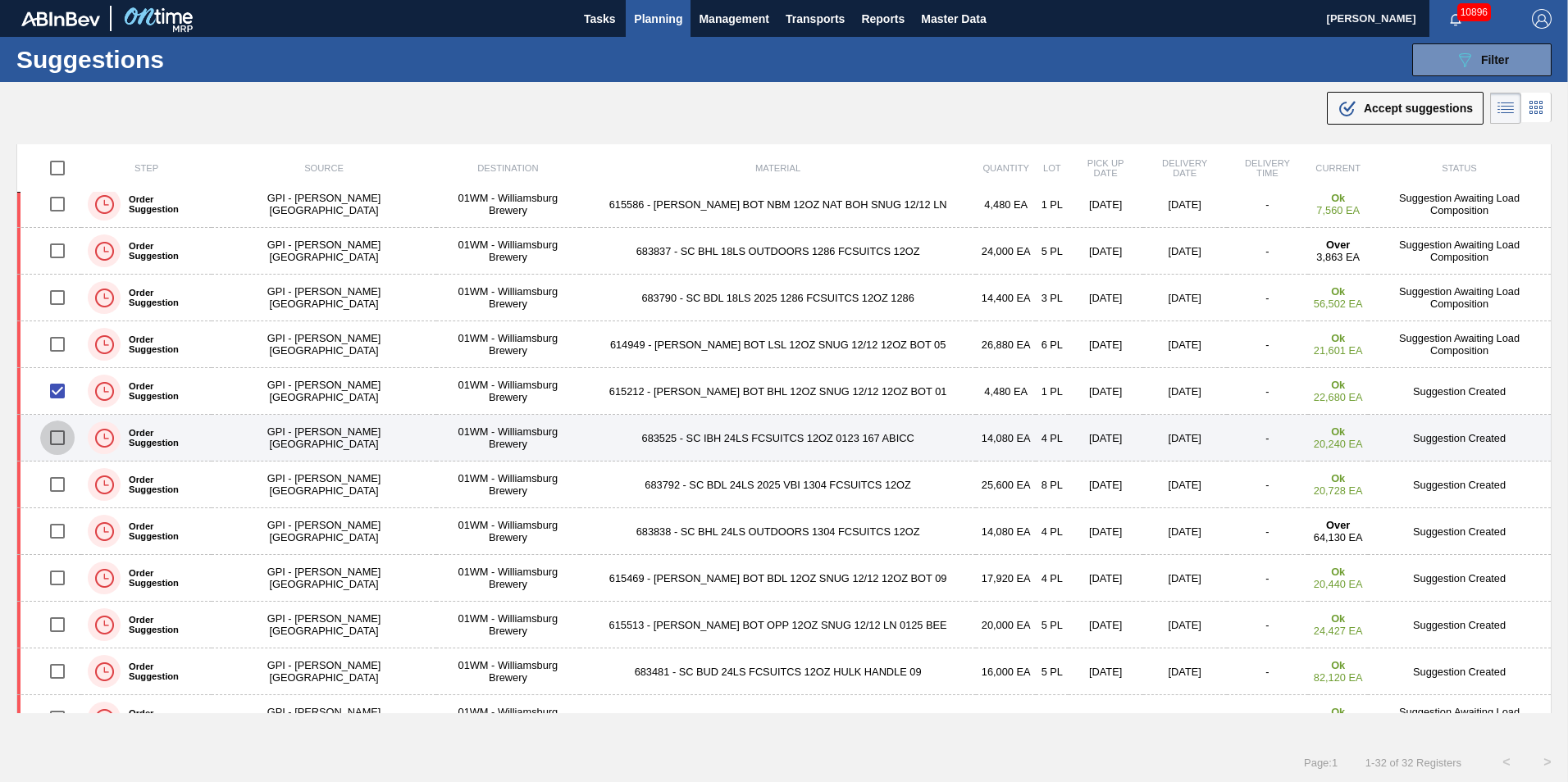
click at [59, 427] on input "checkbox" at bounding box center [57, 437] width 34 height 34
checkbox input "true"
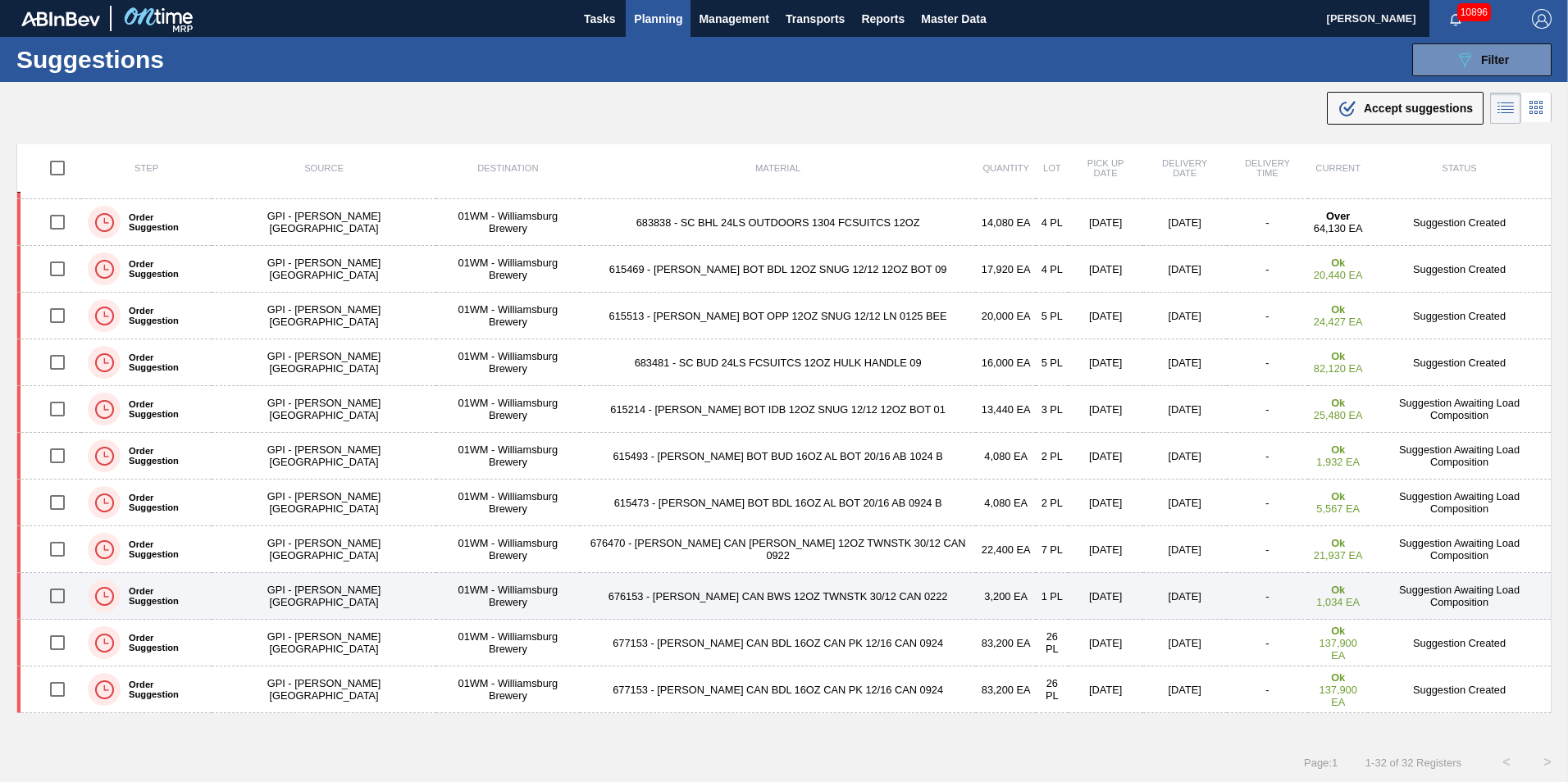
scroll to position [574, 0]
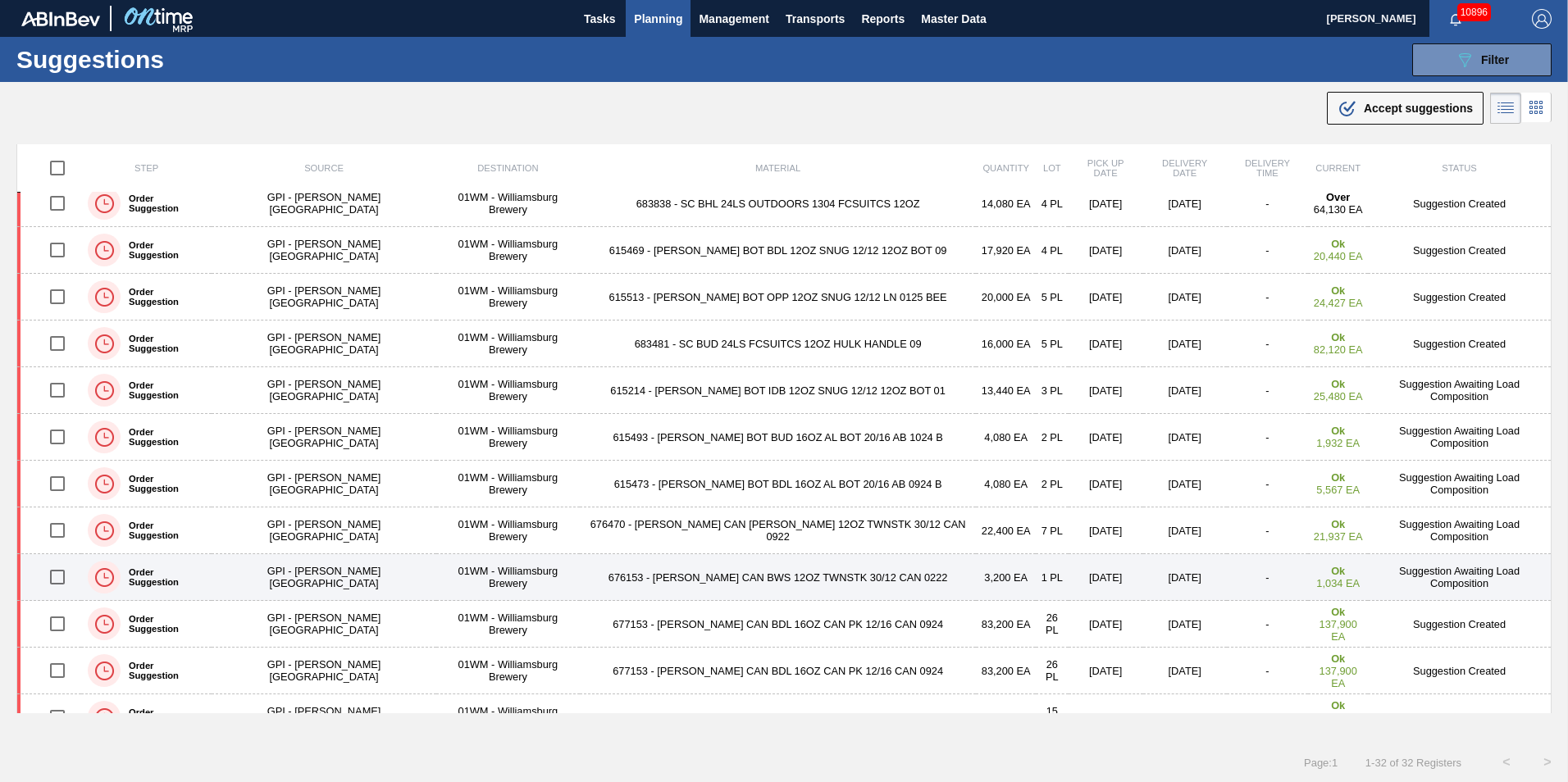
click at [63, 578] on input "checkbox" at bounding box center [57, 577] width 34 height 34
checkbox input "true"
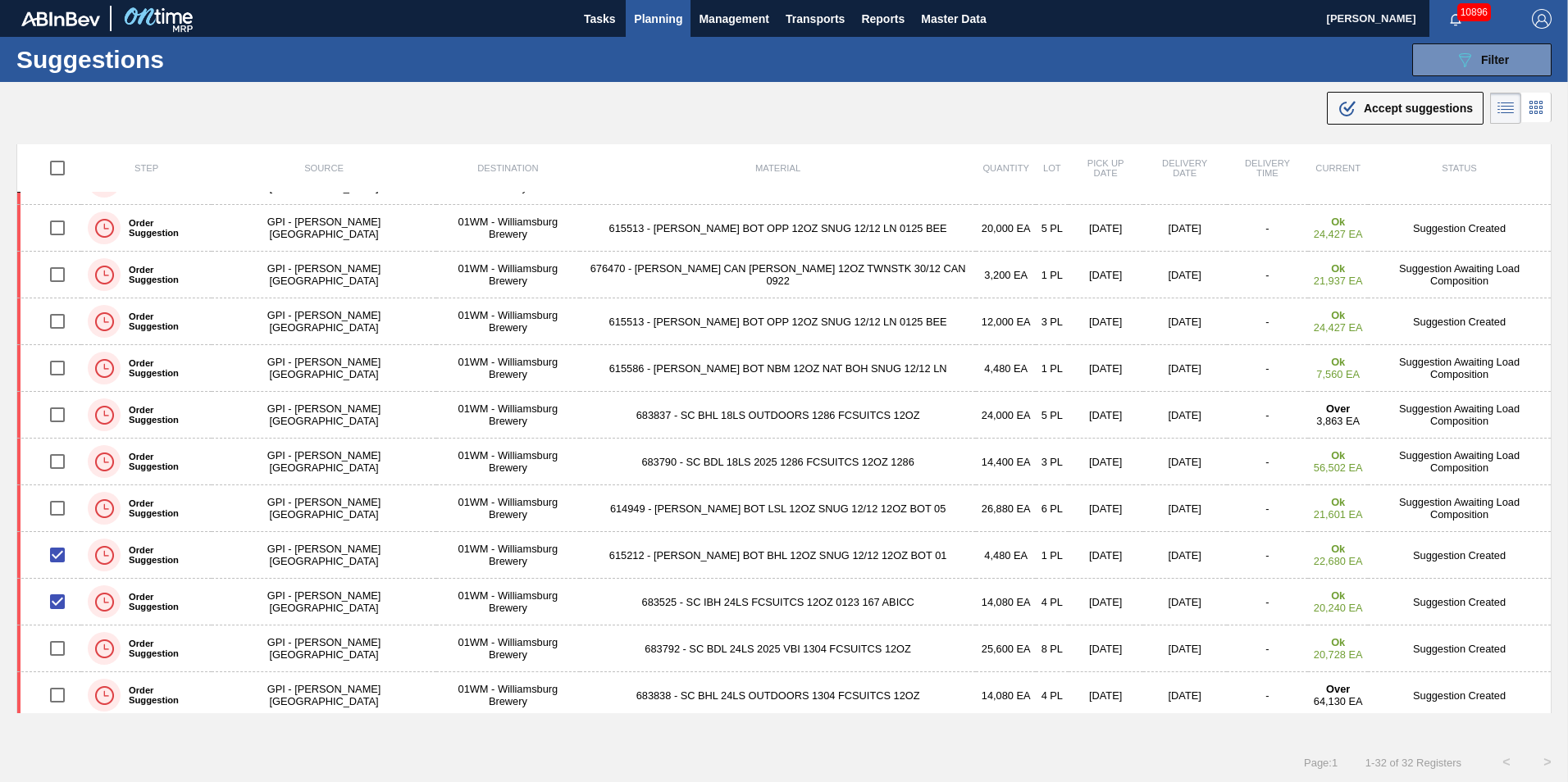
scroll to position [0, 0]
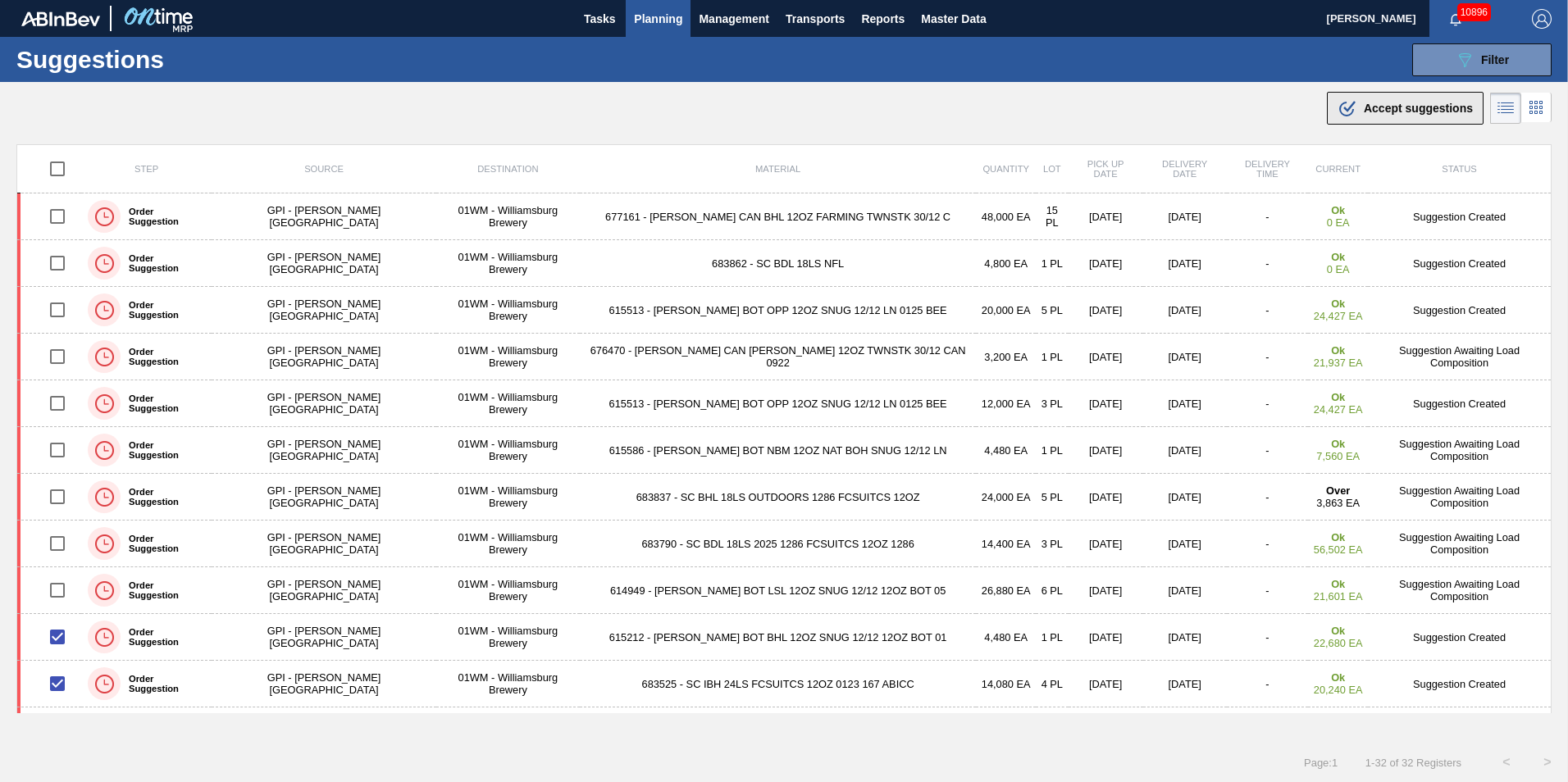
click at [1364, 116] on div ".b{fill:var(--color-action-default)} Accept suggestions" at bounding box center [1406, 107] width 135 height 19
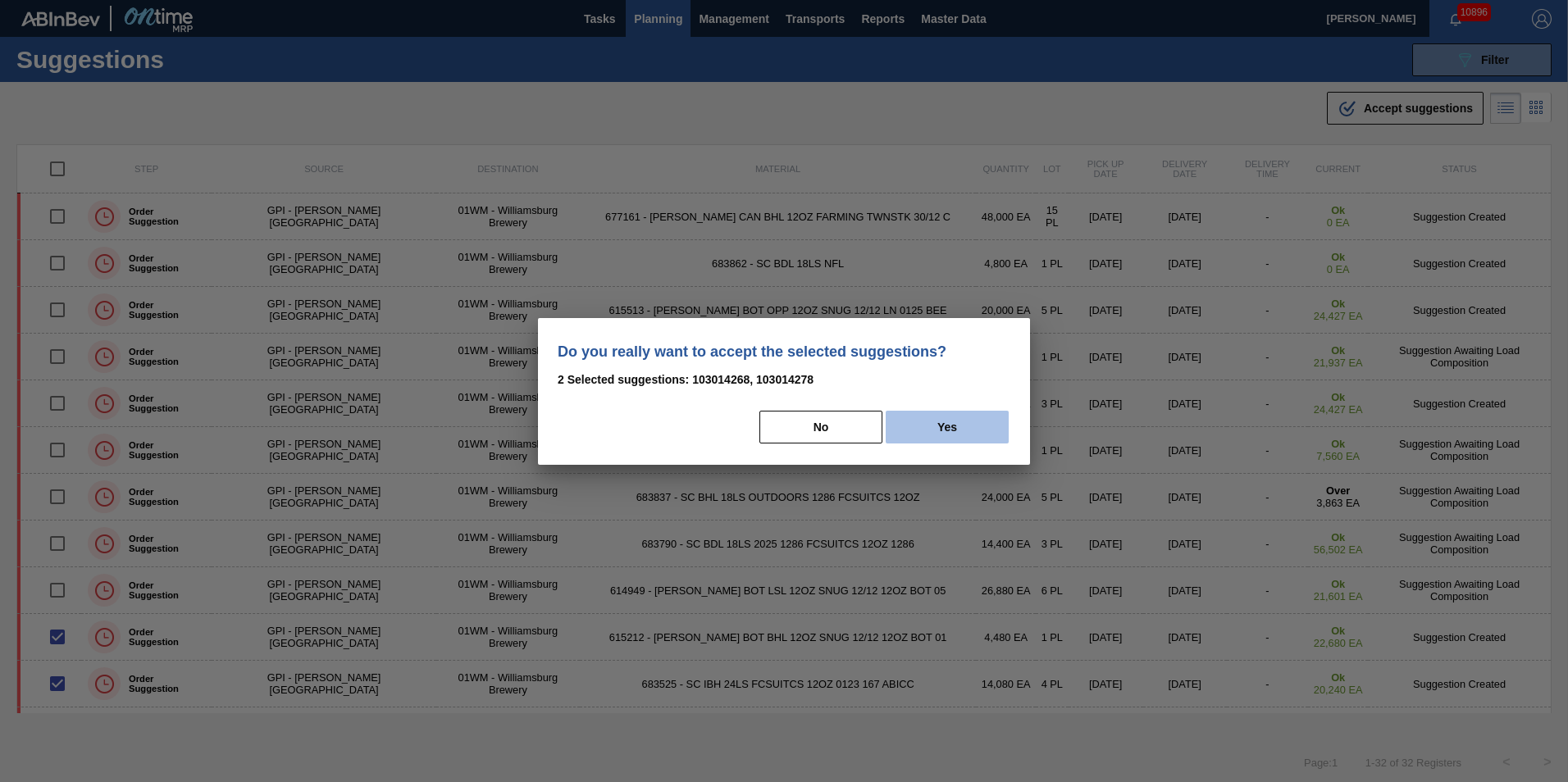
click at [939, 423] on button "Yes" at bounding box center [947, 426] width 123 height 32
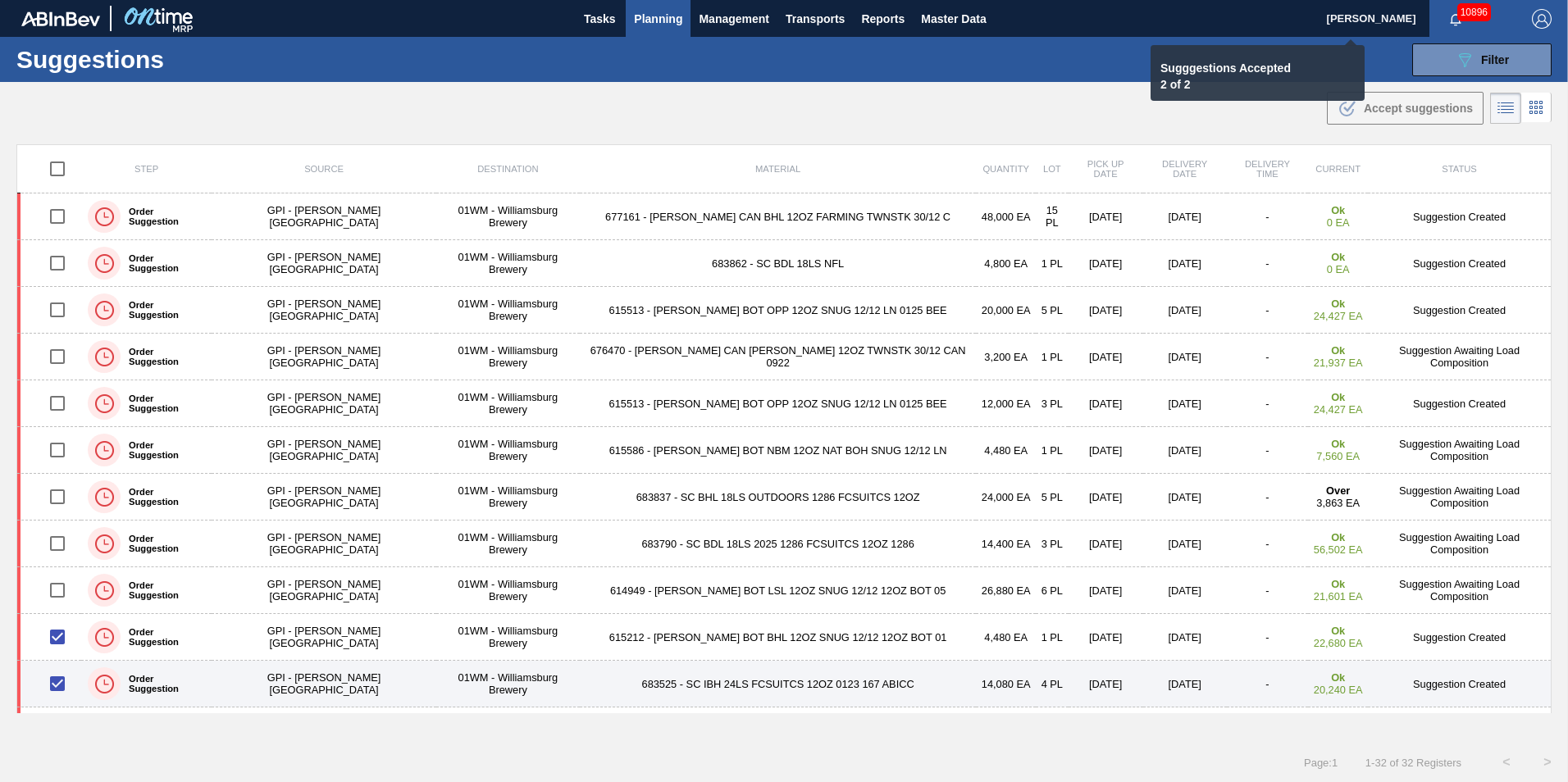
checkbox input "false"
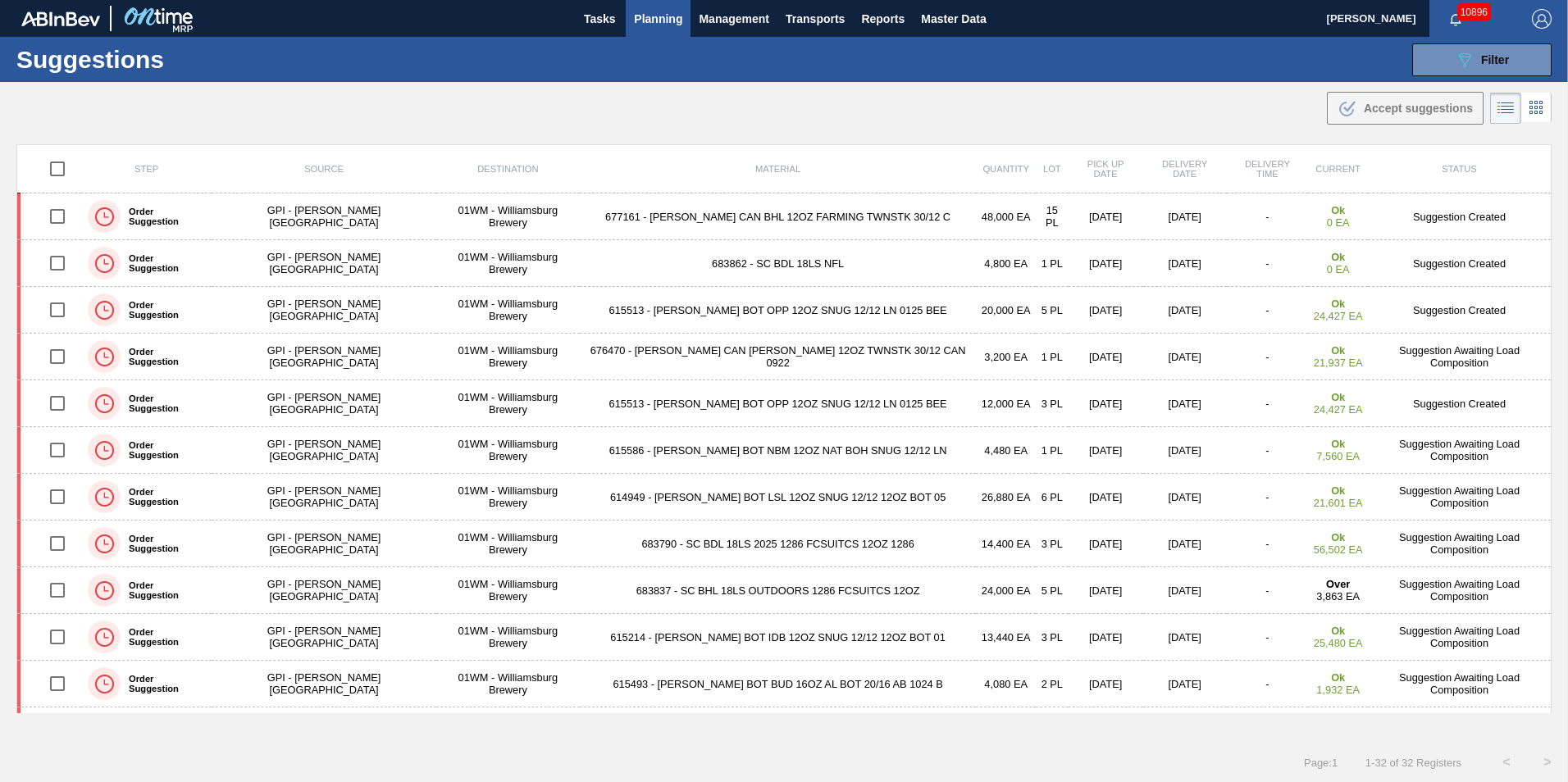
click at [661, 17] on span "Planning" at bounding box center [658, 19] width 48 height 19
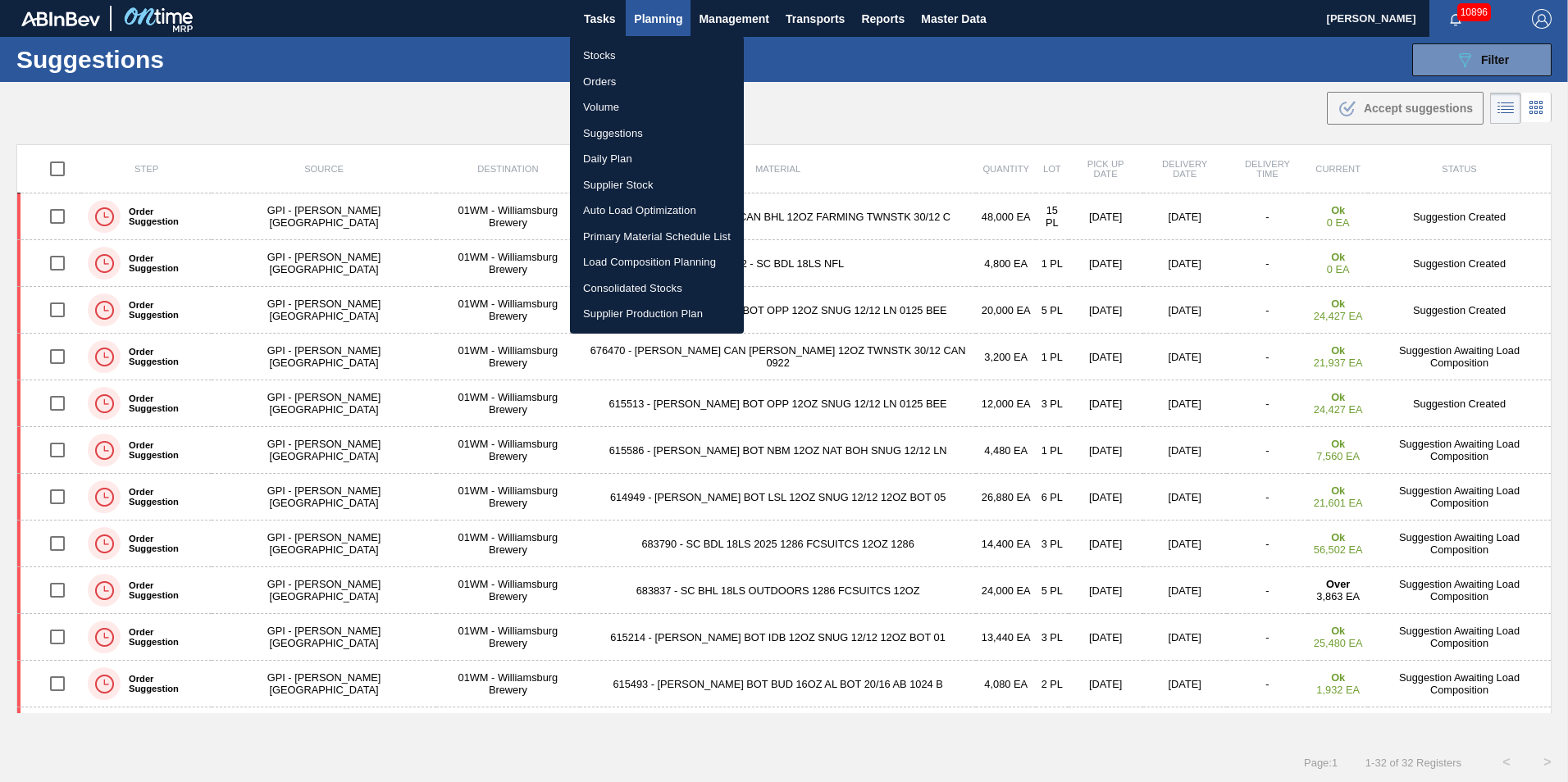
click at [660, 260] on li "Load Composition Planning" at bounding box center [657, 262] width 174 height 26
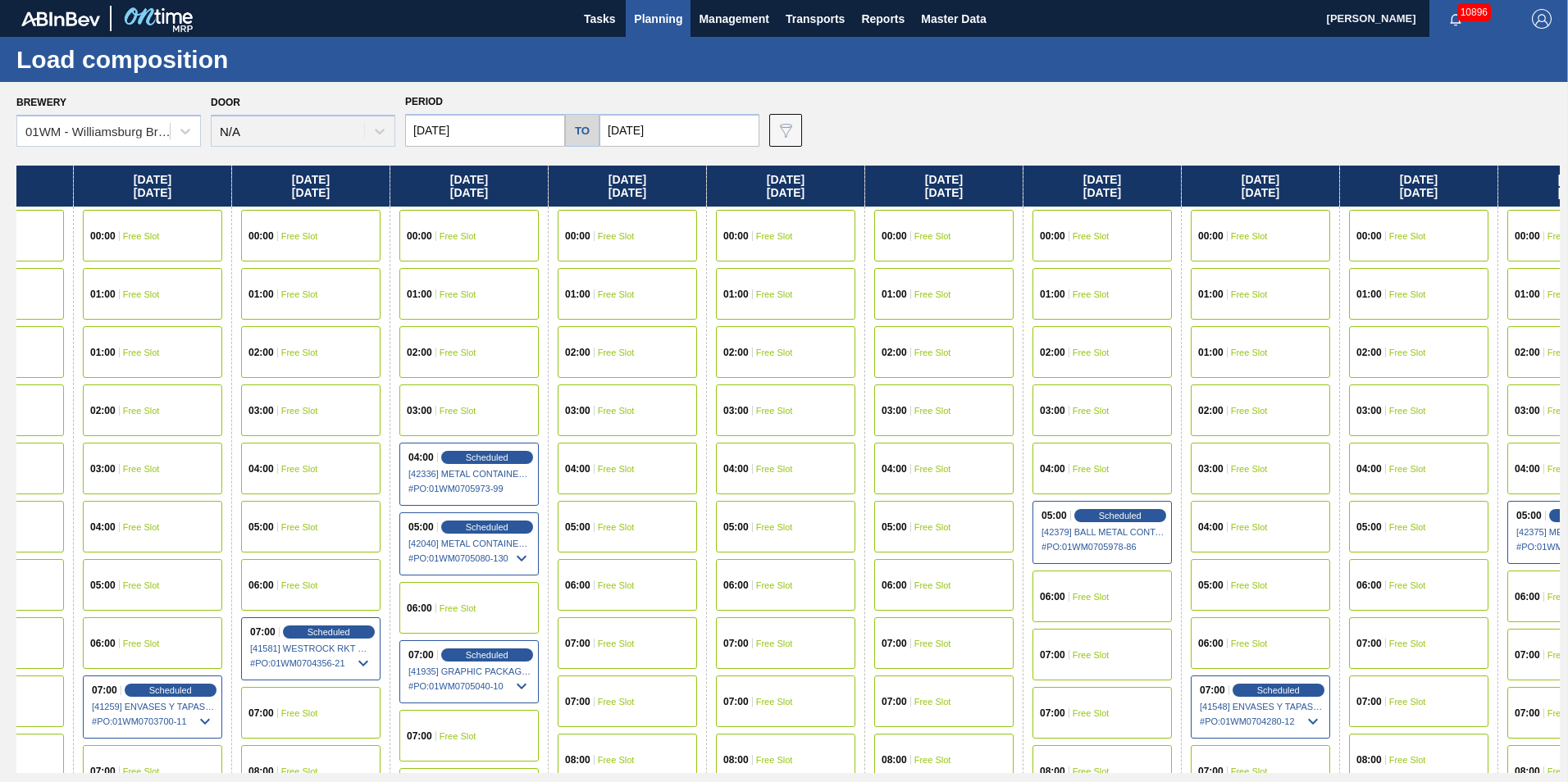
scroll to position [0, 766]
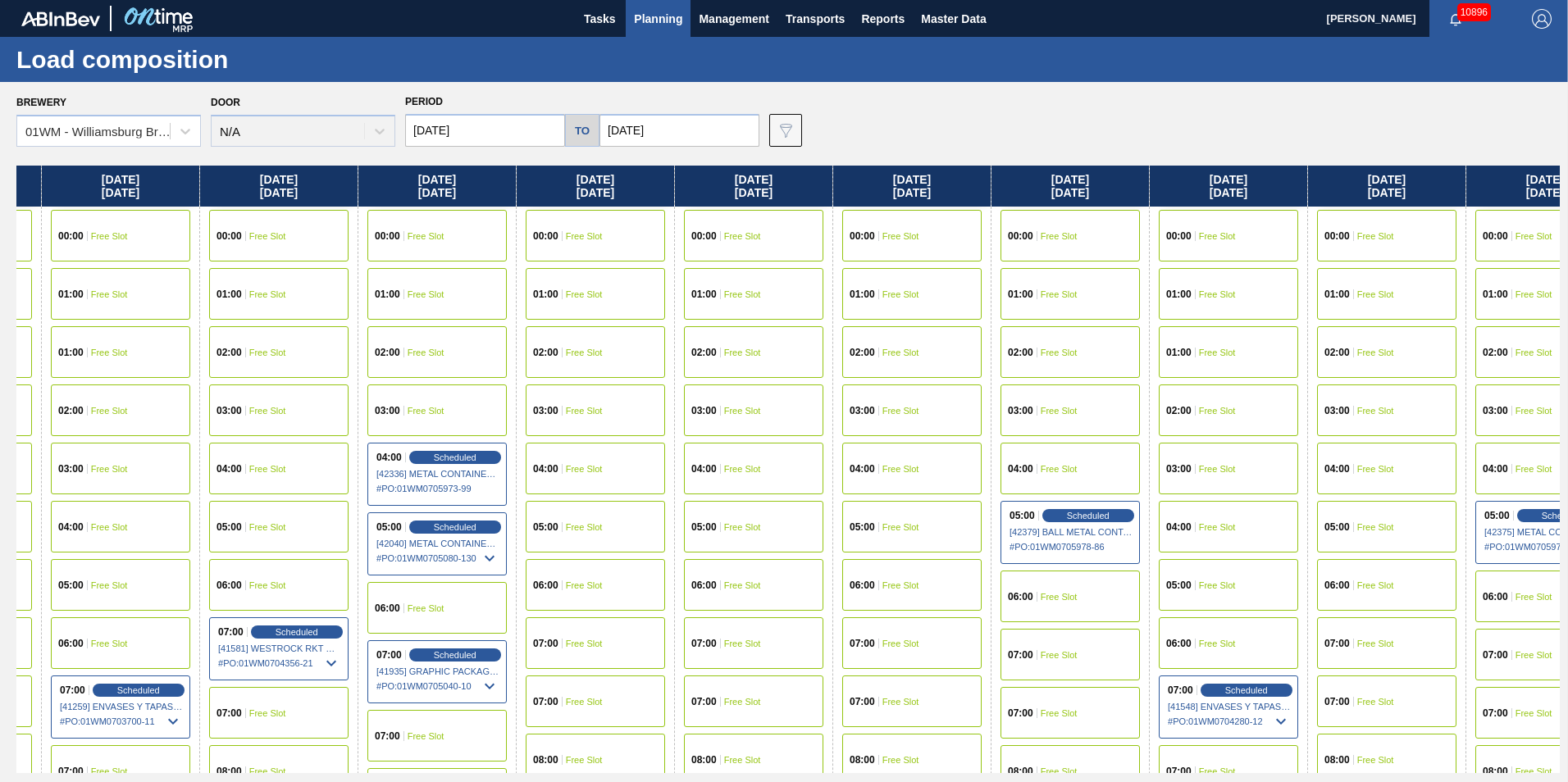
drag, startPoint x: 1464, startPoint y: 201, endPoint x: 677, endPoint y: 226, distance: 787.4
click at [677, 226] on div "Friday 09/05/2025 00:00 Free Slot 01:00 Free Slot 02:00 Free Slot 03:00 Free Sl…" at bounding box center [789, 470] width 1544 height 608
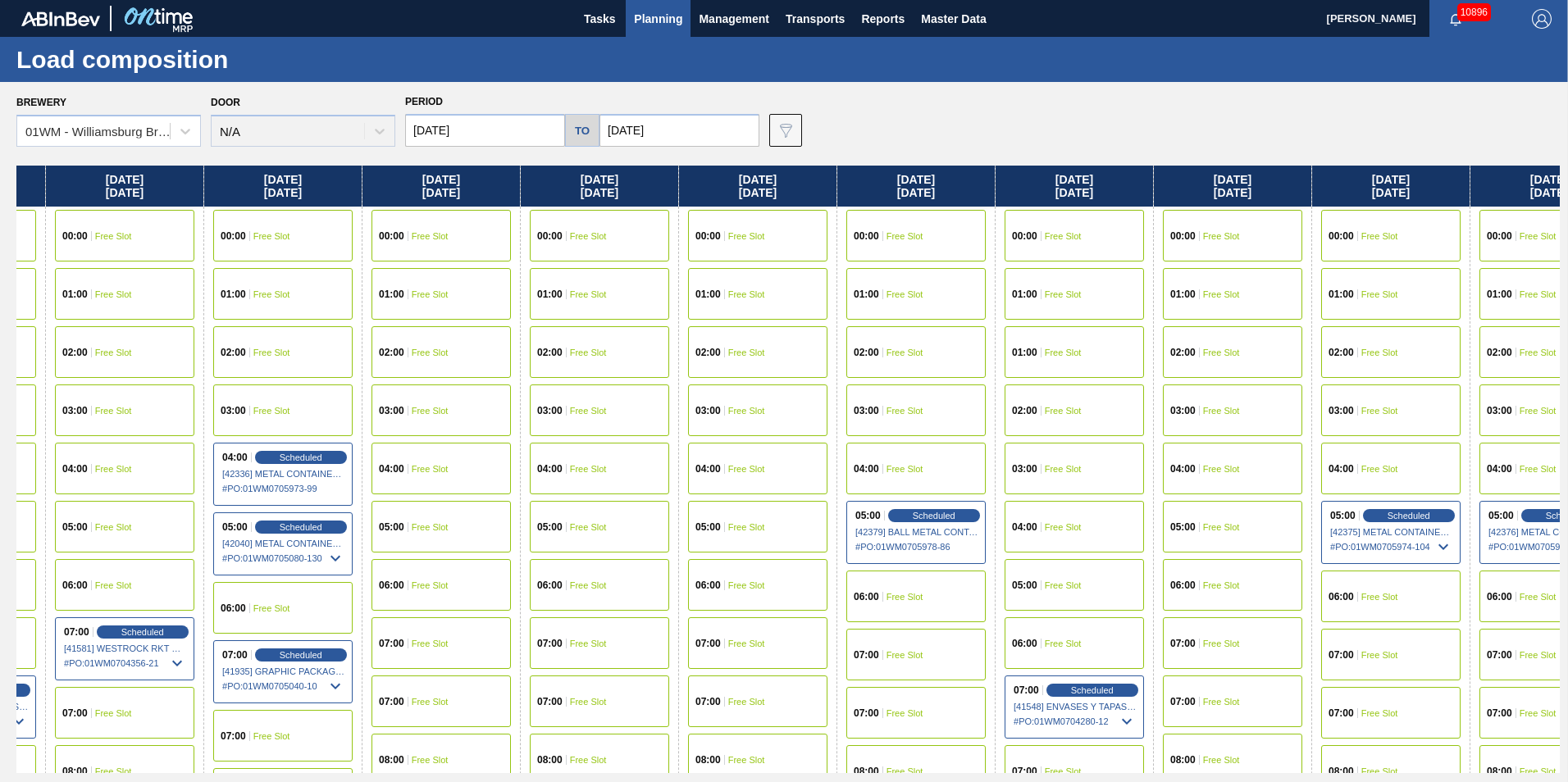
scroll to position [0, 922]
drag, startPoint x: 1243, startPoint y: 189, endPoint x: 1074, endPoint y: 196, distance: 169.1
click at [1074, 196] on div "Friday 09/05/2025 00:00 Free Slot 01:00 Free Slot 02:00 Free Slot 03:00 Free Sl…" at bounding box center [789, 470] width 1544 height 608
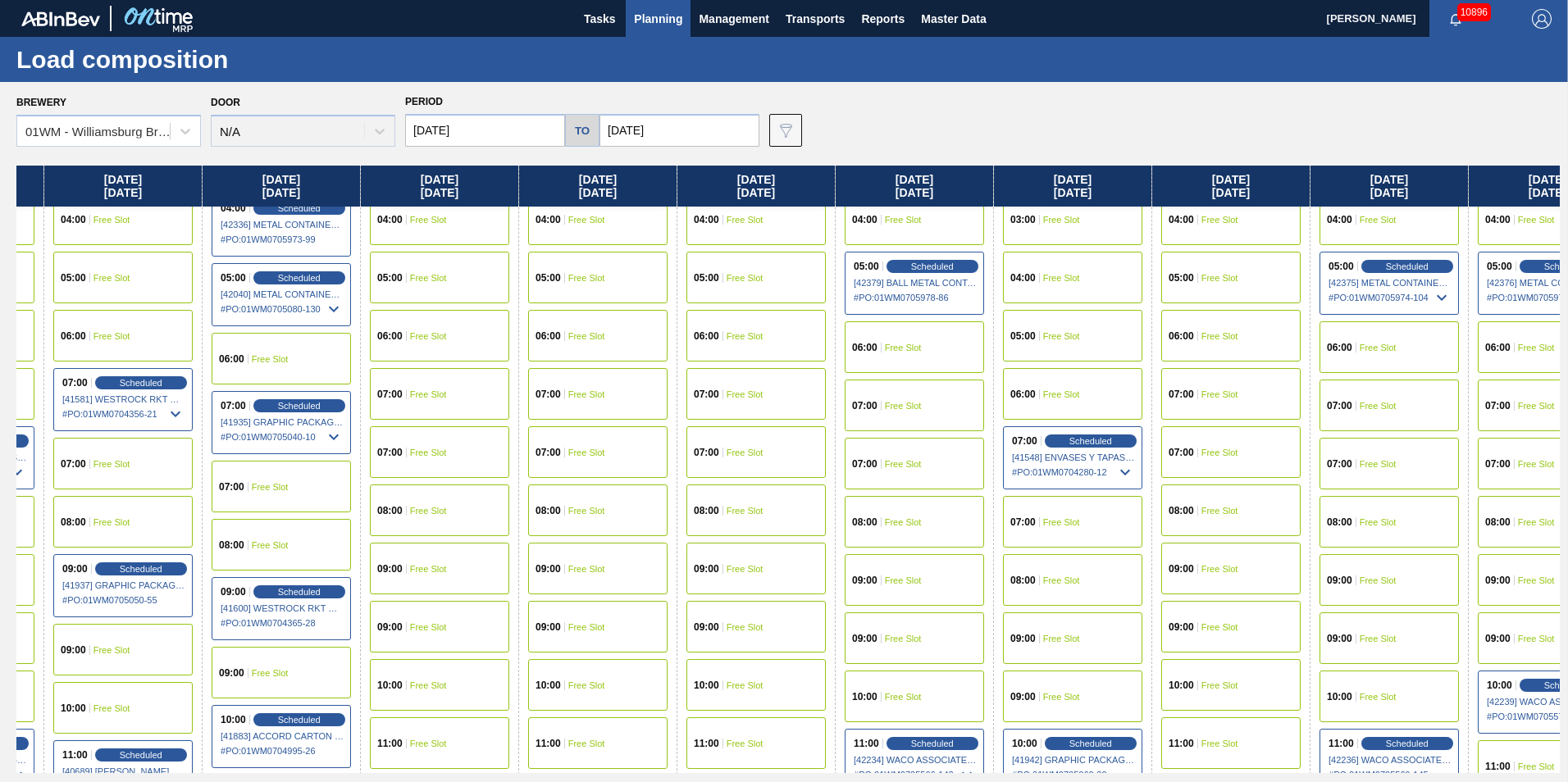
scroll to position [246, 922]
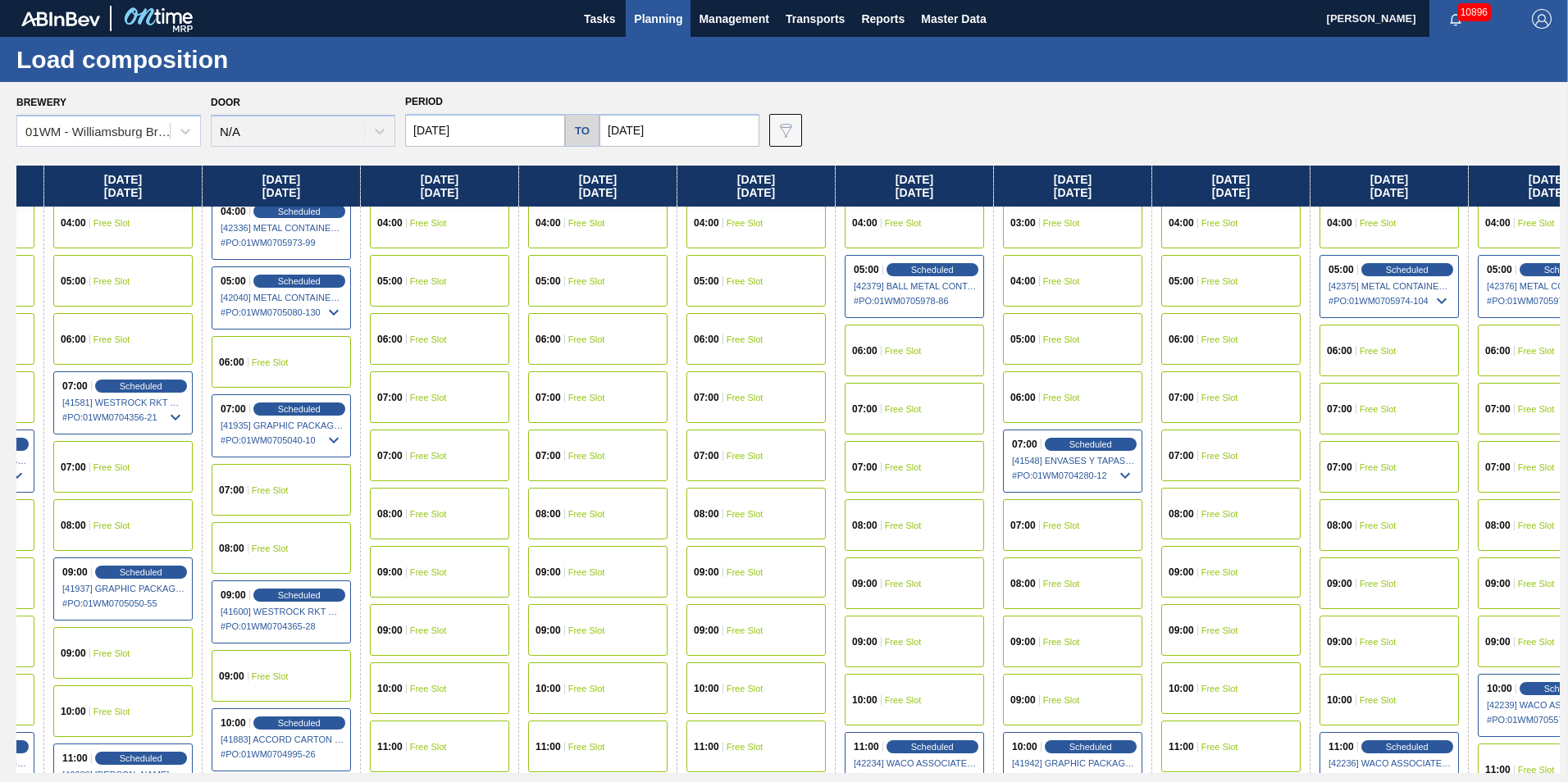
click at [772, 453] on div "07:00 Free Slot" at bounding box center [756, 456] width 139 height 52
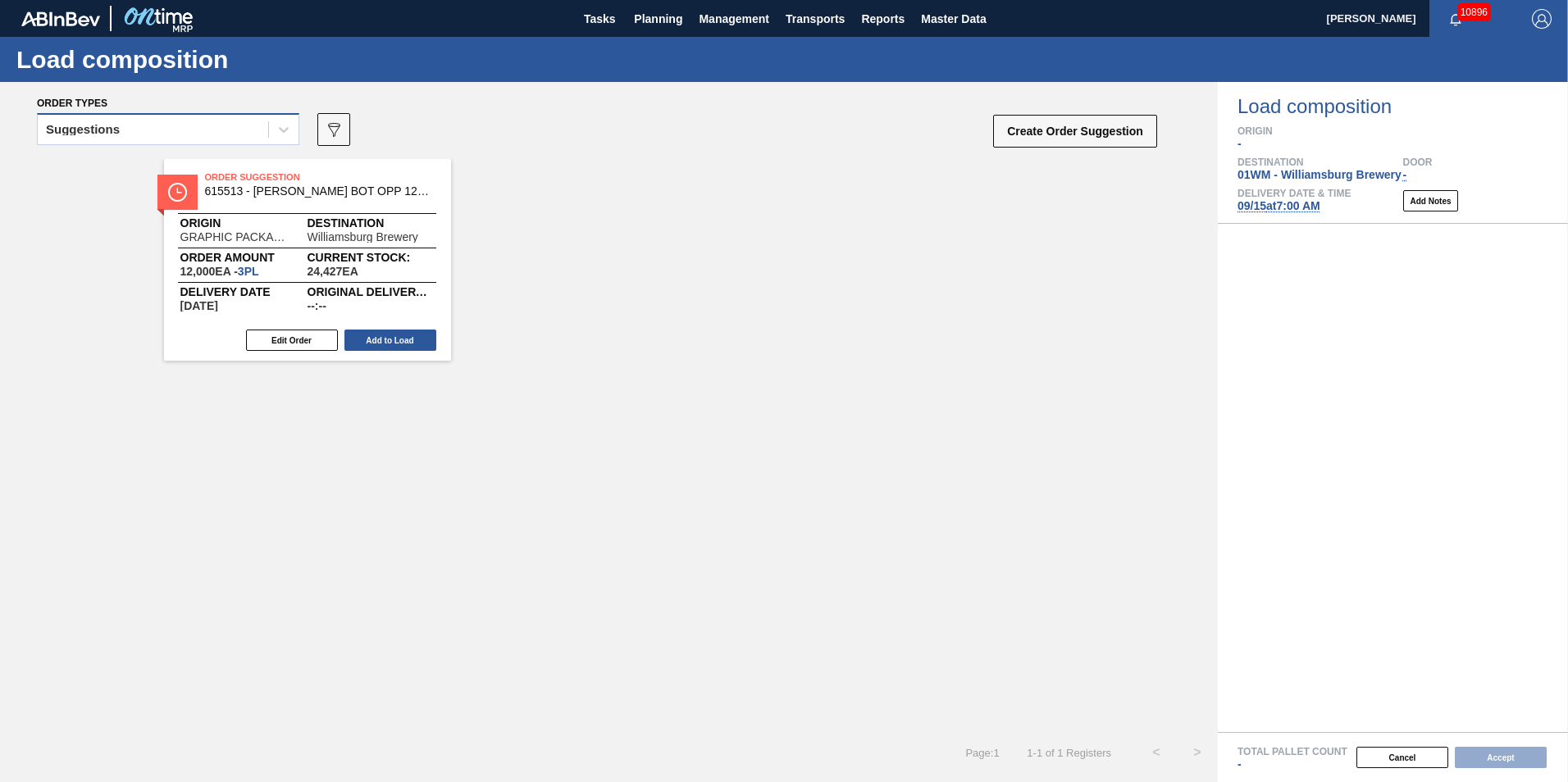
click at [192, 126] on div "Suggestions" at bounding box center [153, 130] width 231 height 24
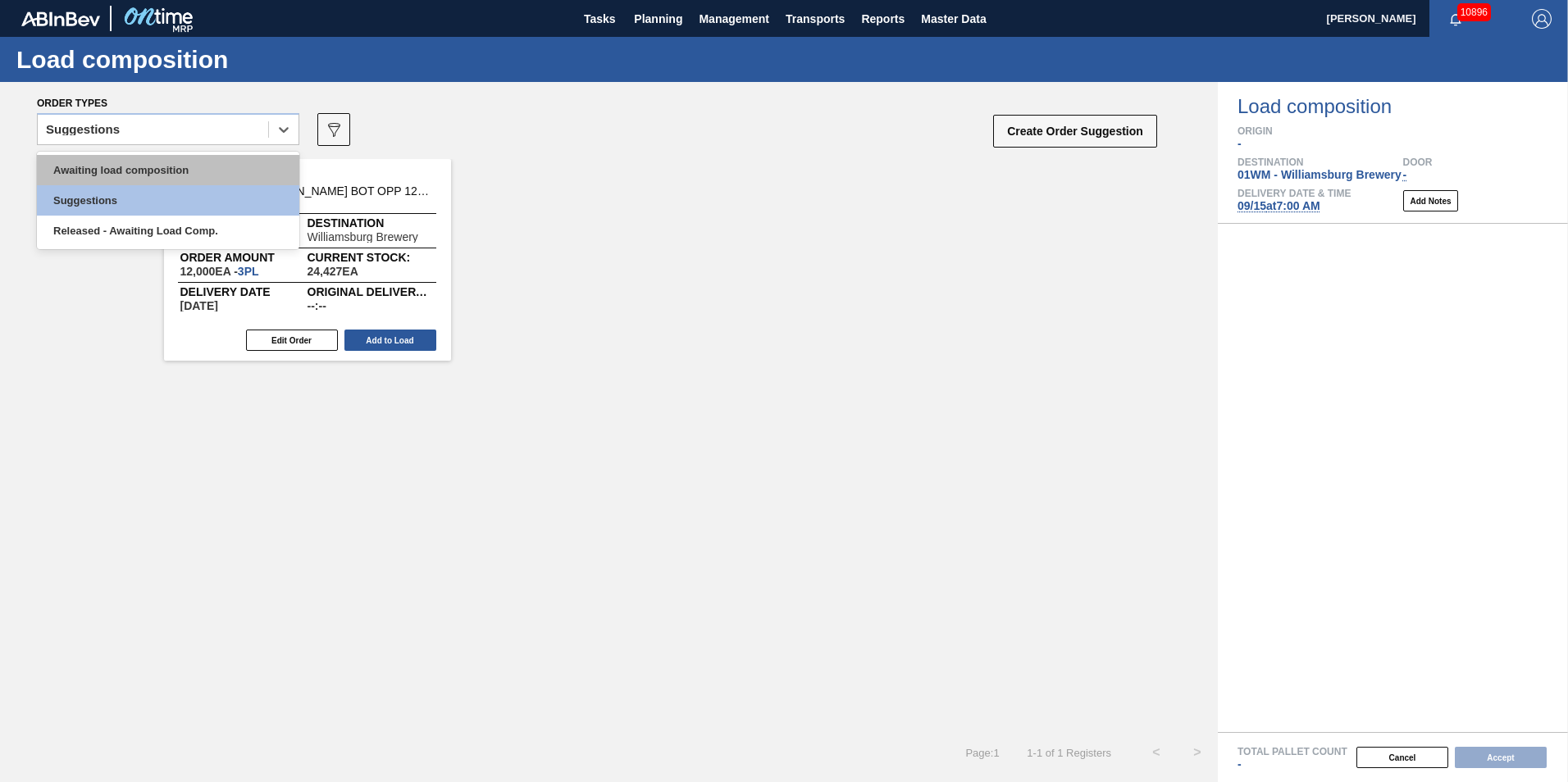
click at [158, 161] on div "Awaiting load composition" at bounding box center [168, 170] width 262 height 31
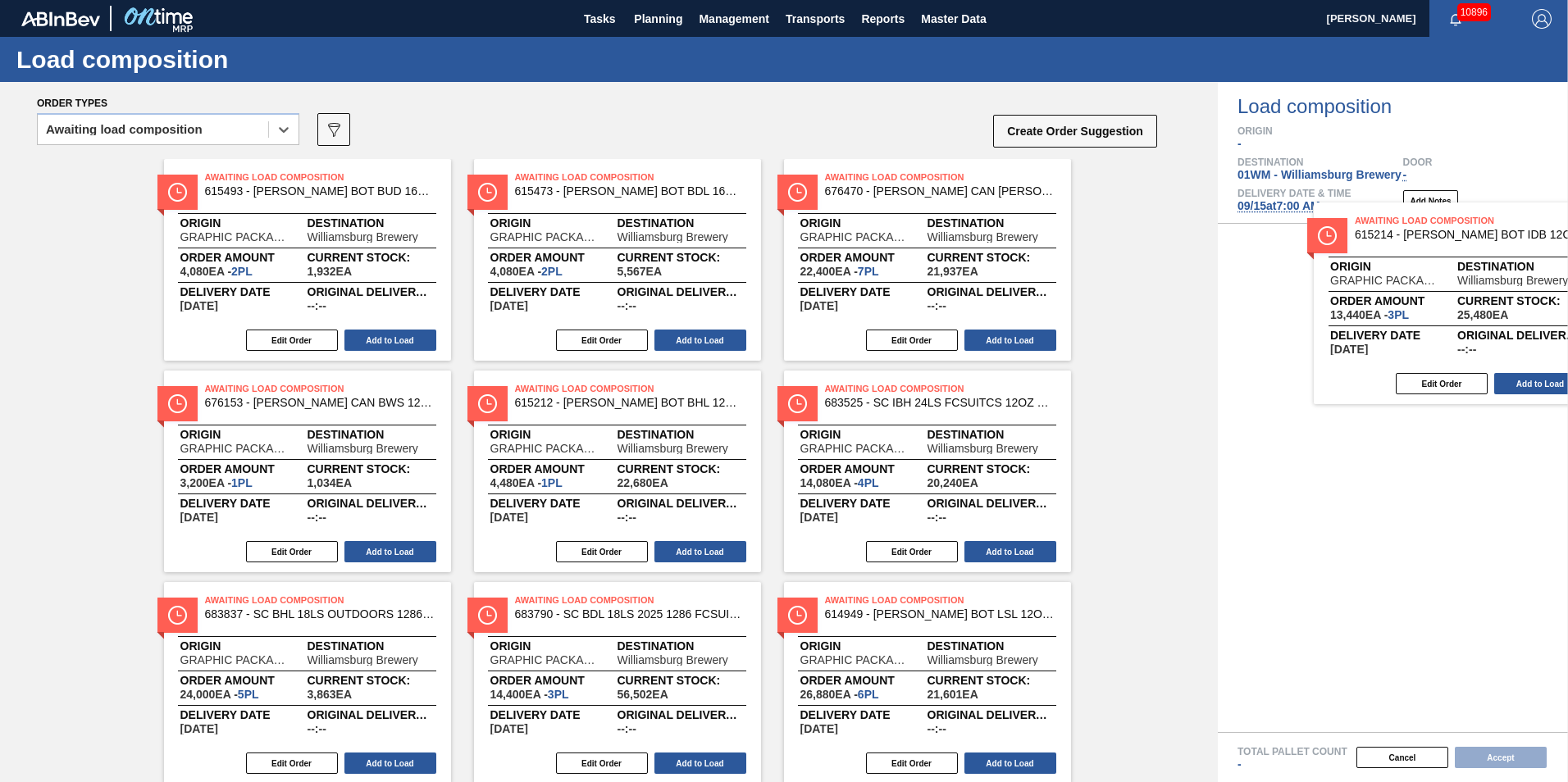
drag, startPoint x: 382, startPoint y: 271, endPoint x: 1488, endPoint y: 382, distance: 1111.6
click at [1488, 382] on div "Order types option Awaiting load composition, selected. Select is focused ,type…" at bounding box center [784, 433] width 1568 height 700
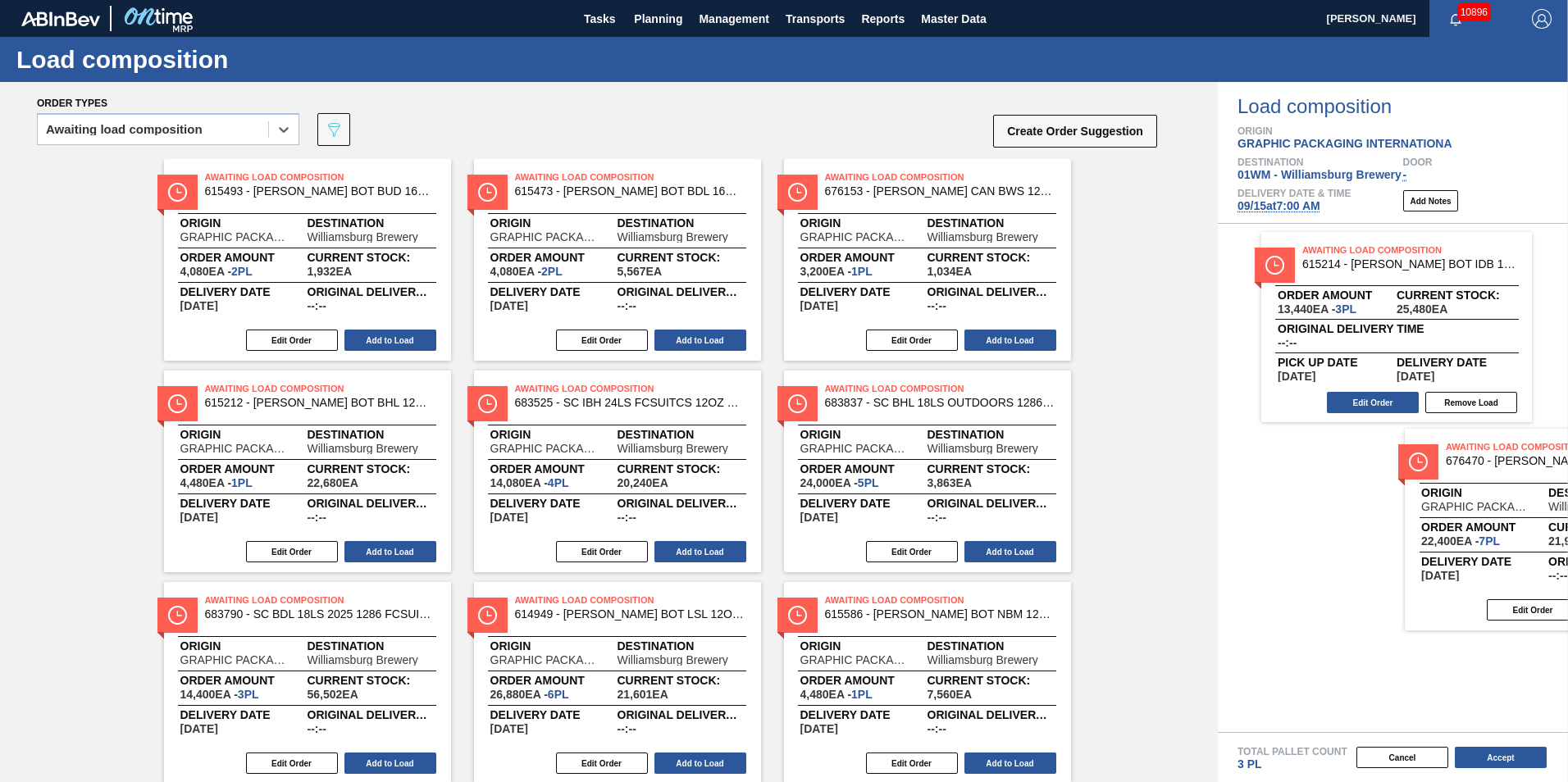
drag, startPoint x: 934, startPoint y: 243, endPoint x: 1561, endPoint y: 516, distance: 683.9
click at [1561, 516] on div "Order types option Awaiting load composition, selected. Select is focused ,type…" at bounding box center [784, 433] width 1568 height 700
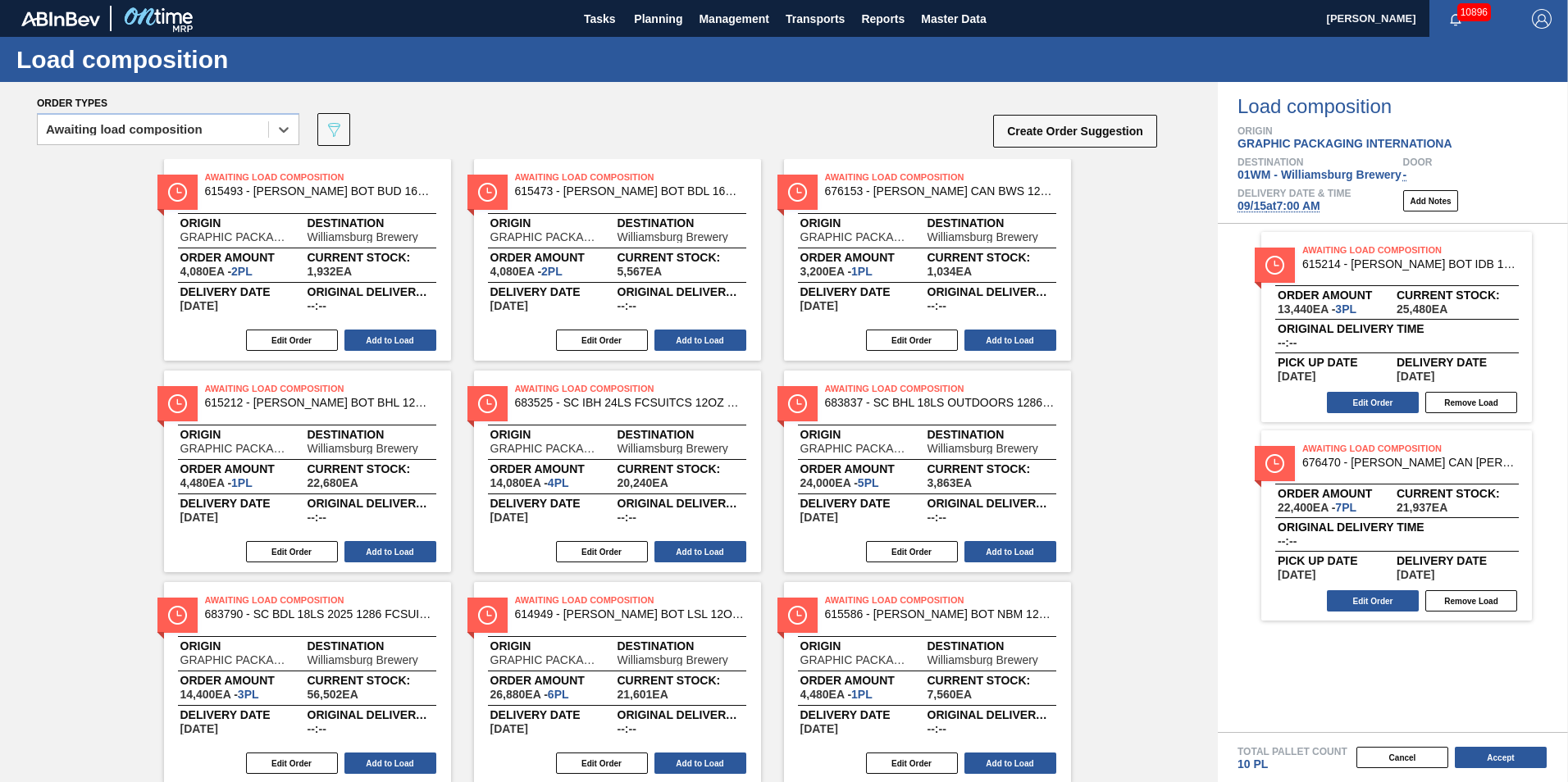
drag, startPoint x: 956, startPoint y: 288, endPoint x: 1541, endPoint y: 504, distance: 623.6
click at [1541, 504] on div "Order types option Awaiting load composition, selected. Select is focused ,type…" at bounding box center [784, 433] width 1568 height 700
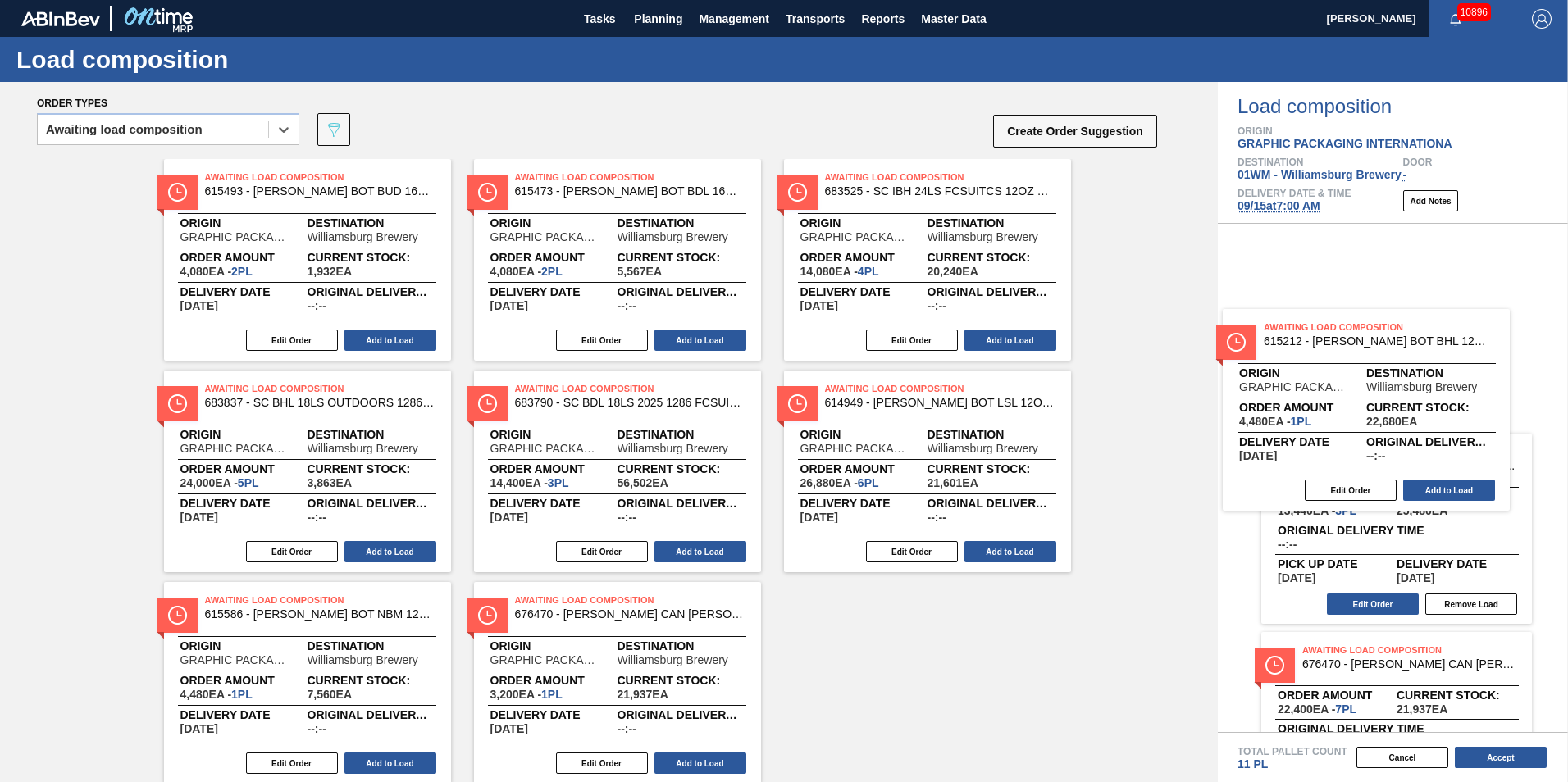
drag, startPoint x: 990, startPoint y: 295, endPoint x: 1358, endPoint y: 431, distance: 392.3
click at [1429, 443] on div "Order types option Awaiting load composition, selected. Select is focused ,type…" at bounding box center [784, 433] width 1568 height 700
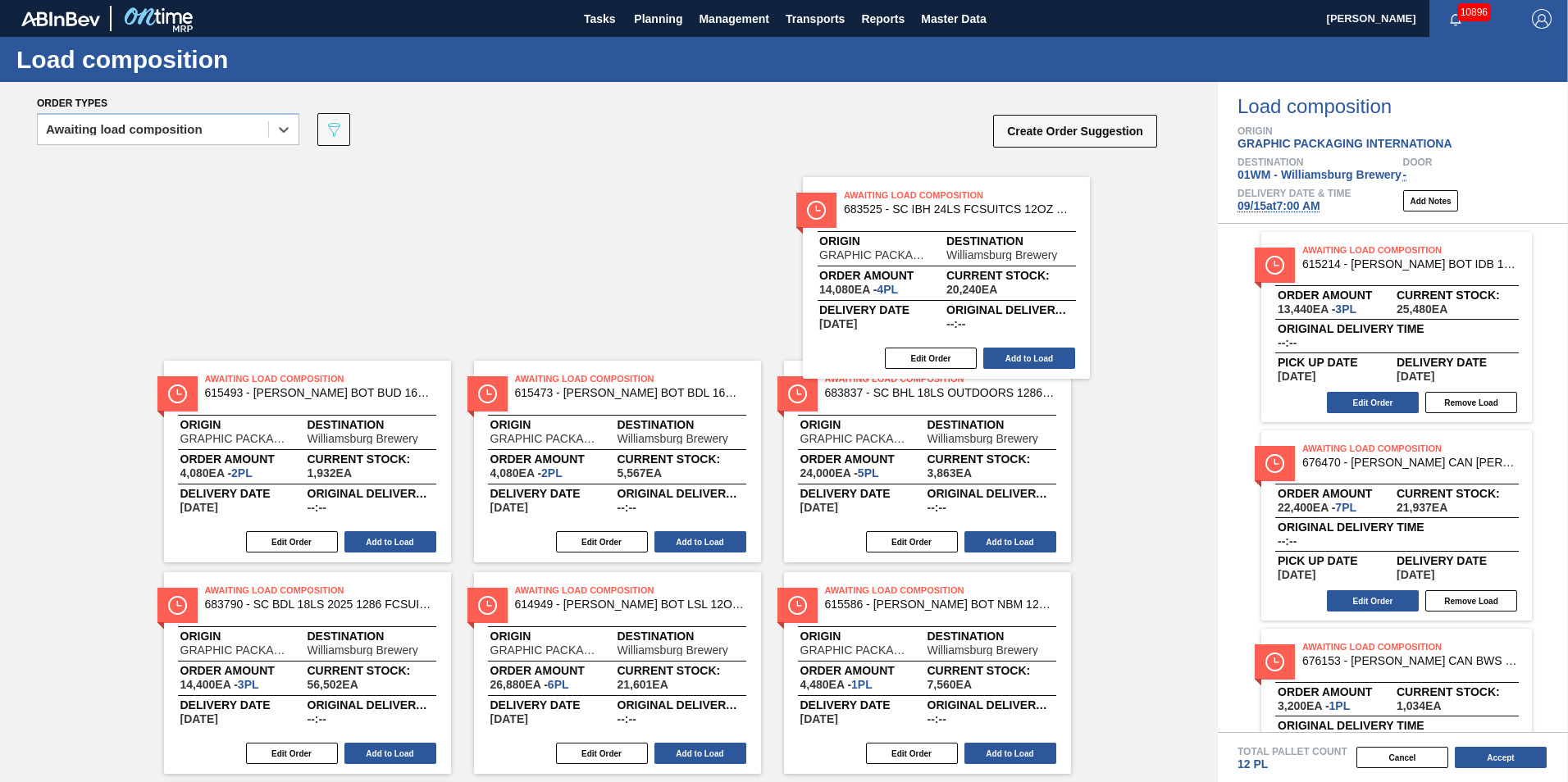
drag, startPoint x: 1053, startPoint y: 321, endPoint x: 1496, endPoint y: 479, distance: 470.3
click at [1496, 480] on div "Order types option Awaiting load composition, selected. Select is focused ,type…" at bounding box center [784, 433] width 1568 height 700
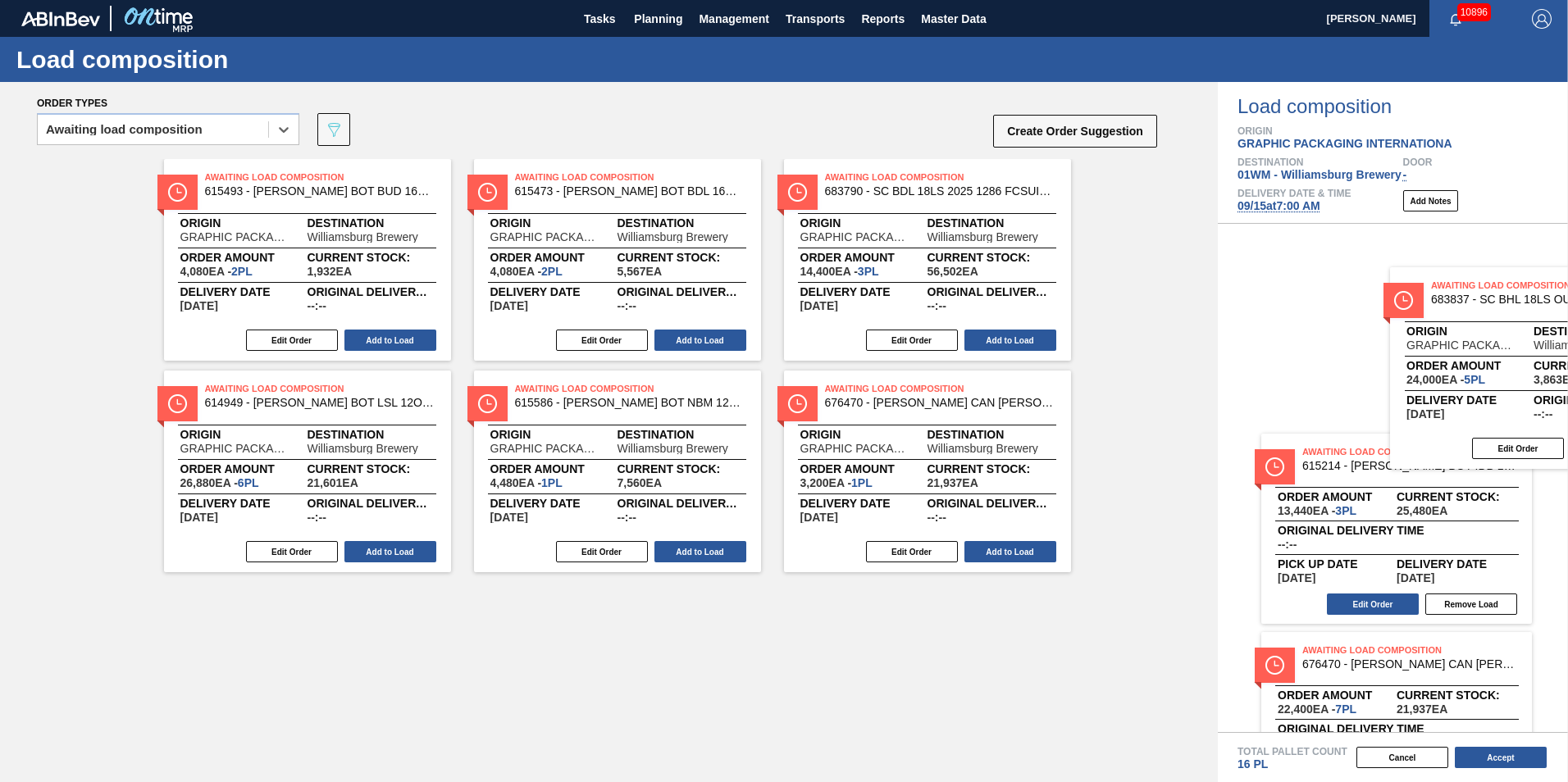
drag, startPoint x: 963, startPoint y: 265, endPoint x: 1455, endPoint y: 349, distance: 499.1
click at [1567, 0] on html "Tasks Planning Management Transports Reports Master Data Vincent Geritano 10896…" at bounding box center [784, 0] width 1568 height 0
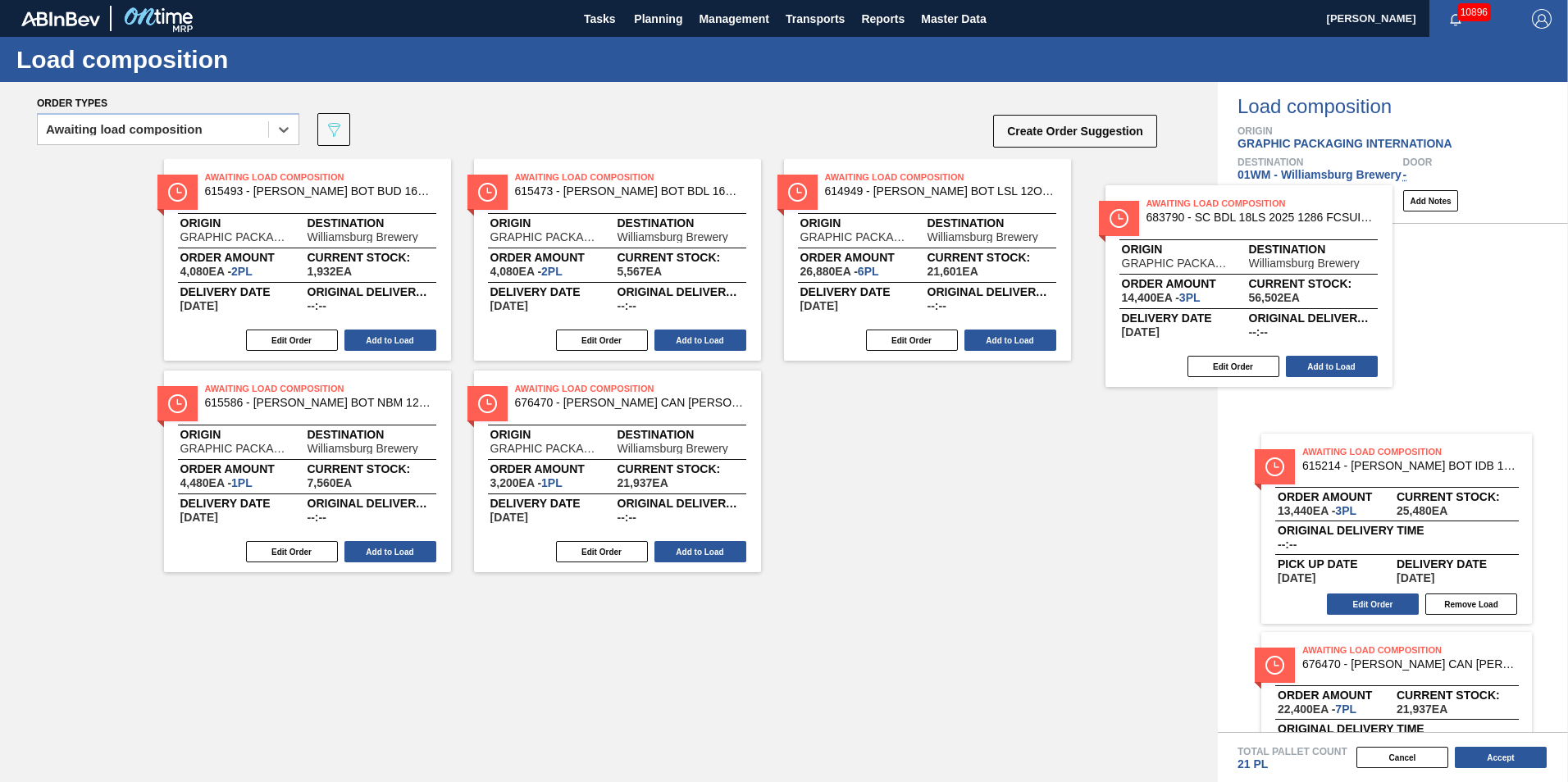
drag, startPoint x: 1018, startPoint y: 268, endPoint x: 1417, endPoint y: 318, distance: 402.1
click at [1417, 318] on div "Order types option Awaiting load composition, selected. Select is focused ,type…" at bounding box center [784, 433] width 1568 height 700
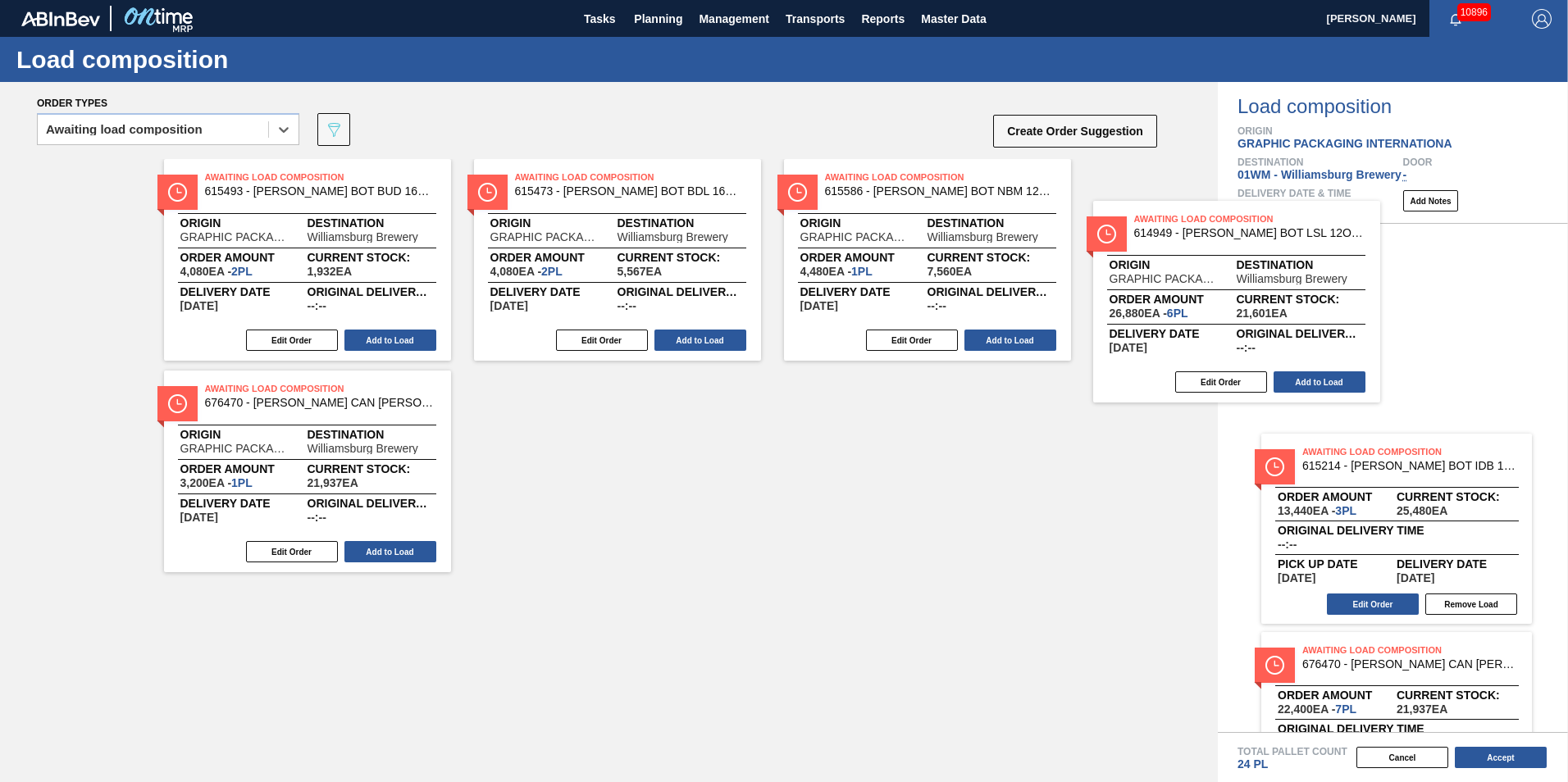
drag, startPoint x: 960, startPoint y: 229, endPoint x: 1355, endPoint y: 279, distance: 398.2
click at [1355, 279] on div "Order types option Awaiting load composition, selected. Select is focused ,type…" at bounding box center [784, 433] width 1568 height 700
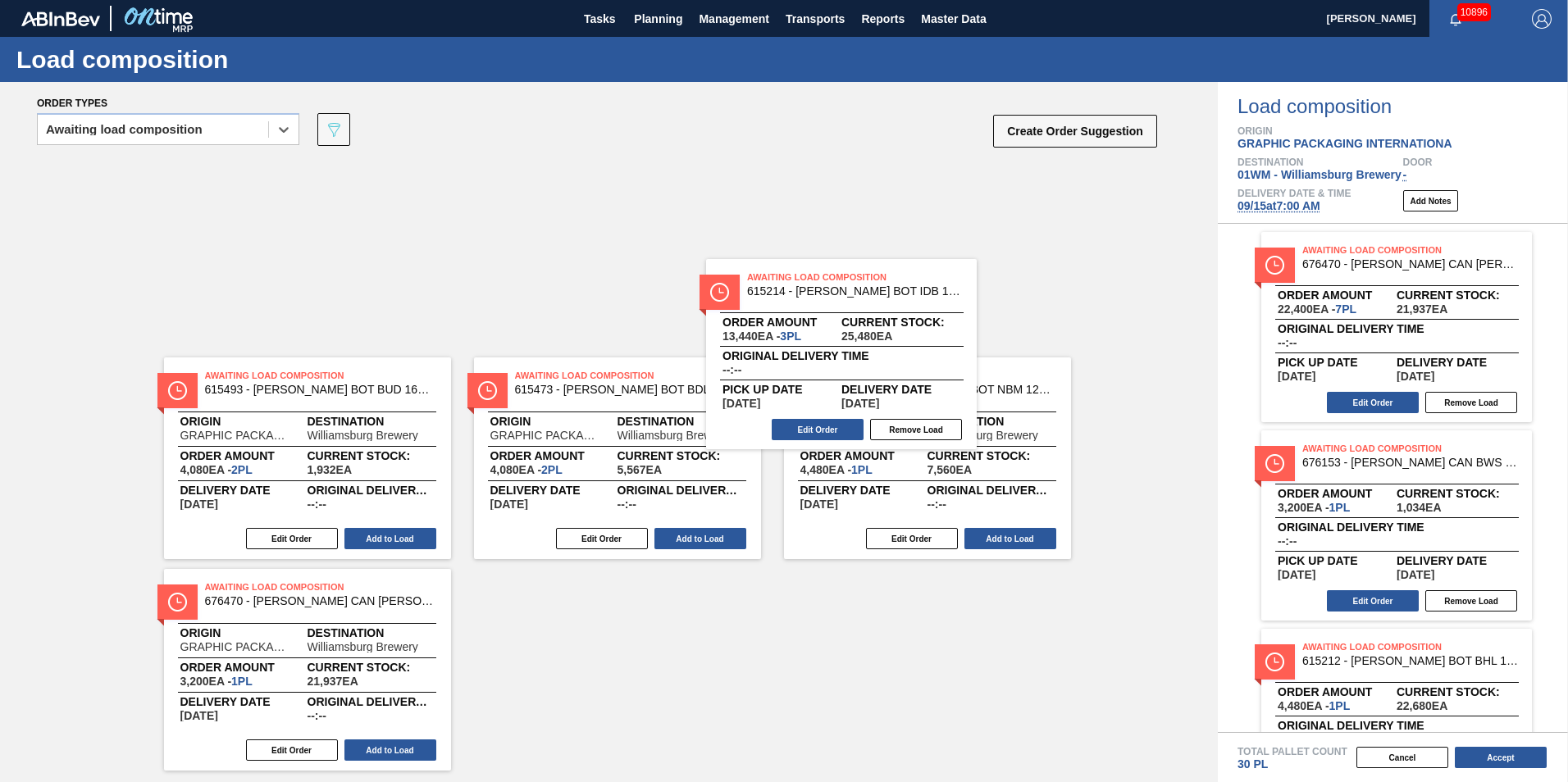
drag, startPoint x: 1380, startPoint y: 316, endPoint x: 804, endPoint y: 346, distance: 576.8
click at [807, 346] on div "Order types option Awaiting load composition, selected. Select is focused ,type…" at bounding box center [784, 433] width 1568 height 700
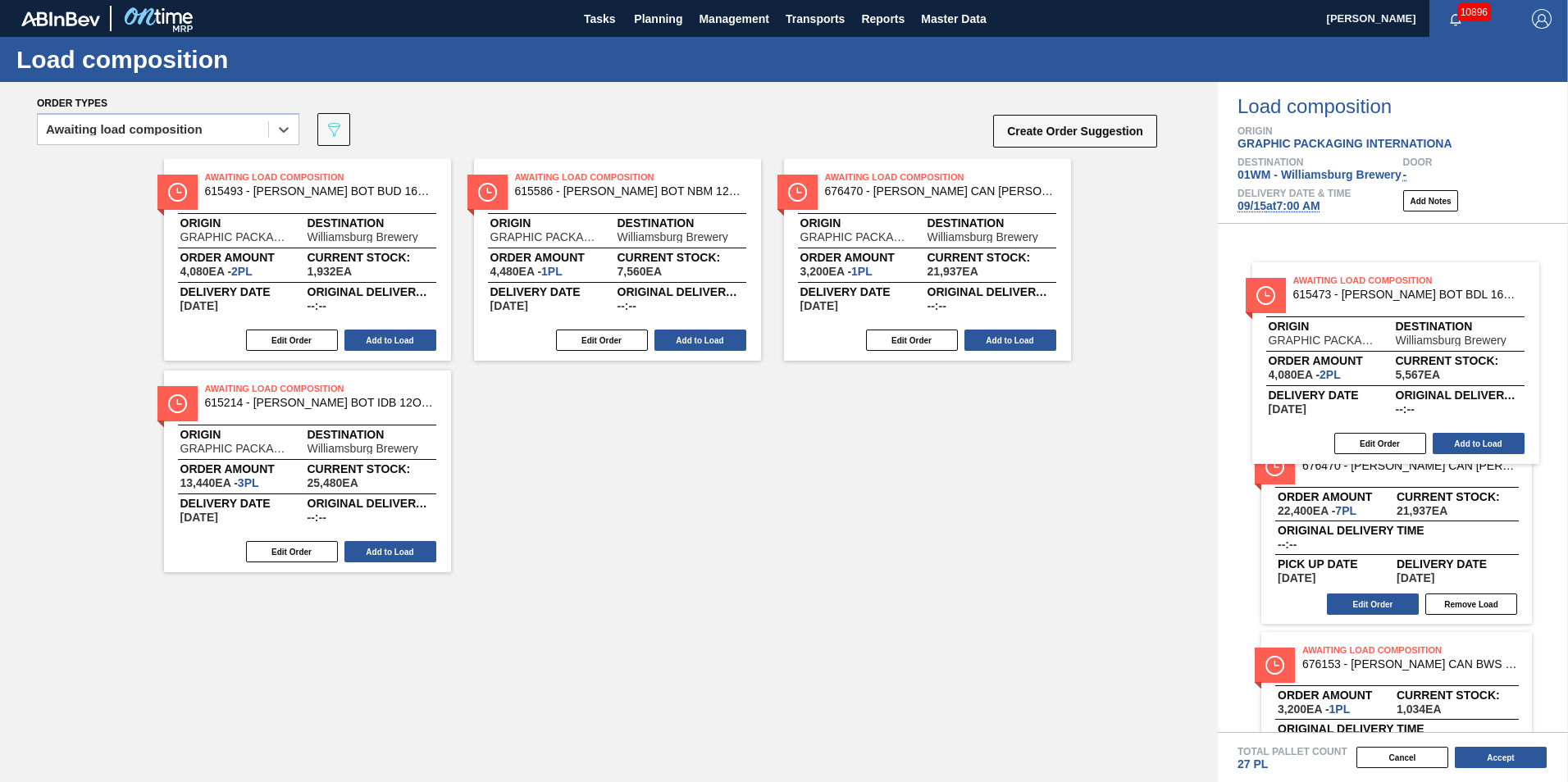
drag, startPoint x: 568, startPoint y: 278, endPoint x: 1338, endPoint y: 380, distance: 776.7
click at [1338, 380] on div "Order types option Awaiting load composition, selected. Select is focused ,type…" at bounding box center [784, 433] width 1568 height 700
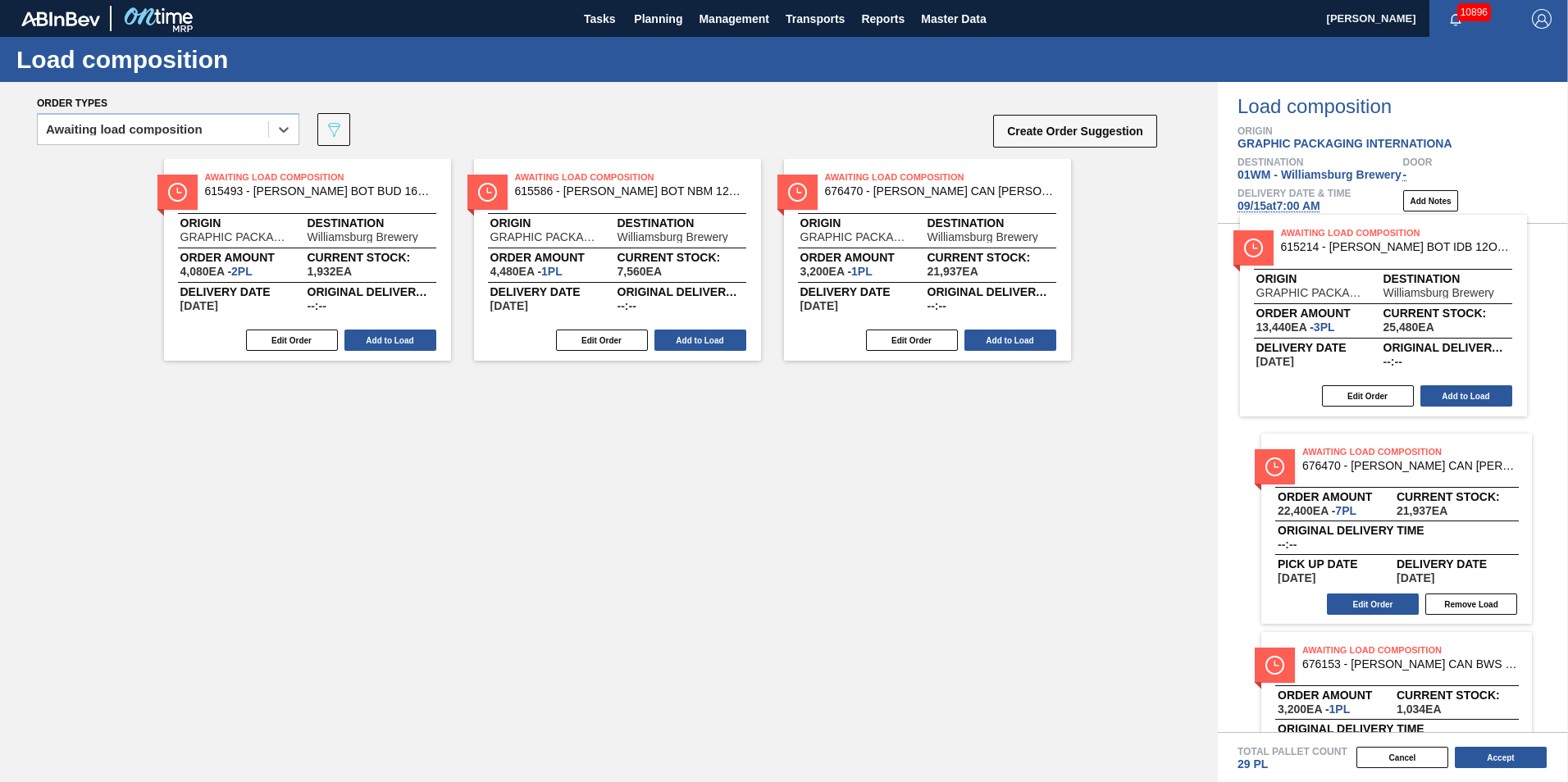
drag, startPoint x: 226, startPoint y: 481, endPoint x: 1291, endPoint y: 324, distance: 1076.5
click at [1291, 324] on div "Order types option Awaiting load composition, selected. Select is focused ,type…" at bounding box center [784, 433] width 1568 height 700
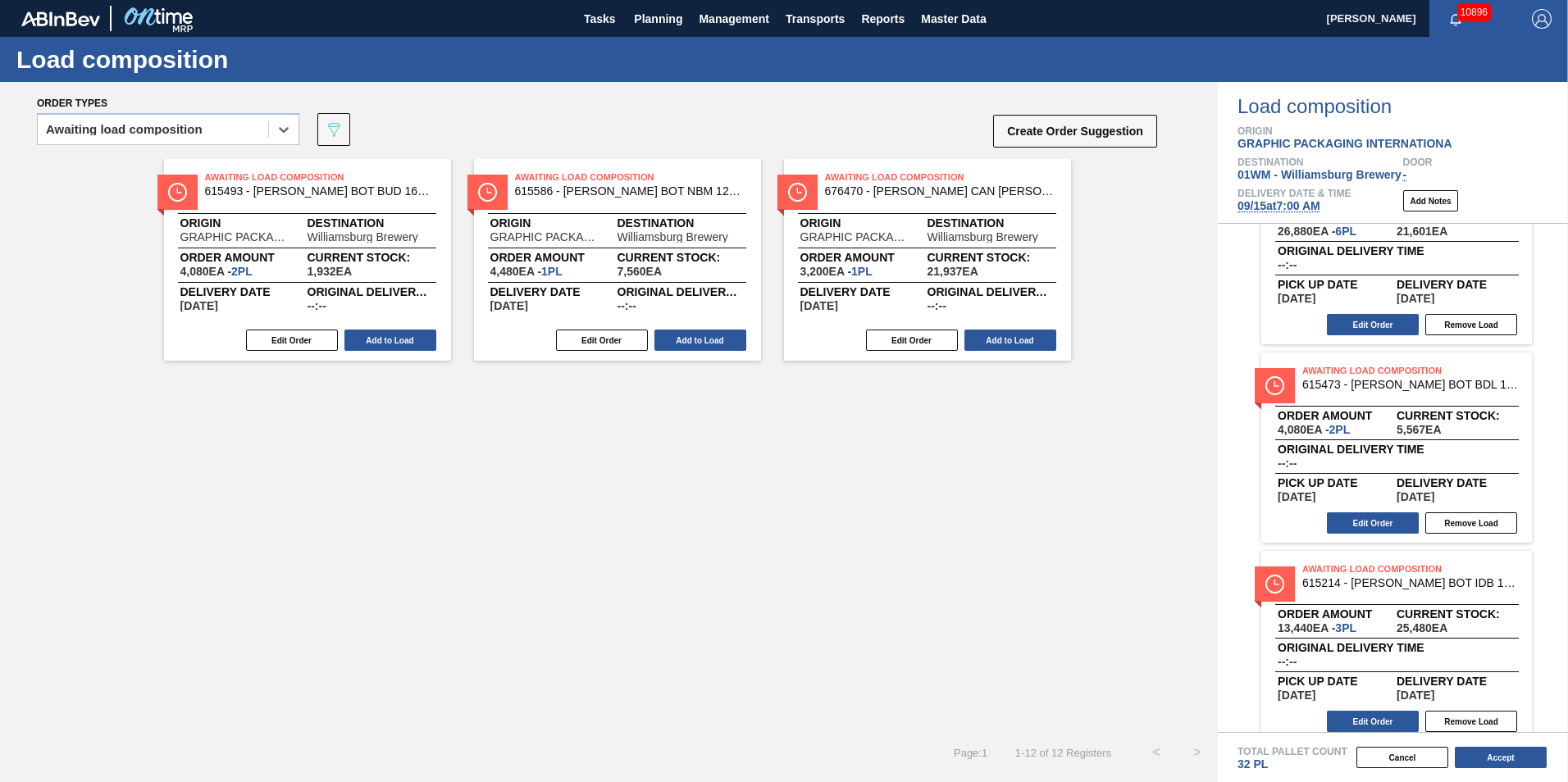
scroll to position [1286, 0]
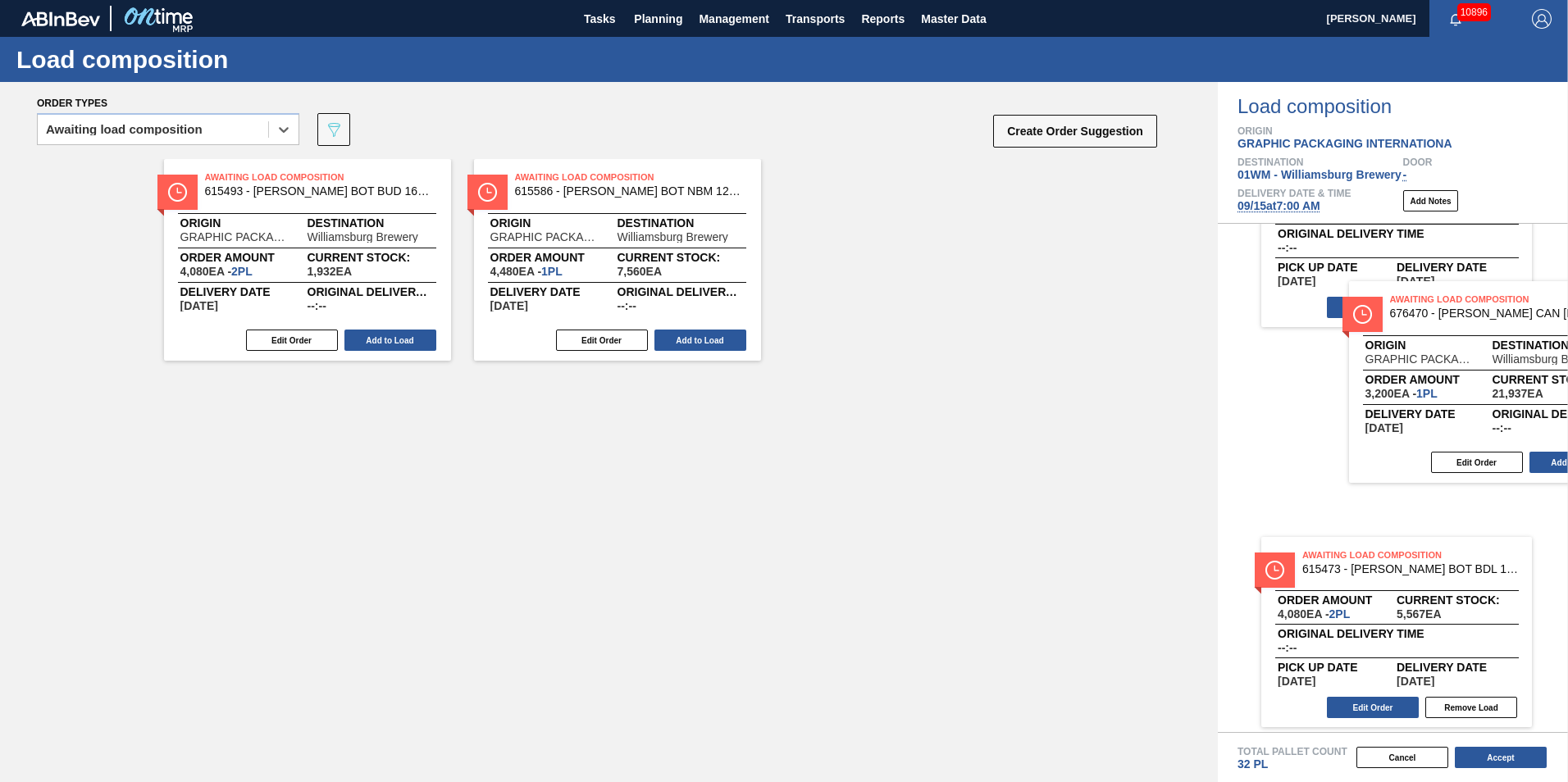
drag, startPoint x: 910, startPoint y: 281, endPoint x: 1392, endPoint y: 408, distance: 498.5
click at [1395, 410] on div "Order types option Awaiting load composition, selected. Select is focused ,type…" at bounding box center [784, 433] width 1568 height 700
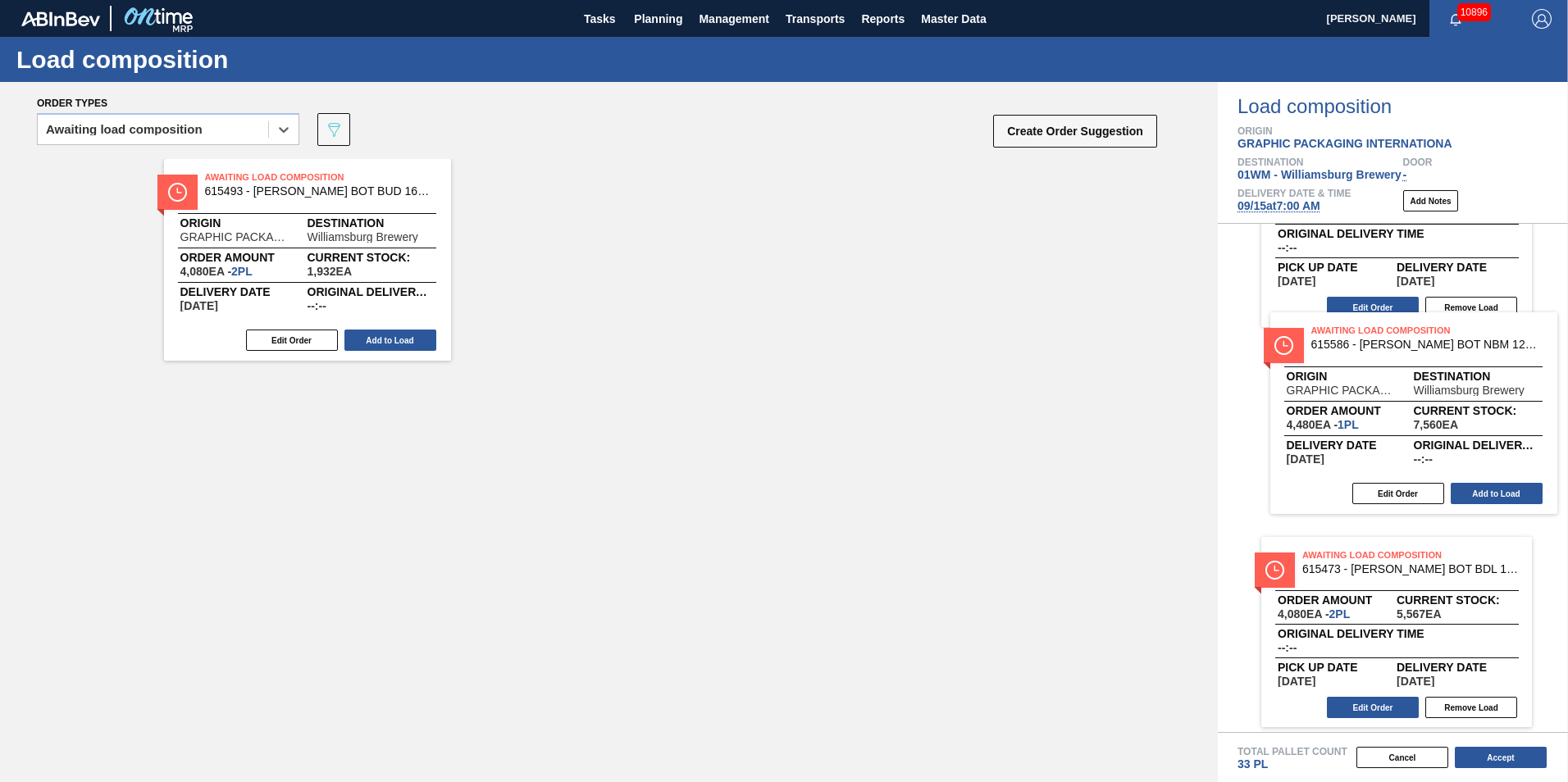
drag, startPoint x: 593, startPoint y: 297, endPoint x: 1325, endPoint y: 427, distance: 743.5
click at [1326, 428] on div "Order types option Awaiting load composition, selected. Select is focused ,type…" at bounding box center [784, 433] width 1568 height 700
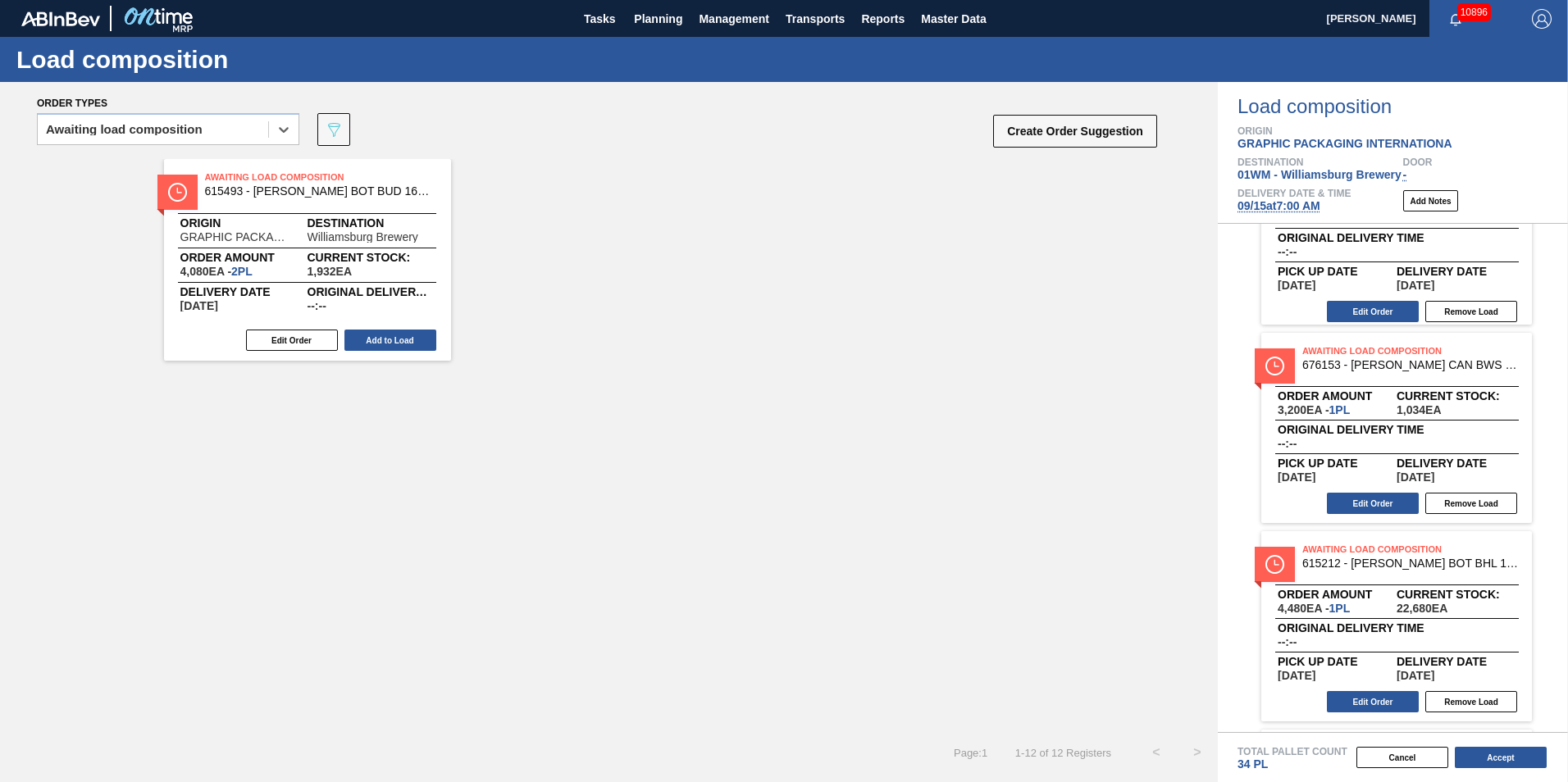
scroll to position [82, 0]
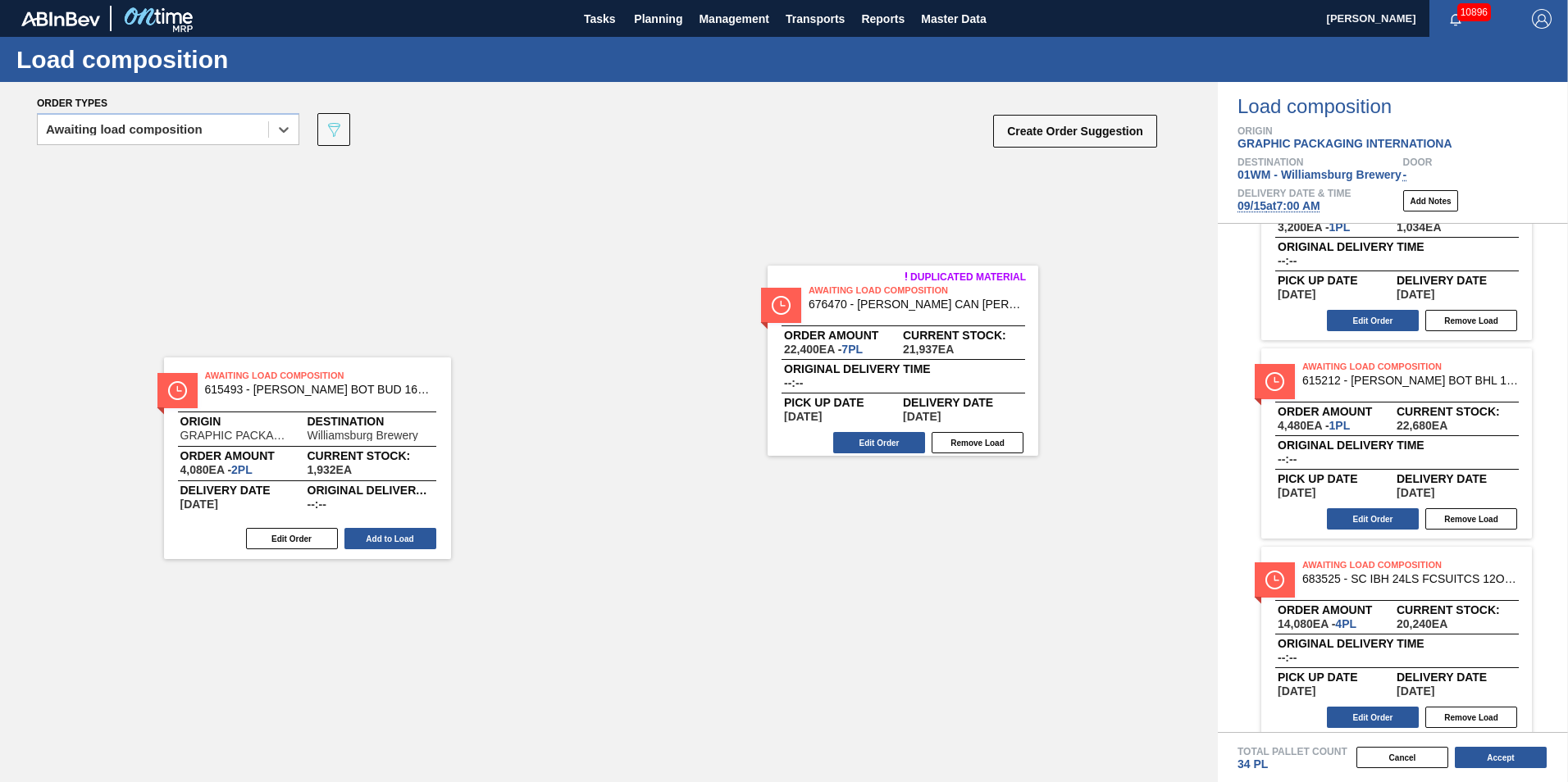
drag, startPoint x: 1467, startPoint y: 287, endPoint x: 947, endPoint y: 400, distance: 532.1
click at [949, 403] on div "Order types option Awaiting load composition, selected. Select is focused ,type…" at bounding box center [784, 433] width 1568 height 700
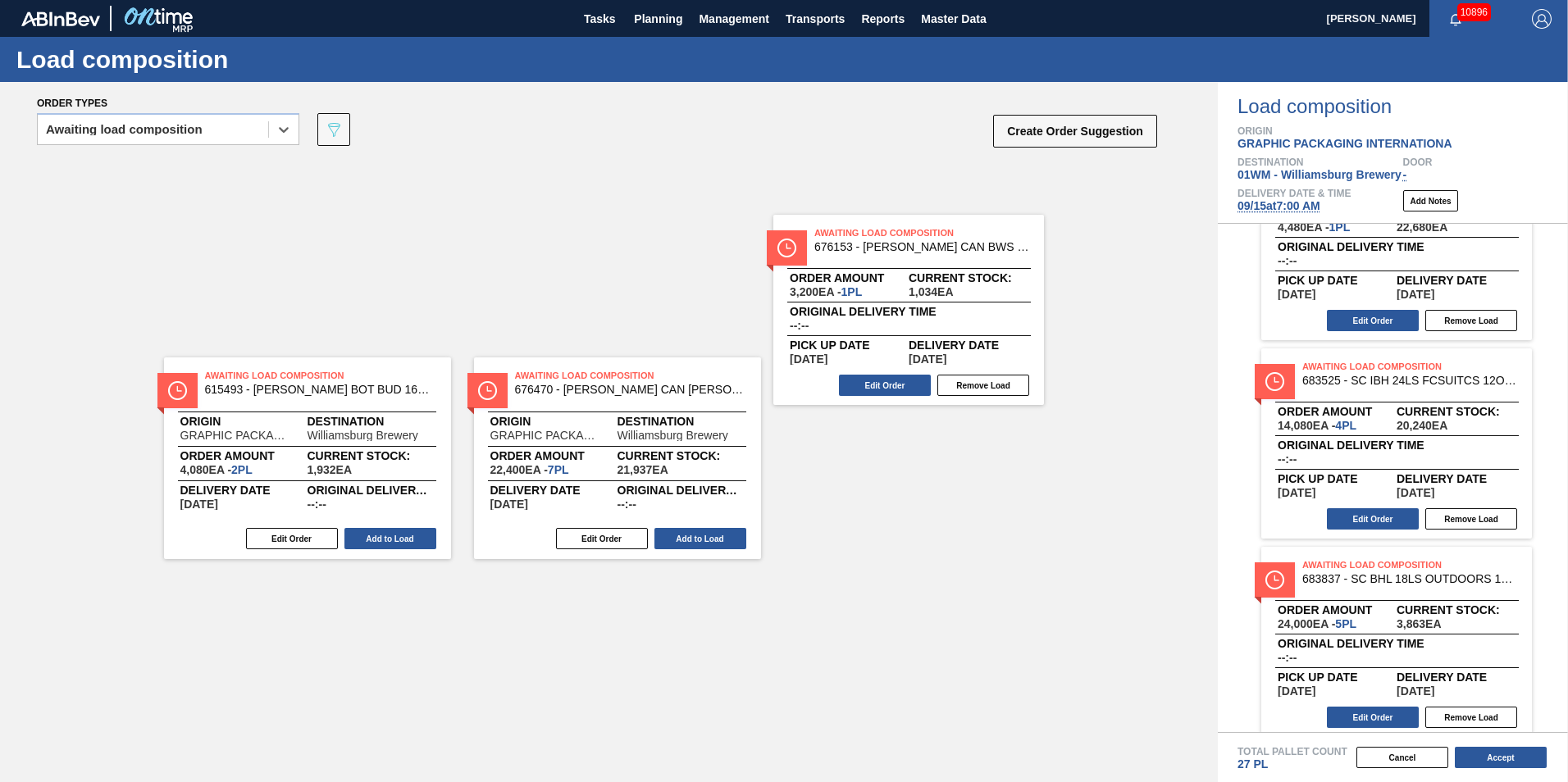
drag, startPoint x: 1478, startPoint y: 276, endPoint x: 969, endPoint y: 339, distance: 512.9
click at [970, 340] on div "Order types option Awaiting load composition, selected. Select is focused ,type…" at bounding box center [784, 433] width 1568 height 700
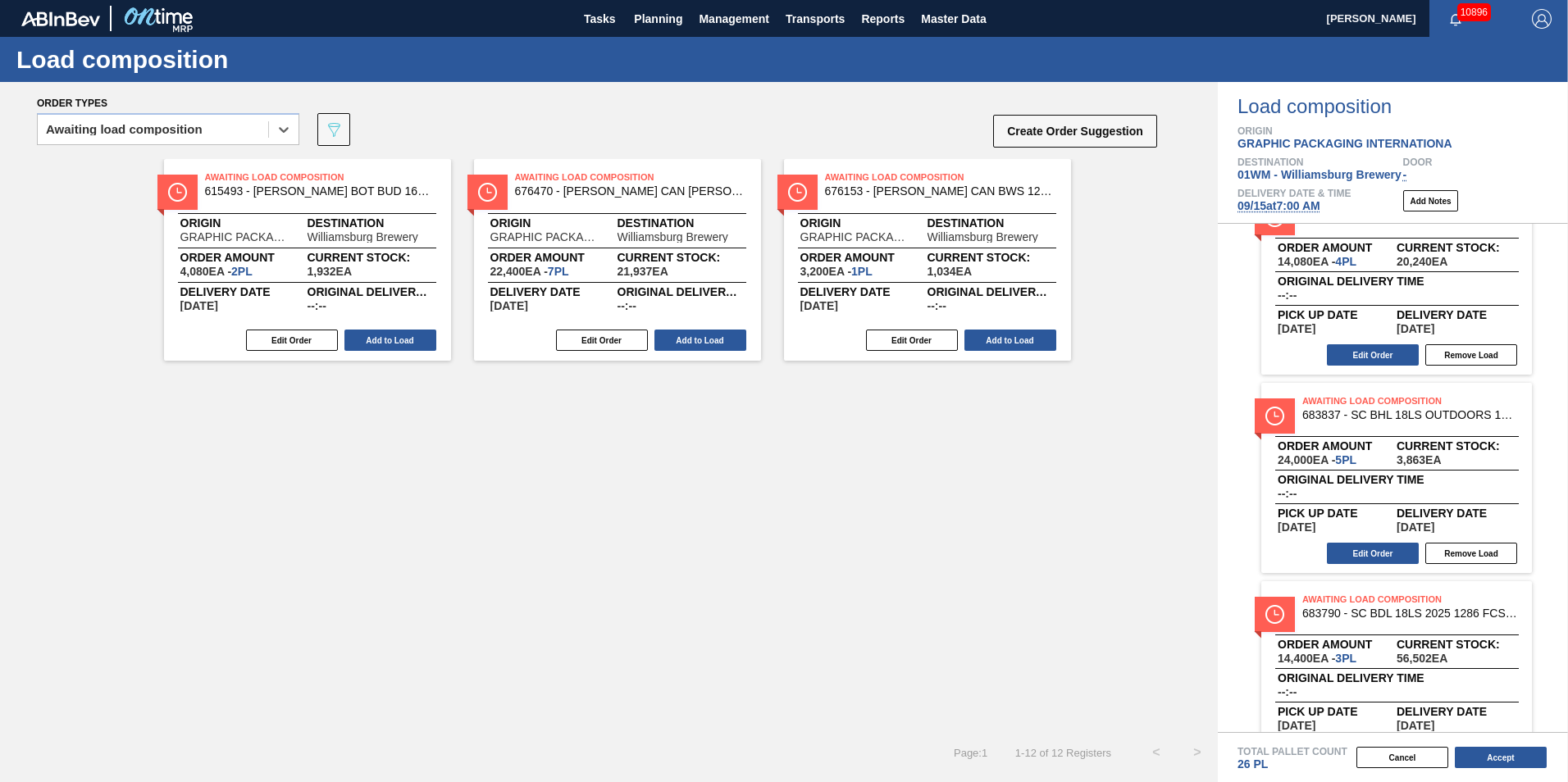
scroll to position [0, 0]
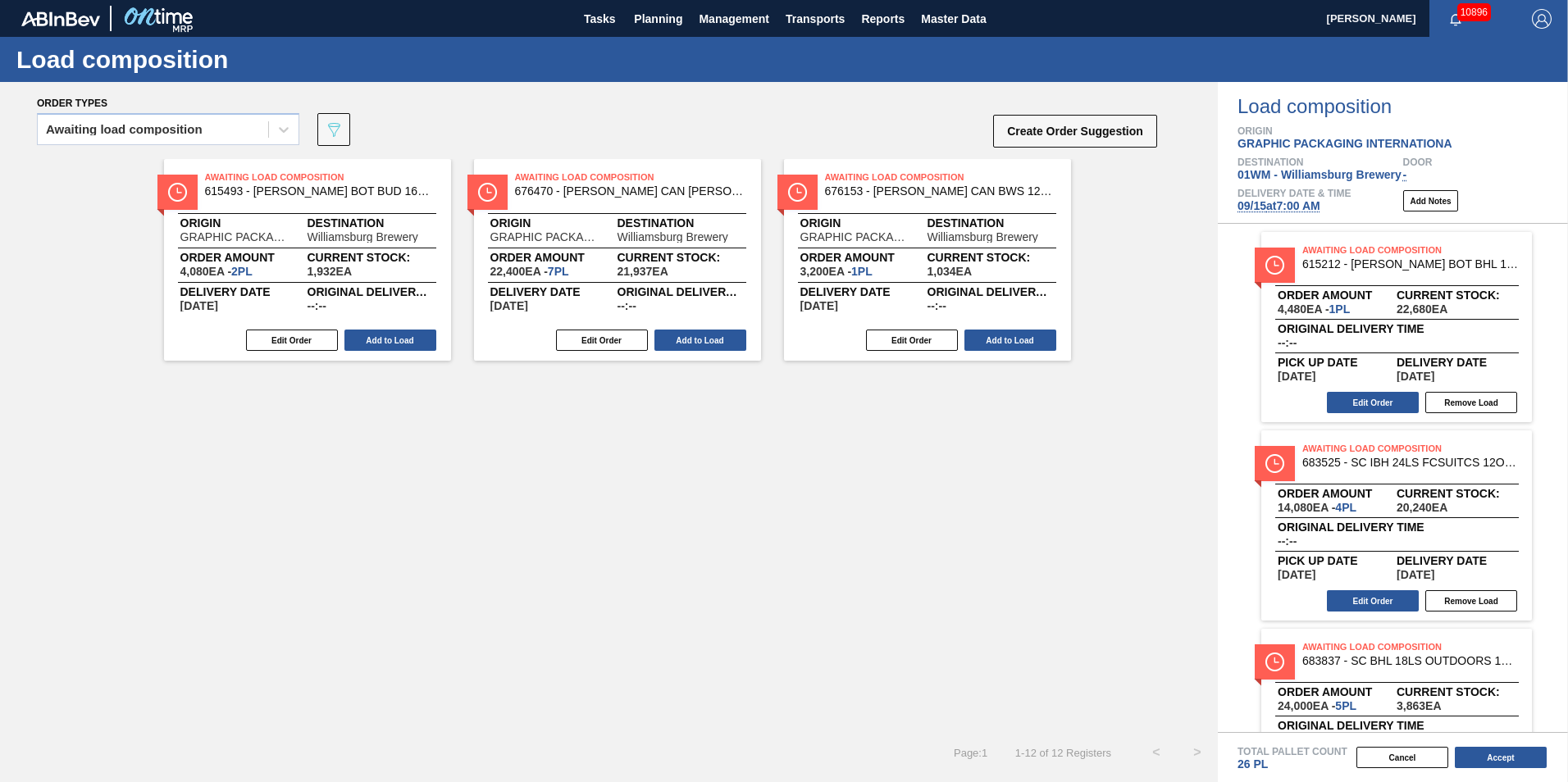
click at [1256, 205] on span "09/15 at 7:00 AM" at bounding box center [1279, 206] width 82 height 13
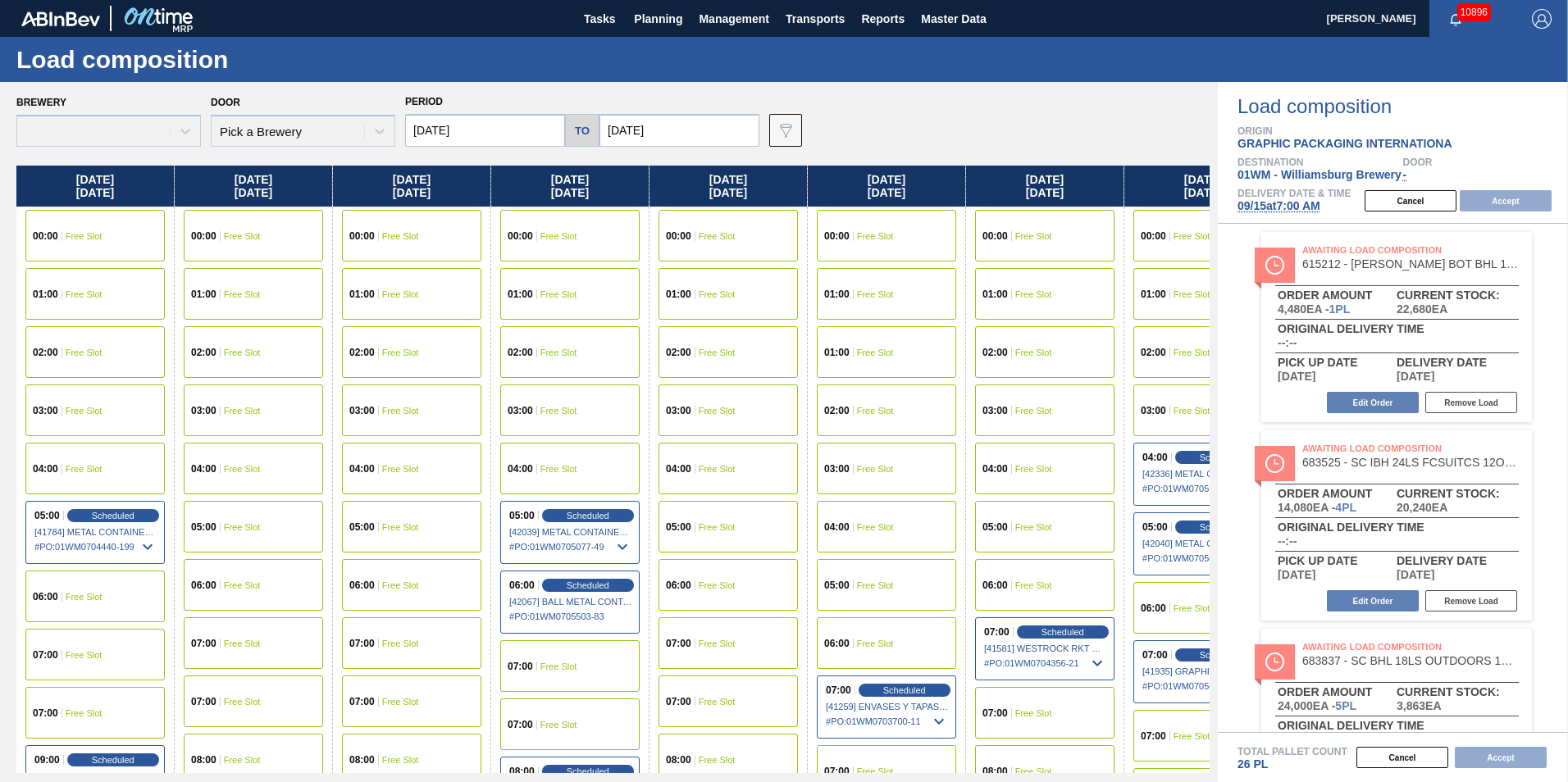
type input "[DATE]"
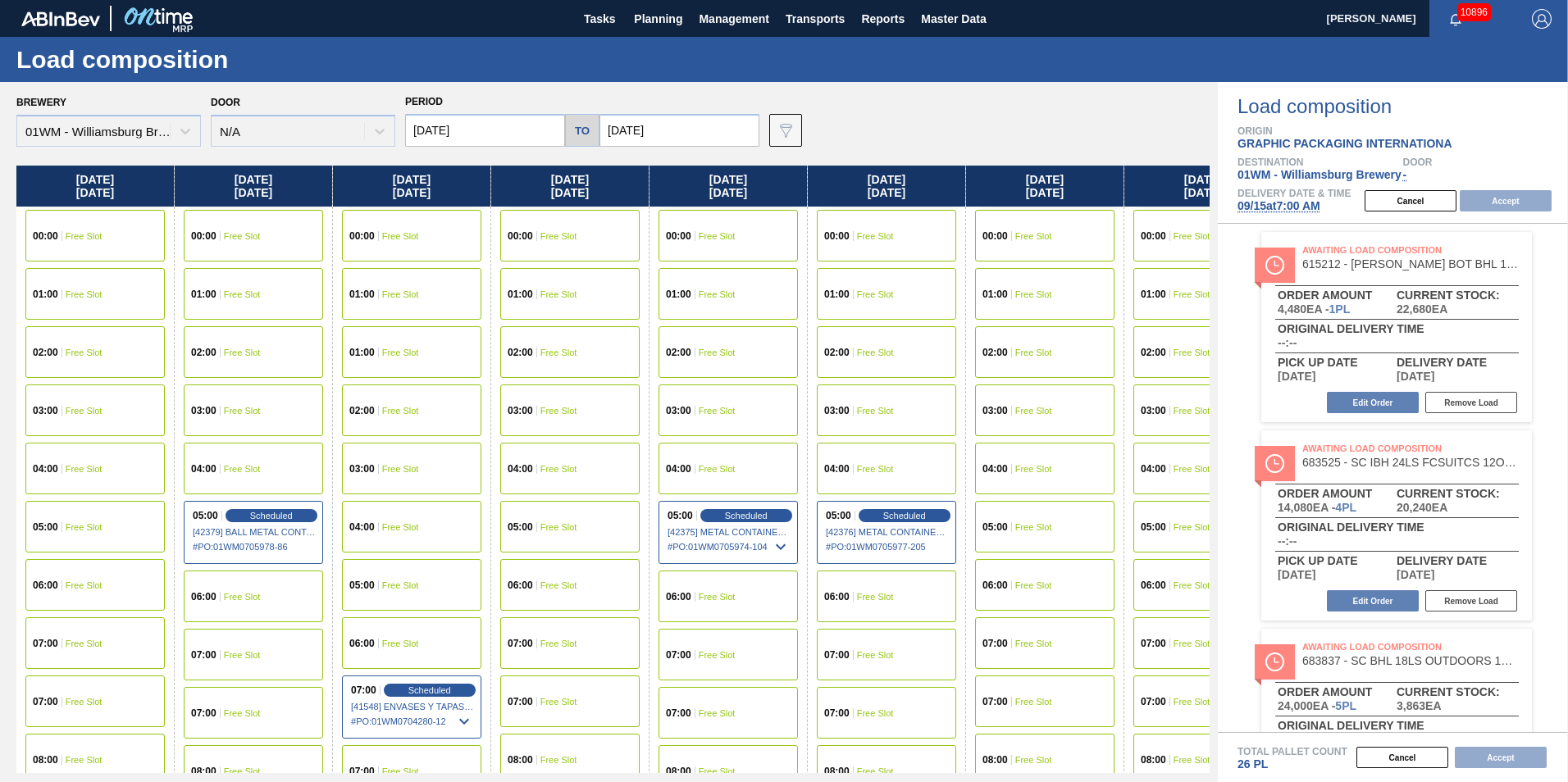
click at [488, 131] on input "[DATE]" at bounding box center [485, 130] width 160 height 32
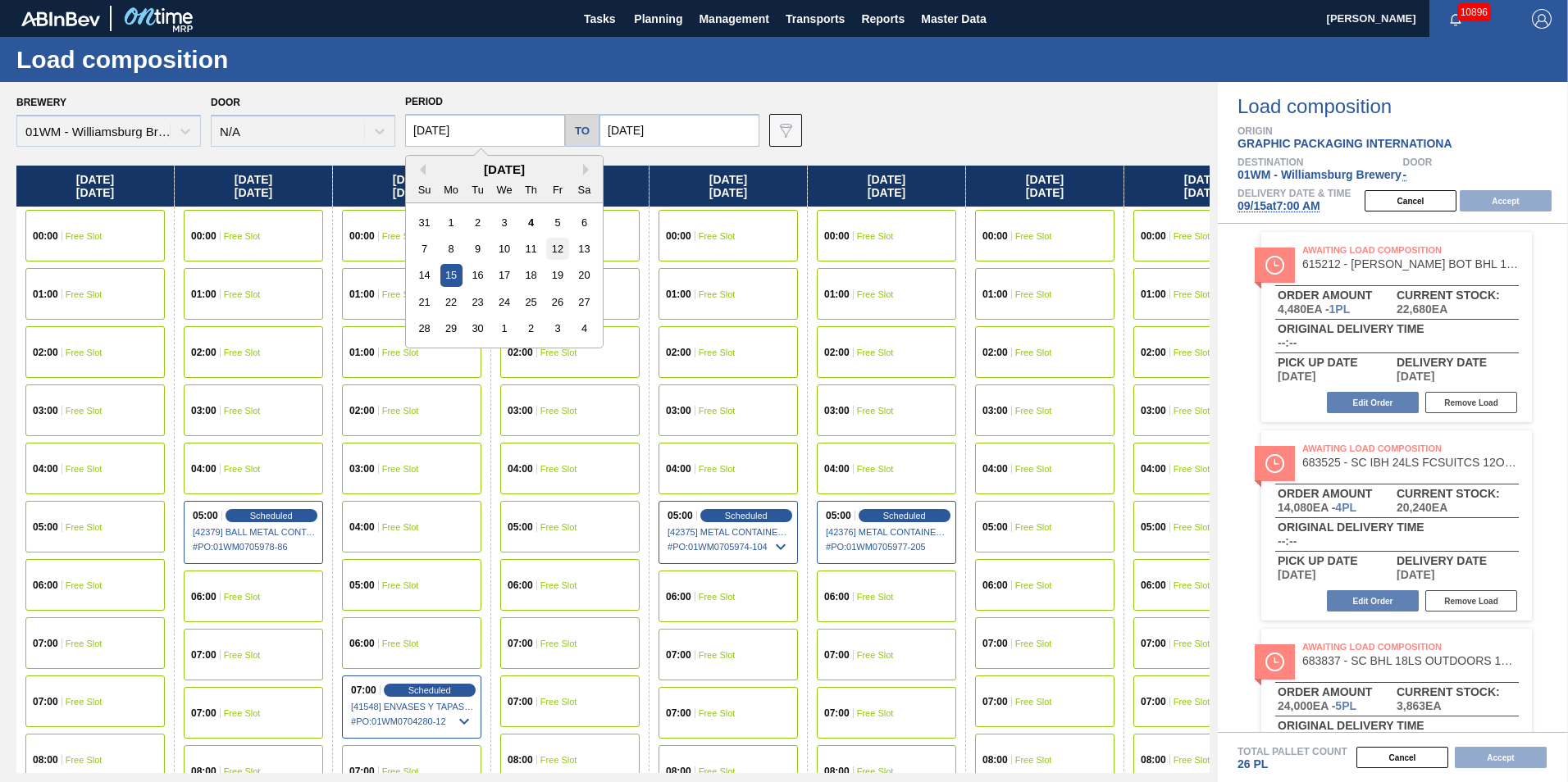
click at [562, 257] on div "12" at bounding box center [557, 249] width 22 height 22
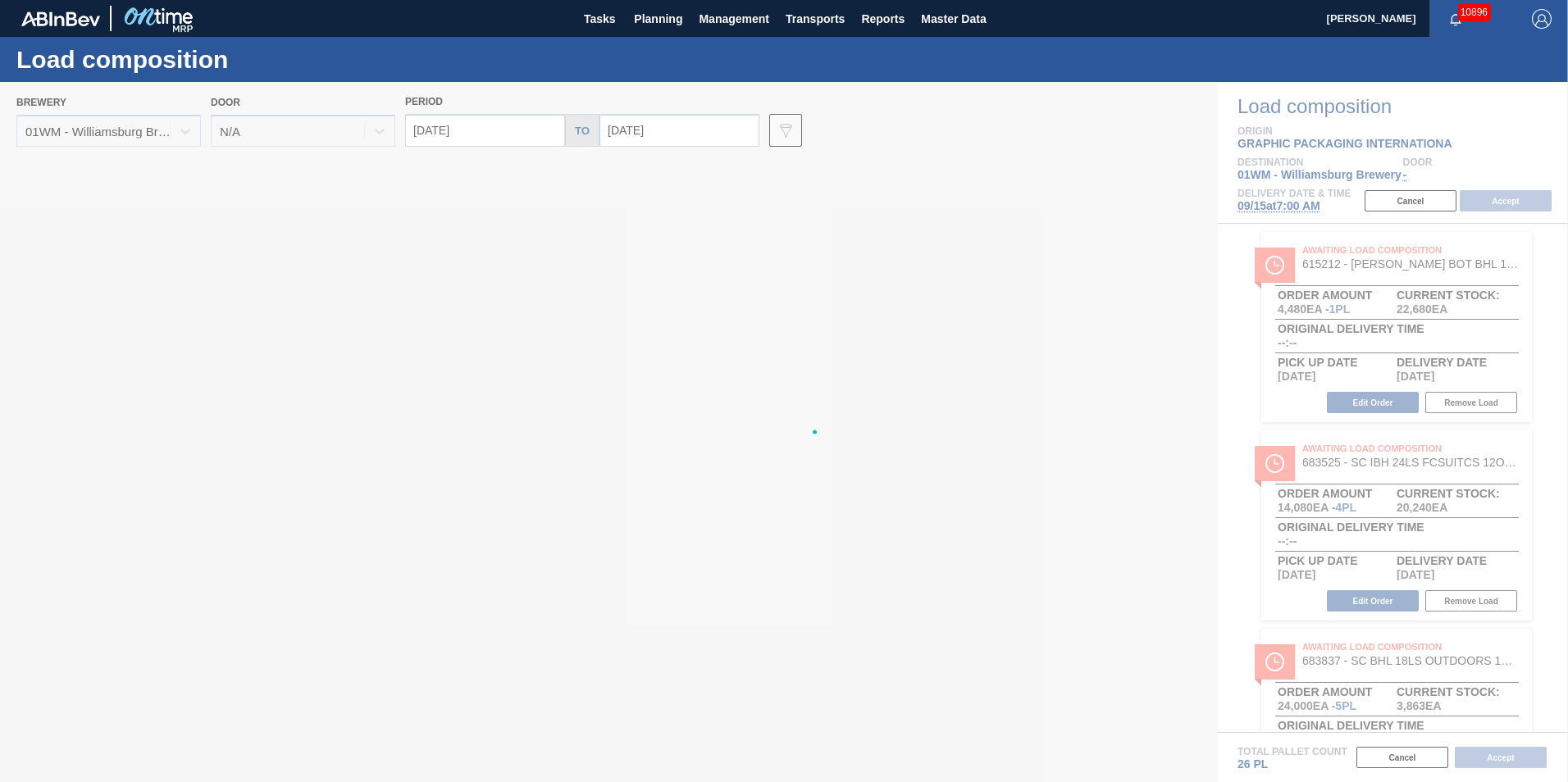
type input "[DATE]"
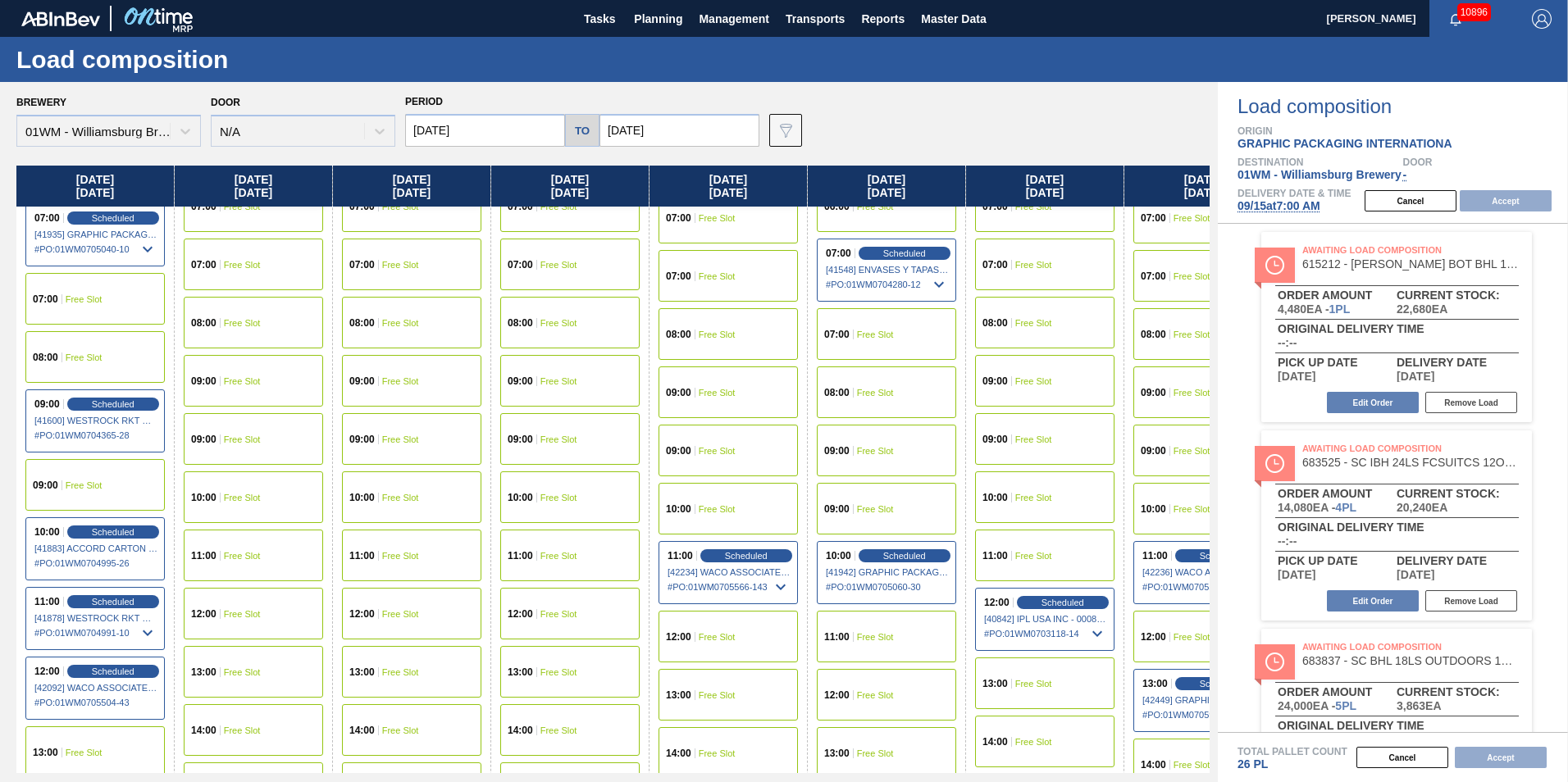
scroll to position [410, 0]
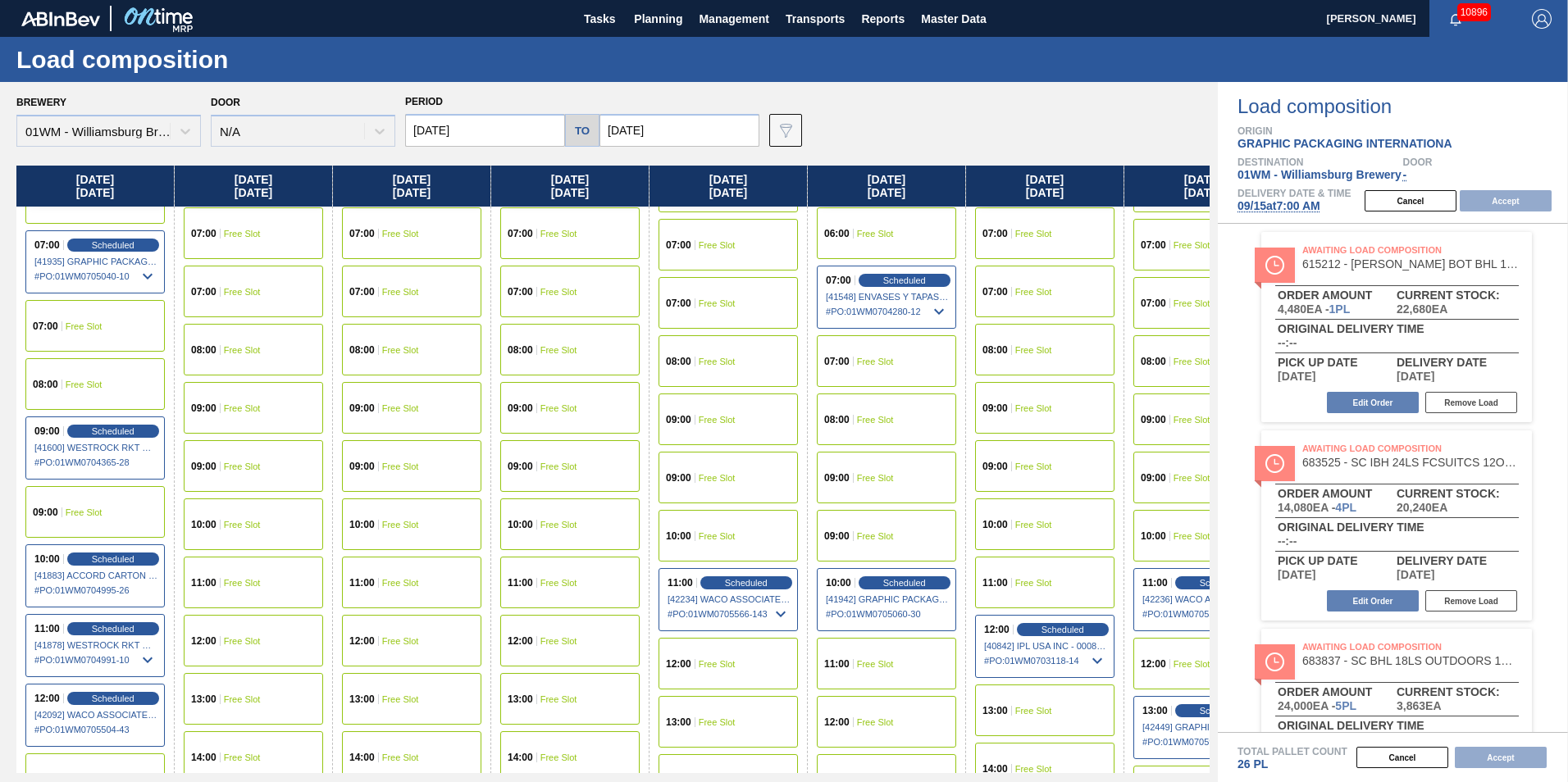
click at [256, 303] on div "07:00 Free Slot" at bounding box center [253, 292] width 139 height 52
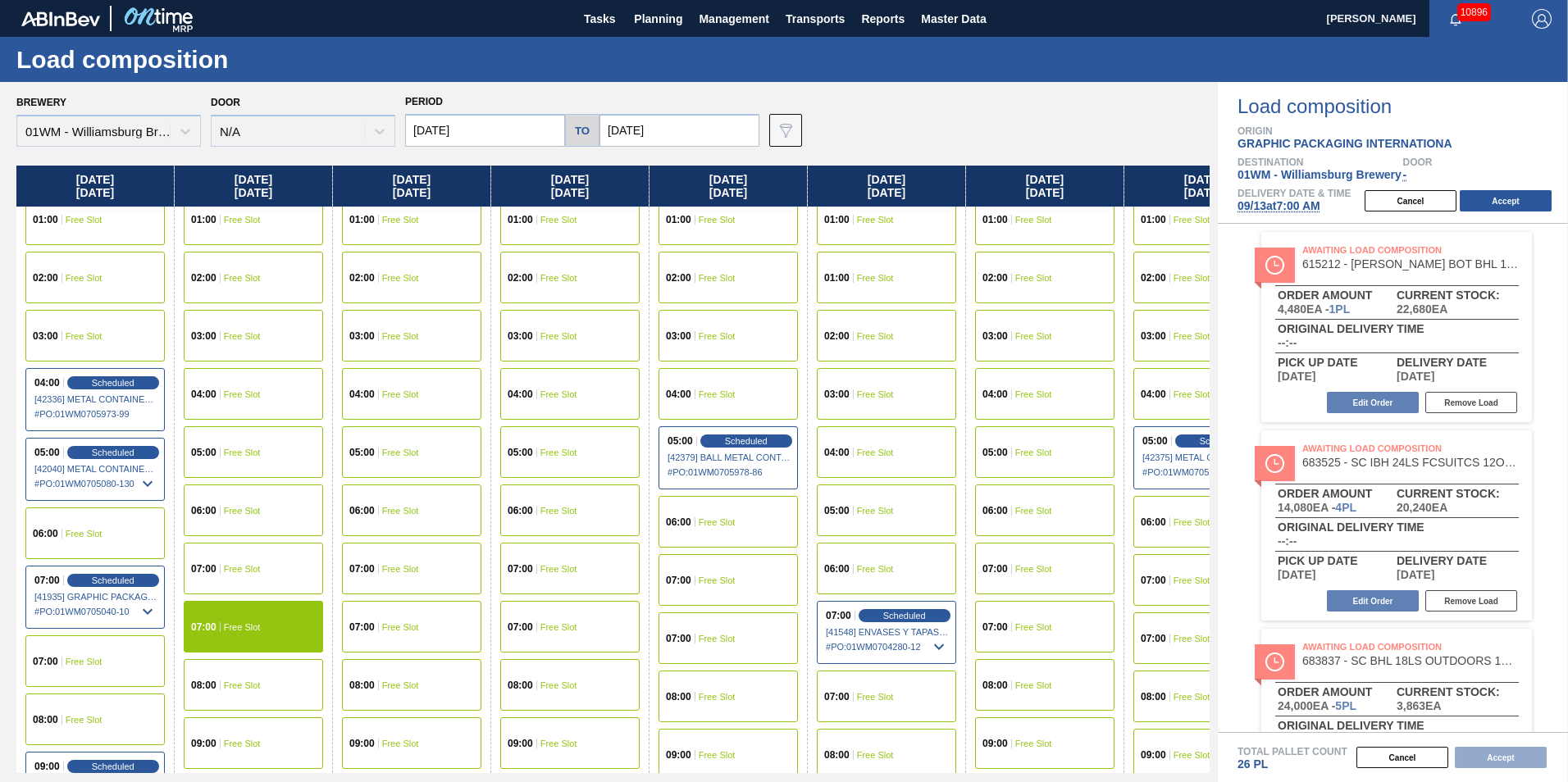
scroll to position [164, 0]
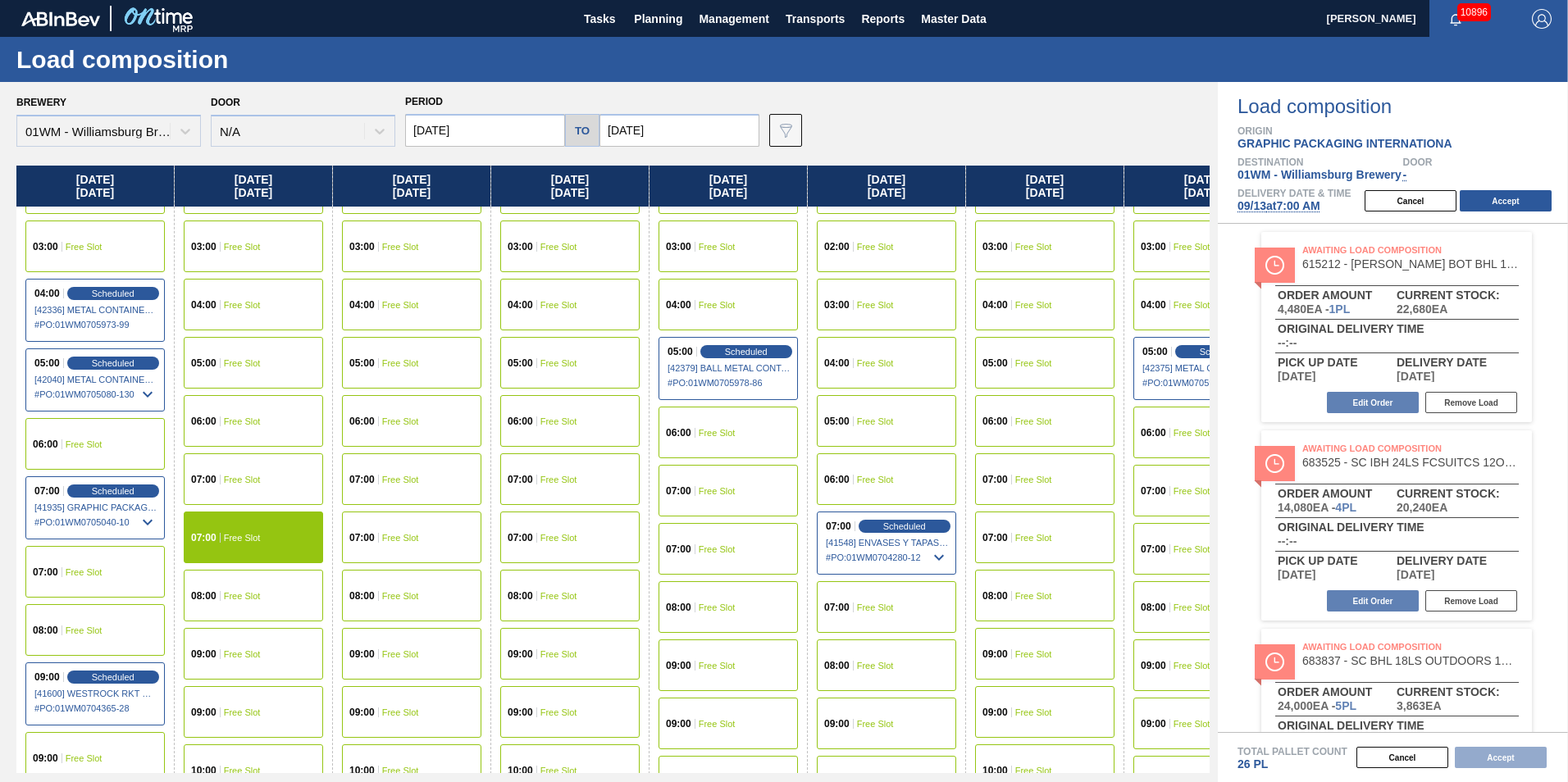
click at [85, 637] on div "08:00 Free Slot" at bounding box center [95, 630] width 139 height 52
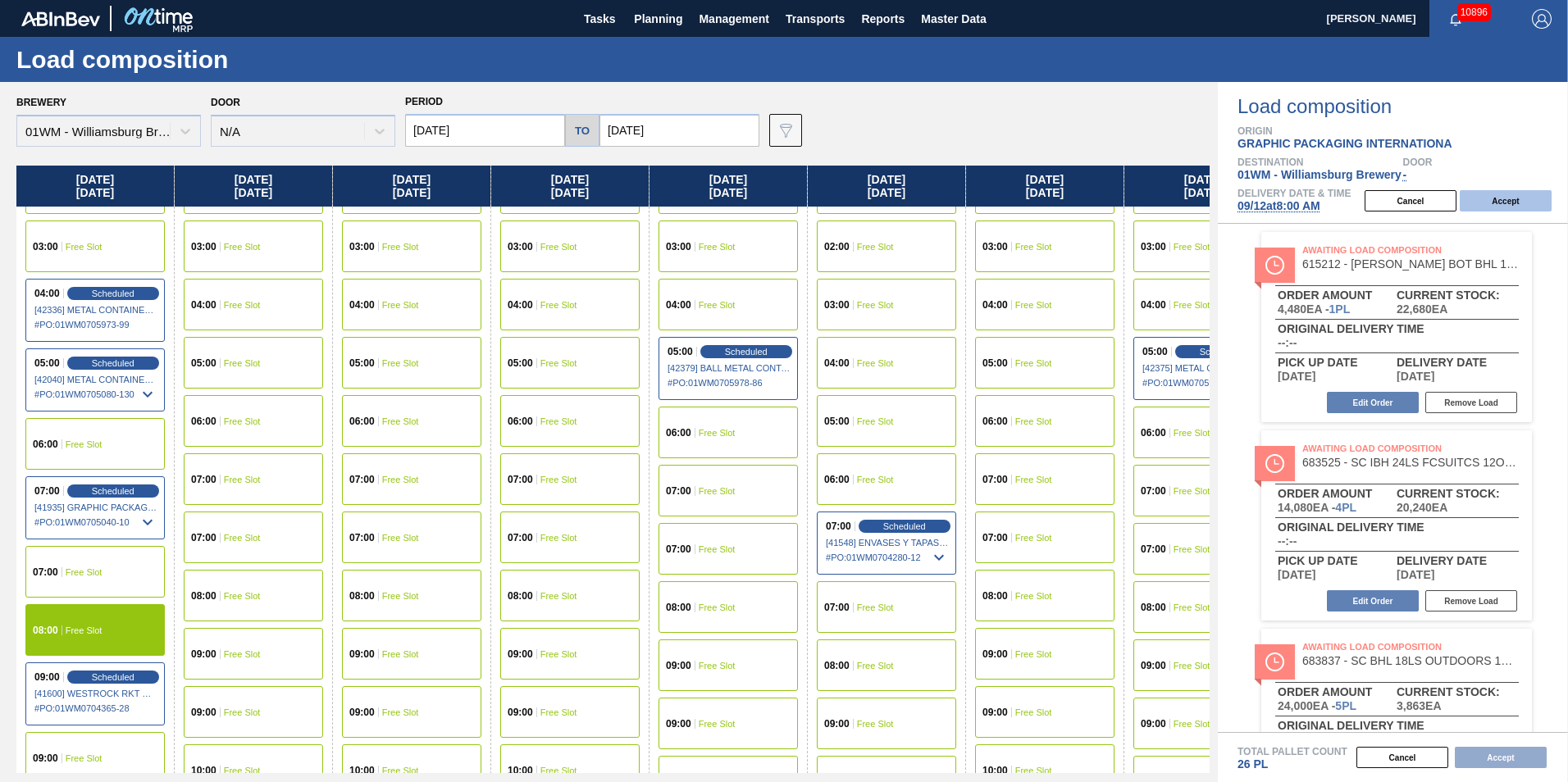
click at [1510, 206] on button "Accept" at bounding box center [1505, 200] width 92 height 21
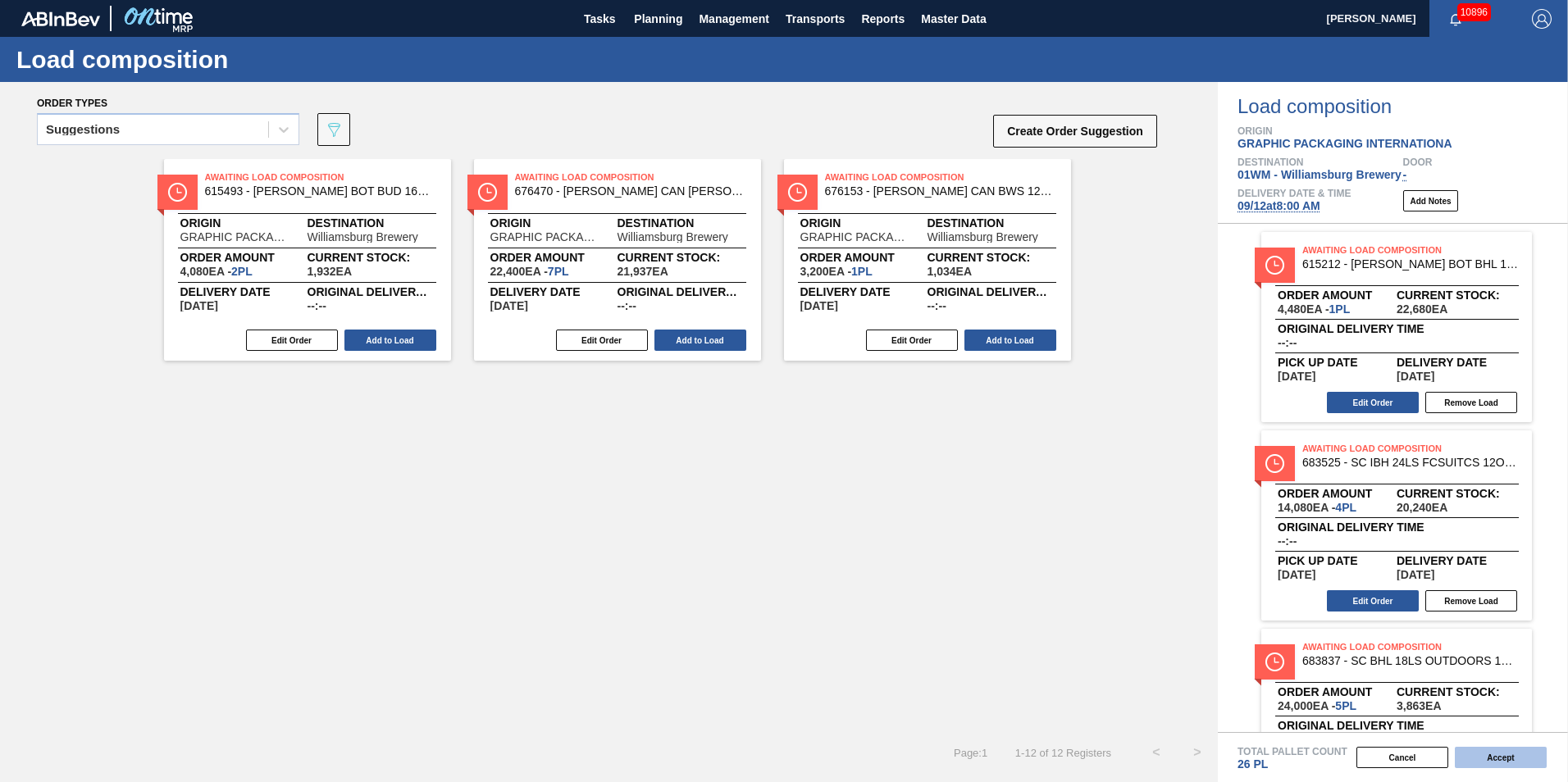
click at [1506, 760] on button "Accept" at bounding box center [1500, 757] width 92 height 21
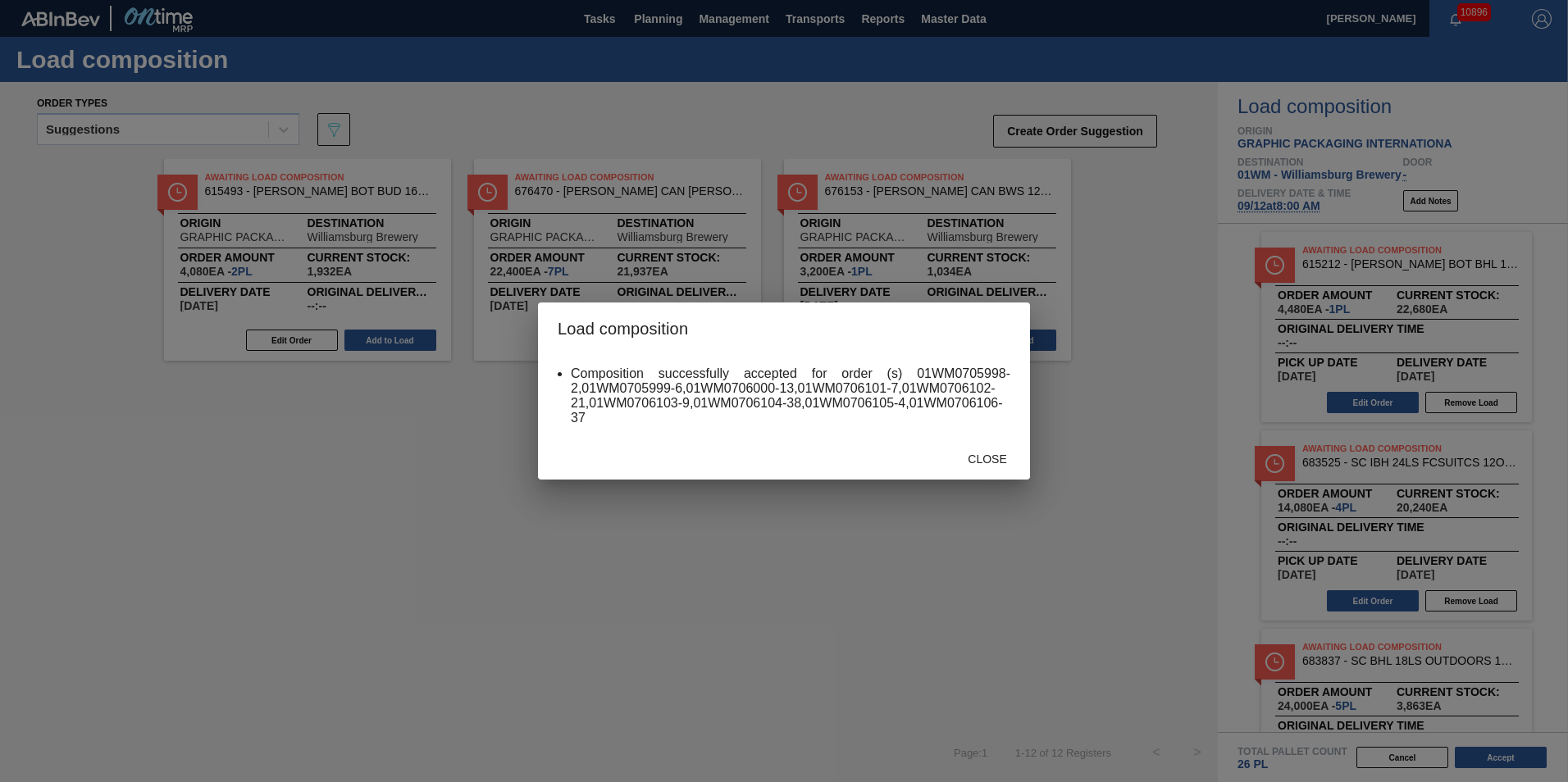
click at [1015, 455] on span "Close" at bounding box center [987, 460] width 65 height 13
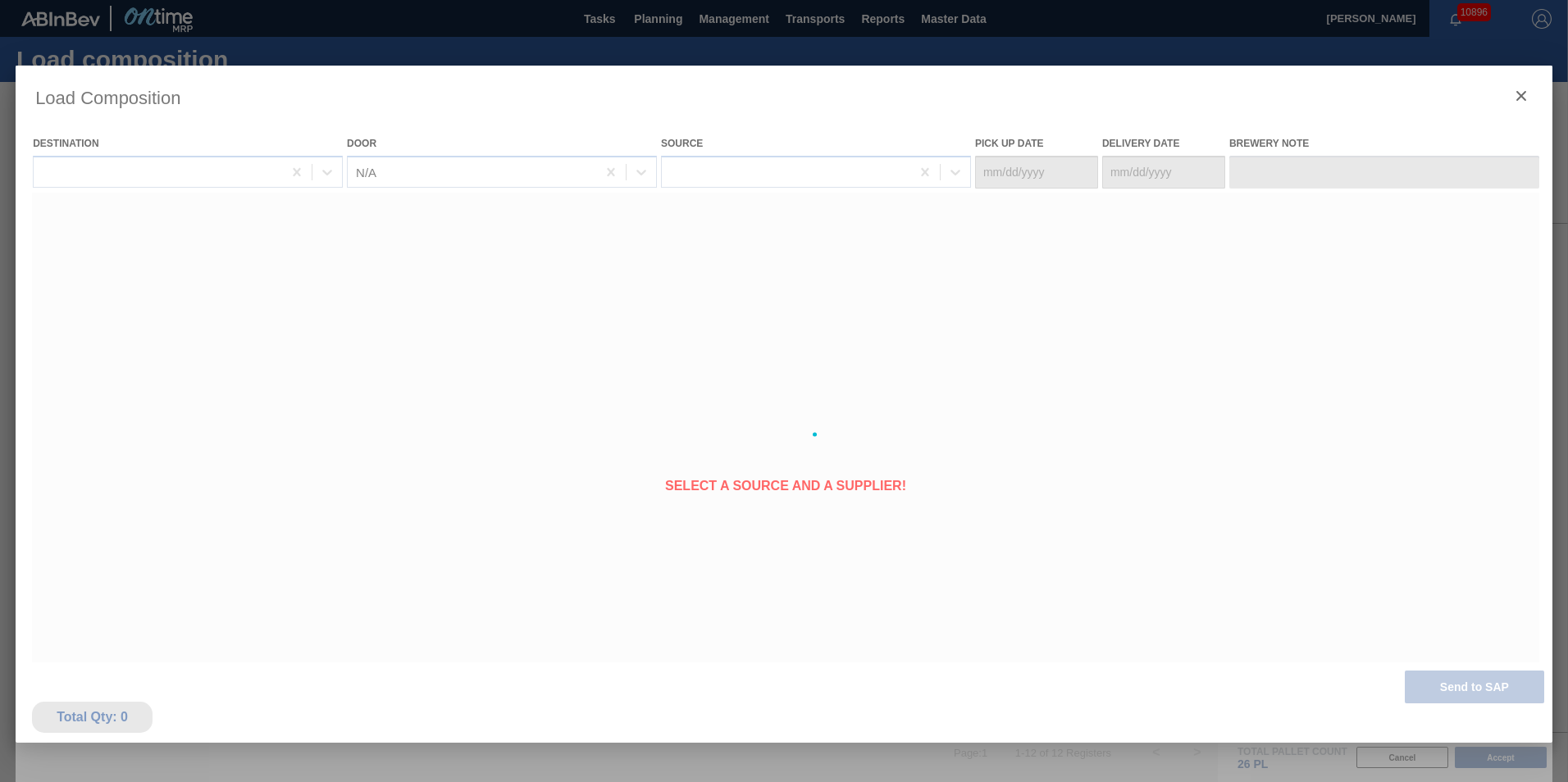
type Date "[DATE]"
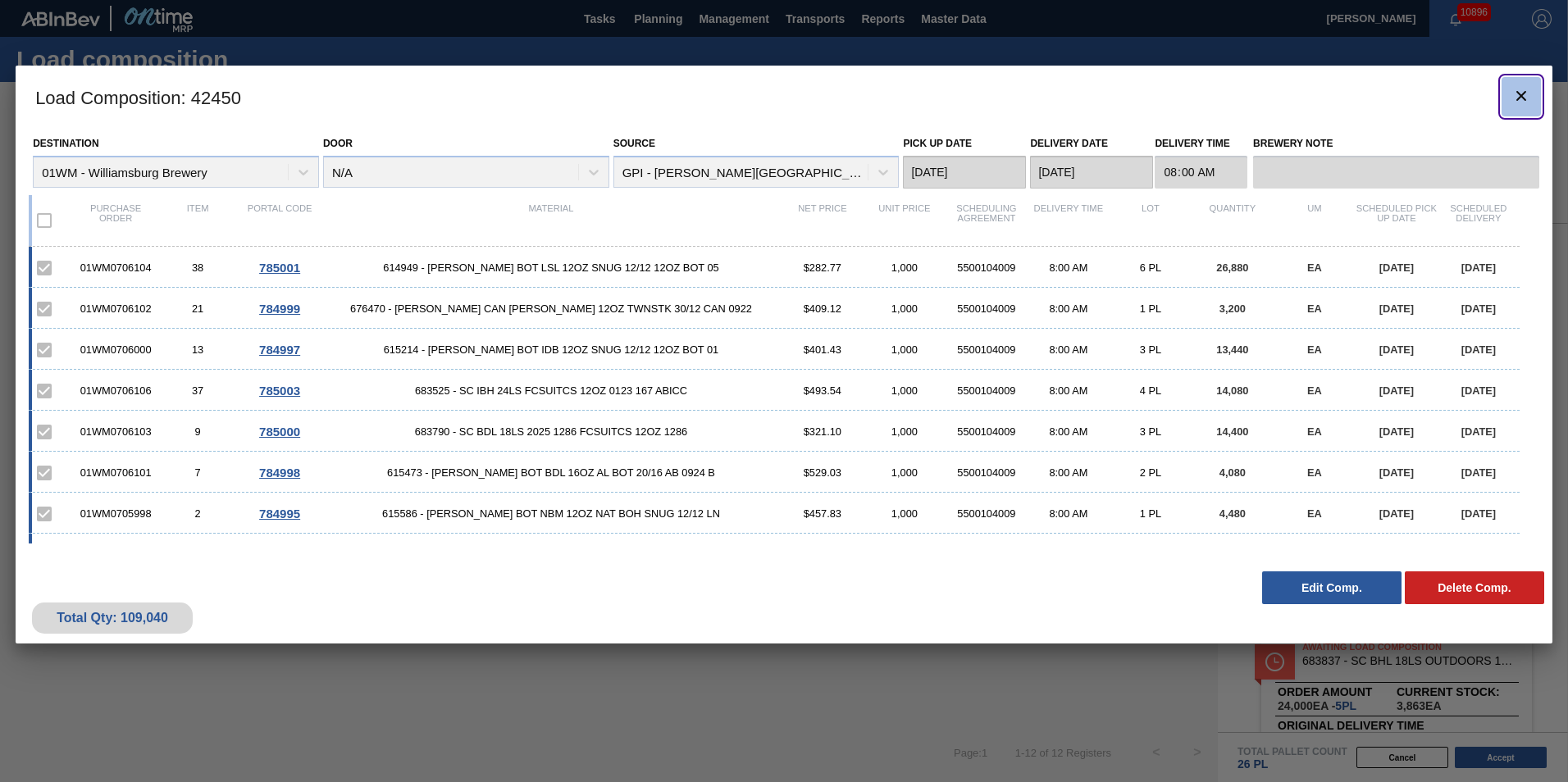
click at [1526, 94] on icon "botão de ícone" at bounding box center [1521, 95] width 19 height 19
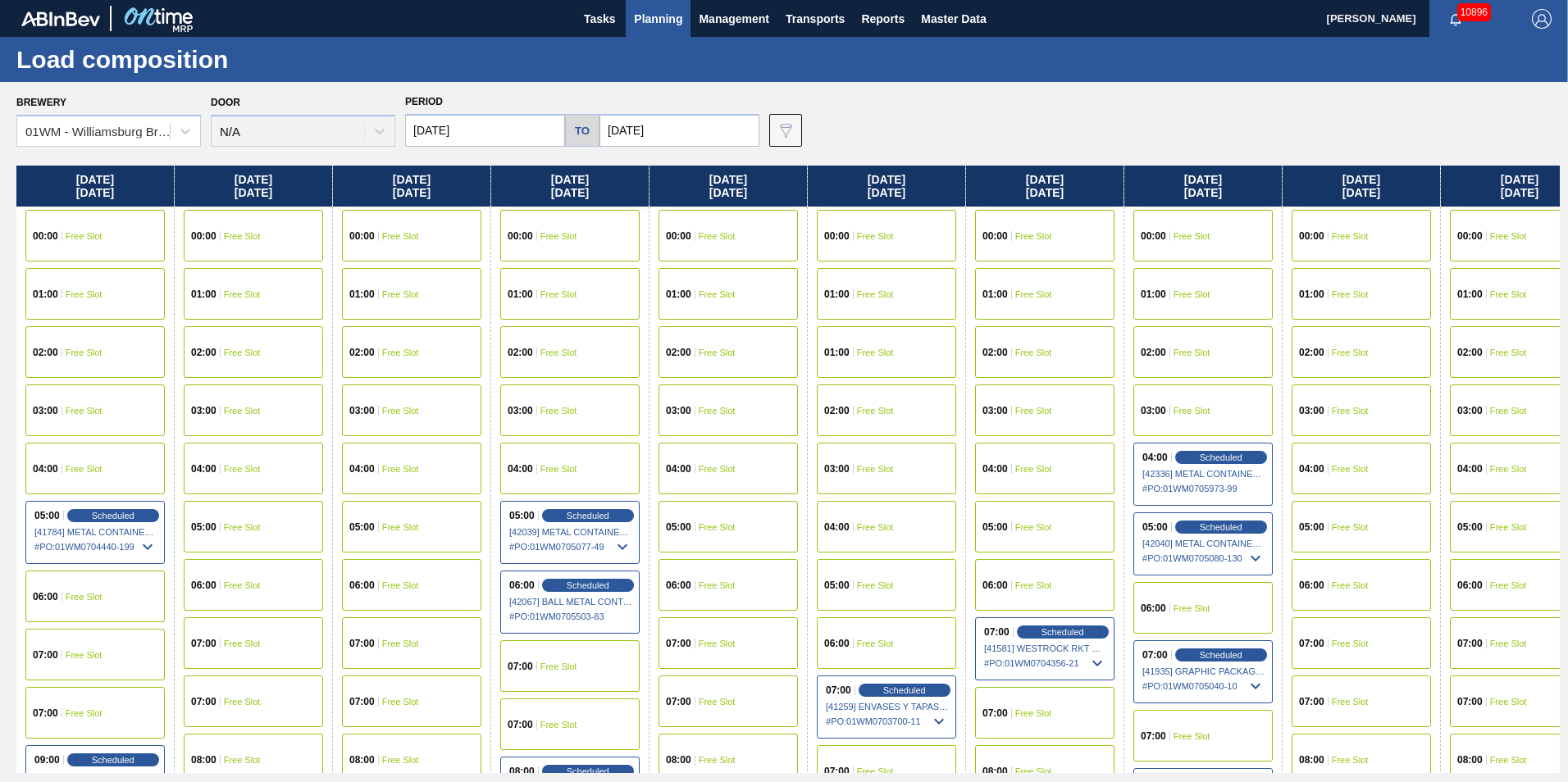
click at [1380, 290] on div "01:00 Free Slot" at bounding box center [1361, 294] width 139 height 52
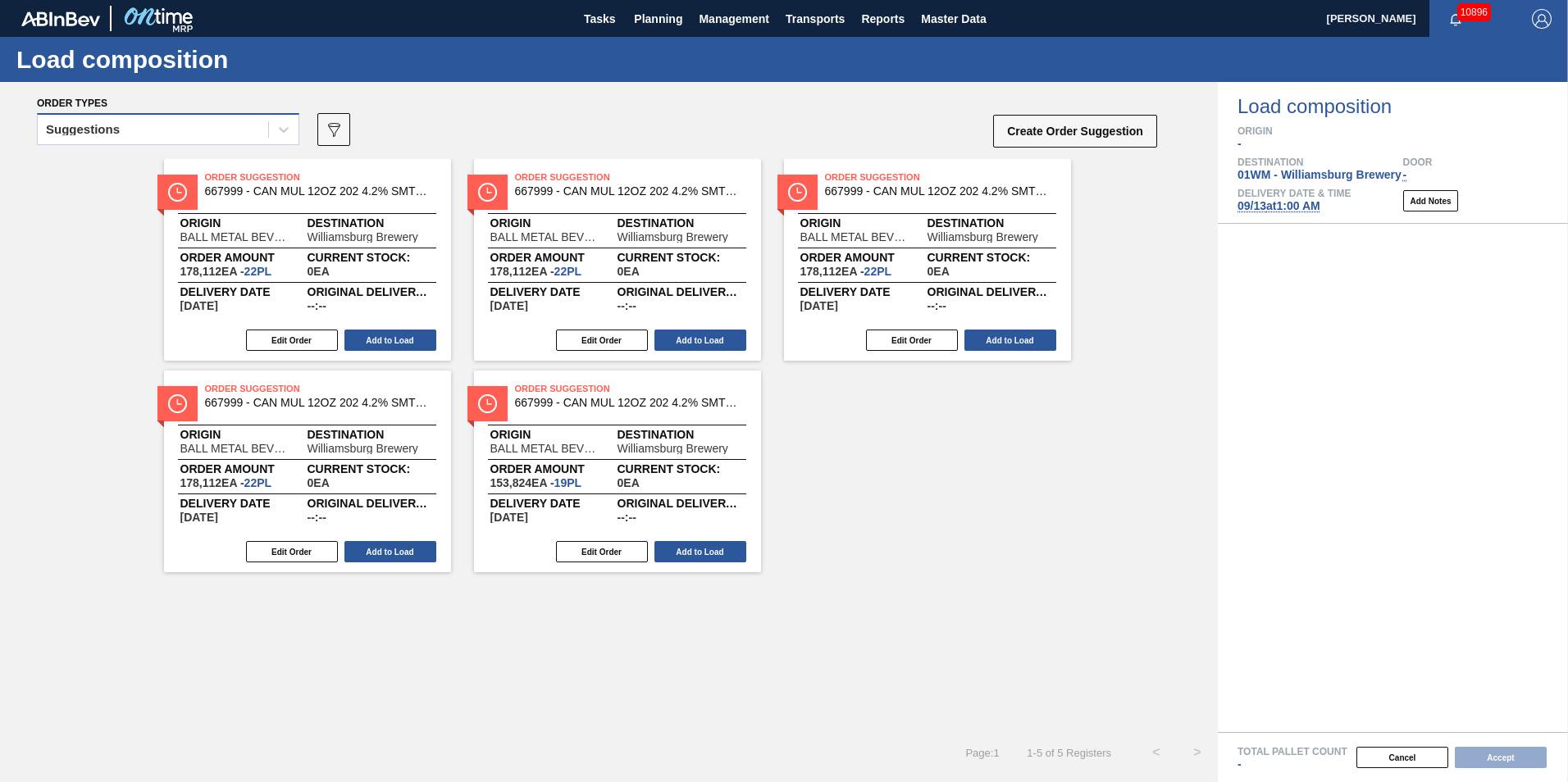
click at [215, 123] on div "Suggestions" at bounding box center [153, 130] width 231 height 24
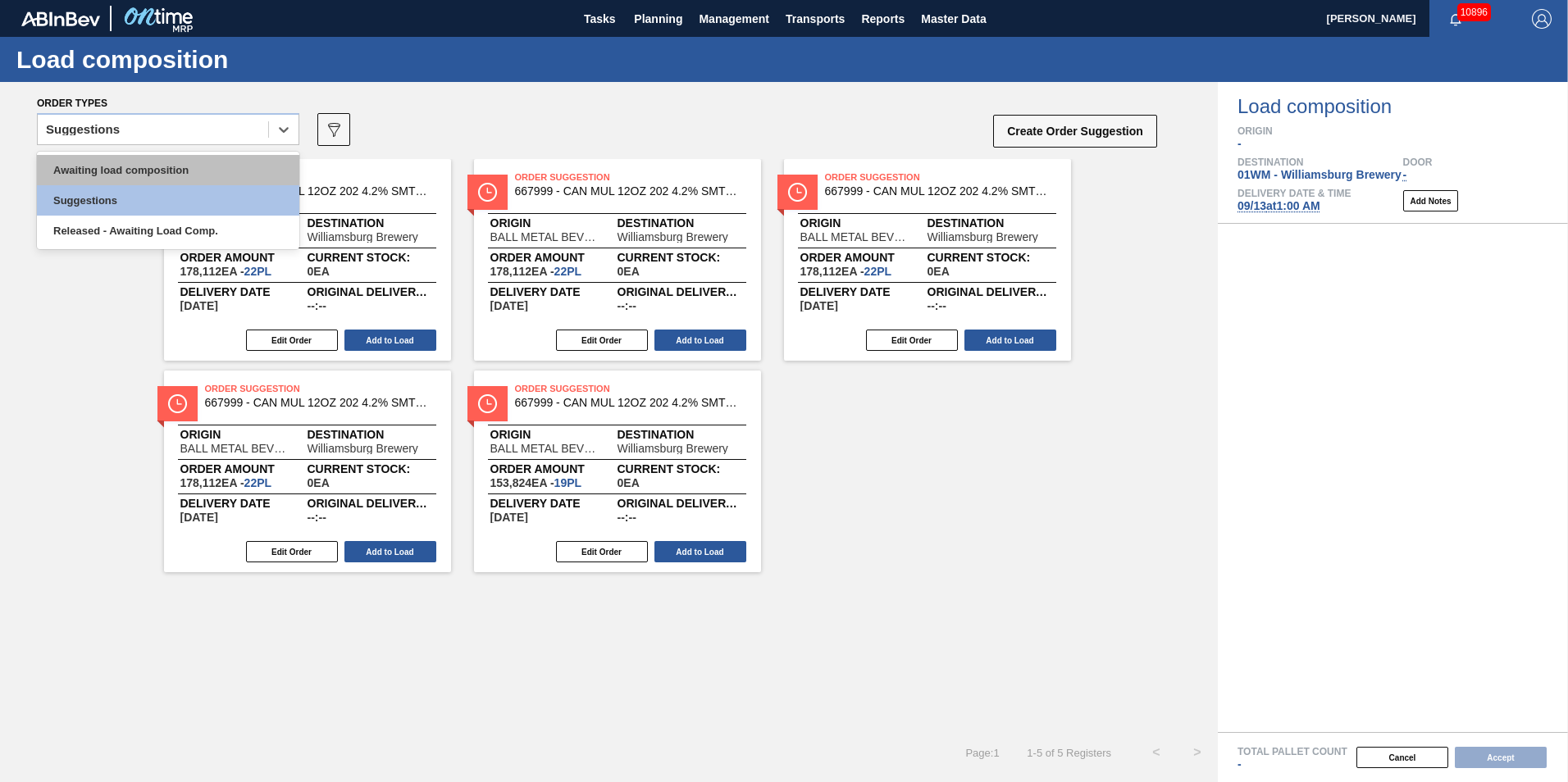
click at [197, 168] on div "Awaiting load composition" at bounding box center [168, 170] width 262 height 31
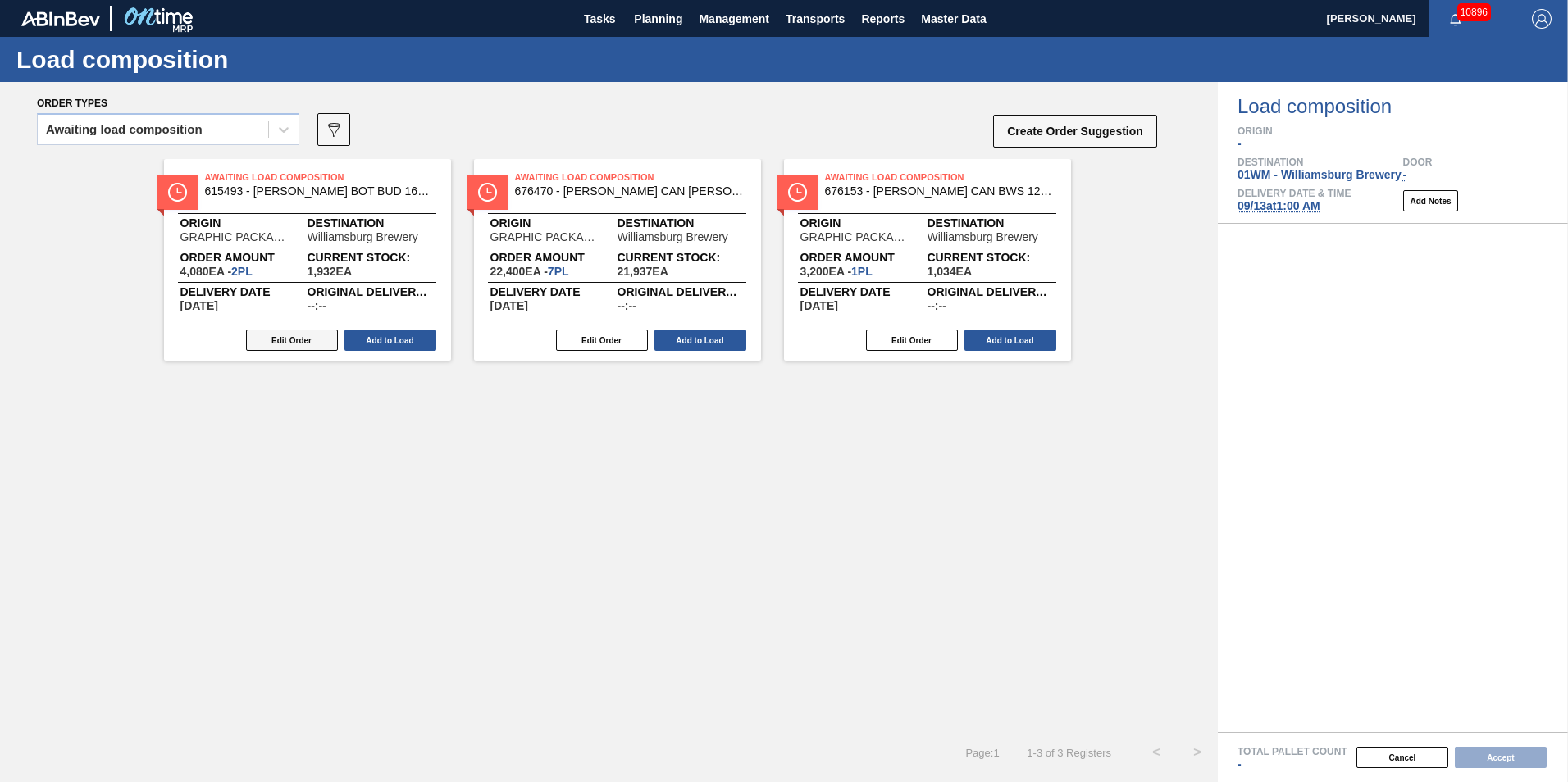
click at [307, 335] on button "Edit Order" at bounding box center [292, 340] width 92 height 21
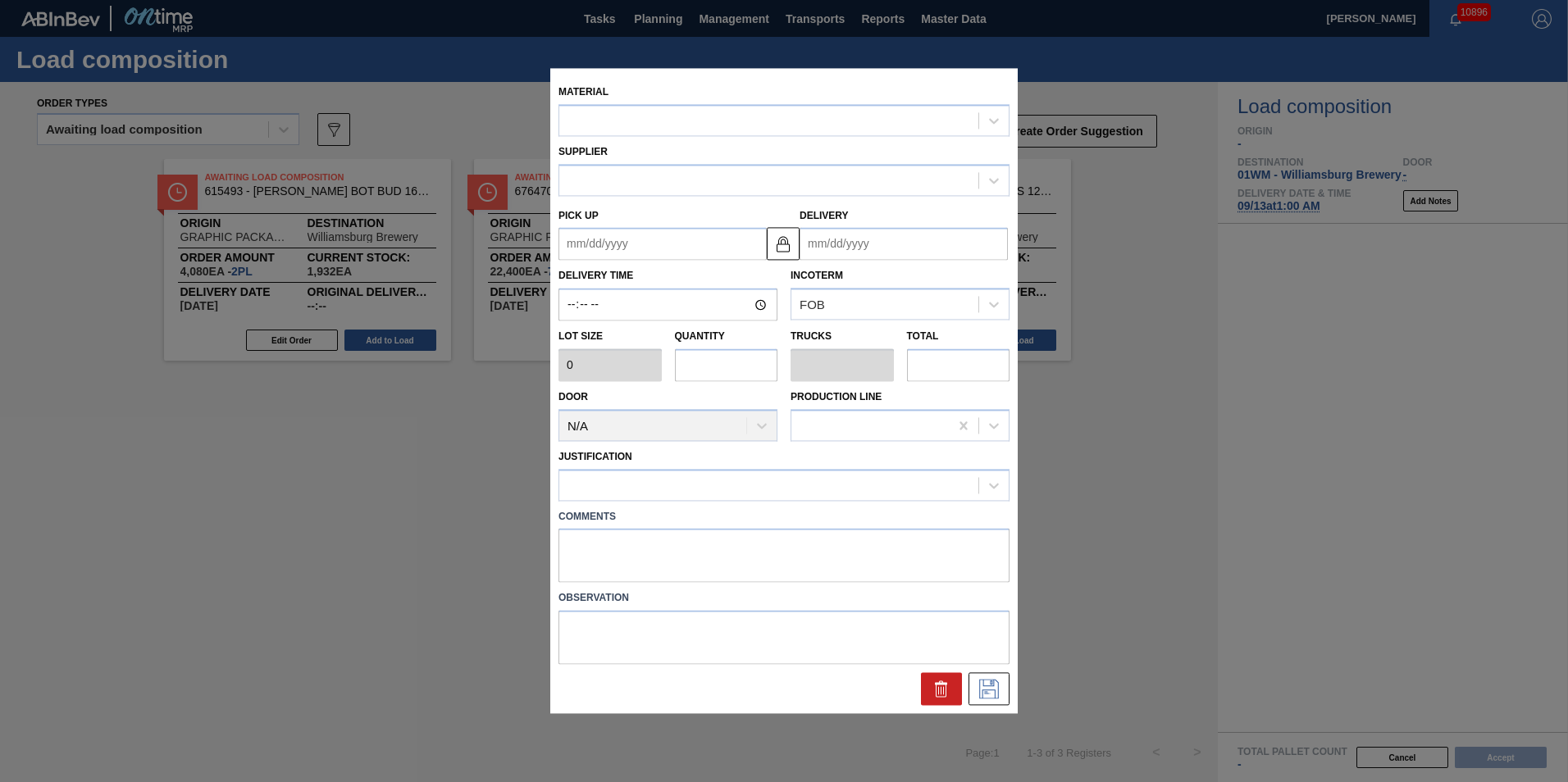
type input "2,040"
type input "2"
type input "0.077"
type input "4,080"
type textarea "M-2P"
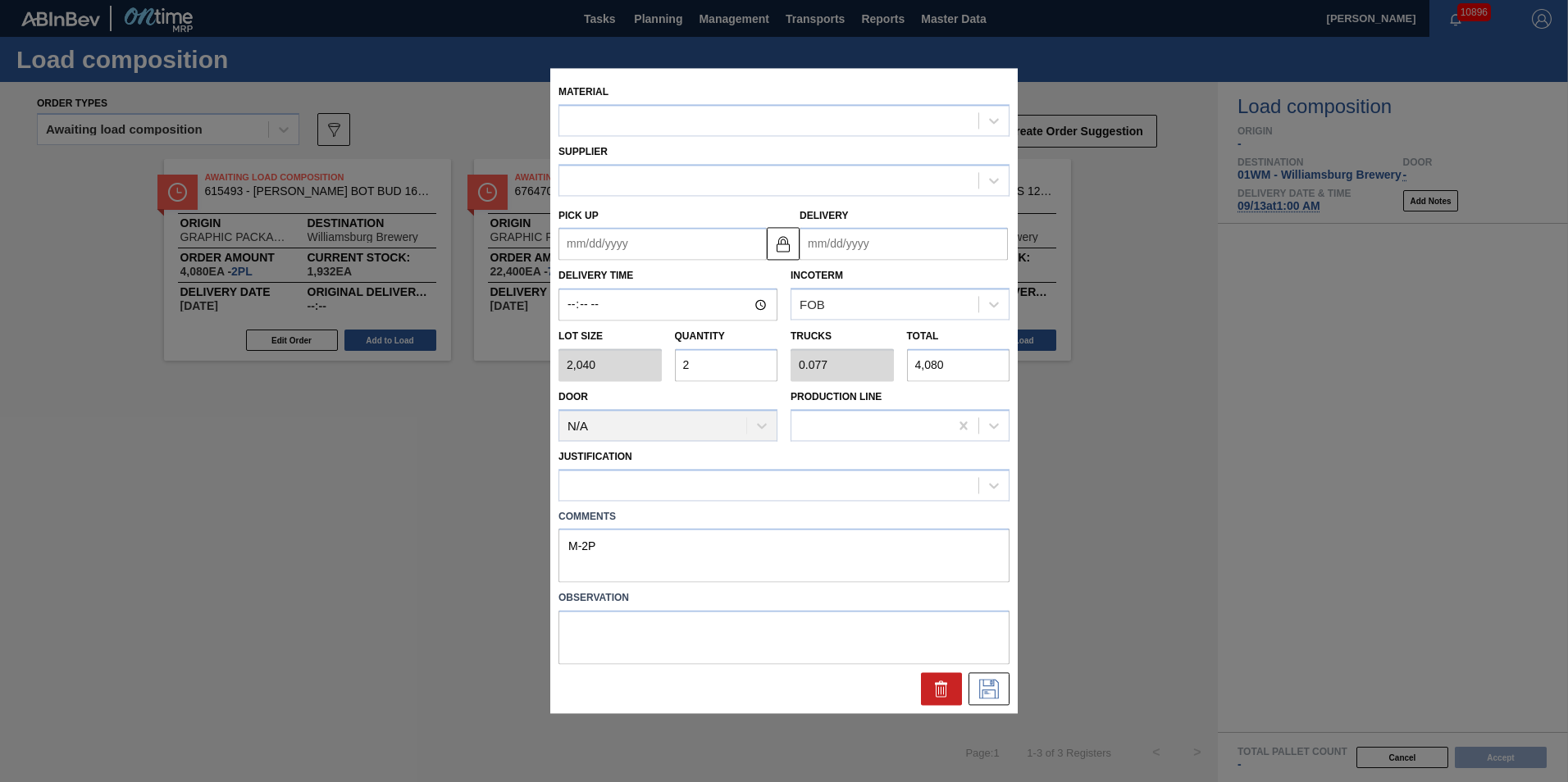
type up "[DATE]"
type input "09/27/2025"
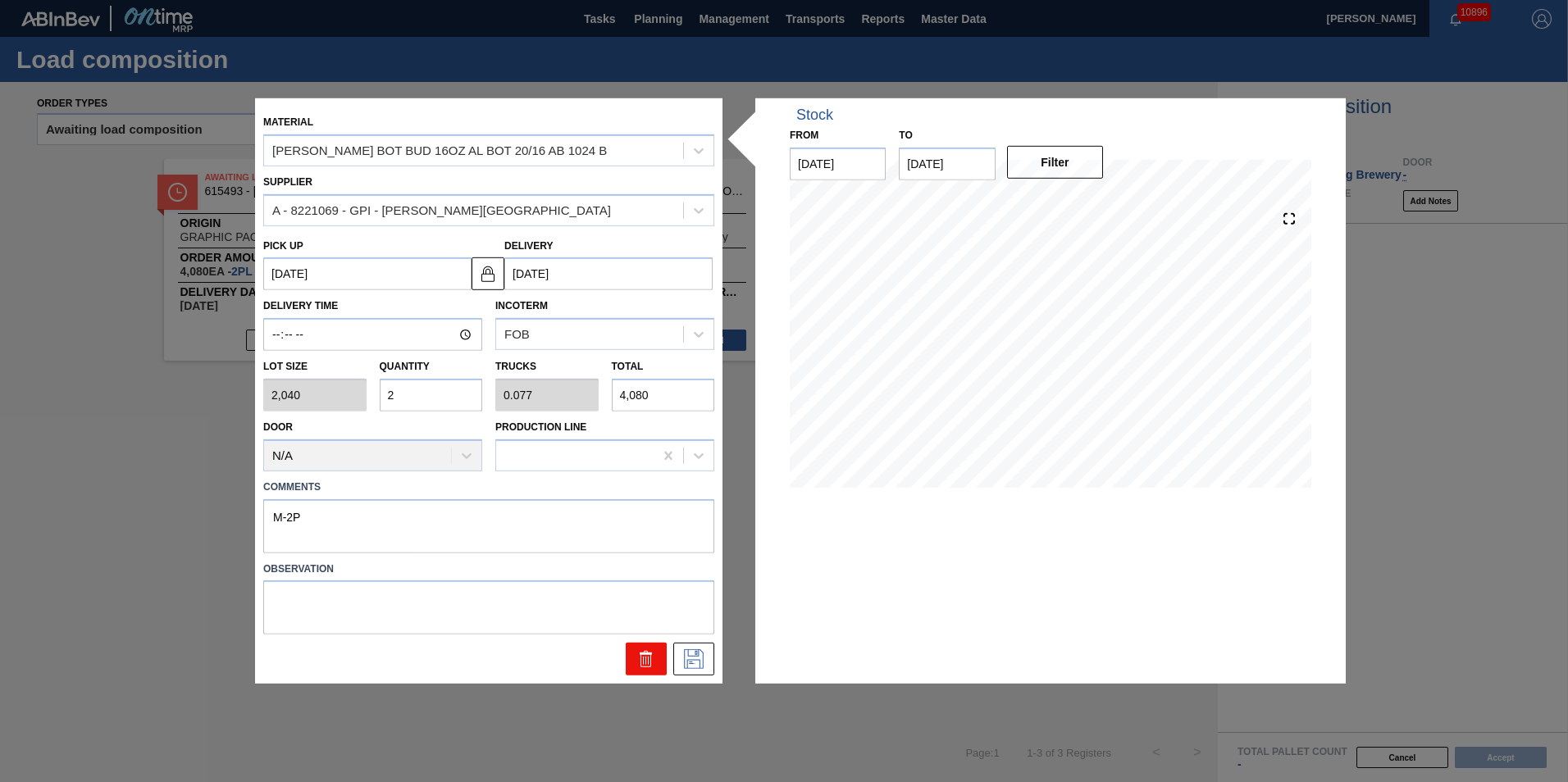
click at [632, 649] on button at bounding box center [646, 659] width 41 height 32
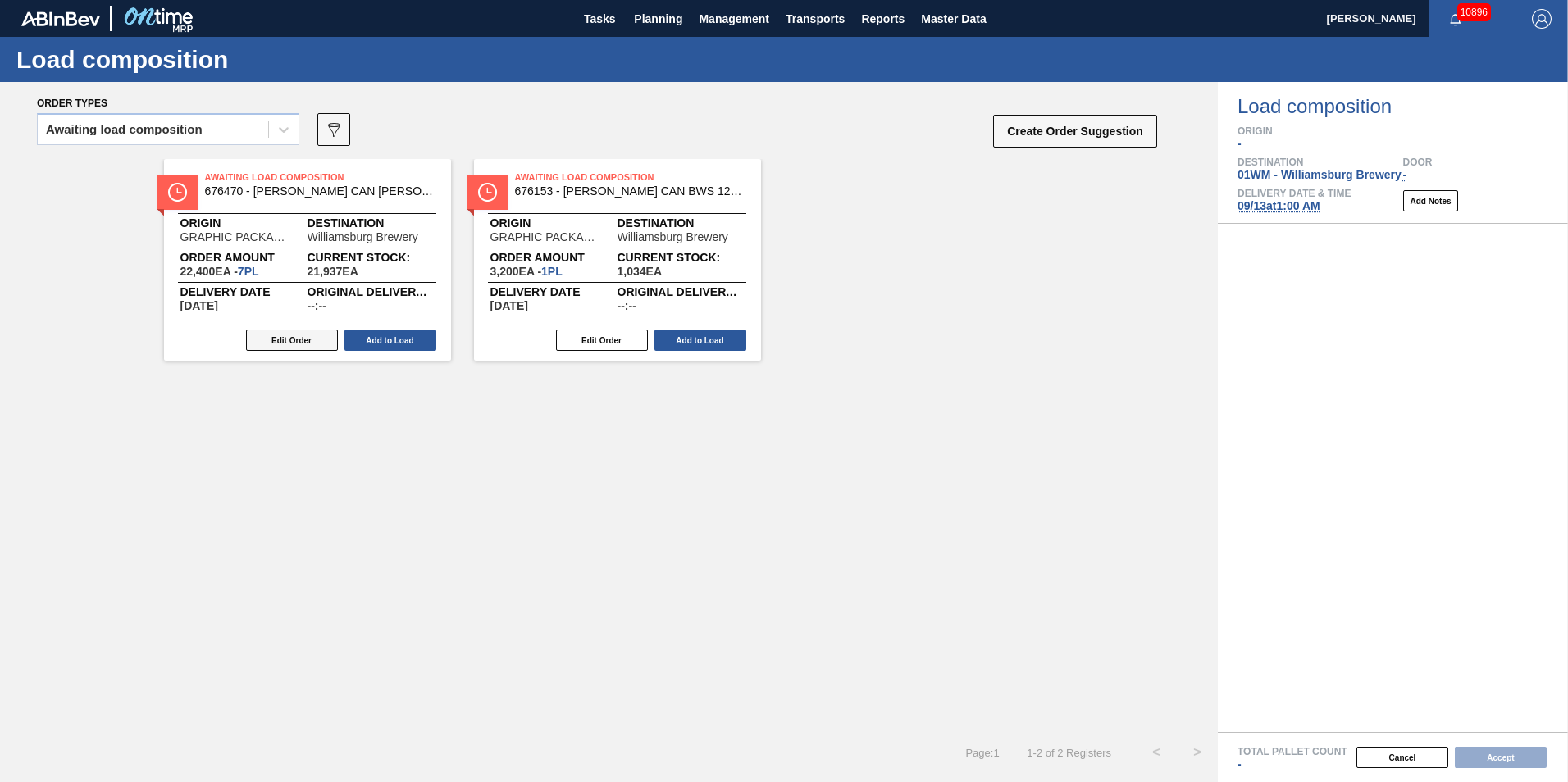
click at [304, 335] on button "Edit Order" at bounding box center [292, 340] width 92 height 21
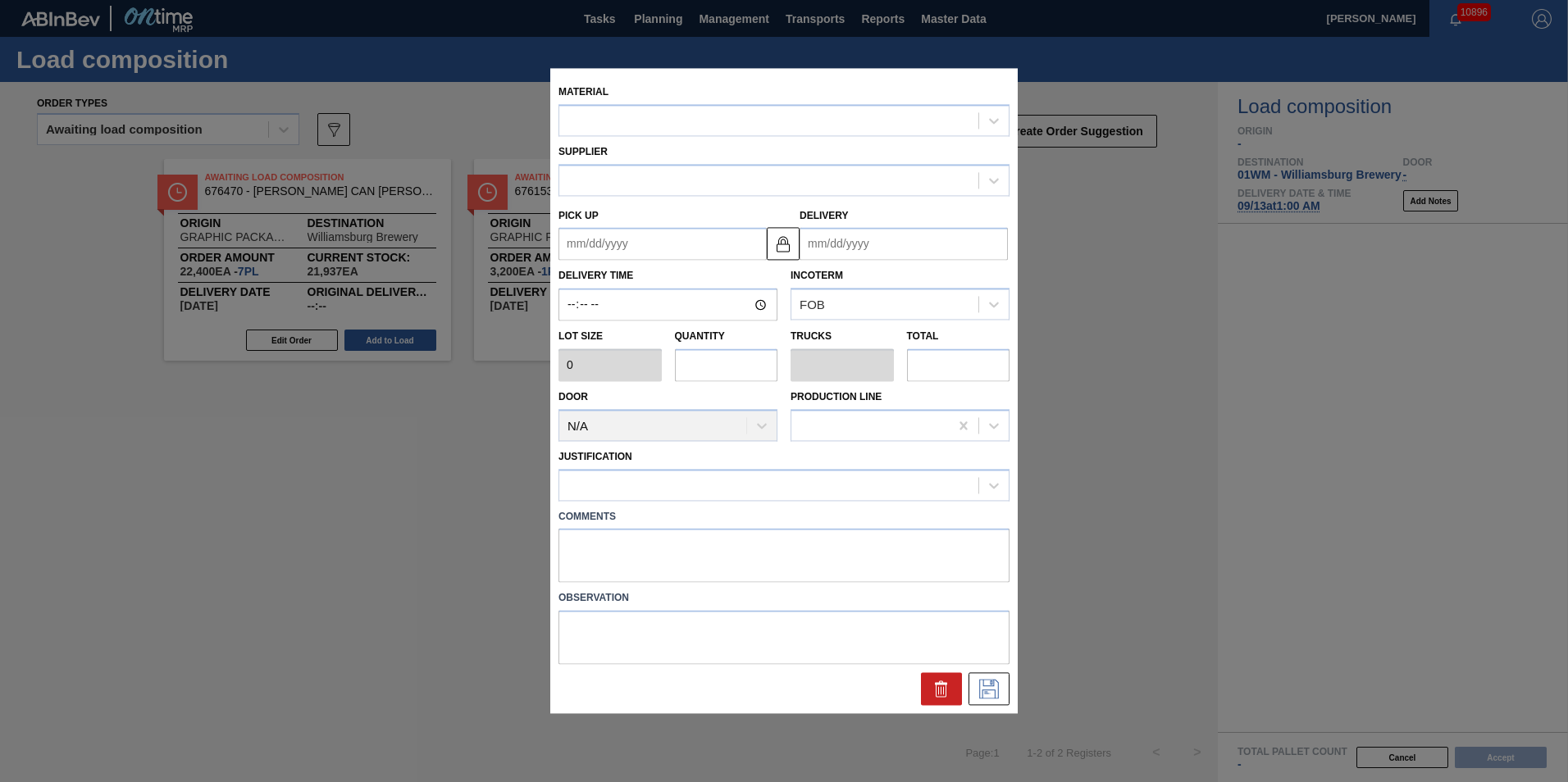
type input "3,200"
type input "7"
type input "0.269"
type input "22,400"
type up "[DATE]"
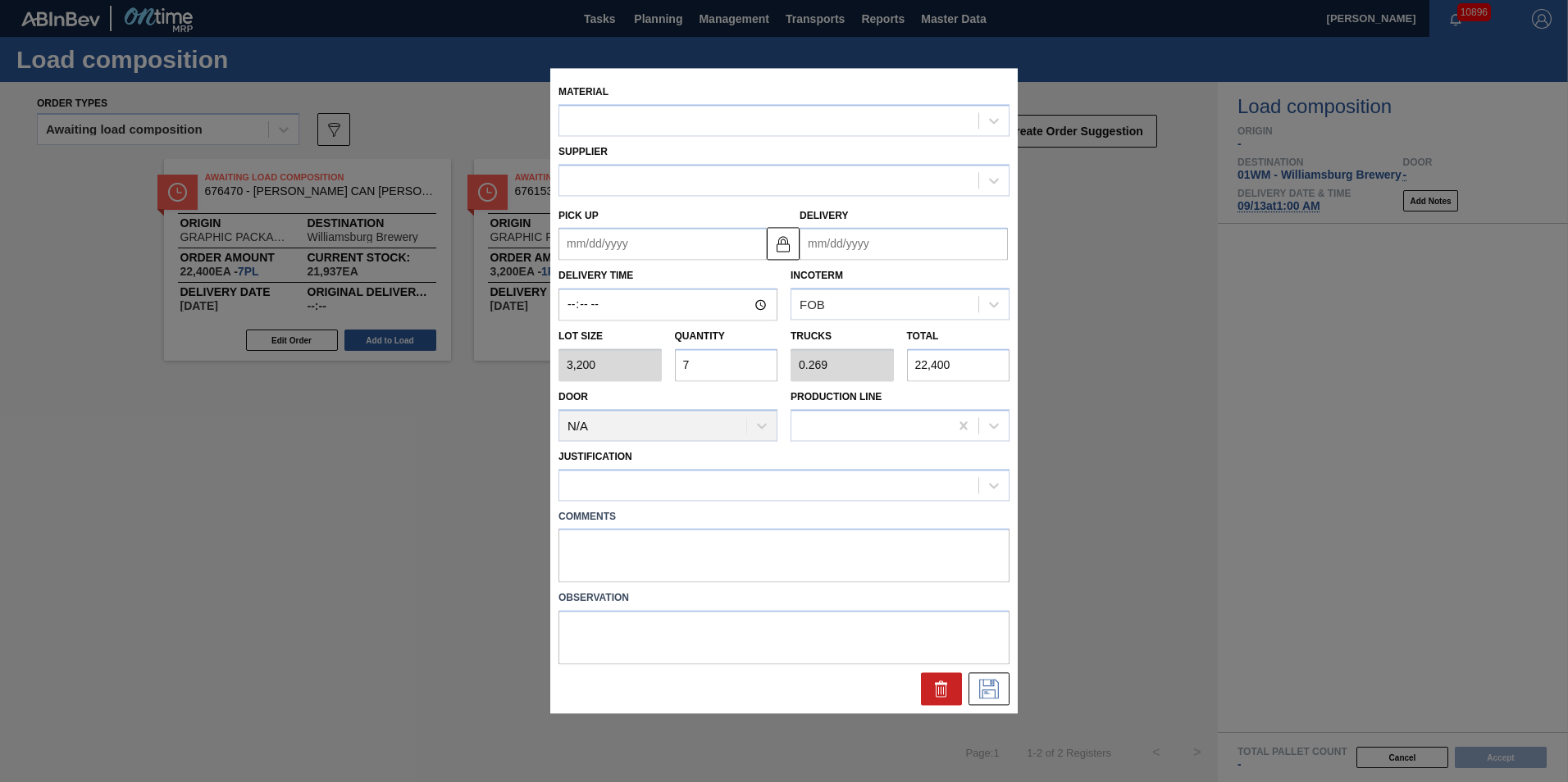
type input "09/27/2025"
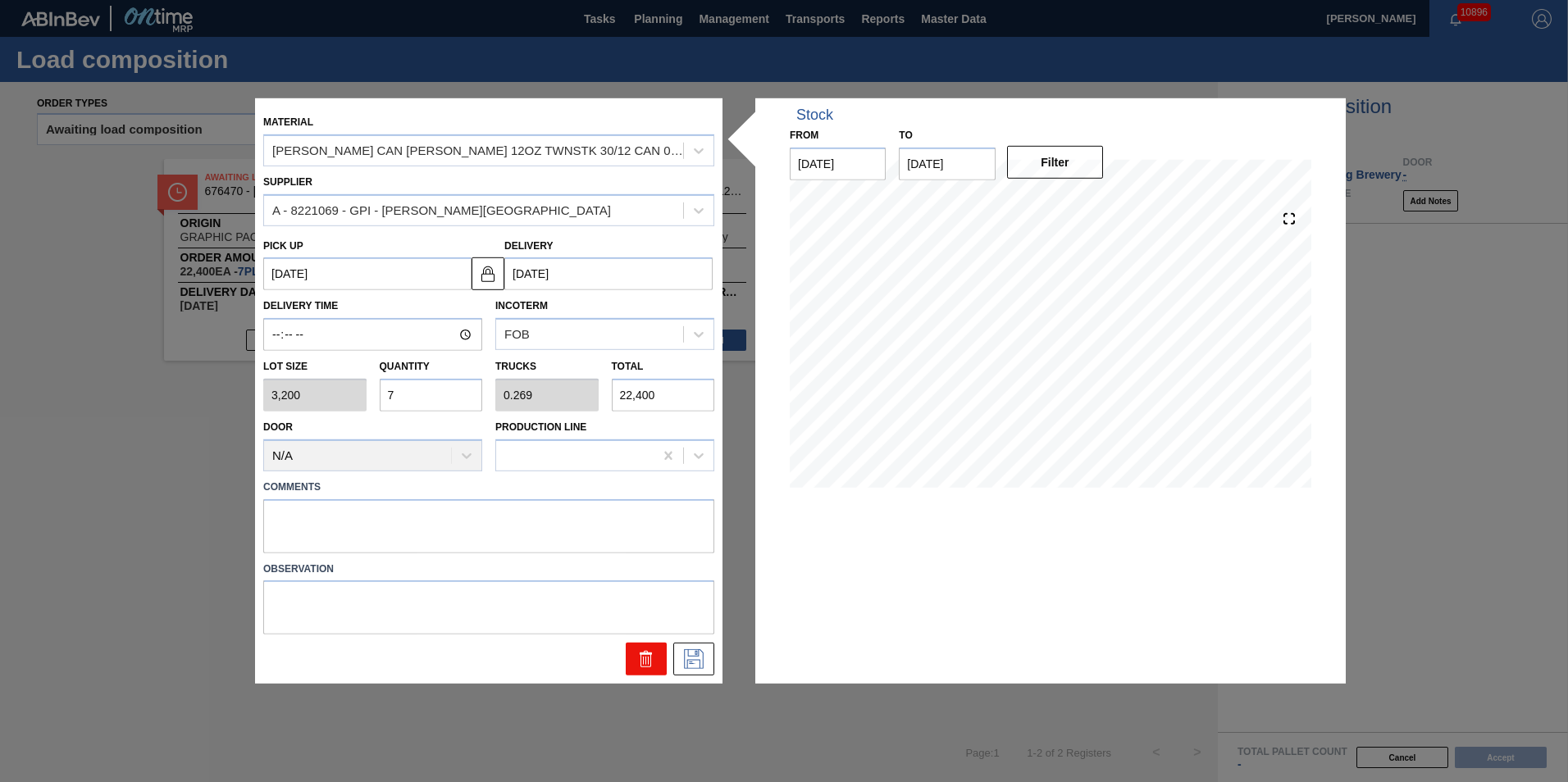
click at [651, 654] on icon at bounding box center [645, 654] width 12 height 3
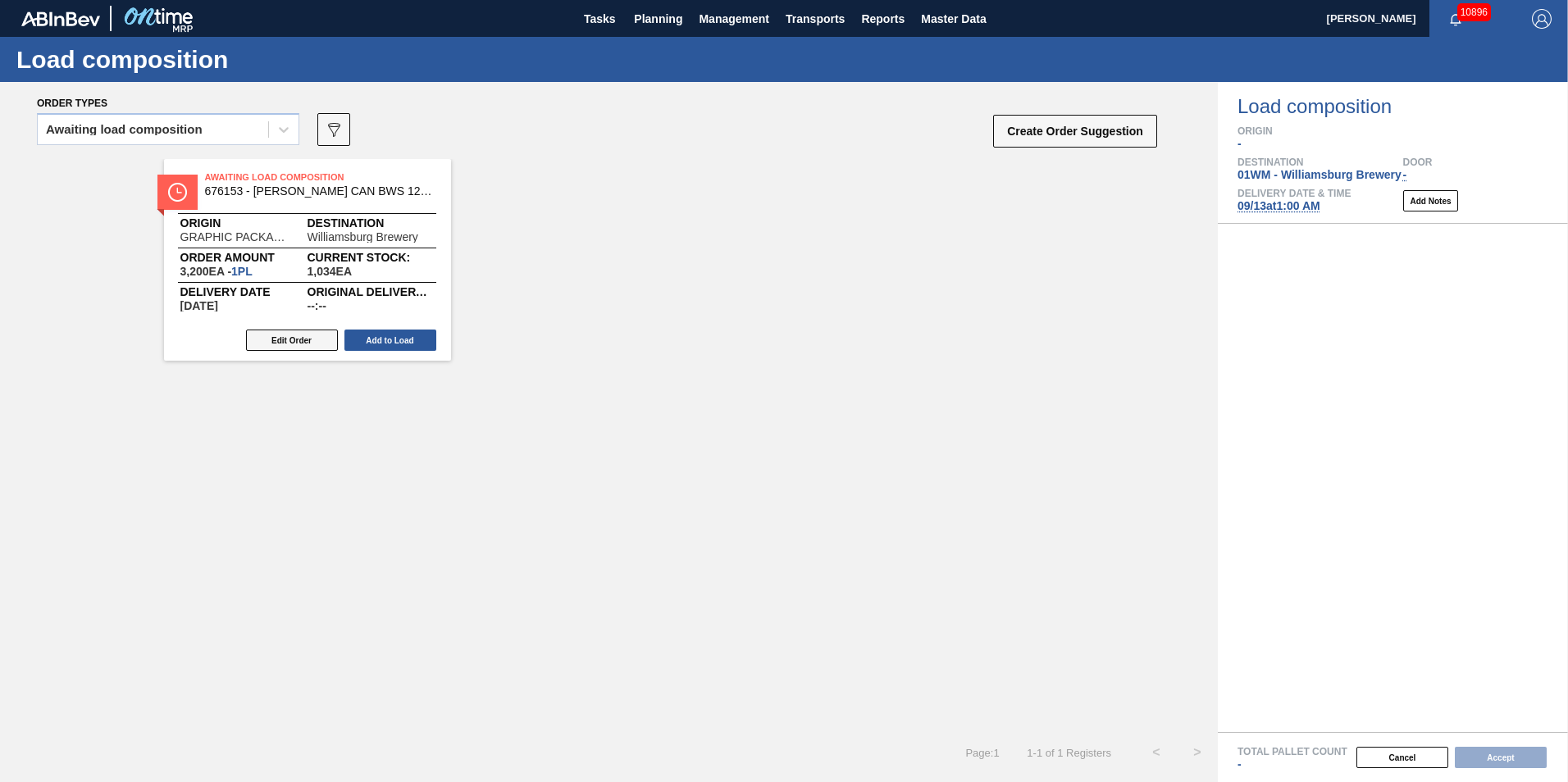
click at [299, 337] on button "Edit Order" at bounding box center [292, 340] width 92 height 21
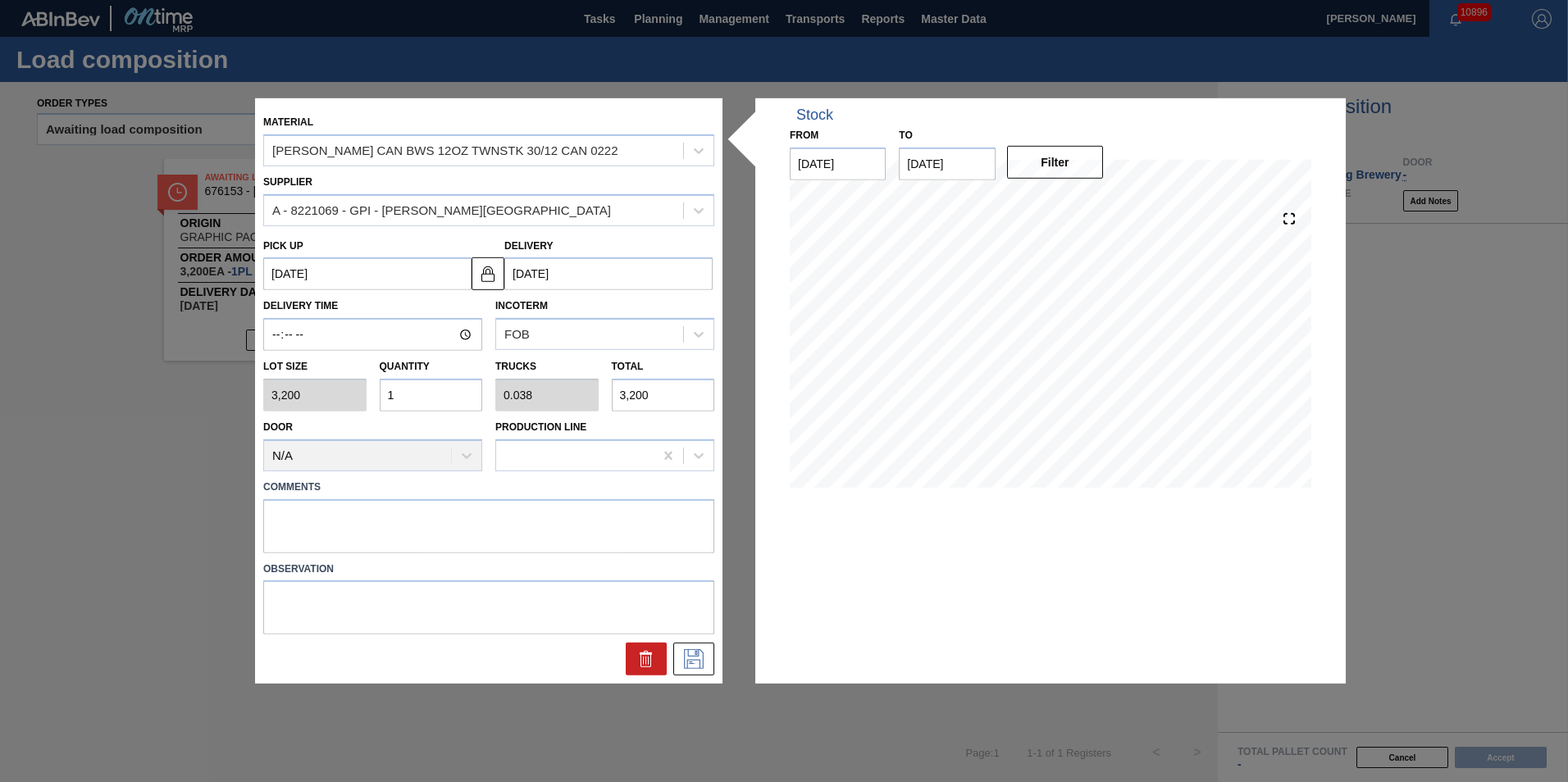
click at [646, 662] on icon at bounding box center [646, 661] width 1 height 8
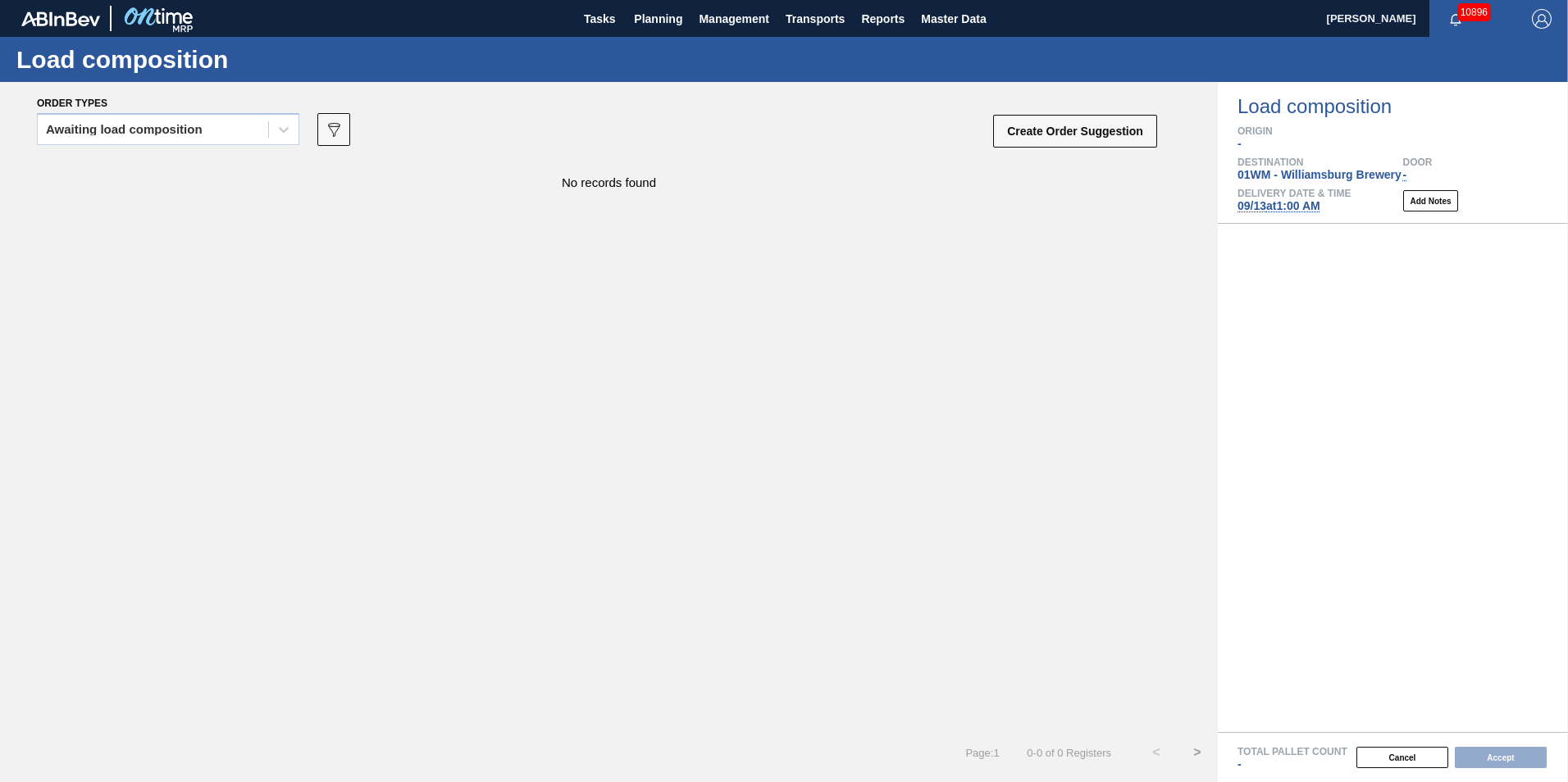
drag, startPoint x: 807, startPoint y: 368, endPoint x: 778, endPoint y: 362, distance: 29.6
click at [806, 368] on div "No records found" at bounding box center [609, 446] width 1218 height 574
click at [663, 9] on span "Planning" at bounding box center [658, 19] width 48 height 19
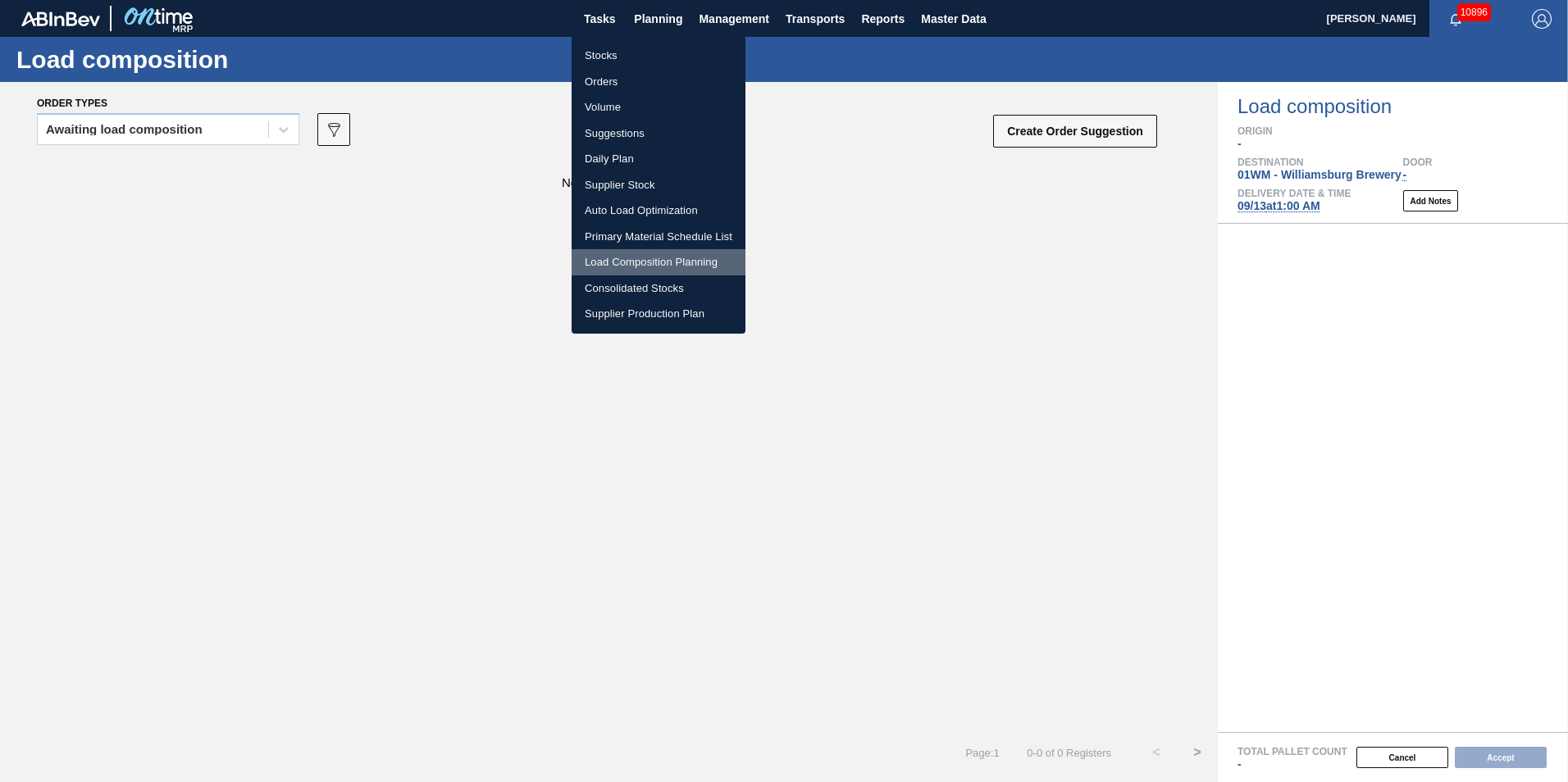
click at [642, 262] on li "Load Composition Planning" at bounding box center [659, 262] width 174 height 26
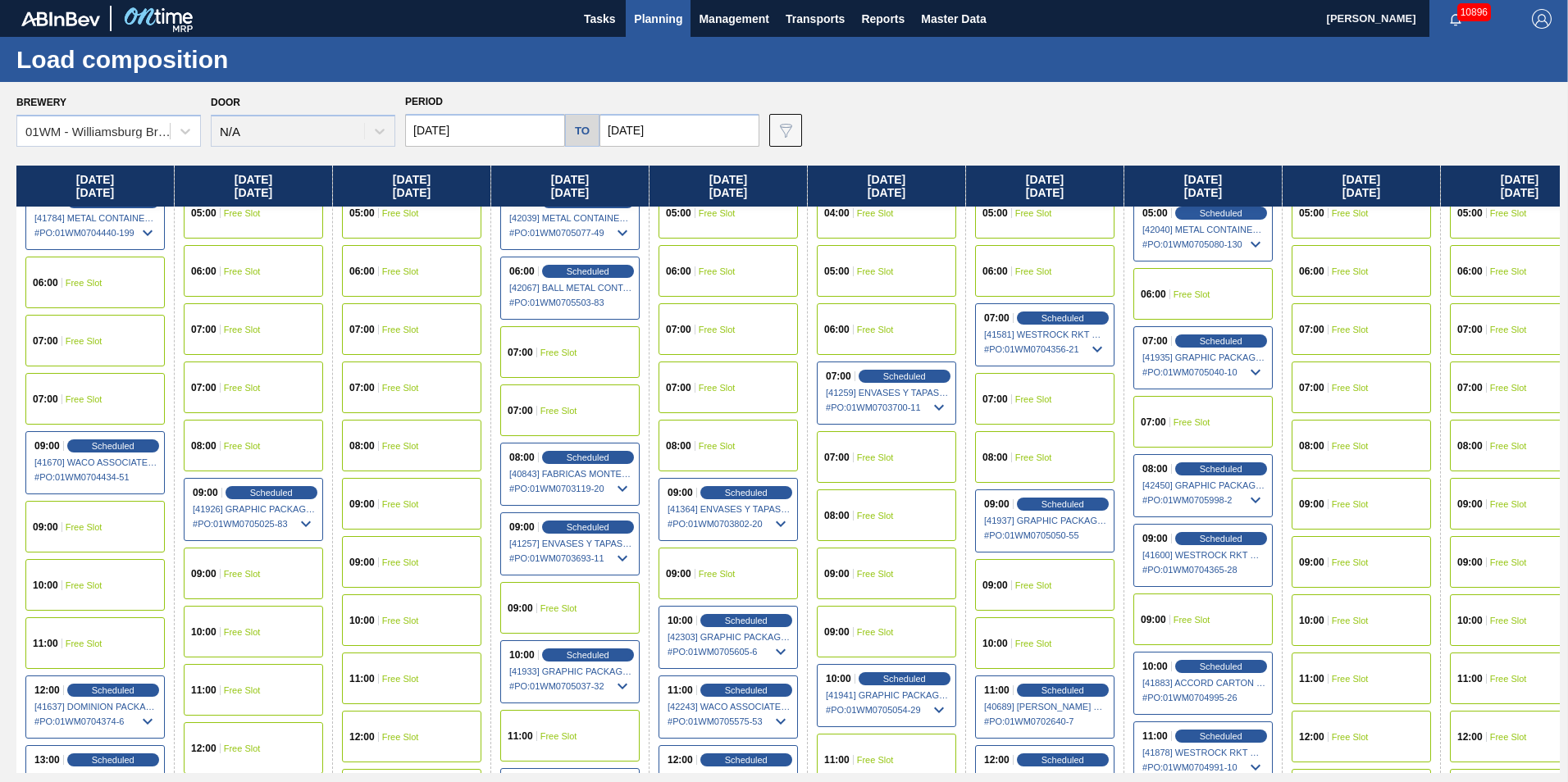
scroll to position [574, 0]
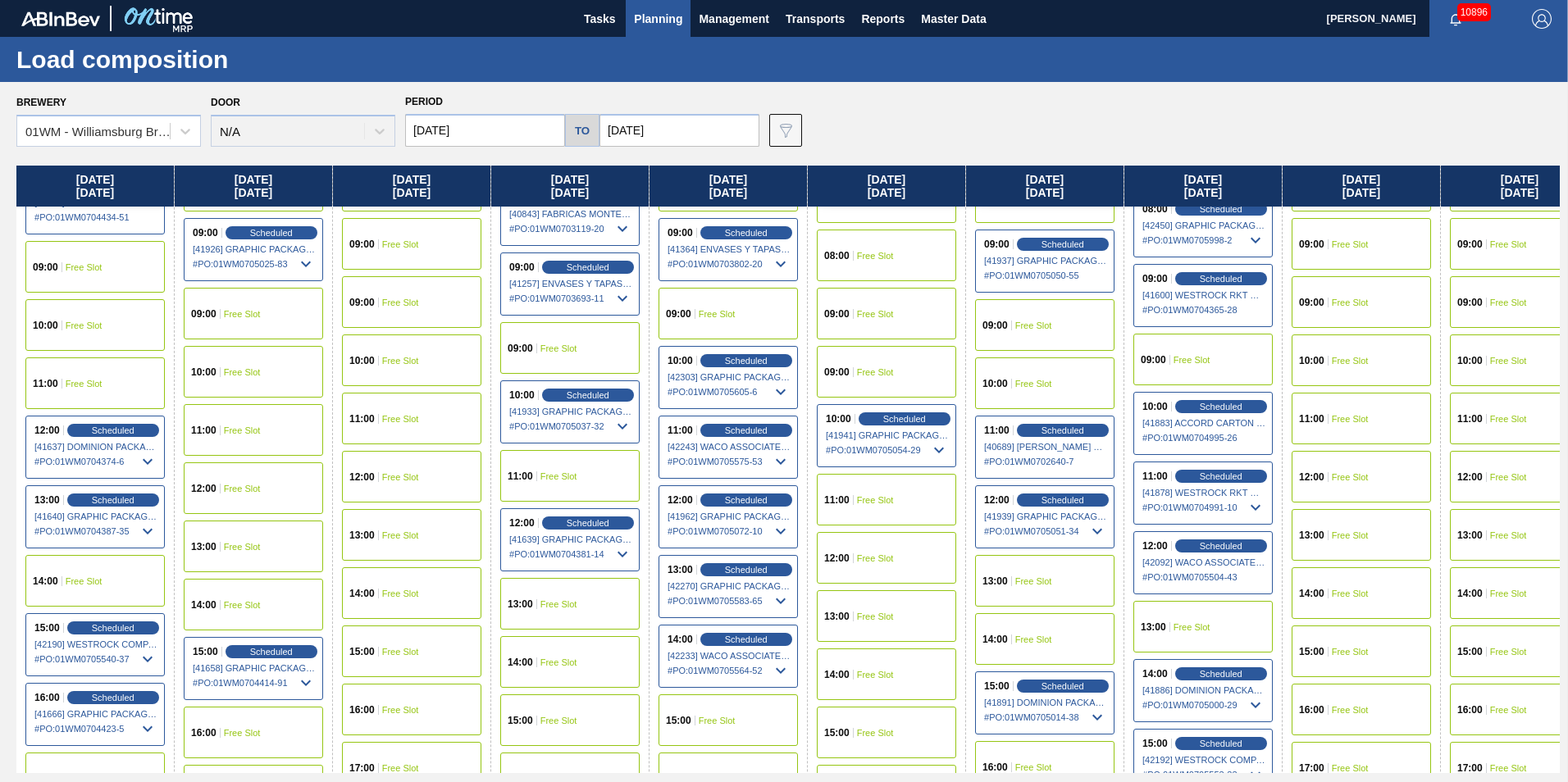
click at [652, 18] on span "Planning" at bounding box center [658, 19] width 48 height 19
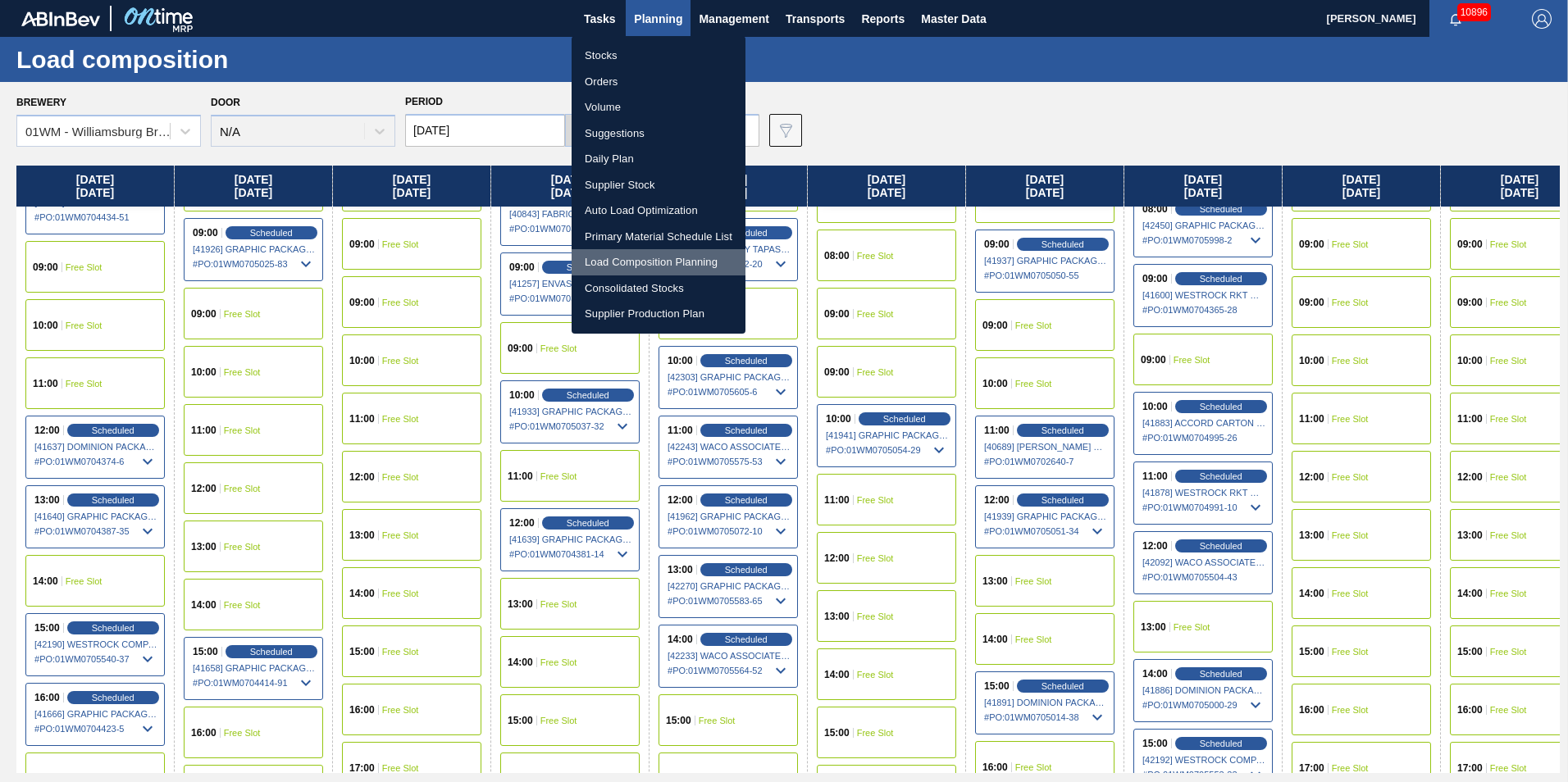
click at [643, 256] on li "Load Composition Planning" at bounding box center [659, 262] width 174 height 26
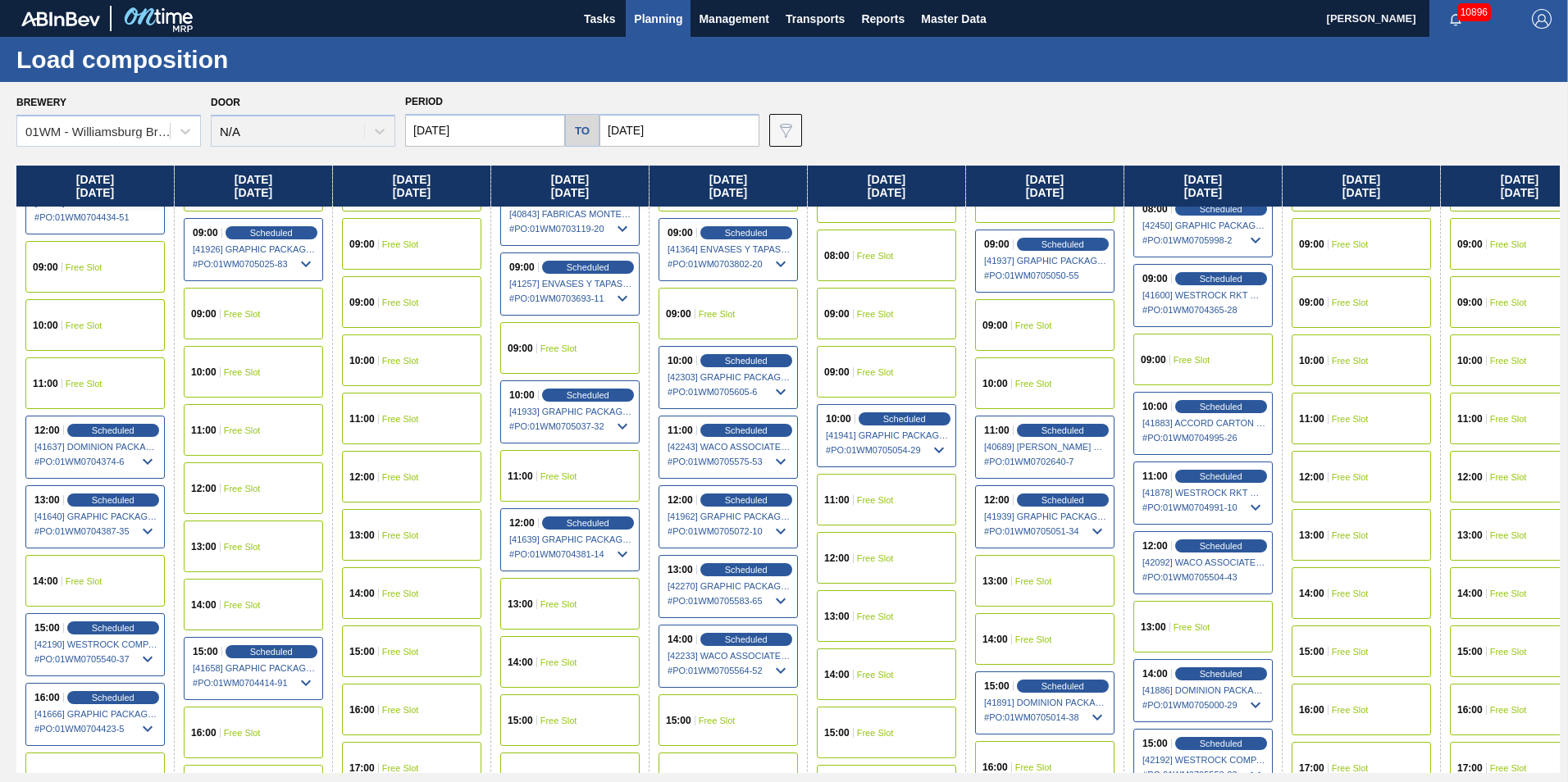
click at [660, 24] on span "Planning" at bounding box center [658, 19] width 48 height 19
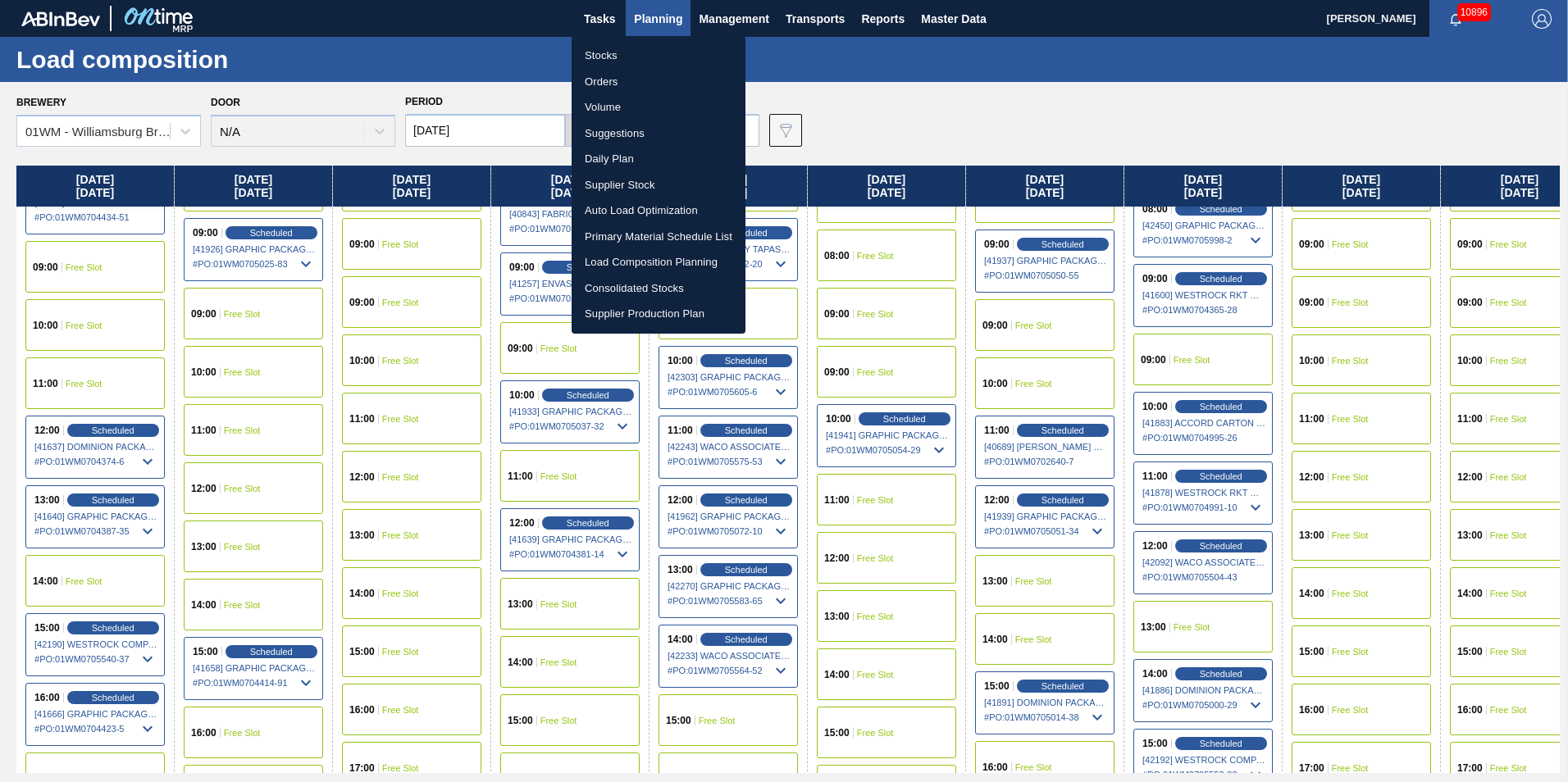
click at [643, 132] on li "Suggestions" at bounding box center [659, 133] width 174 height 26
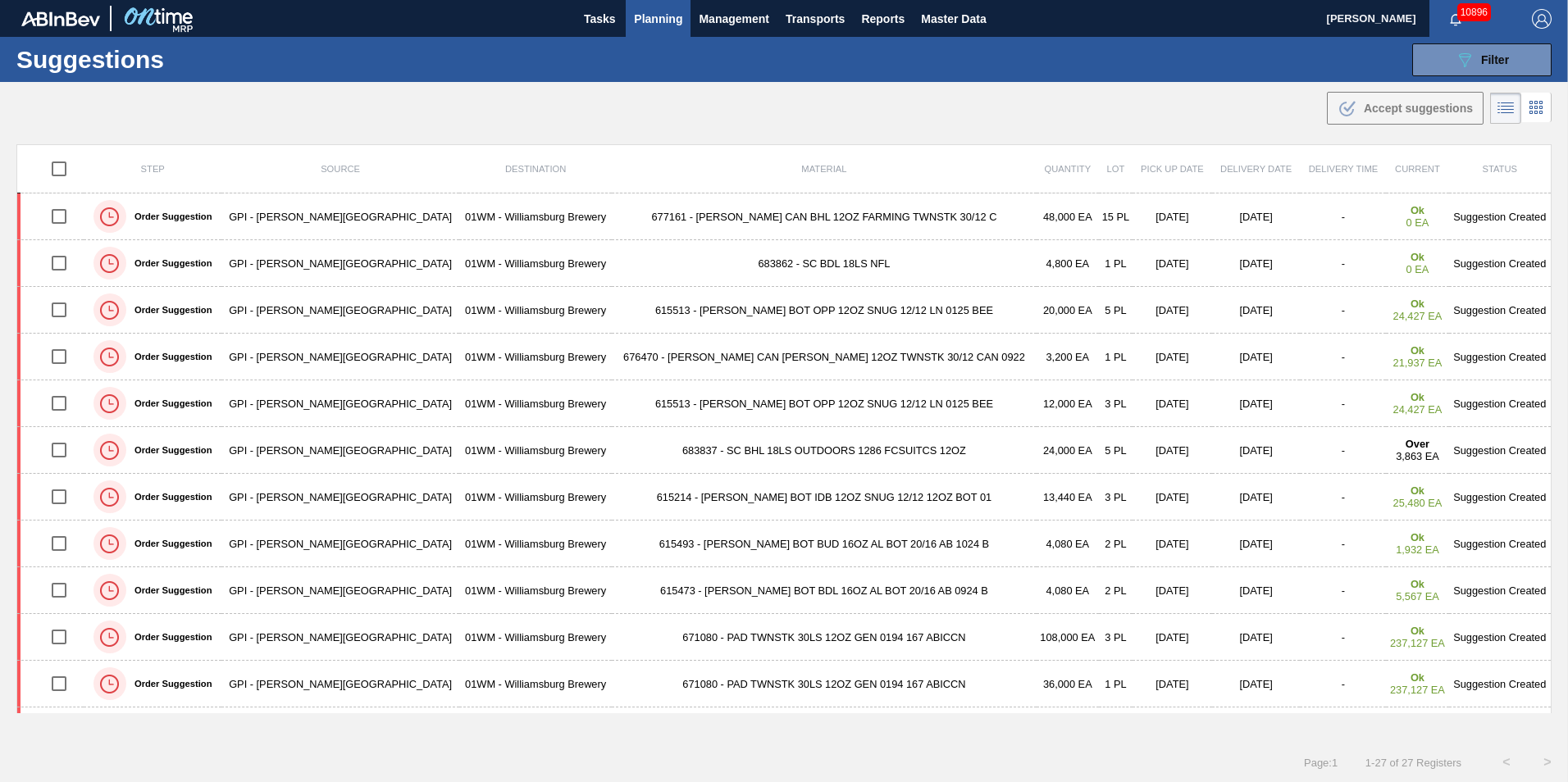
click at [663, 26] on span "Planning" at bounding box center [658, 19] width 48 height 19
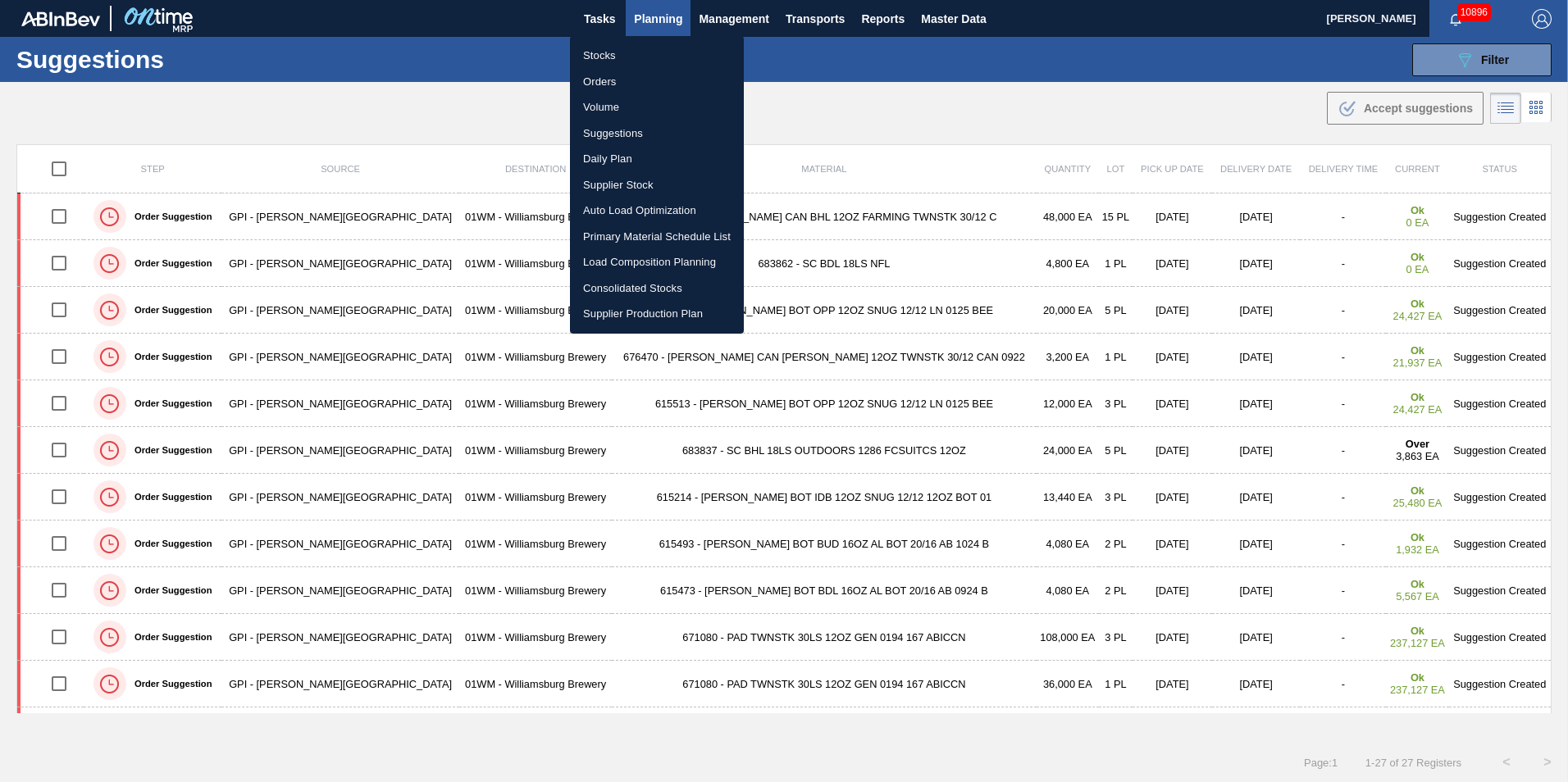
click at [640, 128] on li "Suggestions" at bounding box center [657, 133] width 174 height 26
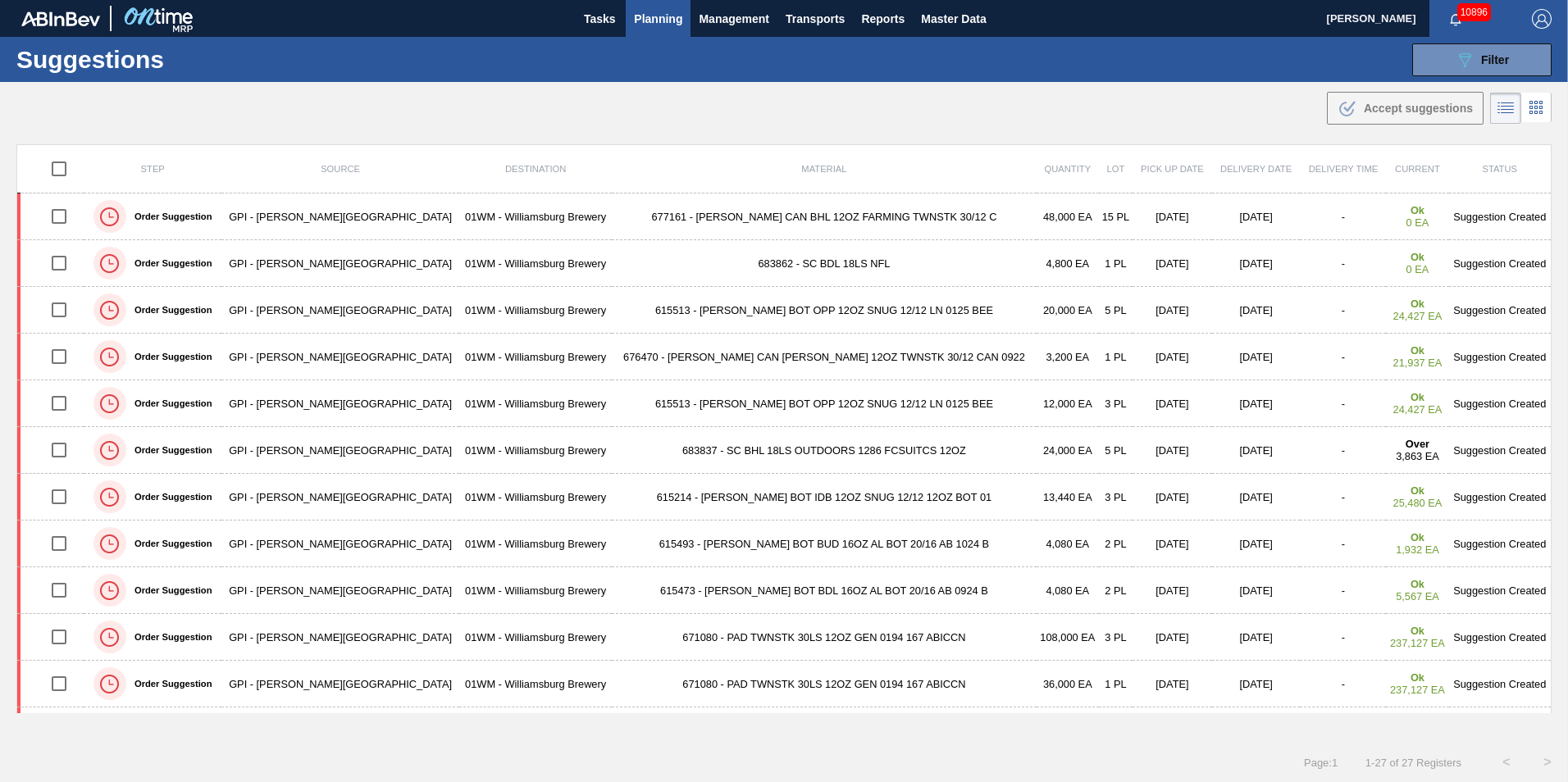
click at [650, 28] on span "Planning" at bounding box center [658, 19] width 48 height 19
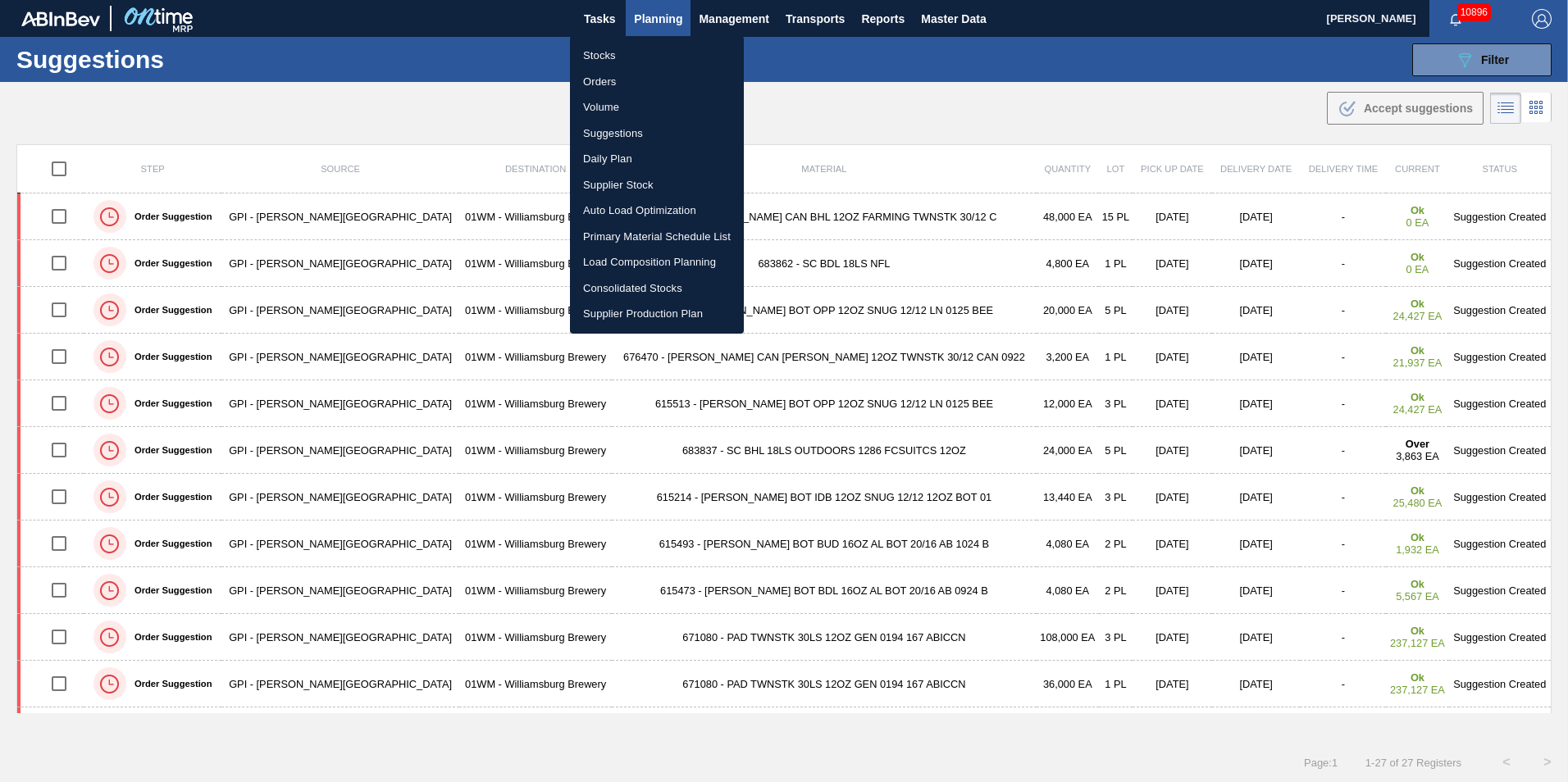
click at [989, 87] on div at bounding box center [784, 391] width 1568 height 782
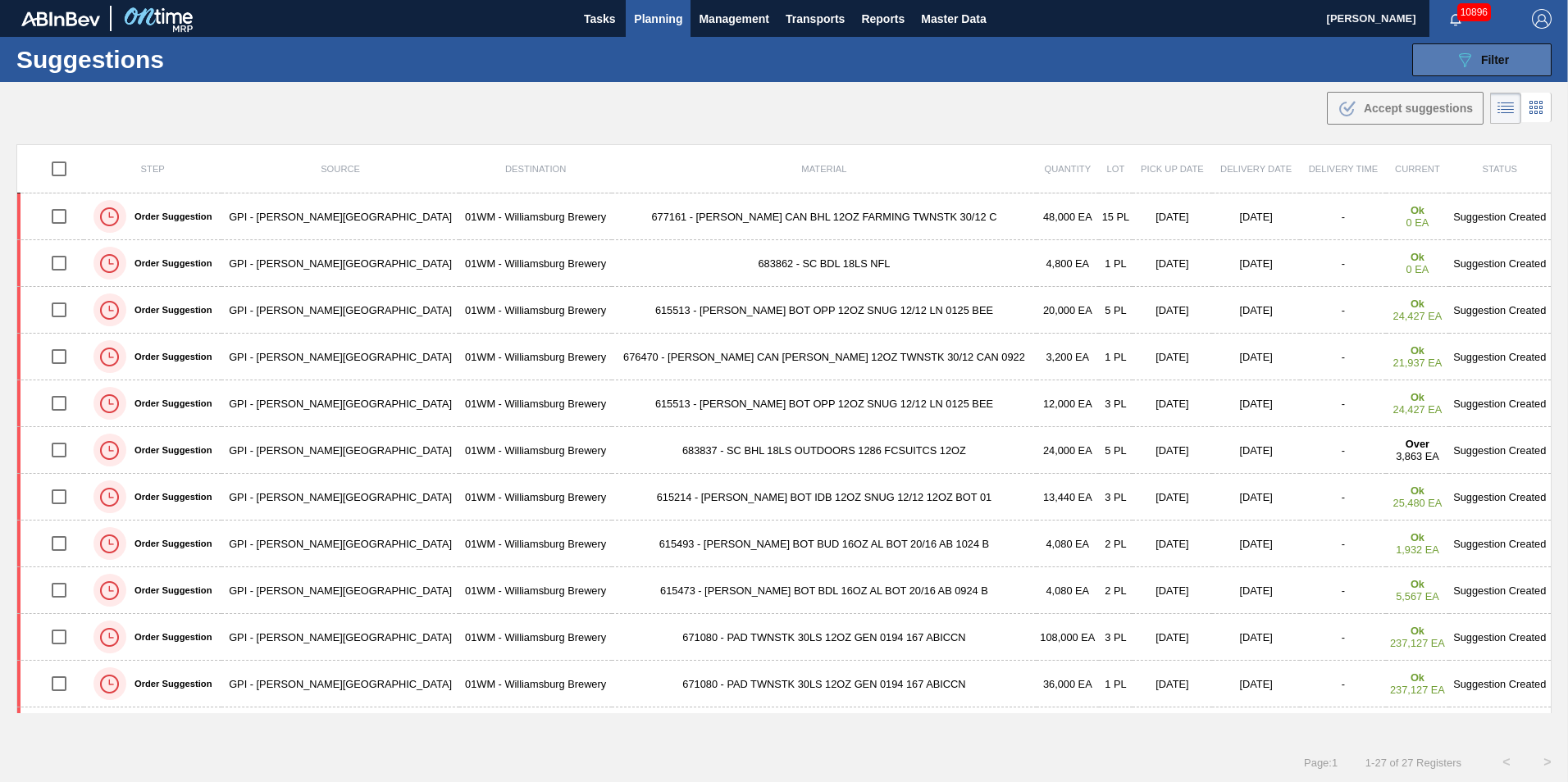
click at [1486, 57] on span "Filter" at bounding box center [1495, 60] width 28 height 13
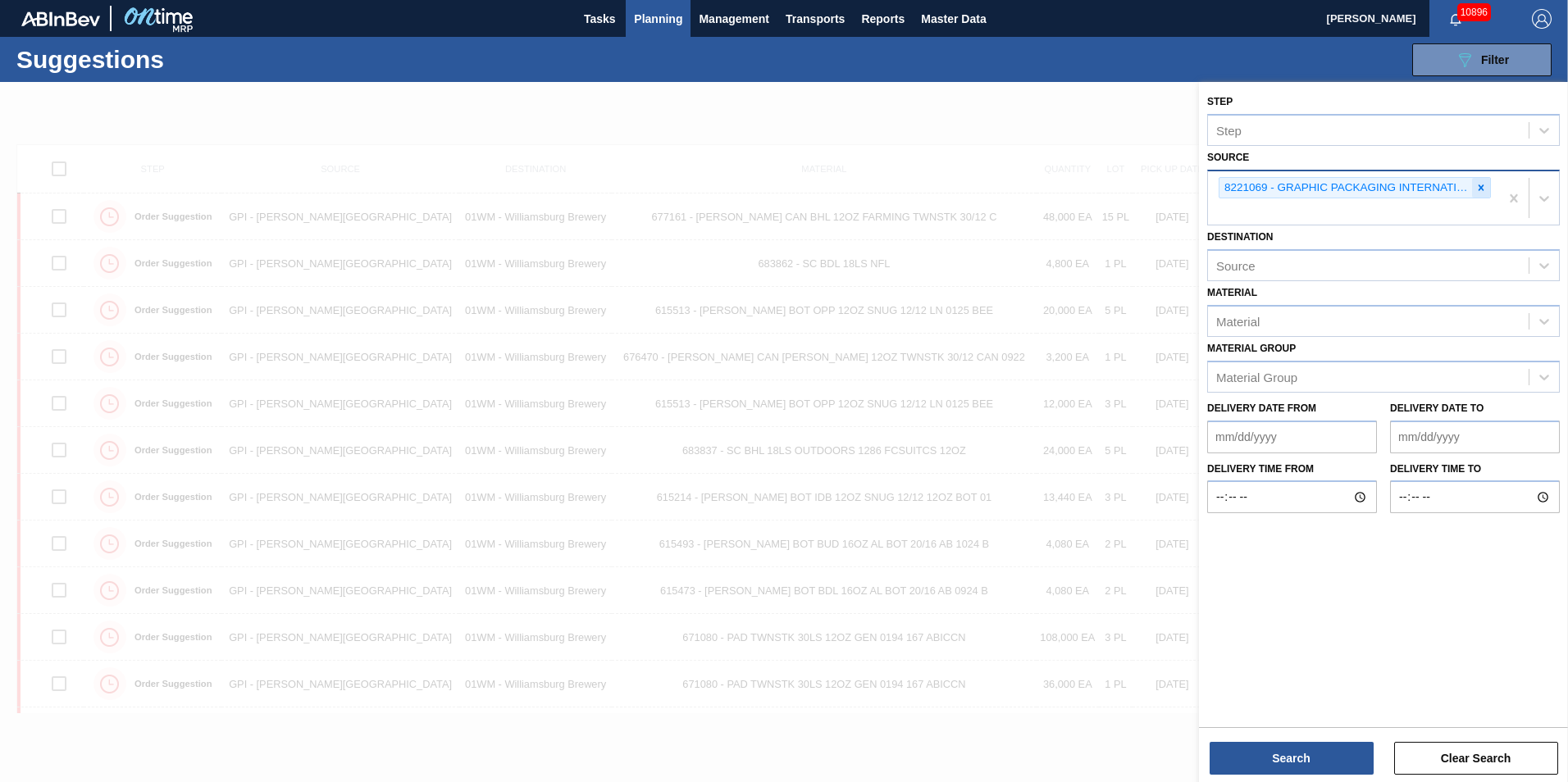
click at [1480, 188] on icon at bounding box center [1481, 187] width 11 height 11
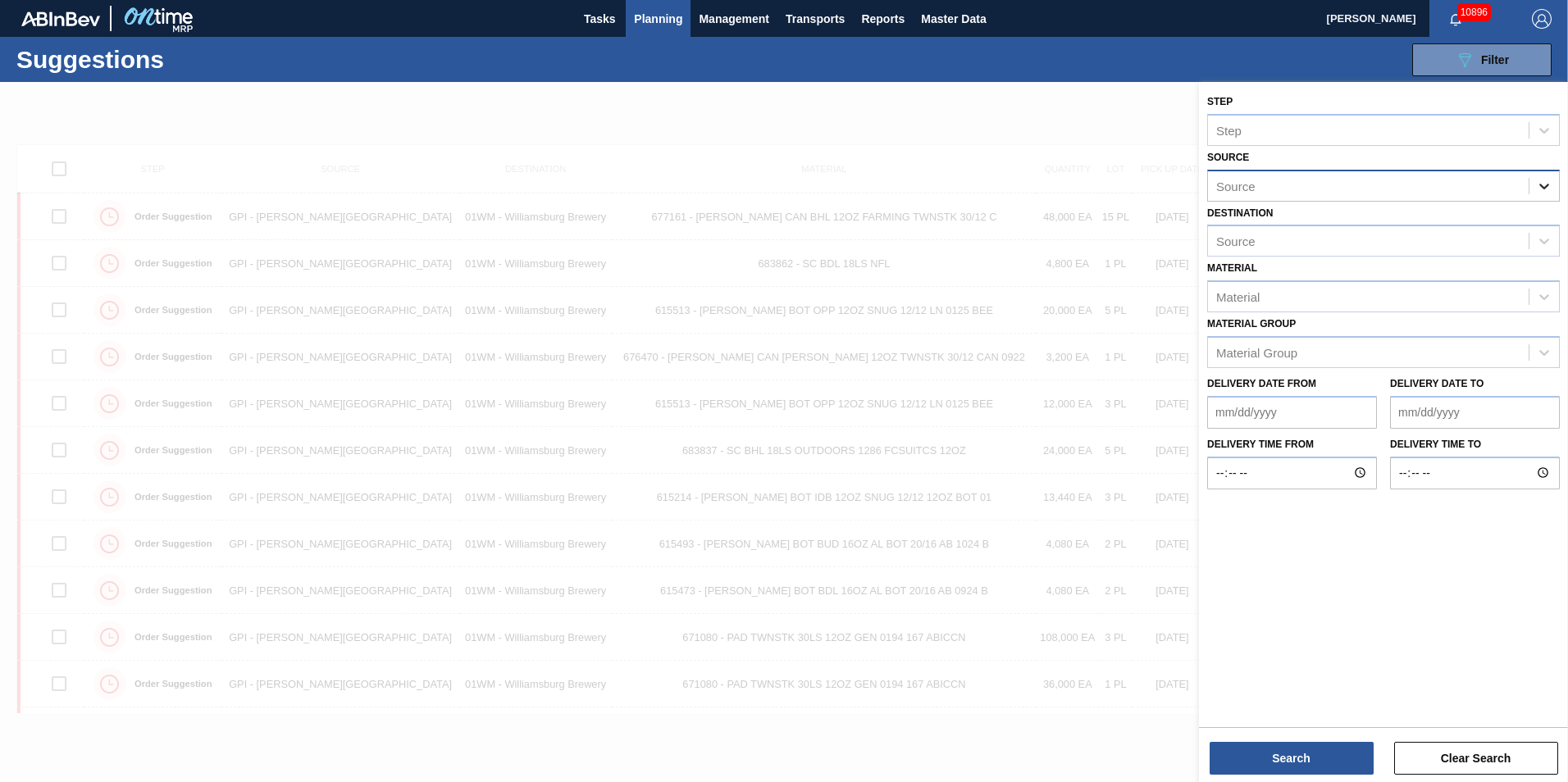
click at [1544, 185] on icon at bounding box center [1545, 186] width 17 height 17
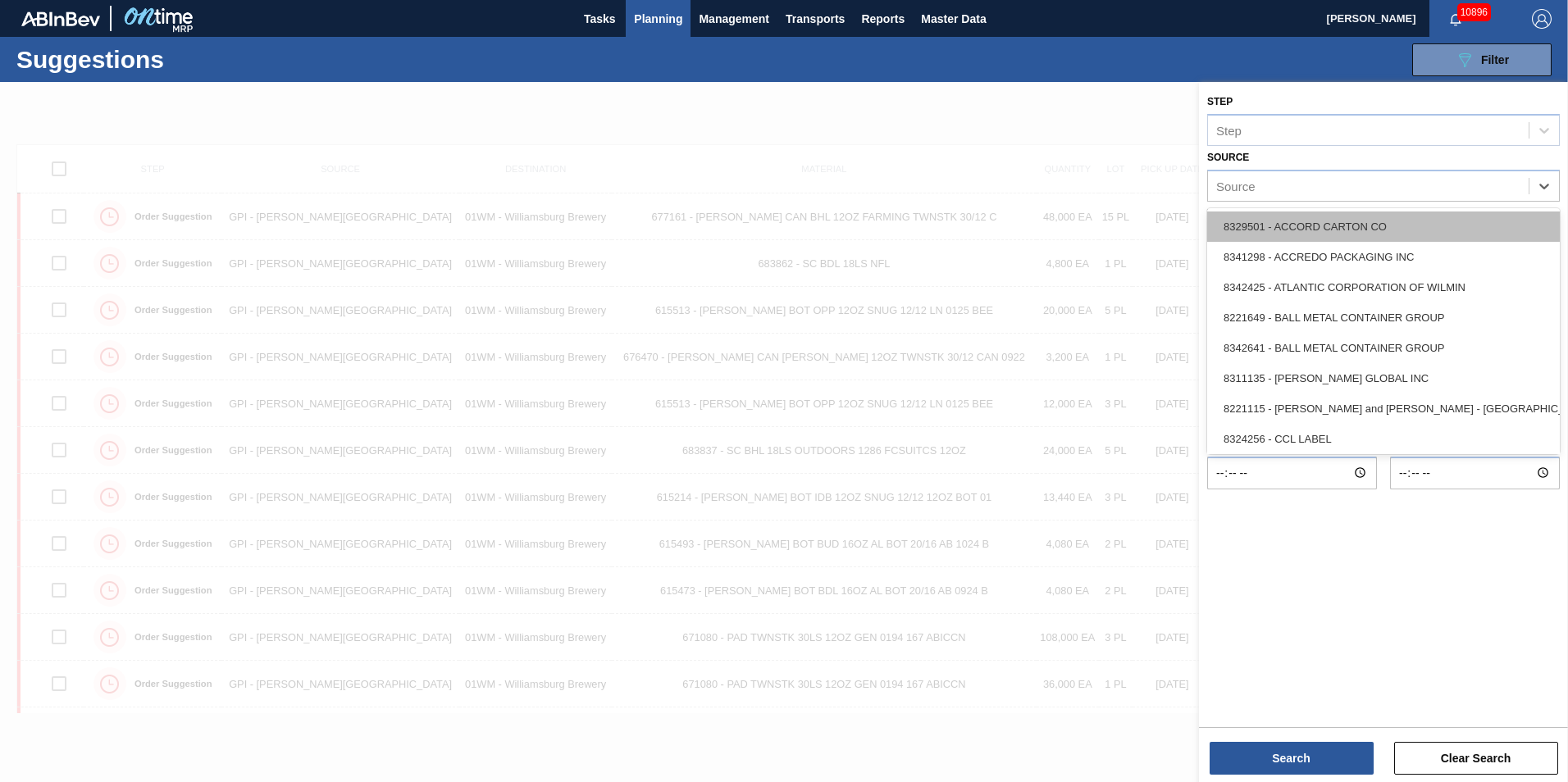
click at [1421, 233] on div "8329501 - ACCORD CARTON CO" at bounding box center [1384, 226] width 353 height 31
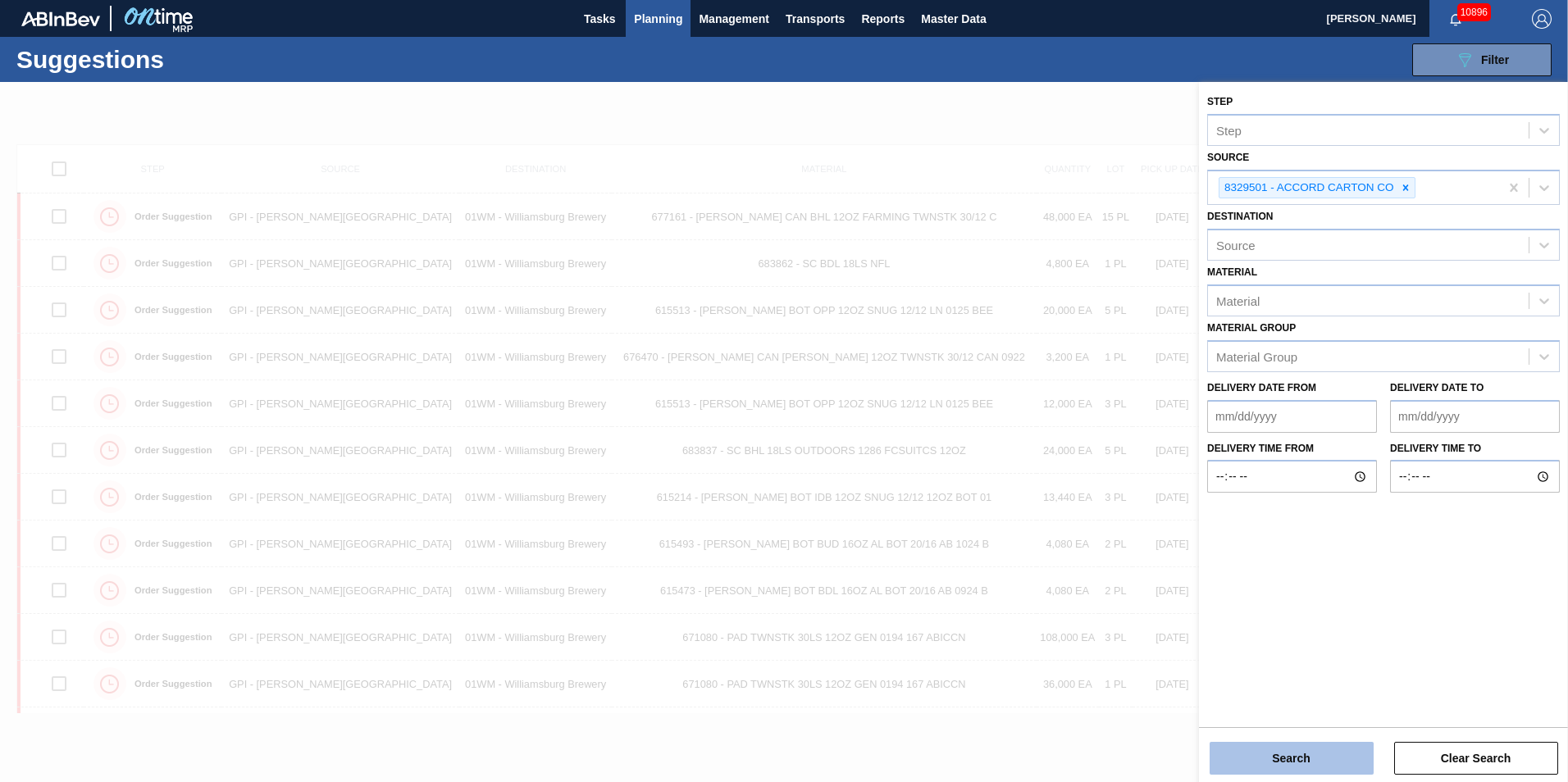
click at [1334, 770] on button "Search" at bounding box center [1291, 758] width 164 height 32
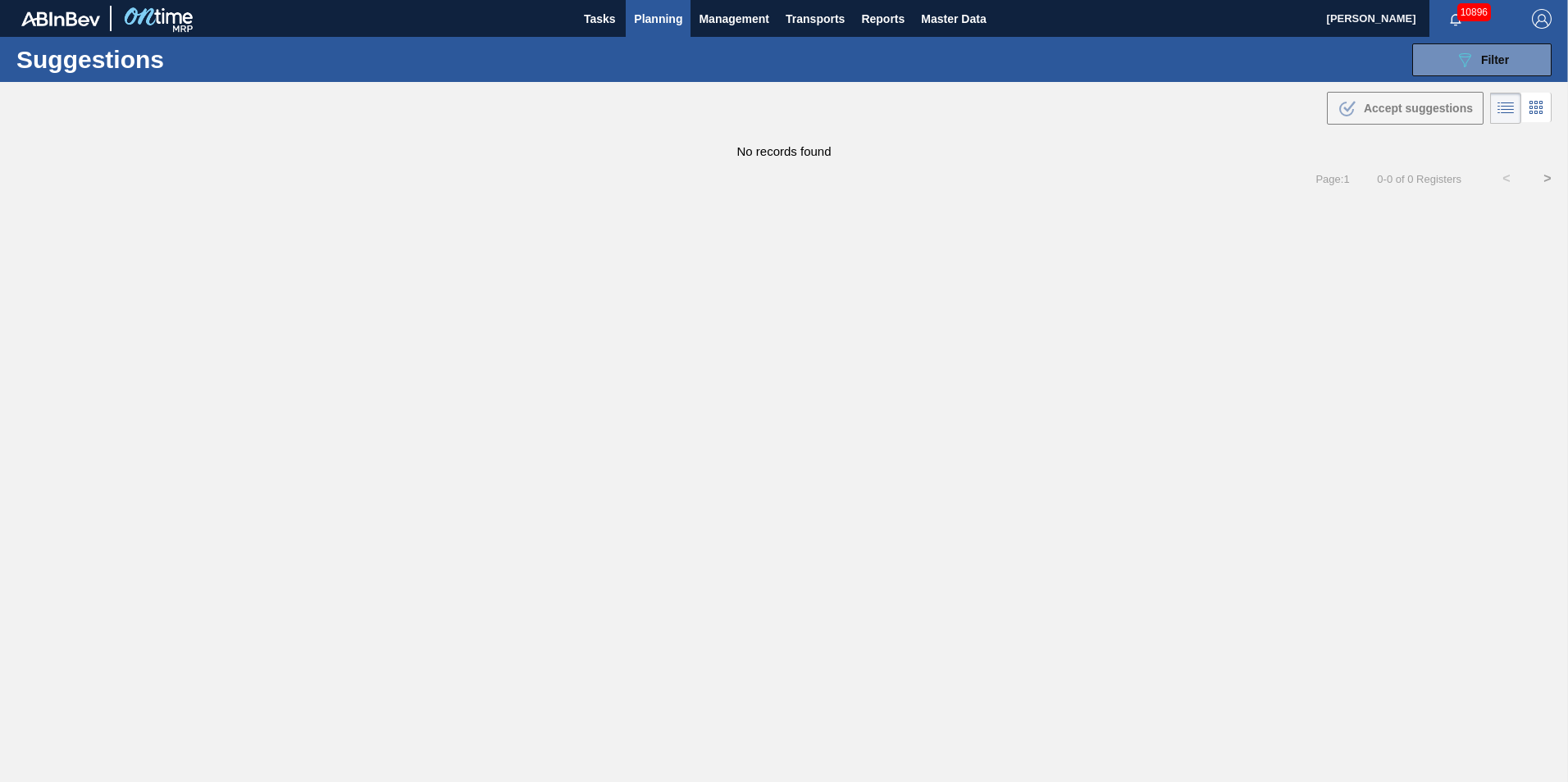
click at [1471, 34] on div "10896" at bounding box center [1473, 19] width 86 height 37
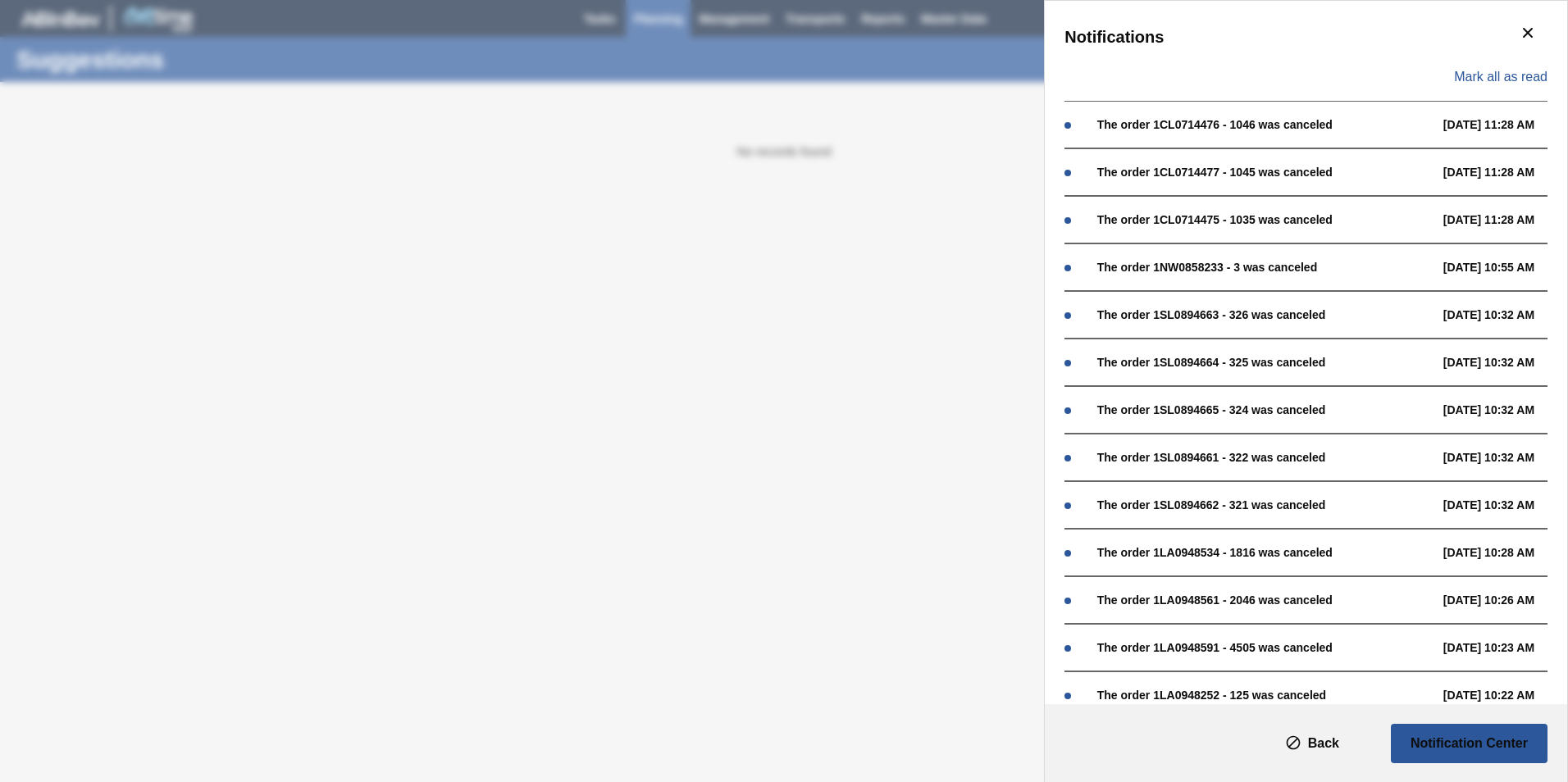
click at [894, 170] on div "Notifications Mark all as read The order 1CL0714476 - 1046 was canceled 09/04 1…" at bounding box center [784, 391] width 1568 height 782
click at [1537, 35] on button "botão de ícone" at bounding box center [1528, 33] width 39 height 39
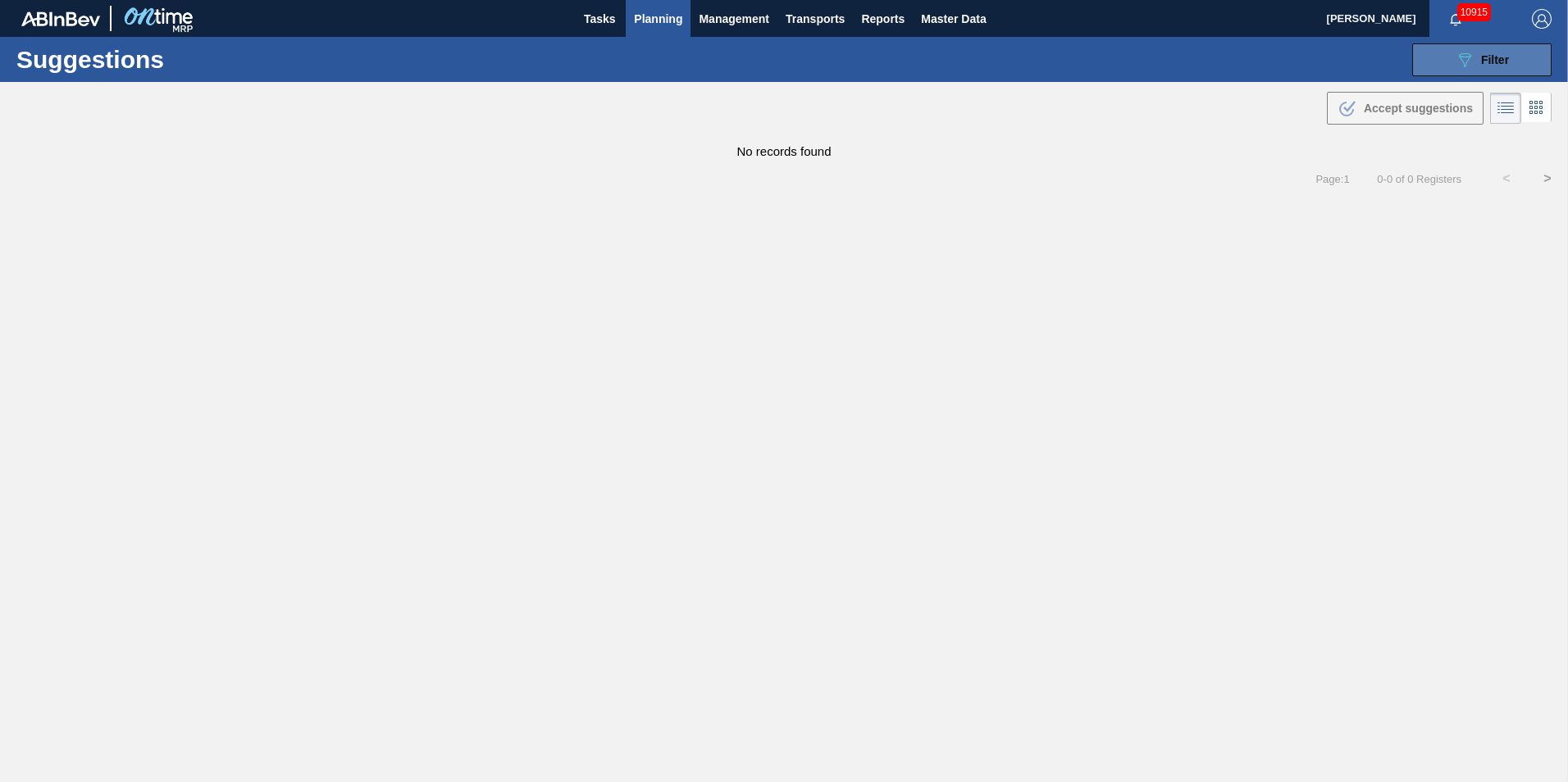
click at [1489, 69] on div "089F7B8B-B2A5-4AFE-B5C0-19BA573D28AC Filter" at bounding box center [1482, 59] width 54 height 19
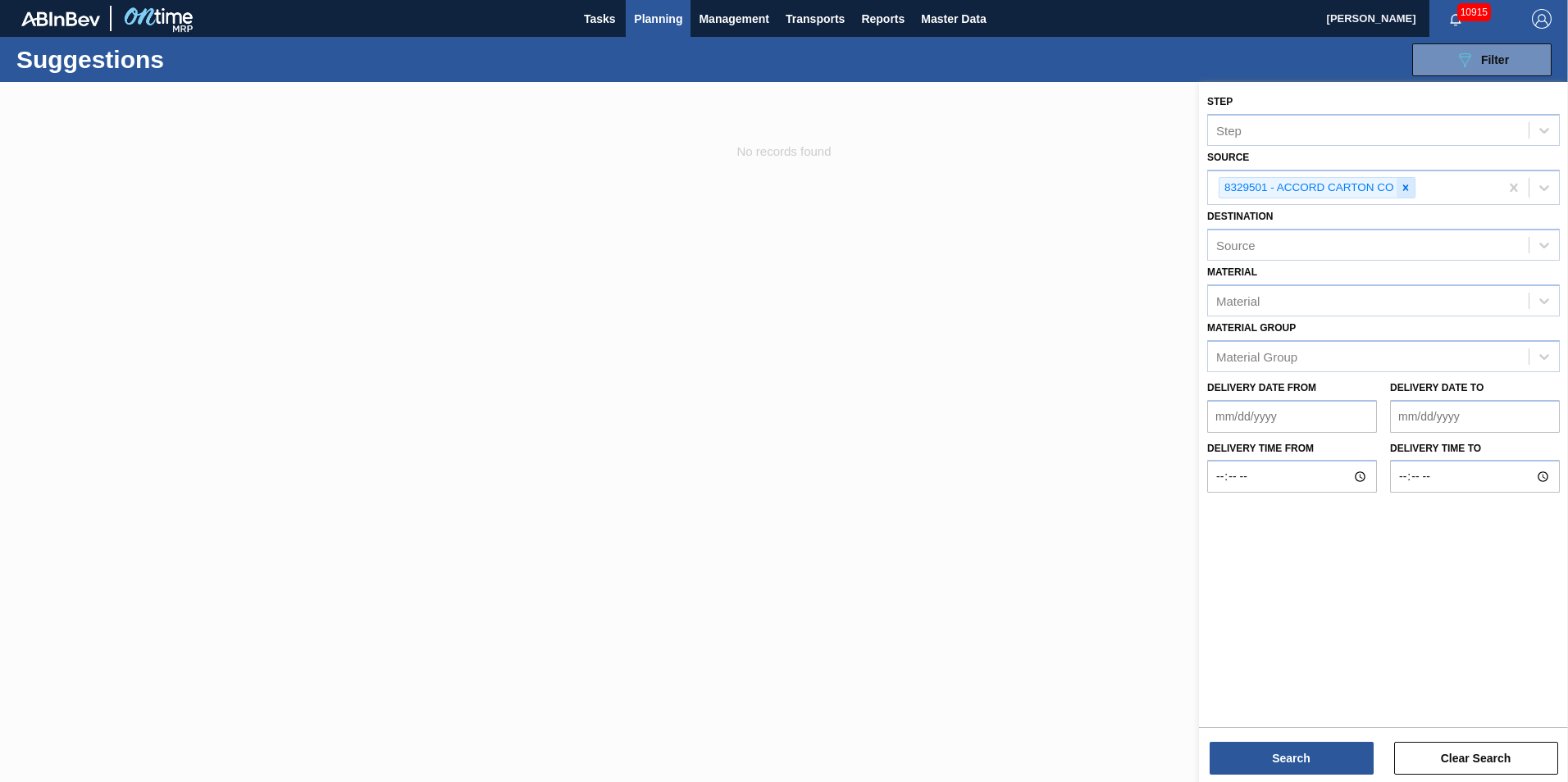
click at [1406, 191] on icon at bounding box center [1406, 187] width 11 height 11
click at [1539, 190] on icon at bounding box center [1545, 186] width 17 height 17
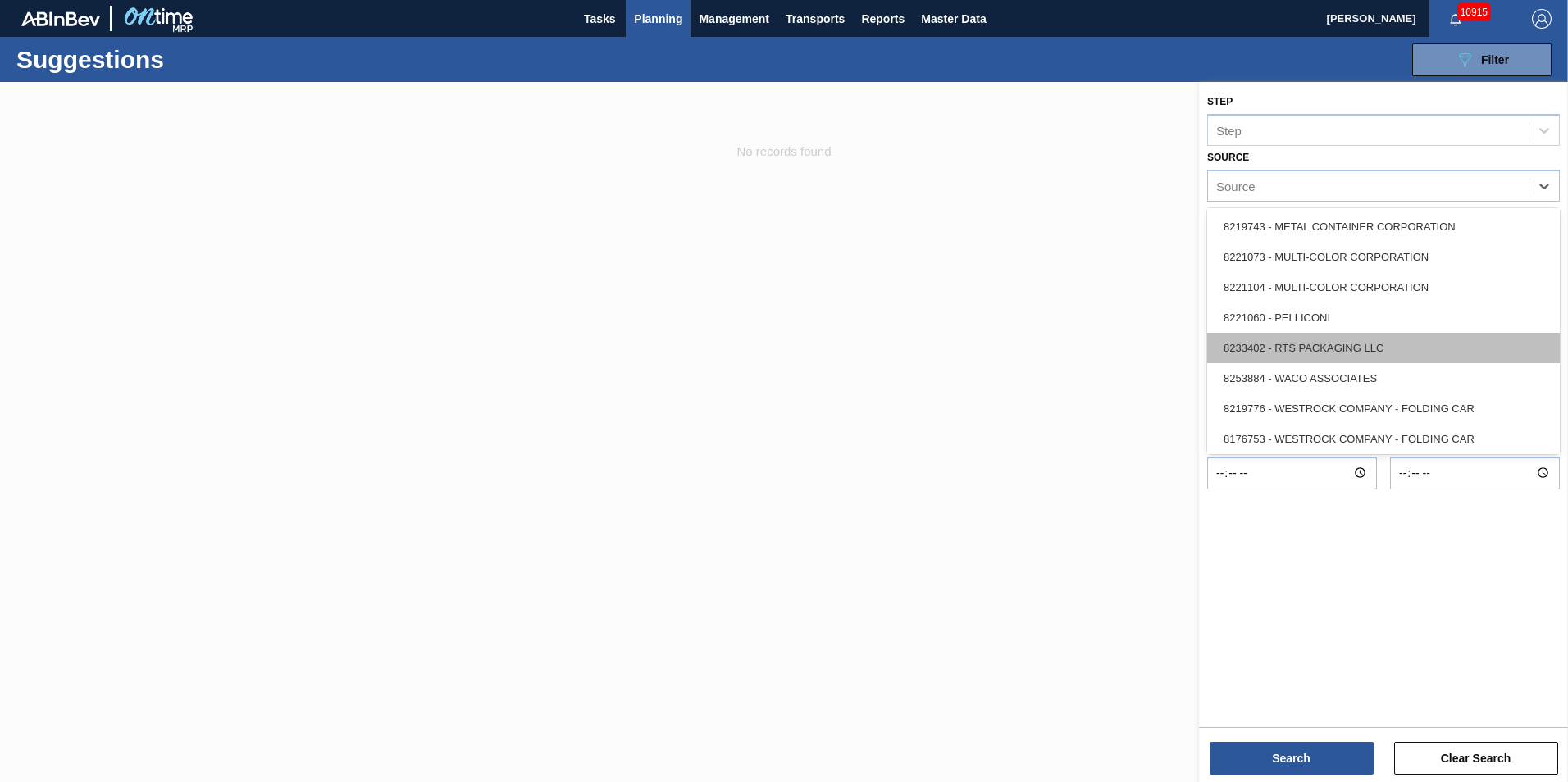
scroll to position [731, 0]
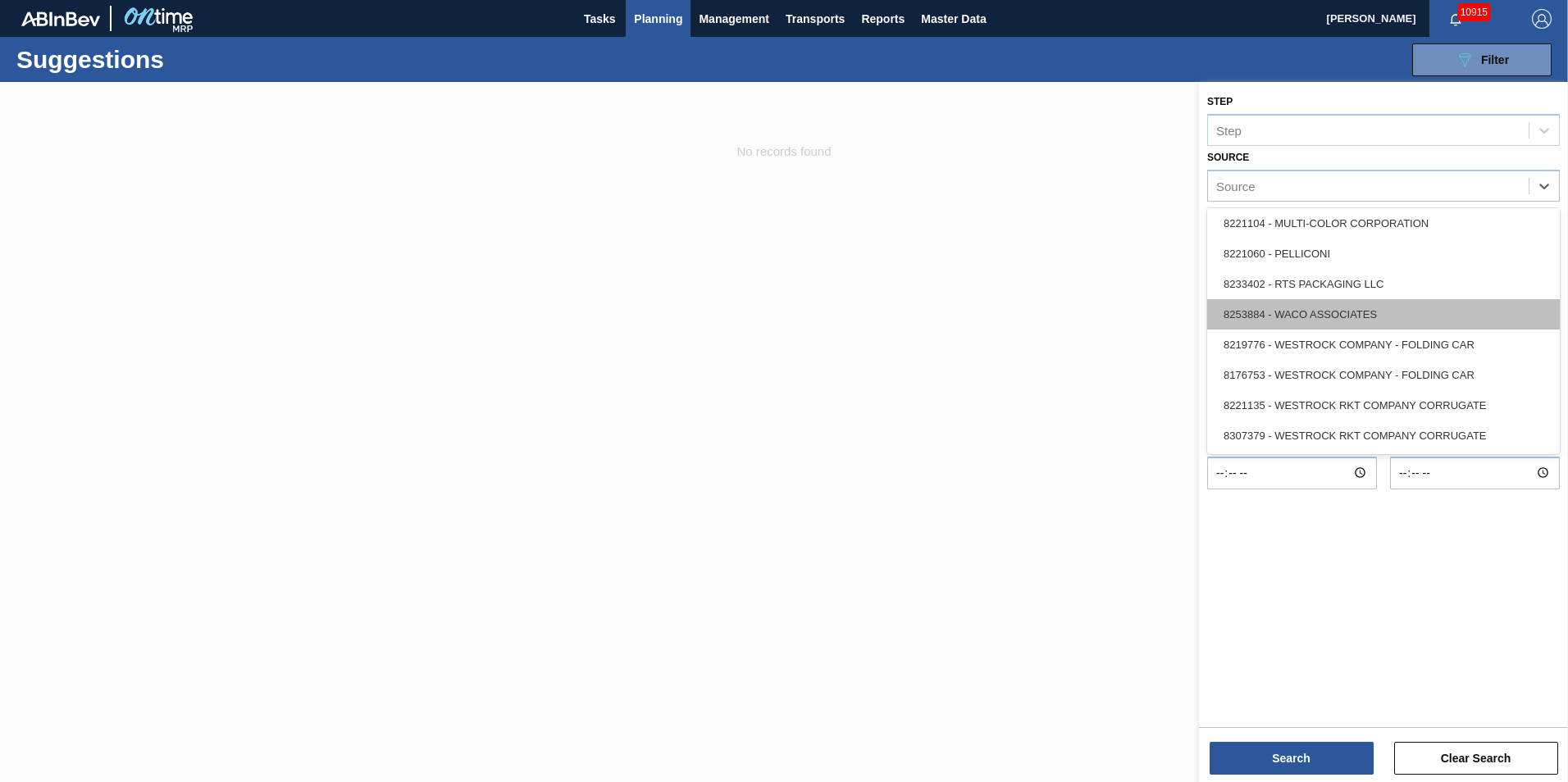
click at [1352, 311] on div "8253884 - WACO ASSOCIATES" at bounding box center [1384, 314] width 353 height 31
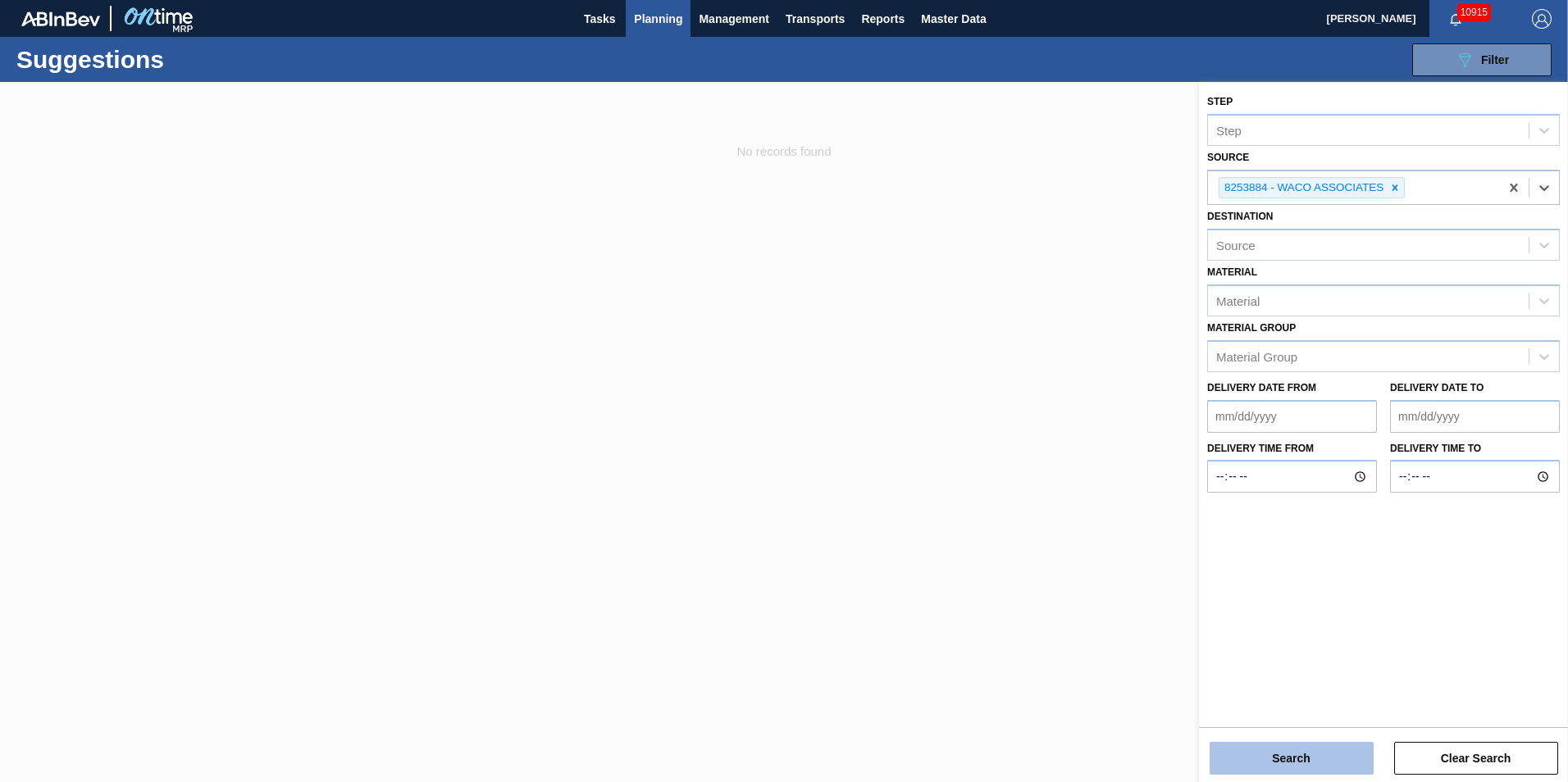
click at [1307, 759] on button "Search" at bounding box center [1291, 758] width 164 height 32
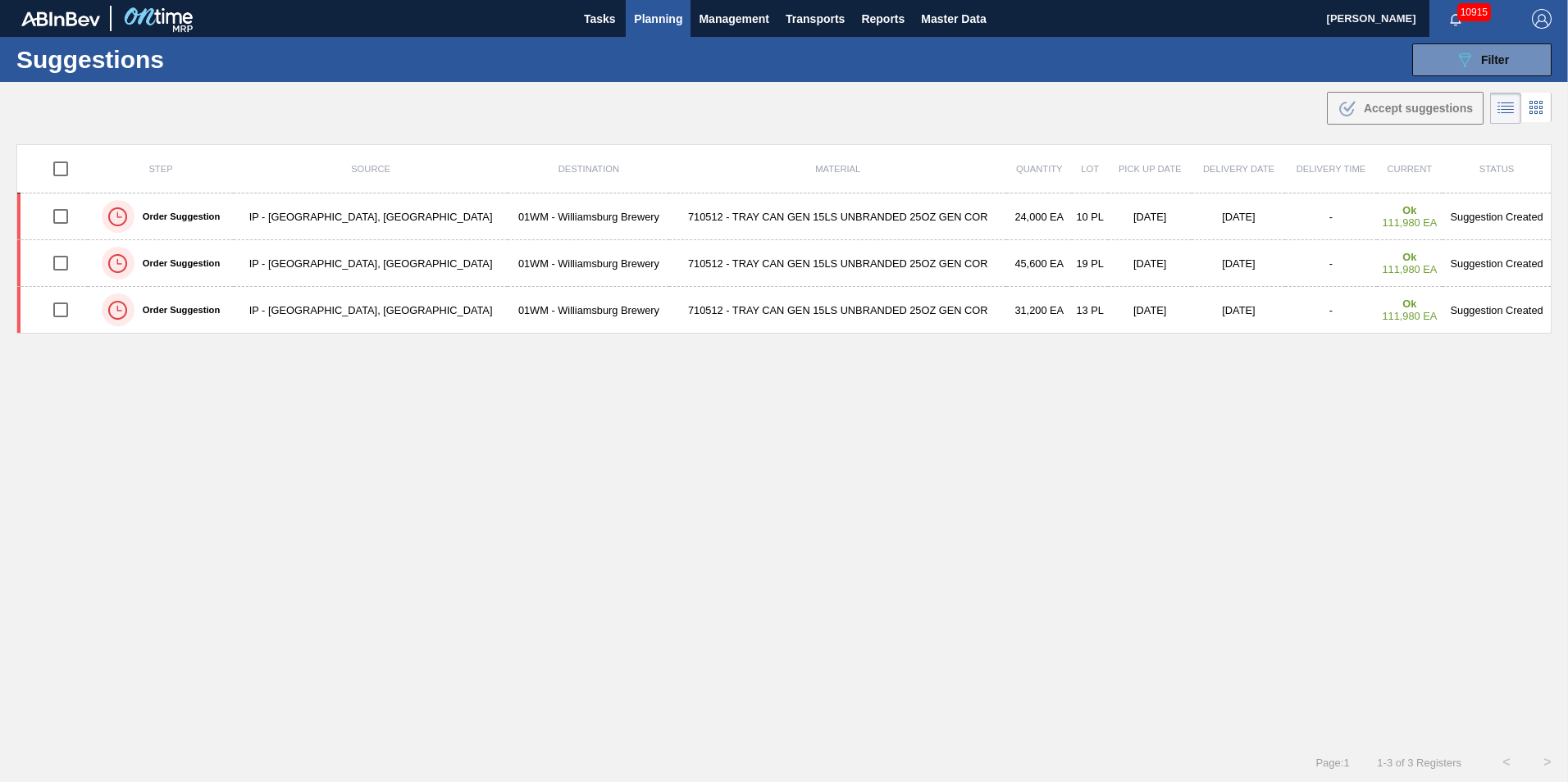
click at [768, 397] on div "Step Source Destination Material Quantity Lot Pick up Date Delivery Date Delive…" at bounding box center [784, 429] width 1536 height 569
click at [1262, 112] on div ".b{fill:var(--color-action-default)} Accept suggestions" at bounding box center [784, 106] width 1568 height 46
drag, startPoint x: 1259, startPoint y: 110, endPoint x: 1539, endPoint y: 41, distance: 288.4
click at [1260, 110] on div ".b{fill:var(--color-action-default)} Accept suggestions" at bounding box center [784, 106] width 1568 height 46
click at [1526, 46] on button "089F7B8B-B2A5-4AFE-B5C0-19BA573D28AC Filter" at bounding box center [1482, 59] width 139 height 32
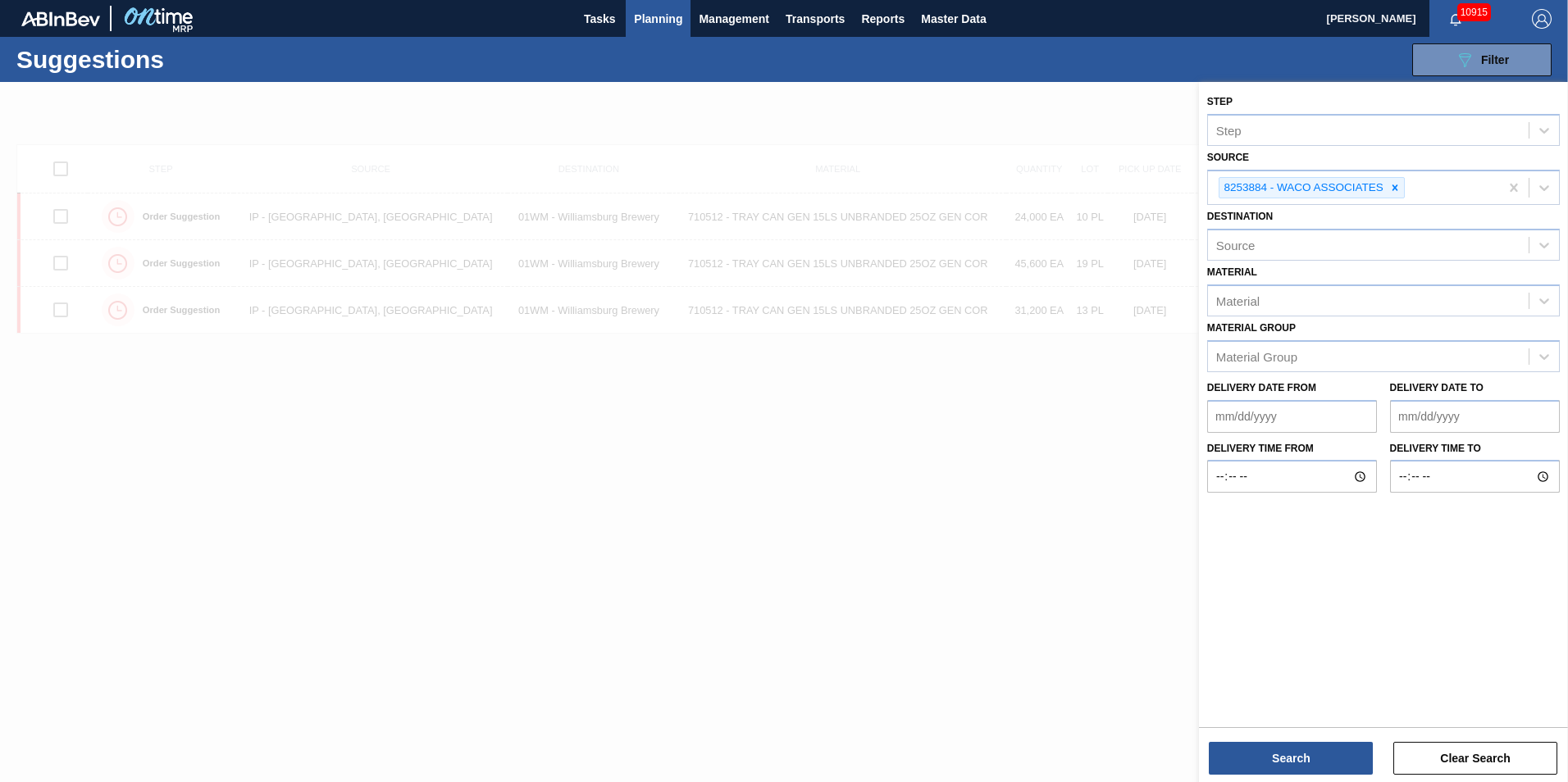
click at [1385, 191] on div "8253884 - WACO ASSOCIATES" at bounding box center [1303, 188] width 167 height 20
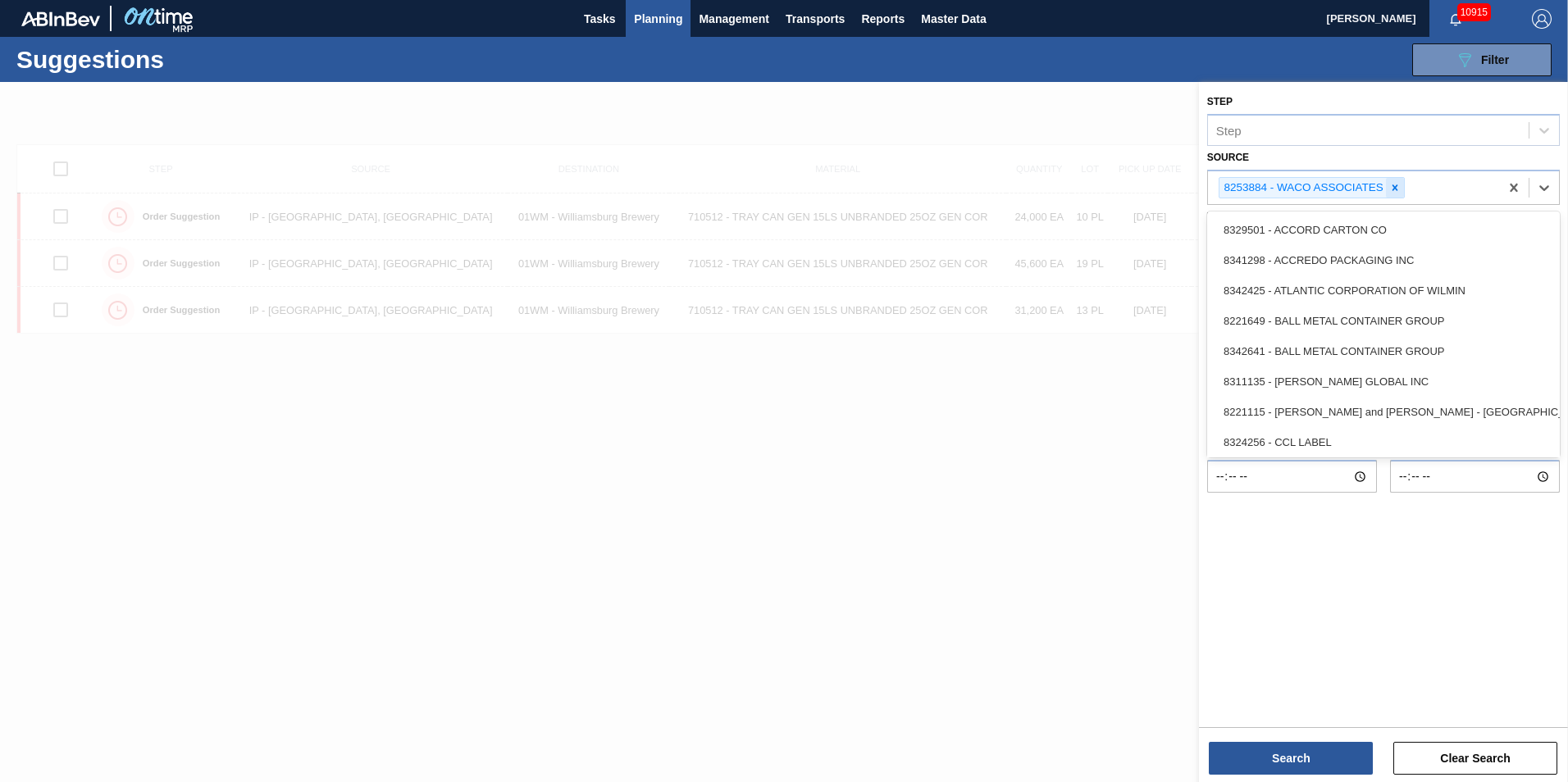
click at [1392, 184] on icon at bounding box center [1395, 187] width 11 height 11
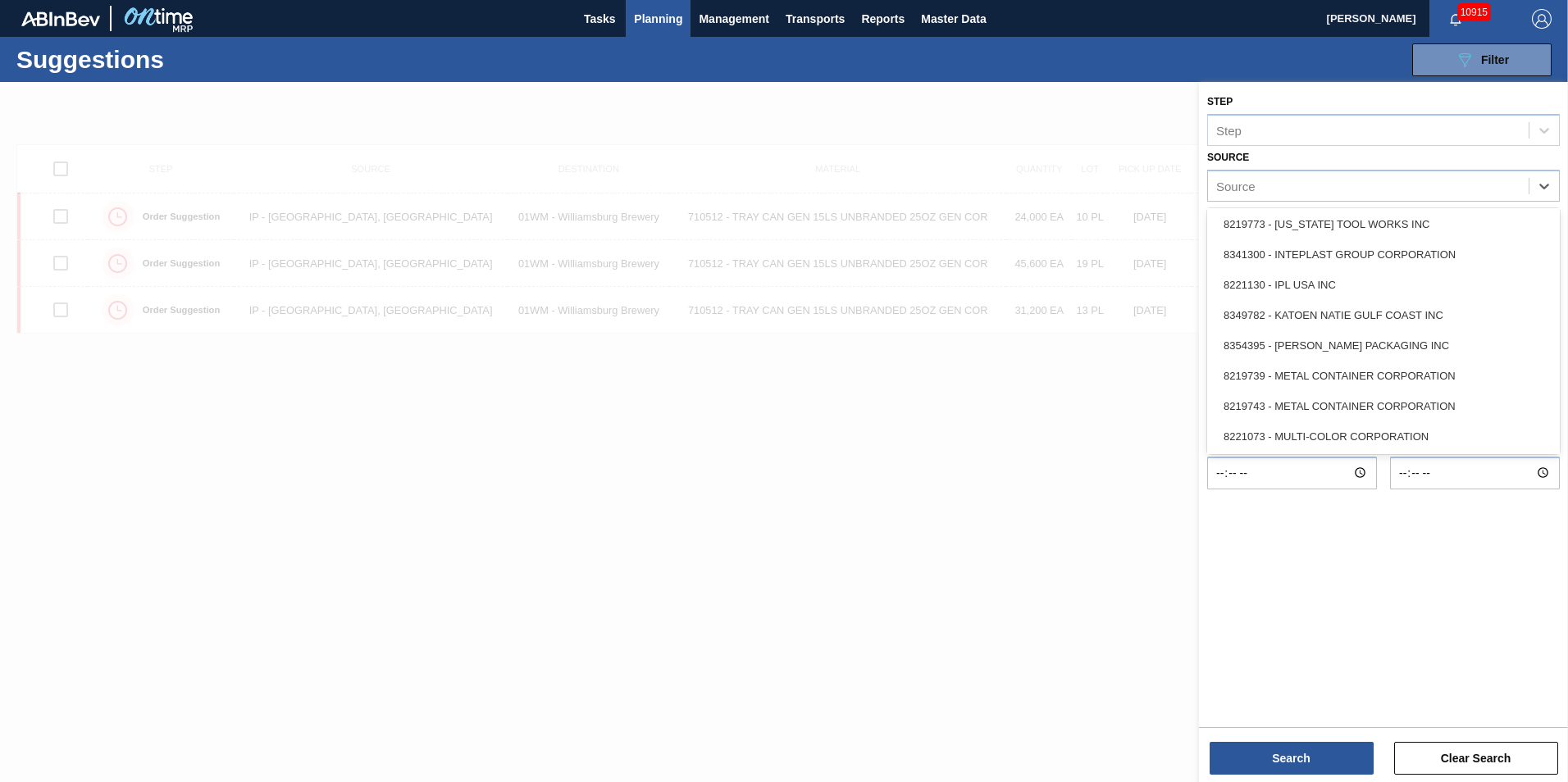
scroll to position [486, 0]
click at [1305, 290] on div "8221130 - IPL USA INC" at bounding box center [1384, 287] width 353 height 31
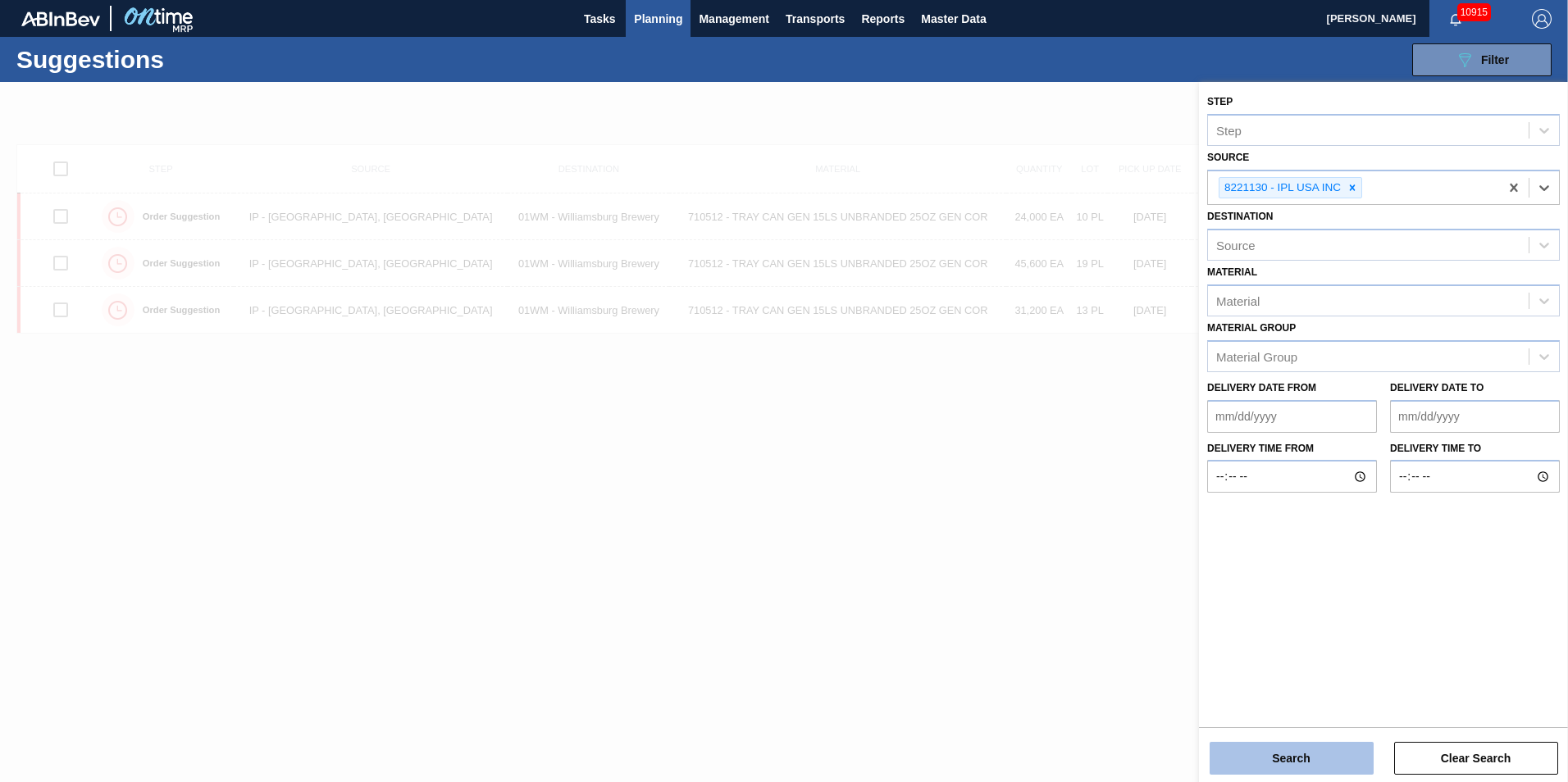
click at [1322, 760] on button "Search" at bounding box center [1291, 758] width 164 height 32
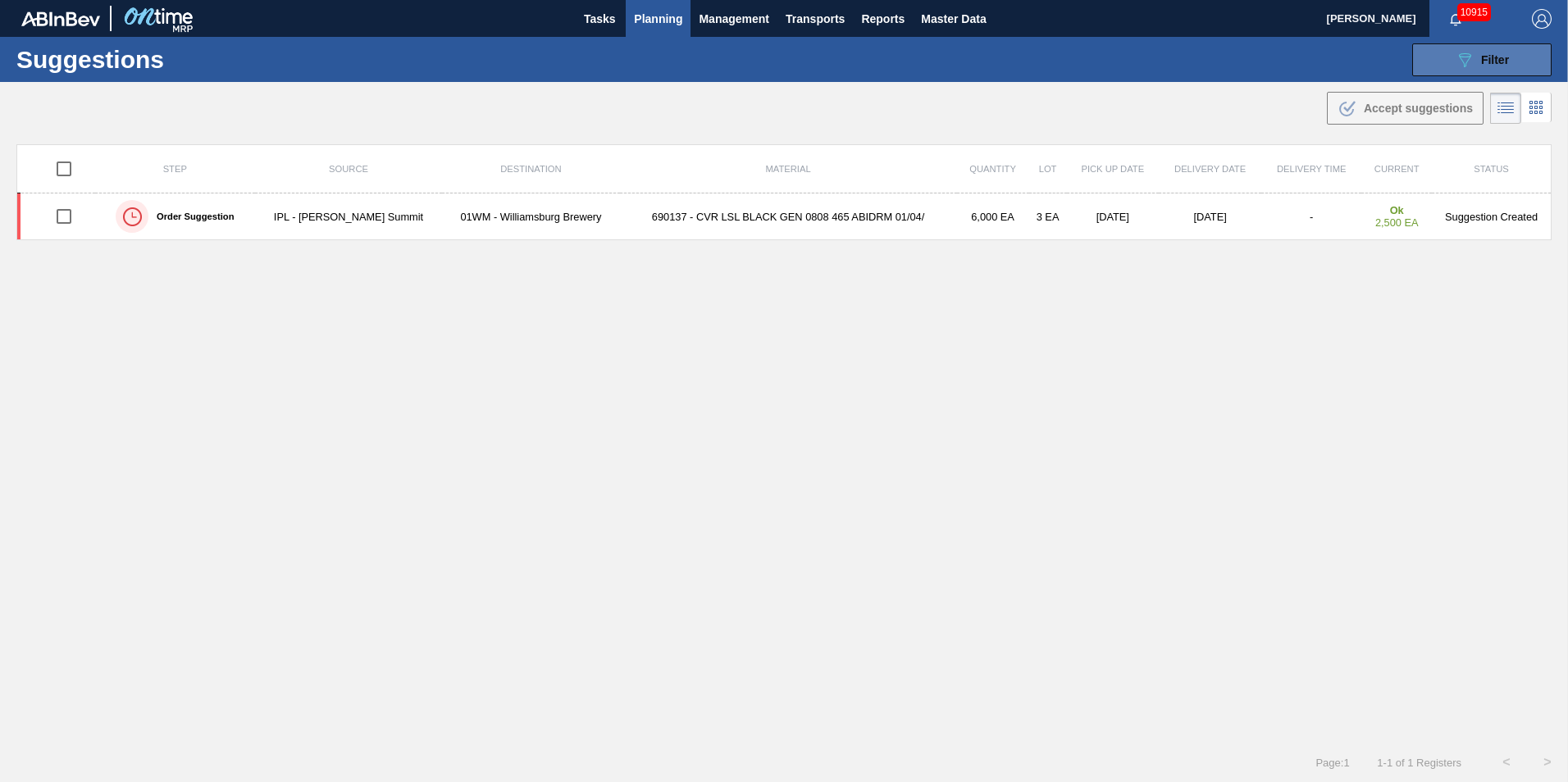
click at [1464, 59] on icon "089F7B8B-B2A5-4AFE-B5C0-19BA573D28AC" at bounding box center [1464, 59] width 19 height 19
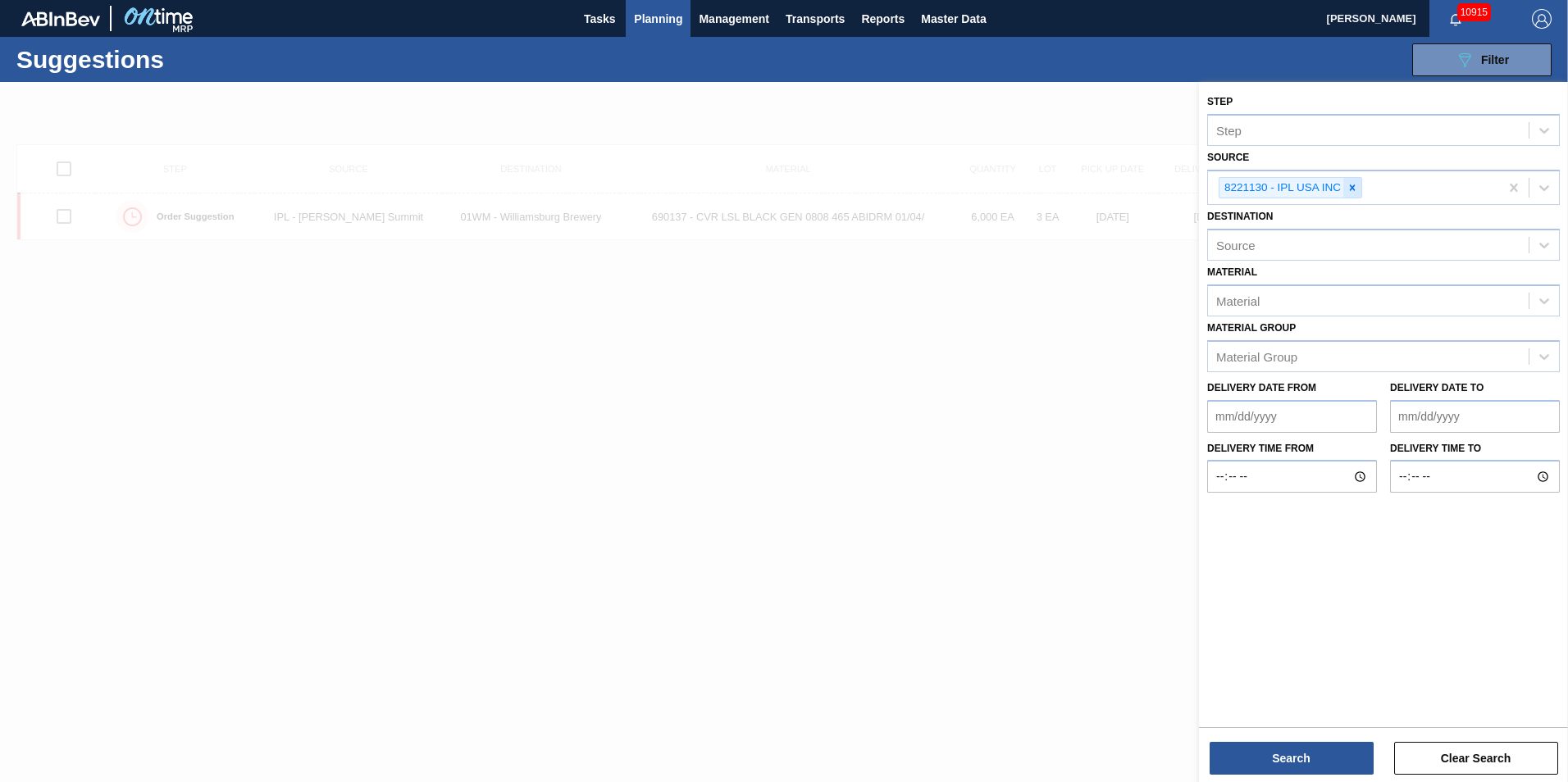
click at [1354, 196] on div at bounding box center [1352, 188] width 18 height 20
click at [1546, 182] on icon at bounding box center [1545, 186] width 17 height 17
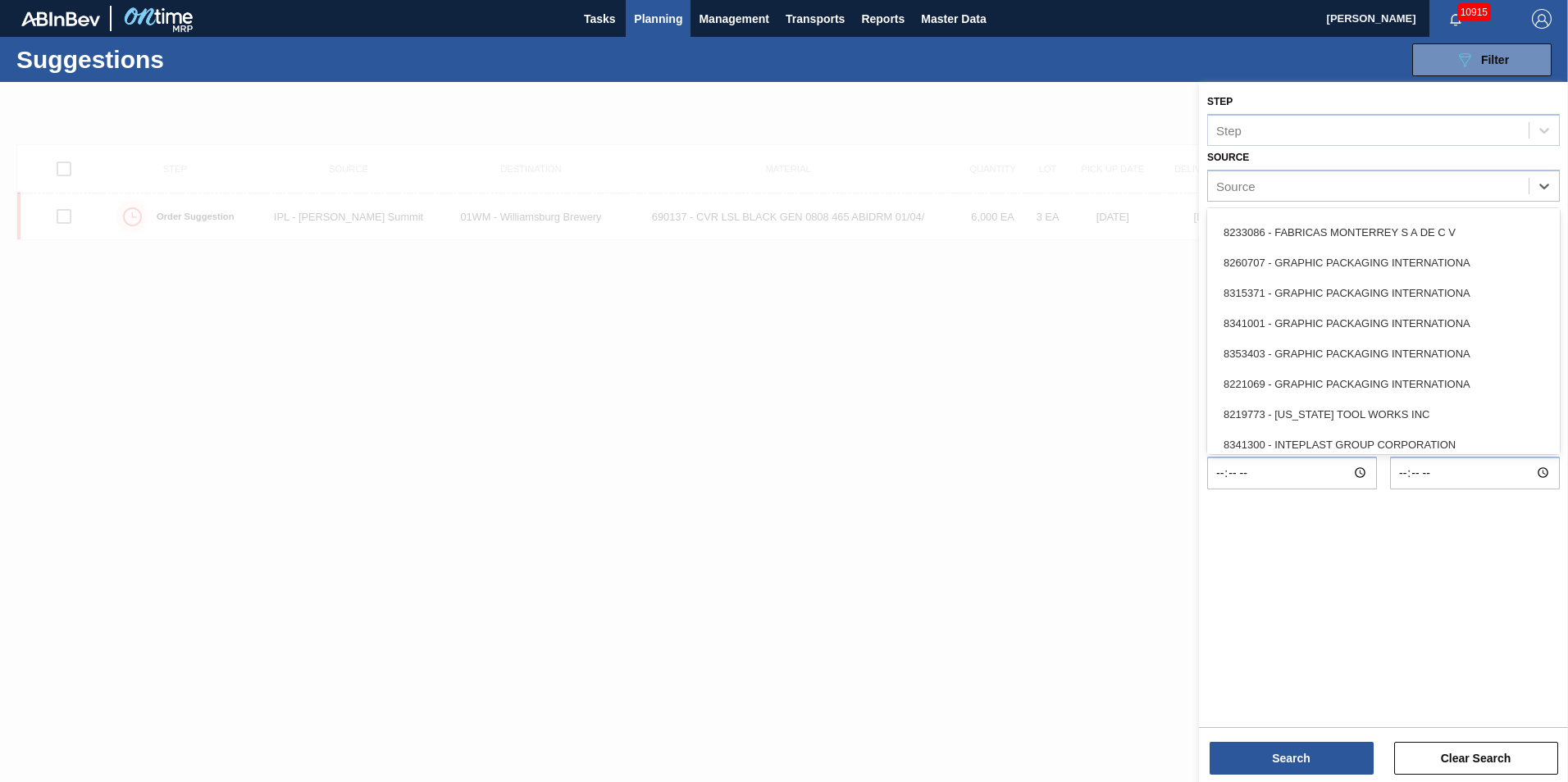
scroll to position [410, 0]
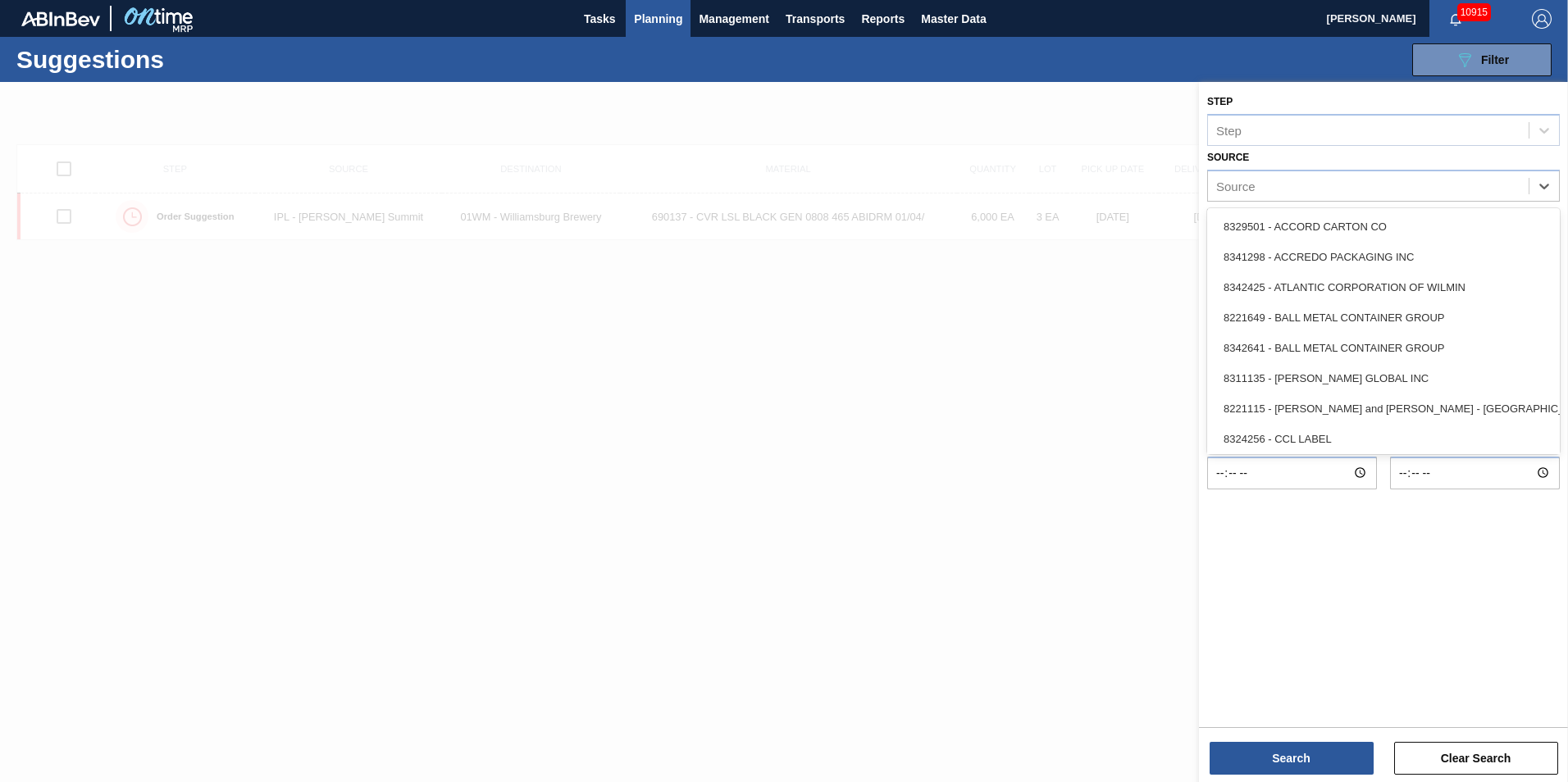
click at [1296, 189] on div "Source" at bounding box center [1369, 186] width 321 height 24
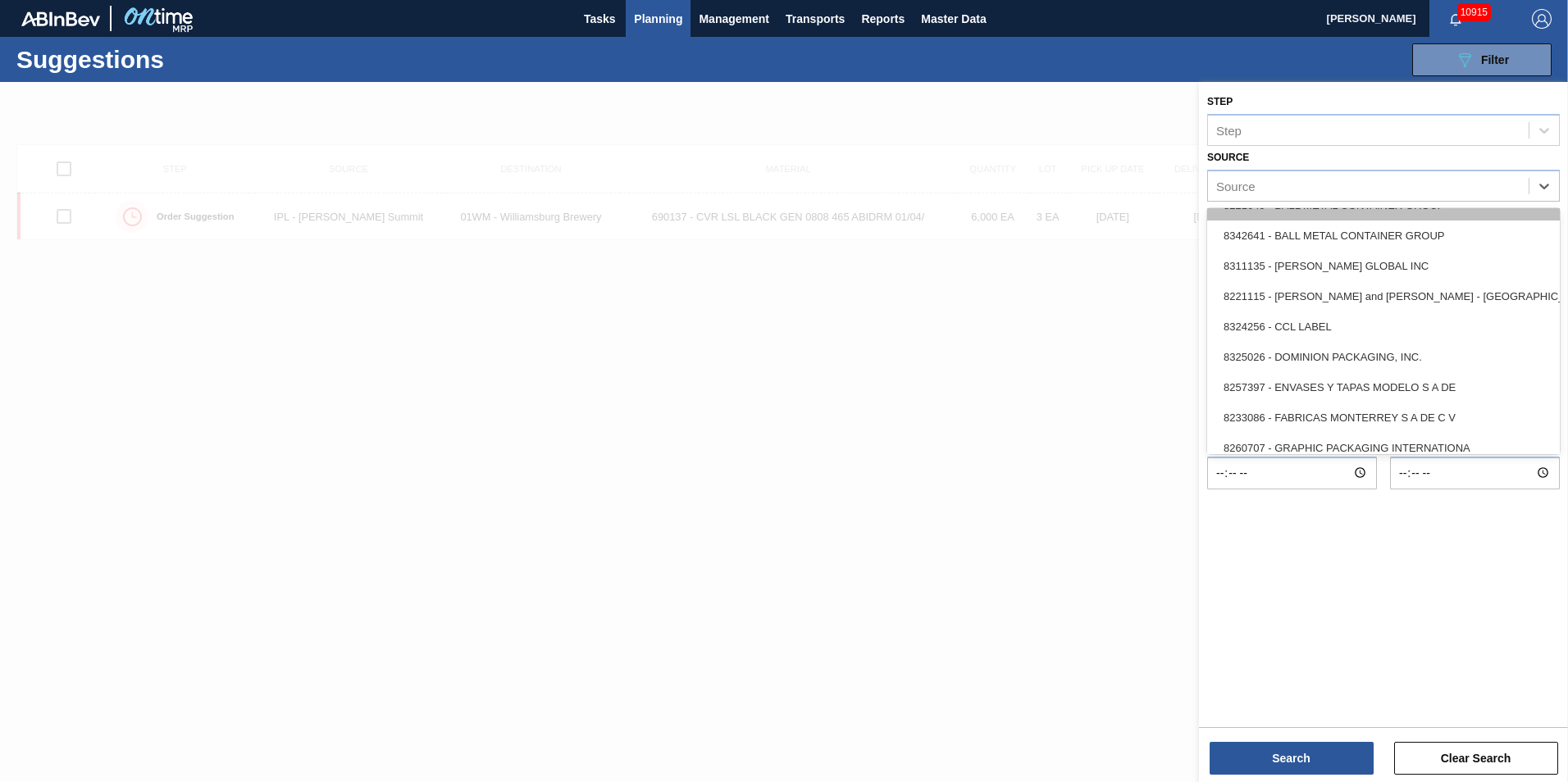
scroll to position [164, 0]
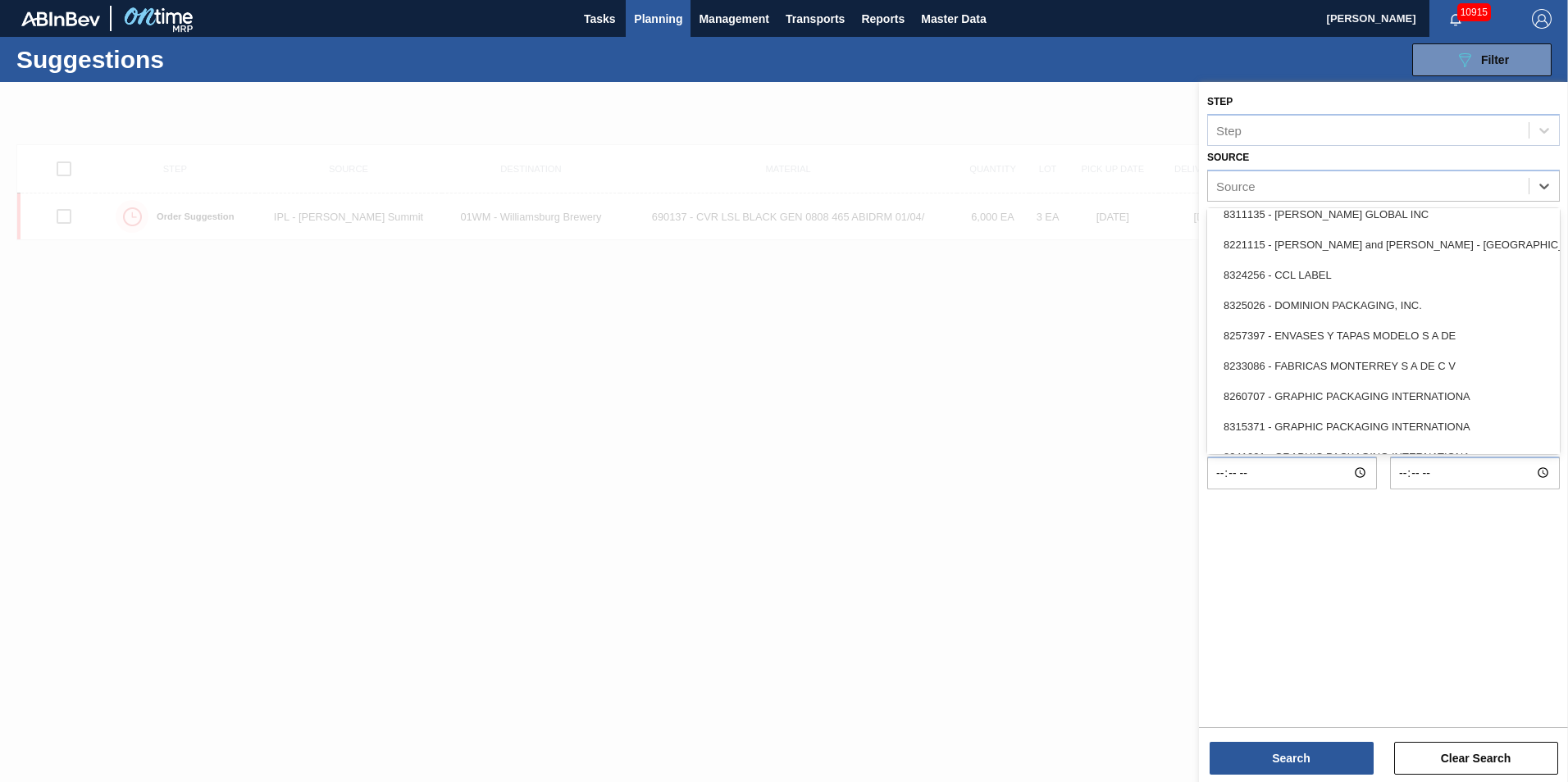
drag, startPoint x: 1330, startPoint y: 363, endPoint x: 1329, endPoint y: 374, distance: 11.0
click at [1330, 364] on div "8233086 - FABRICAS MONTERREY S A DE C V" at bounding box center [1384, 366] width 353 height 31
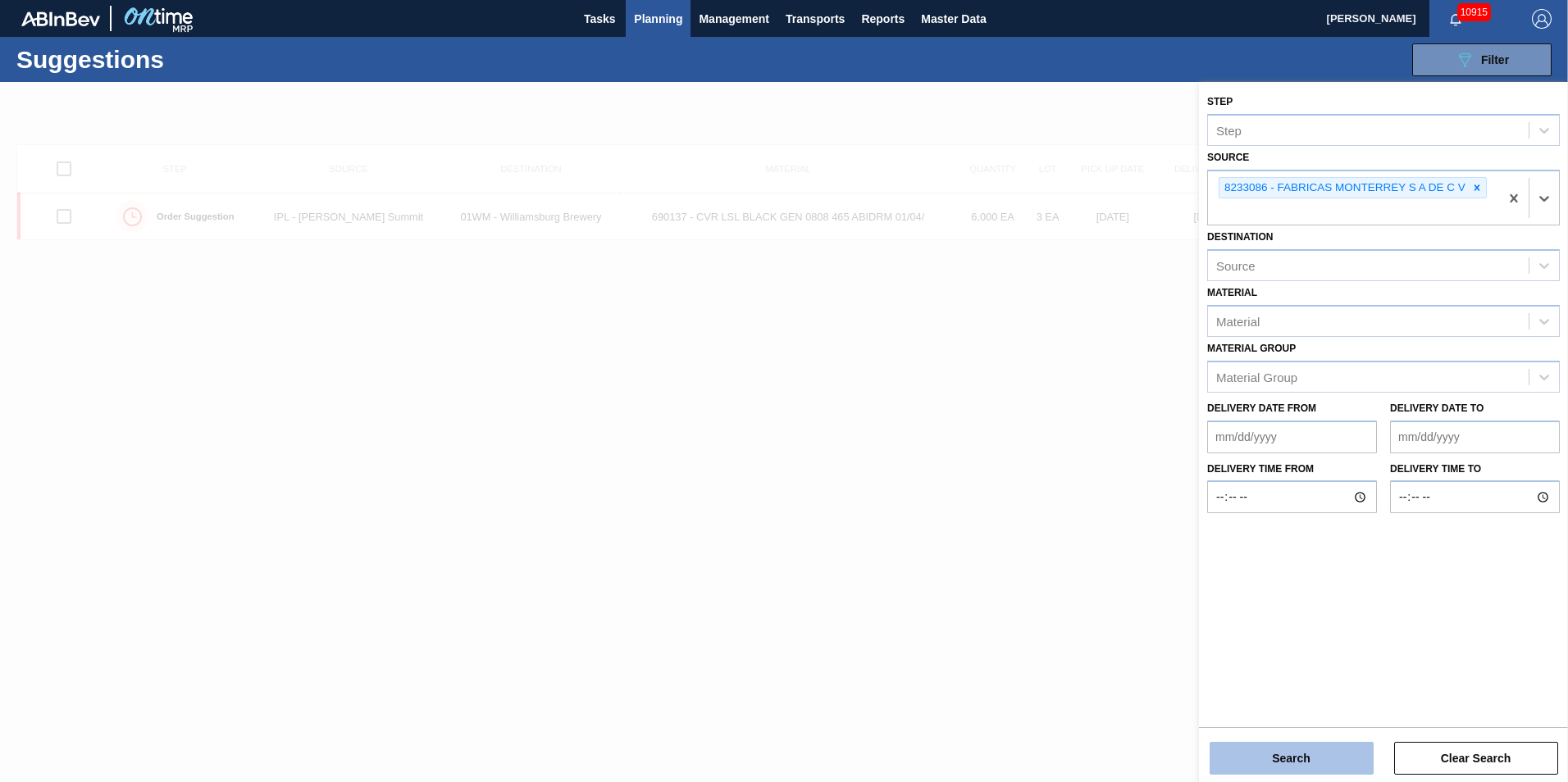
click at [1301, 753] on button "Search" at bounding box center [1291, 758] width 164 height 32
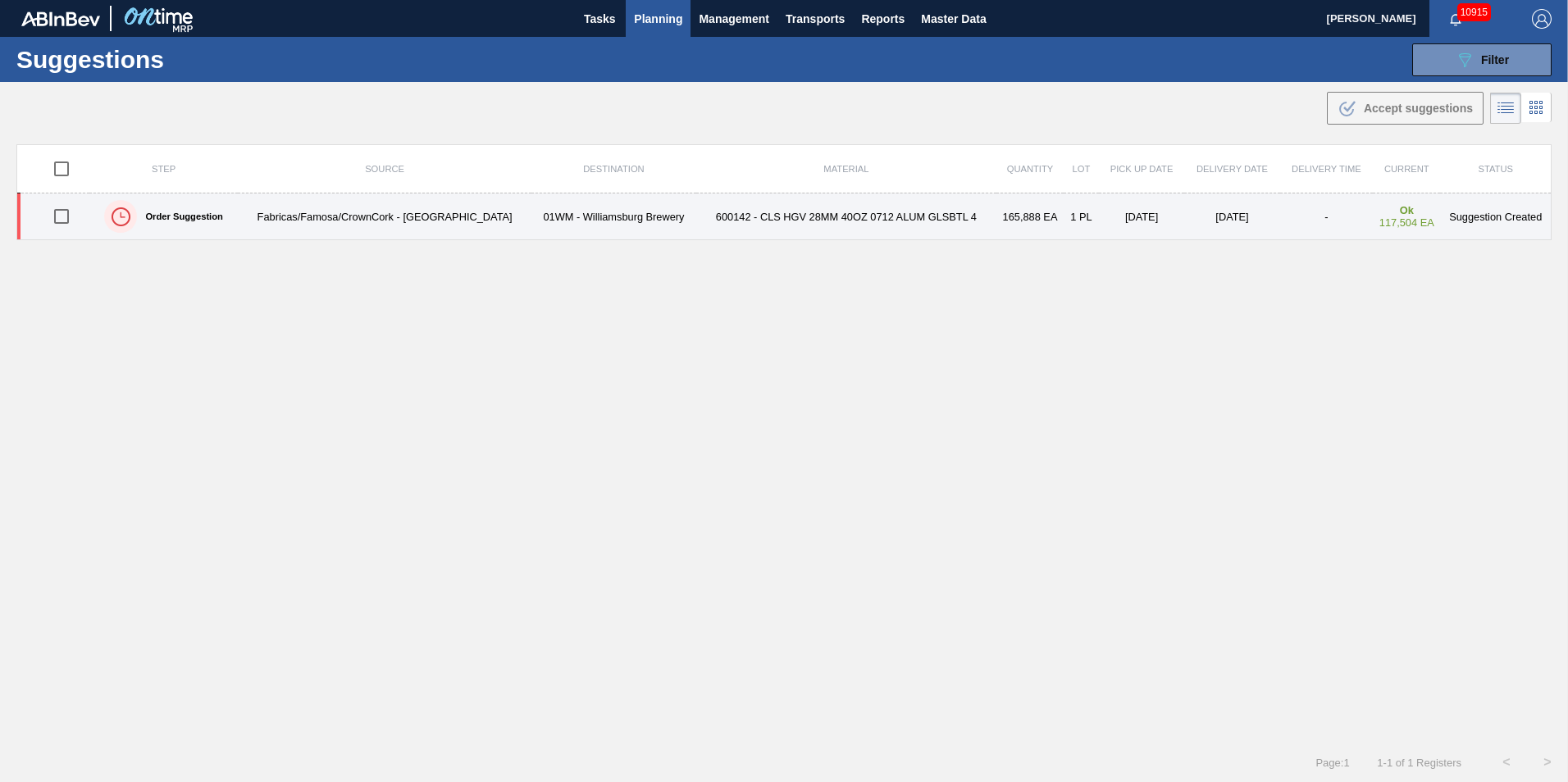
click at [57, 216] on input "checkbox" at bounding box center [61, 216] width 34 height 34
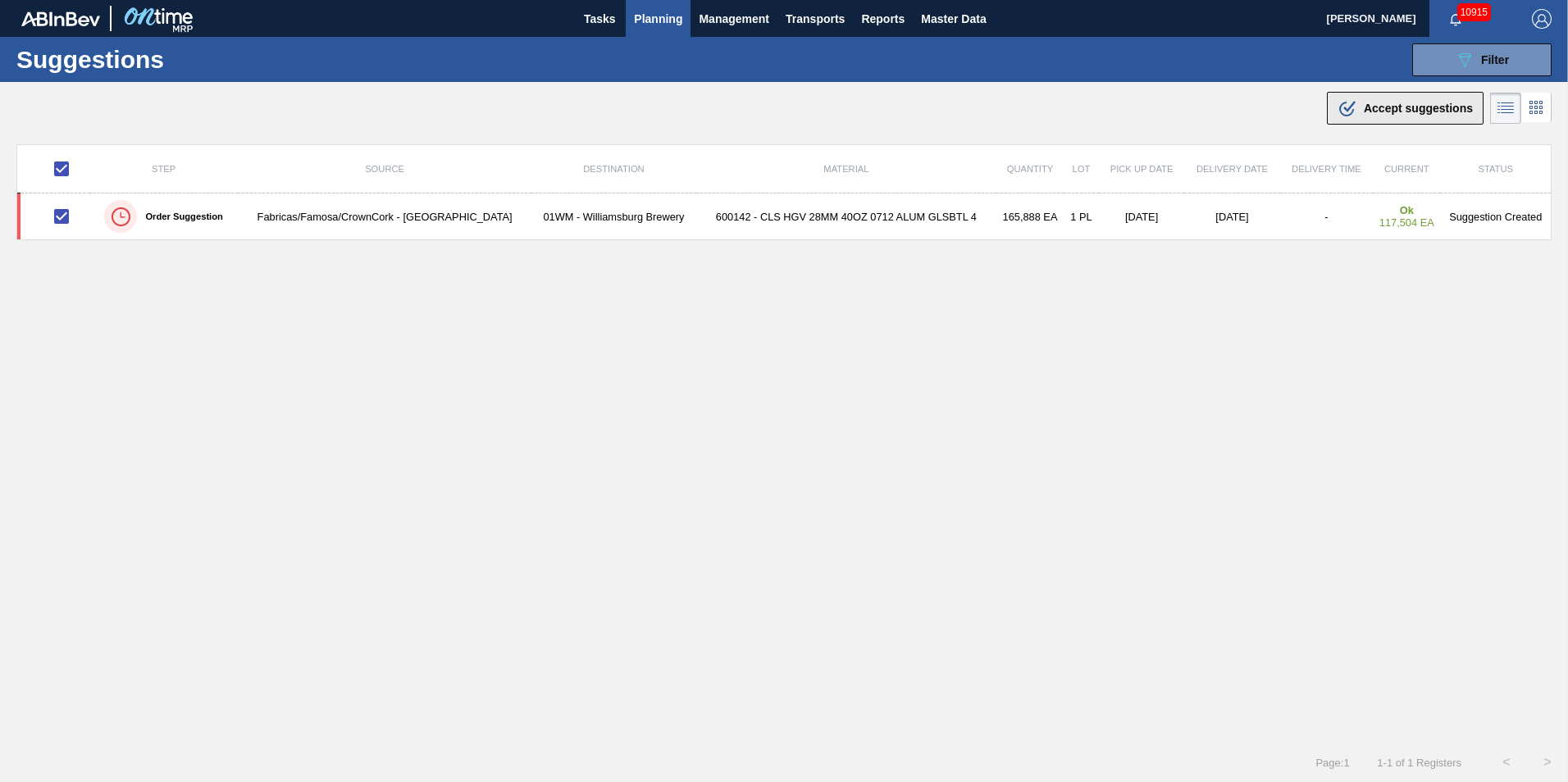
click at [1419, 108] on span "Accept suggestions" at bounding box center [1419, 108] width 109 height 13
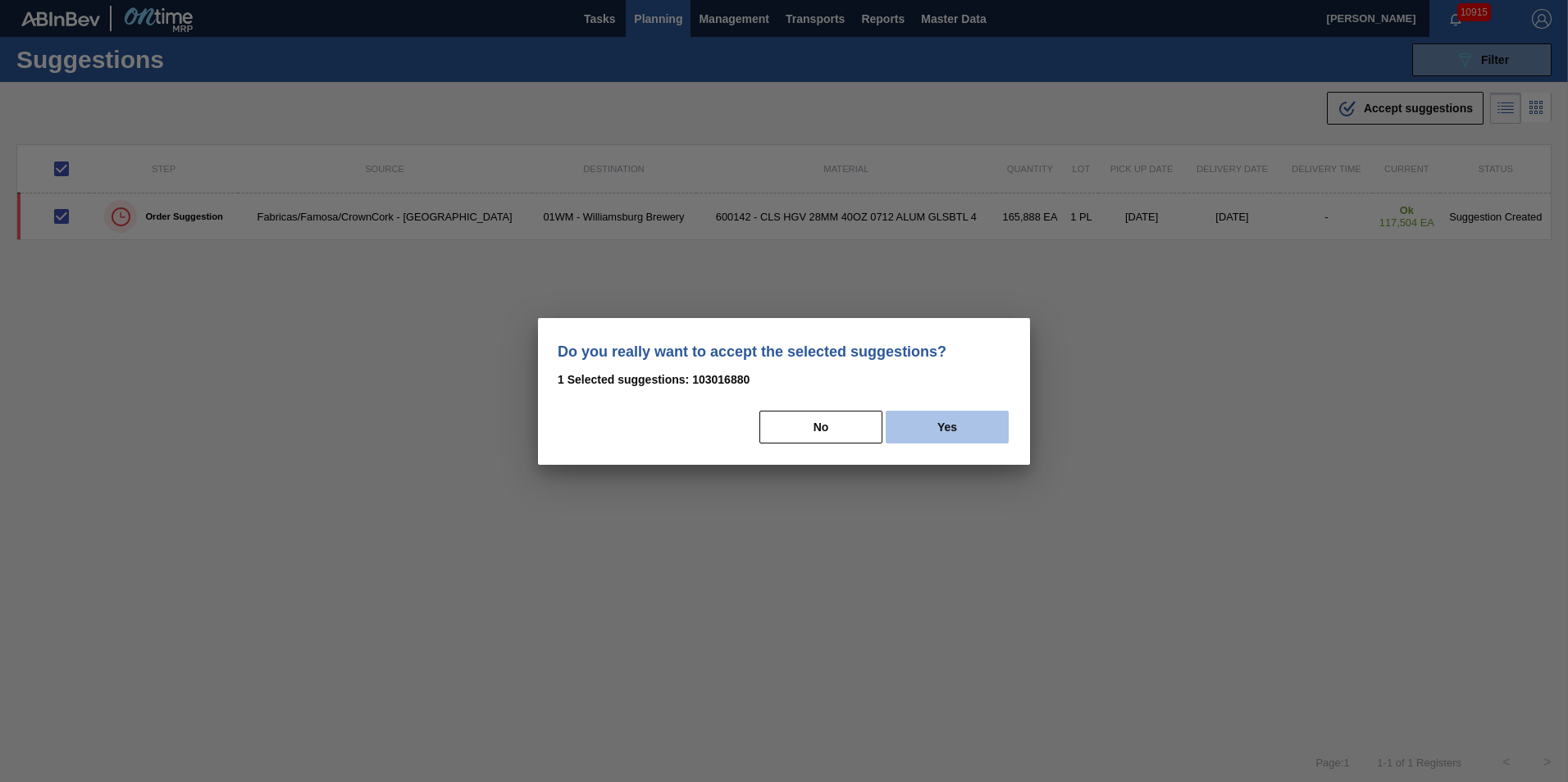
click at [967, 423] on button "Yes" at bounding box center [947, 426] width 123 height 32
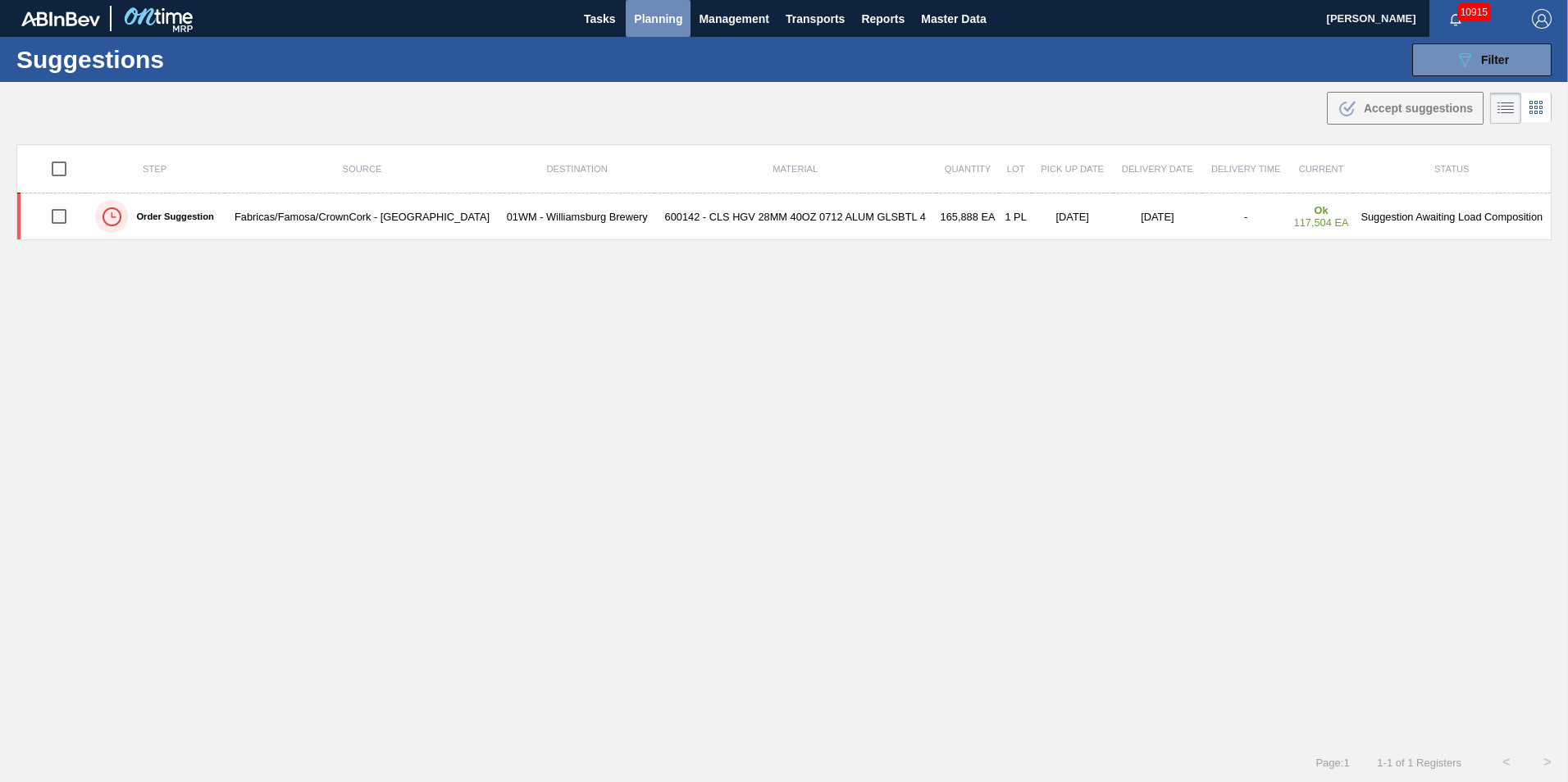
click at [667, 23] on span "Planning" at bounding box center [658, 19] width 48 height 19
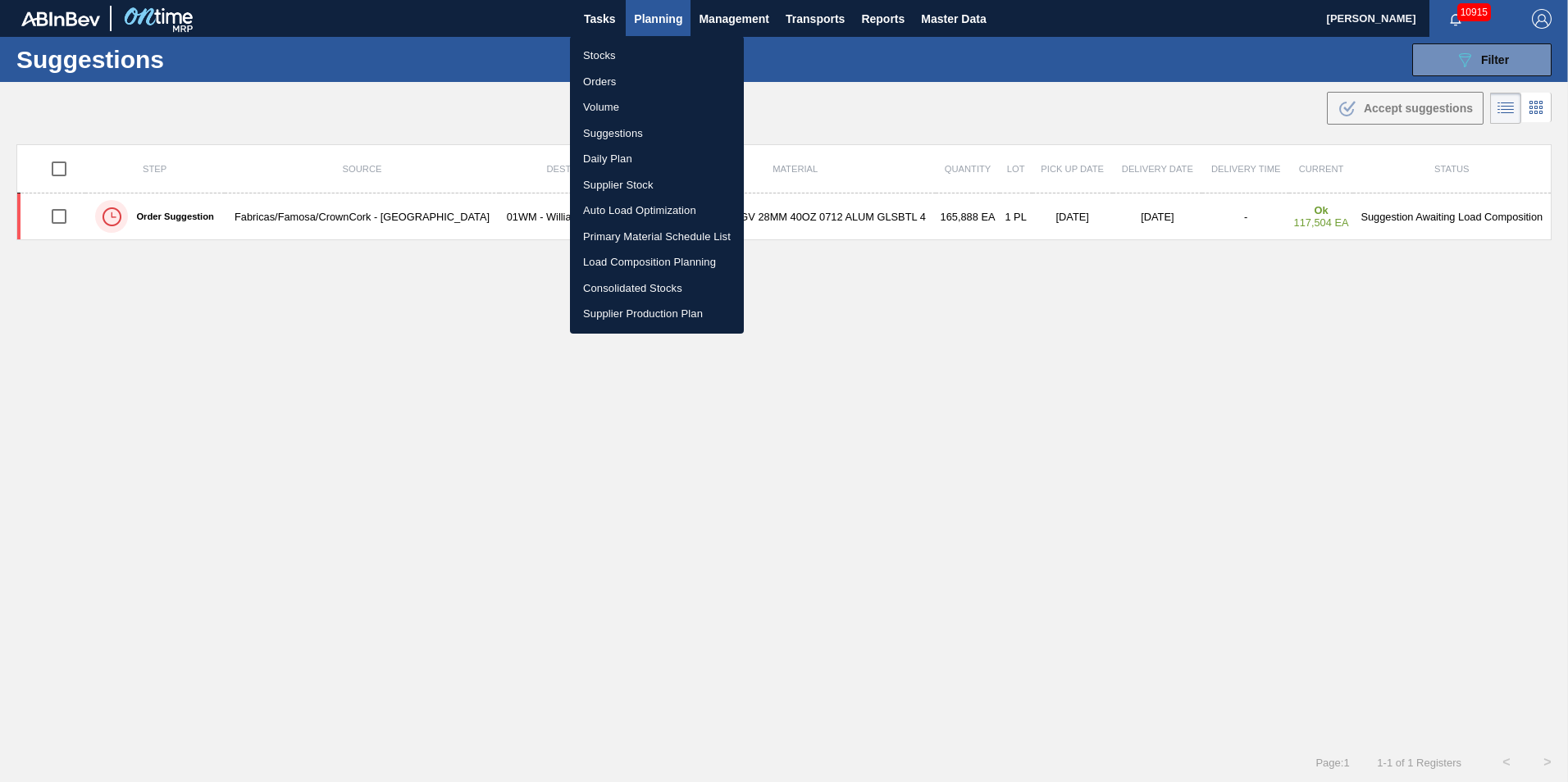
click at [656, 267] on li "Load Composition Planning" at bounding box center [657, 262] width 174 height 26
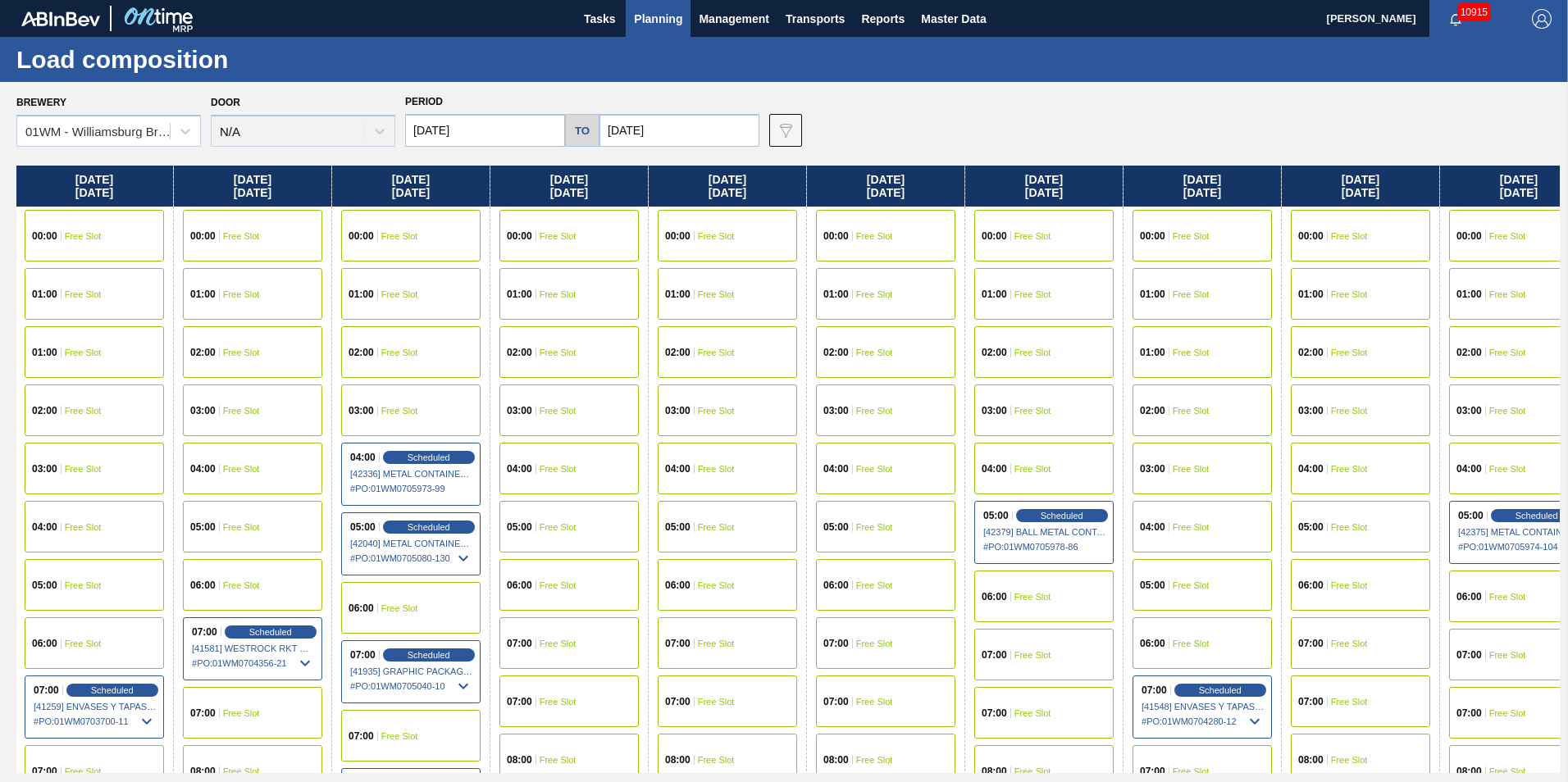
drag, startPoint x: 1361, startPoint y: 188, endPoint x: 560, endPoint y: 196, distance: 801.0
click at [563, 203] on div "Friday 09/05/2025 00:00 Free Slot 01:00 Free Slot 02:00 Free Slot 03:00 Free Sl…" at bounding box center [789, 470] width 1544 height 608
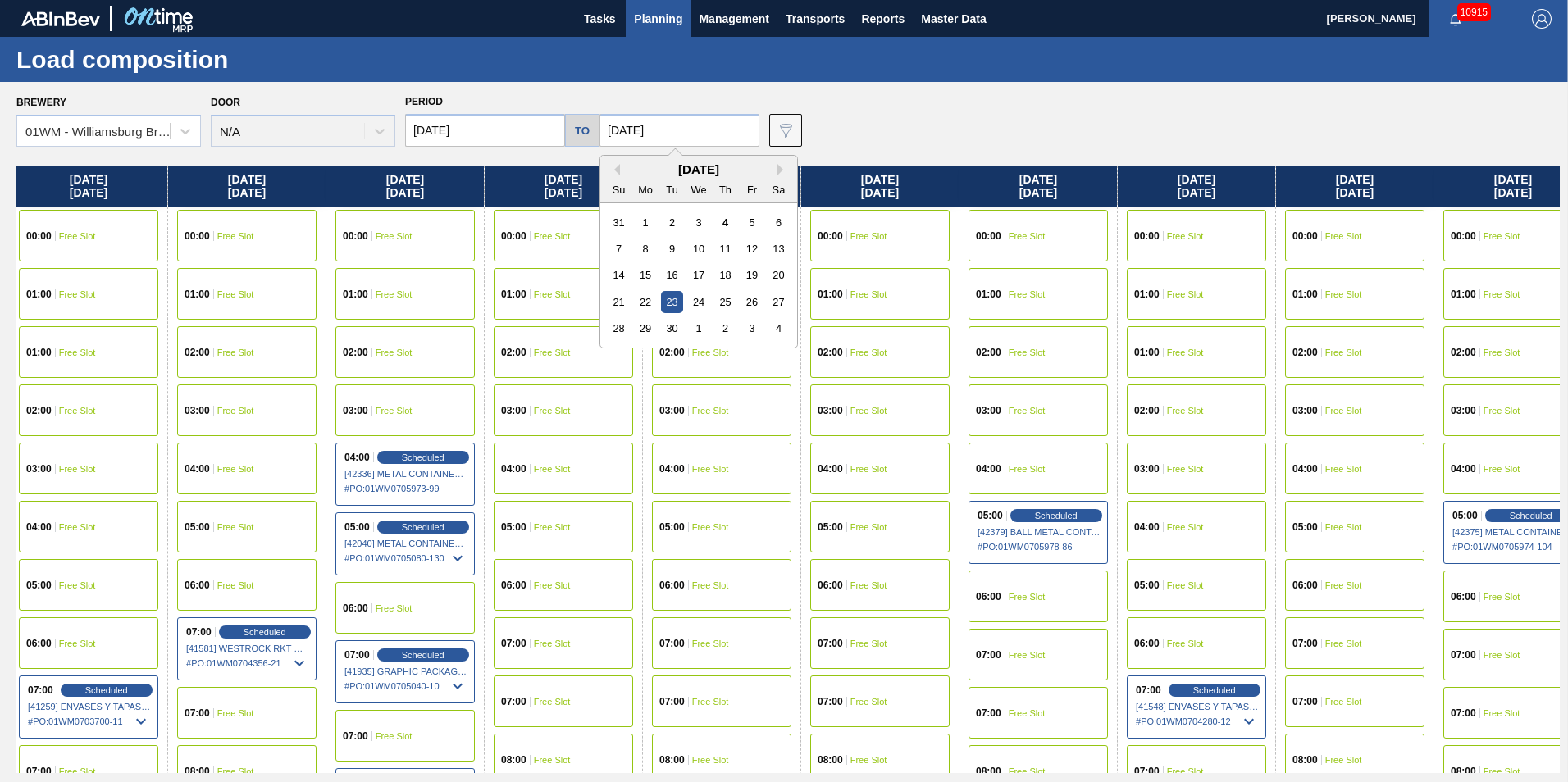
click at [673, 132] on input "[DATE]" at bounding box center [679, 130] width 160 height 32
click at [780, 168] on button "Next Month" at bounding box center [783, 170] width 11 height 11
click at [645, 241] on div "6" at bounding box center [646, 249] width 22 height 22
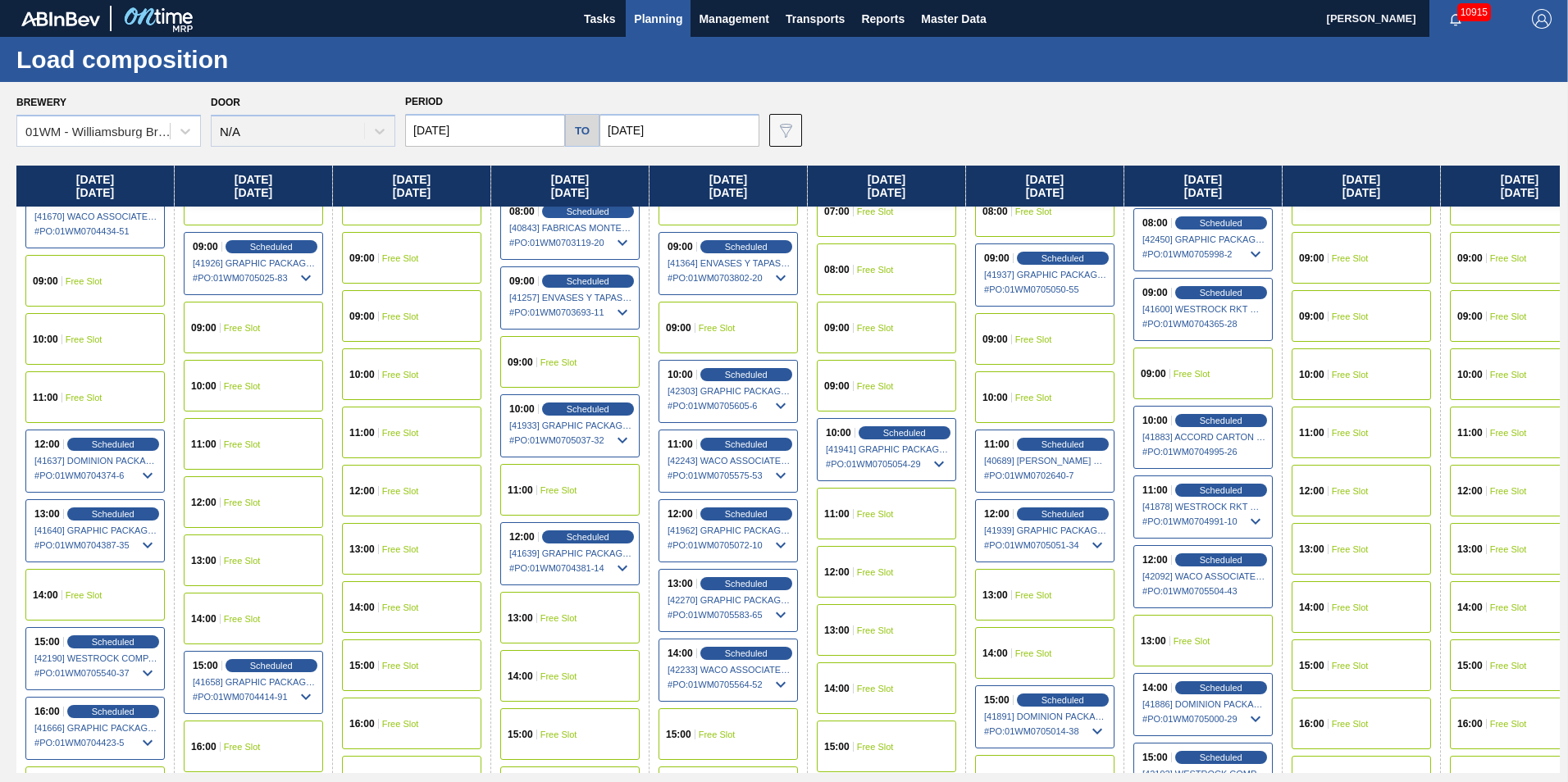
scroll to position [499, 0]
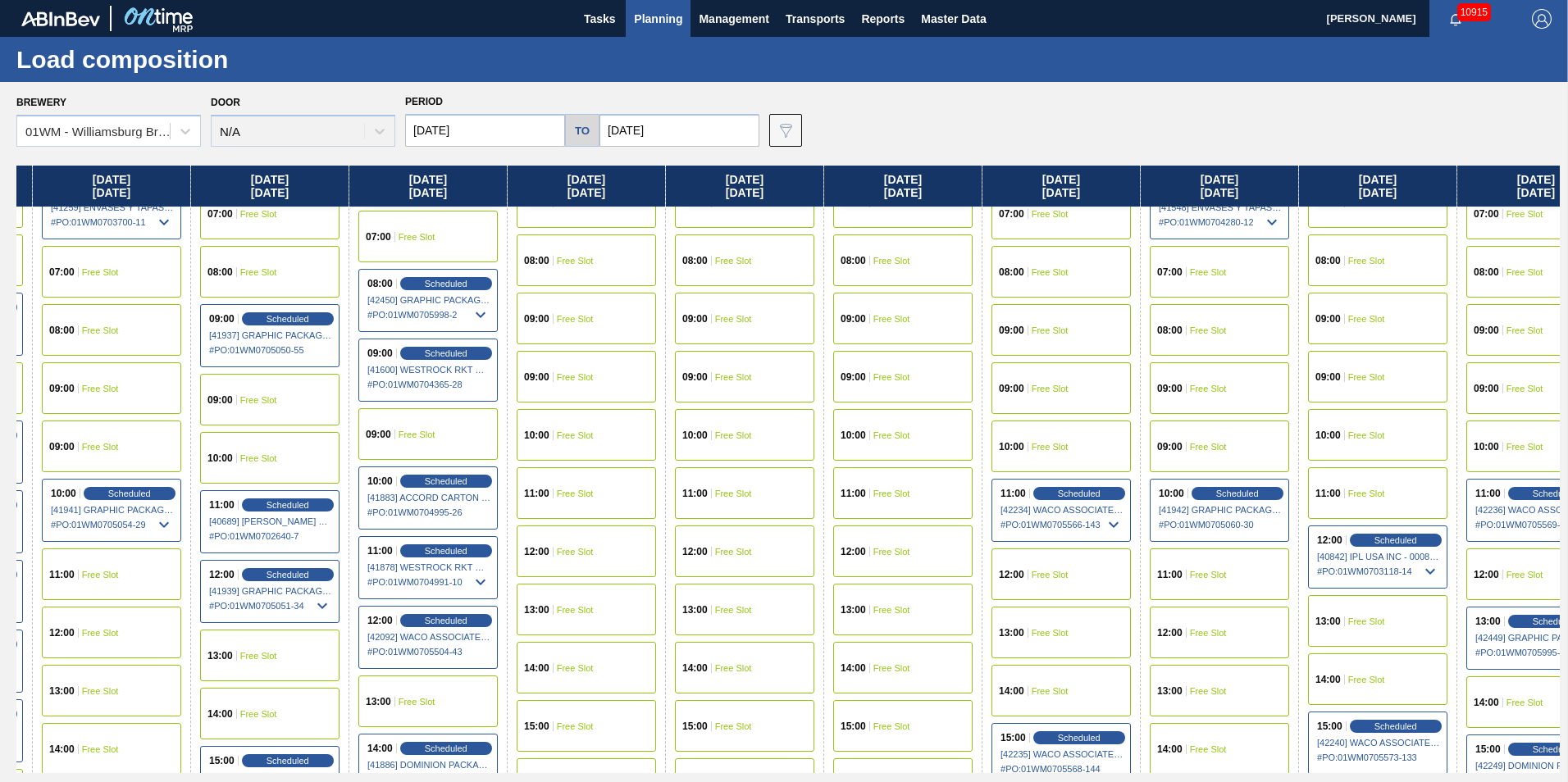
drag, startPoint x: 1304, startPoint y: 176, endPoint x: -154, endPoint y: 138, distance: 1458.5
click at [0, 0] on html "Tasks Planning Management Transports Reports Master Data Vincent Geritano 10915…" at bounding box center [784, 0] width 1568 height 0
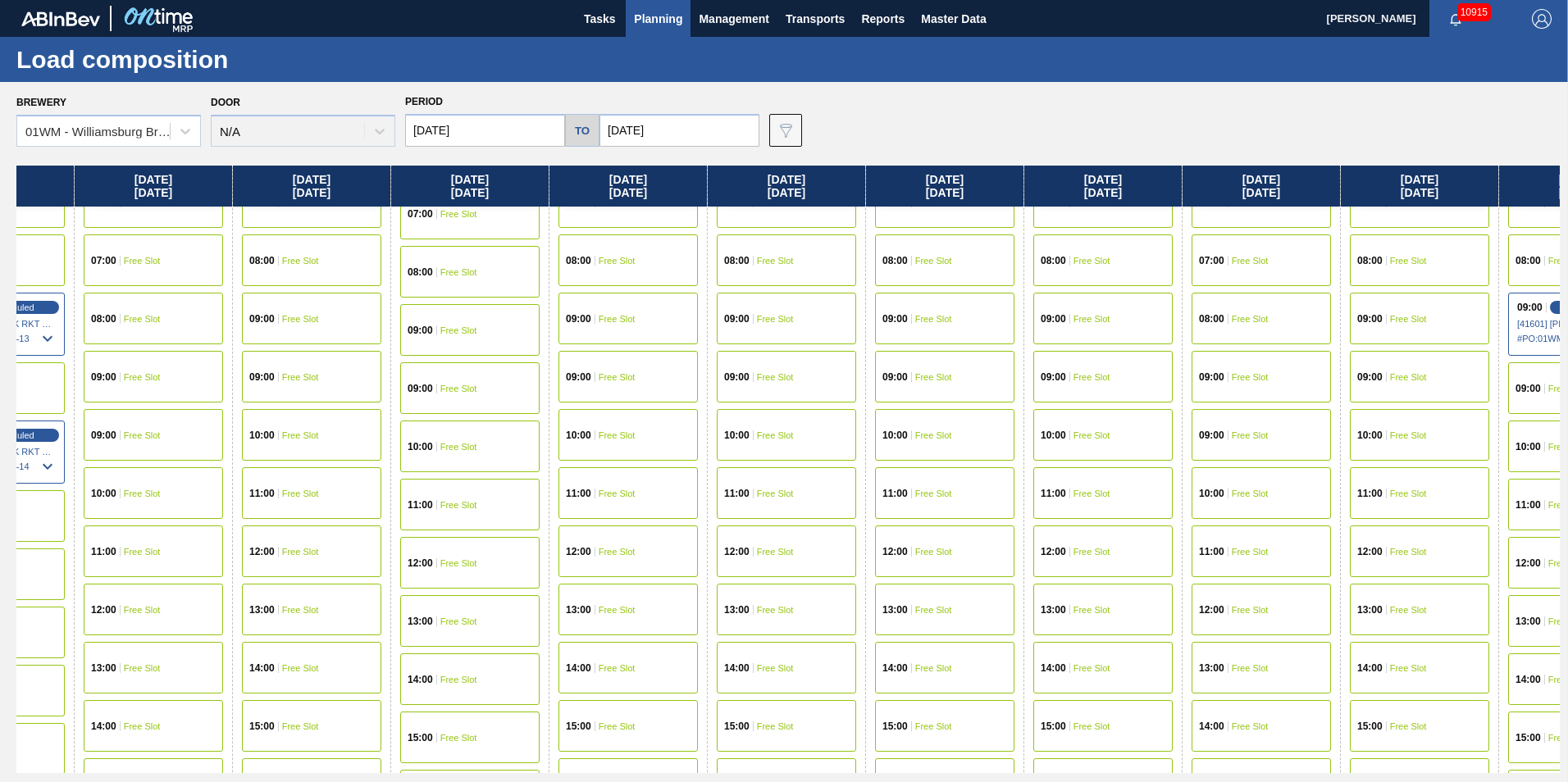
drag, startPoint x: 1521, startPoint y: 196, endPoint x: 166, endPoint y: 177, distance: 1355.1
click at [32, 222] on div "Friday 09/05/2025 00:00 Free Slot 01:00 Free Slot 02:00 Free Slot 03:00 Free Sl…" at bounding box center [789, 470] width 1544 height 608
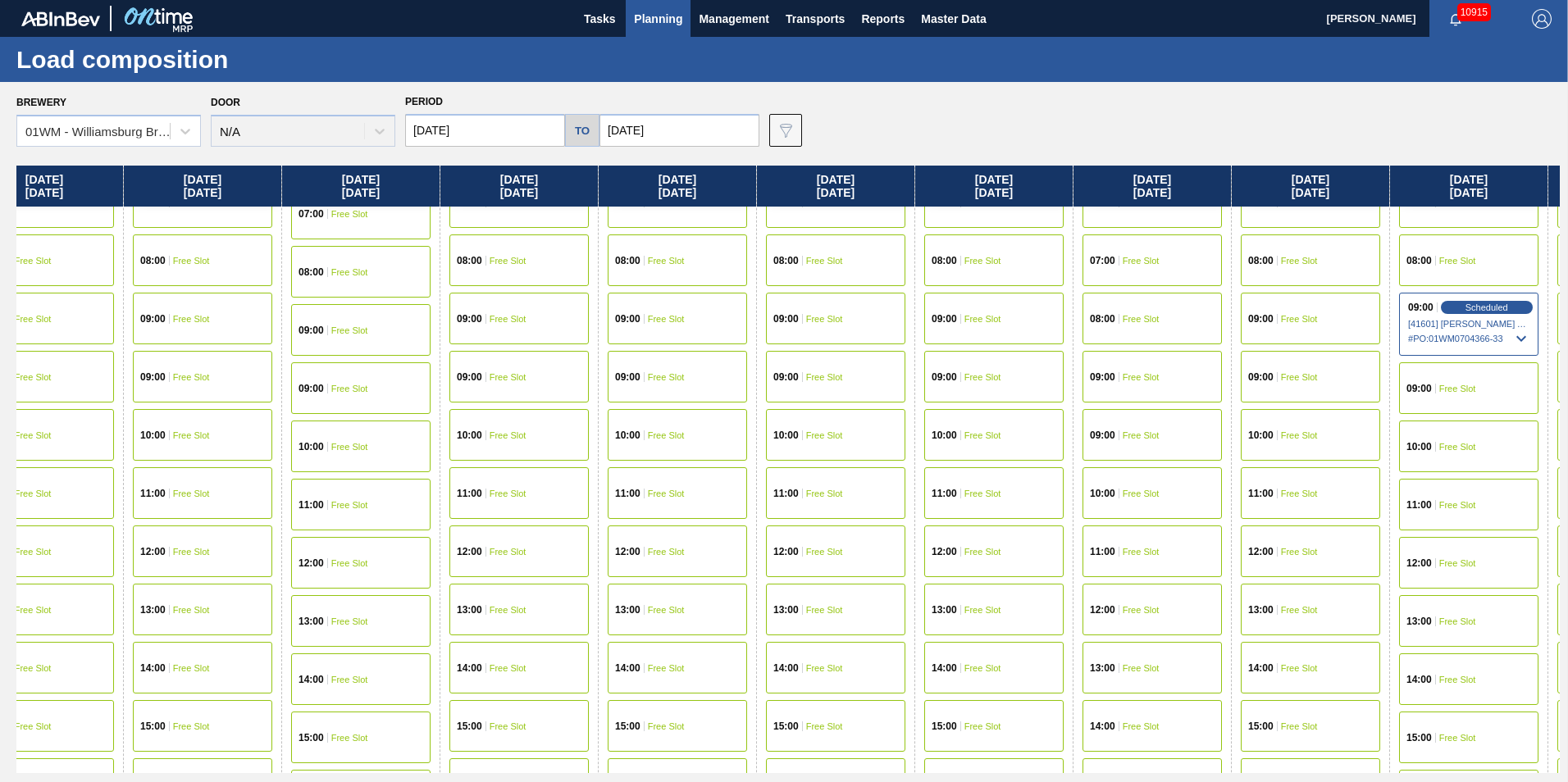
scroll to position [499, 3522]
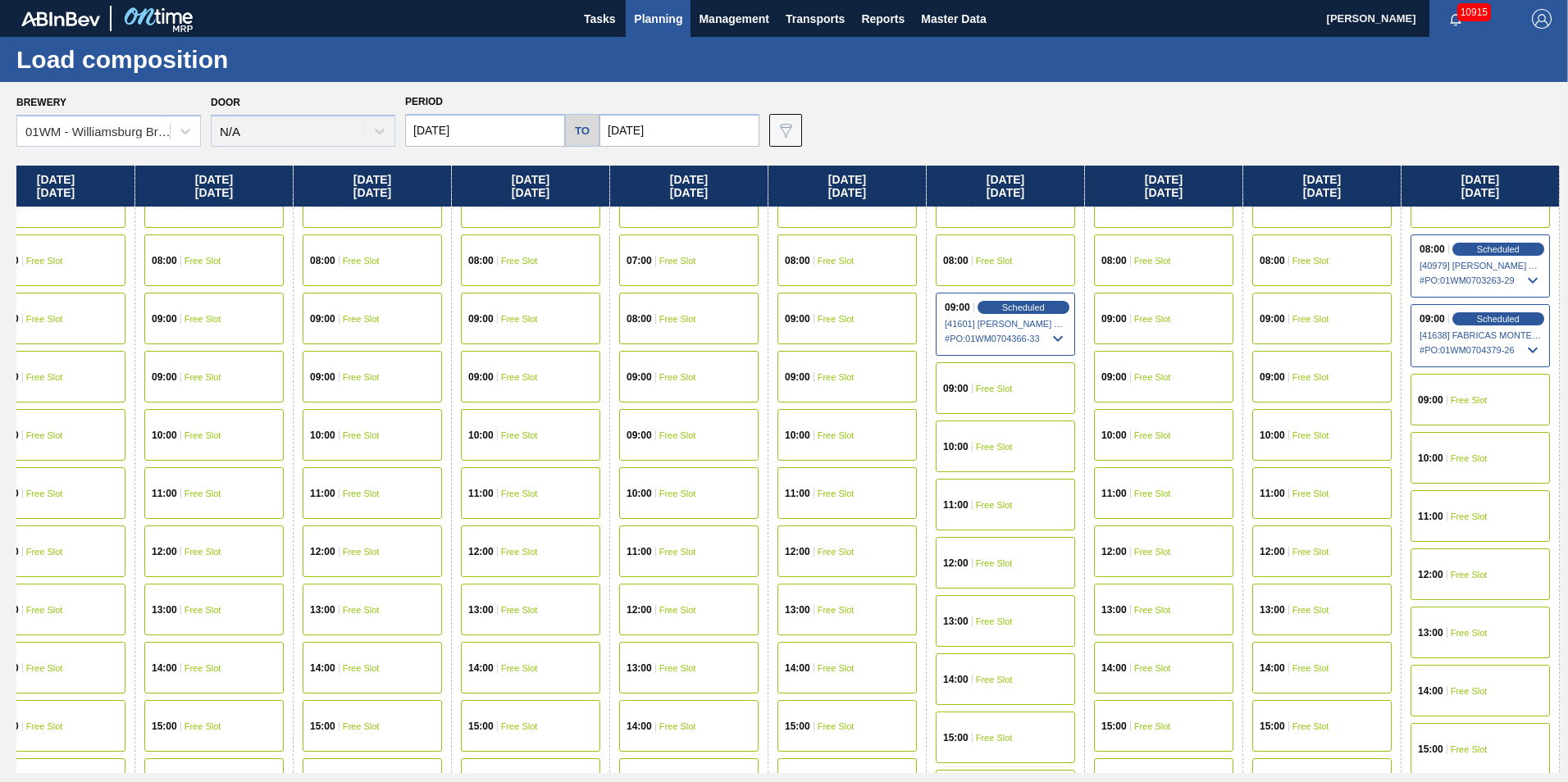
drag, startPoint x: 1275, startPoint y: 183, endPoint x: 588, endPoint y: 182, distance: 687.0
click at [589, 182] on div "Friday 09/05/2025 00:00 Free Slot 01:00 Free Slot 02:00 Free Slot 03:00 Free Sl…" at bounding box center [789, 470] width 1544 height 608
click at [1500, 318] on span "Scheduled" at bounding box center [1498, 319] width 46 height 11
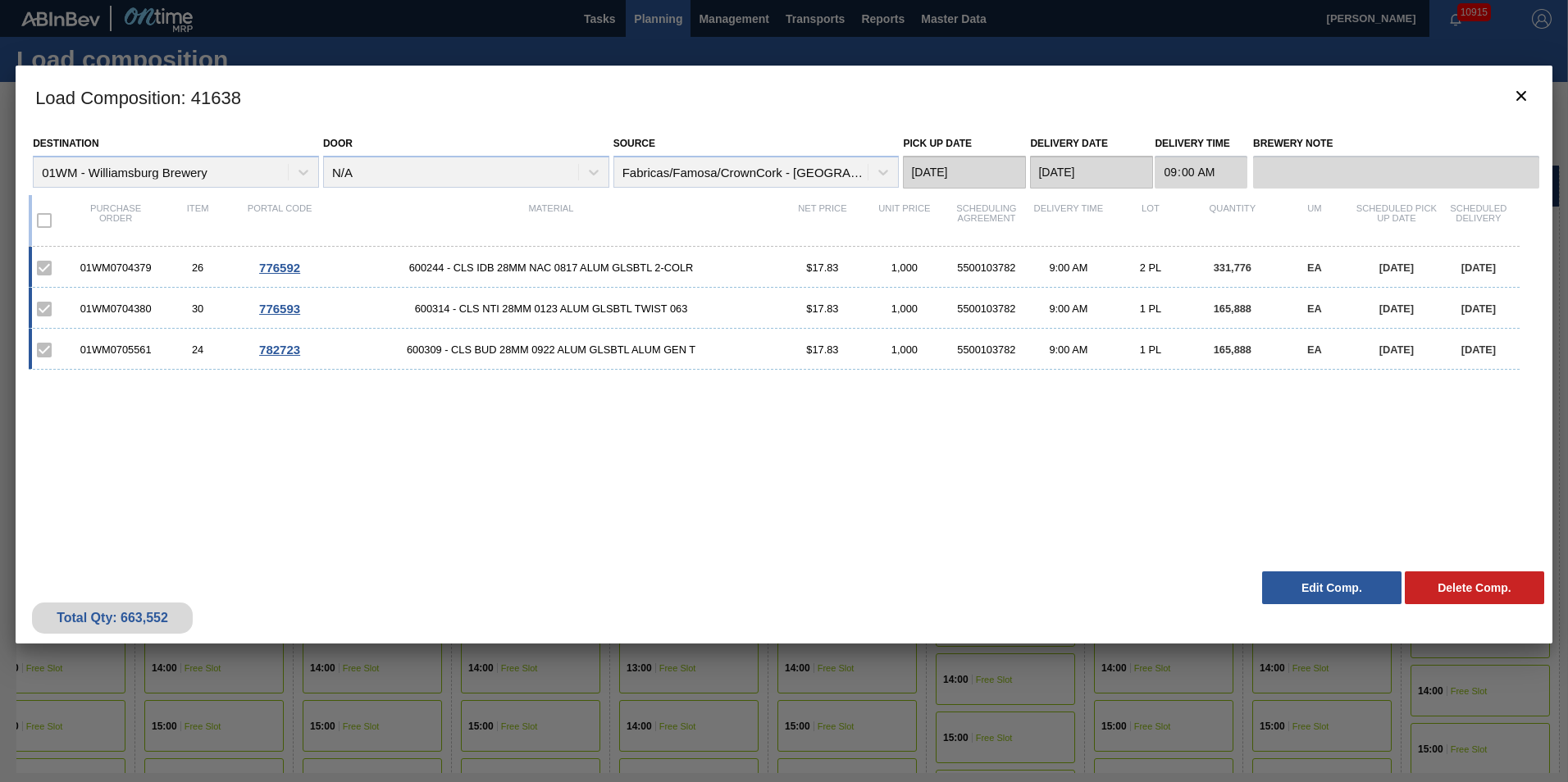
click at [1321, 584] on button "Edit Comp." at bounding box center [1332, 587] width 139 height 32
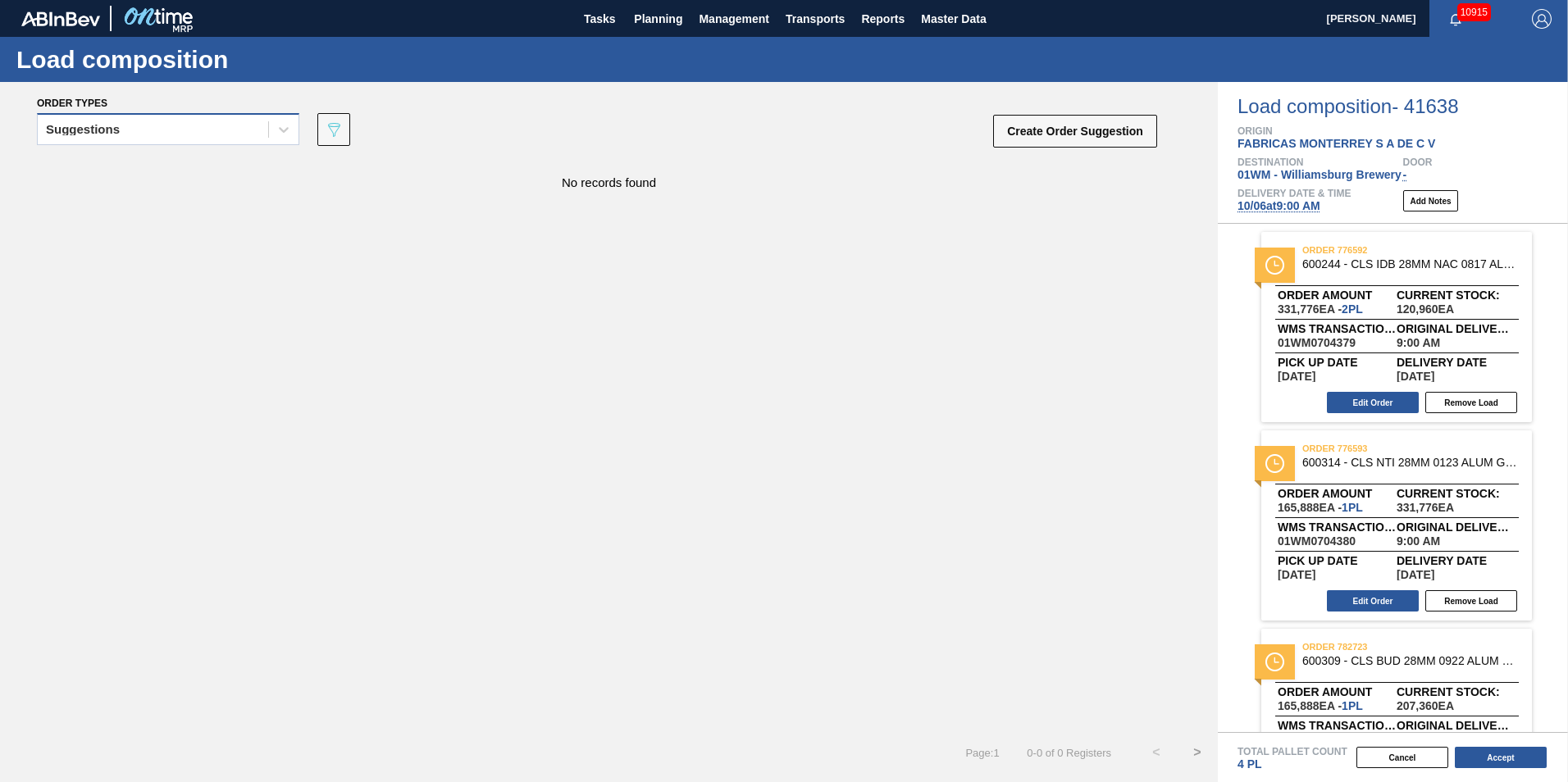
click at [228, 134] on div "Suggestions" at bounding box center [153, 130] width 231 height 24
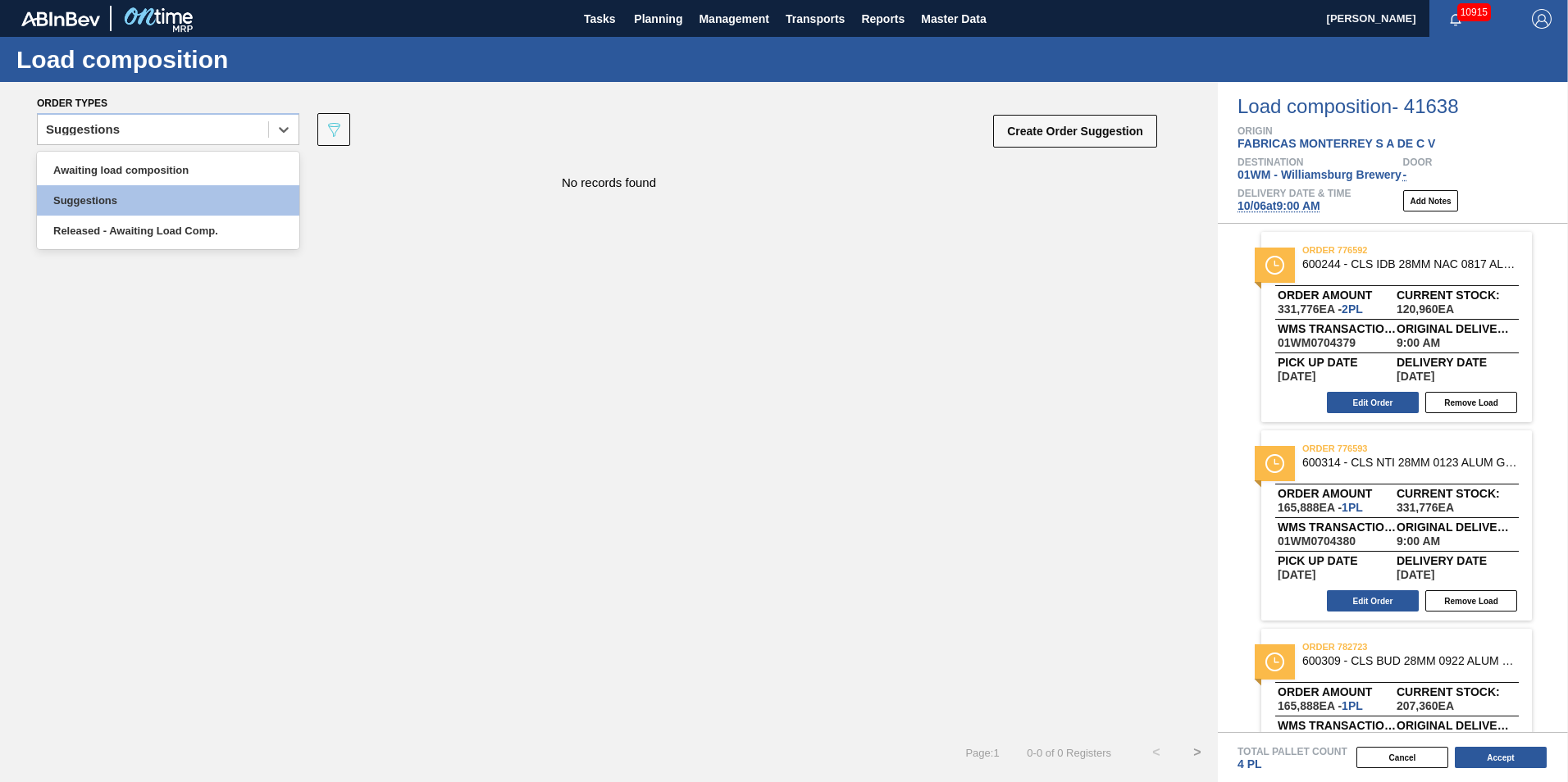
click at [185, 154] on div "Awaiting load composition Suggestions Released - Awaiting Load Comp." at bounding box center [168, 200] width 262 height 97
click at [183, 159] on div "Awaiting load composition" at bounding box center [168, 170] width 262 height 31
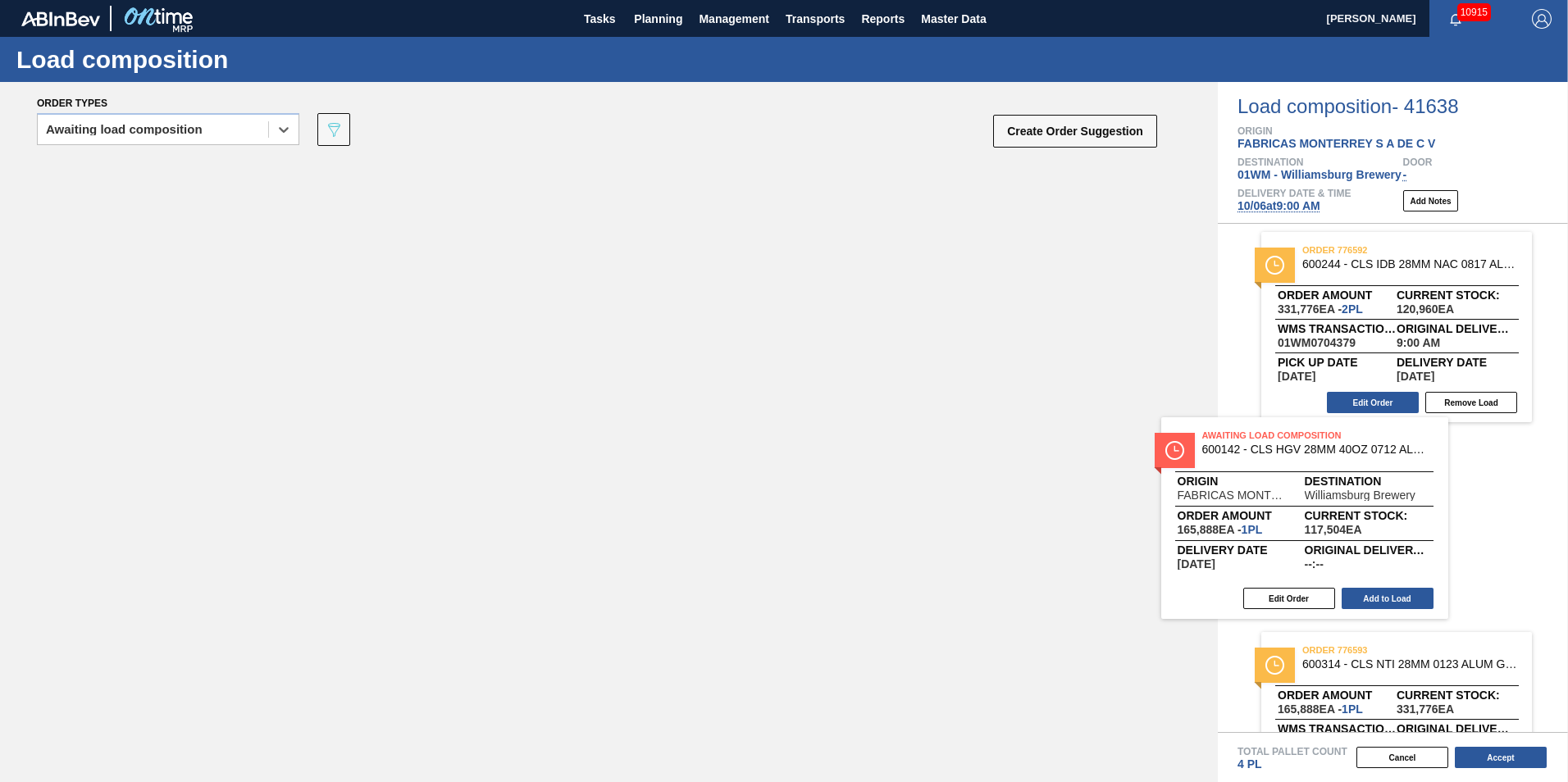
drag, startPoint x: 233, startPoint y: 195, endPoint x: 1267, endPoint y: 455, distance: 1066.2
click at [1267, 457] on div "Order types option Awaiting load composition, selected. Select is focused ,type…" at bounding box center [784, 433] width 1568 height 700
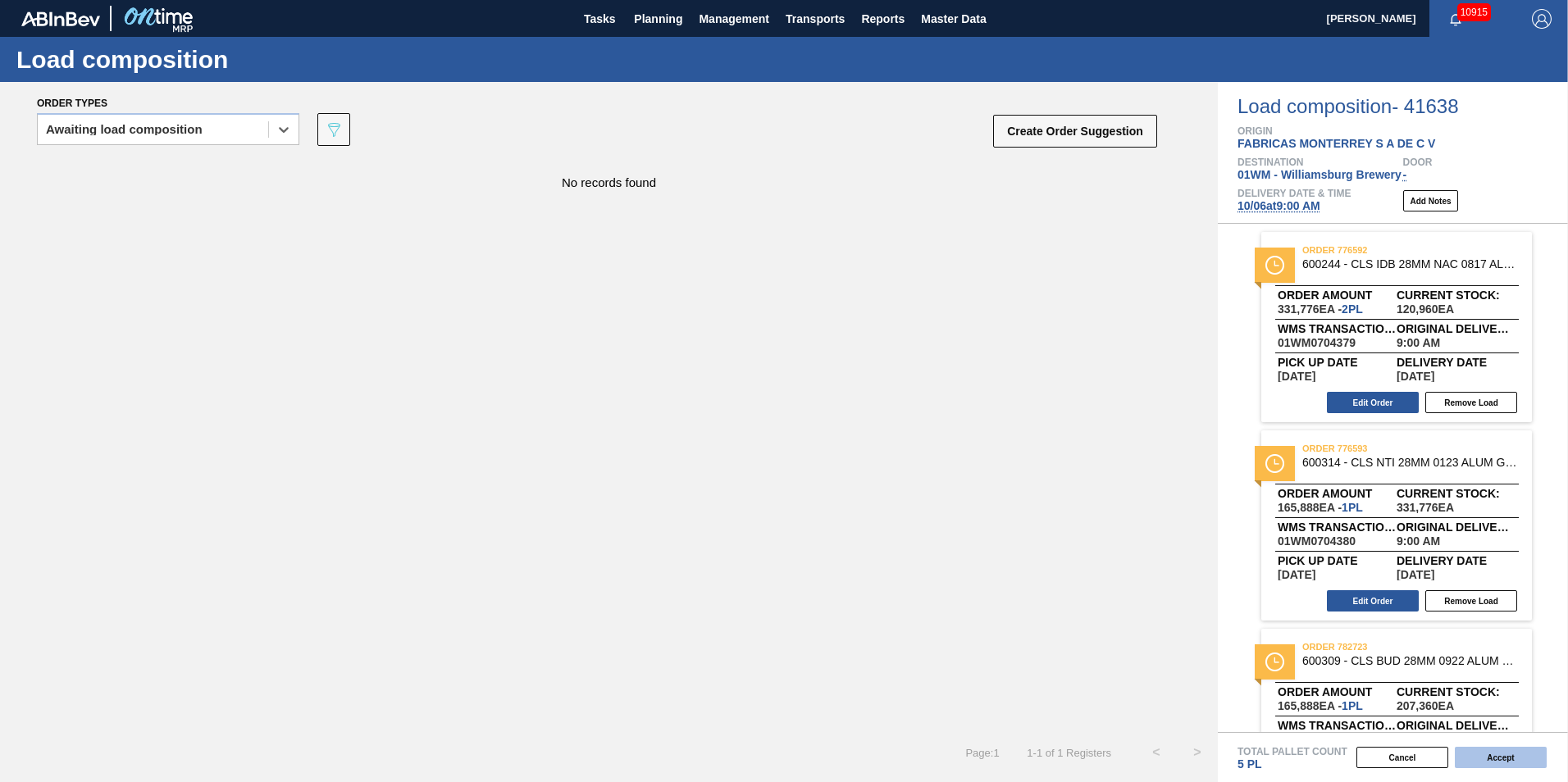
click at [1516, 762] on button "Accept" at bounding box center [1500, 757] width 92 height 21
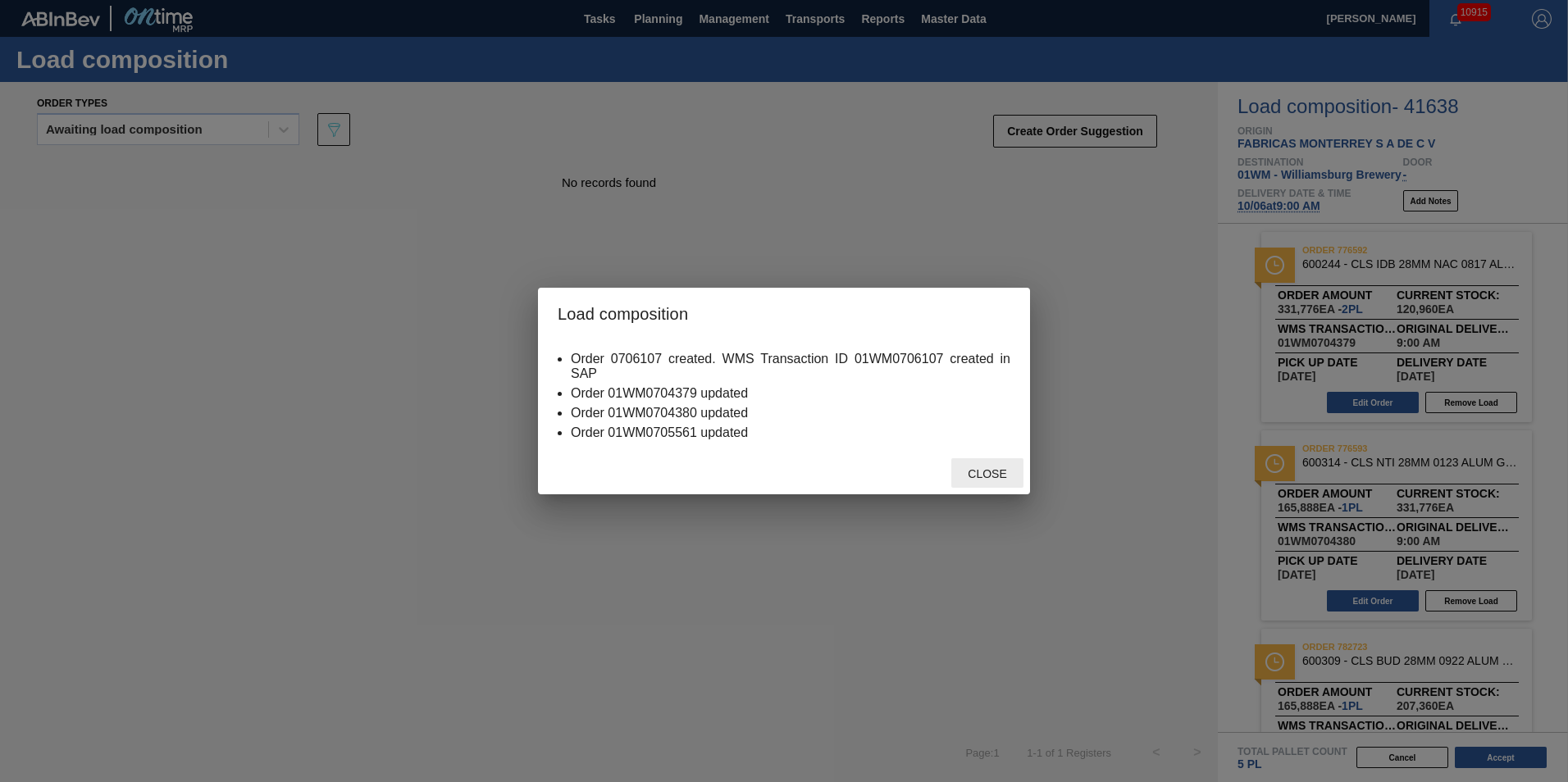
click at [976, 467] on span "Close" at bounding box center [987, 473] width 65 height 13
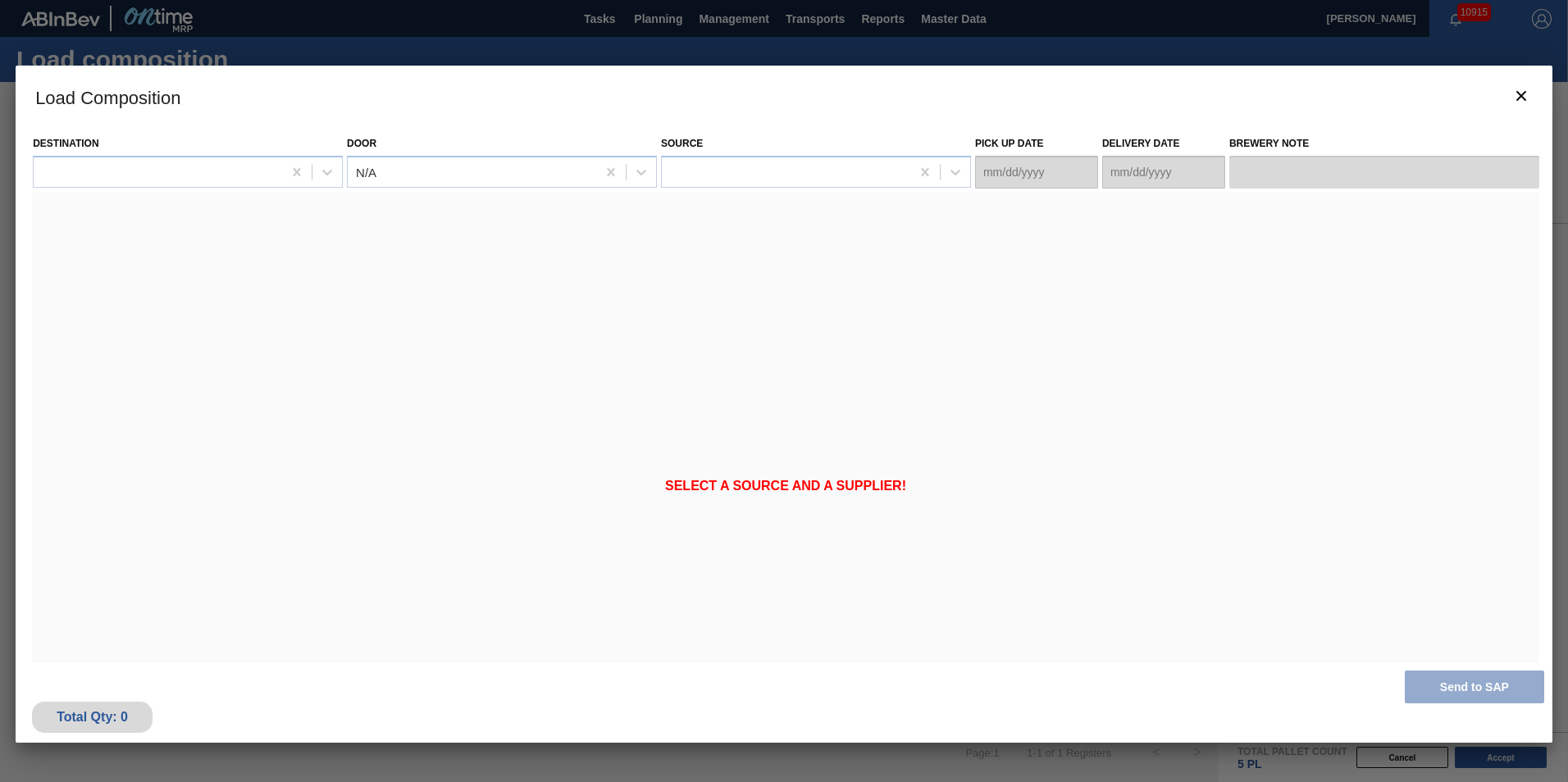
click at [1490, 695] on div "Total Qty: 0 Send to SAP" at bounding box center [784, 702] width 1537 height 81
click at [653, 474] on div "Select a source and a supplier!" at bounding box center [786, 486] width 1508 height 587
click at [1513, 95] on icon "botão de ícone" at bounding box center [1521, 95] width 19 height 19
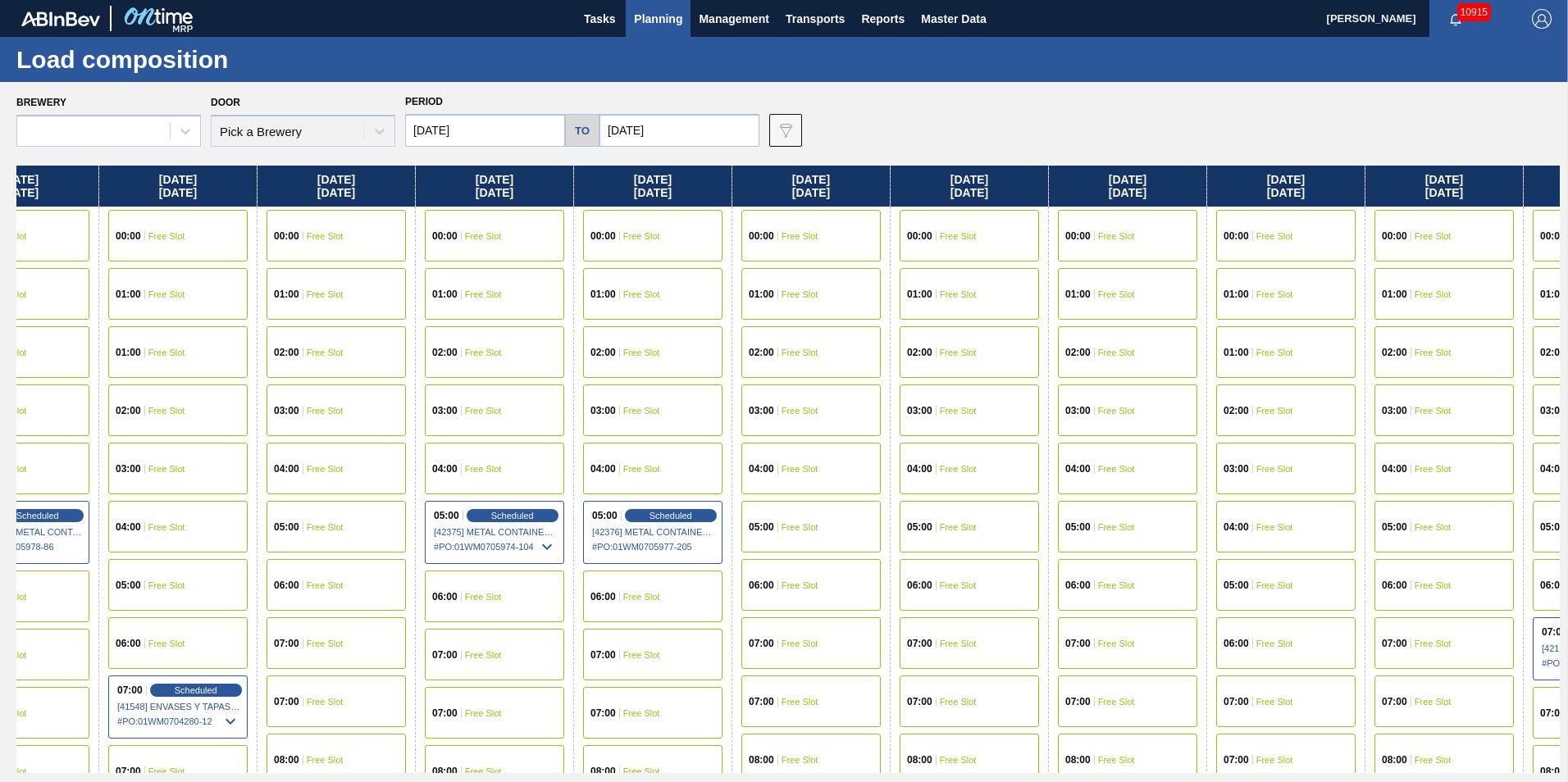
drag, startPoint x: 1493, startPoint y: 193, endPoint x: -668, endPoint y: 364, distance: 2167.8
click at [0, 0] on html "Tasks Planning Management Transports Reports Master Data Vincent Geritano 10915…" at bounding box center [784, 0] width 1568 height 0
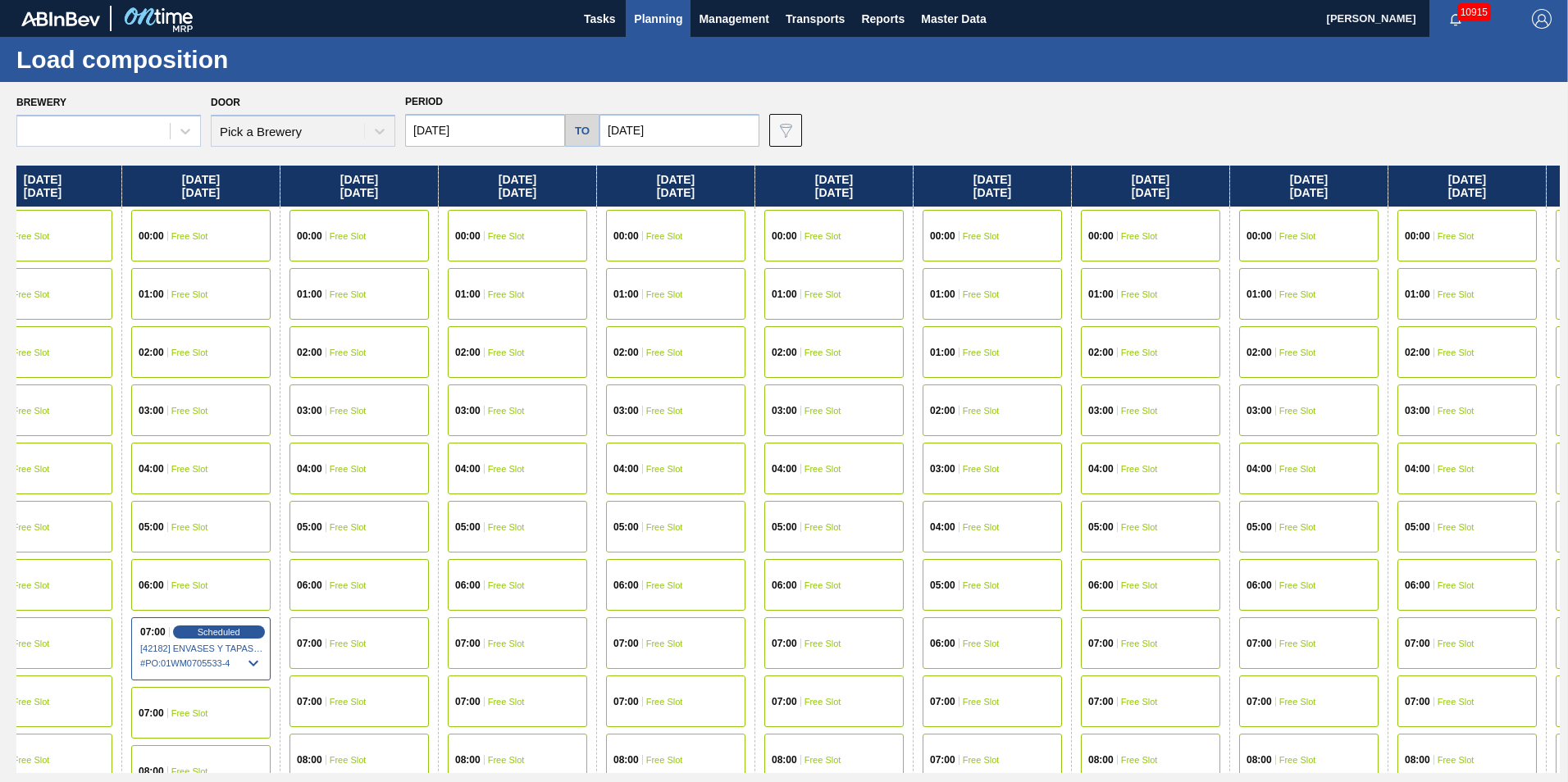
scroll to position [0, 3522]
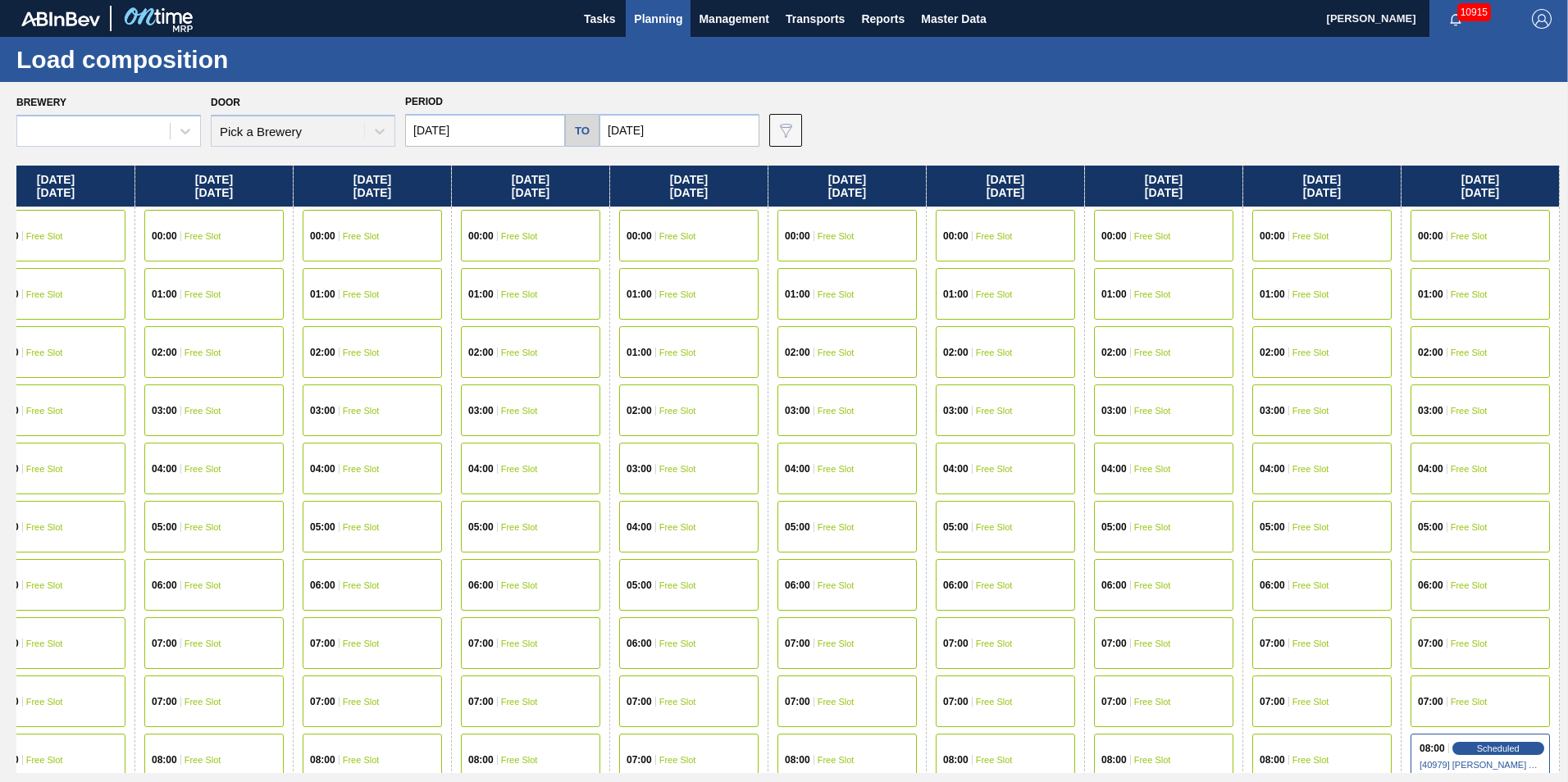
drag, startPoint x: 1473, startPoint y: 181, endPoint x: -133, endPoint y: 264, distance: 1608.1
click at [0, 0] on html "Tasks Planning Management Transports Reports Master Data Vincent Geritano 10915…" at bounding box center [784, 0] width 1568 height 0
drag, startPoint x: 1491, startPoint y: 177, endPoint x: 1057, endPoint y: 188, distance: 434.1
click at [1053, 190] on div "Friday 09/05/2025 00:00 Free Slot 01:00 Free Slot 02:00 Free Slot 03:00 Free Sl…" at bounding box center [789, 470] width 1544 height 608
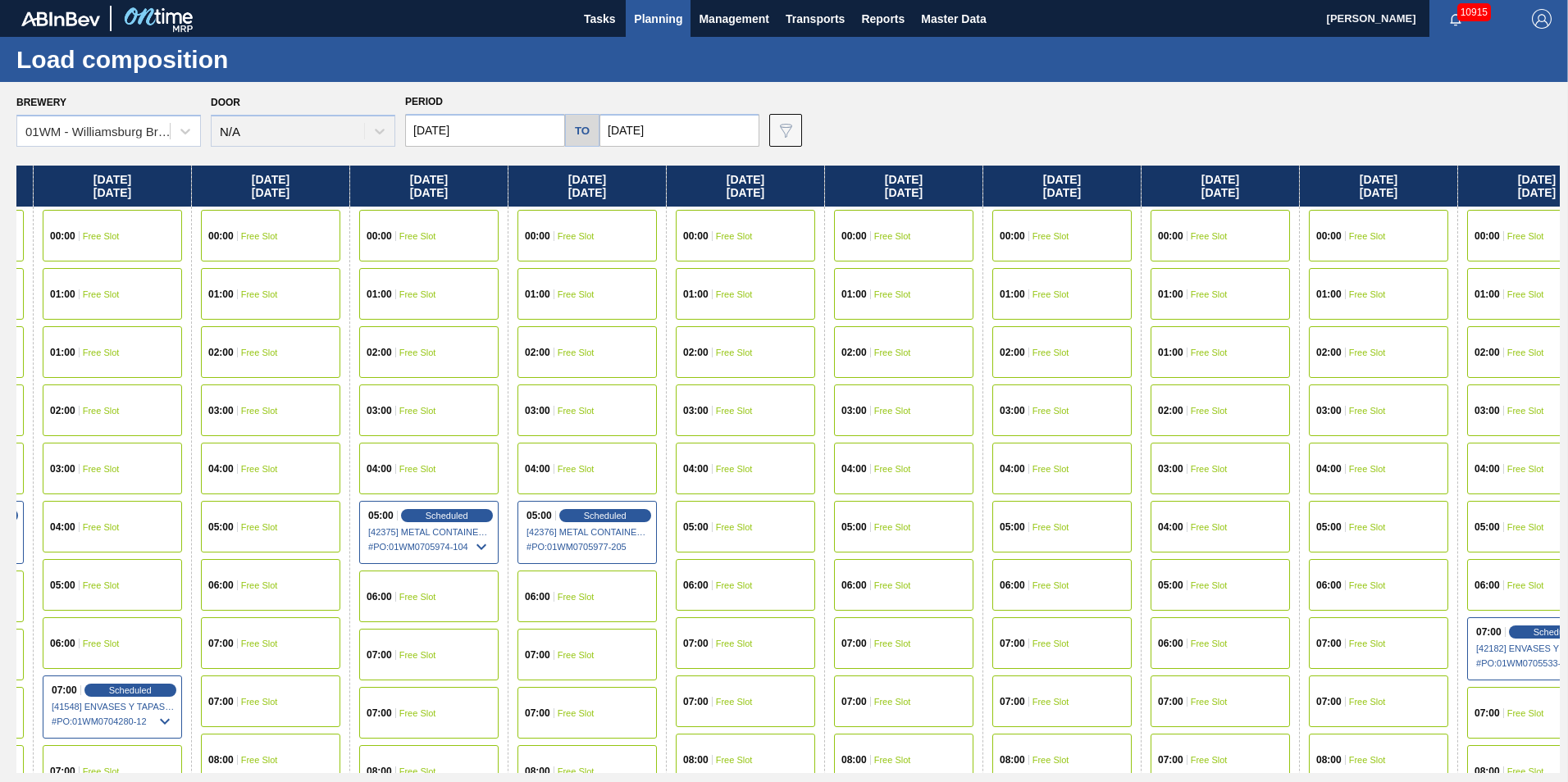
drag, startPoint x: 641, startPoint y: 225, endPoint x: -536, endPoint y: 246, distance: 1177.2
click at [0, 0] on html "Tasks Planning Management Transports Reports Master Data Vincent Geritano 10915…" at bounding box center [784, 0] width 1568 height 0
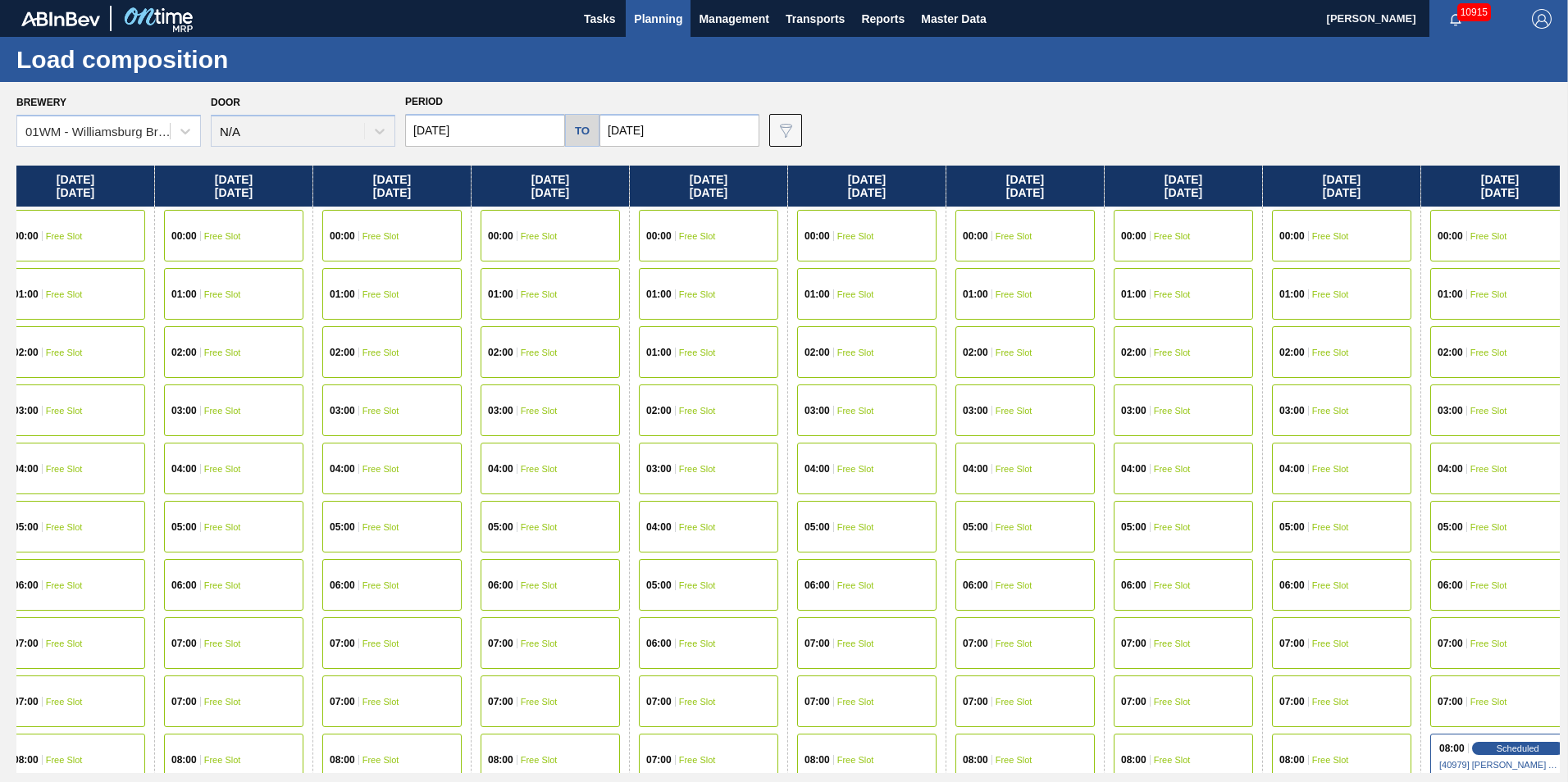
drag, startPoint x: 1223, startPoint y: 183, endPoint x: -224, endPoint y: 184, distance: 1447.0
click at [0, 0] on html "Tasks Planning Management Transports Reports Master Data Vincent Geritano 10915…" at bounding box center [784, 0] width 1568 height 0
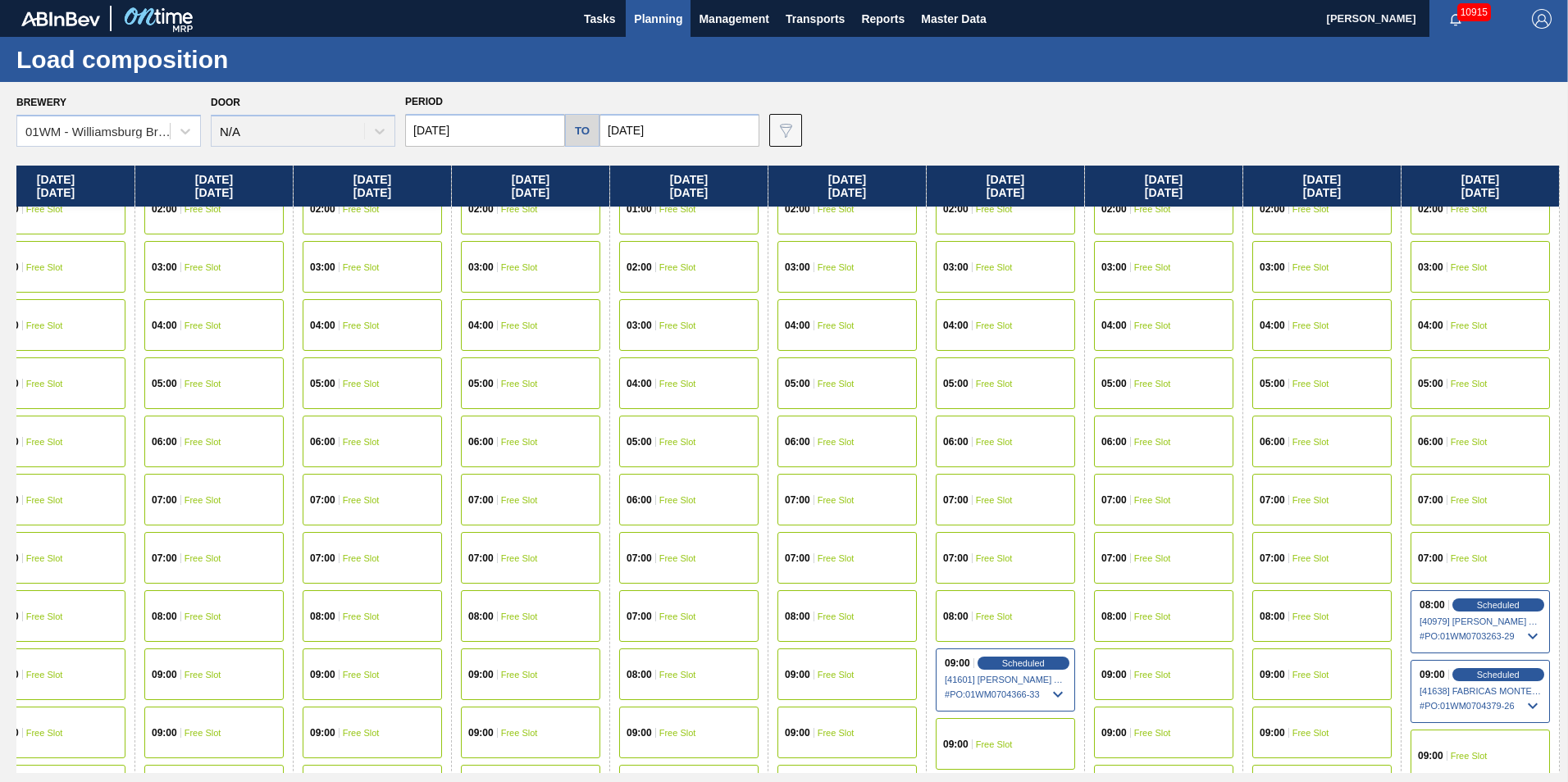
scroll to position [410, 3522]
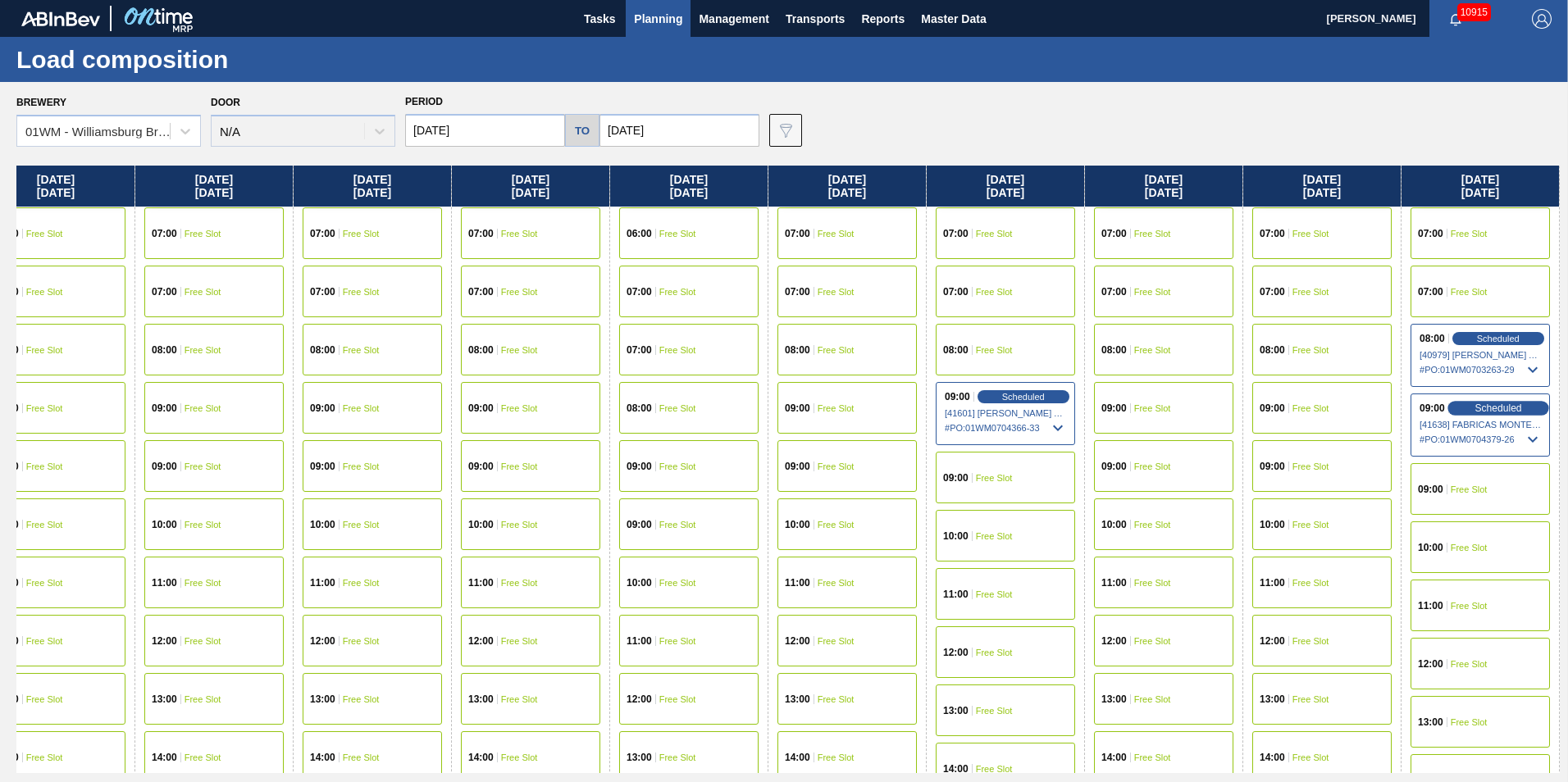
click at [1513, 414] on div "Scheduled" at bounding box center [1498, 409] width 101 height 15
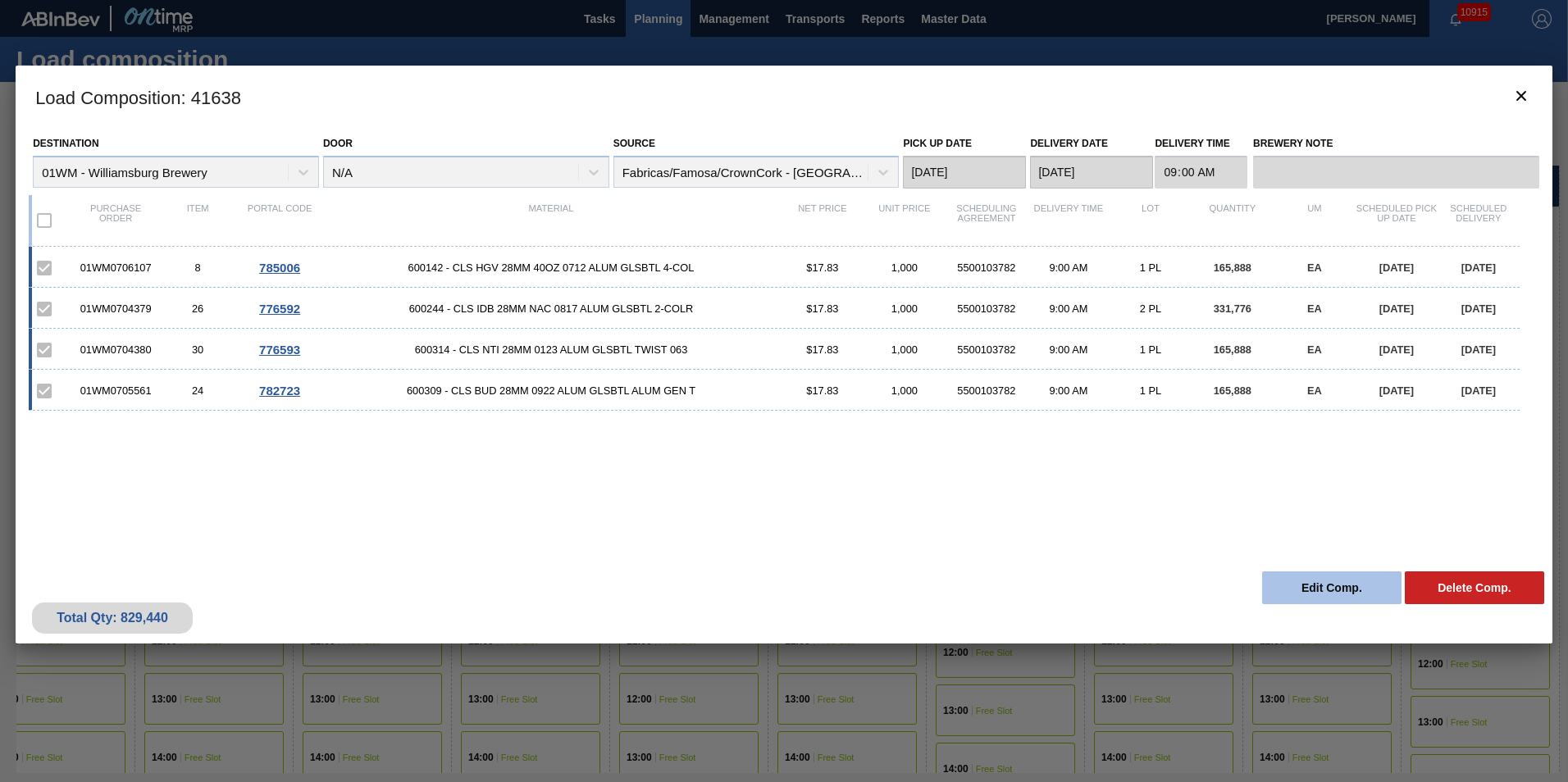
click at [1309, 594] on button "Edit Comp." at bounding box center [1332, 587] width 139 height 32
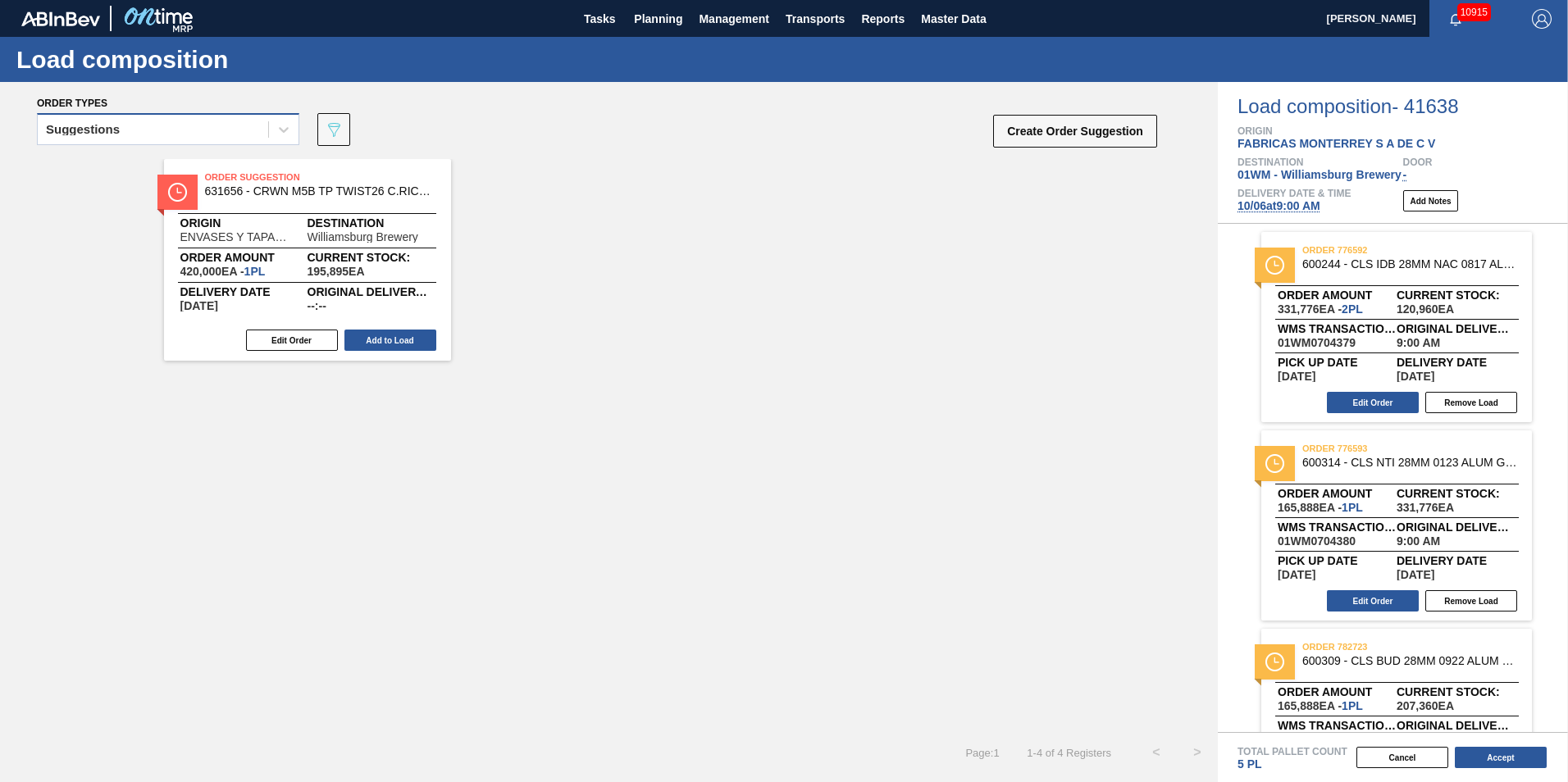
click at [220, 131] on div "Suggestions" at bounding box center [153, 130] width 231 height 24
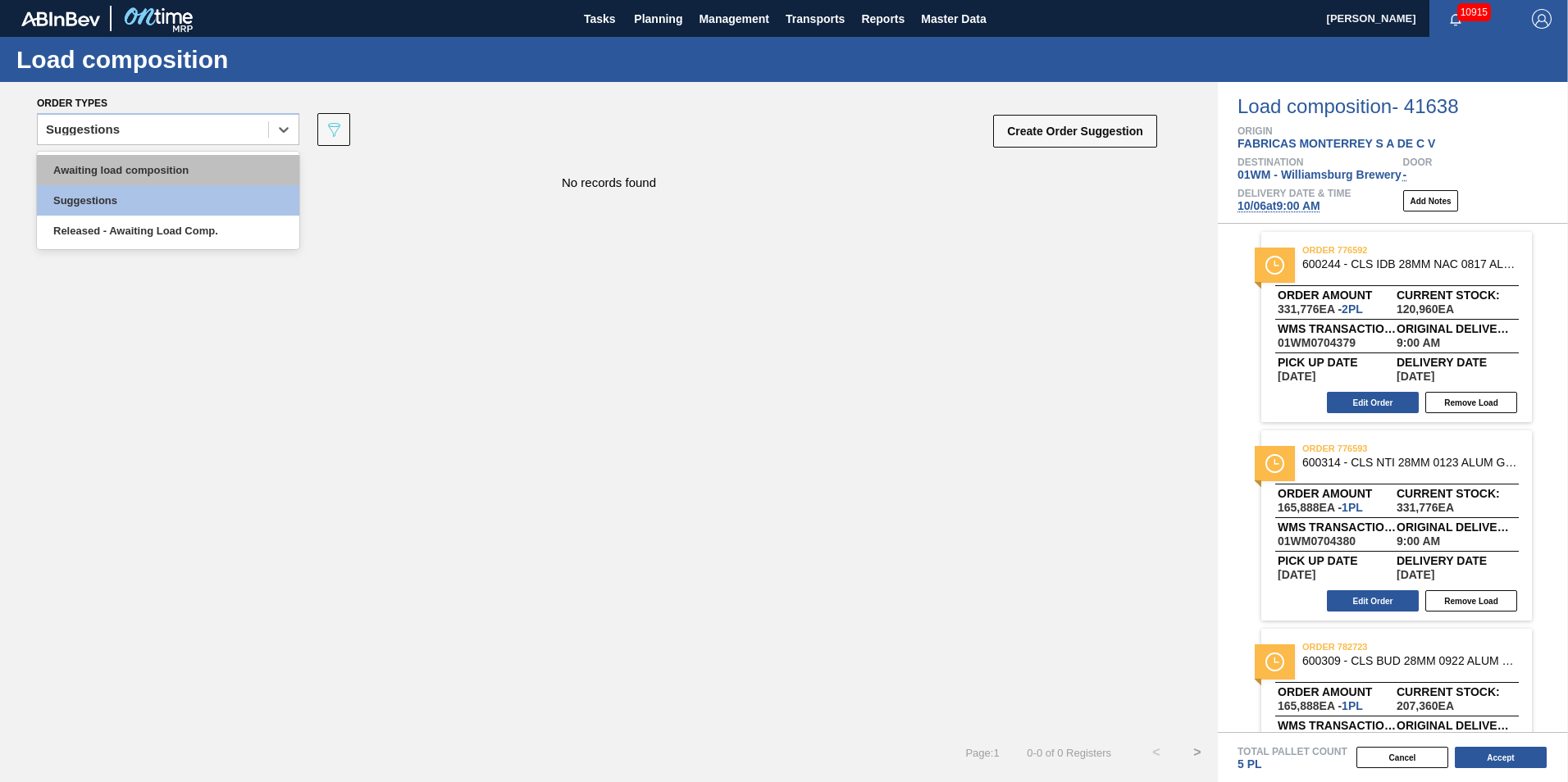
click at [186, 172] on div "Awaiting load composition" at bounding box center [168, 170] width 262 height 31
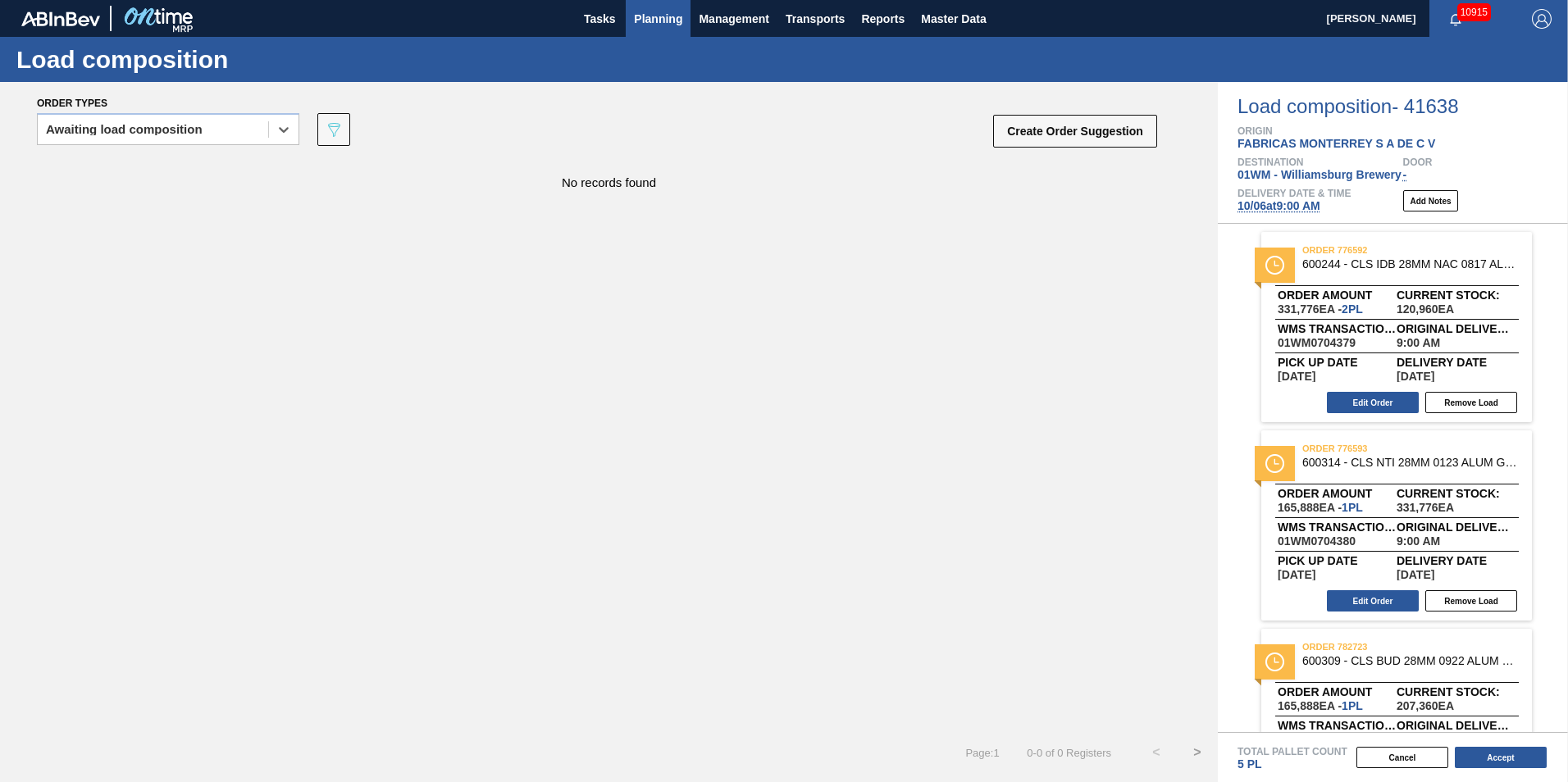
click at [658, 31] on button "Planning" at bounding box center [658, 19] width 65 height 37
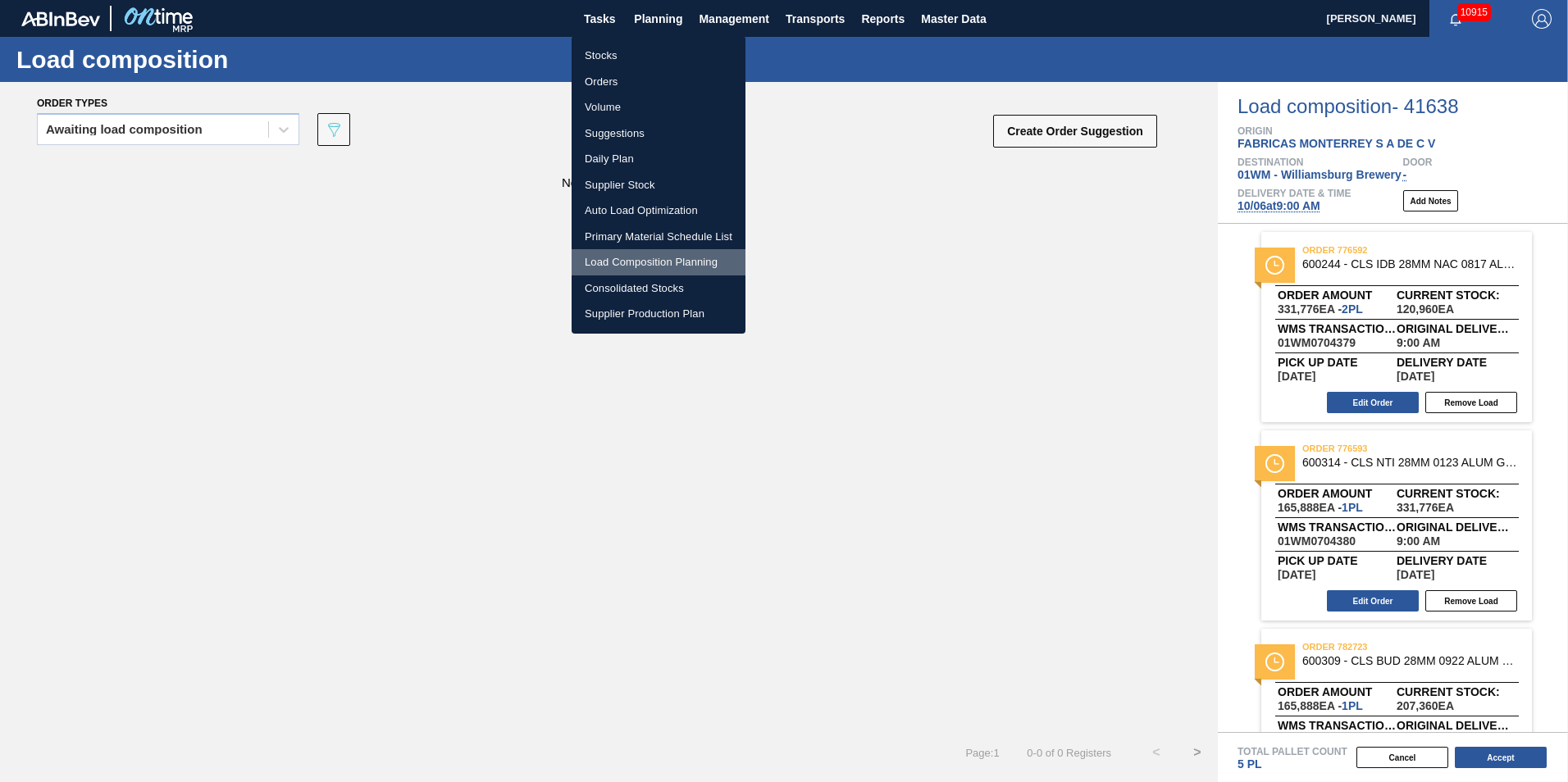
click at [629, 259] on li "Load Composition Planning" at bounding box center [659, 262] width 174 height 26
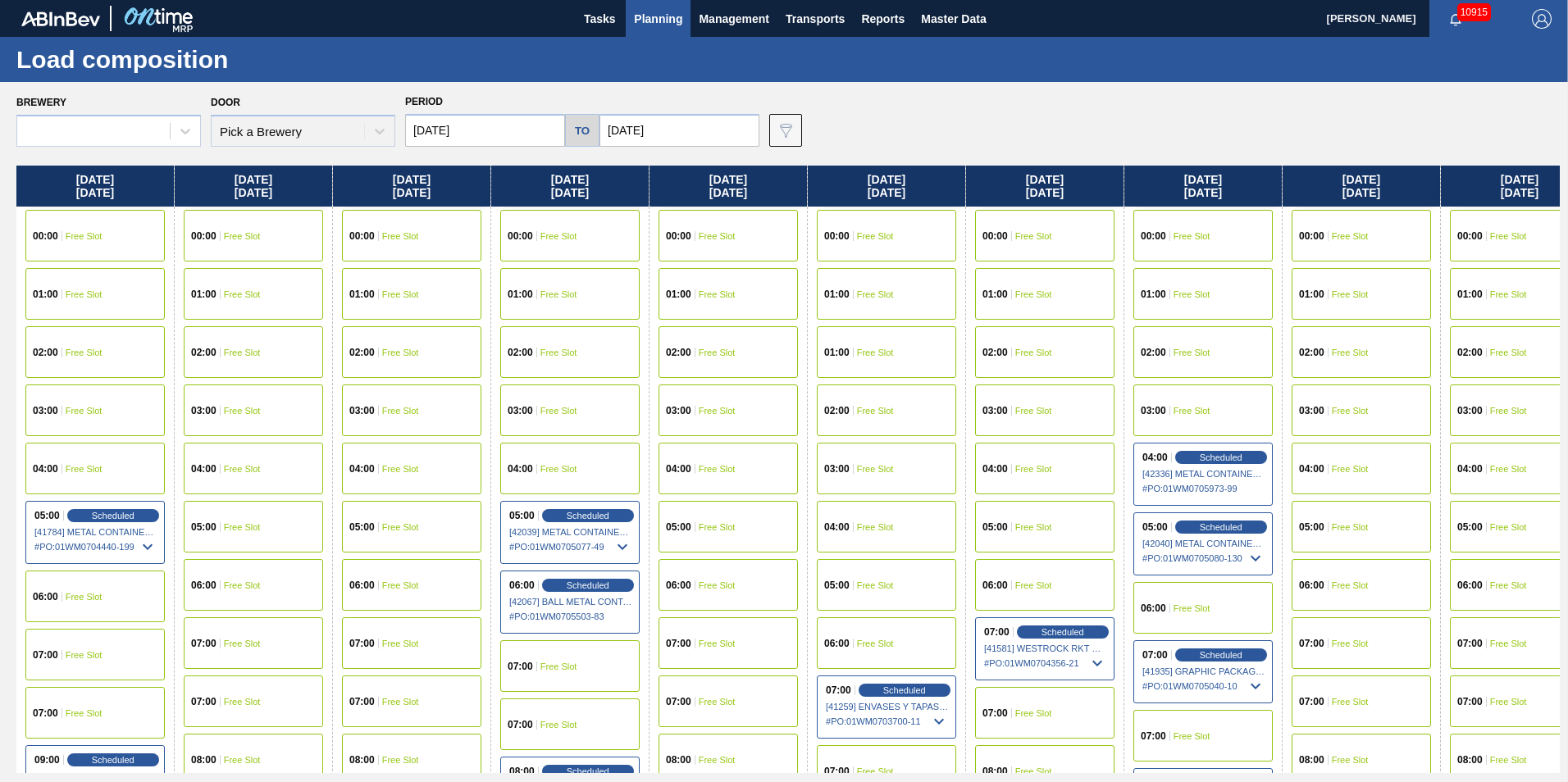
click at [649, 18] on span "Planning" at bounding box center [658, 19] width 48 height 19
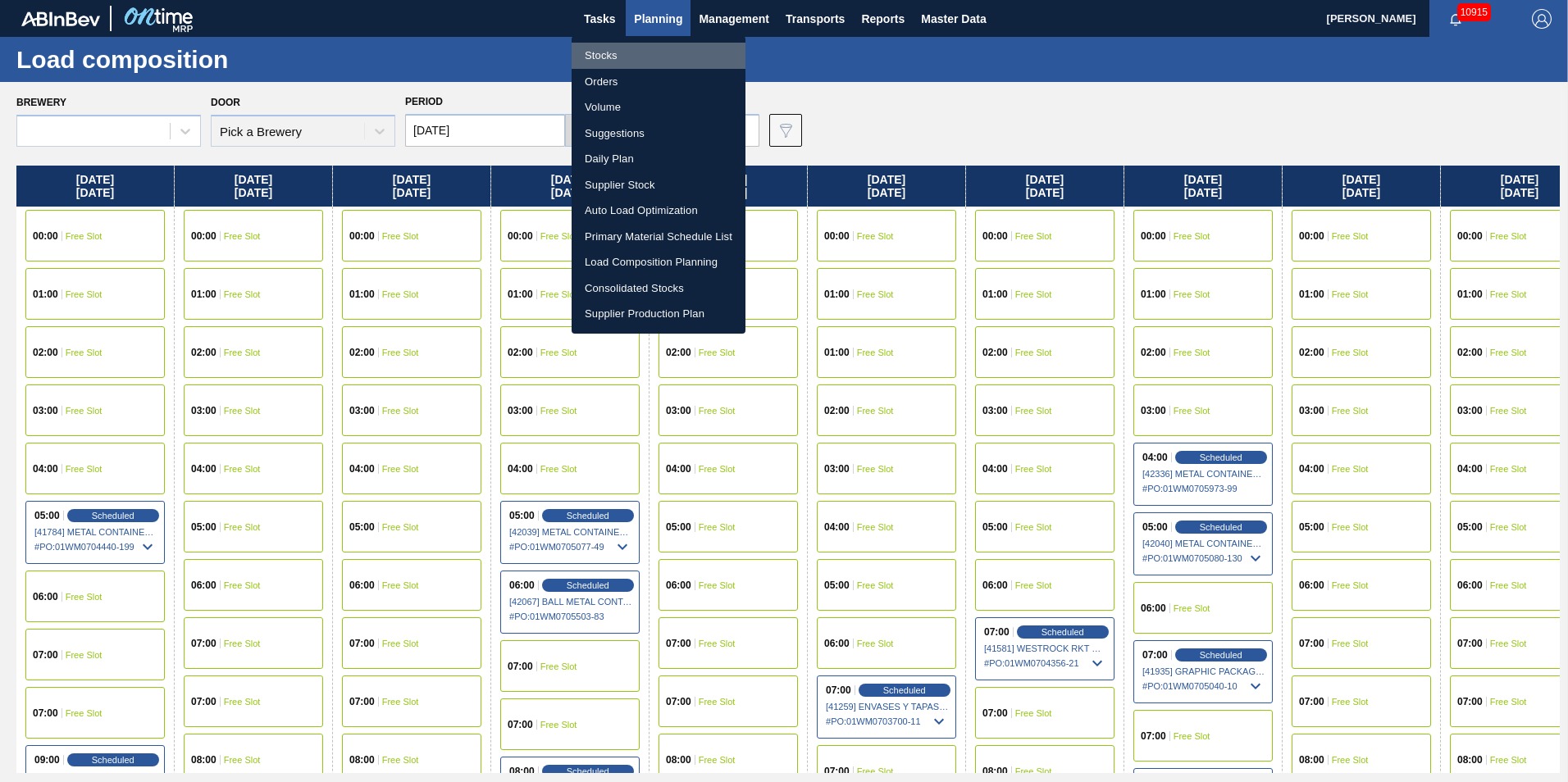
click at [639, 55] on li "Stocks" at bounding box center [659, 56] width 174 height 26
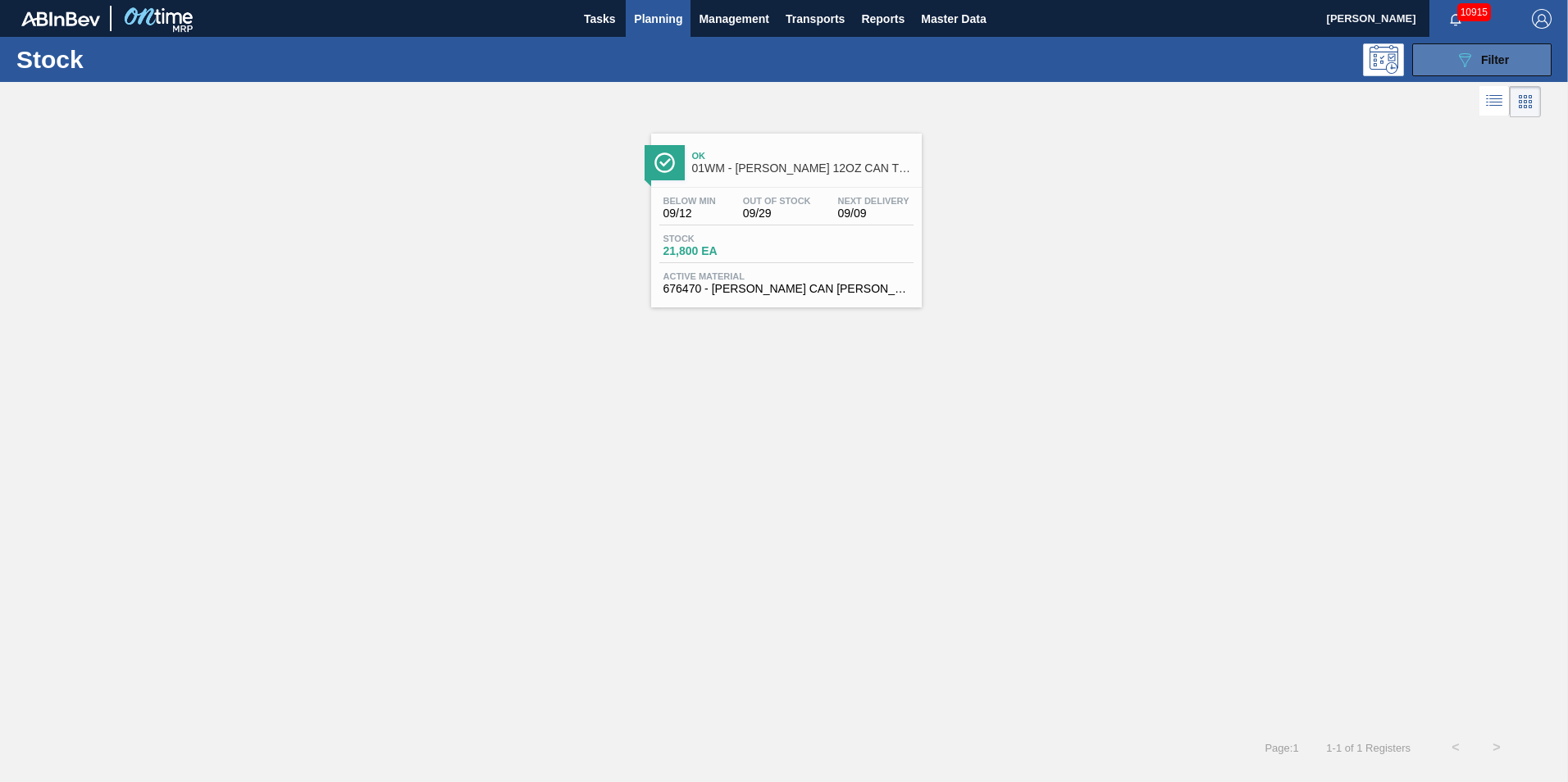
click at [1540, 66] on button "089F7B8B-B2A5-4AFE-B5C0-19BA573D28AC Filter" at bounding box center [1482, 59] width 139 height 32
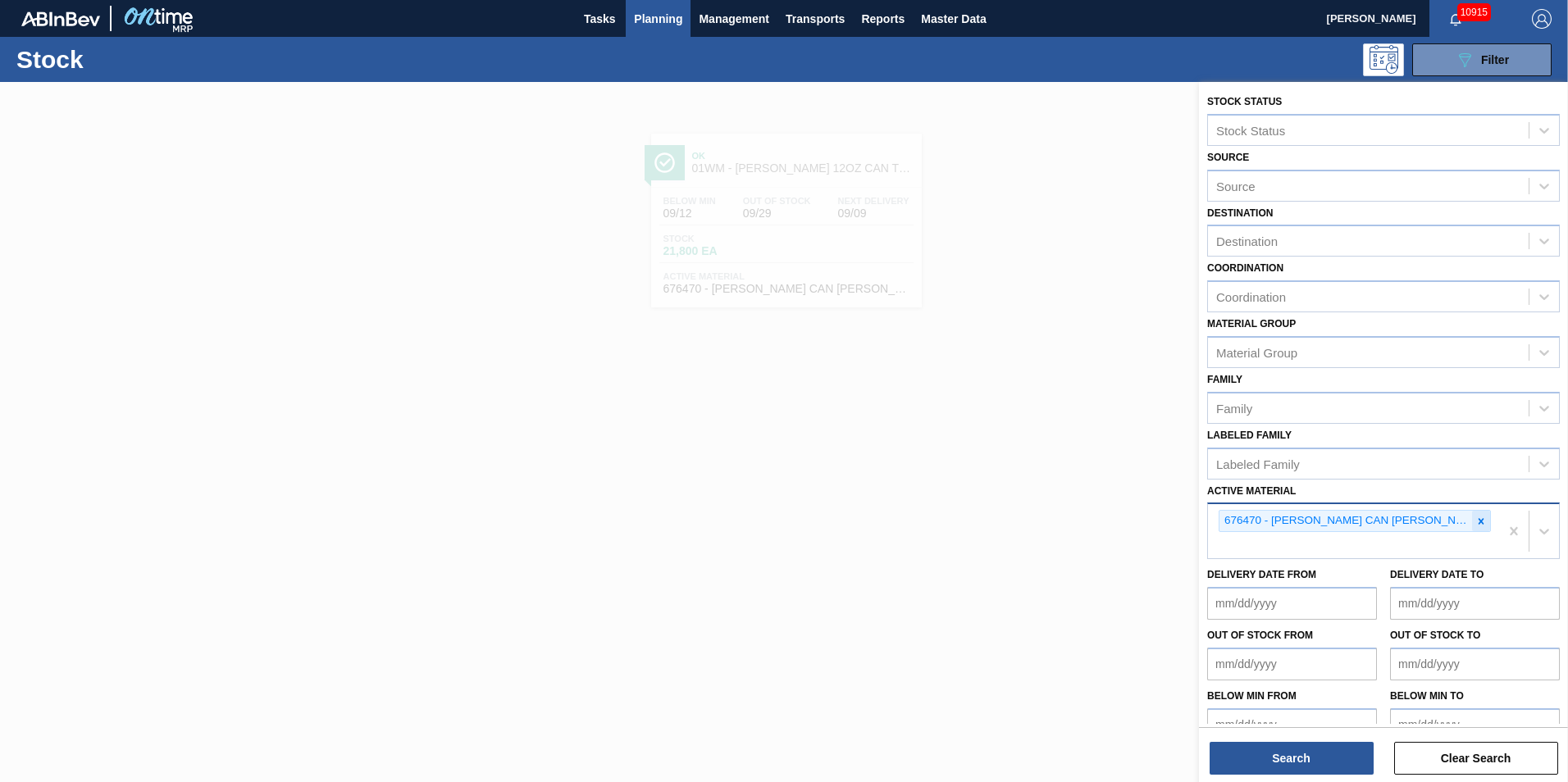
click at [1483, 521] on icon at bounding box center [1481, 522] width 11 height 11
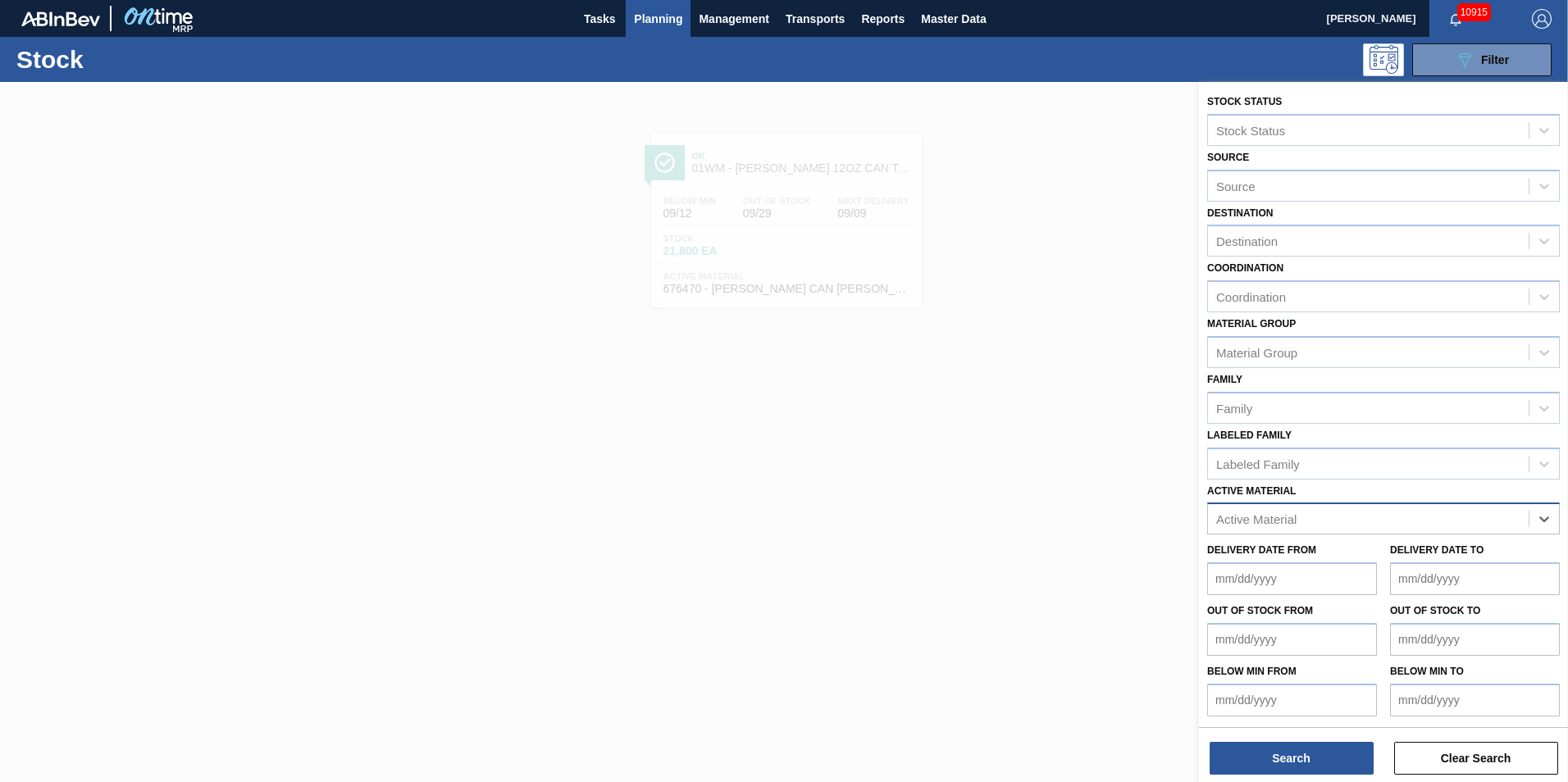
click at [1392, 521] on div "Active Material" at bounding box center [1369, 520] width 321 height 24
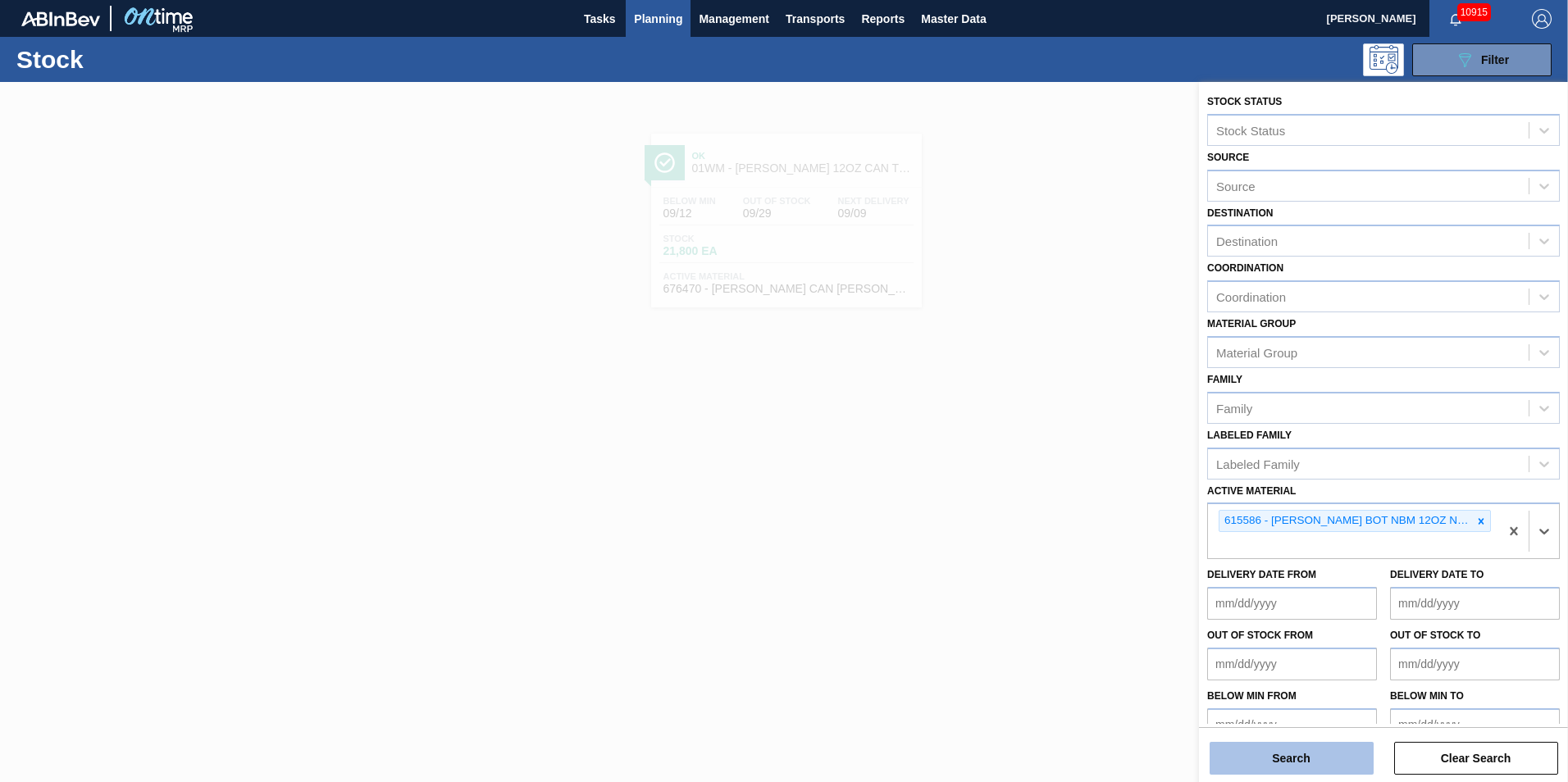
click at [1328, 765] on button "Search" at bounding box center [1291, 758] width 164 height 32
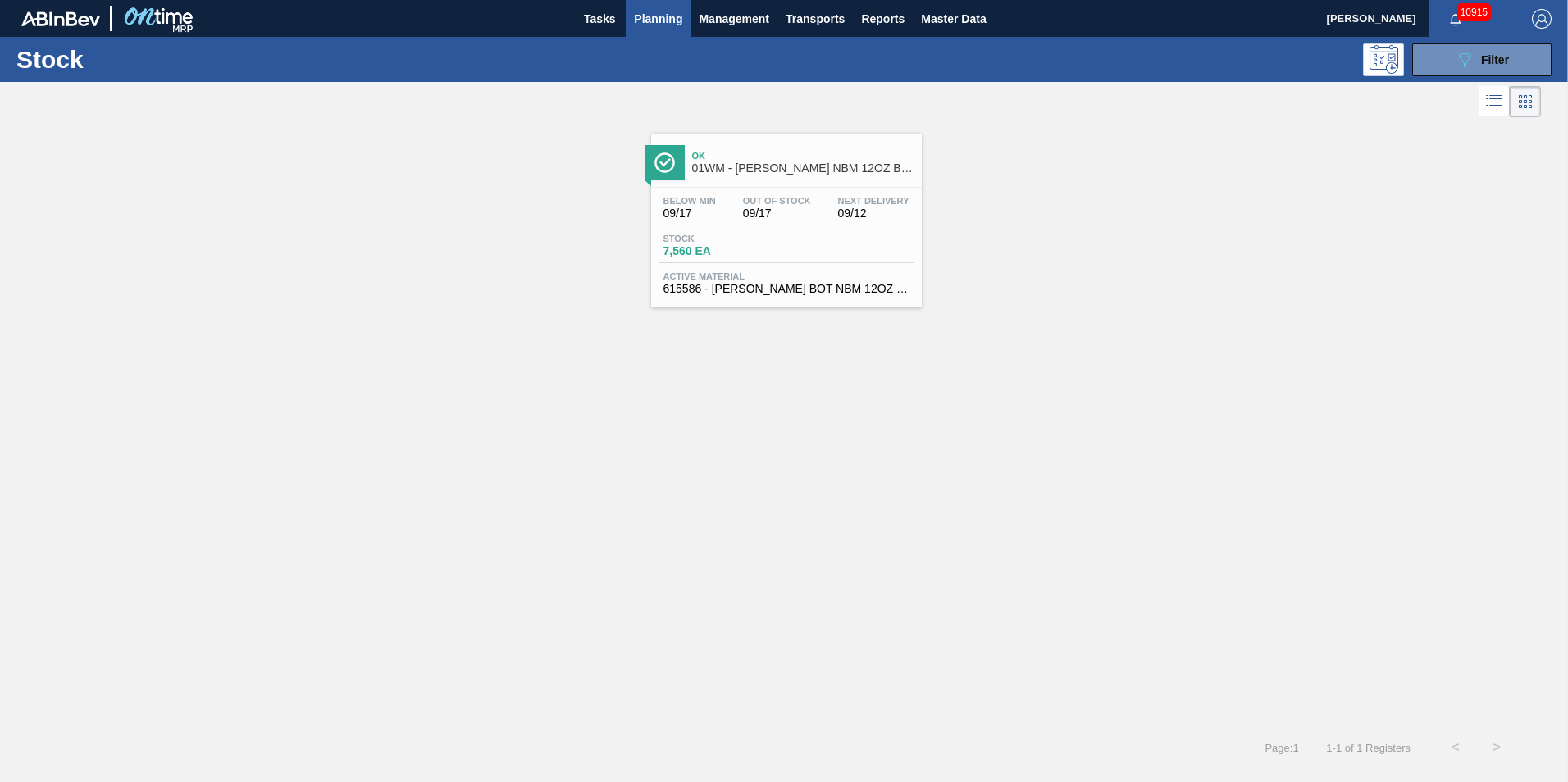
click at [803, 209] on span "09/17" at bounding box center [777, 213] width 68 height 12
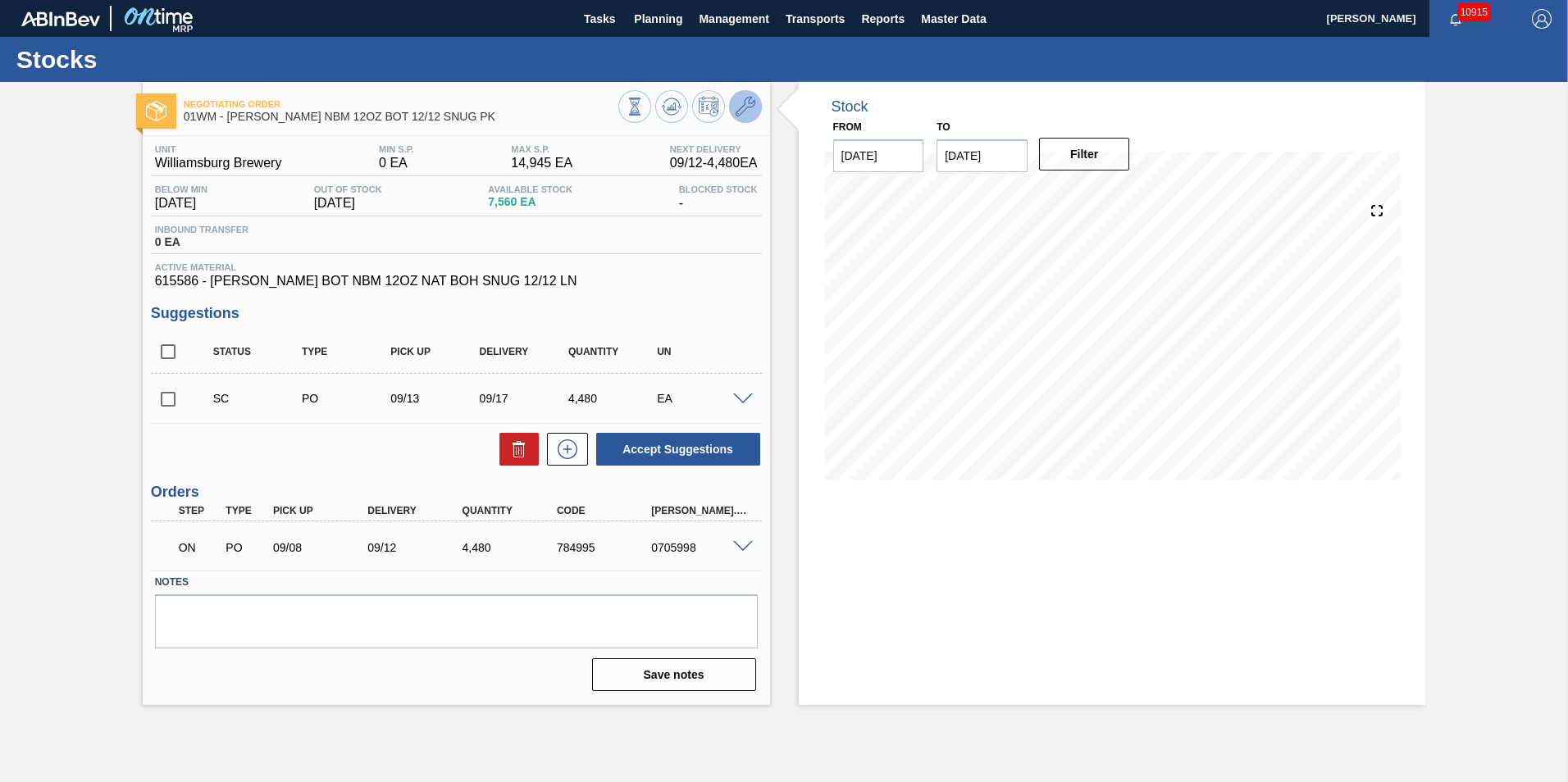
click at [740, 97] on icon at bounding box center [745, 106] width 19 height 19
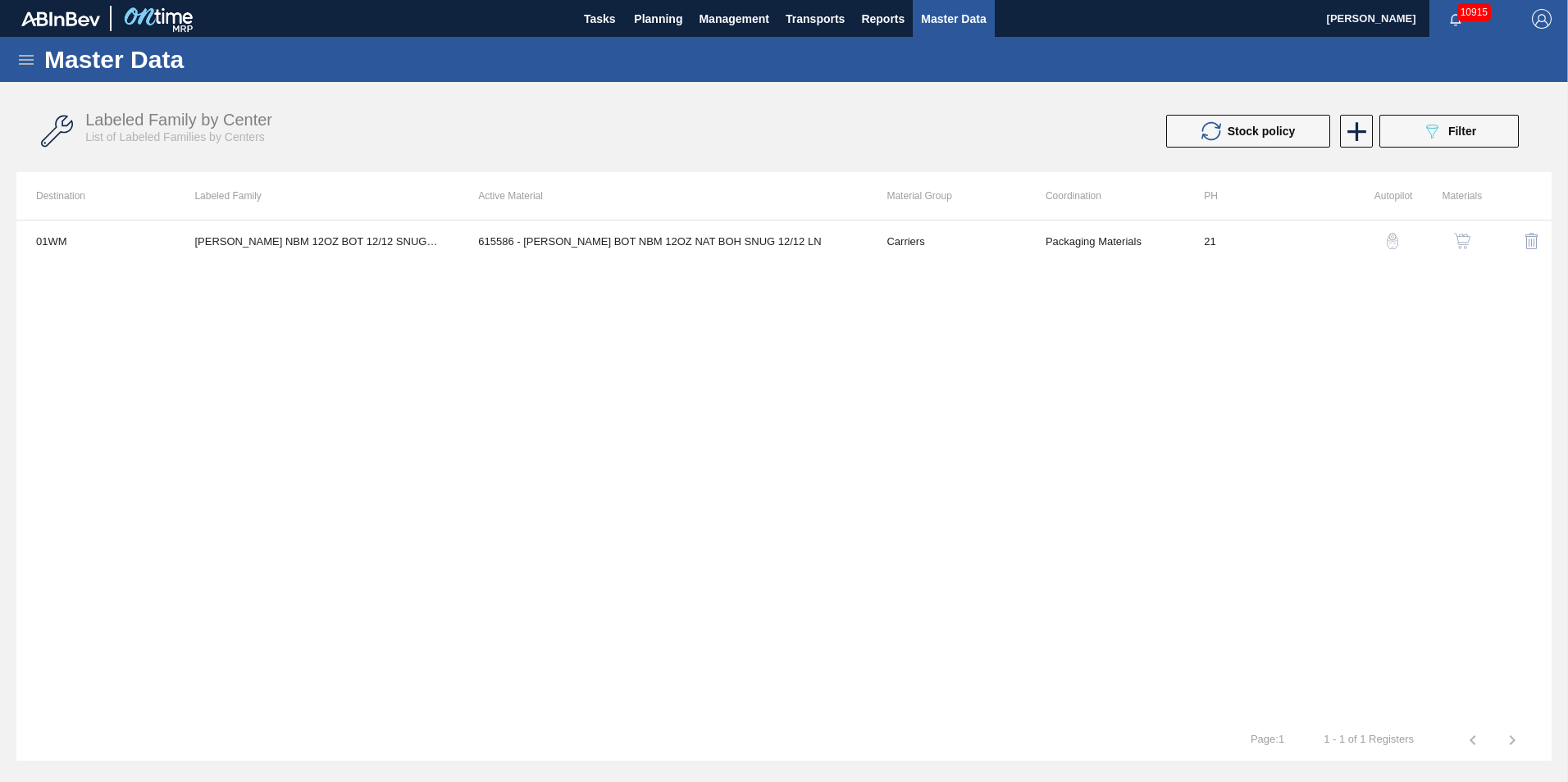
click at [1467, 244] on img "button" at bounding box center [1462, 241] width 17 height 17
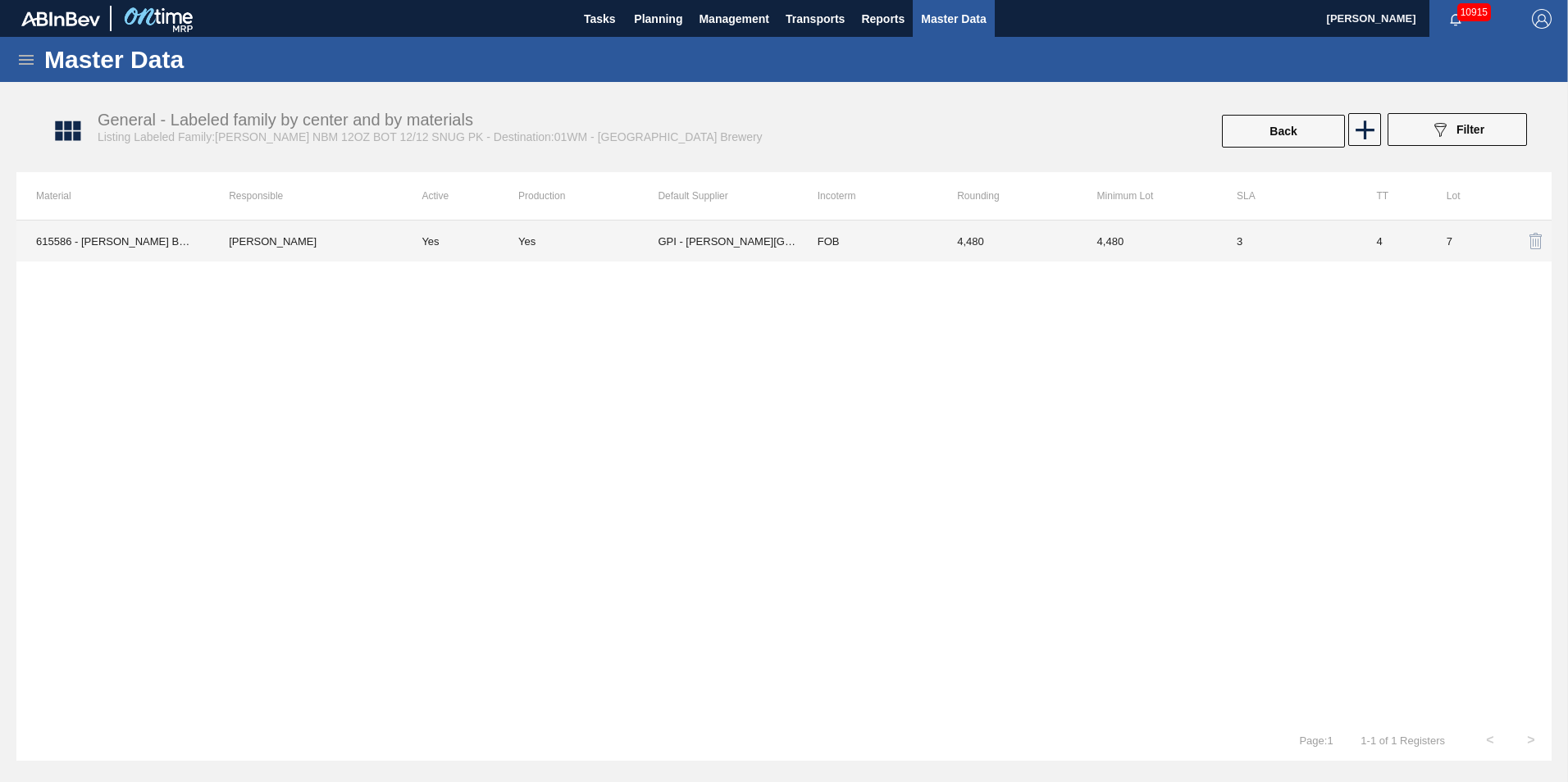
click at [760, 244] on td "GPI - W. Monroe" at bounding box center [727, 241] width 139 height 41
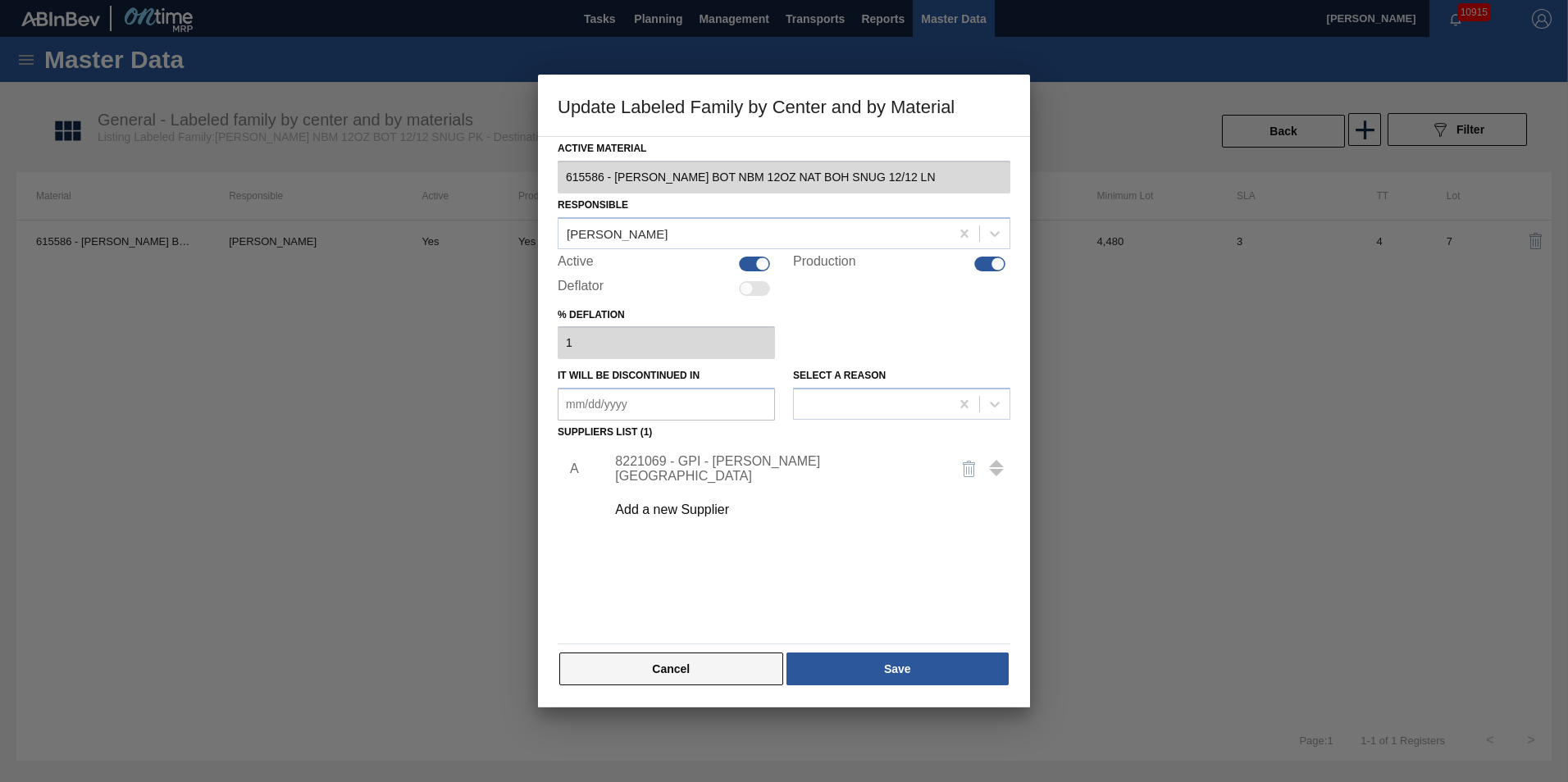
click at [711, 667] on button "Cancel" at bounding box center [672, 669] width 224 height 32
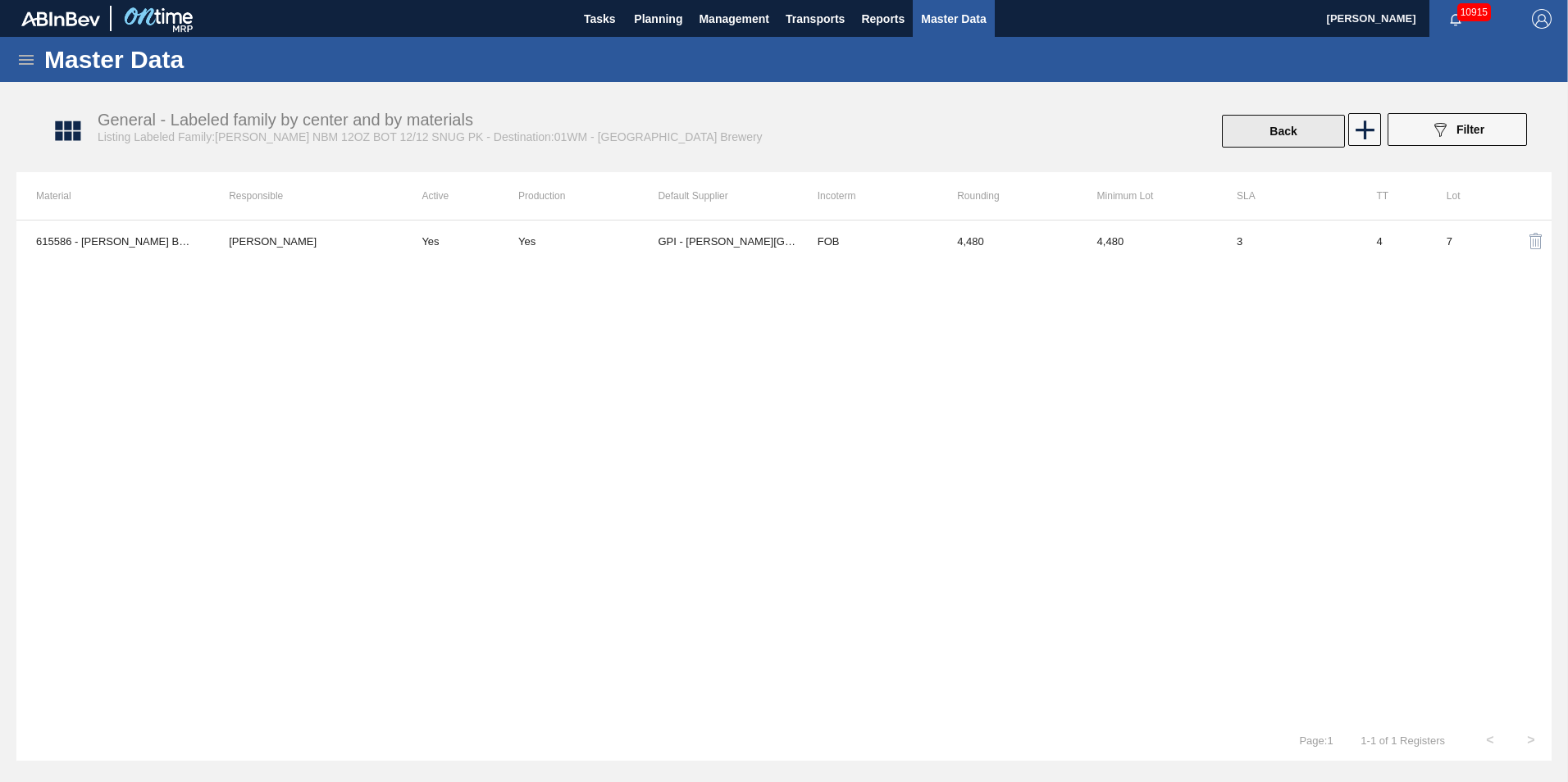
click at [1296, 127] on button "Back" at bounding box center [1283, 131] width 123 height 32
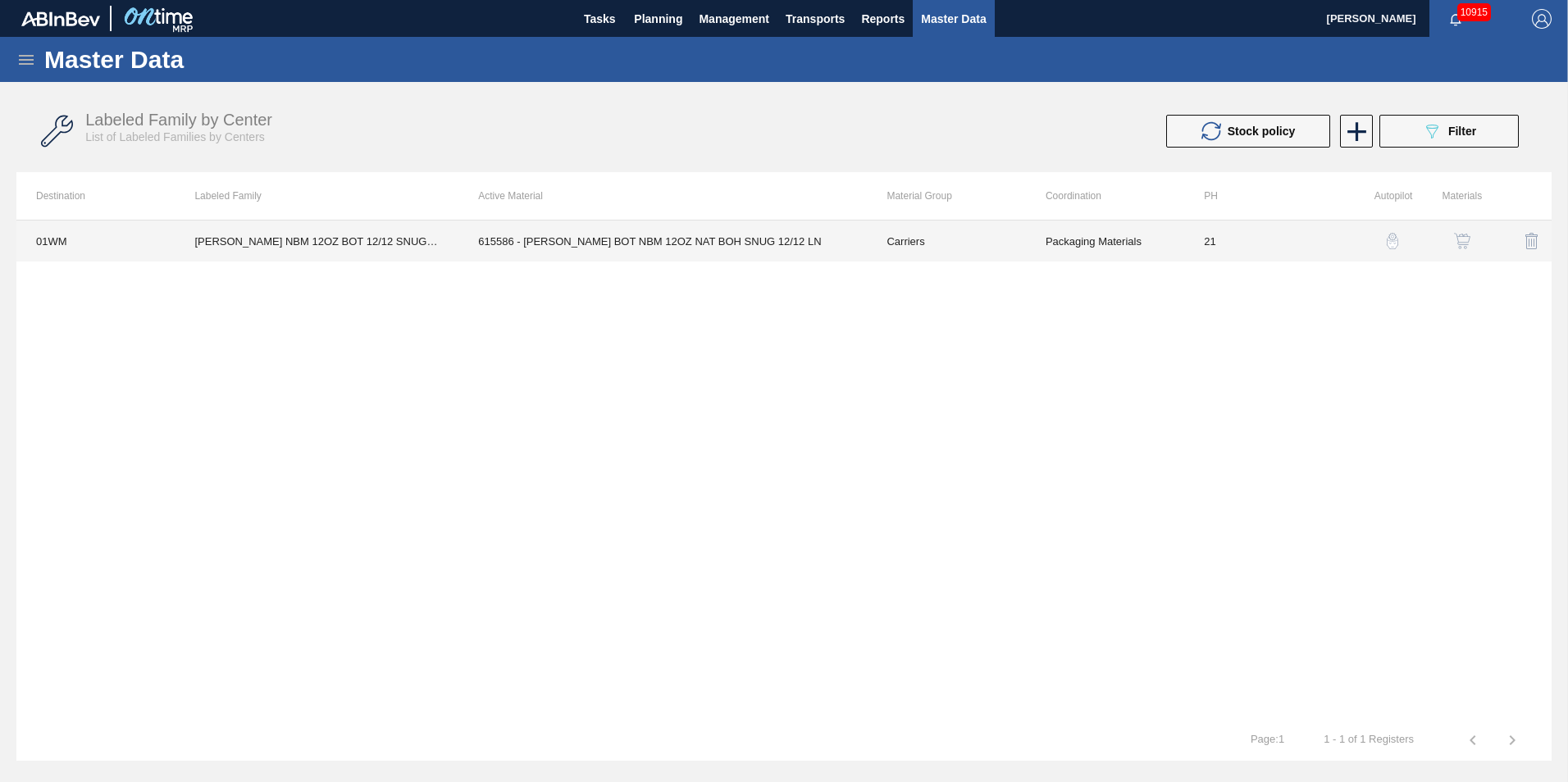
click at [772, 259] on td "615586 - CARR BOT NBM 12OZ NAT BOH SNUG 12/12 LN" at bounding box center [663, 241] width 409 height 41
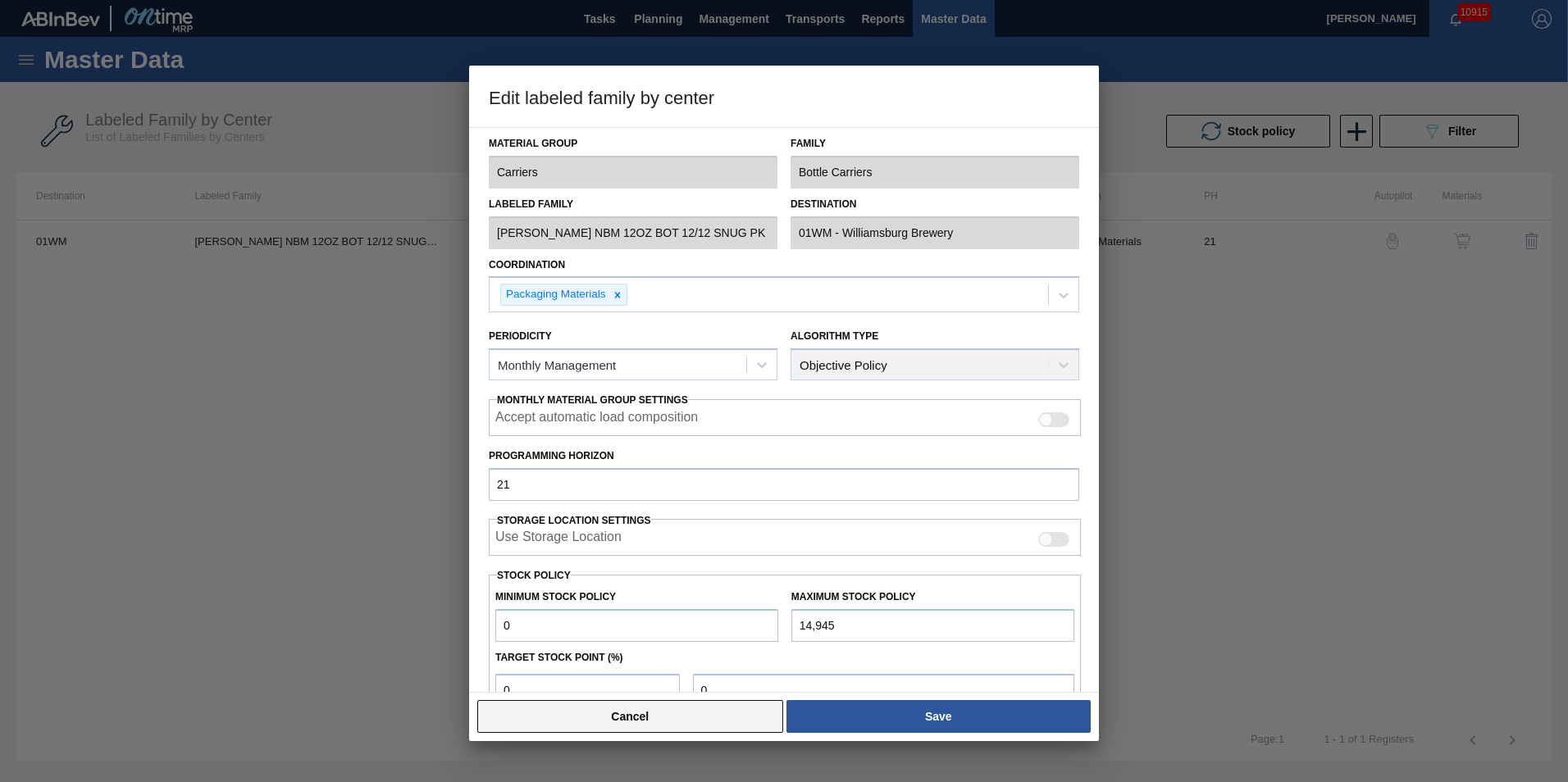
click at [676, 715] on button "Cancel" at bounding box center [630, 716] width 306 height 32
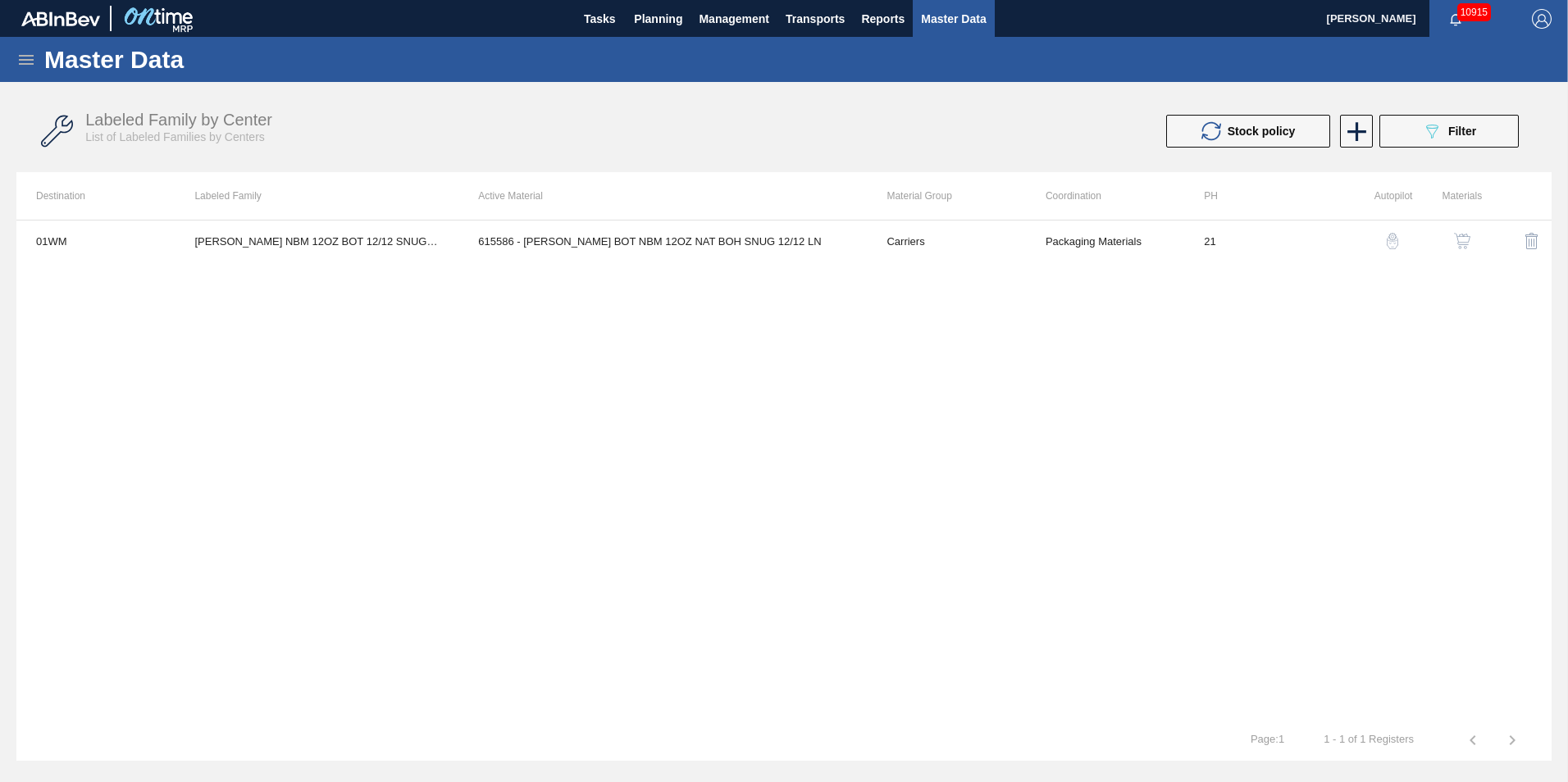
click at [1382, 242] on button "button" at bounding box center [1393, 241] width 39 height 39
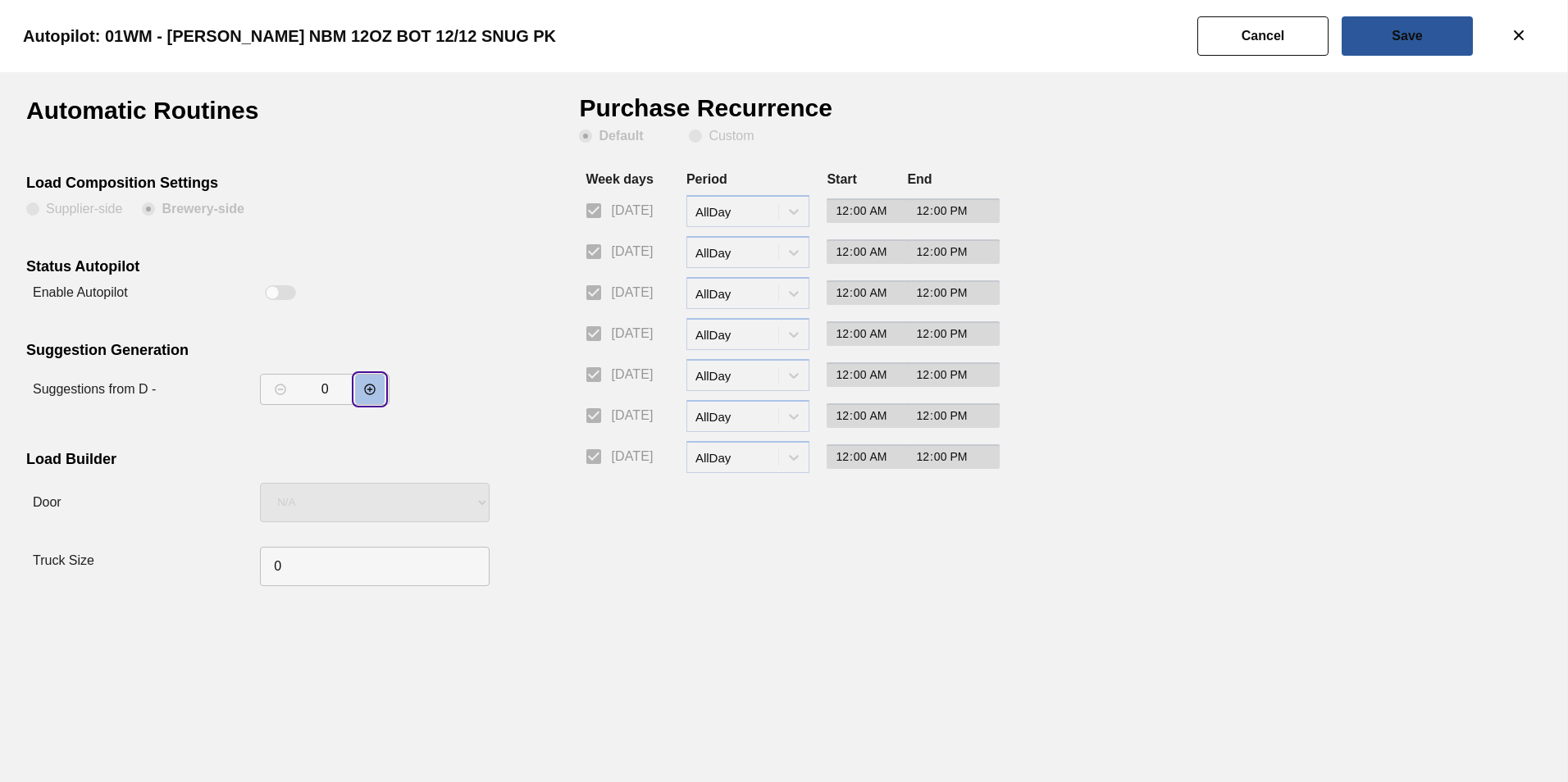
click at [371, 390] on icon "decrementar valor" at bounding box center [370, 389] width 13 height 13
click at [282, 393] on icon "incrementar valor" at bounding box center [281, 389] width 13 height 13
click at [1417, 43] on button "Save" at bounding box center [1408, 36] width 132 height 39
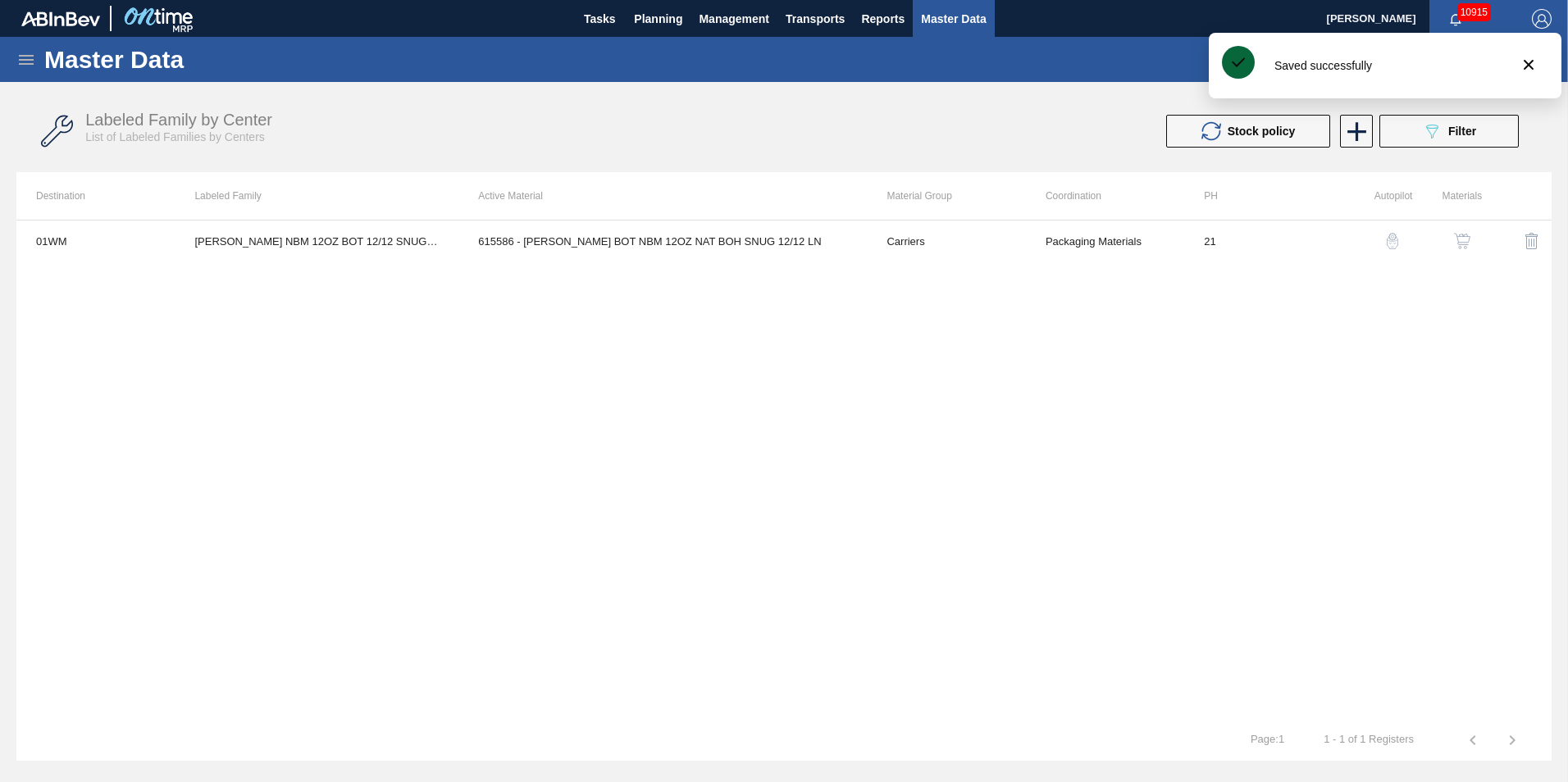
click at [28, 57] on icon at bounding box center [26, 59] width 19 height 19
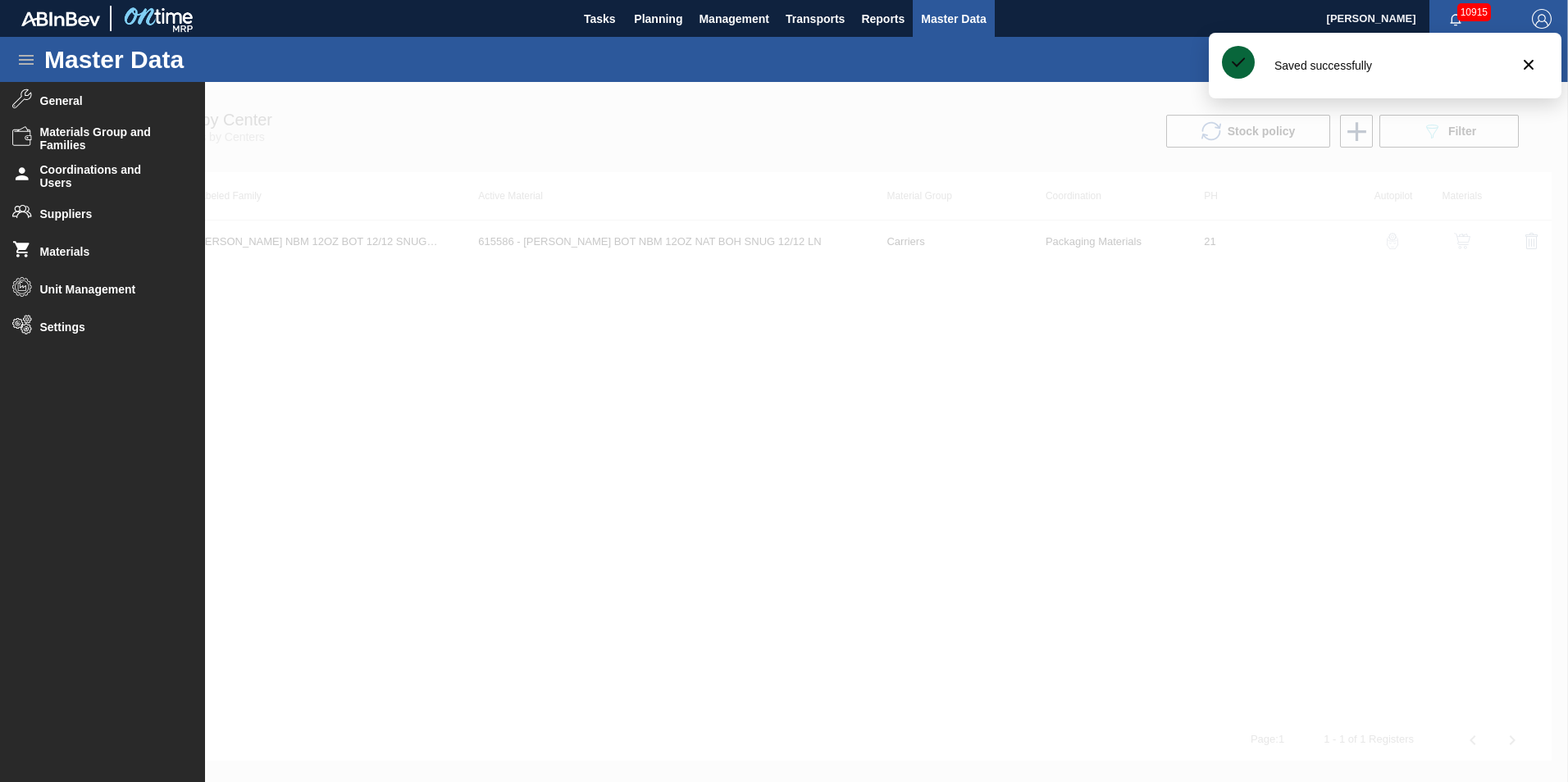
click at [374, 106] on div at bounding box center [784, 433] width 1568 height 700
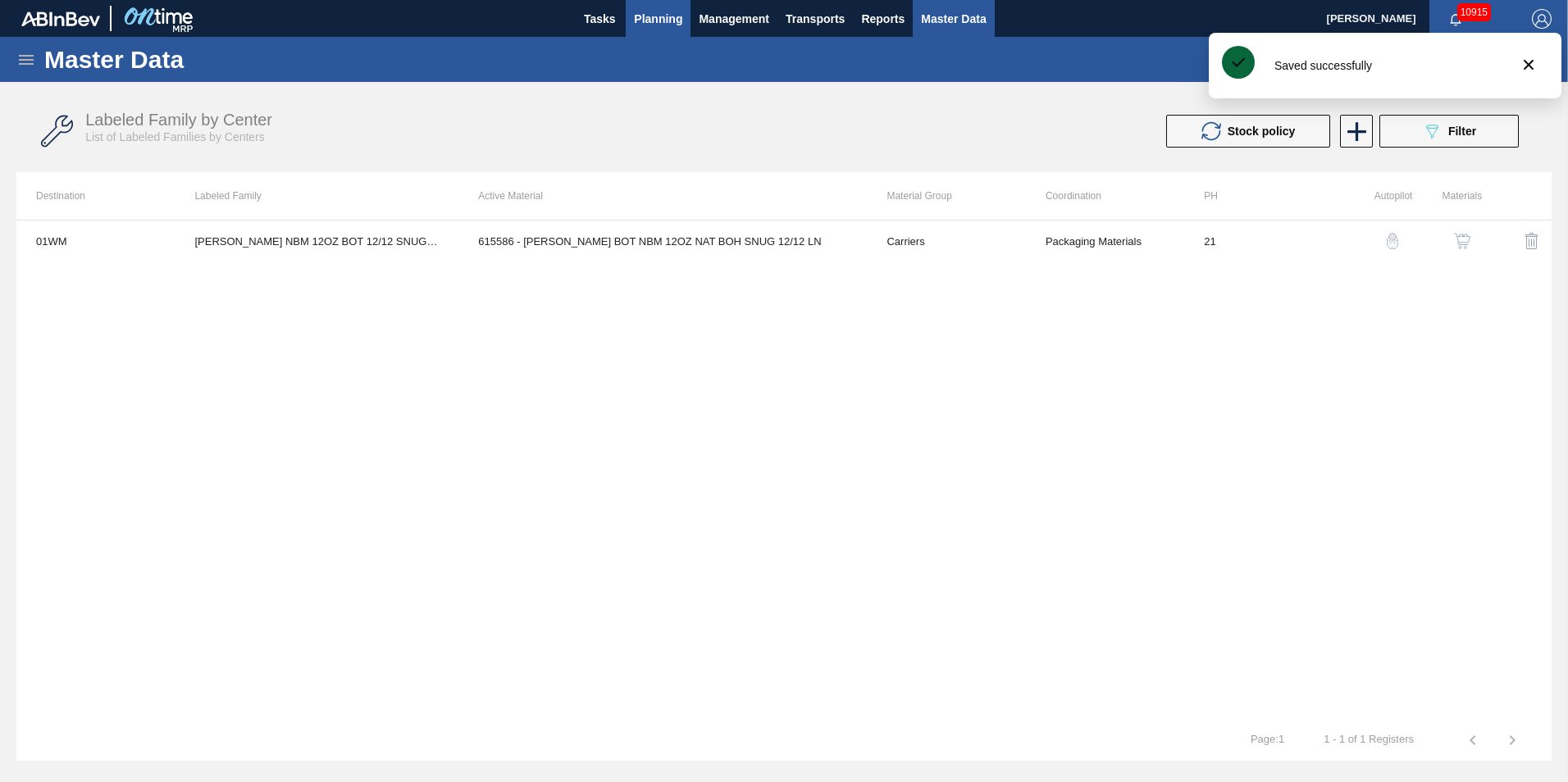
click at [651, 25] on span "Planning" at bounding box center [658, 19] width 48 height 19
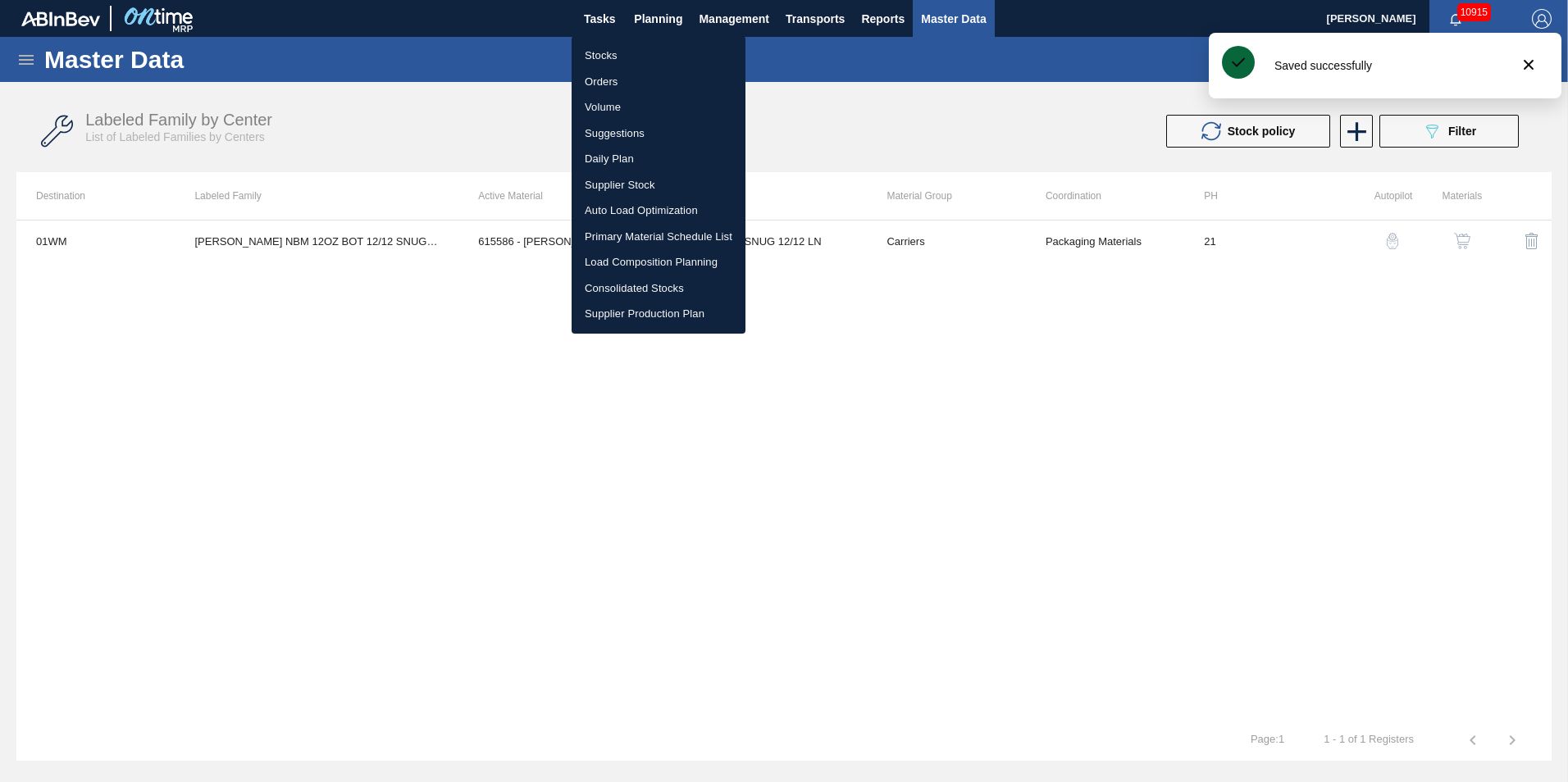
click at [639, 268] on li "Load Composition Planning" at bounding box center [659, 262] width 174 height 26
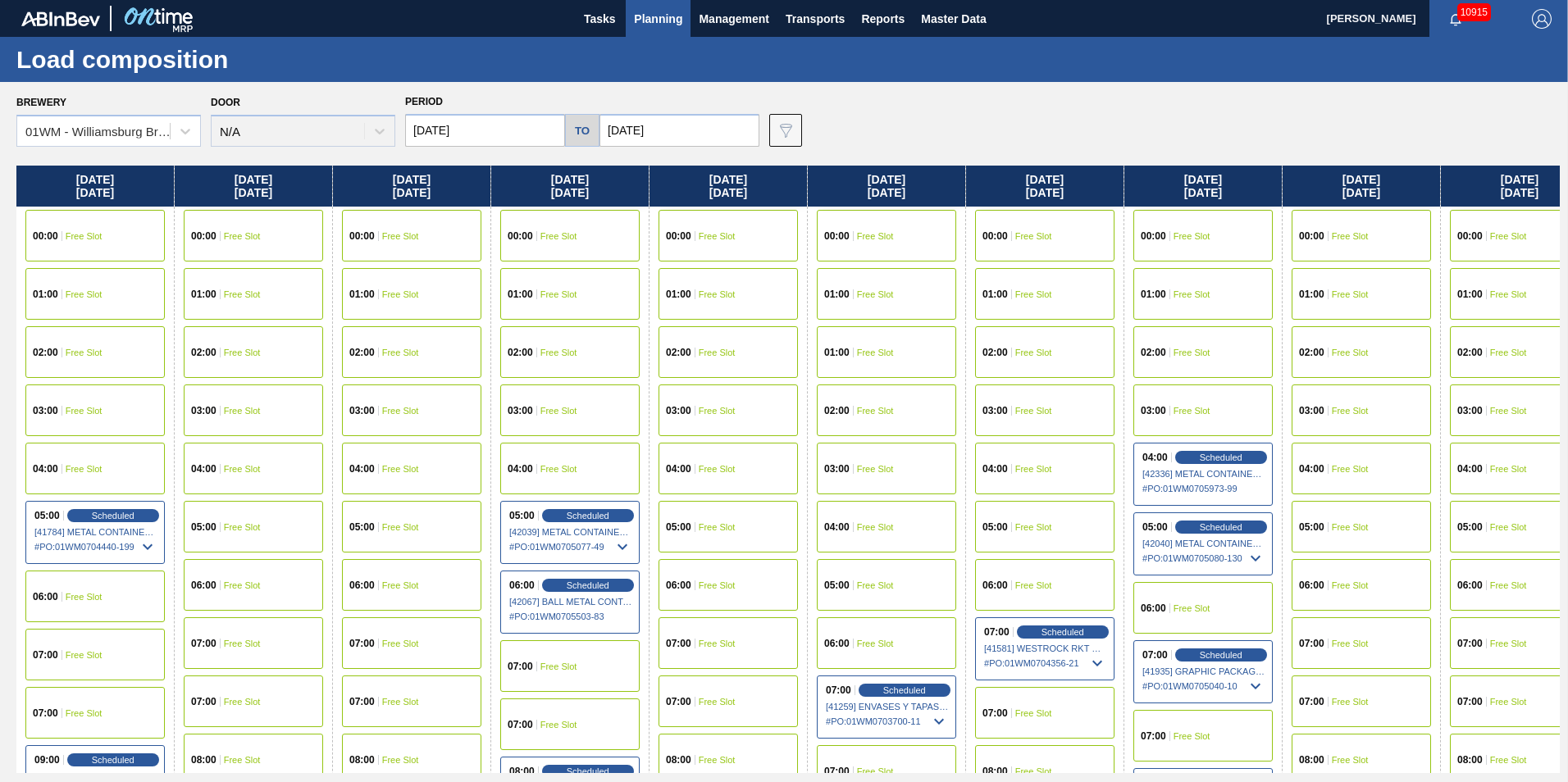
click at [651, 15] on span "Planning" at bounding box center [658, 19] width 48 height 19
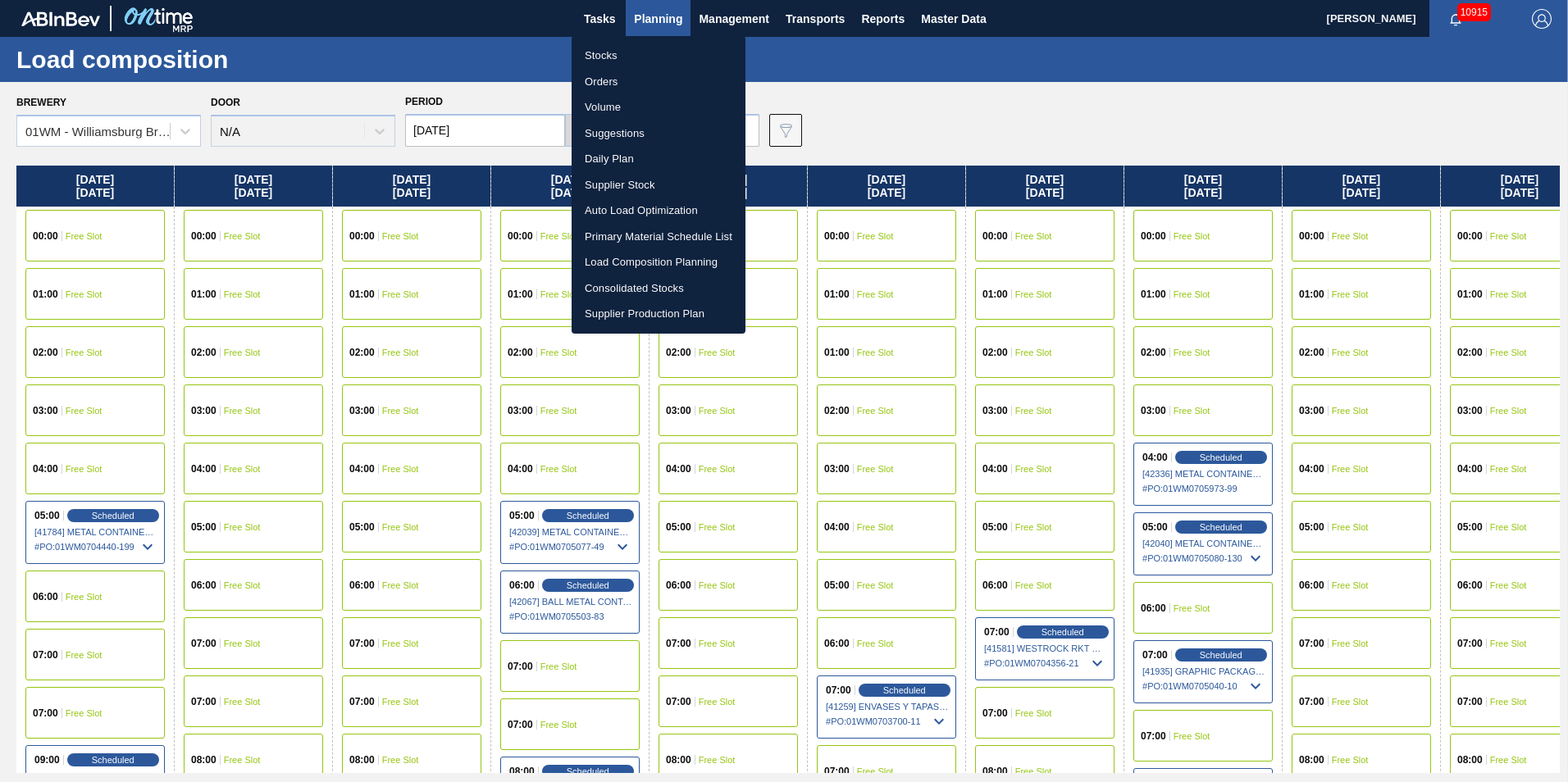
click at [626, 132] on li "Suggestions" at bounding box center [659, 133] width 174 height 26
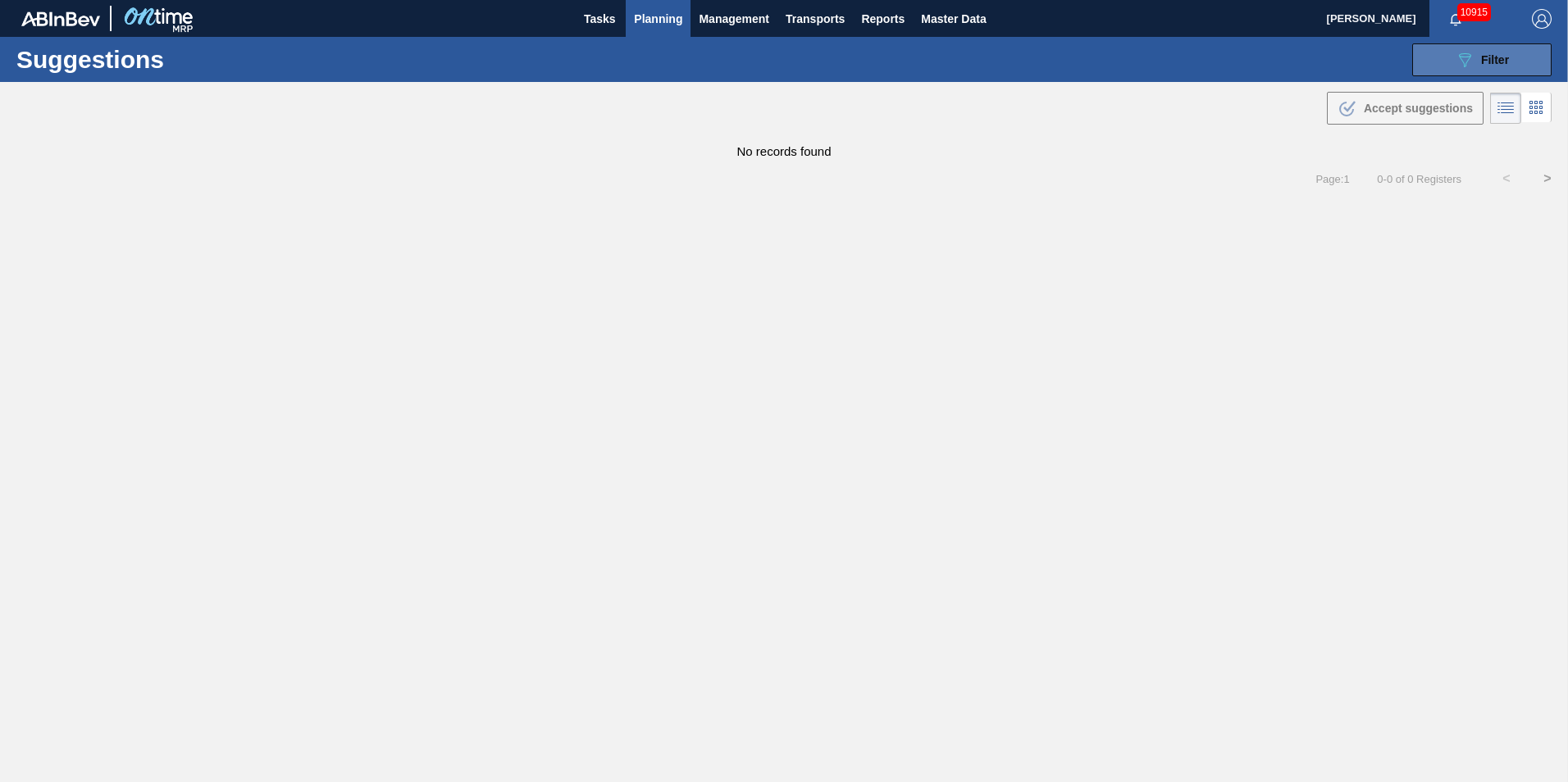
click at [1498, 71] on button "089F7B8B-B2A5-4AFE-B5C0-19BA573D28AC Filter" at bounding box center [1482, 59] width 139 height 32
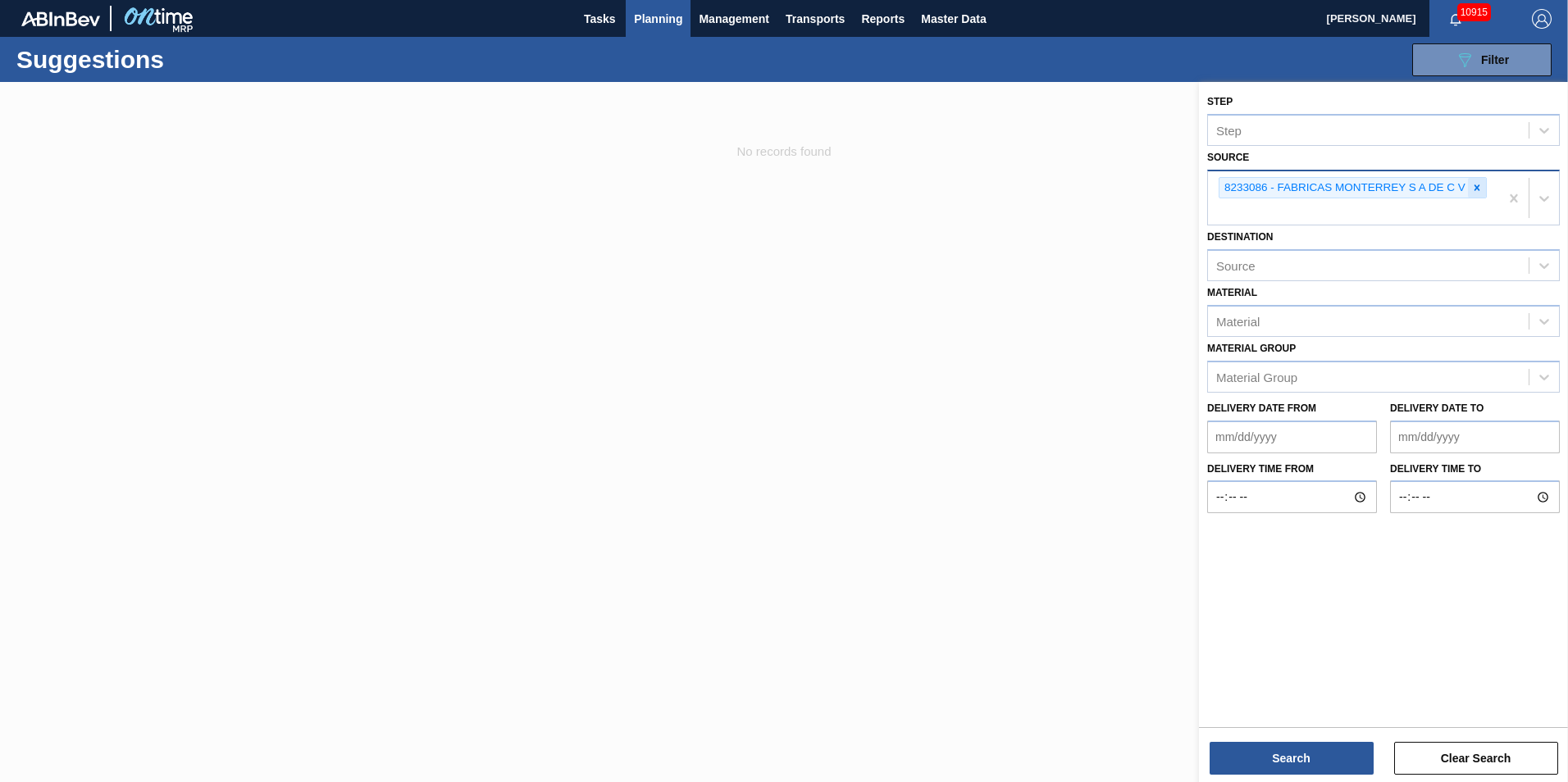
click at [1482, 188] on icon at bounding box center [1477, 187] width 11 height 11
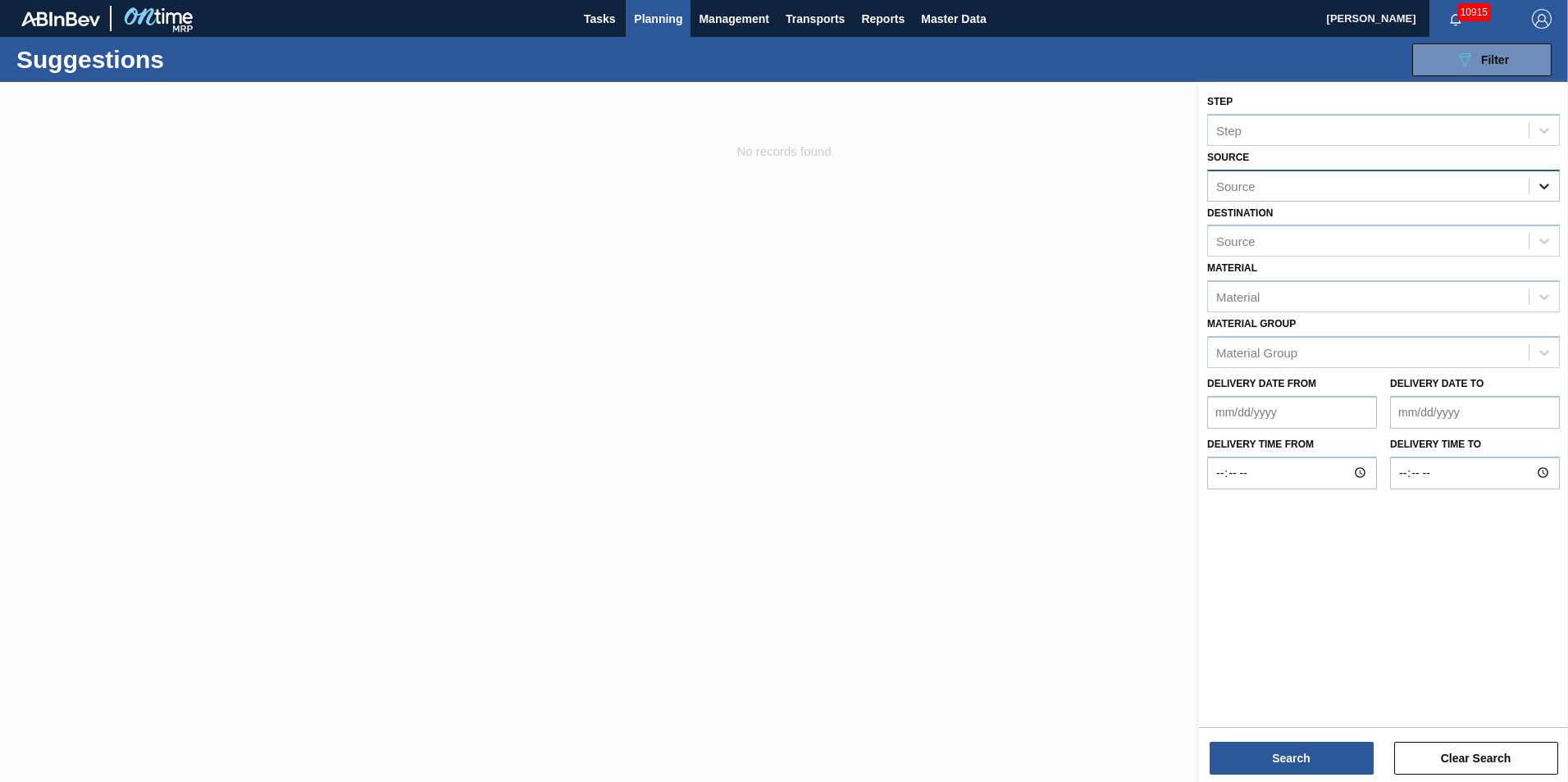
click at [1549, 196] on div at bounding box center [1545, 186] width 30 height 30
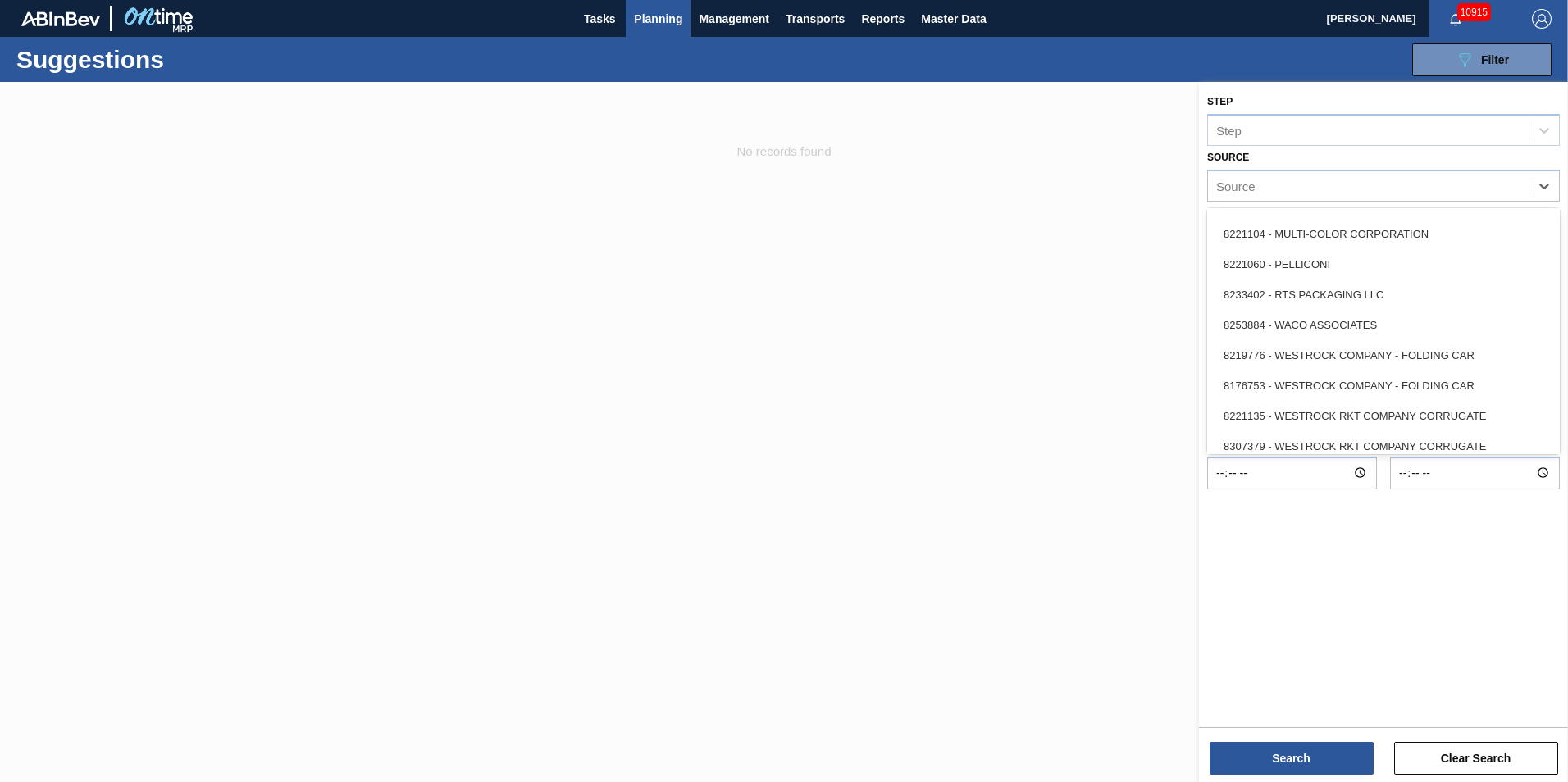
scroll to position [731, 0]
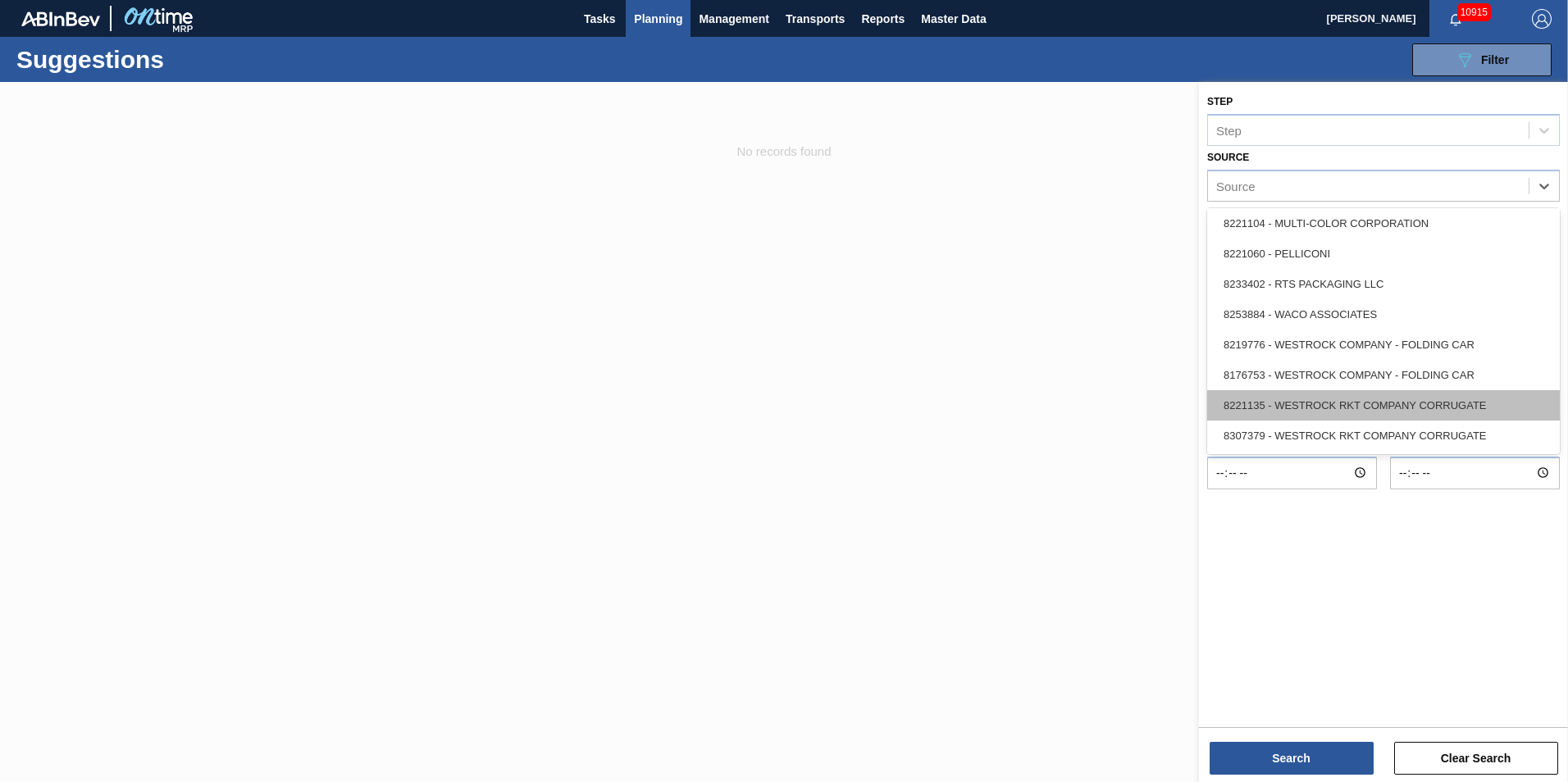
click at [1399, 402] on div "8221135 - WESTROCK RKT COMPANY CORRUGATE" at bounding box center [1384, 405] width 353 height 31
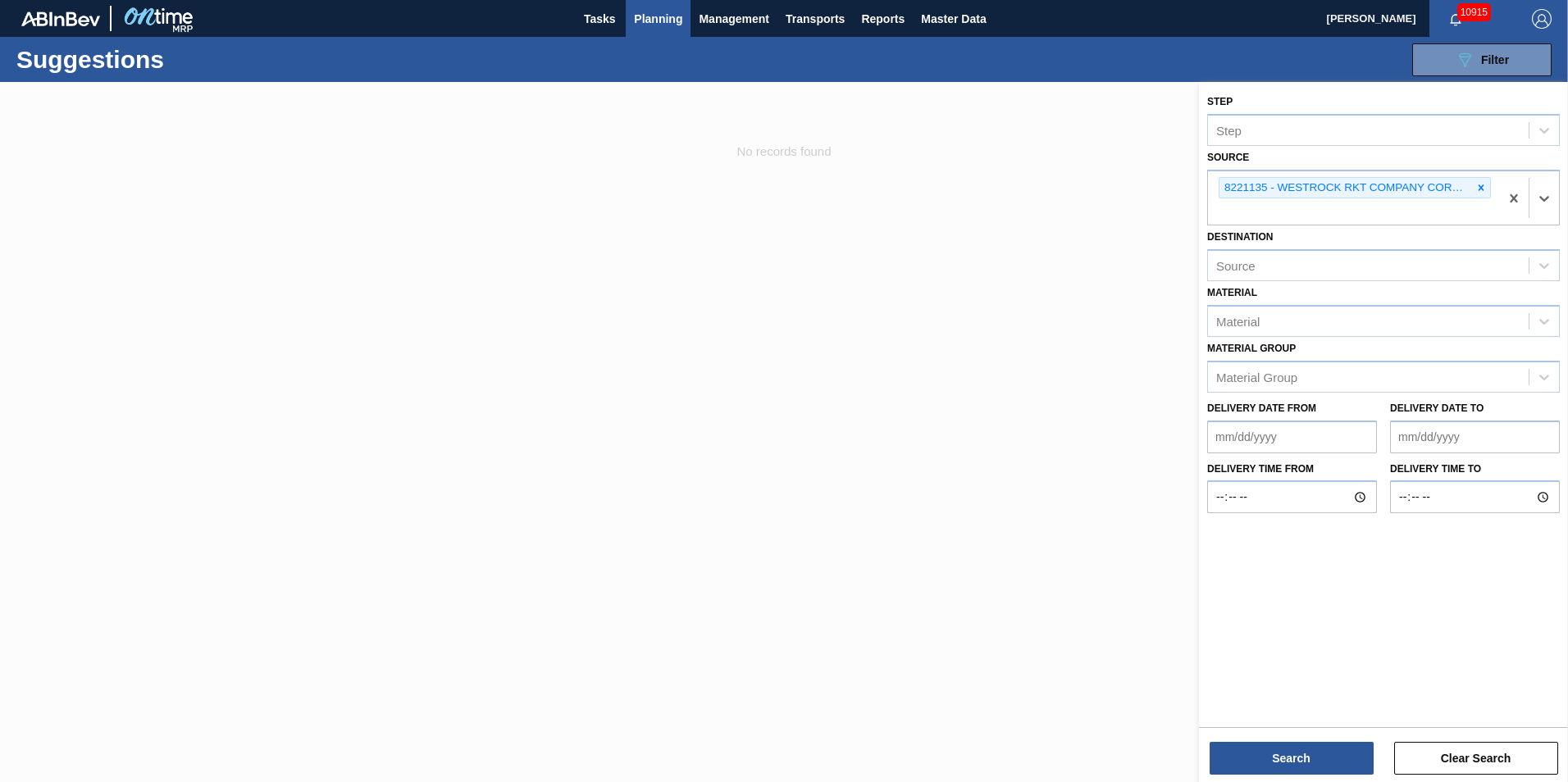
click at [1309, 741] on div "Search Clear Search" at bounding box center [1384, 750] width 369 height 46
click at [1312, 752] on button "Search" at bounding box center [1291, 758] width 164 height 32
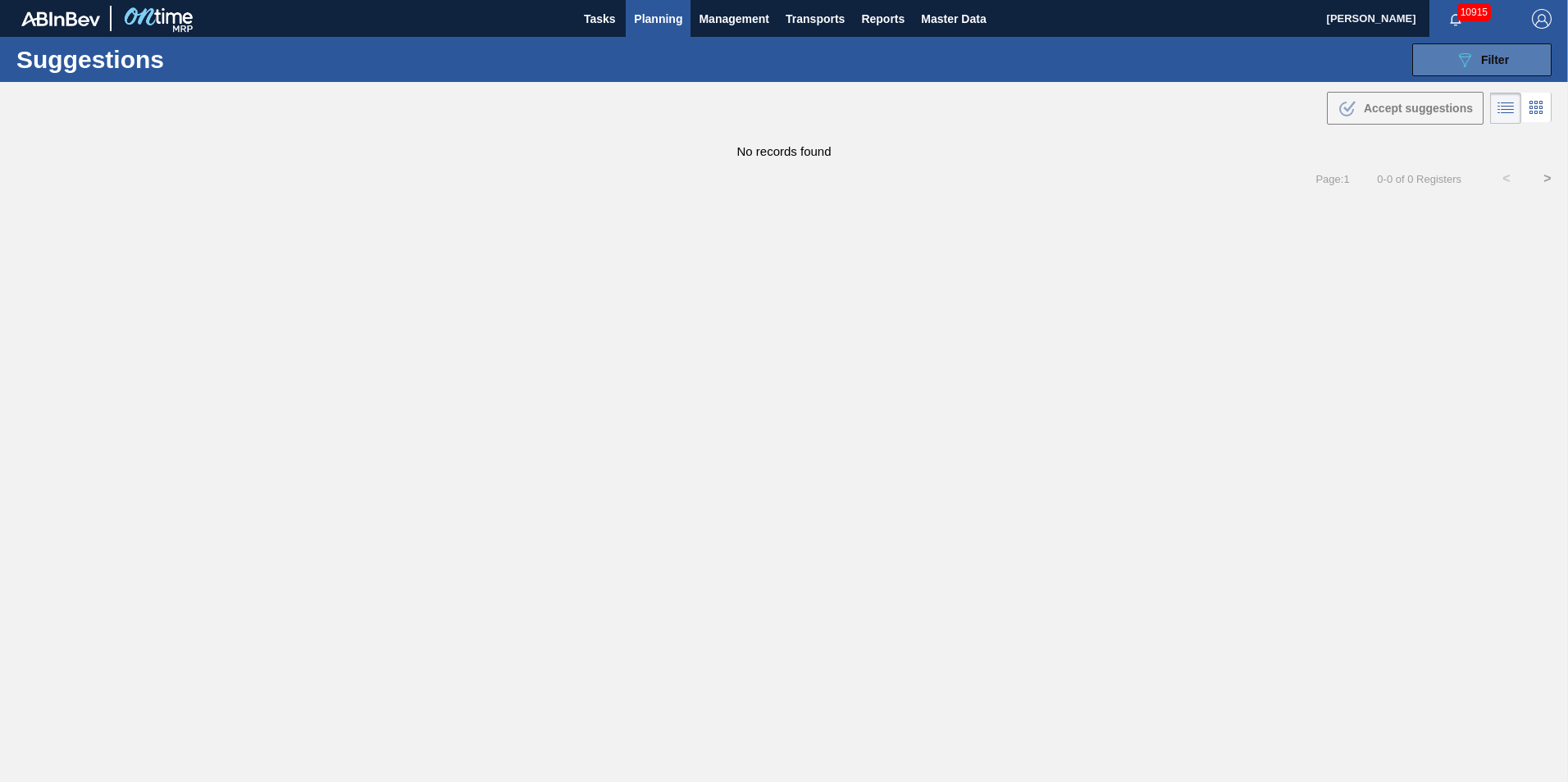
drag, startPoint x: 1545, startPoint y: 50, endPoint x: 1531, endPoint y: 52, distance: 14.1
click at [1545, 50] on button "089F7B8B-B2A5-4AFE-B5C0-19BA573D28AC Filter" at bounding box center [1482, 59] width 139 height 32
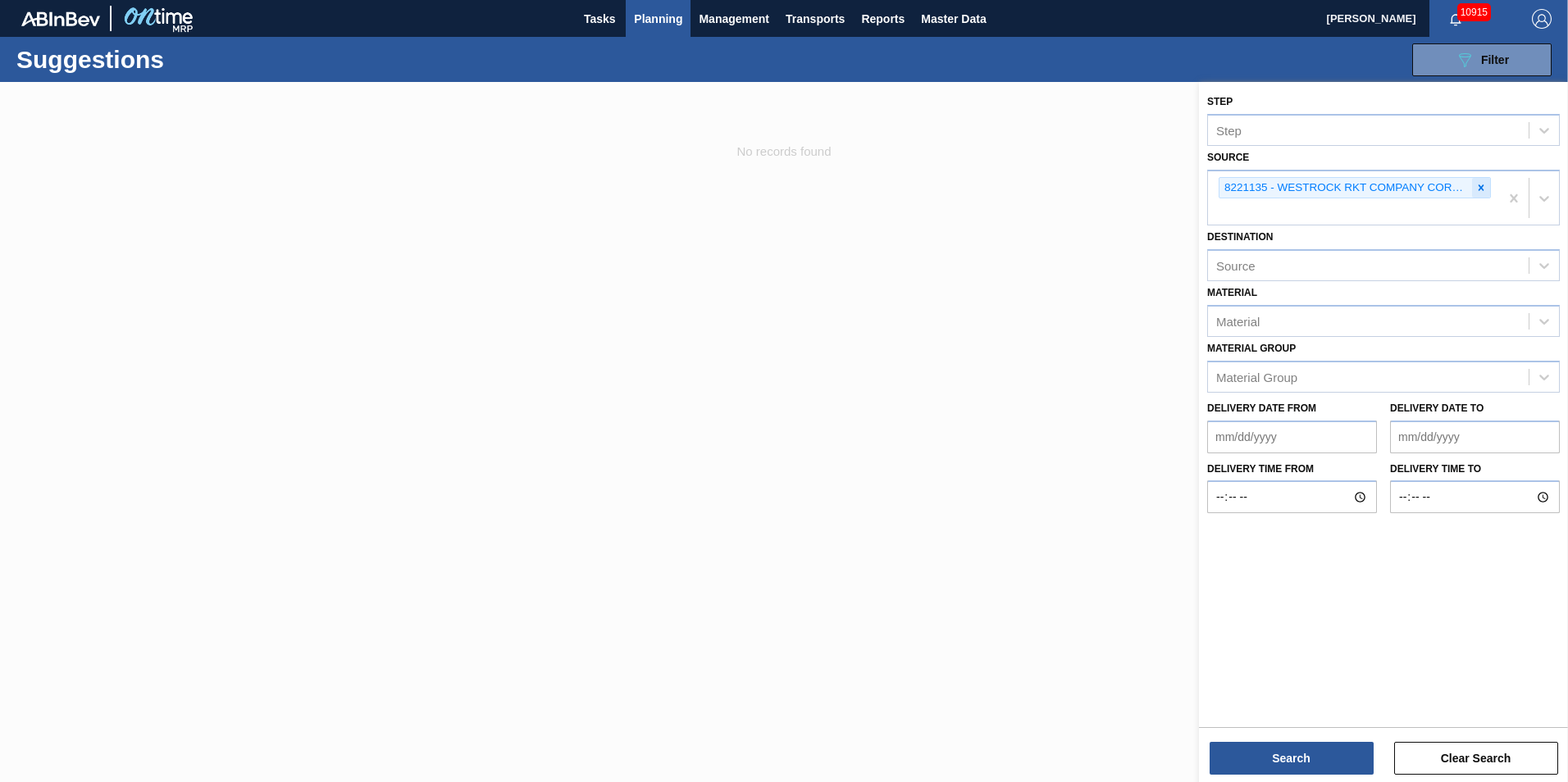
click at [1478, 190] on icon at bounding box center [1481, 187] width 11 height 11
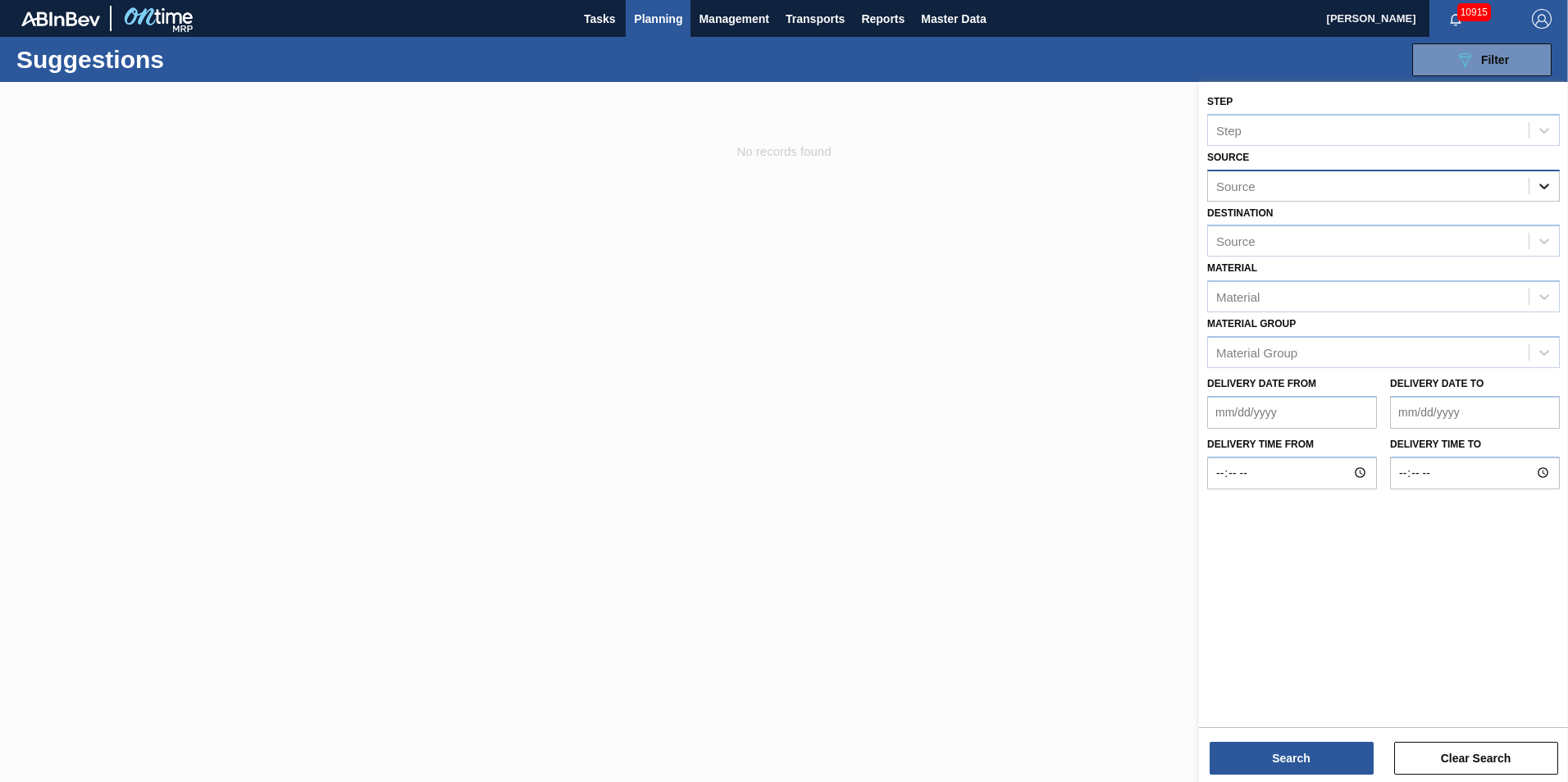
click at [1542, 184] on icon at bounding box center [1545, 186] width 17 height 17
click at [1327, 458] on input "Delivery time from" at bounding box center [1292, 473] width 170 height 32
click at [1544, 265] on div "Material Material" at bounding box center [1384, 284] width 353 height 56
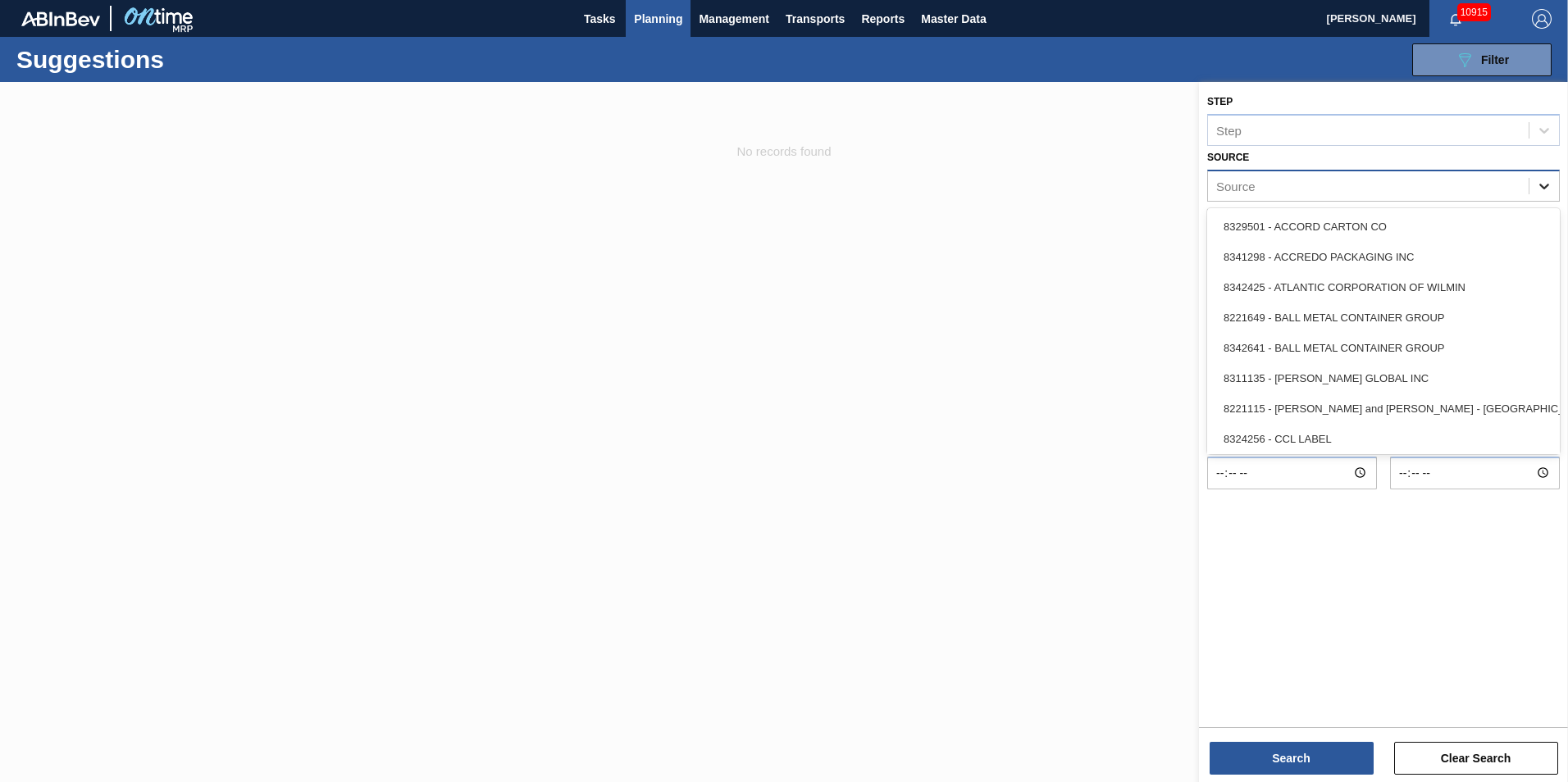
click at [1541, 190] on icon at bounding box center [1545, 186] width 17 height 17
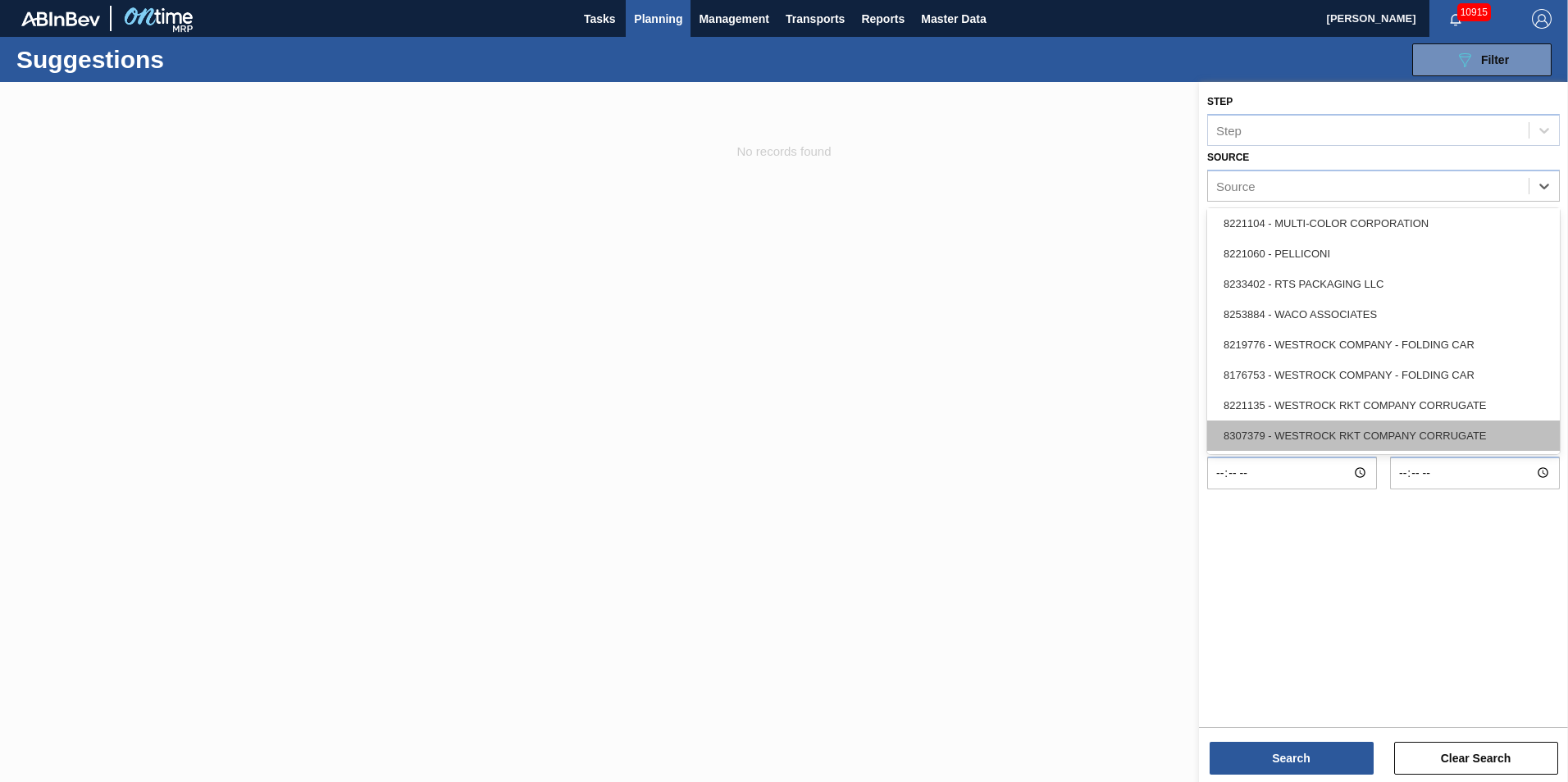
click at [1369, 444] on div "8307379 - WESTROCK RKT COMPANY CORRUGATE" at bounding box center [1384, 435] width 353 height 31
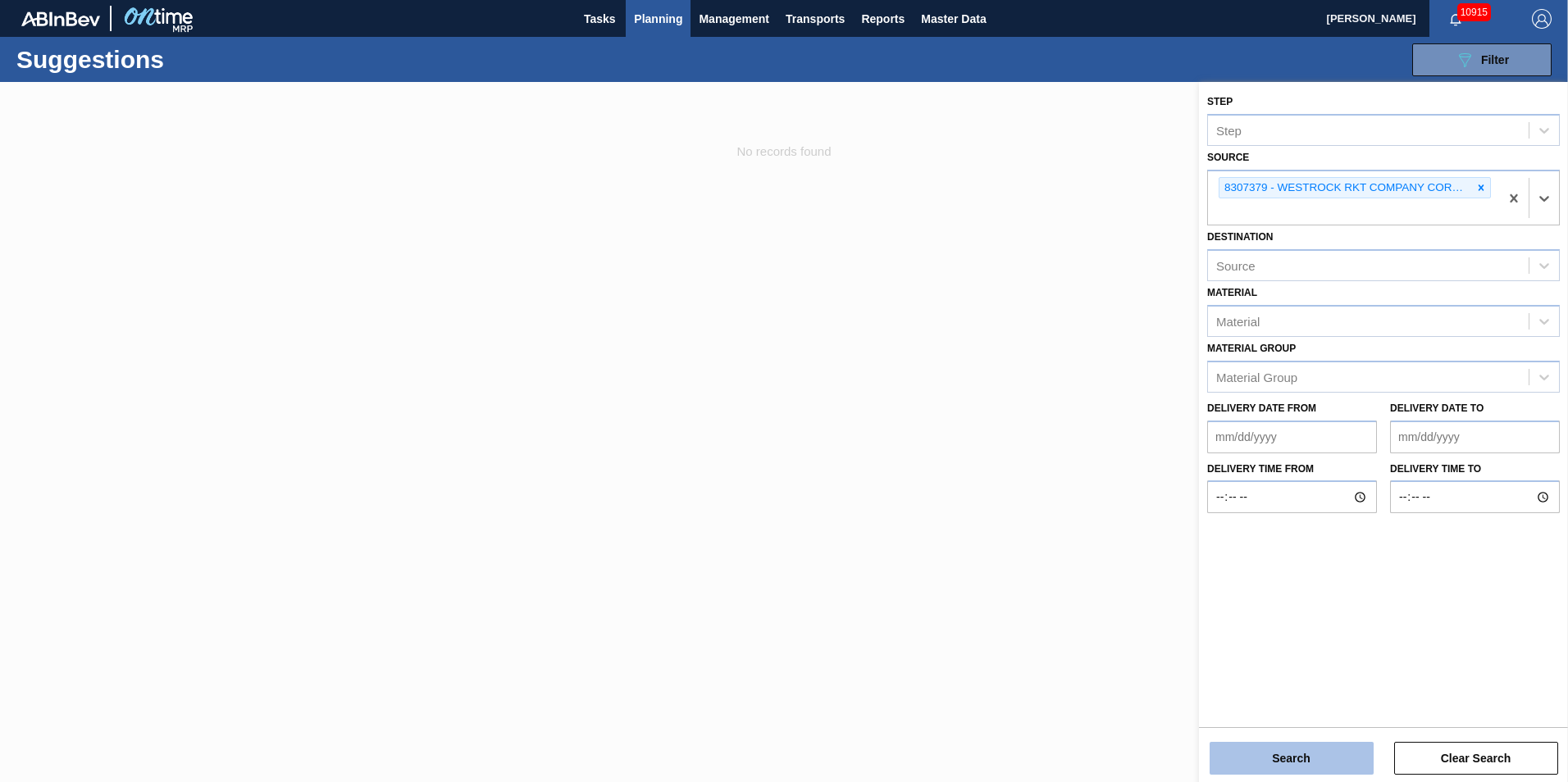
click at [1312, 765] on button "Search" at bounding box center [1291, 758] width 164 height 32
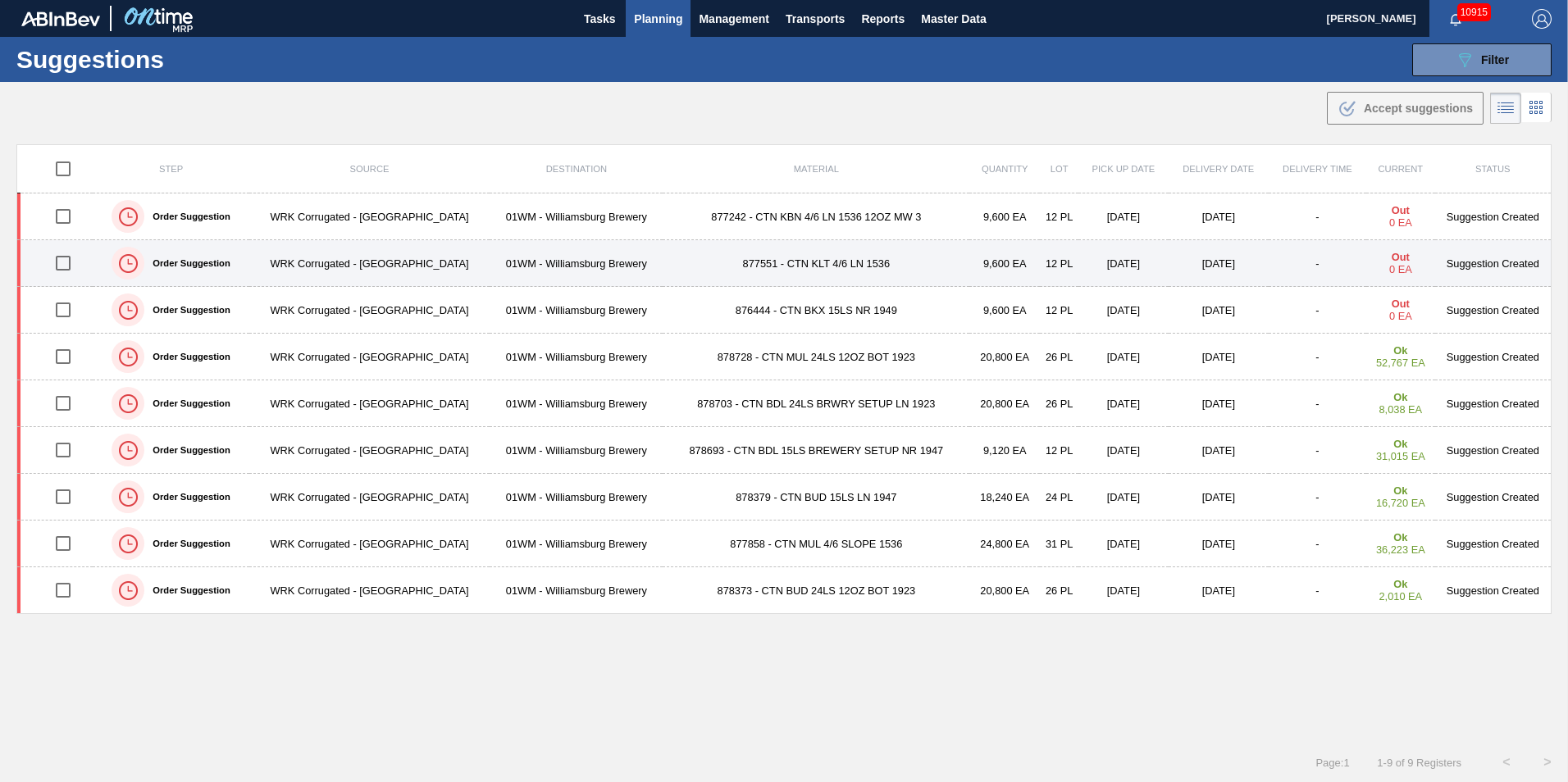
scroll to position [1, 0]
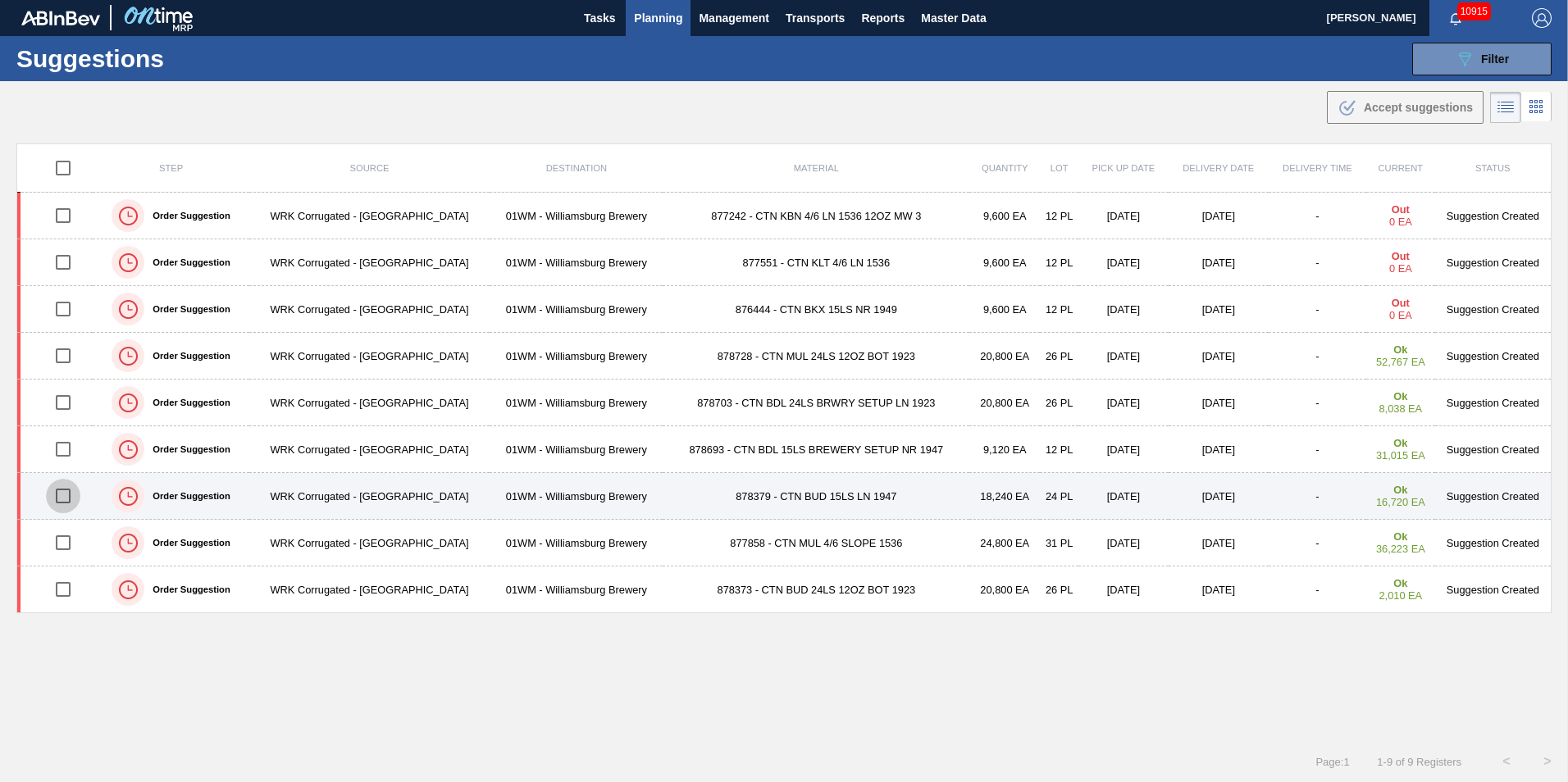
click at [59, 503] on input "checkbox" at bounding box center [63, 496] width 34 height 34
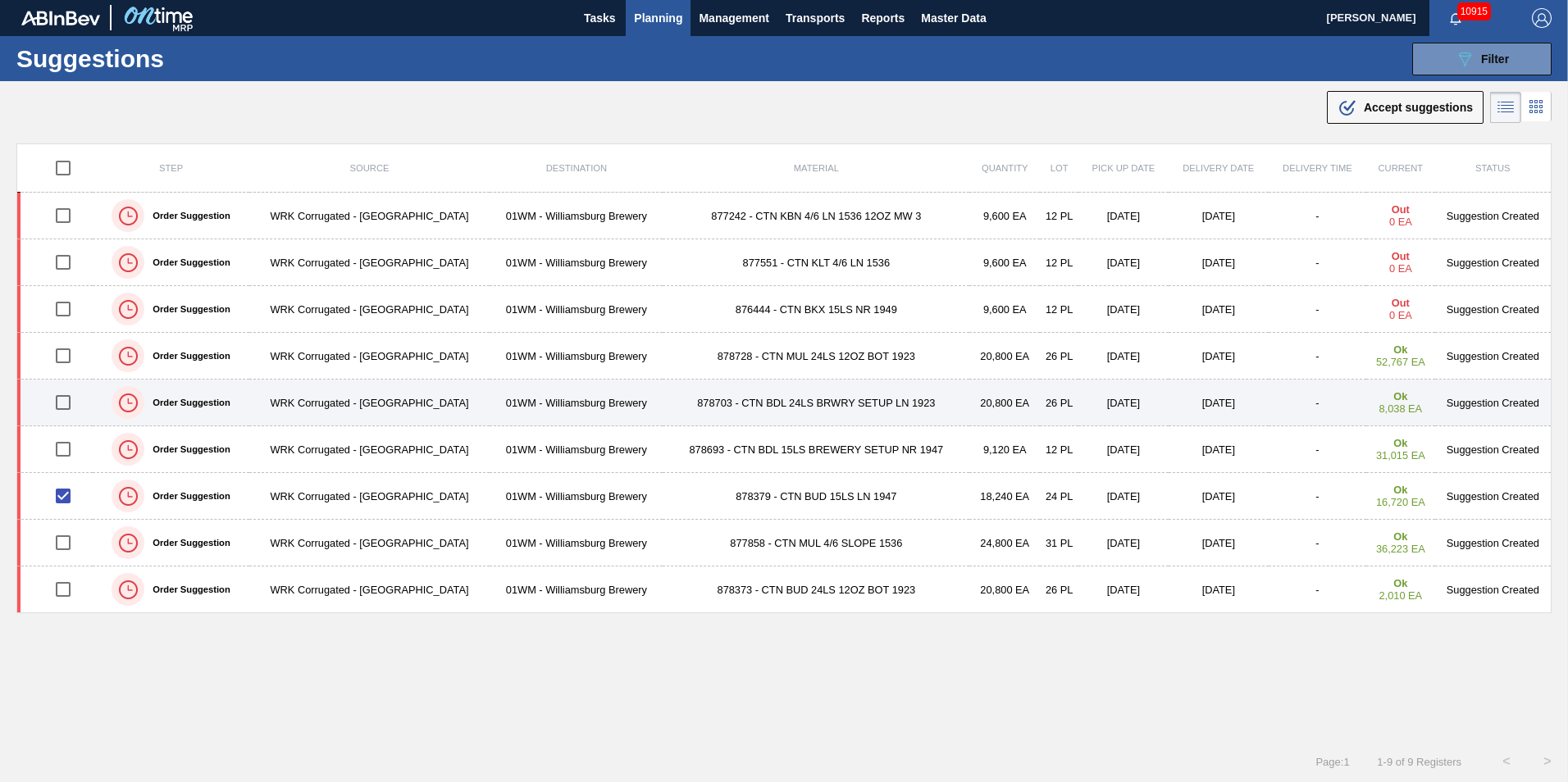
click at [61, 397] on input "checkbox" at bounding box center [63, 402] width 34 height 34
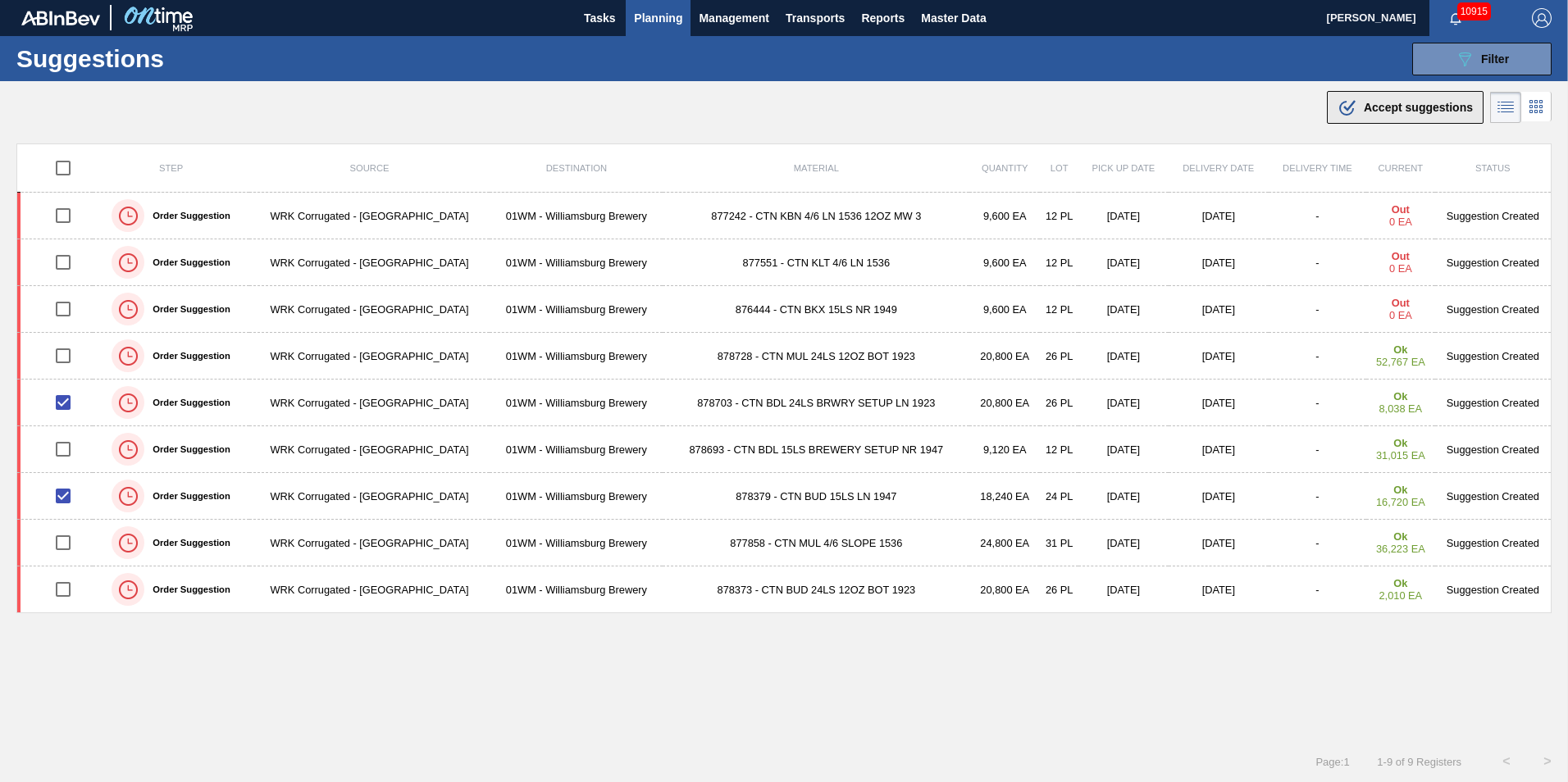
click at [1419, 117] on div ".b{fill:var(--color-action-default)} Accept suggestions" at bounding box center [1406, 107] width 135 height 19
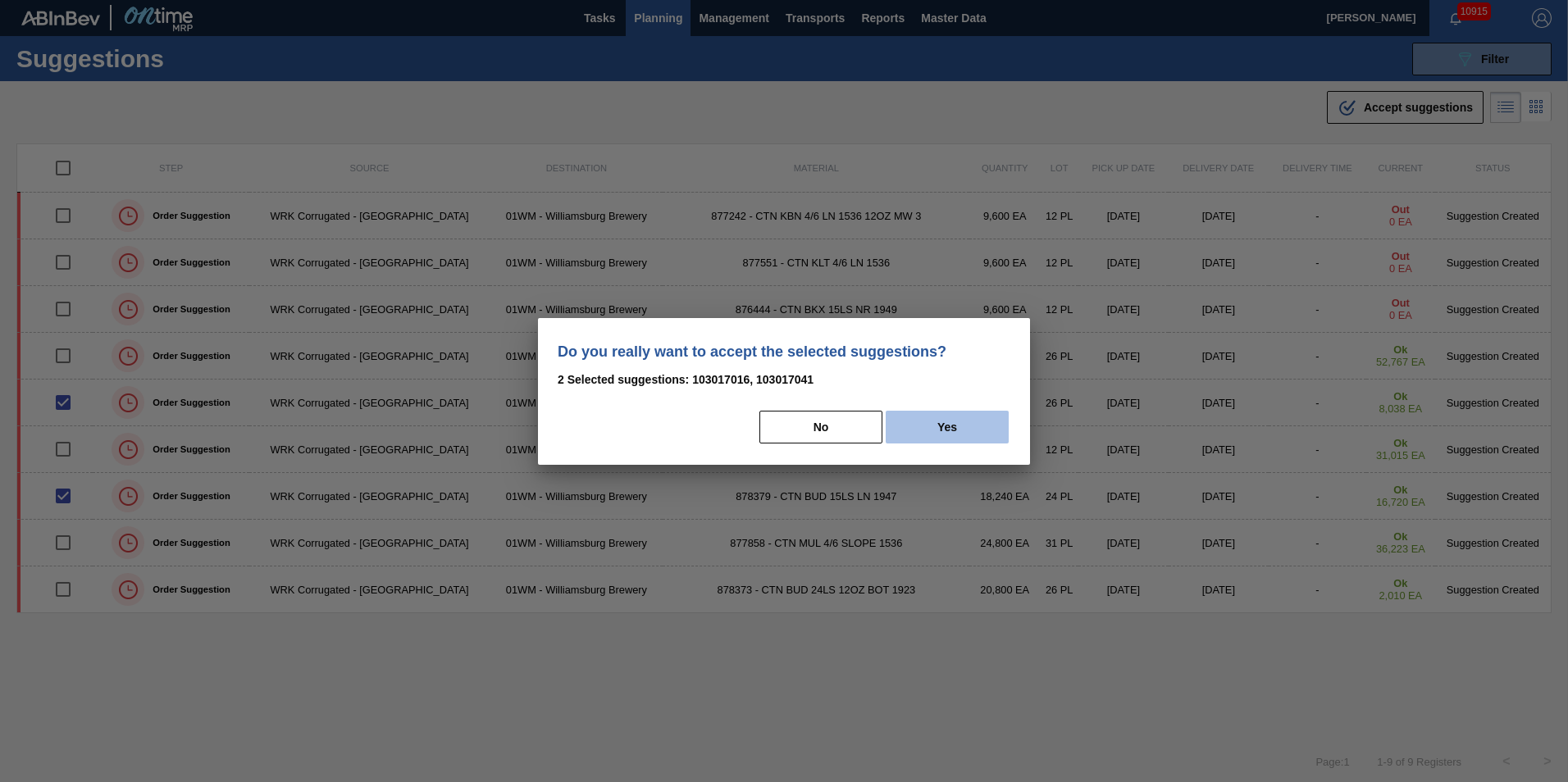
click at [972, 424] on button "Yes" at bounding box center [947, 426] width 123 height 32
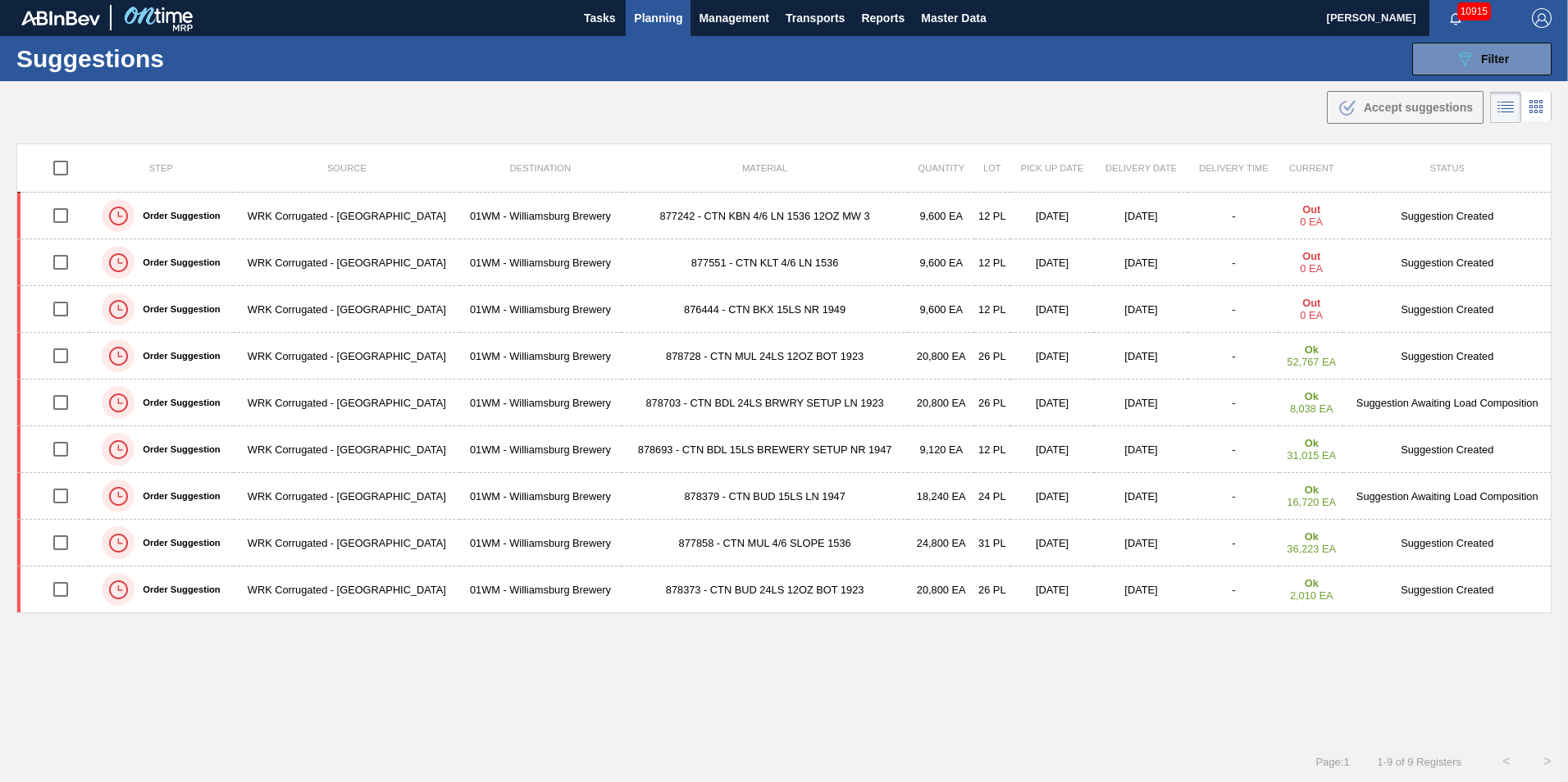
click at [680, 19] on span "Planning" at bounding box center [658, 18] width 48 height 19
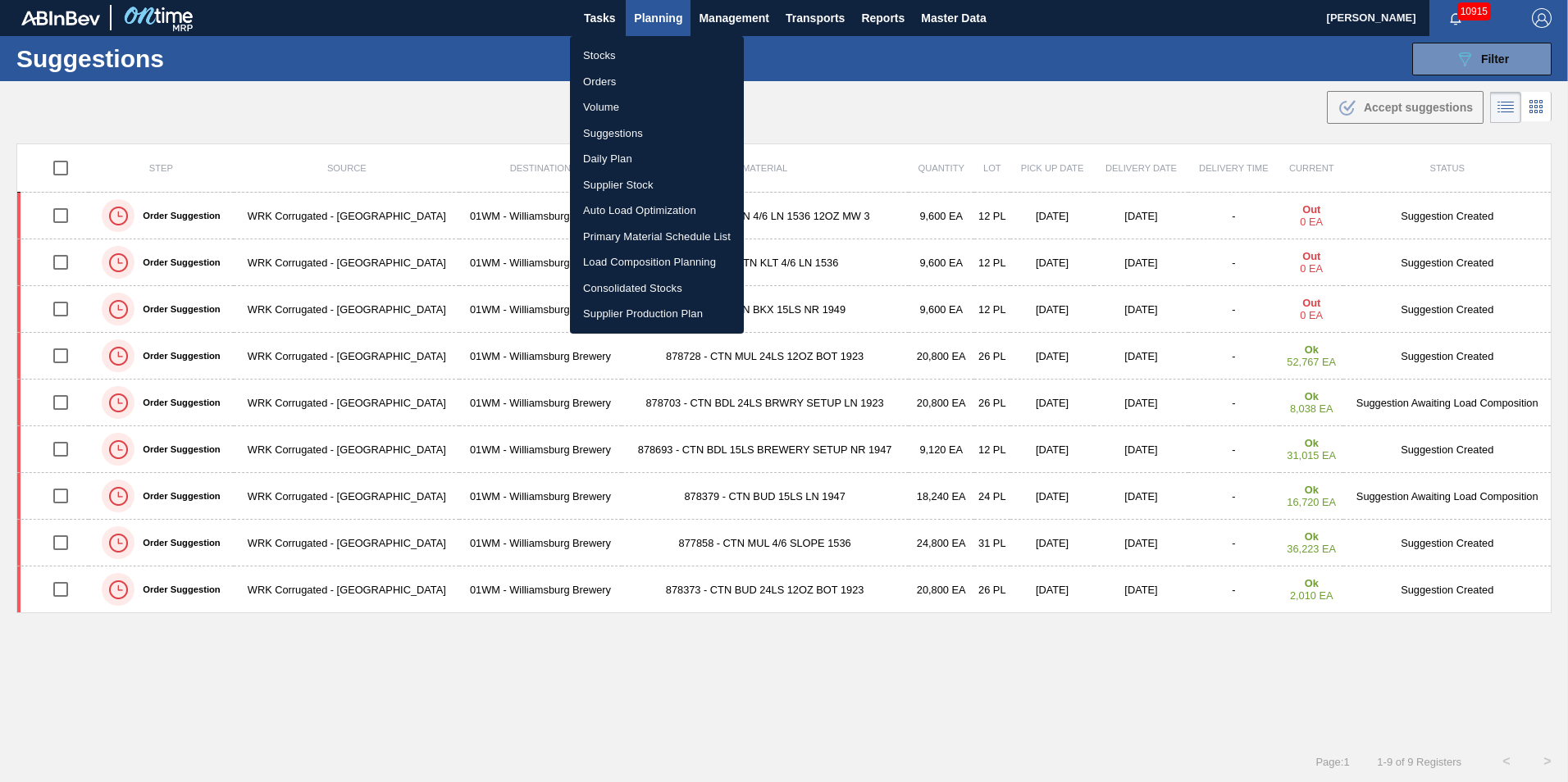
click at [679, 258] on li "Load Composition Planning" at bounding box center [657, 262] width 174 height 26
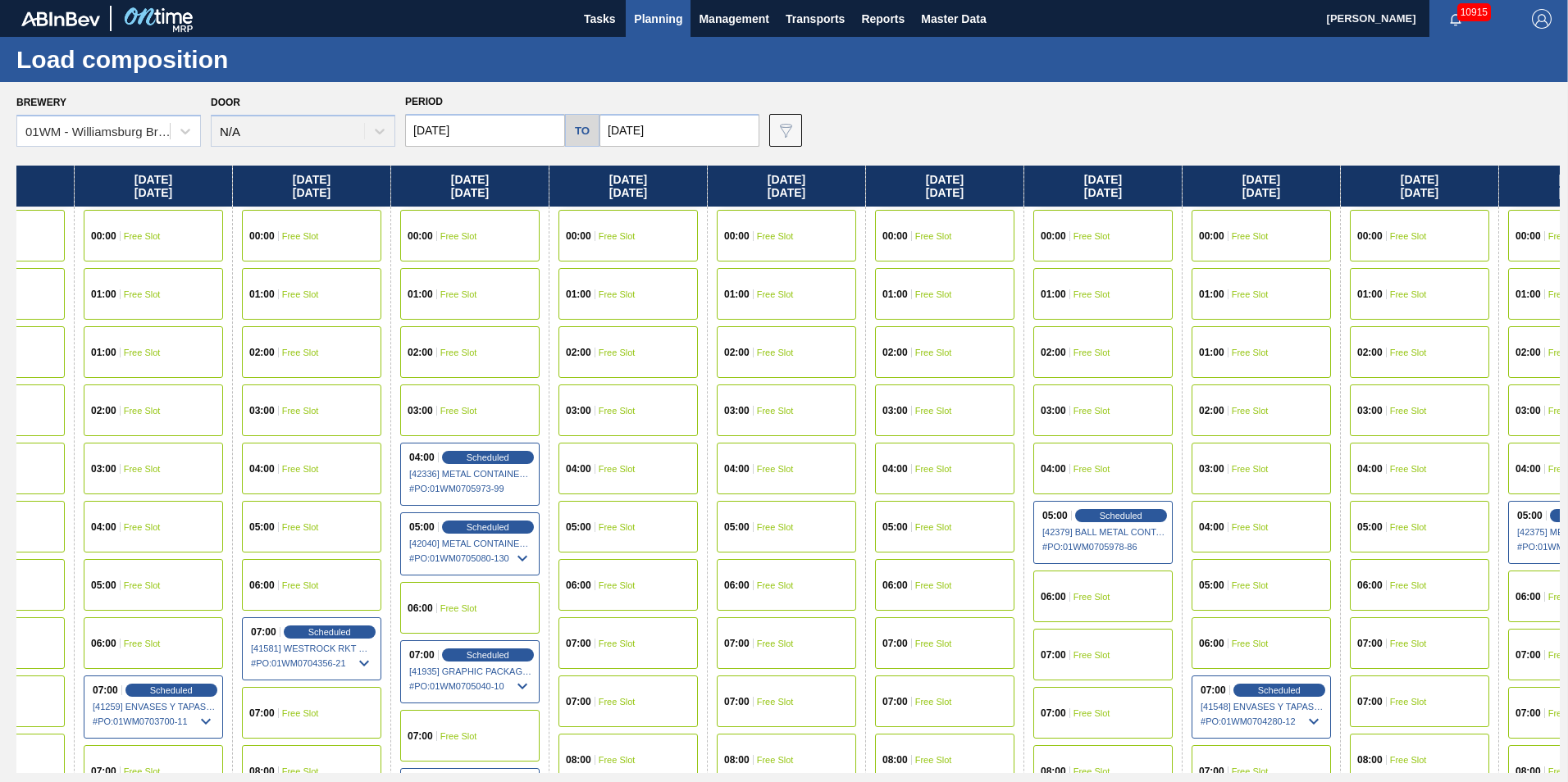
drag, startPoint x: 1394, startPoint y: 182, endPoint x: 632, endPoint y: 374, distance: 785.8
click at [633, 374] on div "Friday 09/05/2025 00:00 Free Slot 01:00 Free Slot 02:00 Free Slot 03:00 Free Sl…" at bounding box center [789, 470] width 1544 height 608
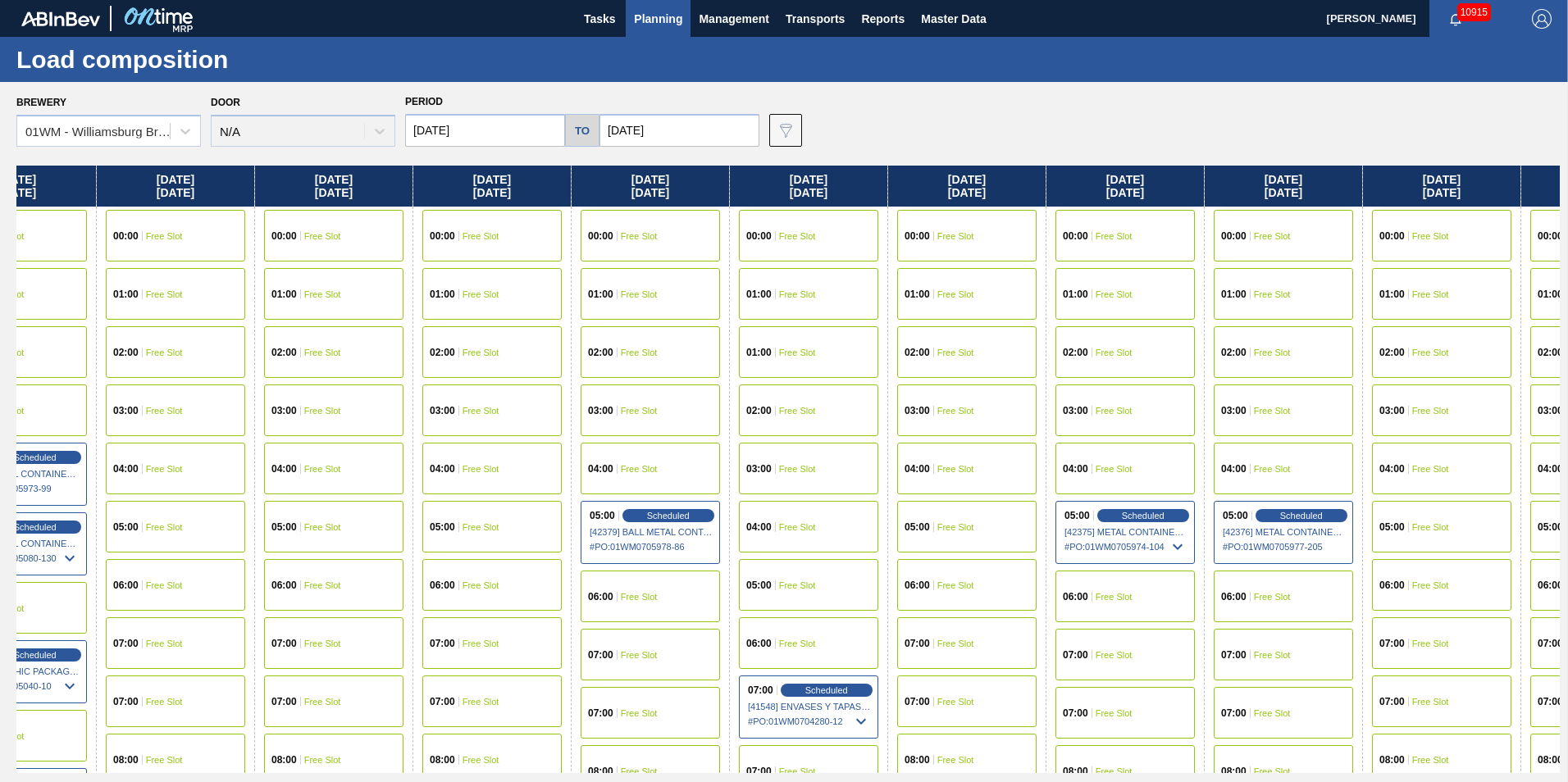
drag, startPoint x: 1449, startPoint y: 190, endPoint x: 997, endPoint y: 390, distance: 494.3
click at [997, 390] on div "Friday 09/05/2025 00:00 Free Slot 01:00 Free Slot 02:00 Free Slot 03:00 Free Sl…" at bounding box center [789, 470] width 1544 height 608
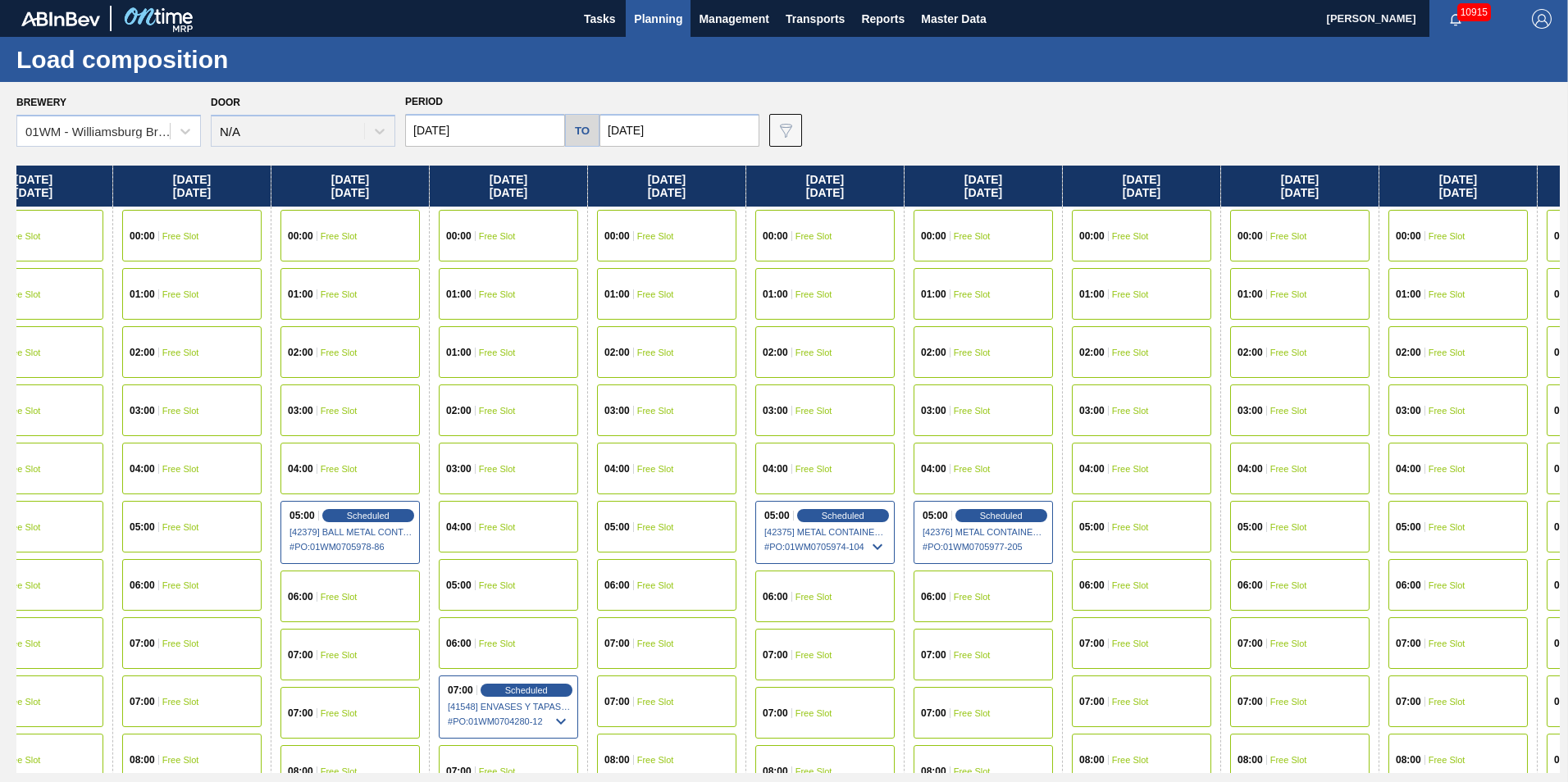
drag, startPoint x: 1492, startPoint y: 196, endPoint x: 1122, endPoint y: 228, distance: 371.4
click at [1123, 228] on div "Friday 09/05/2025 00:00 Free Slot 01:00 Free Slot 02:00 Free Slot 03:00 Free Sl…" at bounding box center [789, 470] width 1544 height 608
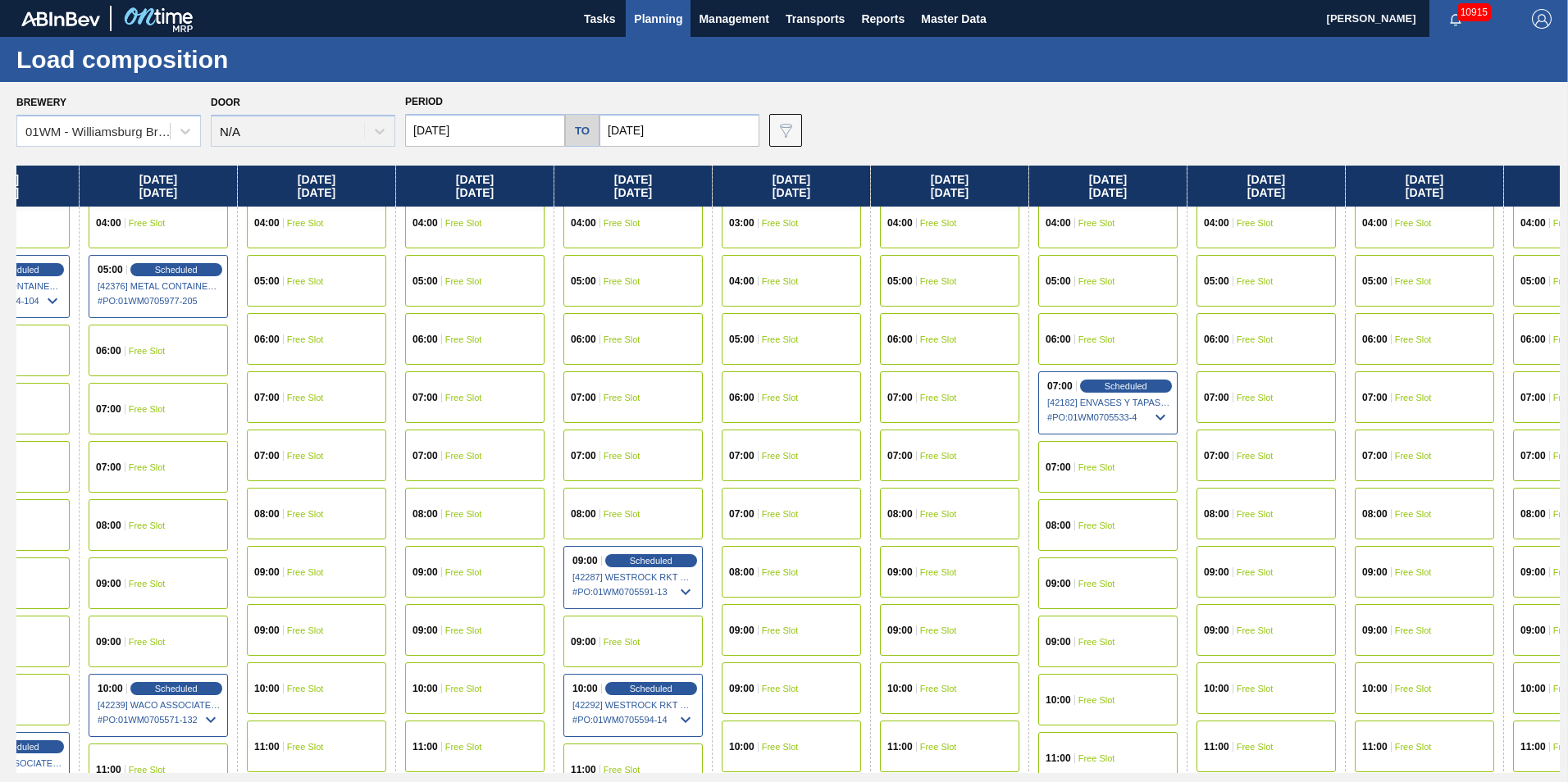
scroll to position [246, 2309]
drag, startPoint x: 1419, startPoint y: 191, endPoint x: 626, endPoint y: 281, distance: 798.1
click at [627, 285] on div "Friday 09/05/2025 00:00 Free Slot 01:00 Free Slot 02:00 Free Slot 03:00 Free Sl…" at bounding box center [789, 470] width 1544 height 608
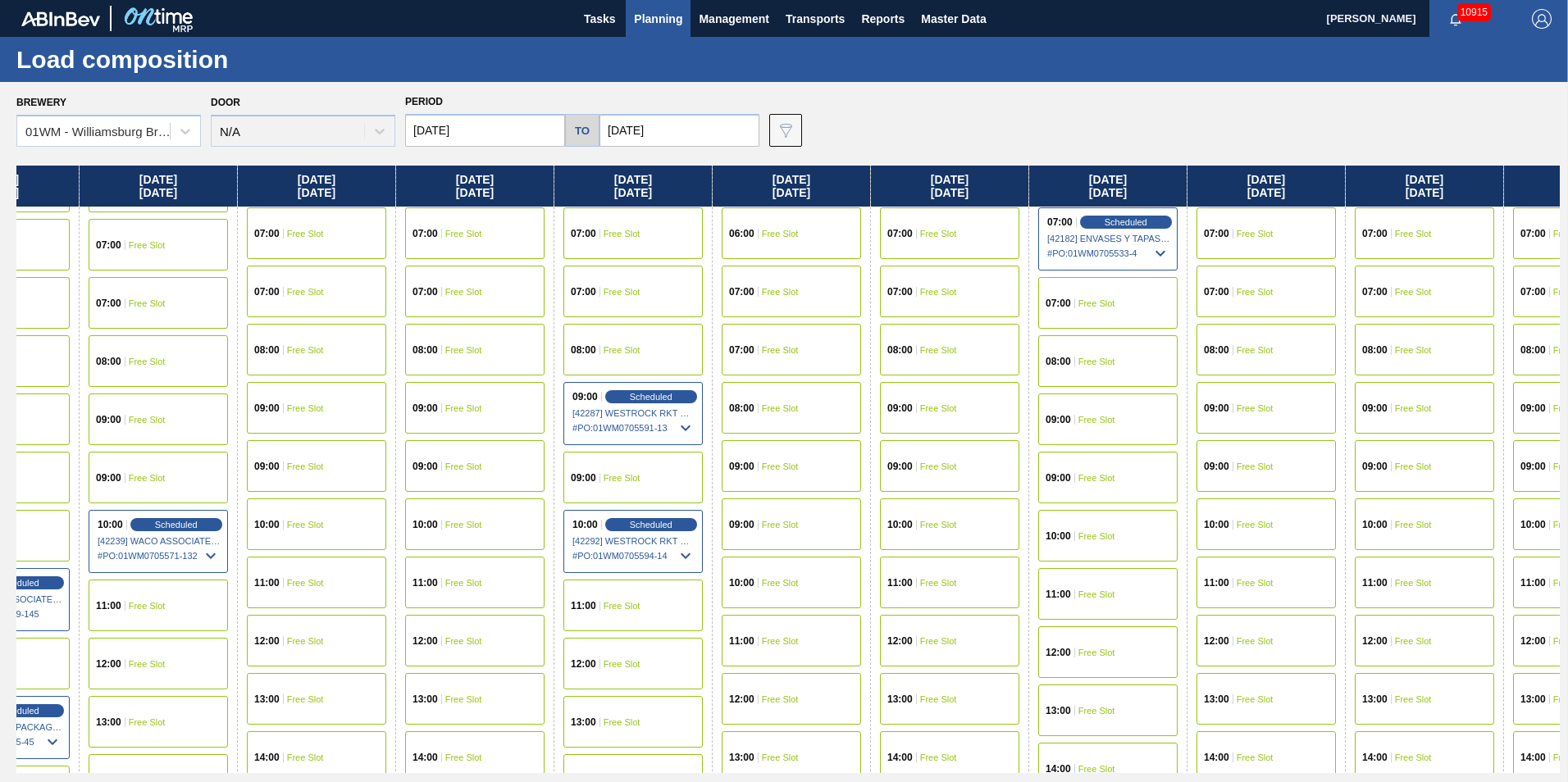
scroll to position [738, 2311]
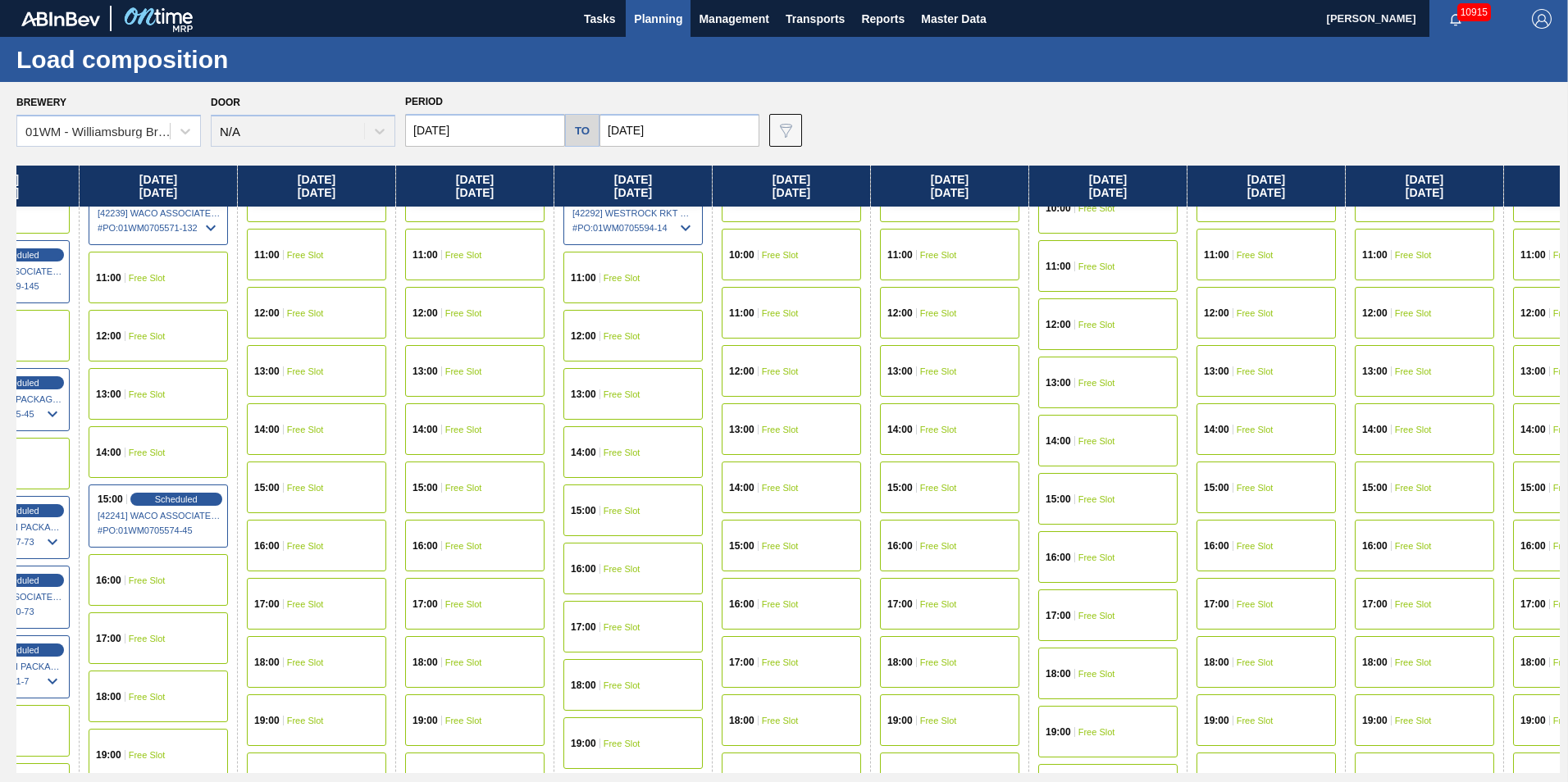
click at [956, 375] on span "Free Slot" at bounding box center [939, 372] width 37 height 10
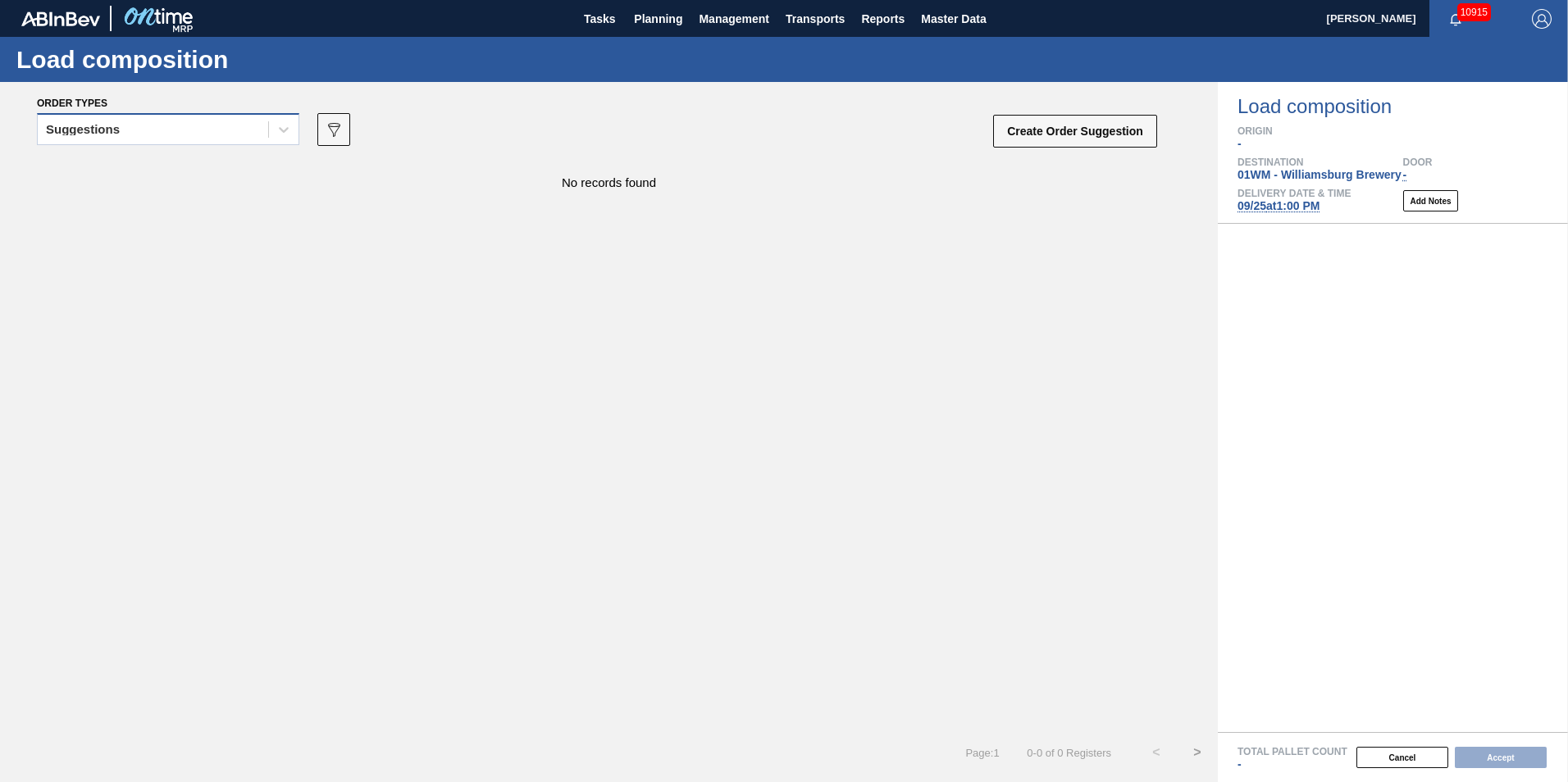
click at [203, 120] on div "Suggestions" at bounding box center [153, 130] width 231 height 24
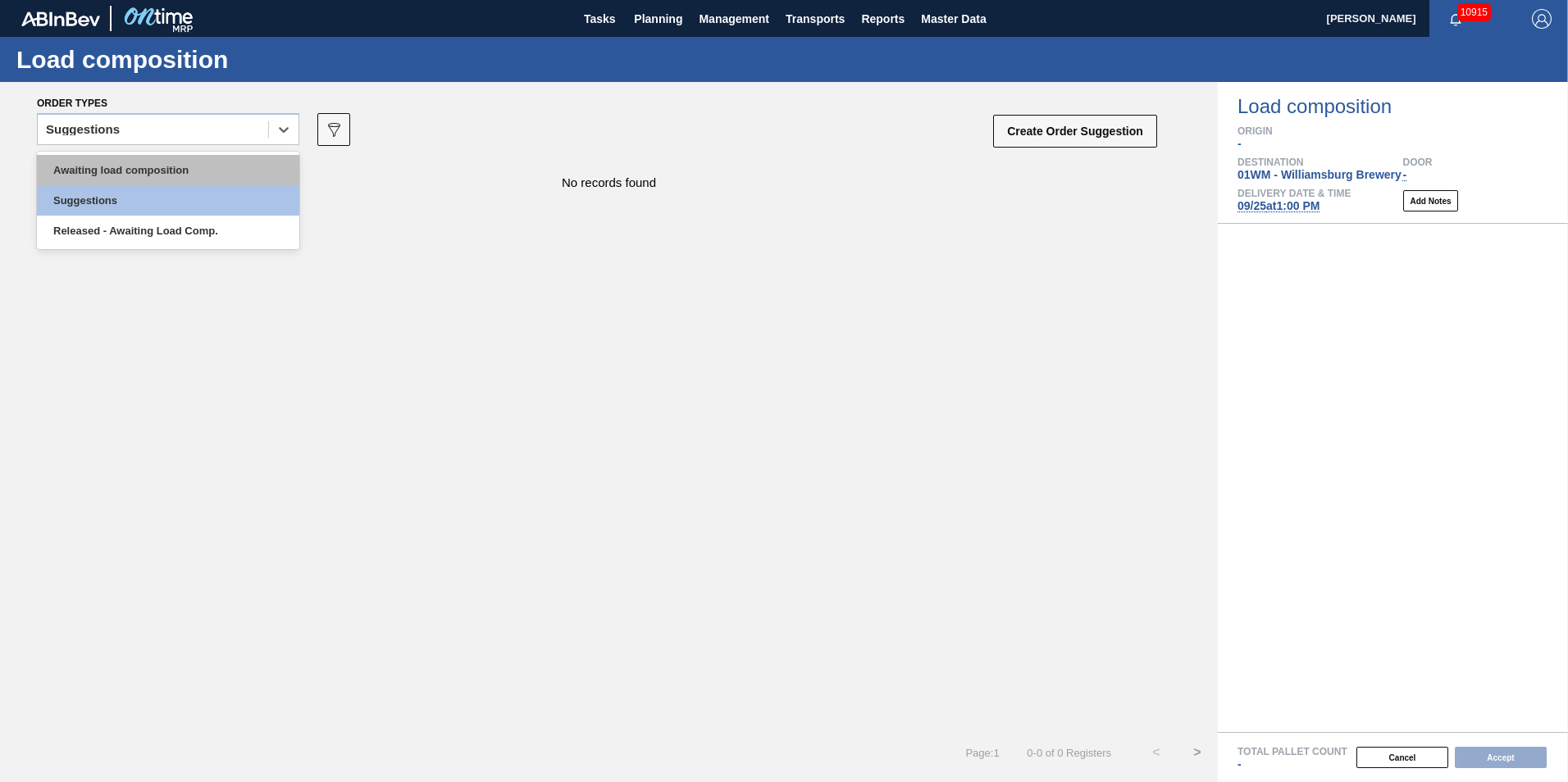
click at [169, 156] on div "Awaiting load composition" at bounding box center [168, 170] width 262 height 31
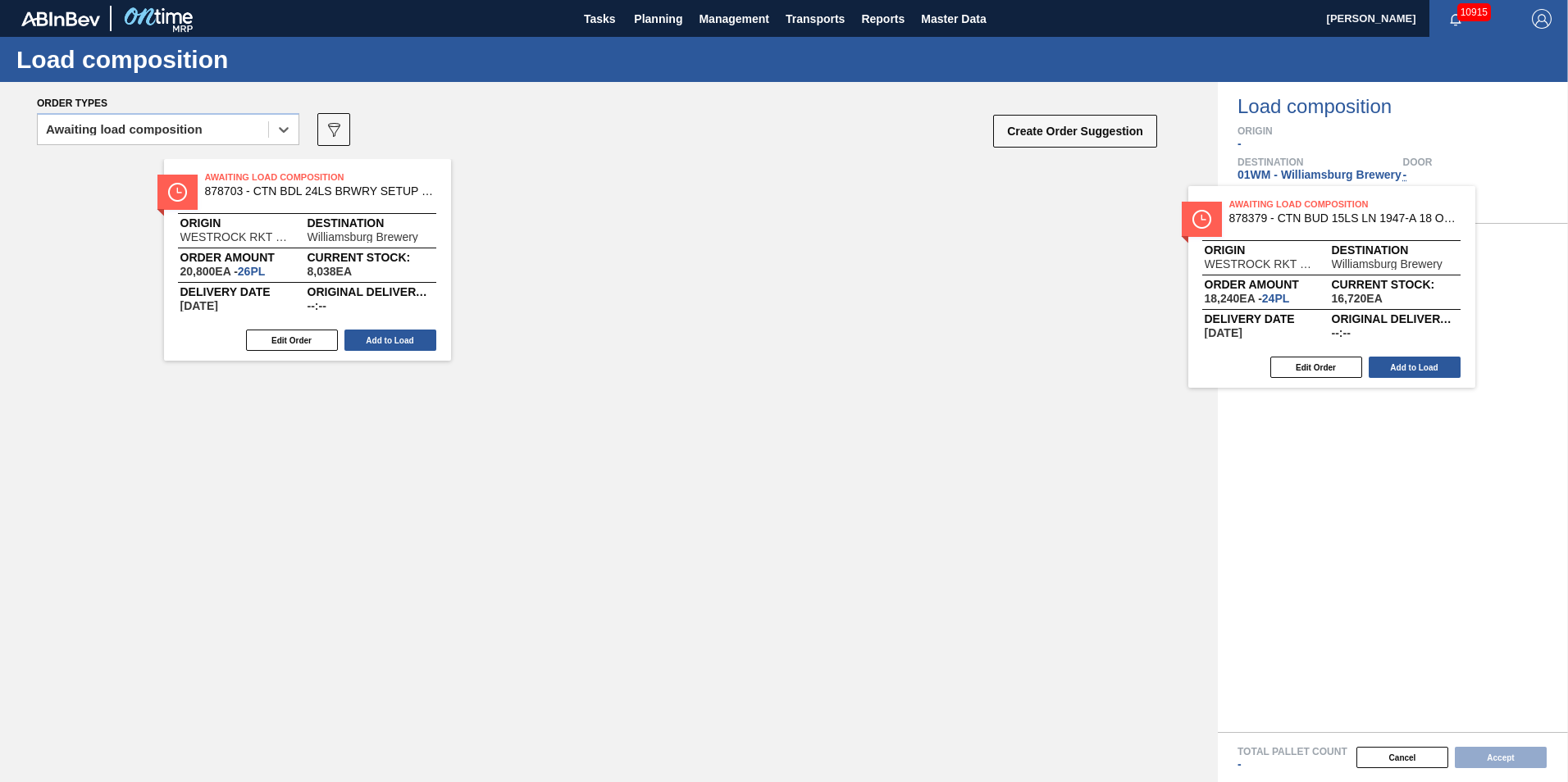
drag, startPoint x: 318, startPoint y: 268, endPoint x: 1372, endPoint y: 347, distance: 1057.0
click at [1372, 346] on div "Order types option Awaiting load composition, selected. Select is focused ,type…" at bounding box center [784, 433] width 1568 height 700
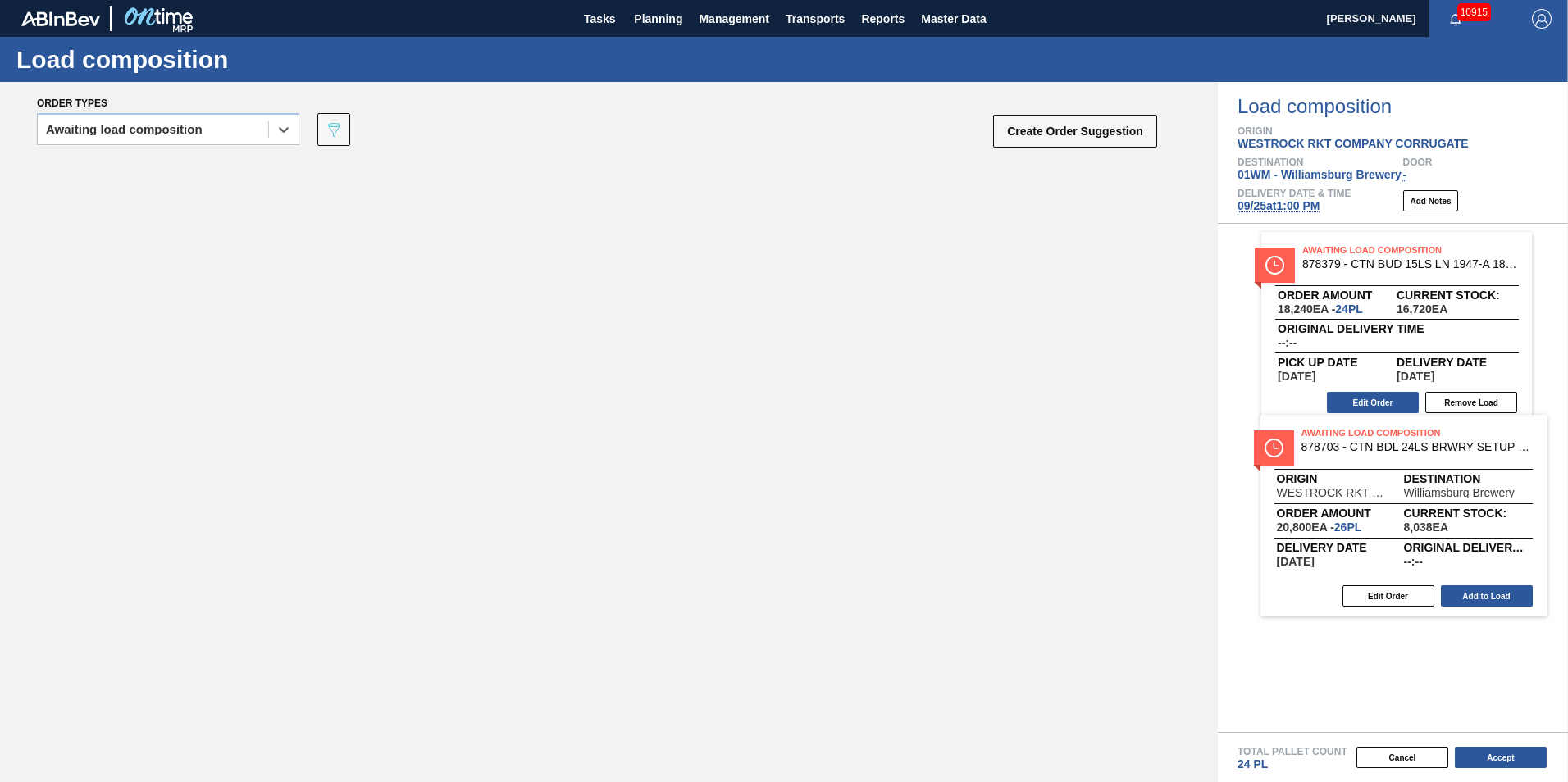
drag, startPoint x: 330, startPoint y: 255, endPoint x: 1425, endPoint y: 510, distance: 1124.3
click at [1425, 510] on div "Order types option Awaiting load composition, selected. Select is focused ,type…" at bounding box center [784, 433] width 1568 height 700
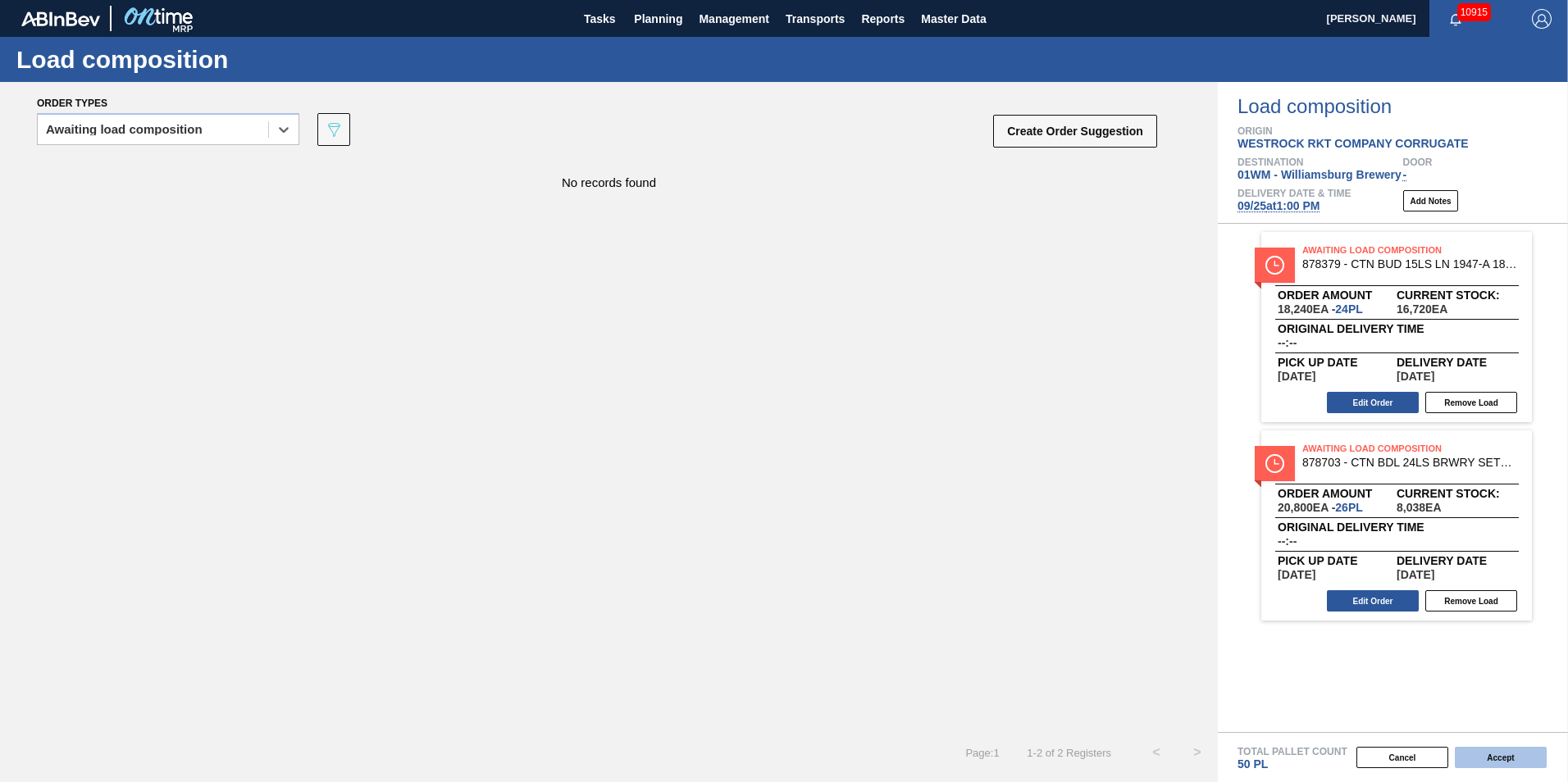
click at [1508, 764] on button "Accept" at bounding box center [1500, 757] width 92 height 21
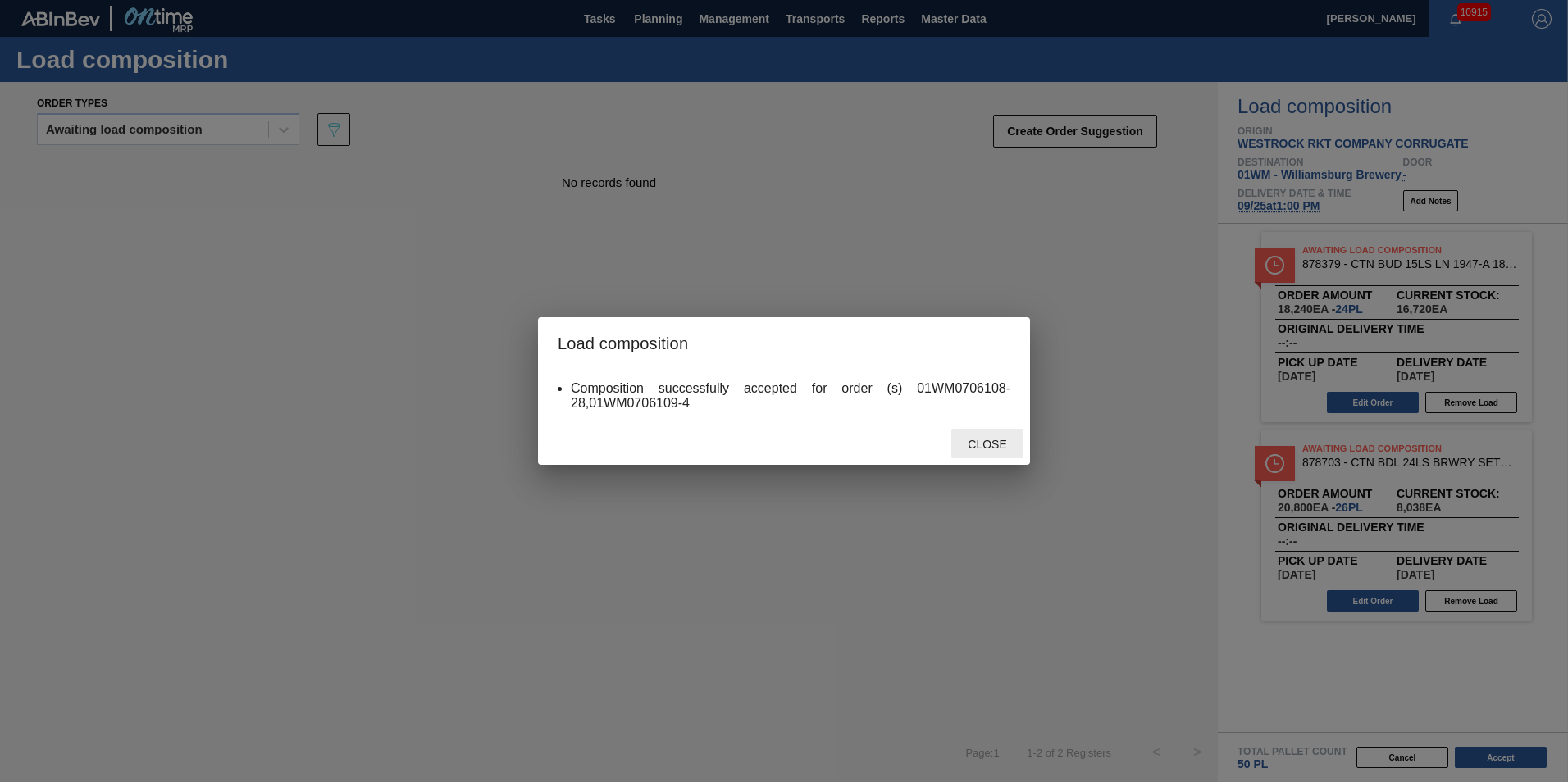
click at [989, 449] on span "Close" at bounding box center [987, 445] width 65 height 13
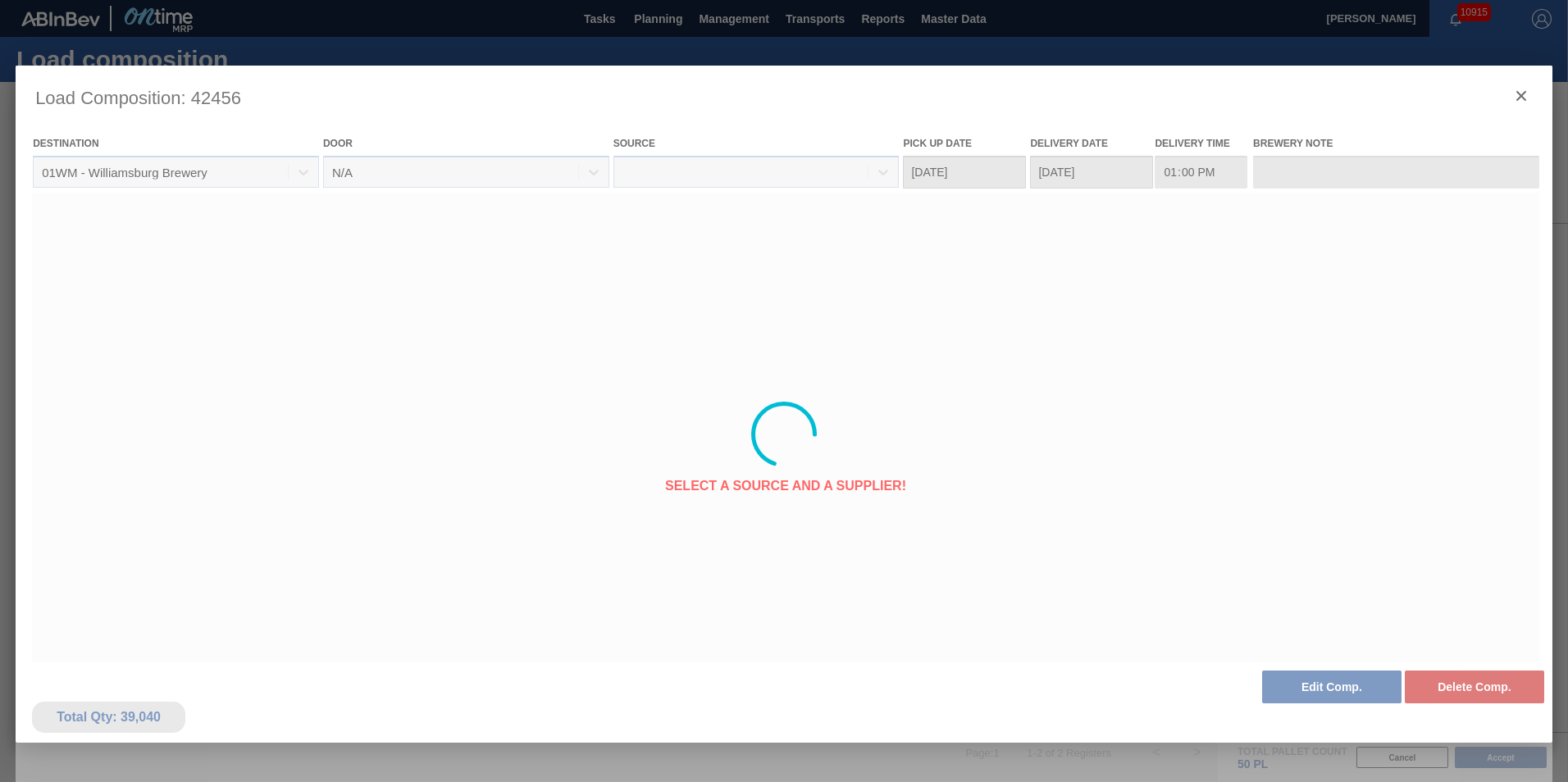
click at [1515, 96] on div at bounding box center [784, 435] width 1537 height 738
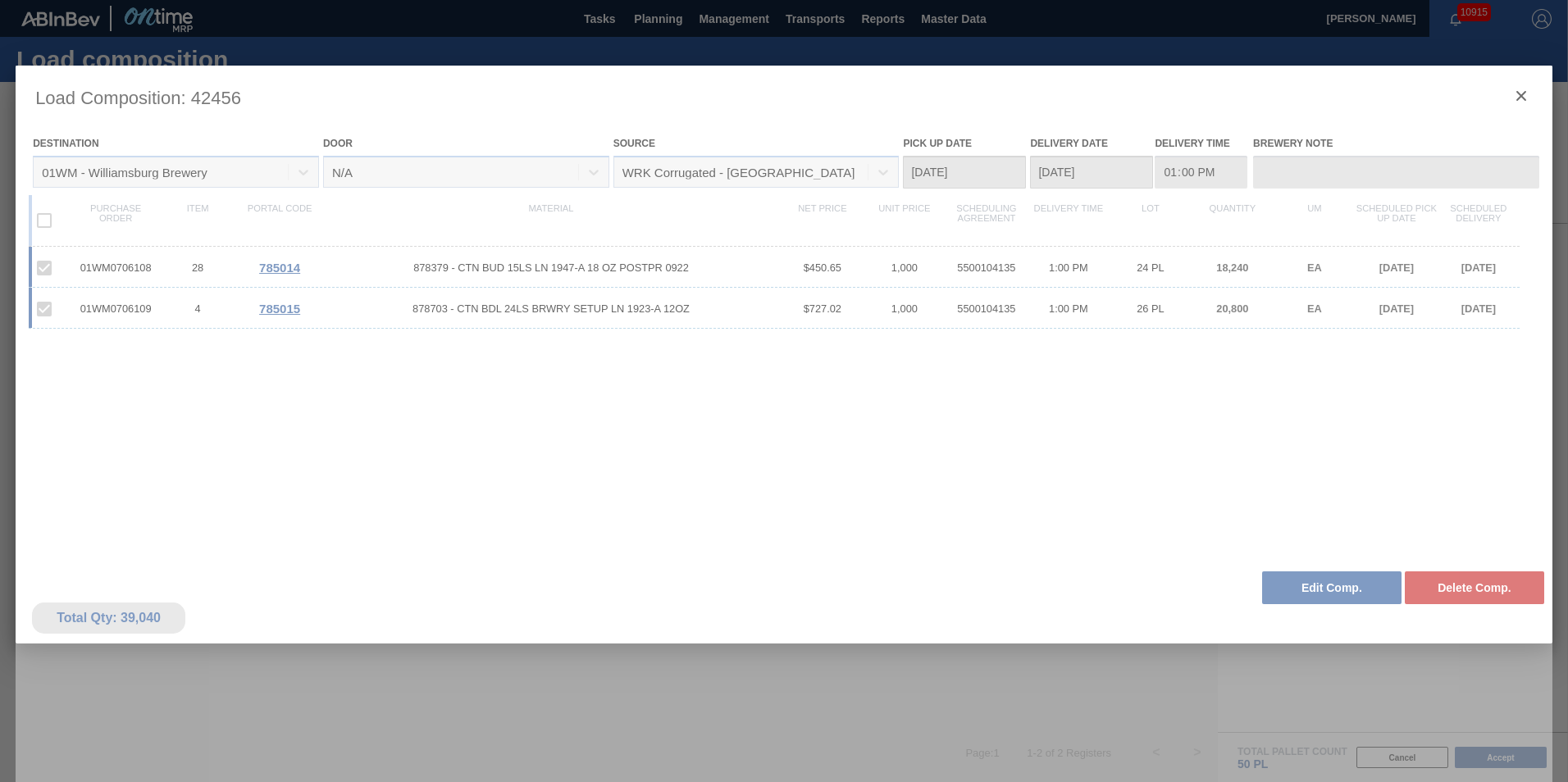
click at [1525, 95] on div at bounding box center [784, 435] width 1537 height 738
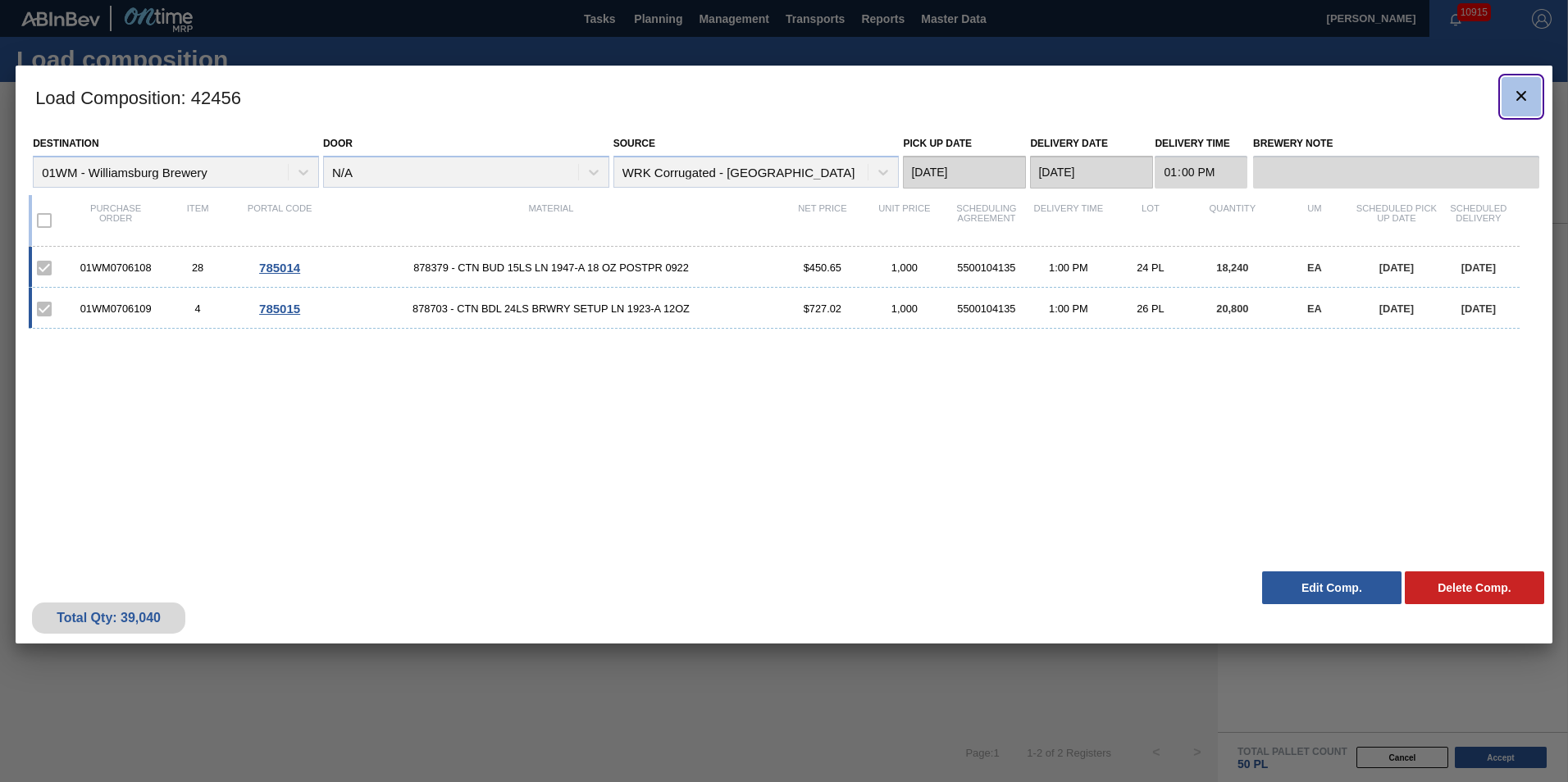
click at [1518, 100] on icon "botão de ícone" at bounding box center [1521, 95] width 19 height 19
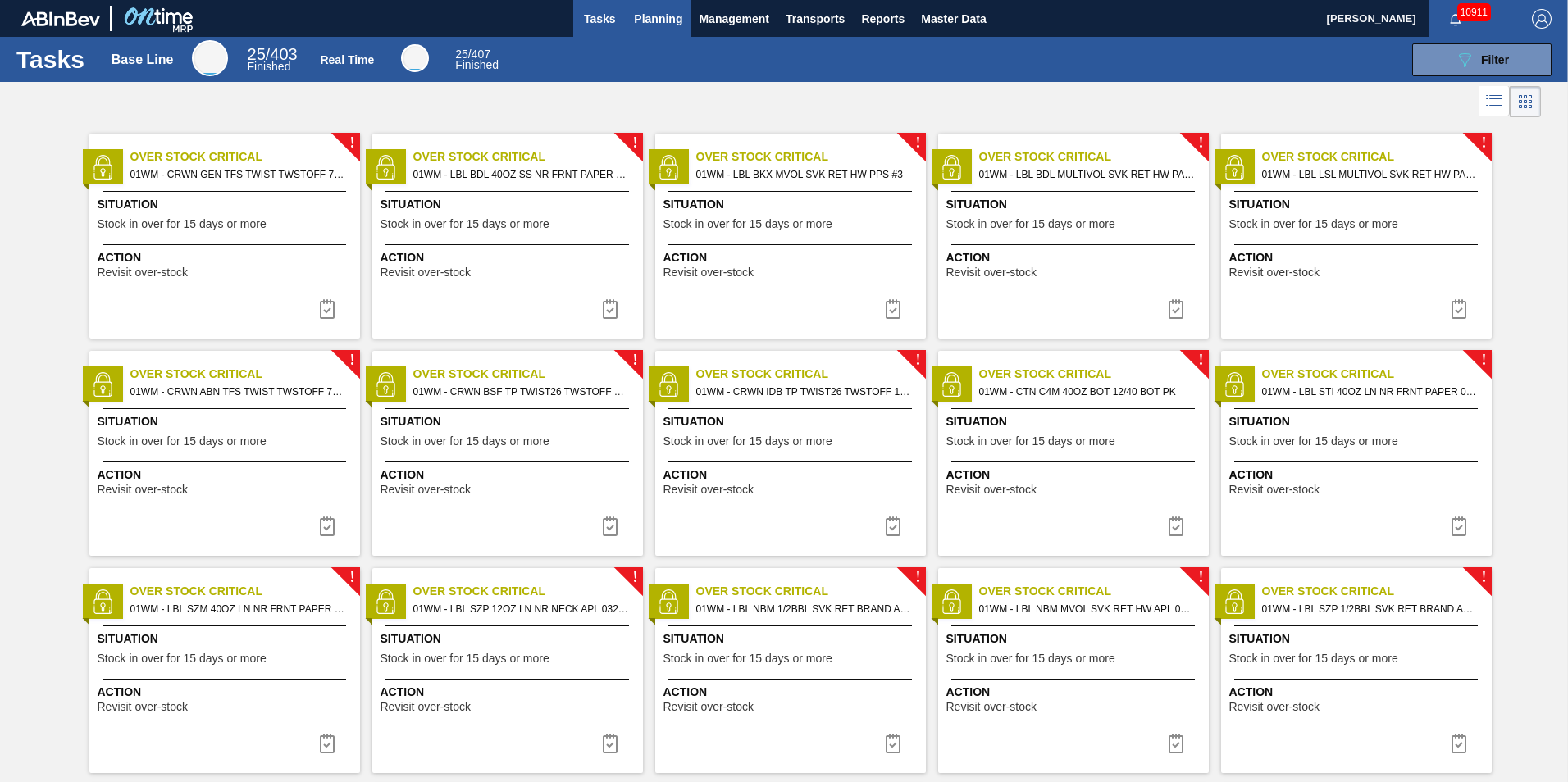
click at [655, 11] on span "Planning" at bounding box center [658, 19] width 48 height 19
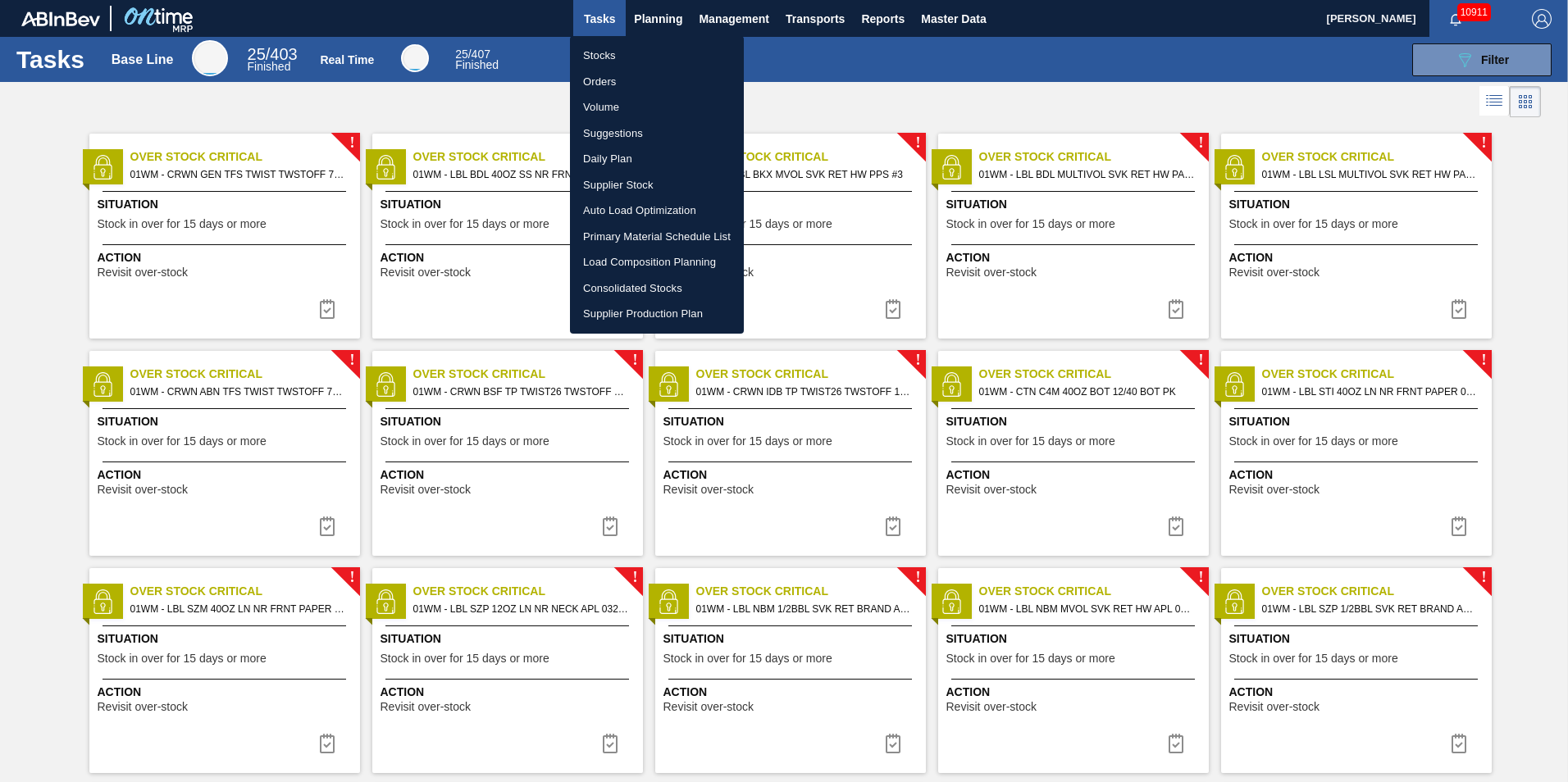
click at [635, 262] on li "Load Composition Planning" at bounding box center [657, 262] width 174 height 26
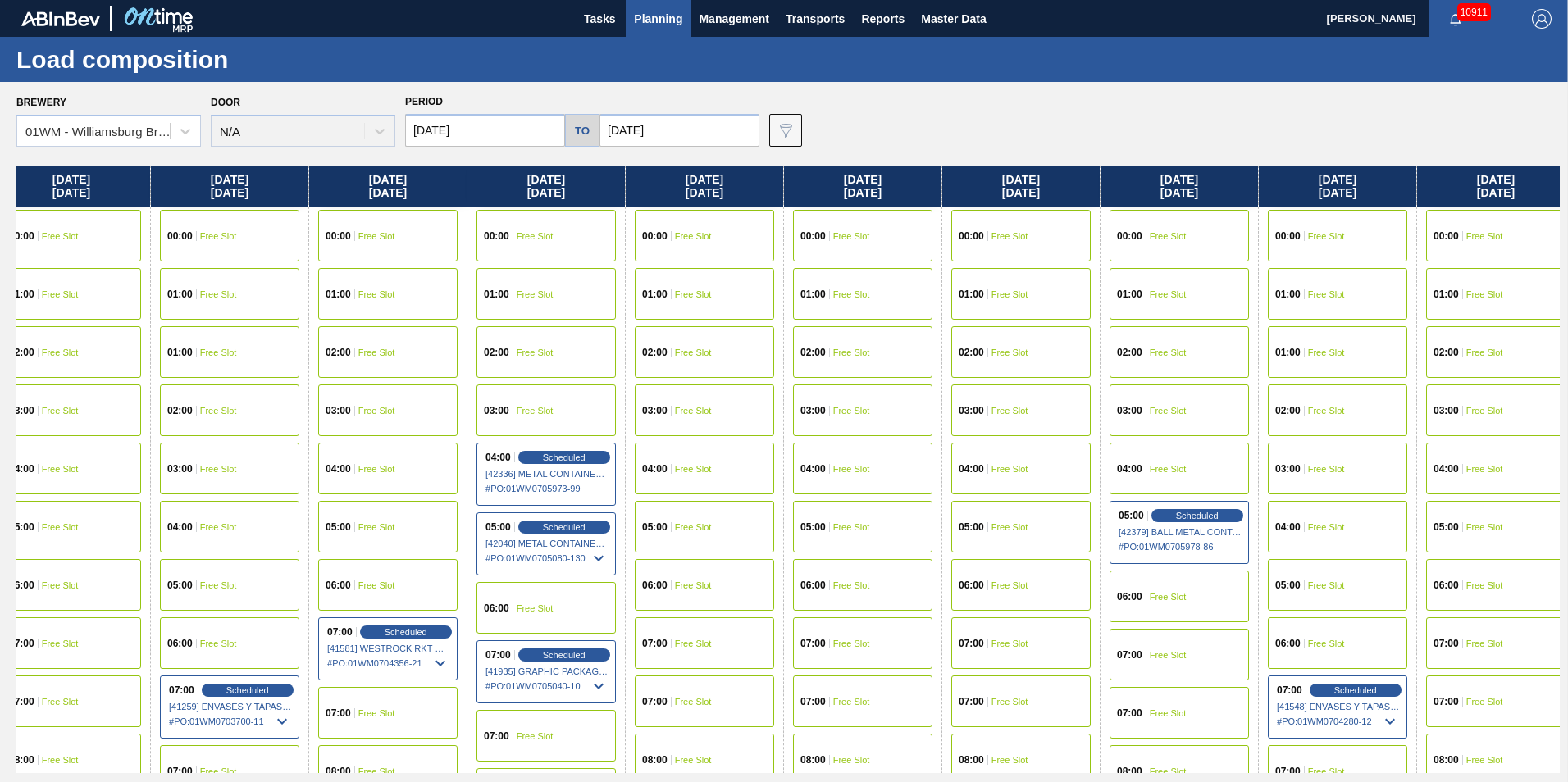
drag, startPoint x: 1385, startPoint y: 175, endPoint x: 716, endPoint y: 192, distance: 669.2
click at [716, 192] on div "[DATE] 00:00 Free Slot 01:00 Free Slot 02:00 Free Slot 03:00 Free Slot 04:00 Fr…" at bounding box center [789, 470] width 1544 height 608
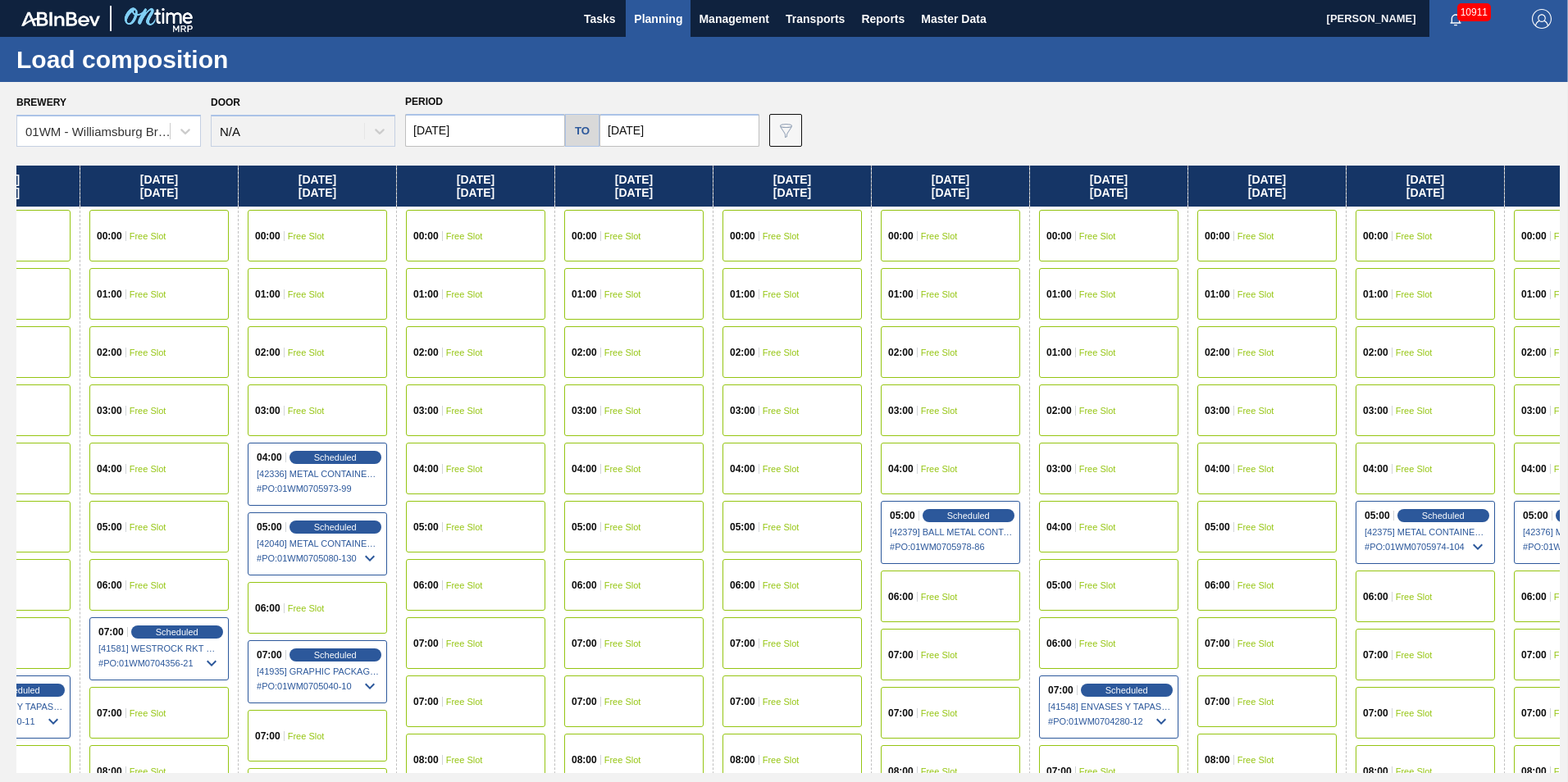
drag, startPoint x: 1466, startPoint y: 201, endPoint x: 1212, endPoint y: 211, distance: 254.2
click at [1215, 211] on div "[DATE] 00:00 Free Slot 01:00 Free Slot 02:00 Free Slot 03:00 Free Slot 04:00 Fr…" at bounding box center [789, 470] width 1544 height 608
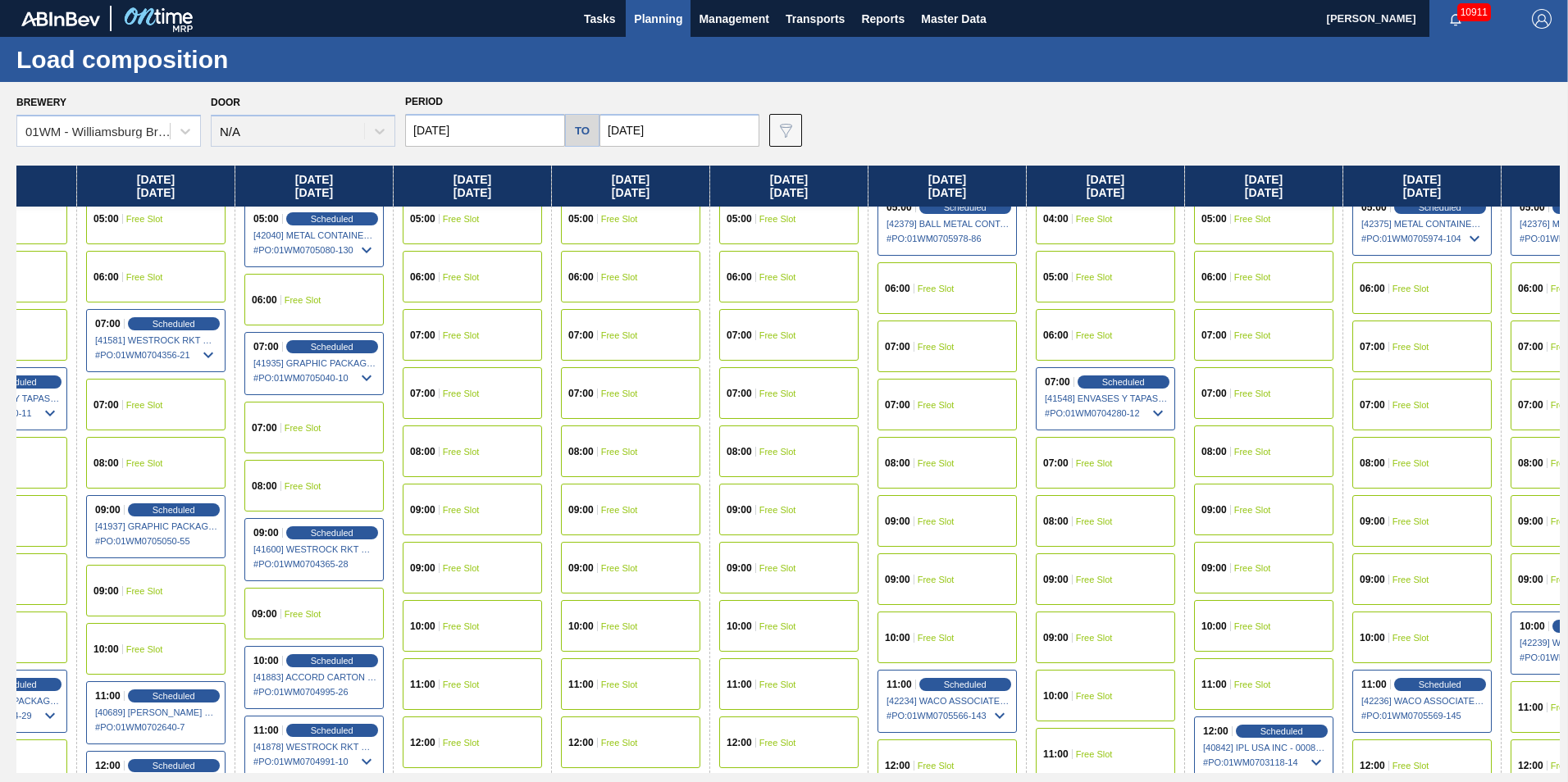
scroll to position [492, 889]
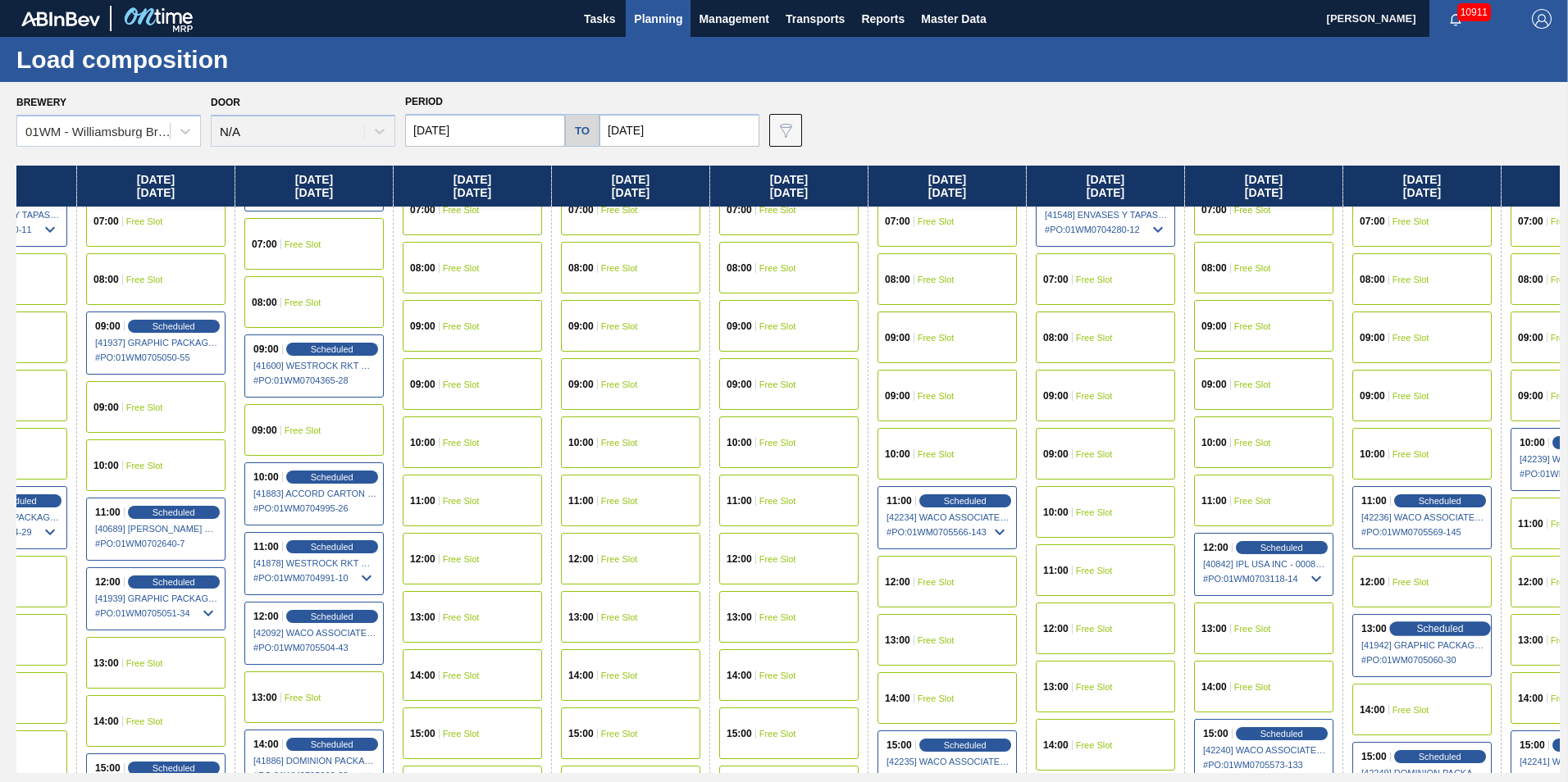
click at [1434, 629] on span "Scheduled" at bounding box center [1440, 629] width 46 height 11
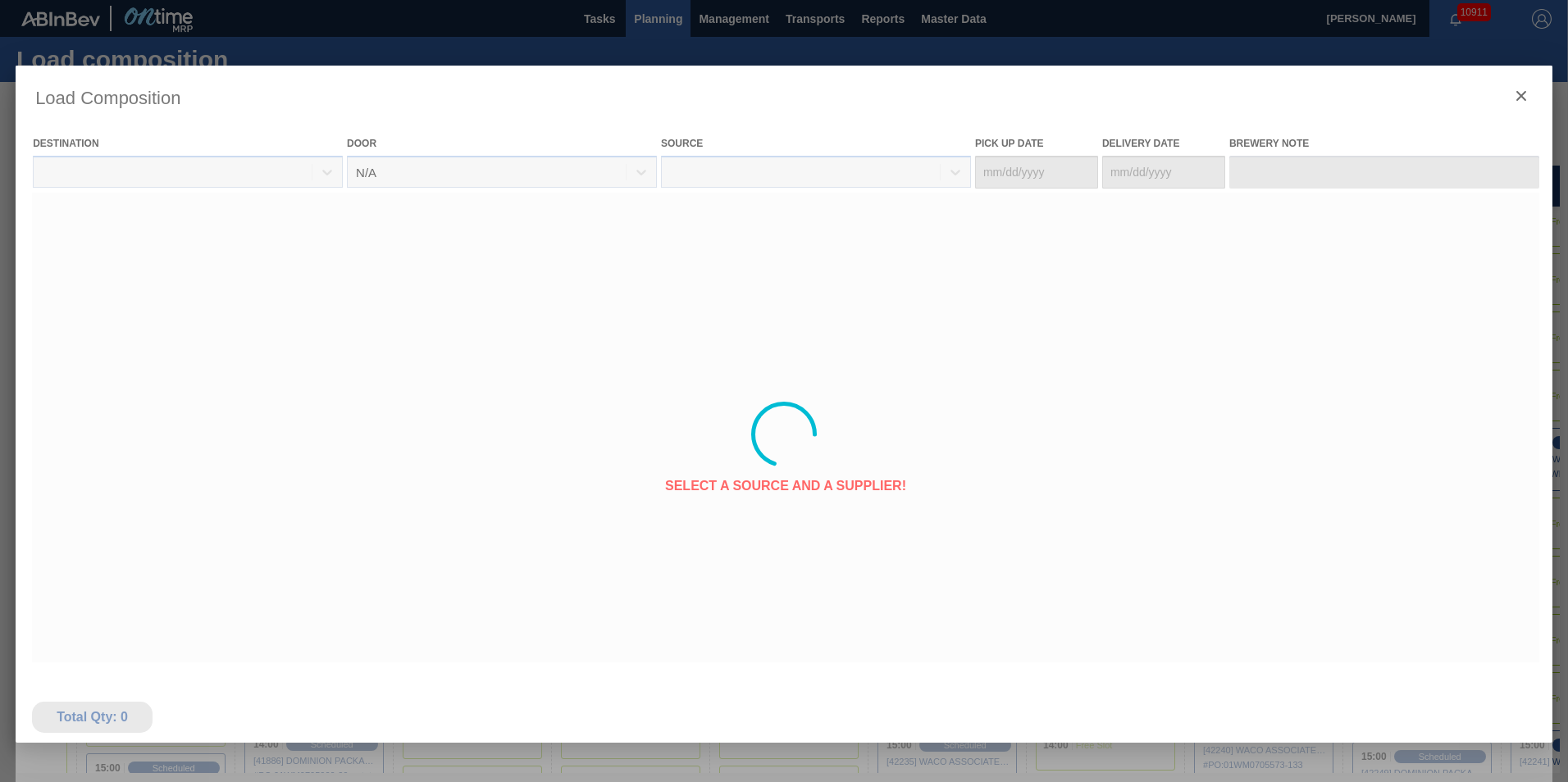
type Date "[DATE]"
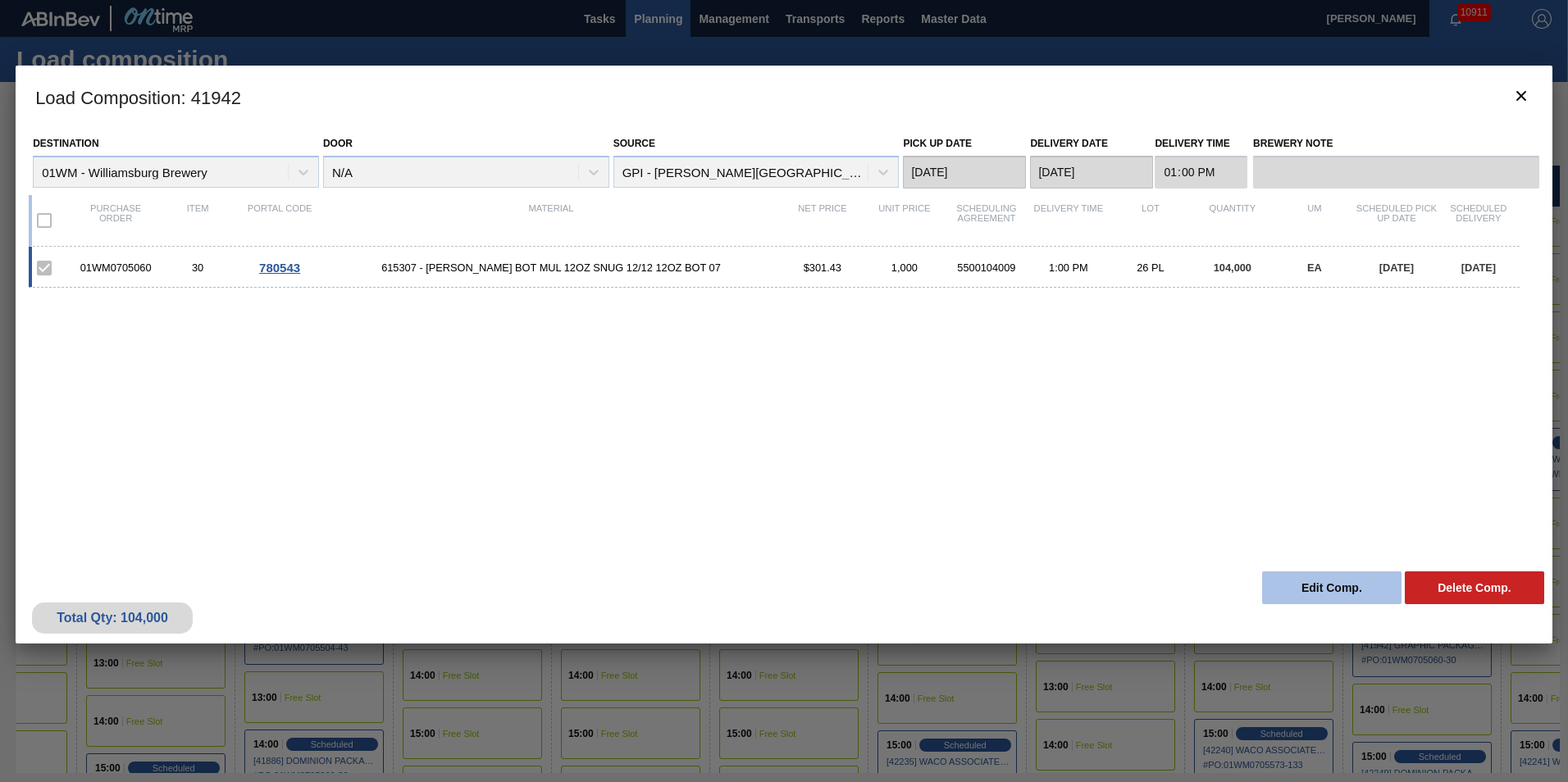
click at [1300, 586] on button "Edit Comp." at bounding box center [1332, 587] width 139 height 32
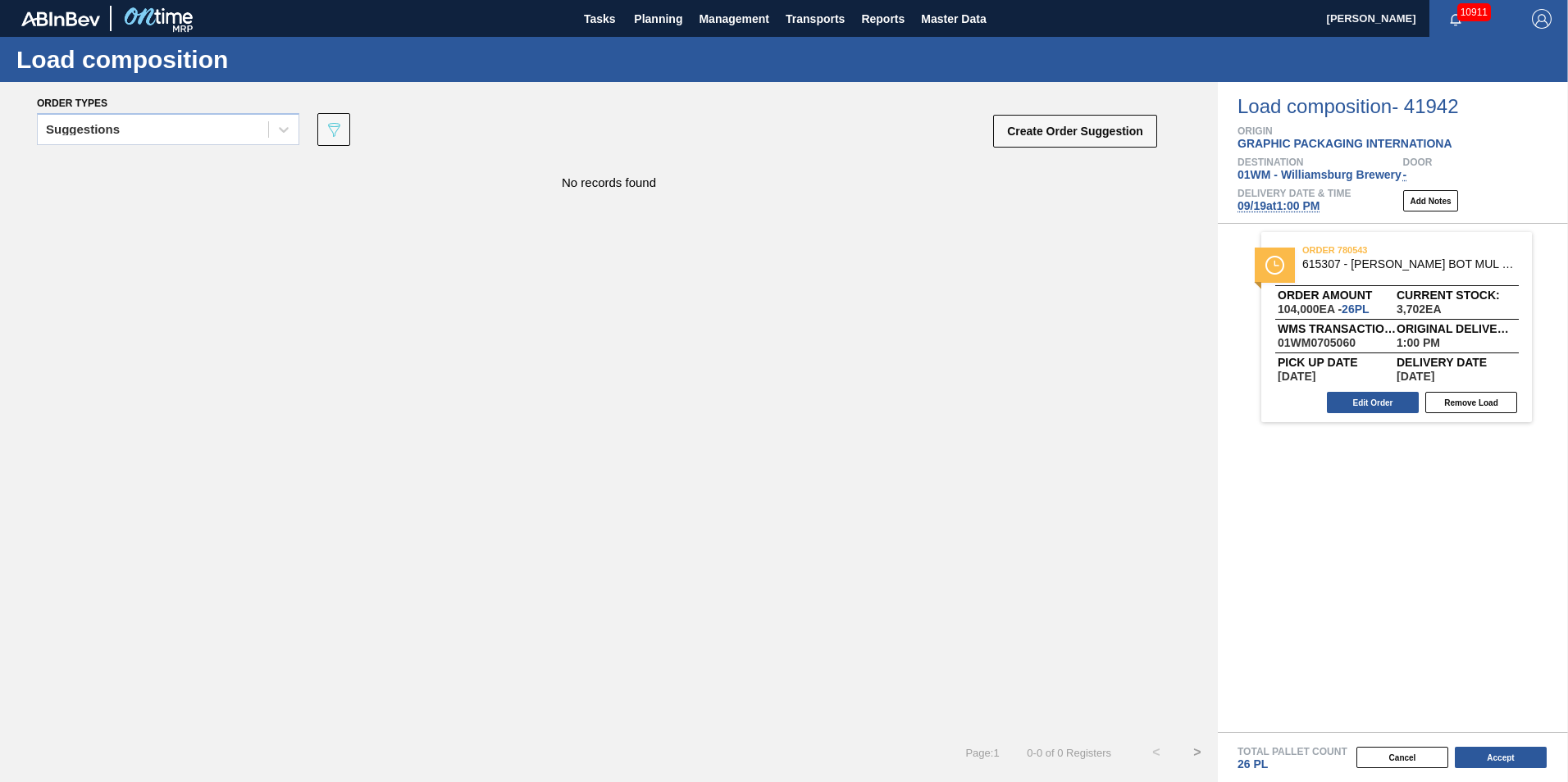
click at [1310, 208] on span "09/19 at 1:00 PM" at bounding box center [1279, 206] width 82 height 13
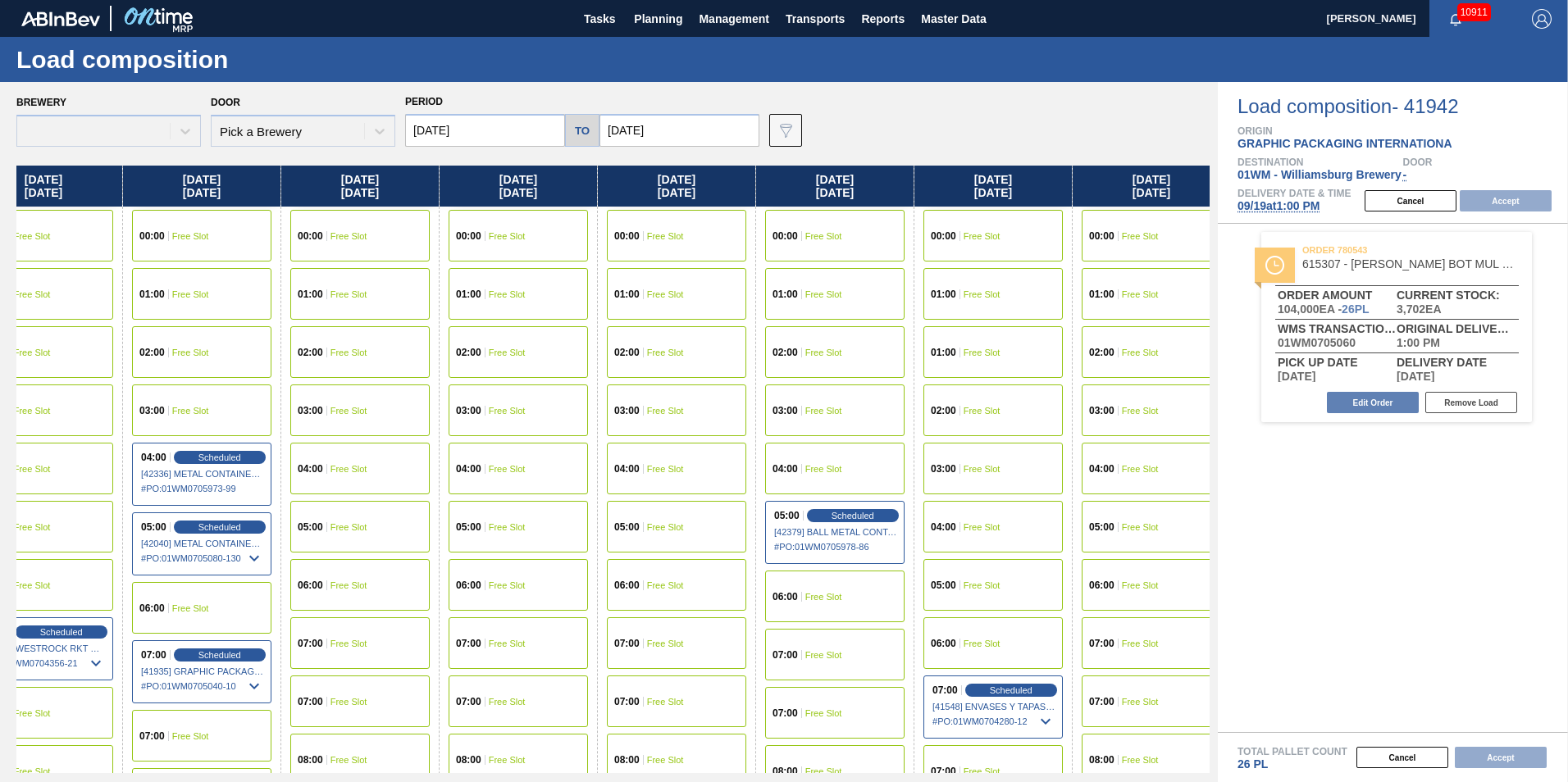
drag, startPoint x: 1056, startPoint y: 193, endPoint x: 28, endPoint y: 348, distance: 1039.6
click at [29, 348] on div "Friday 09/05/2025 00:00 Free Slot 01:00 Free Slot 02:00 Free Slot 03:00 Free Sl…" at bounding box center [613, 470] width 1194 height 608
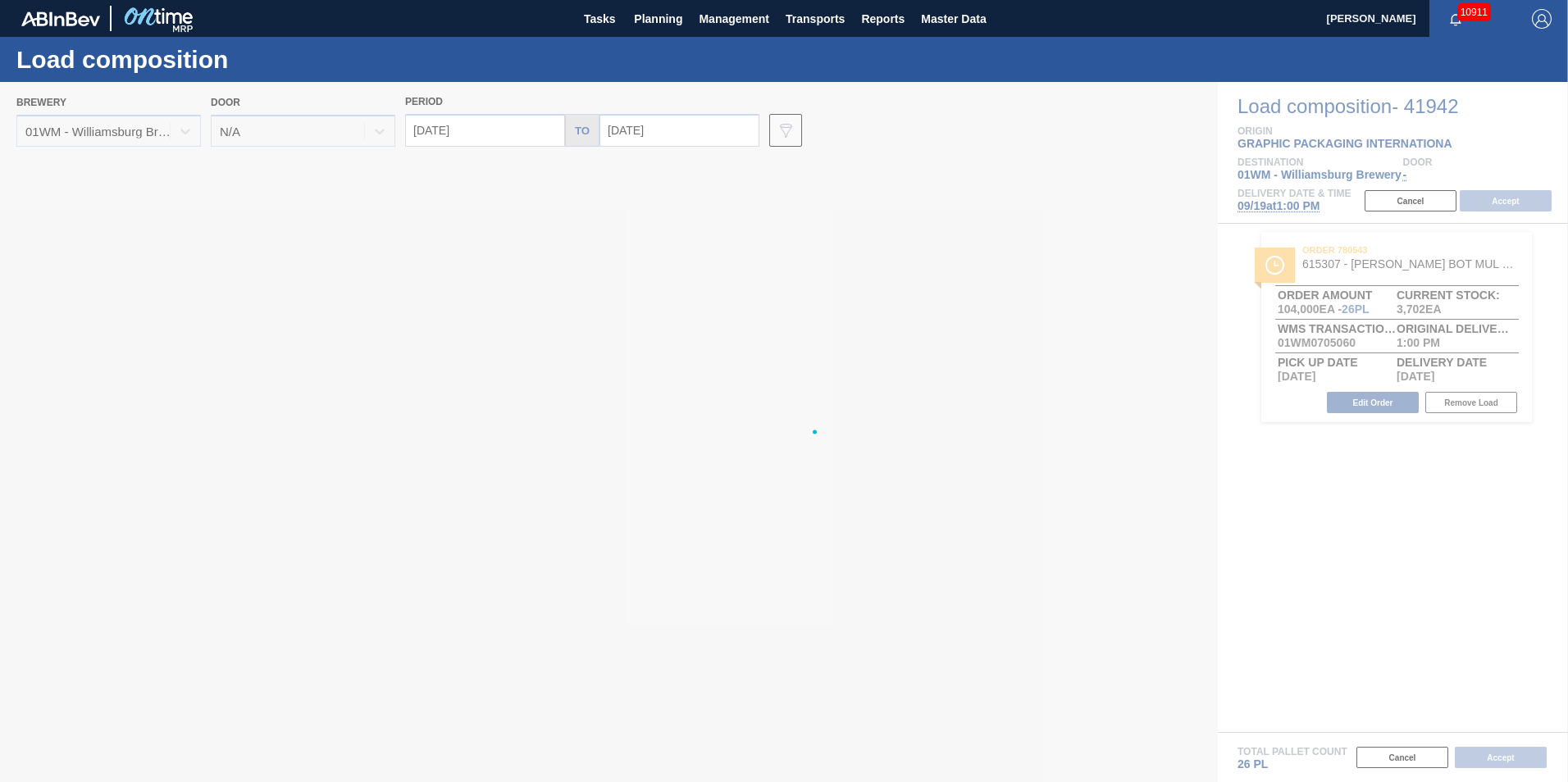
drag, startPoint x: 1064, startPoint y: 195, endPoint x: 942, endPoint y: 253, distance: 135.1
type input "09/19/2025"
type input "09/26/2025"
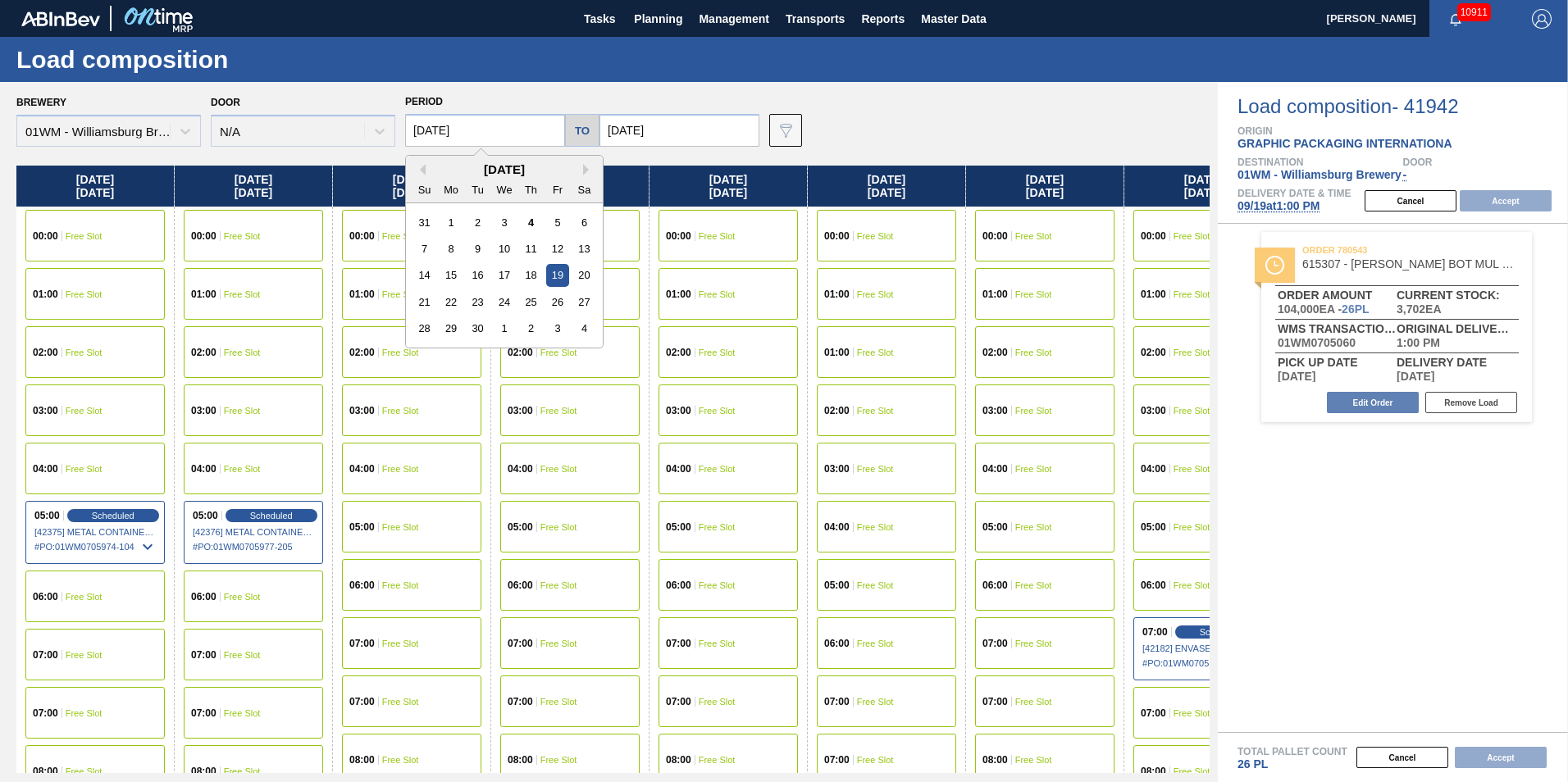
click at [432, 145] on input "[DATE]" at bounding box center [485, 130] width 160 height 32
click at [501, 276] on div "17" at bounding box center [504, 275] width 22 height 22
type input "[DATE]"
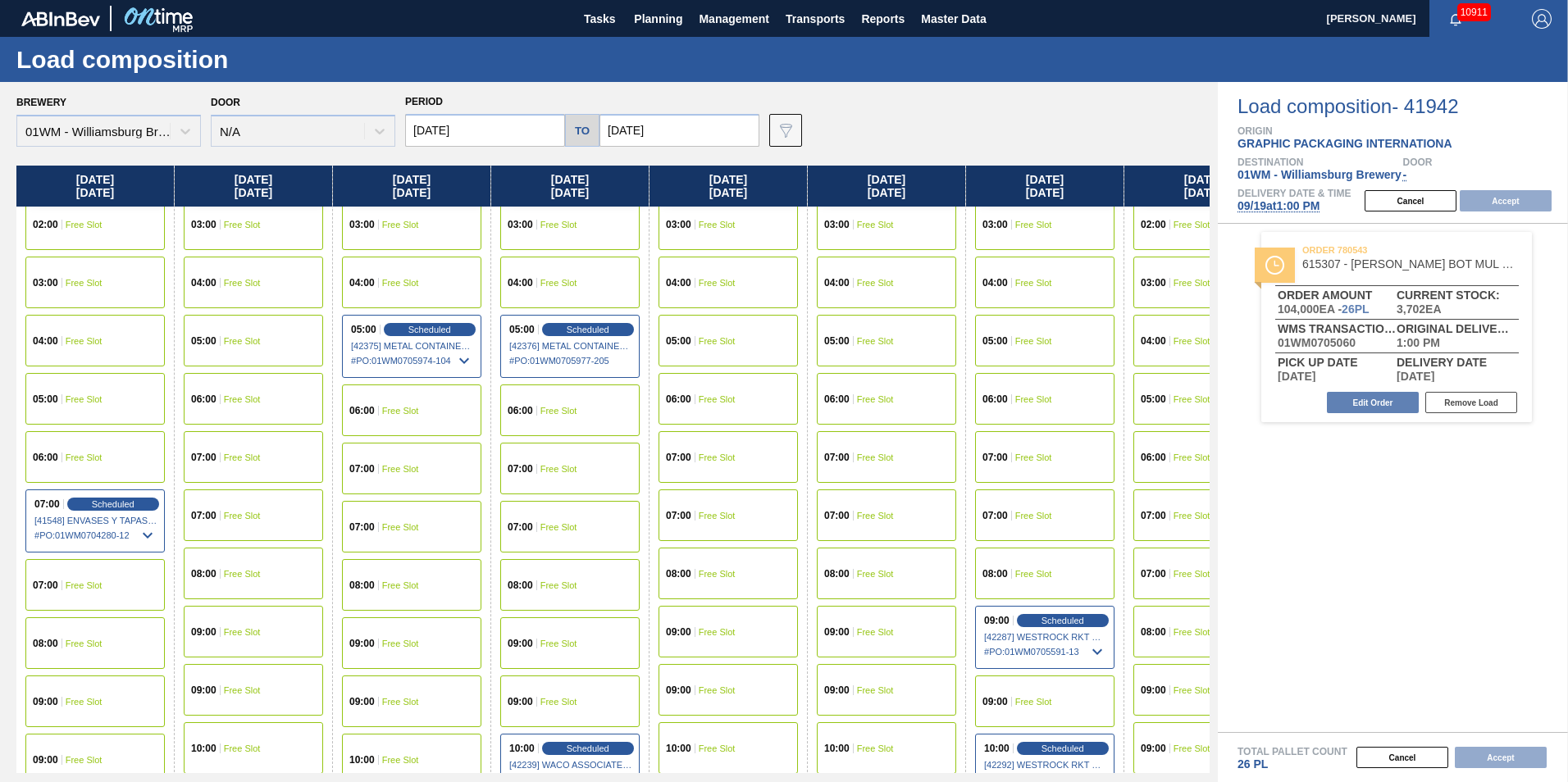
scroll to position [574, 0]
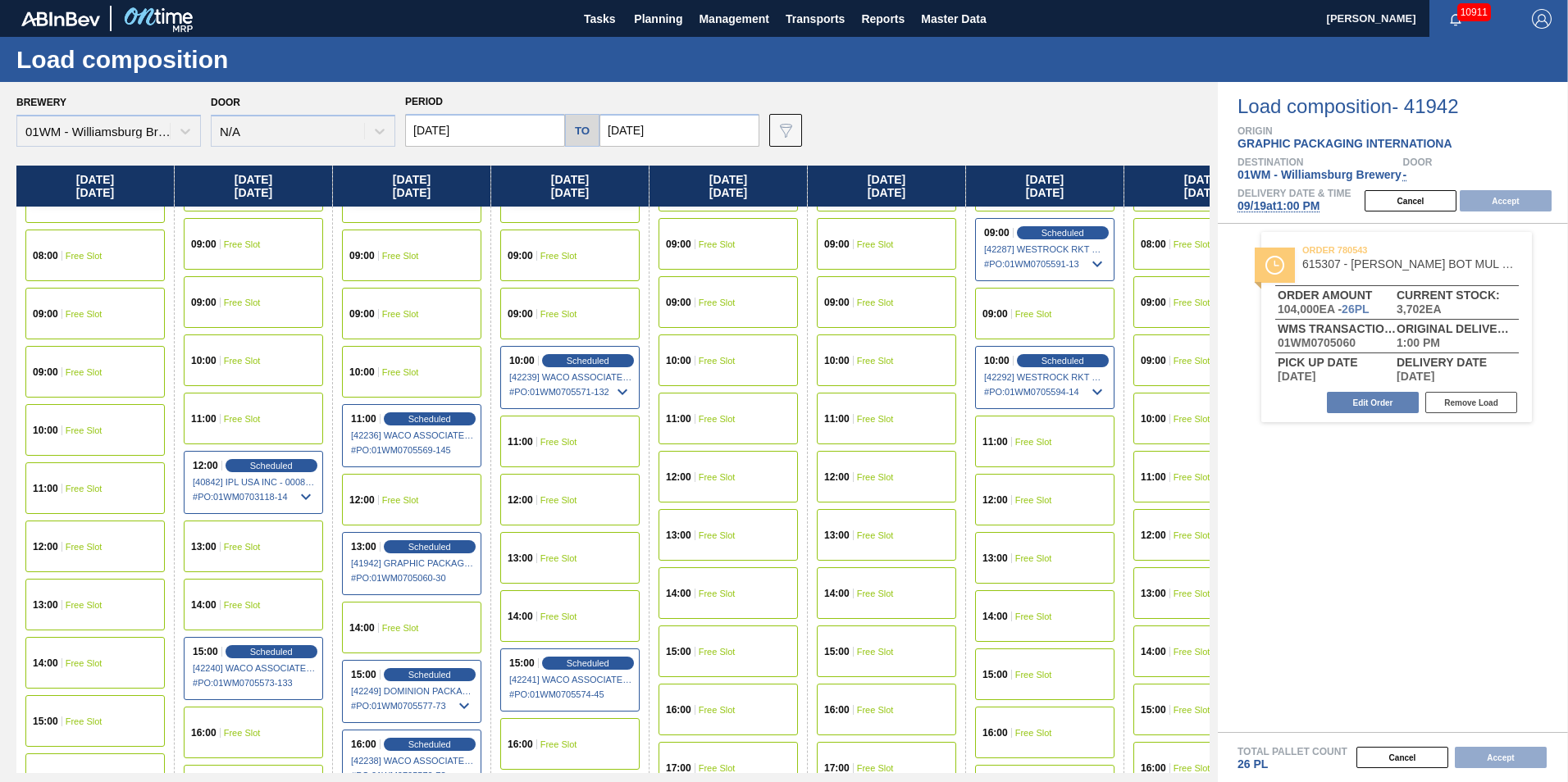
click at [77, 601] on span "Free Slot" at bounding box center [84, 605] width 37 height 10
click at [120, 434] on div "10:00 Free Slot" at bounding box center [95, 430] width 139 height 52
click at [1498, 189] on div "Cancel Accept" at bounding box center [1461, 201] width 213 height 25
click at [1498, 199] on button "Accept" at bounding box center [1505, 200] width 92 height 21
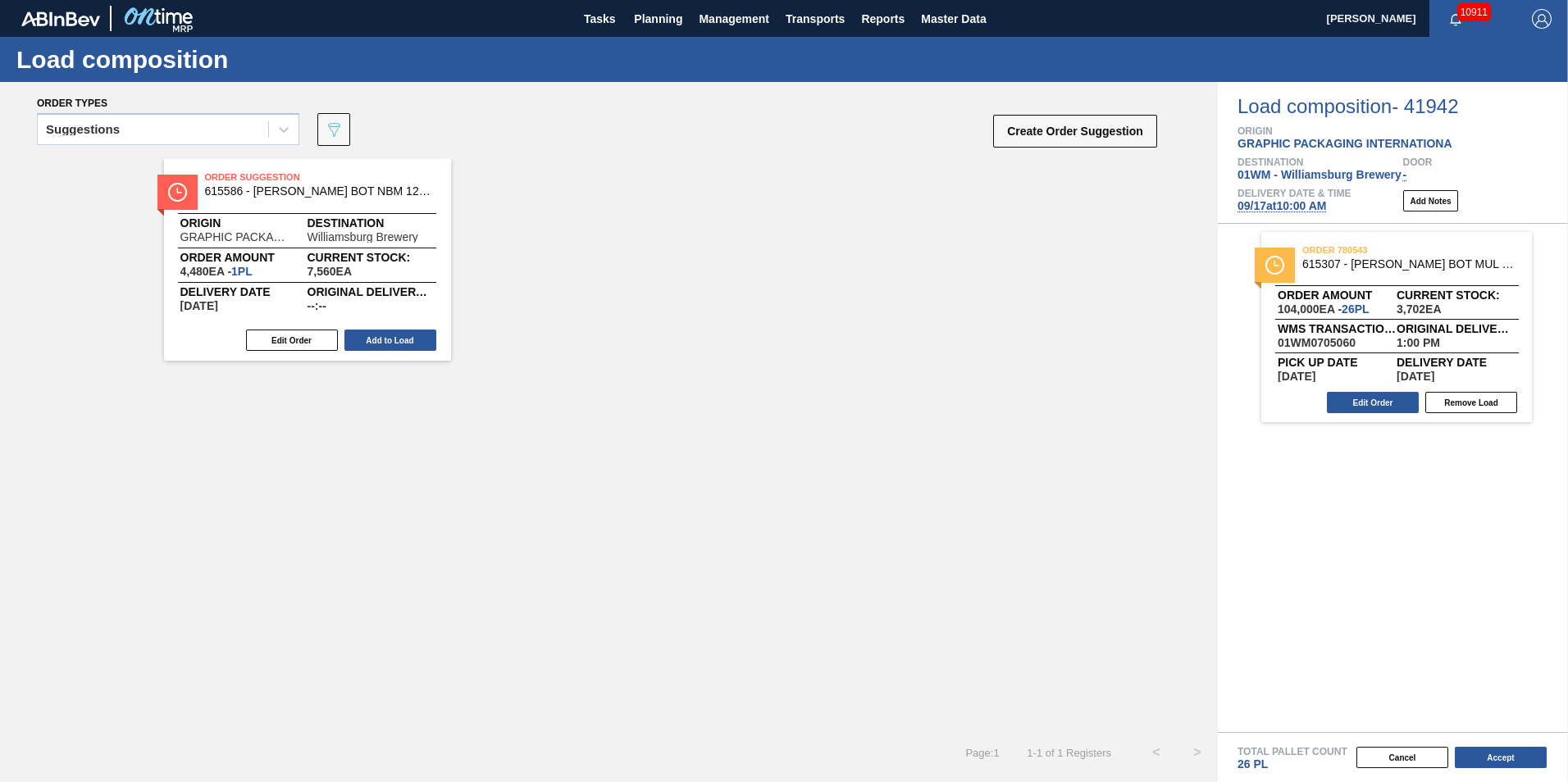
click at [1504, 759] on button "Accept" at bounding box center [1500, 757] width 92 height 21
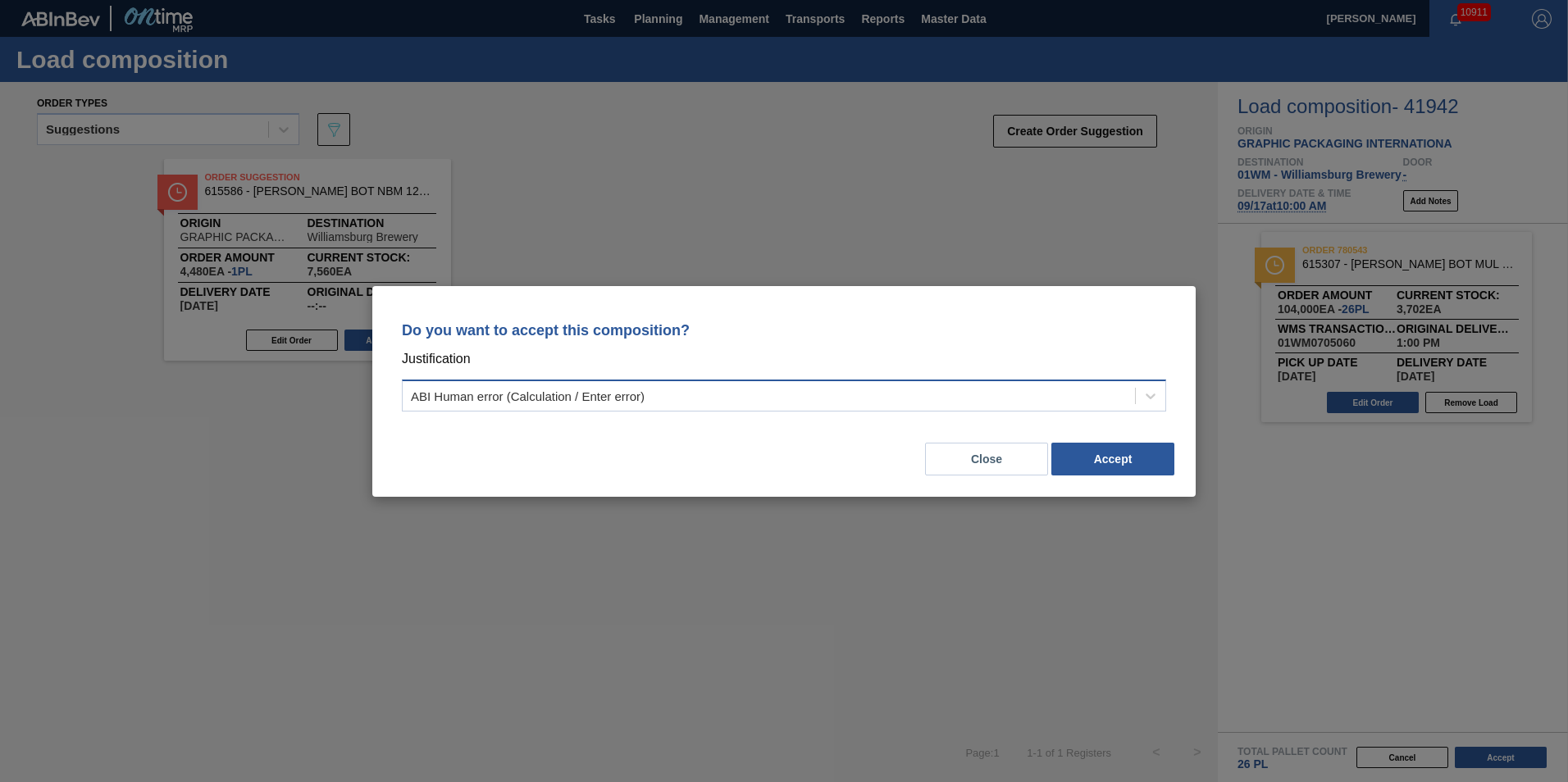
click at [791, 407] on div "ABI Human error (Calculation / Enter error)" at bounding box center [769, 396] width 732 height 24
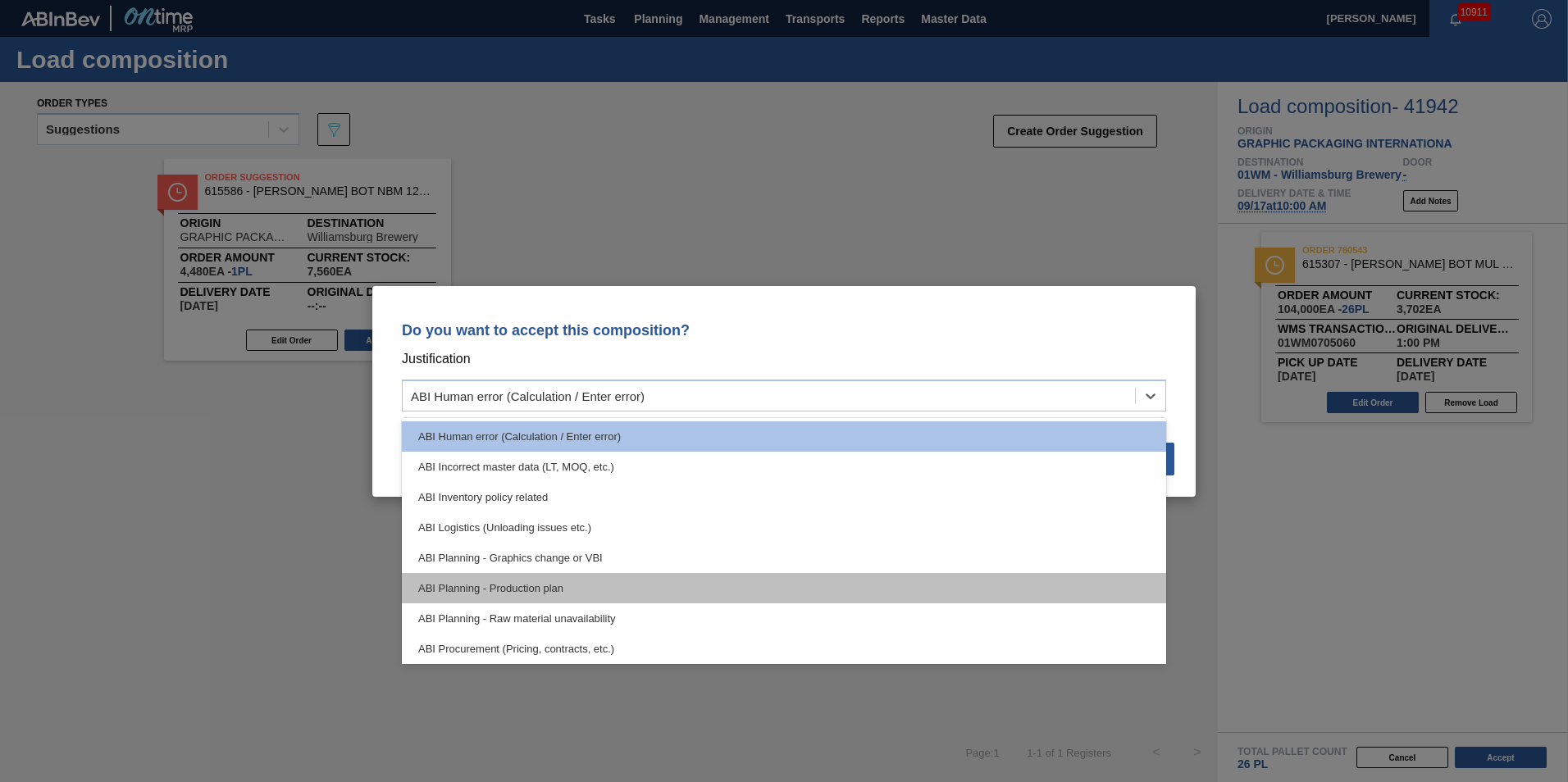
click at [632, 584] on div "ABI Planning - Production plan" at bounding box center [784, 588] width 765 height 31
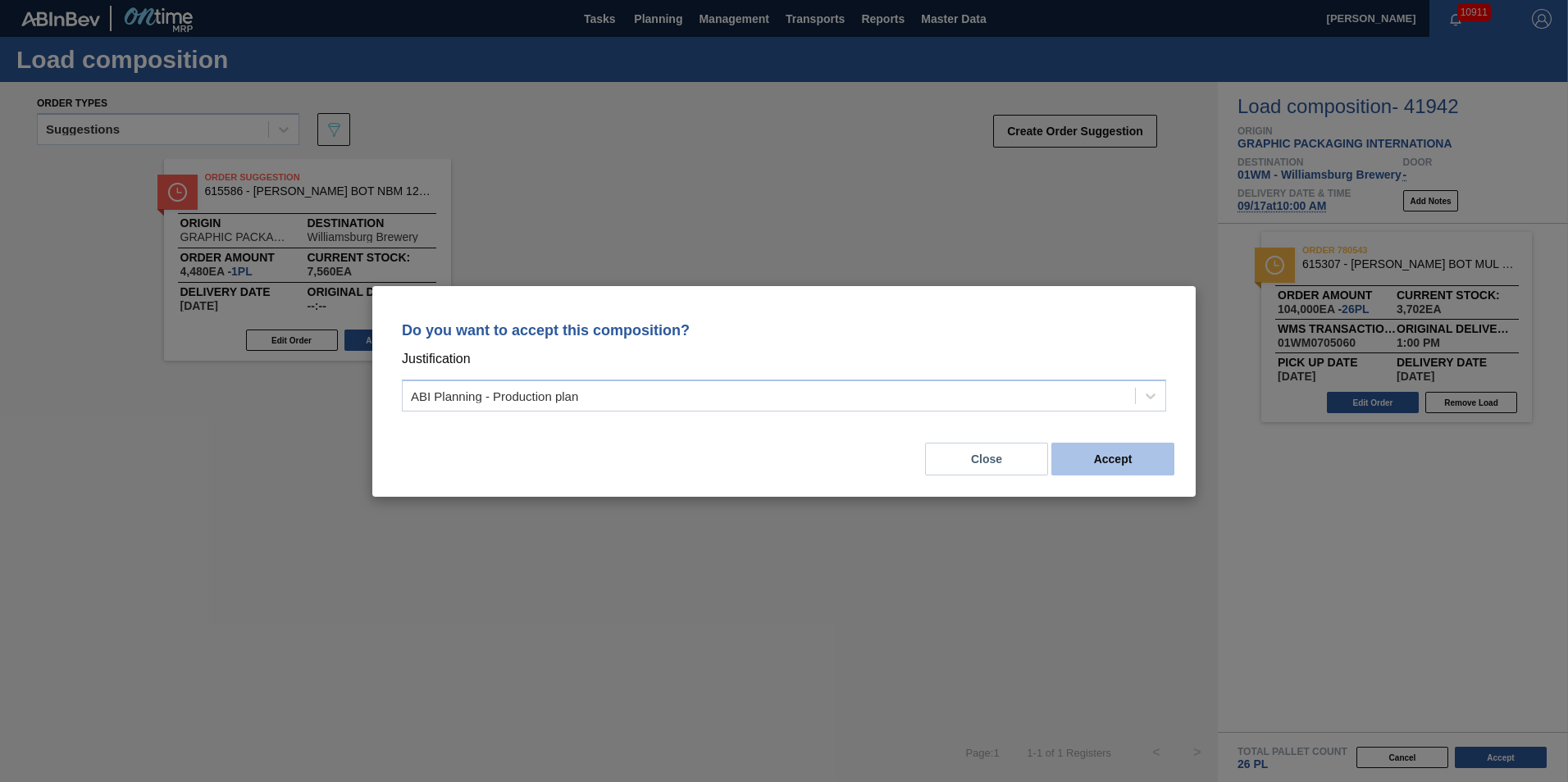
click at [1110, 467] on button "Accept" at bounding box center [1113, 459] width 123 height 32
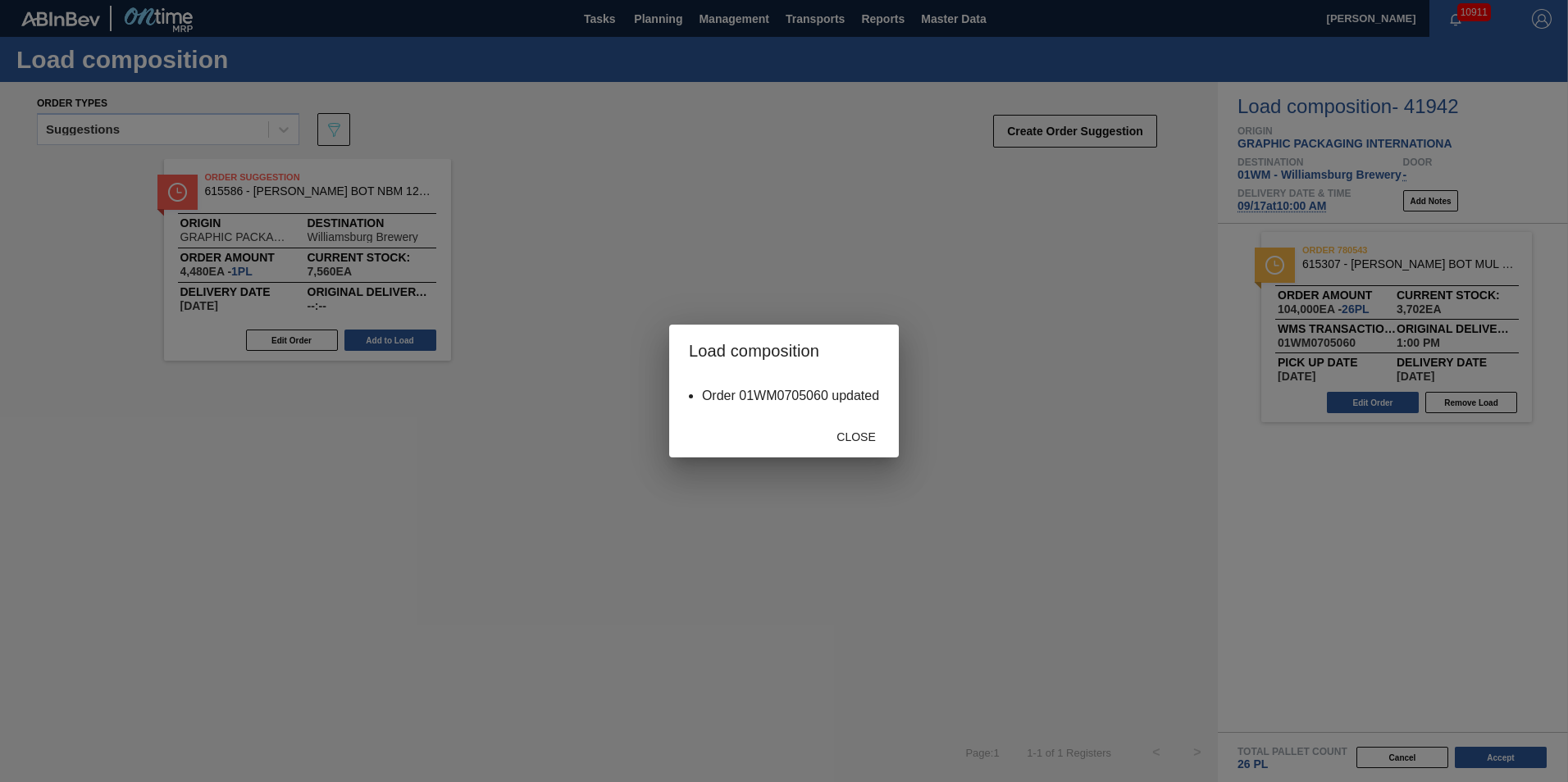
click at [832, 427] on div "Close" at bounding box center [856, 436] width 72 height 31
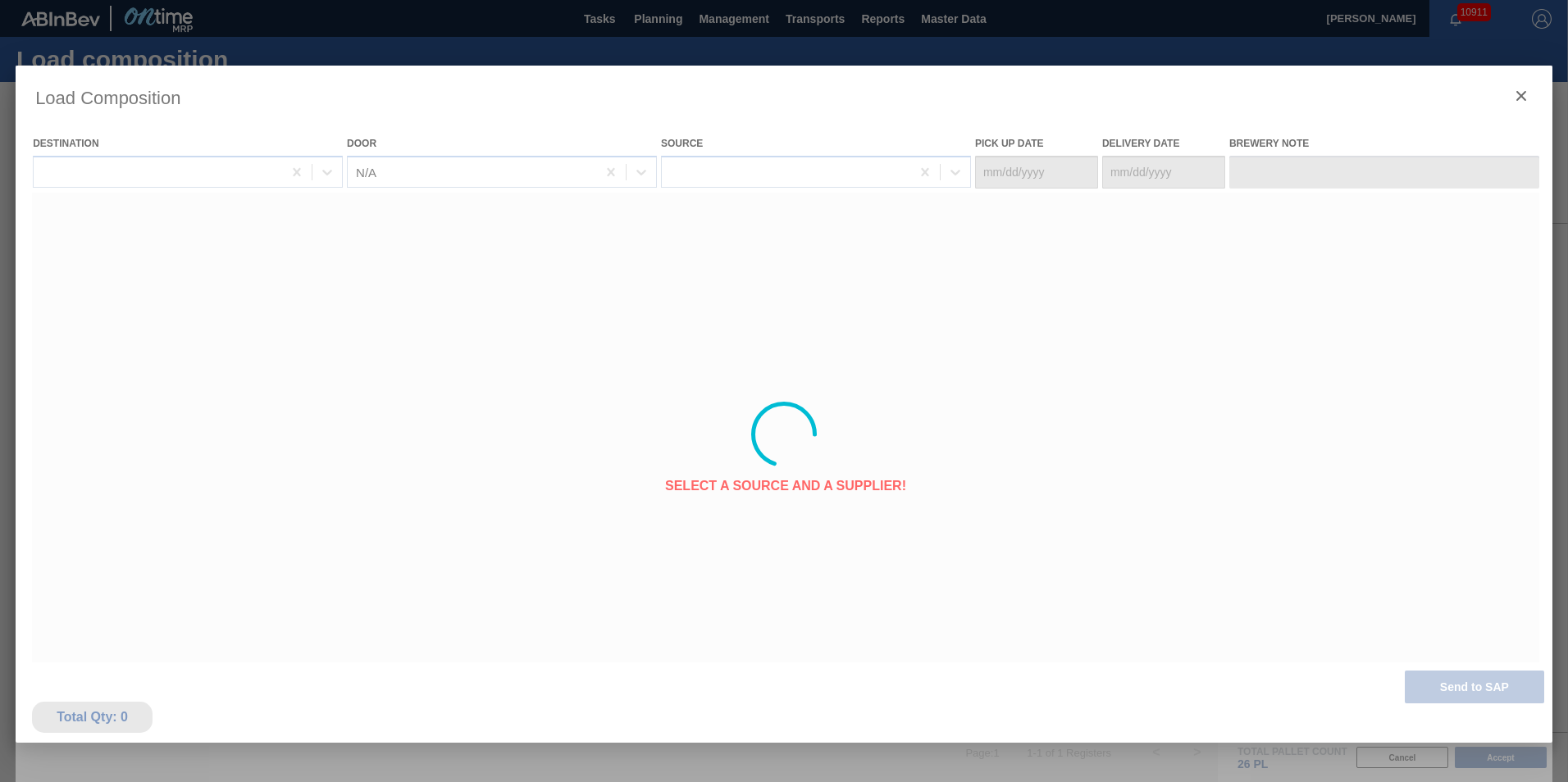
type Date "[DATE]"
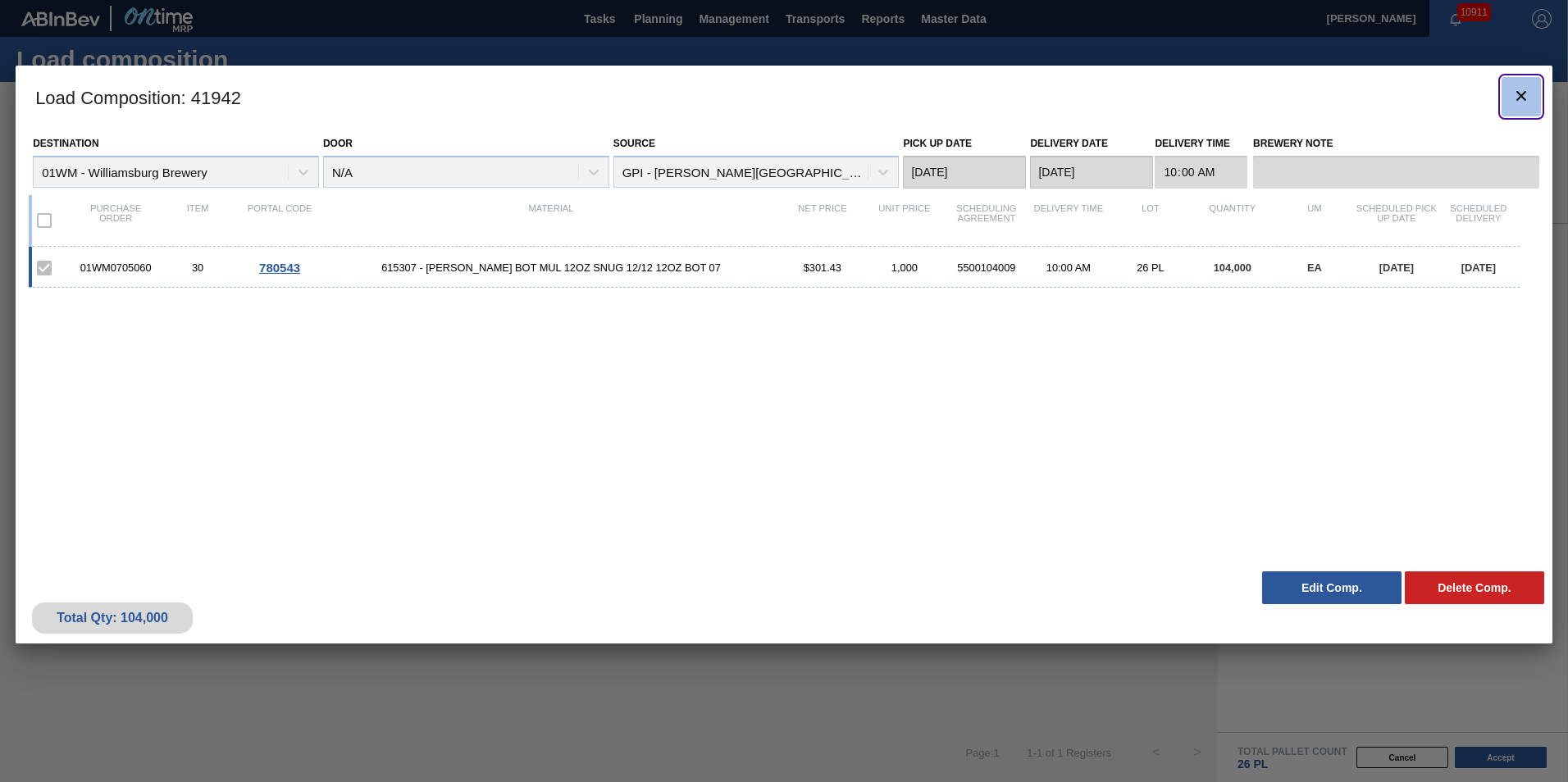
click at [1534, 94] on button "botão de ícone" at bounding box center [1522, 96] width 39 height 39
